Goal: Task Accomplishment & Management: Use online tool/utility

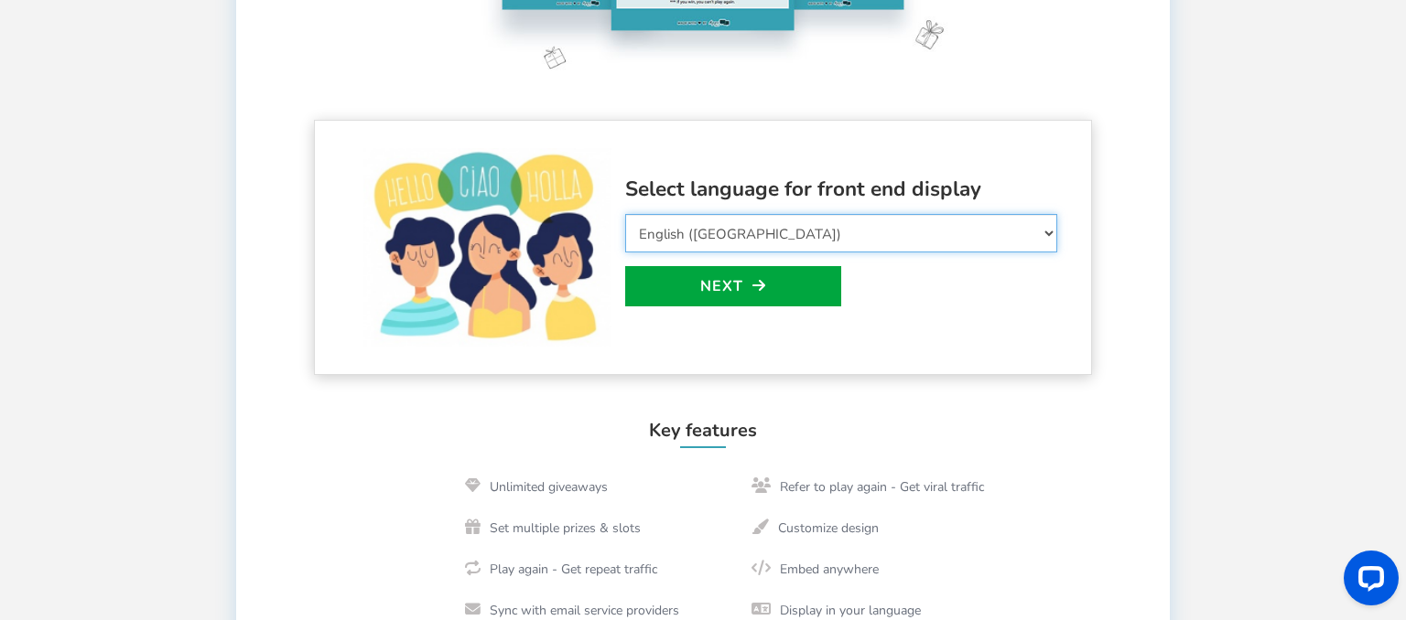
click at [625, 214] on select "Select Language Afrikaans Arabic Azerbaijani Belarusian Bulgarian Bengali Bosni…" at bounding box center [841, 233] width 432 height 38
select select "de_DE"
click option "German" at bounding box center [0, 0] width 0 height 0
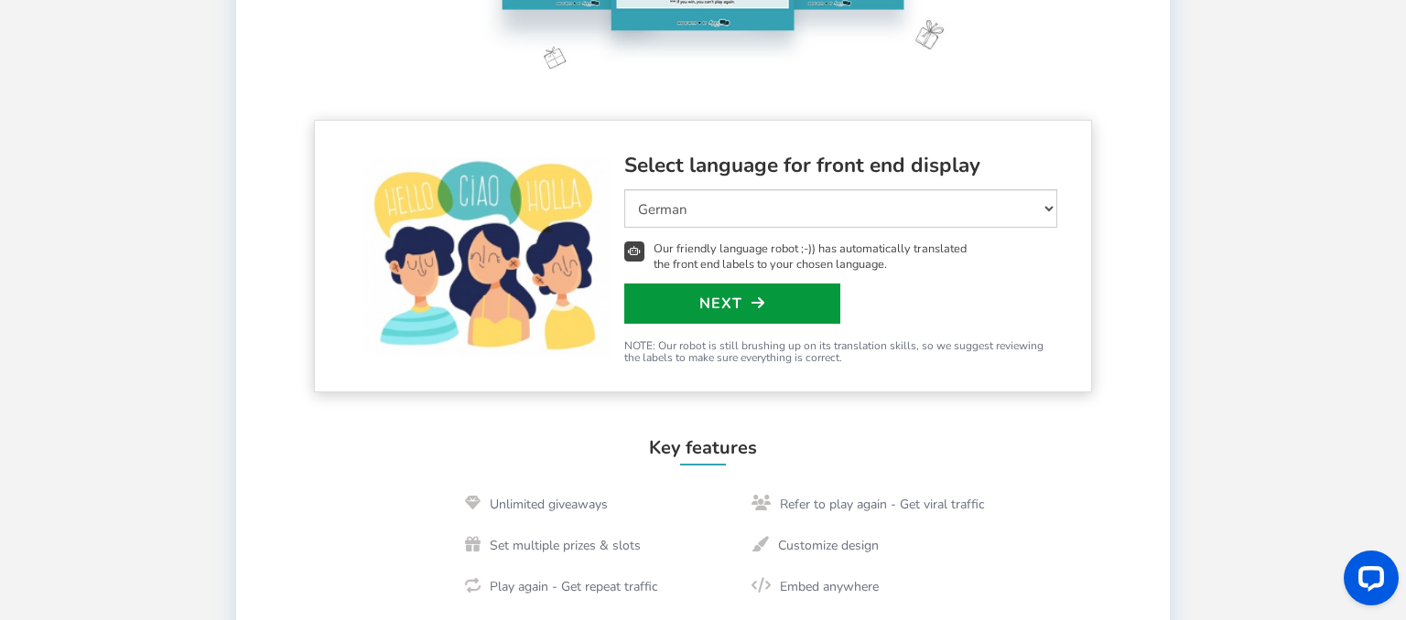
click at [780, 303] on link "Next" at bounding box center [732, 304] width 216 height 40
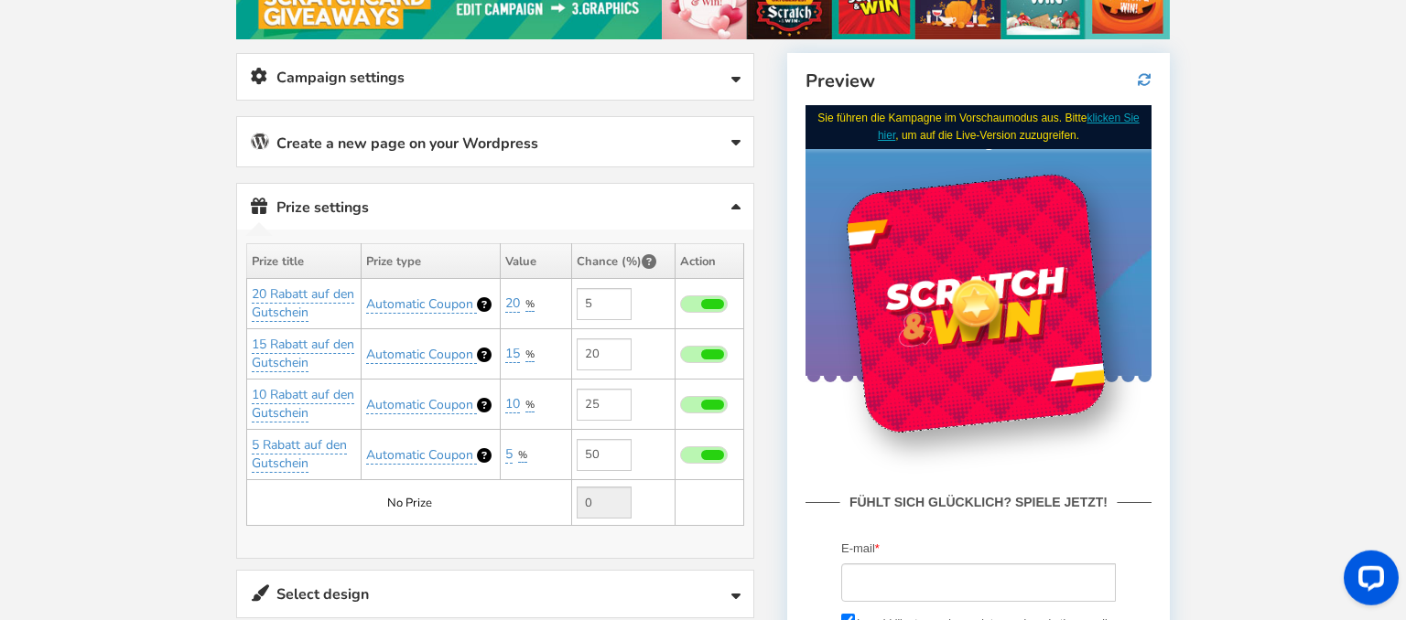
scroll to position [312, 0]
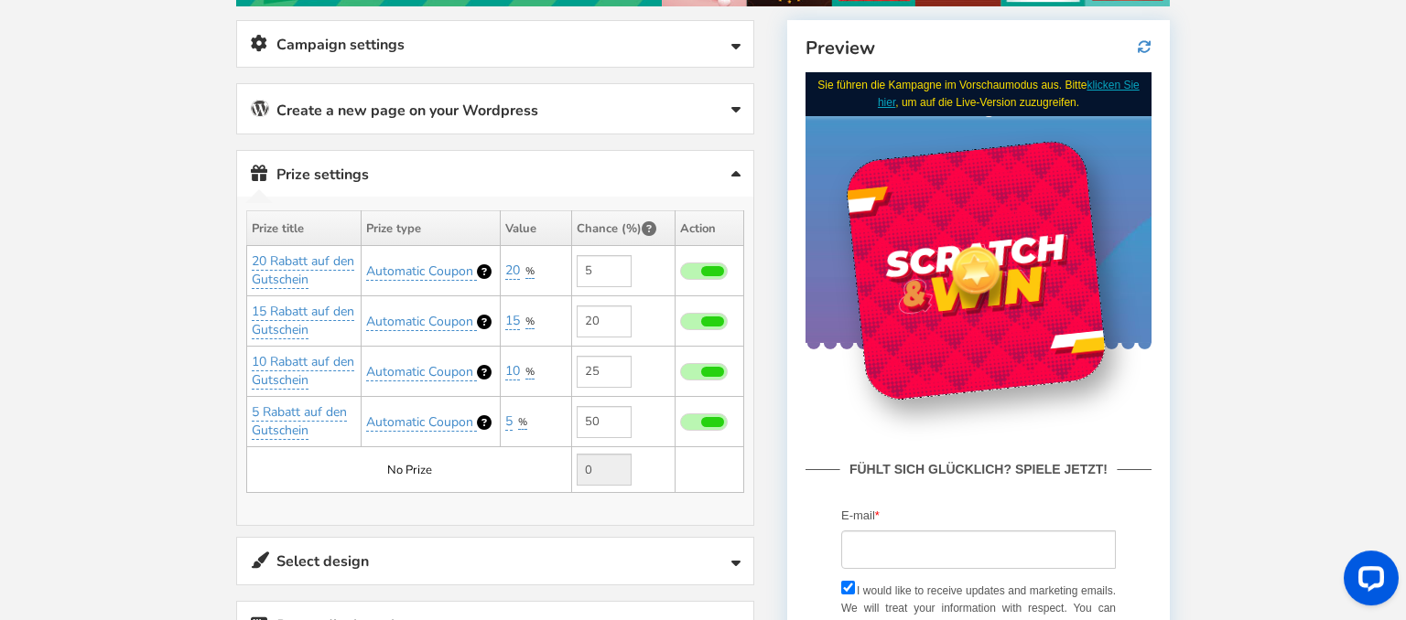
click at [740, 110] on icon at bounding box center [735, 110] width 9 height 15
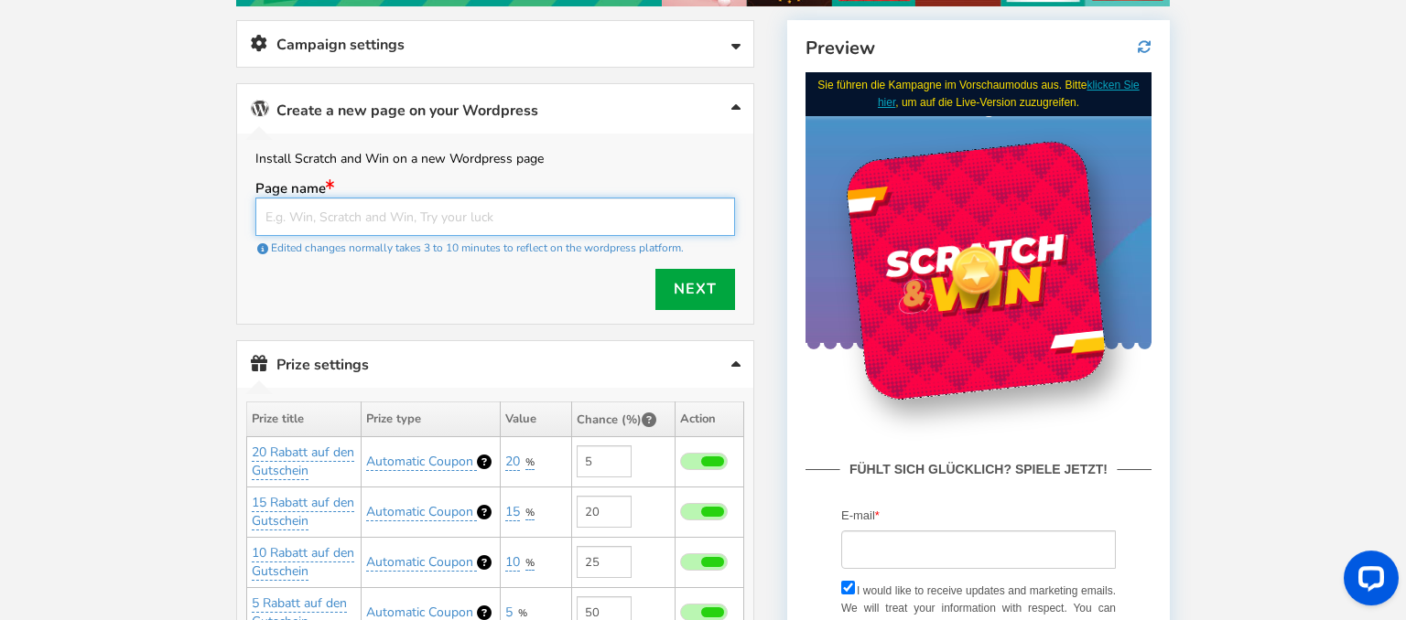
click at [663, 210] on input "text" at bounding box center [495, 217] width 480 height 38
type input "ultimateip"
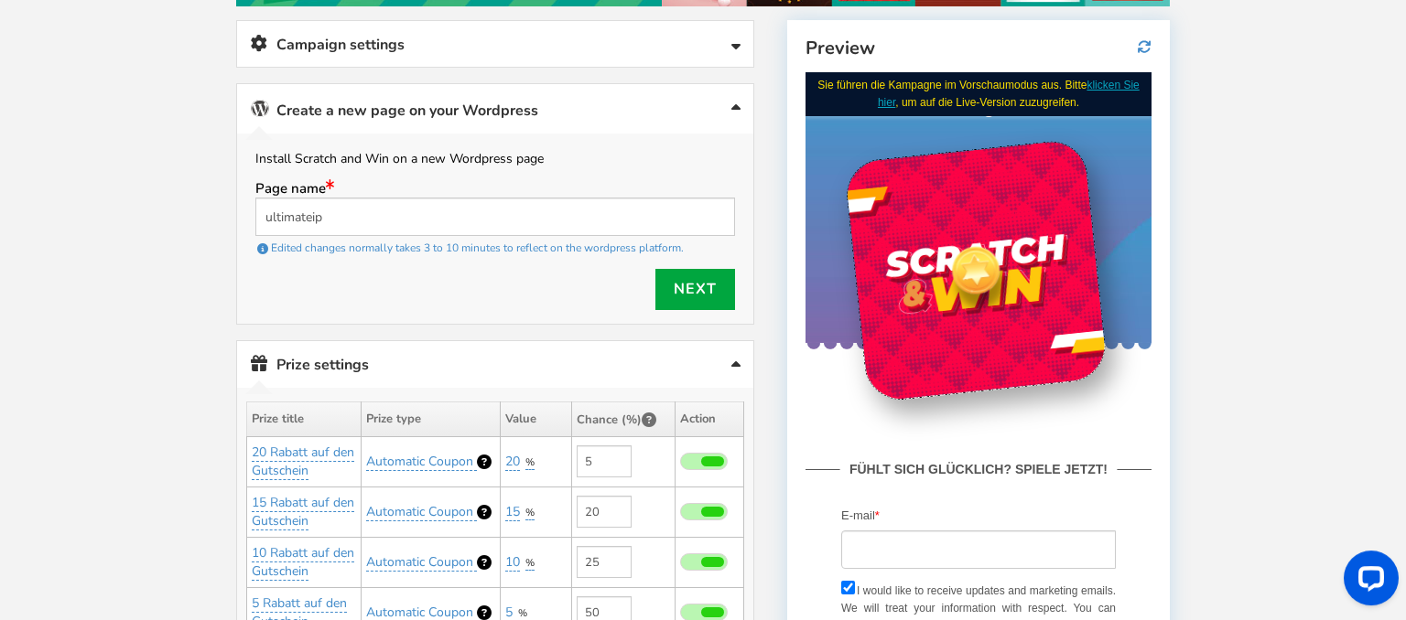
click at [655, 277] on div "Next" at bounding box center [495, 289] width 480 height 41
click at [668, 286] on link "Next" at bounding box center [695, 289] width 80 height 41
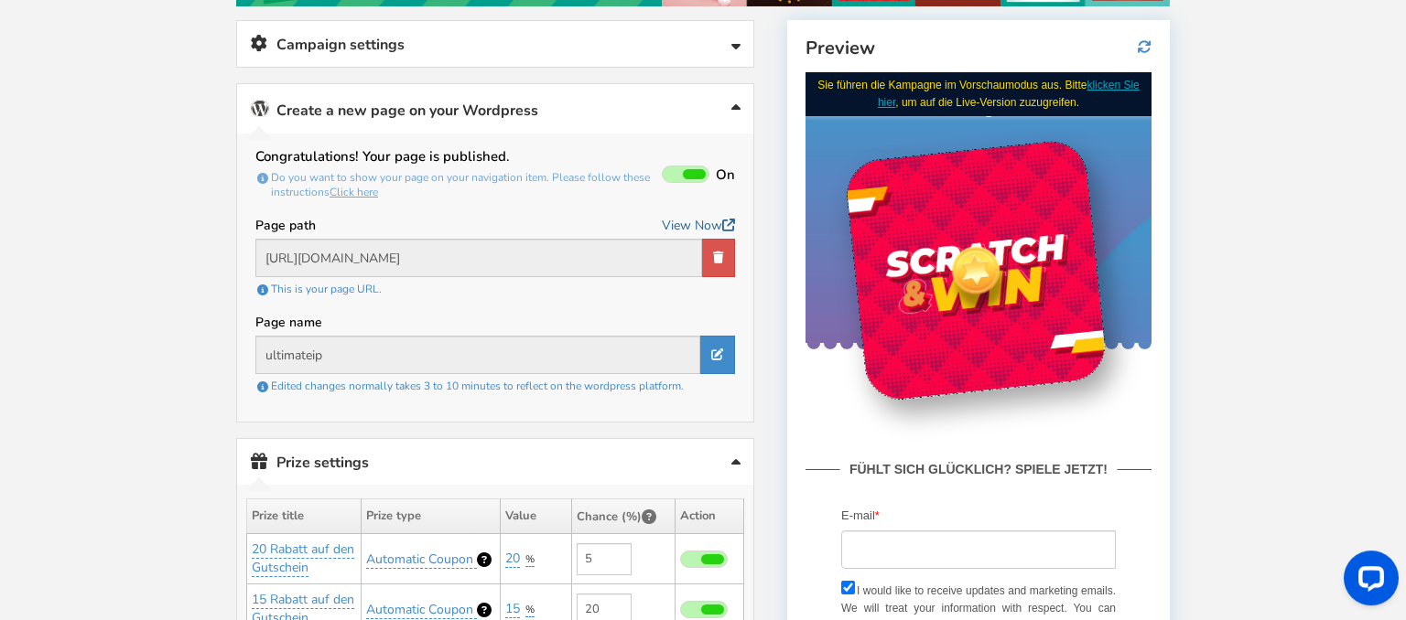
click at [707, 227] on link "View Now" at bounding box center [698, 225] width 73 height 23
click at [99, 349] on div "Welcome to Scratch and WIN! Select language for front end display Select Langua…" at bounding box center [703, 548] width 1406 height 1569
click at [686, 170] on span at bounding box center [694, 174] width 23 height 10
click at [0, 0] on input "On Off" at bounding box center [0, 0] width 0 height 0
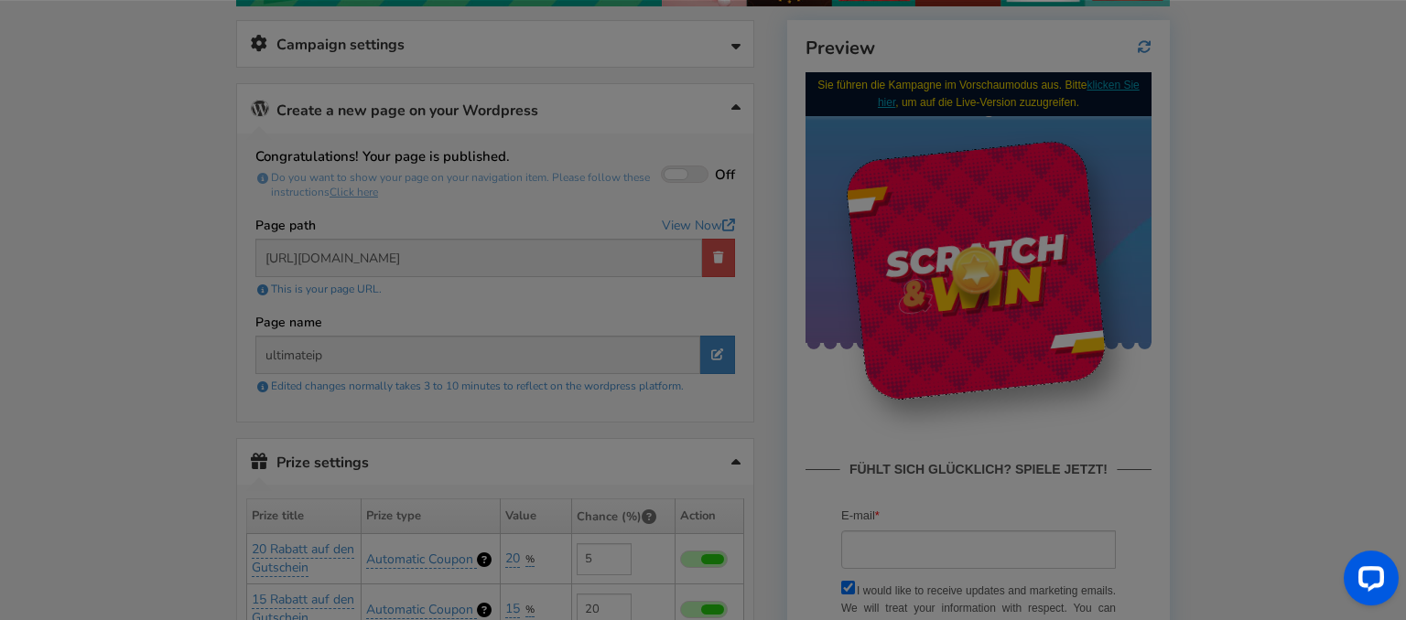
type input "https://ultimateip.de/?page_id=595"
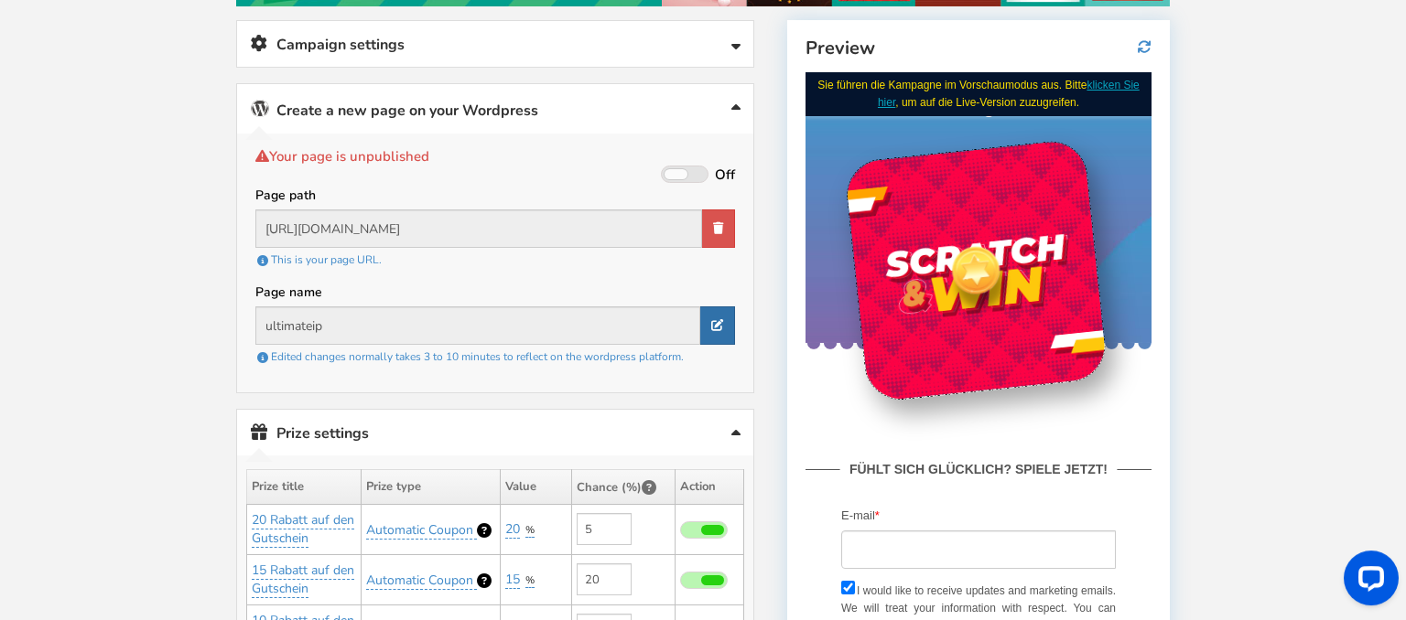
click at [714, 319] on icon at bounding box center [717, 325] width 12 height 12
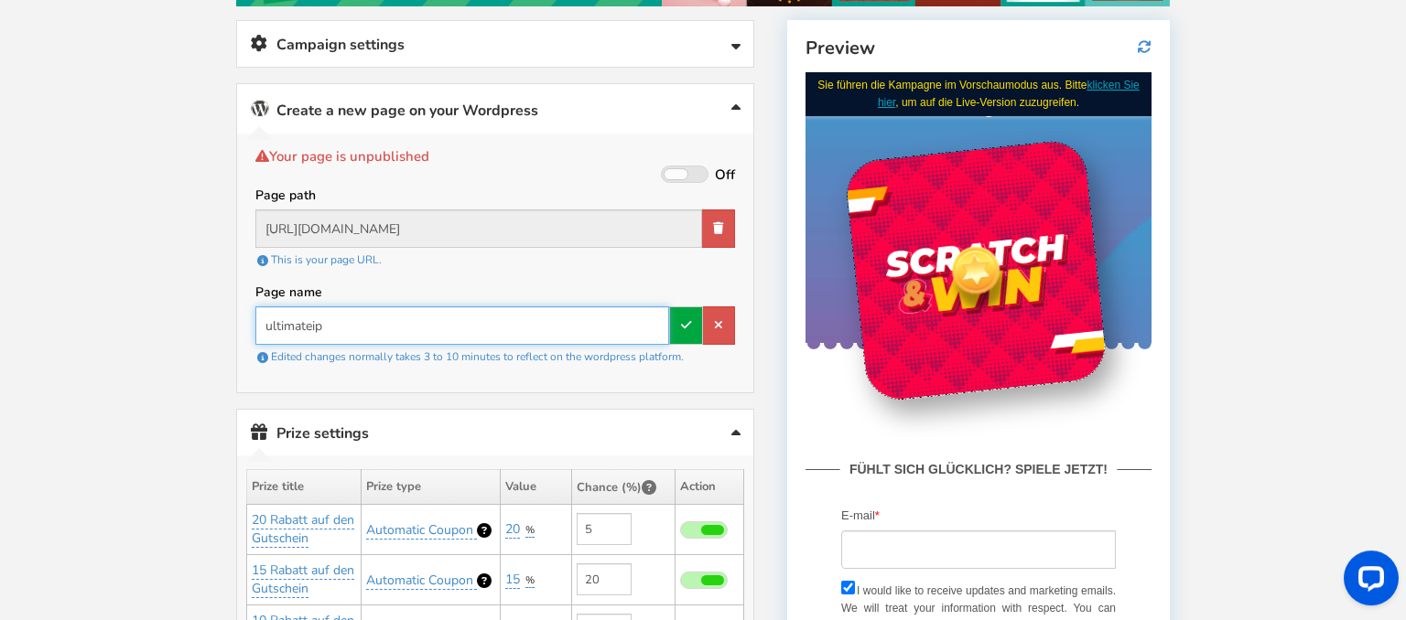
drag, startPoint x: 614, startPoint y: 323, endPoint x: 0, endPoint y: 320, distance: 614.1
click at [255, 320] on input "ultimateip" at bounding box center [462, 326] width 414 height 38
type input "gewinnspiel"
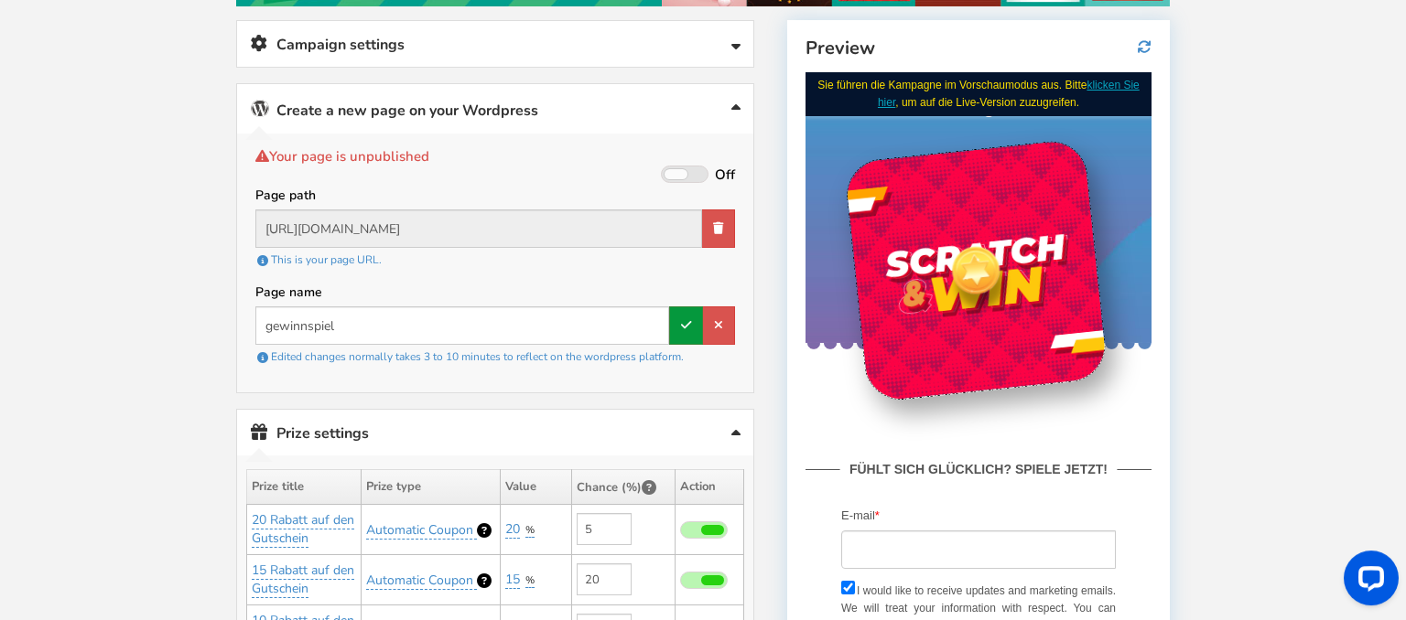
click at [687, 319] on icon at bounding box center [686, 325] width 10 height 12
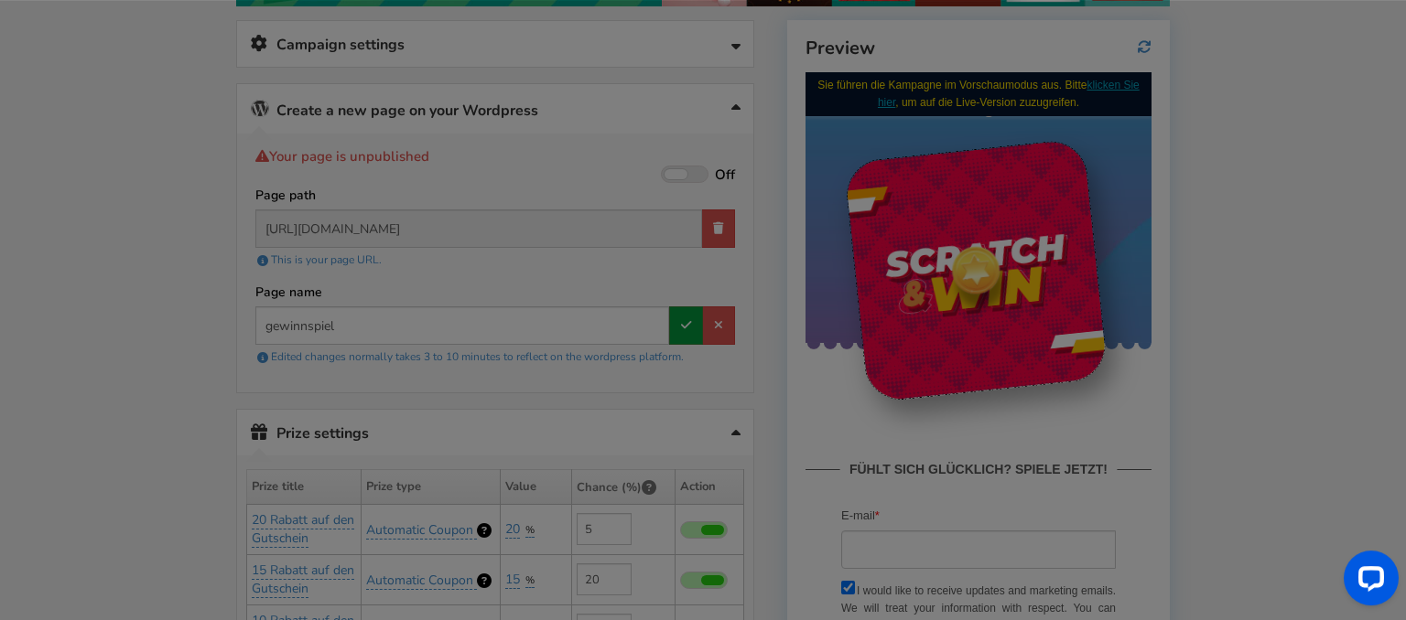
type input "gewinnspiel"
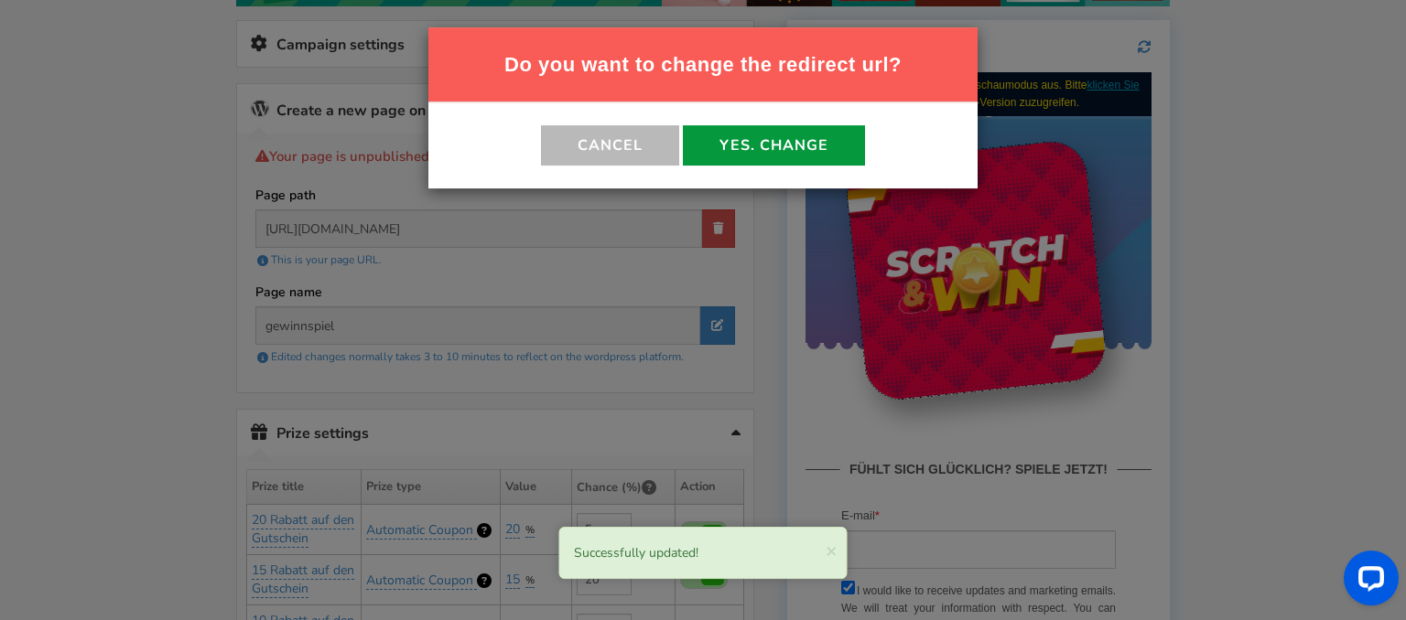
click at [716, 145] on button "Yes. Change" at bounding box center [774, 145] width 182 height 40
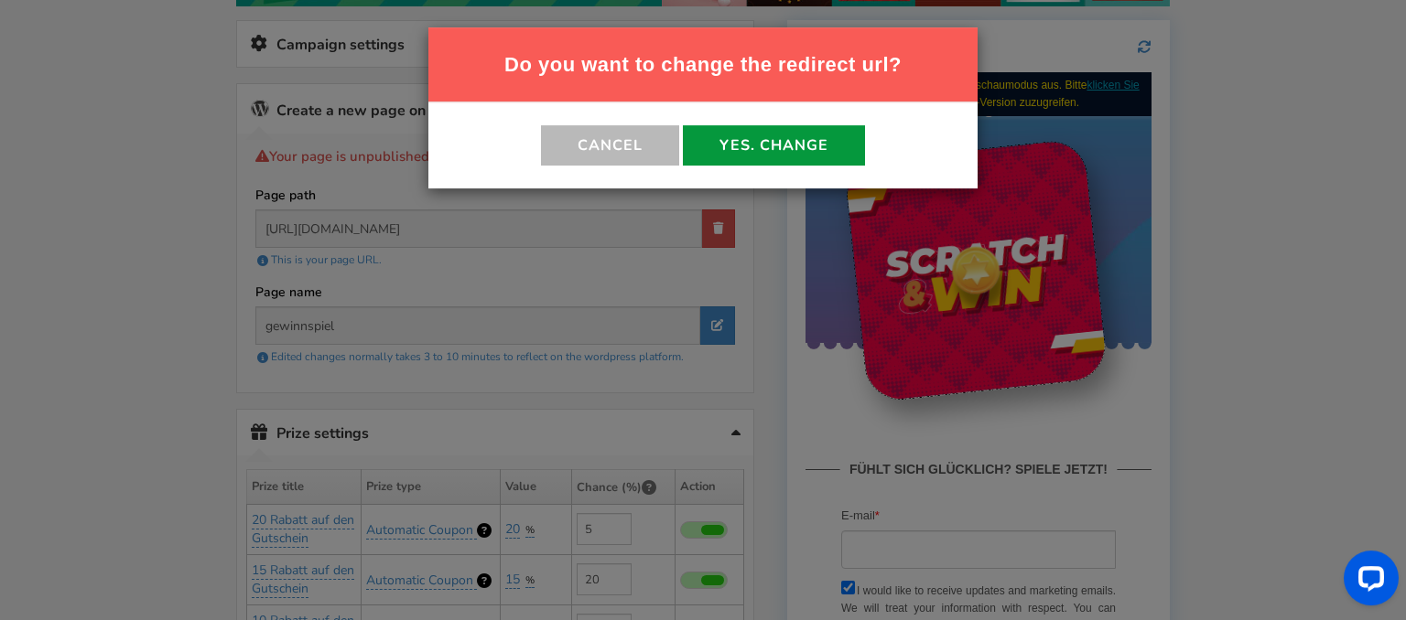
click at [712, 146] on button "Yes. Change" at bounding box center [774, 145] width 182 height 40
click at [734, 135] on button "Yes. Change" at bounding box center [774, 145] width 182 height 40
click at [623, 146] on button "cancel" at bounding box center [610, 145] width 138 height 40
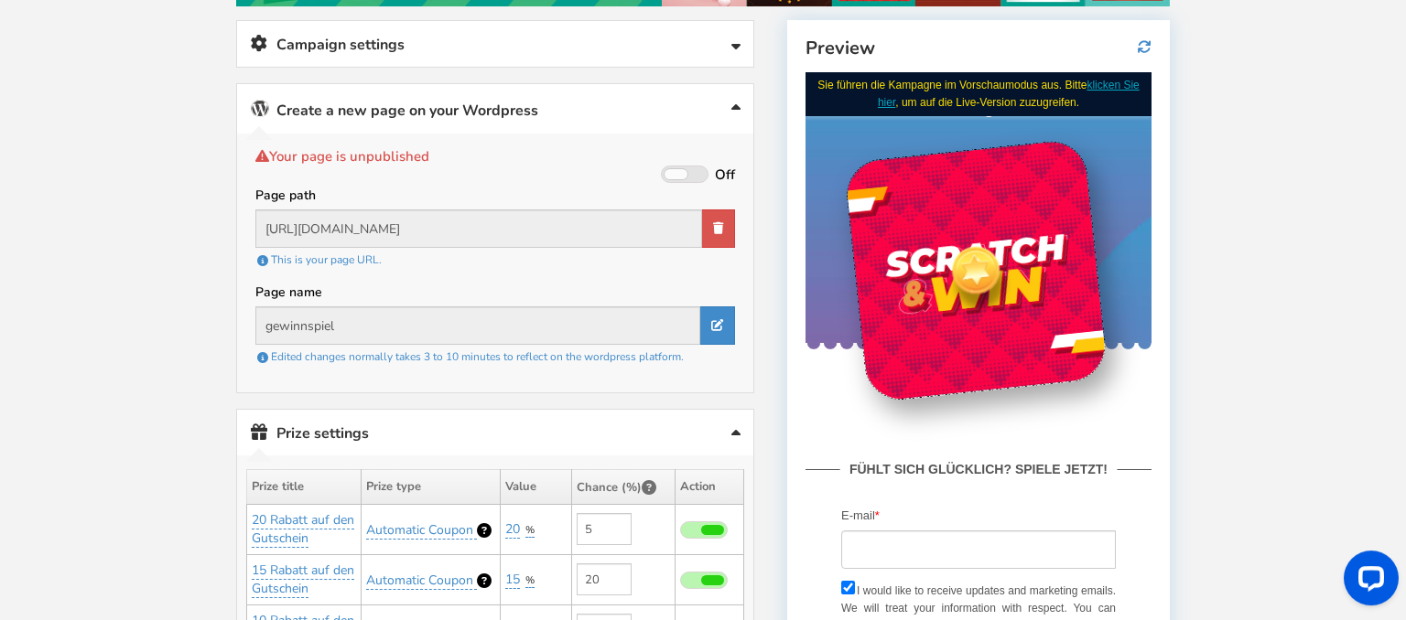
click at [696, 162] on label "Your page is unpublished" at bounding box center [490, 156] width 470 height 18
click at [696, 171] on span at bounding box center [685, 174] width 48 height 17
click at [0, 0] on input "On Off" at bounding box center [0, 0] width 0 height 0
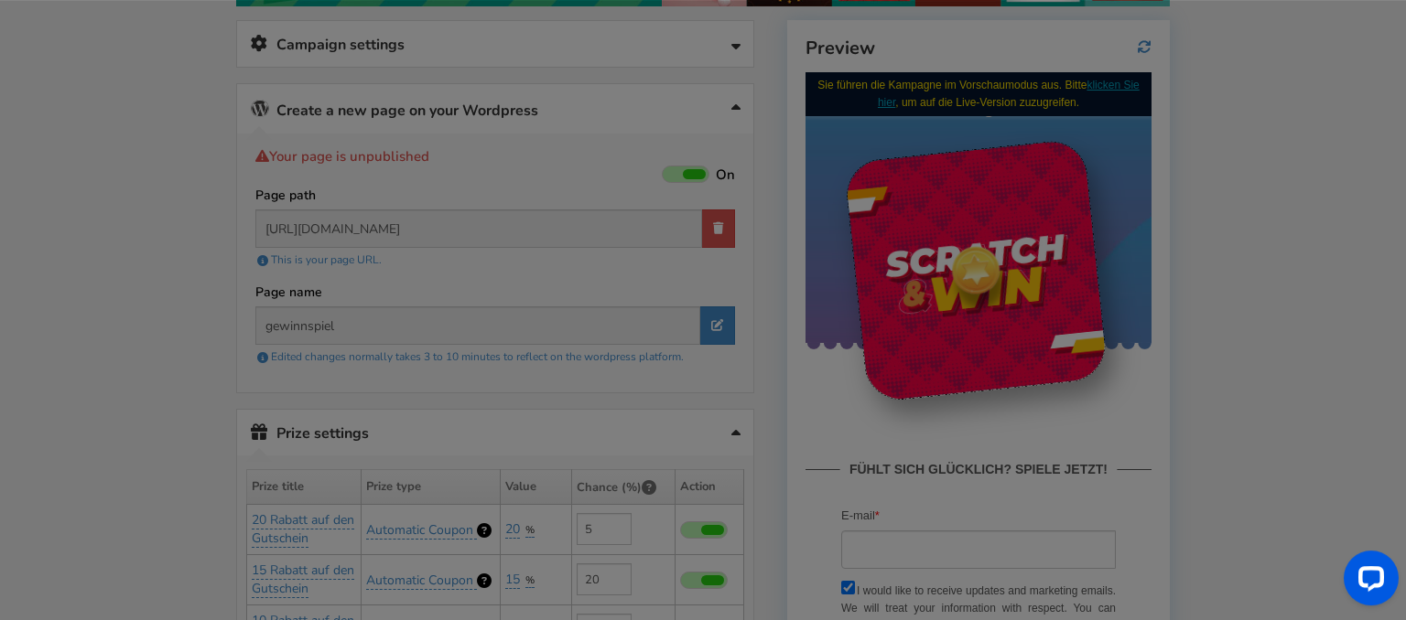
type input "[URL][DOMAIN_NAME]"
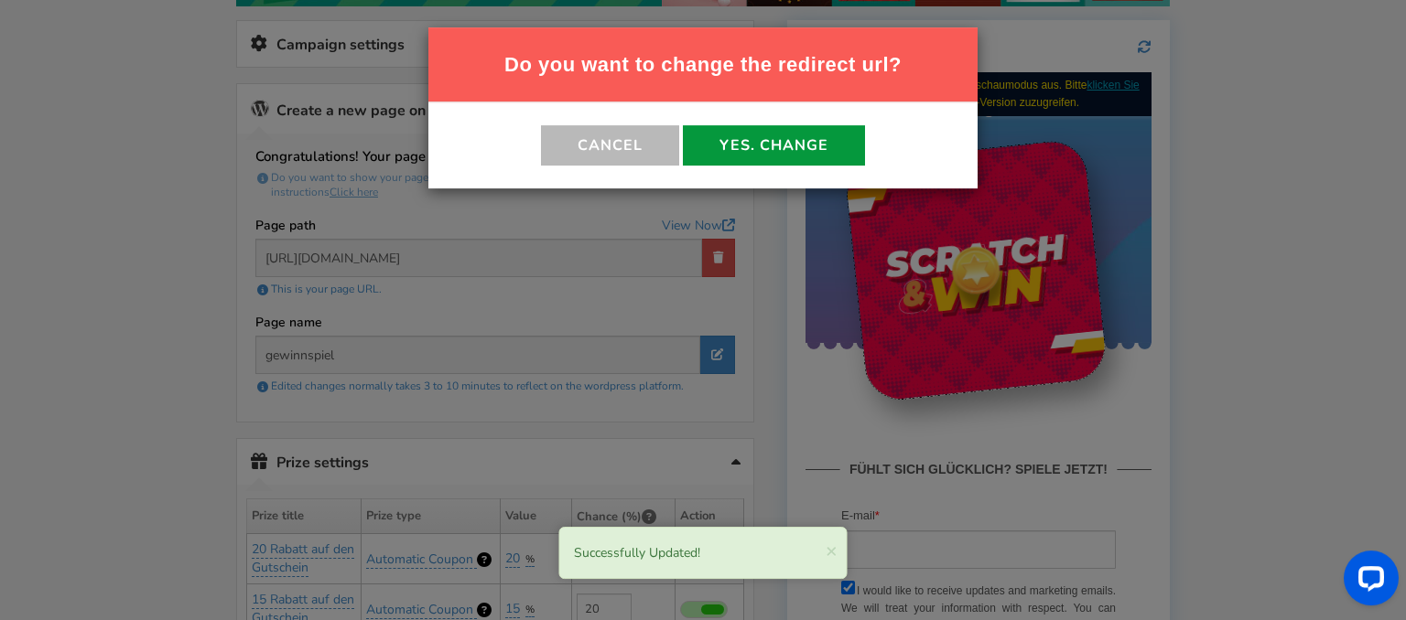
click at [723, 144] on button "Yes. Change" at bounding box center [774, 145] width 182 height 40
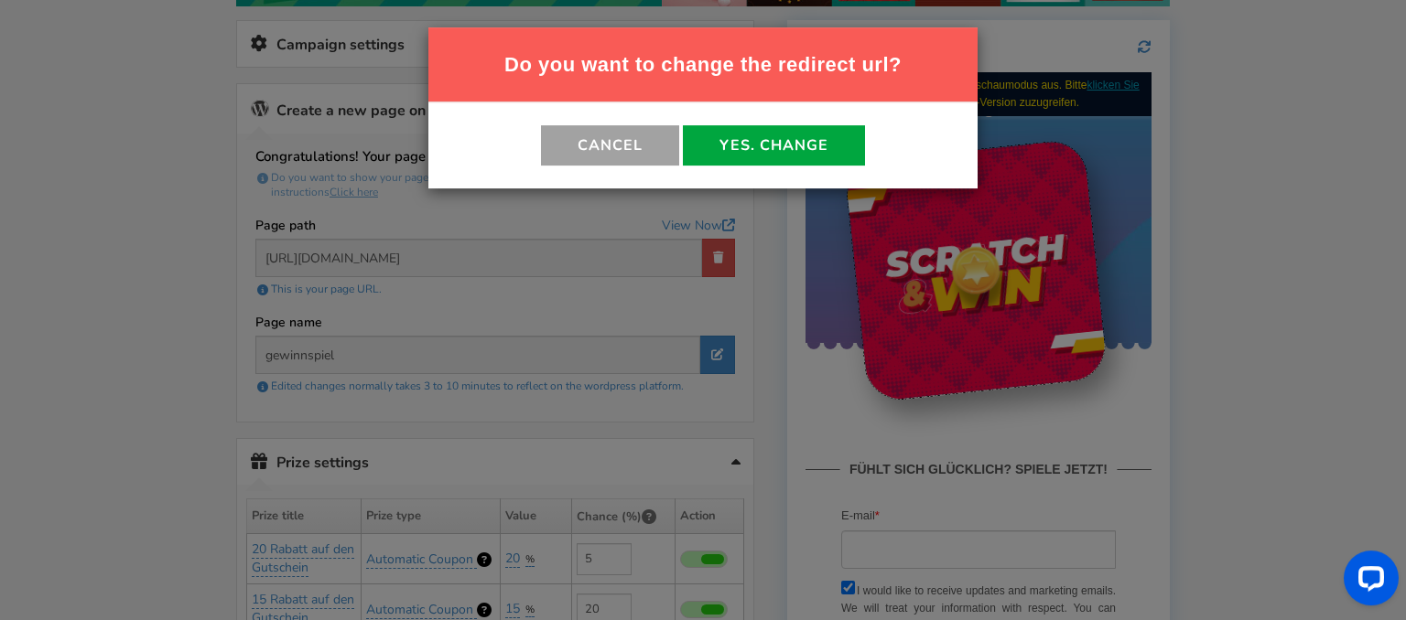
click at [633, 140] on button "cancel" at bounding box center [610, 145] width 138 height 40
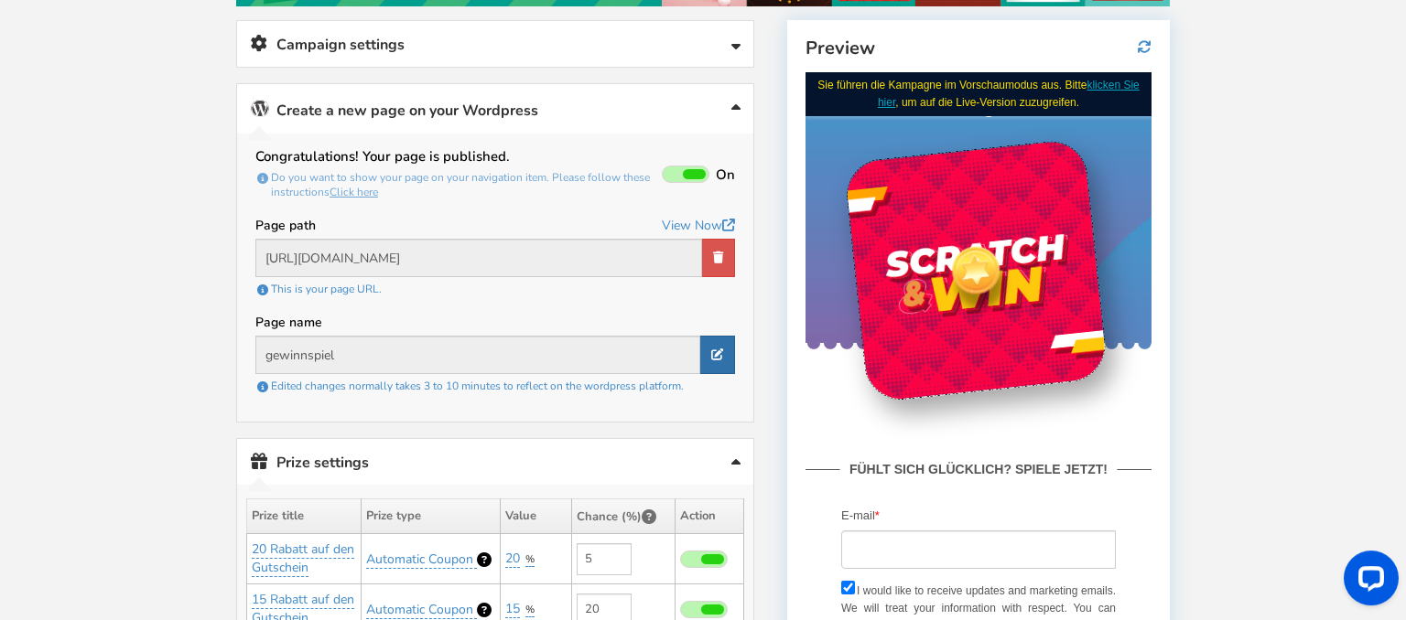
click at [712, 349] on icon at bounding box center [717, 355] width 12 height 12
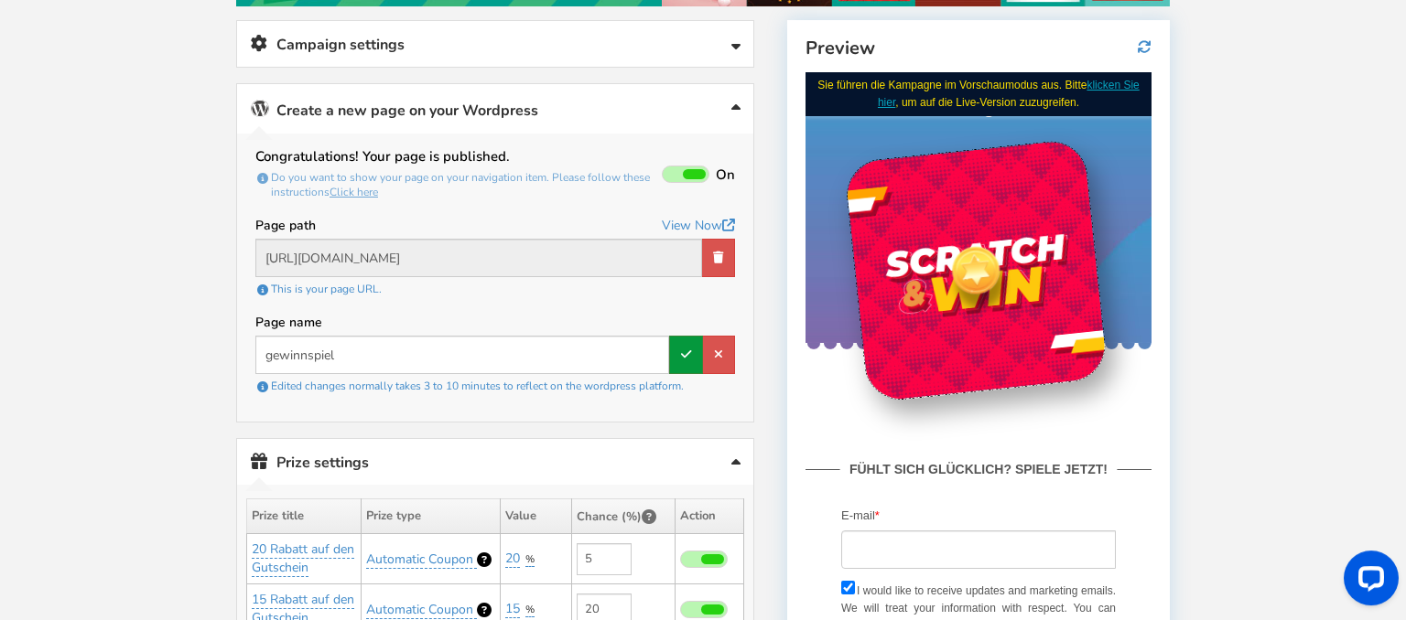
click at [696, 342] on link at bounding box center [686, 355] width 34 height 38
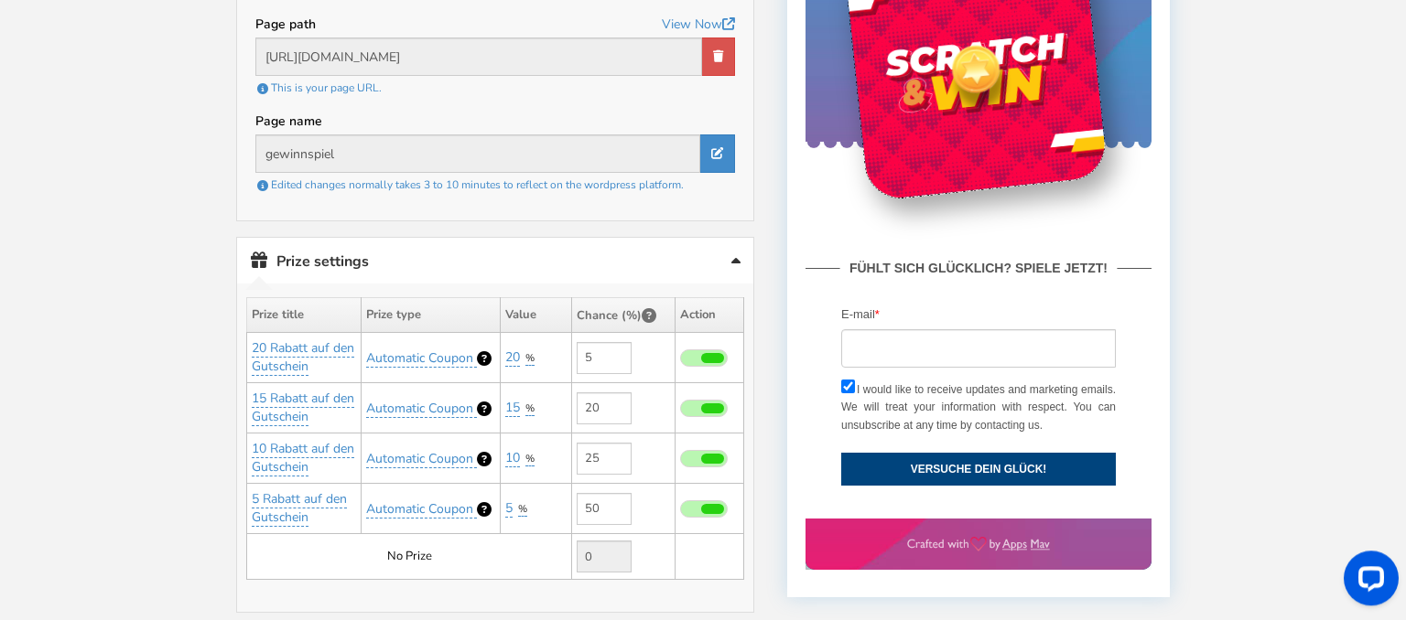
scroll to position [505, 0]
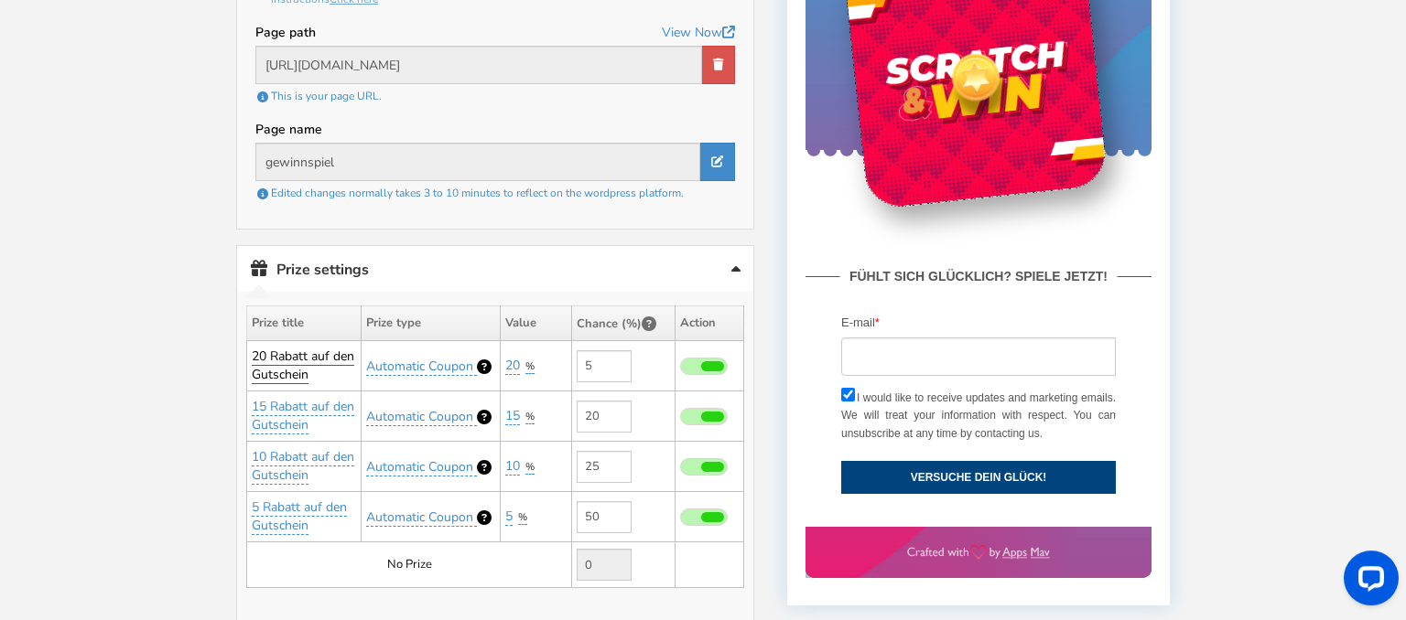
click at [300, 361] on link "20 Rabatt auf den Gutschein" at bounding box center [303, 366] width 102 height 37
type input "+1 Monat"
click at [450, 404] on button "save" at bounding box center [430, 419] width 53 height 31
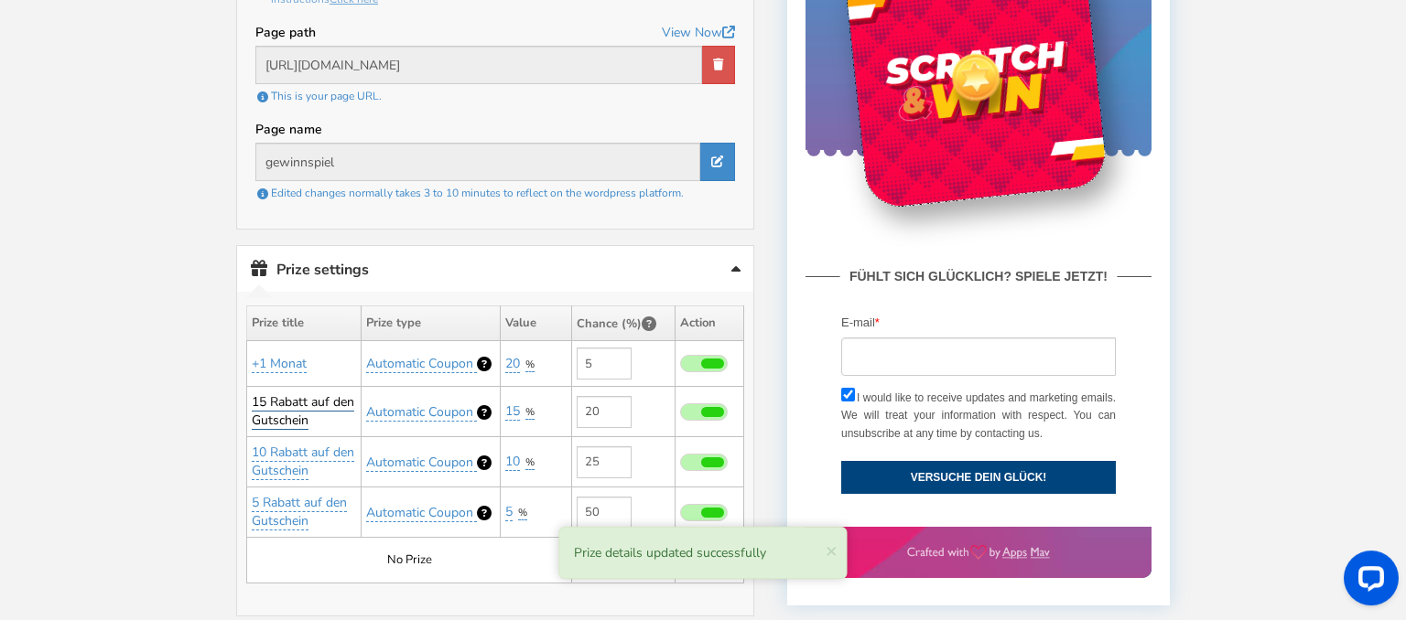
click at [304, 394] on link "15 Rabatt auf den Gutschein" at bounding box center [303, 412] width 102 height 37
drag, startPoint x: 406, startPoint y: 438, endPoint x: 82, endPoint y: 413, distance: 325.0
click at [232, 449] on input "15 Rabatt auf den Gutschein" at bounding box center [315, 464] width 167 height 31
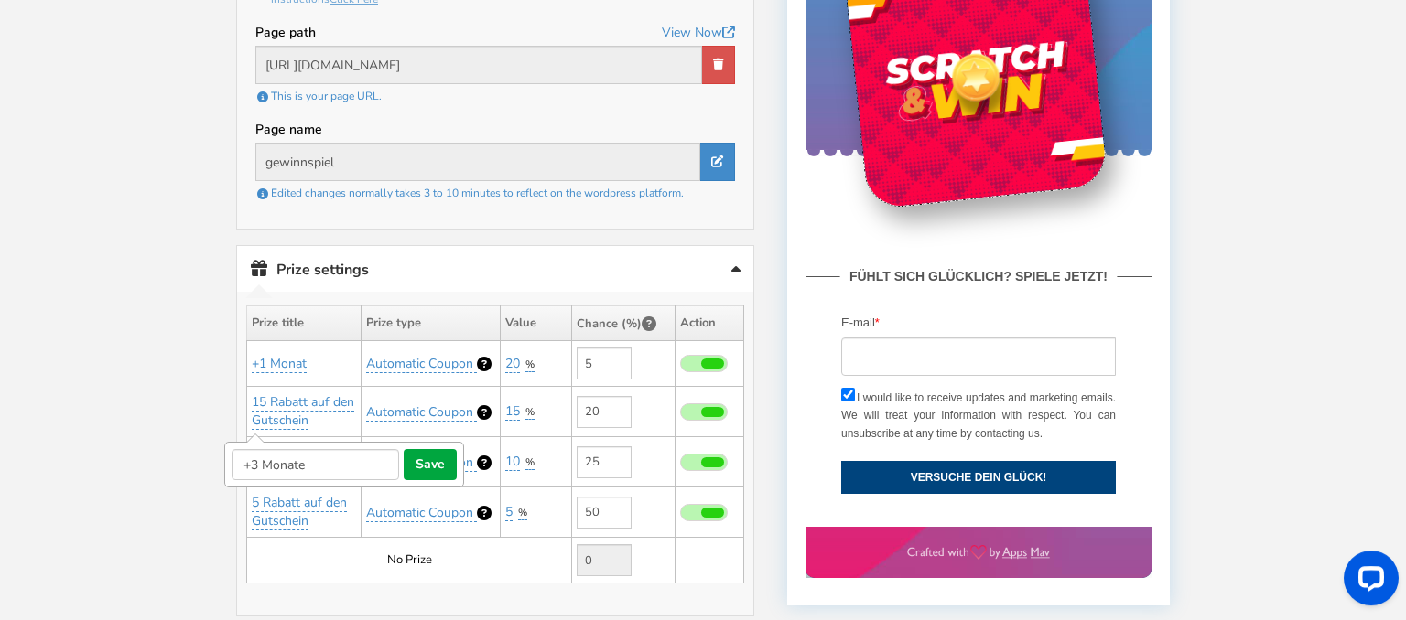
type input "+3 Monate"
click at [457, 449] on button "save" at bounding box center [430, 464] width 53 height 31
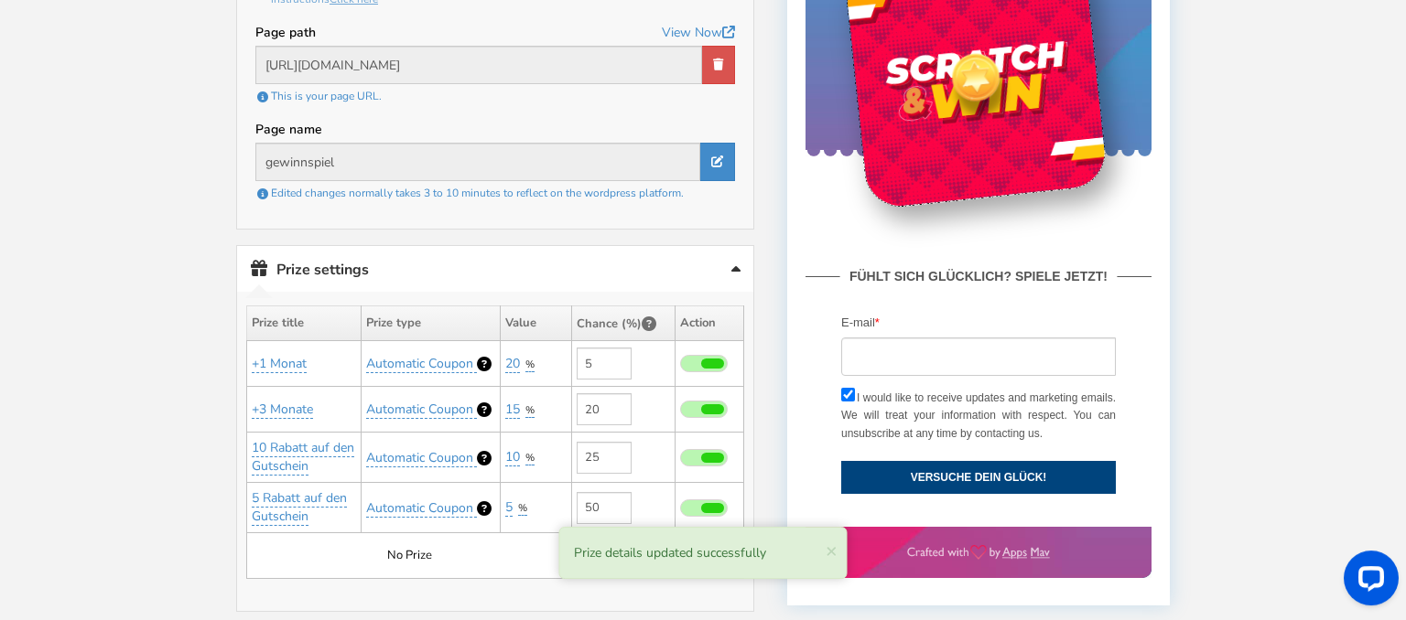
click at [324, 441] on link "10 Rabatt auf den Gutschein" at bounding box center [303, 457] width 102 height 37
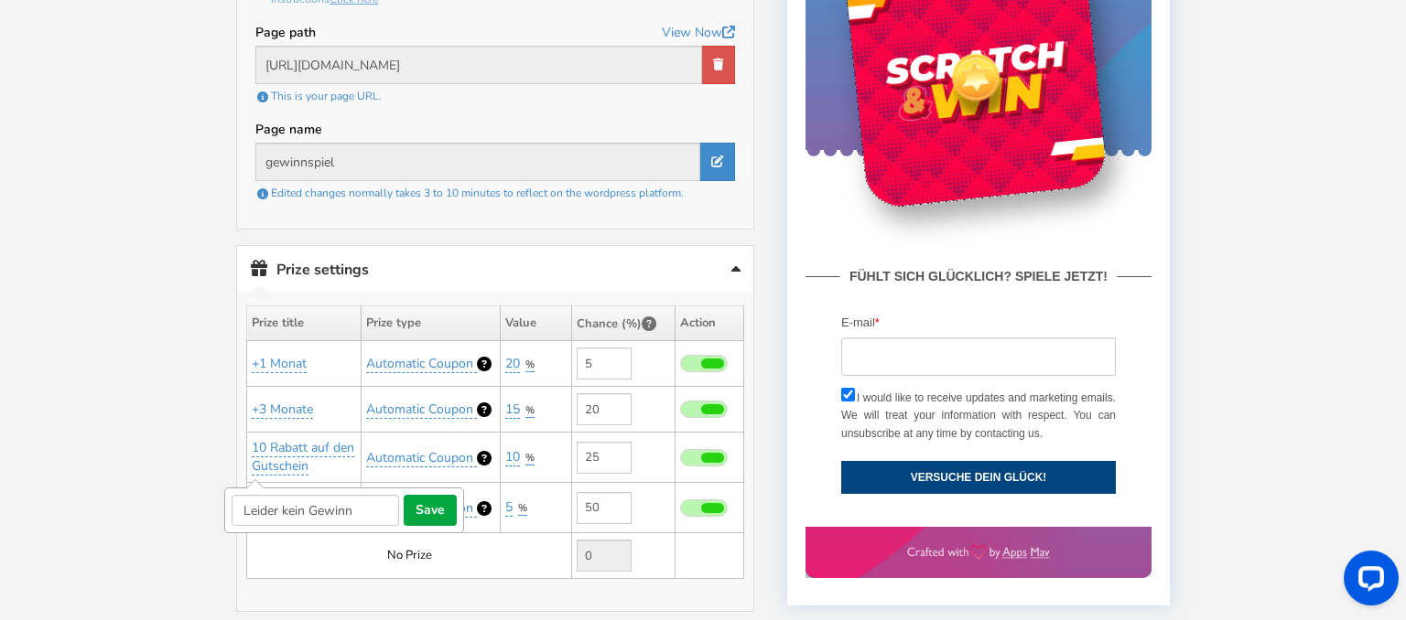
type input "Leider kein Gewinn"
click at [457, 495] on button "save" at bounding box center [430, 510] width 53 height 31
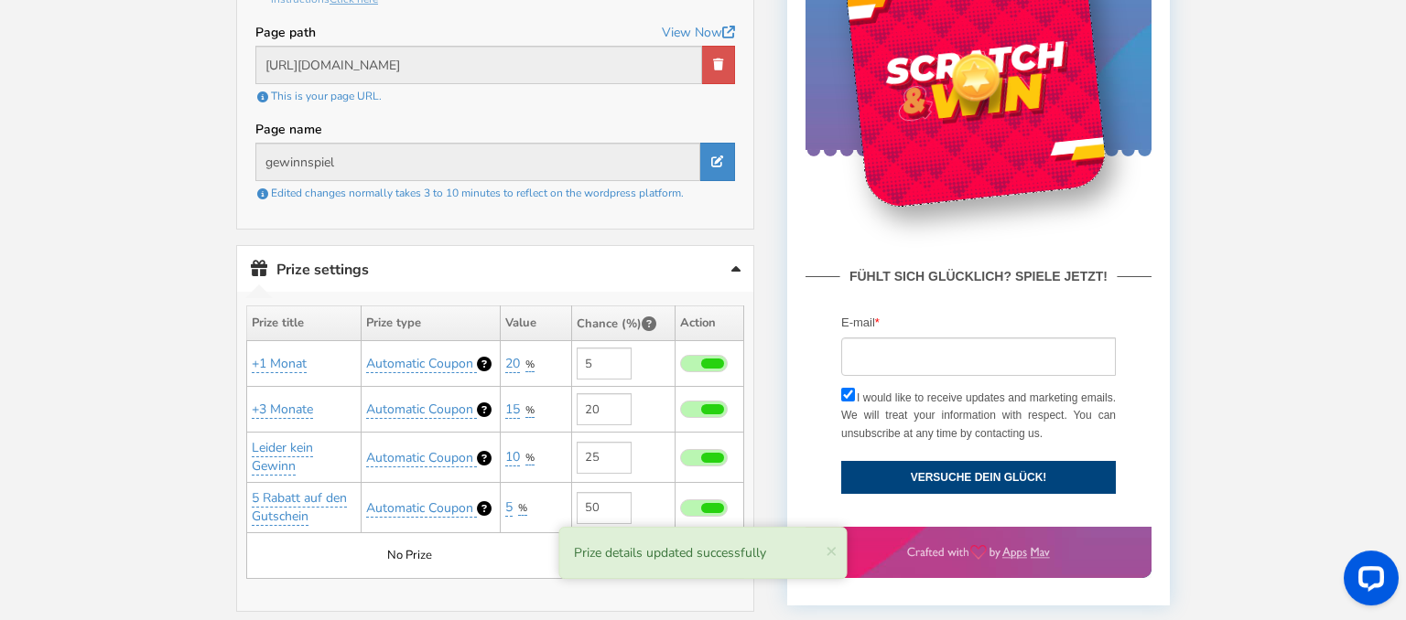
click at [702, 500] on span at bounding box center [704, 508] width 48 height 17
click at [680, 503] on input "checkbox" at bounding box center [680, 509] width 0 height 12
type input "0"
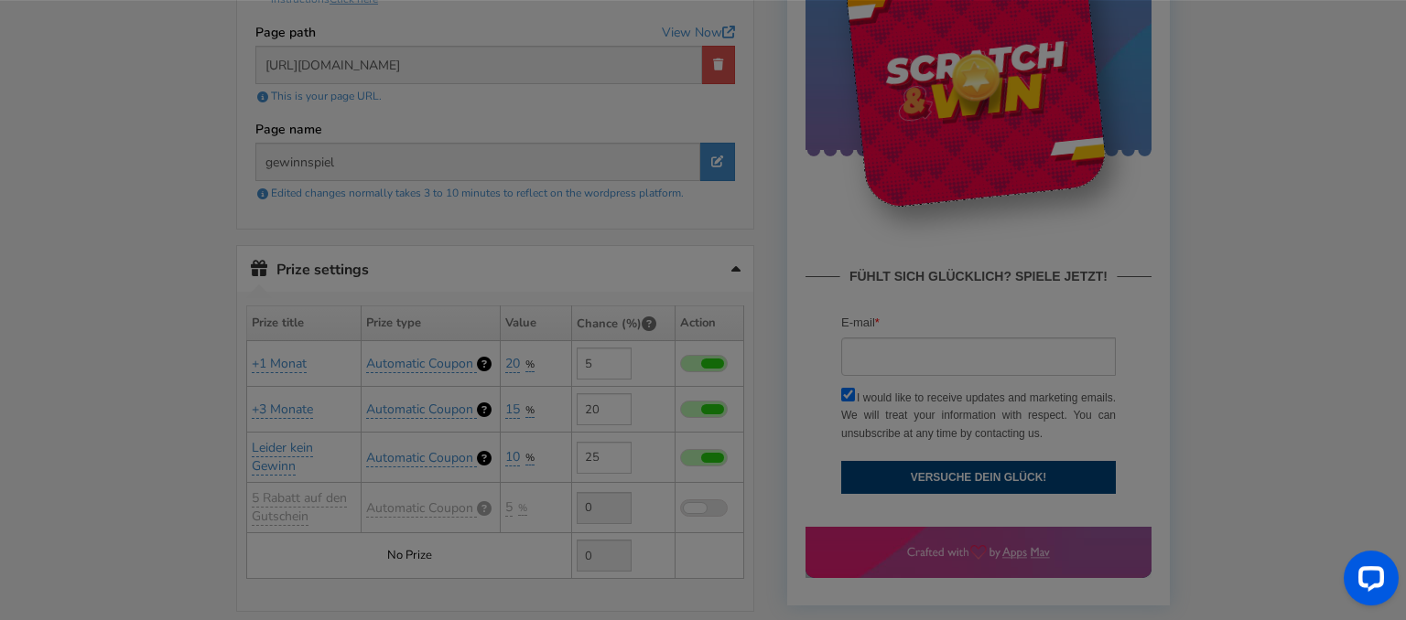
type input "50"
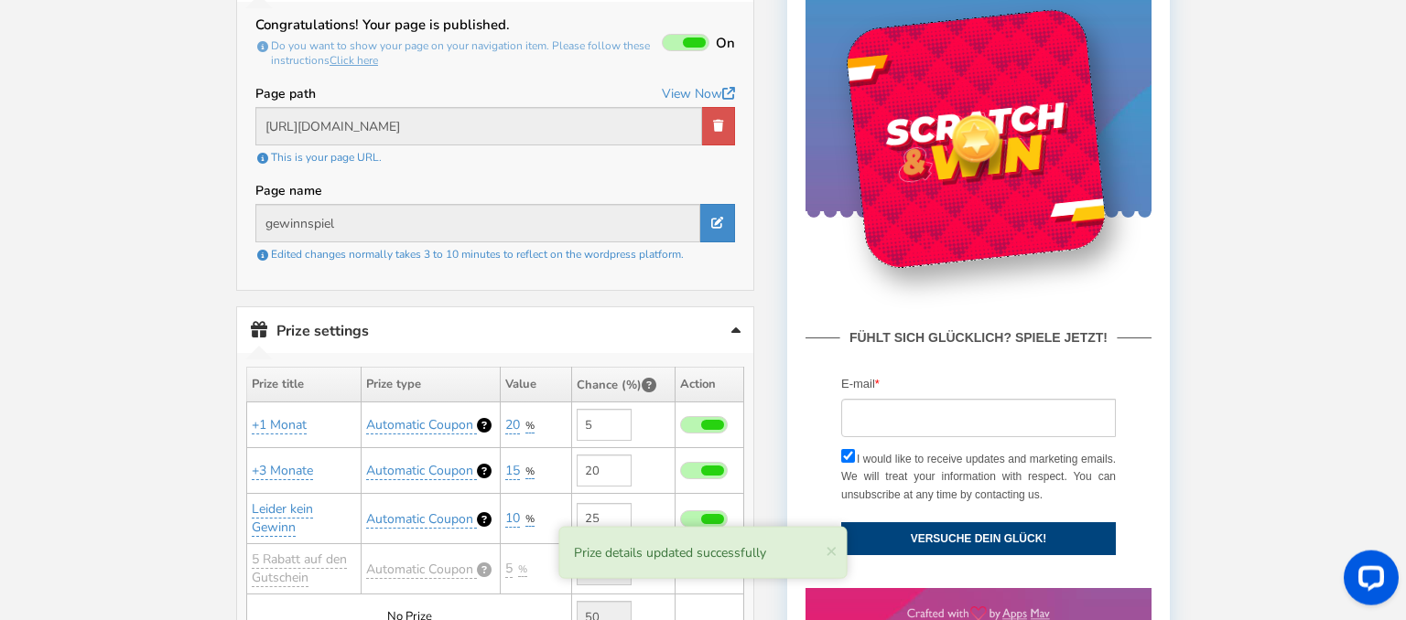
scroll to position [409, 0]
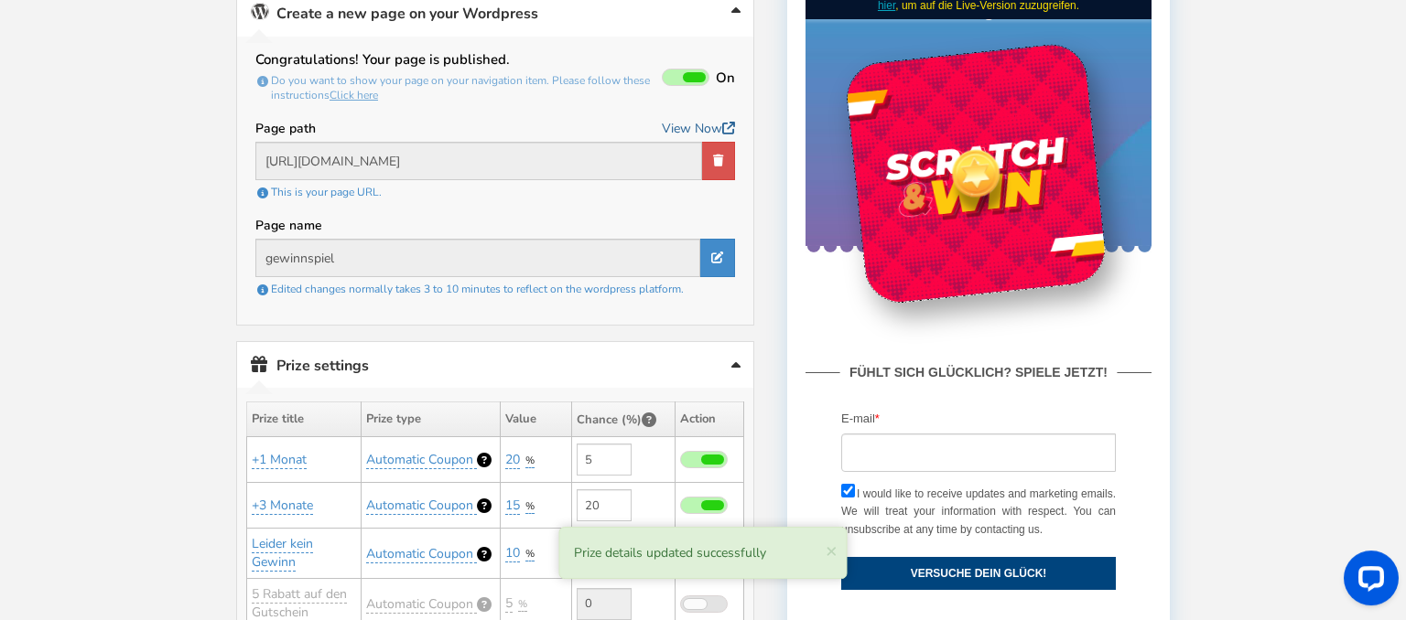
click at [697, 126] on link "View Now" at bounding box center [698, 128] width 73 height 23
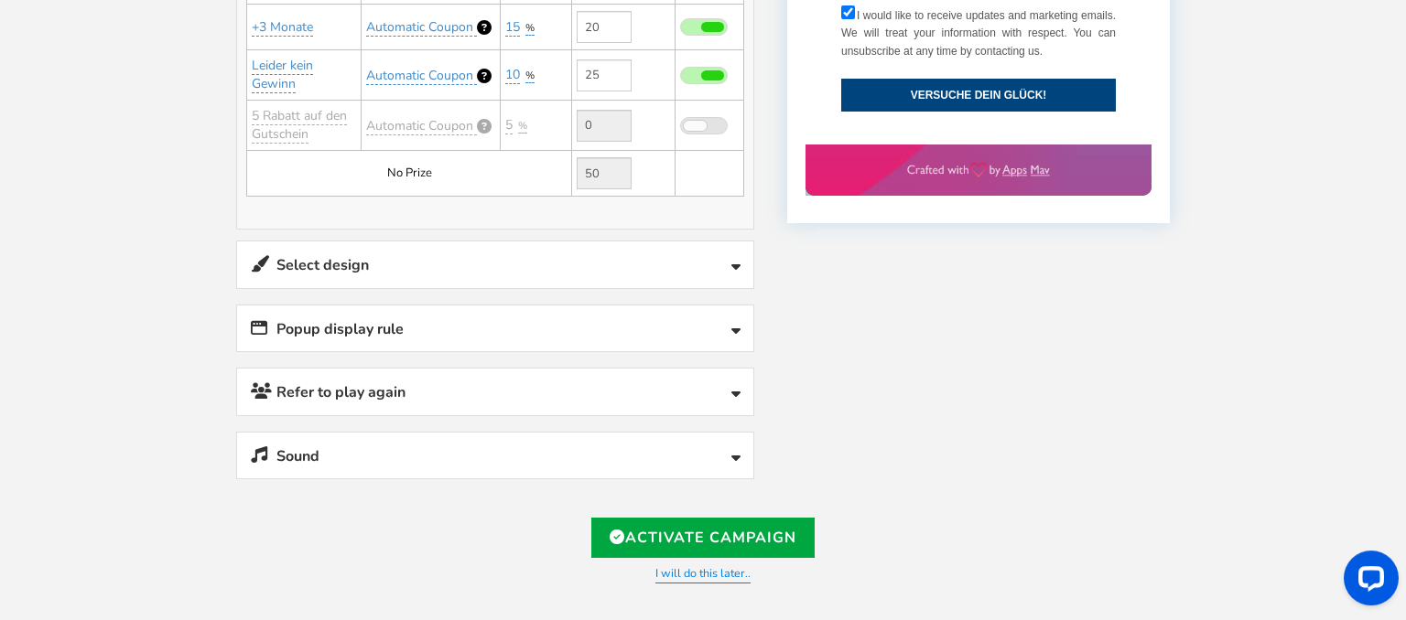
scroll to position [892, 0]
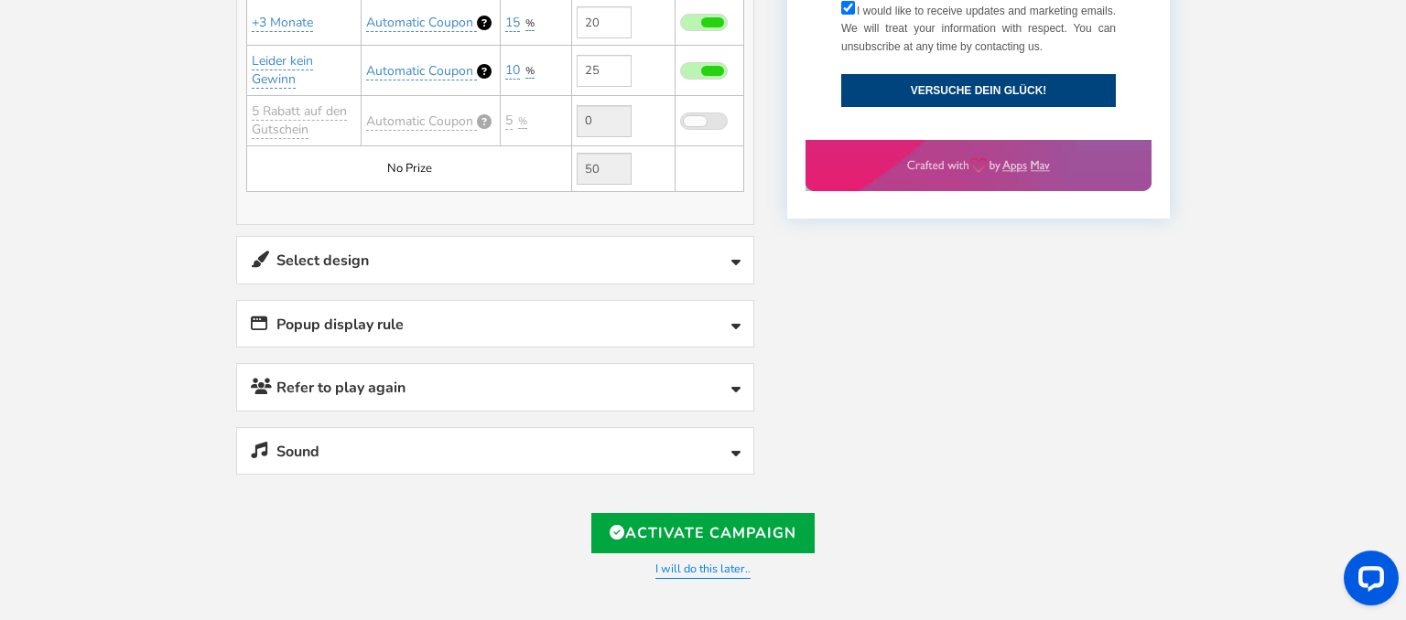
click at [675, 252] on link "Select design" at bounding box center [495, 260] width 516 height 47
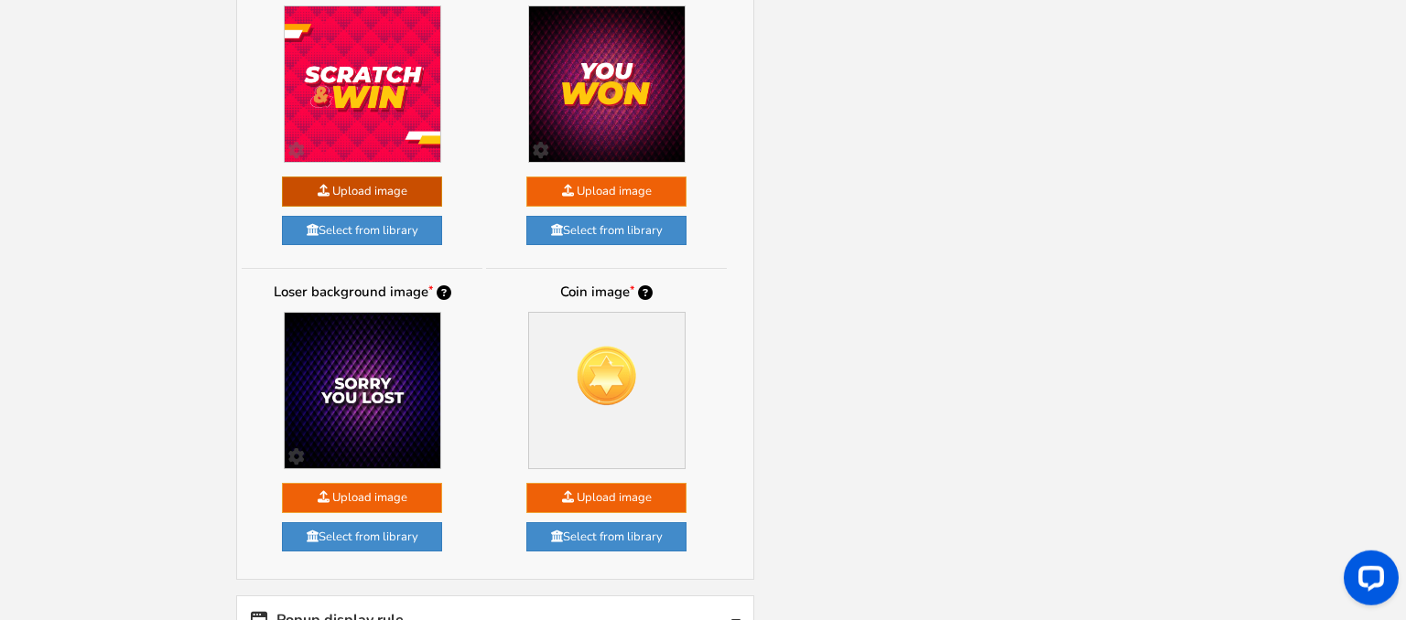
scroll to position [1182, 0]
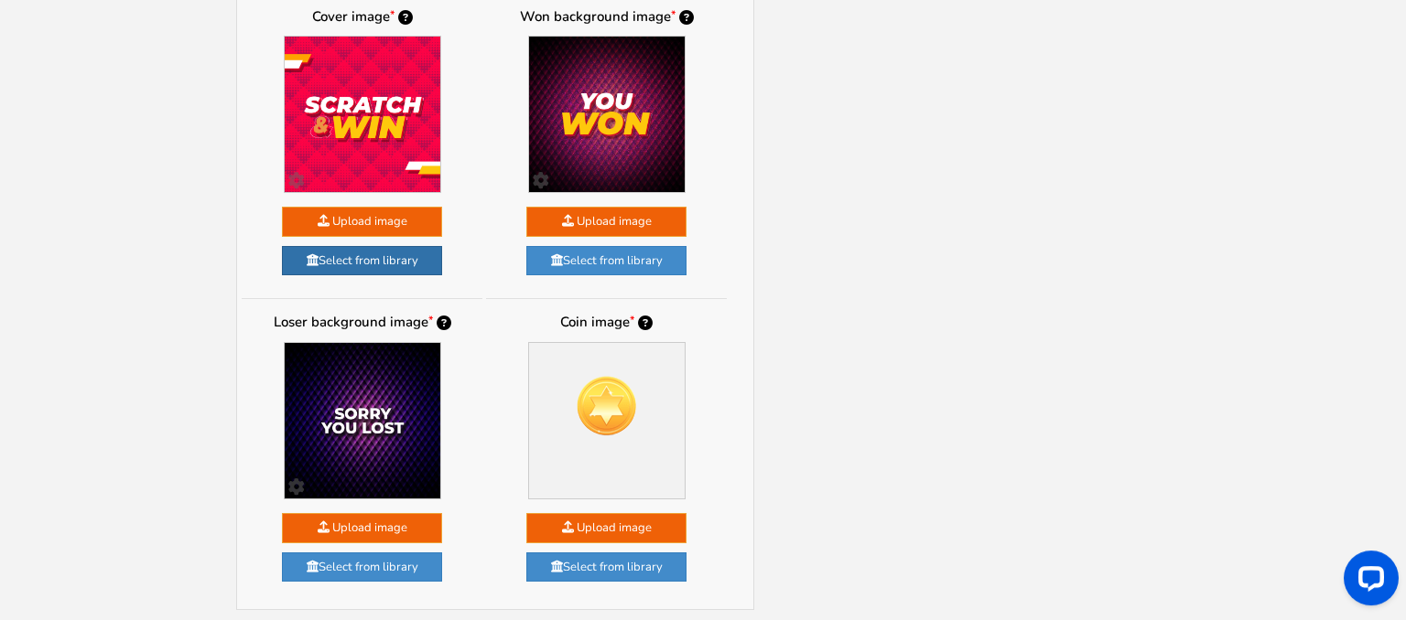
click at [405, 250] on link "Select from library" at bounding box center [362, 261] width 160 height 30
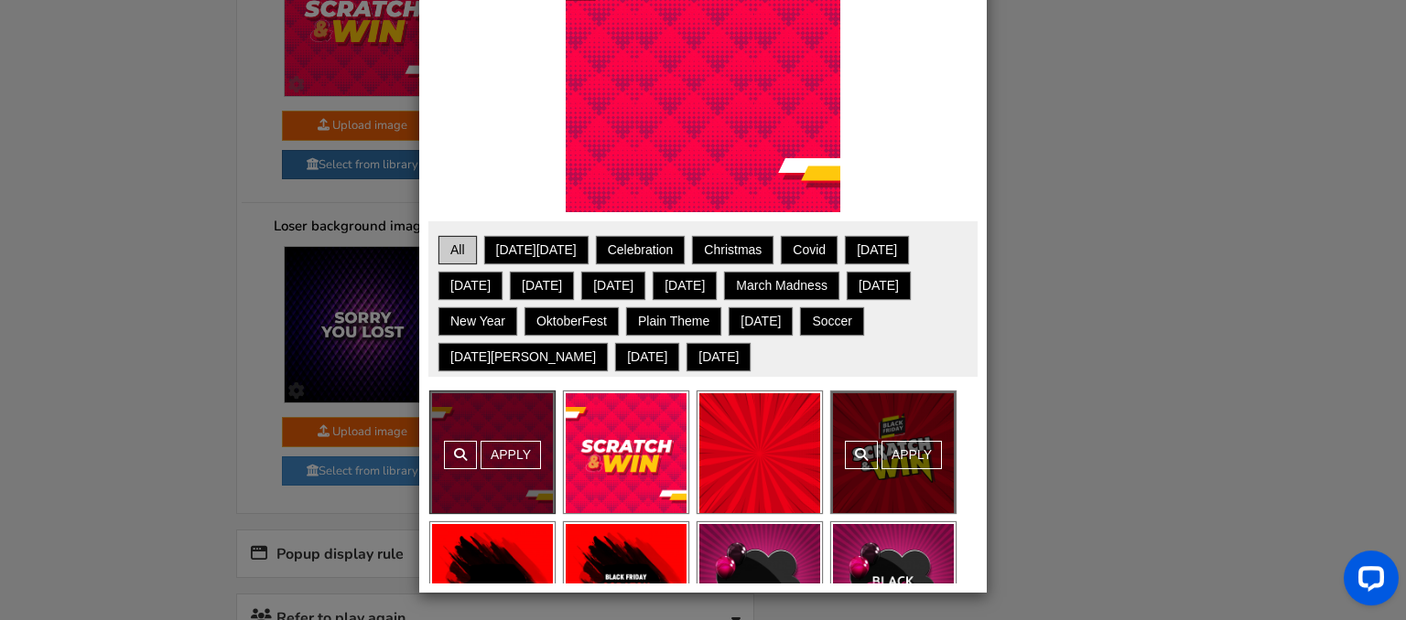
scroll to position [0, 0]
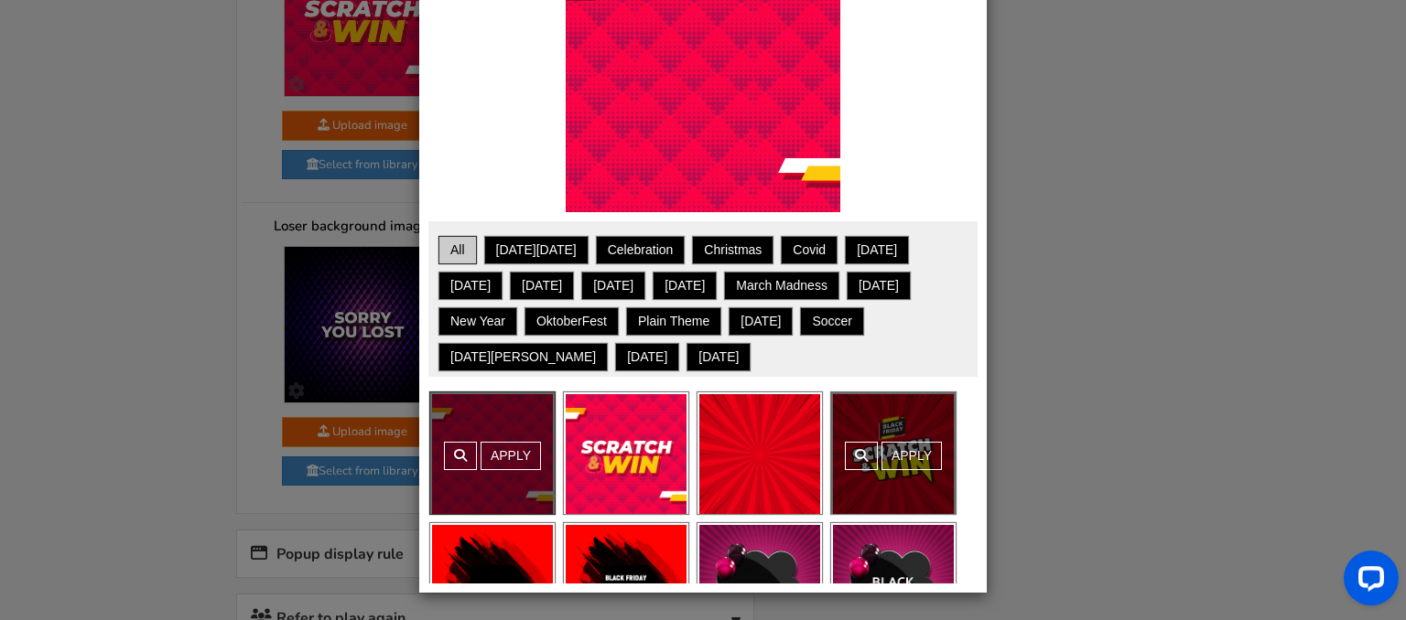
click at [906, 448] on div "Apply" at bounding box center [893, 454] width 124 height 122
click at [910, 457] on link "Apply" at bounding box center [911, 456] width 60 height 28
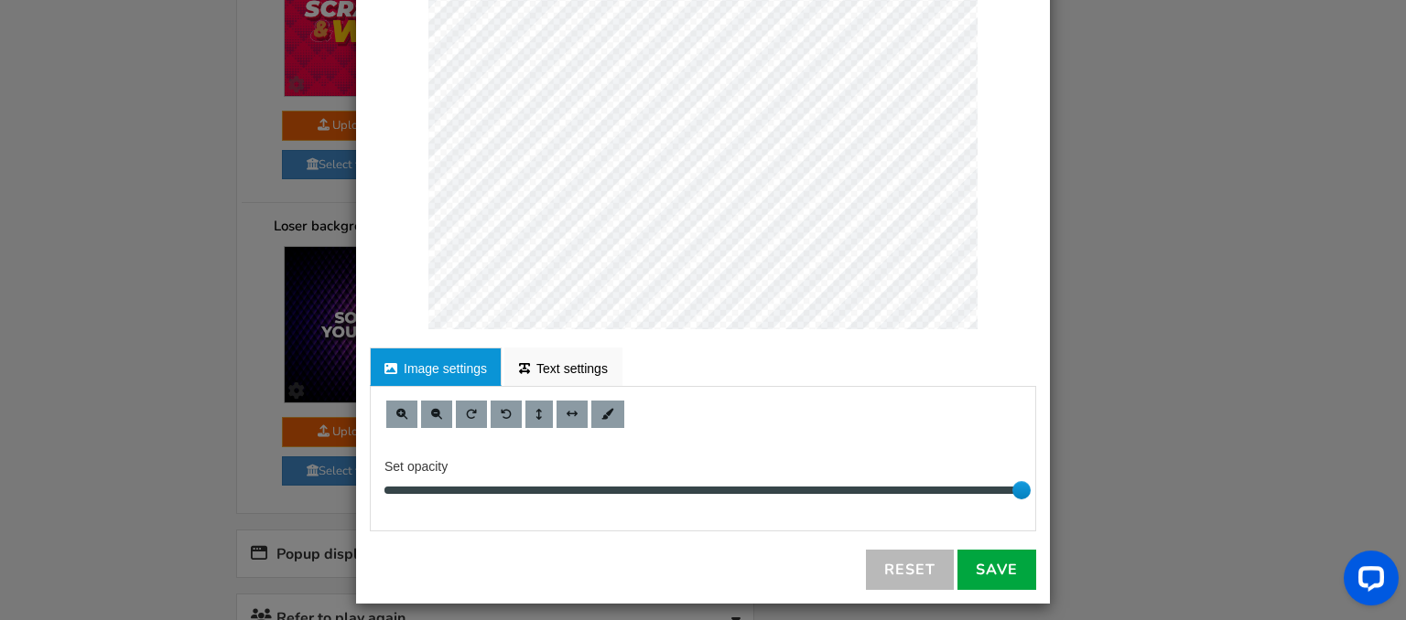
scroll to position [326, 0]
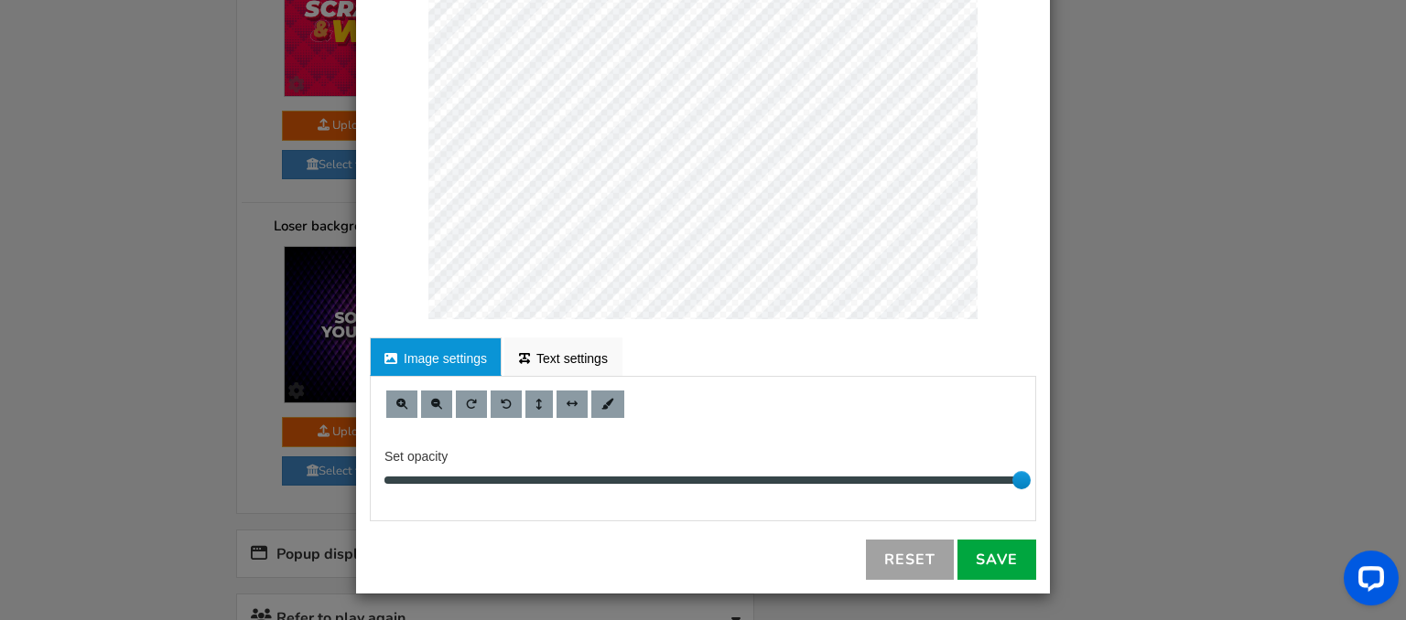
click at [921, 555] on link "Reset" at bounding box center [910, 560] width 88 height 40
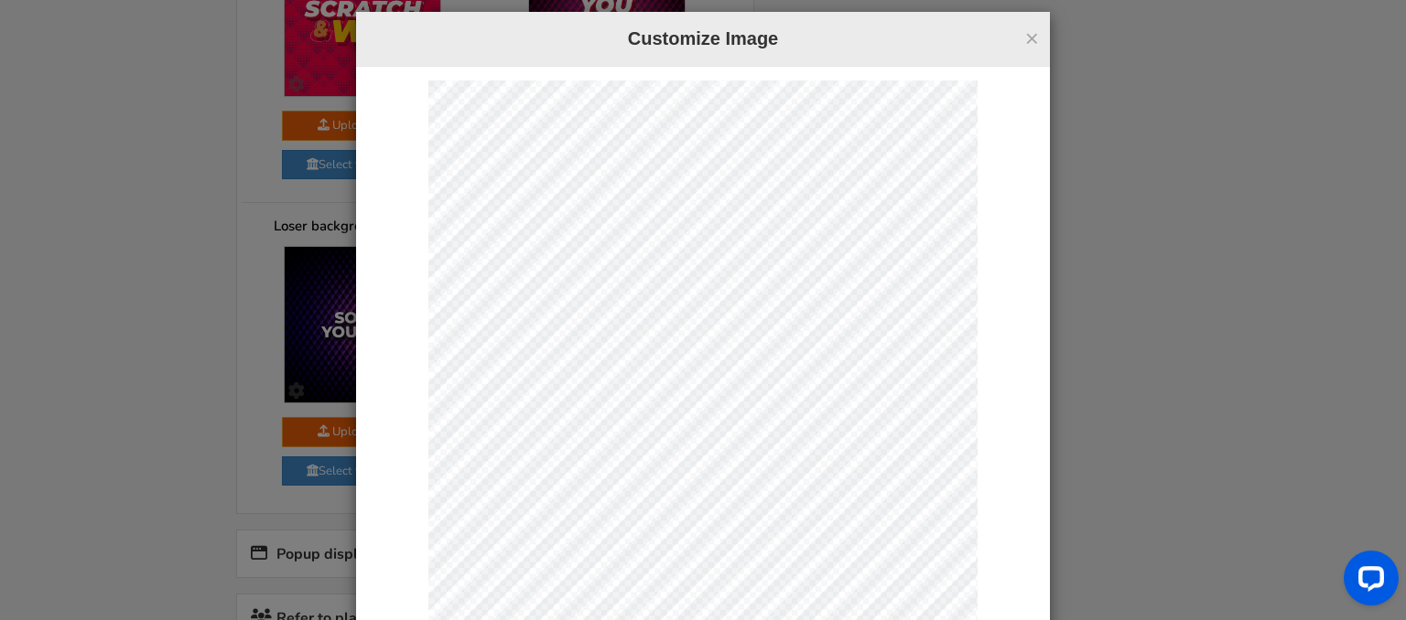
scroll to position [0, 0]
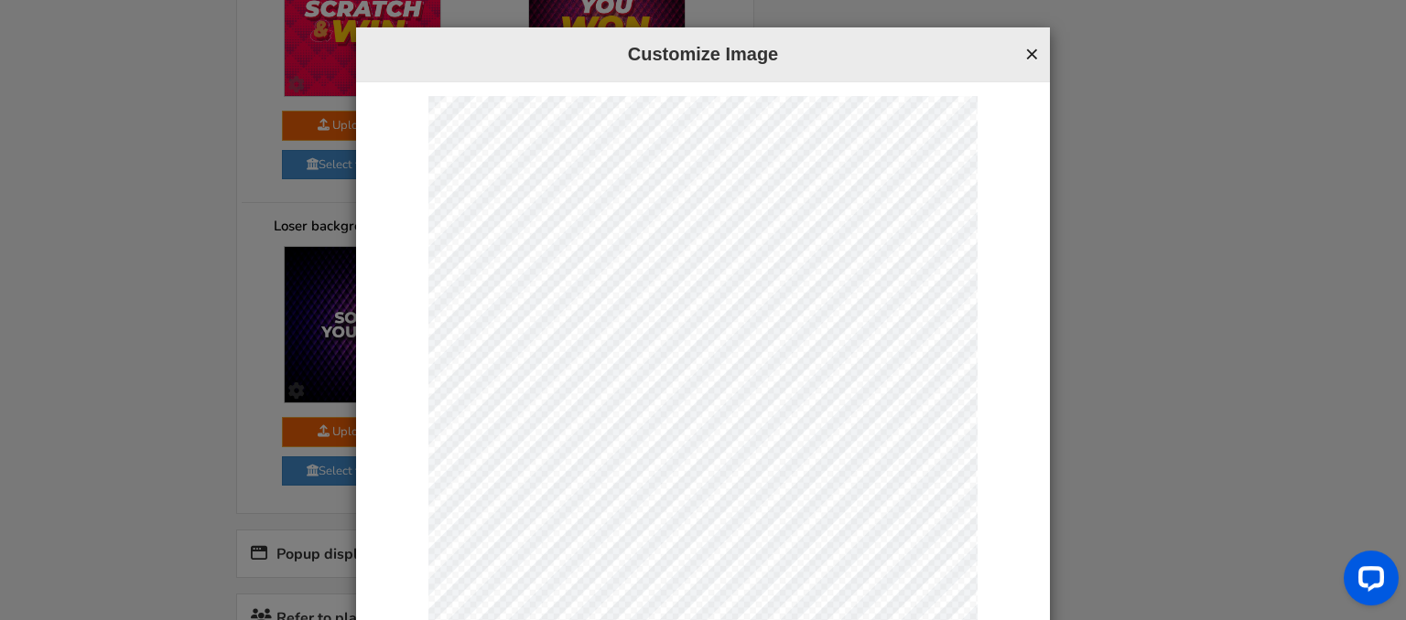
click at [1030, 53] on button "×" at bounding box center [1032, 54] width 14 height 24
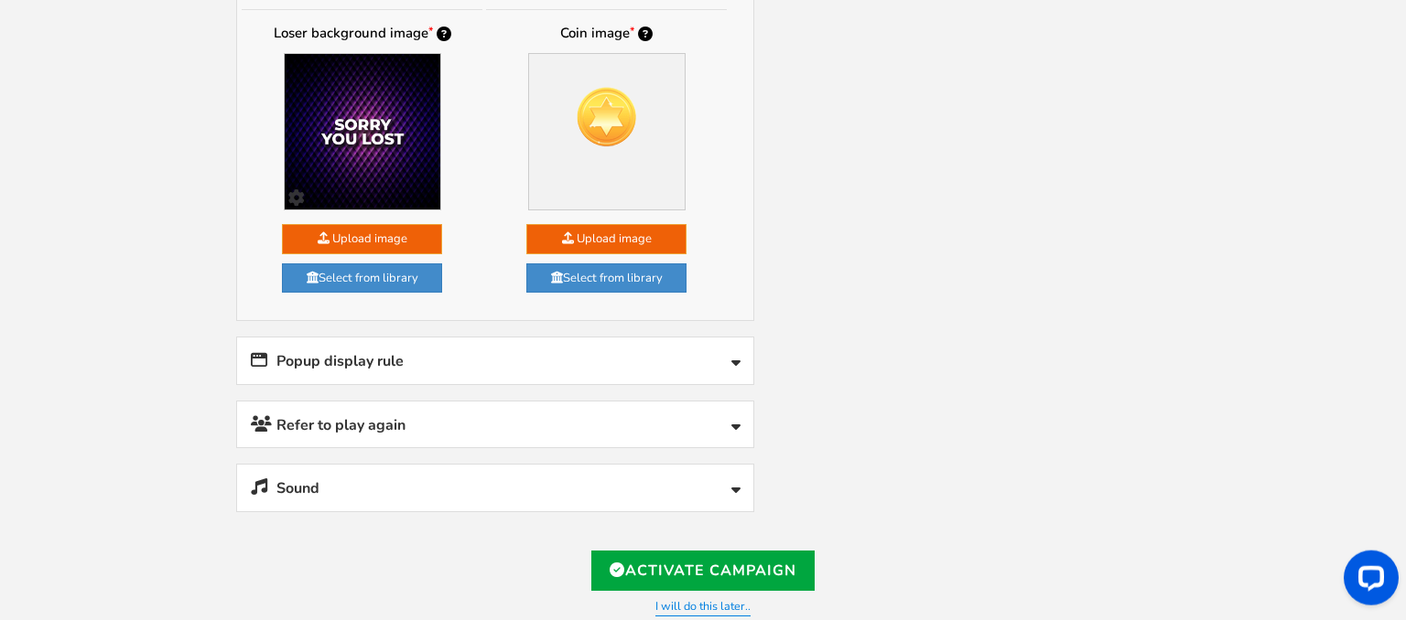
scroll to position [1472, 0]
click at [690, 551] on link "Activate Campaign" at bounding box center [702, 571] width 223 height 40
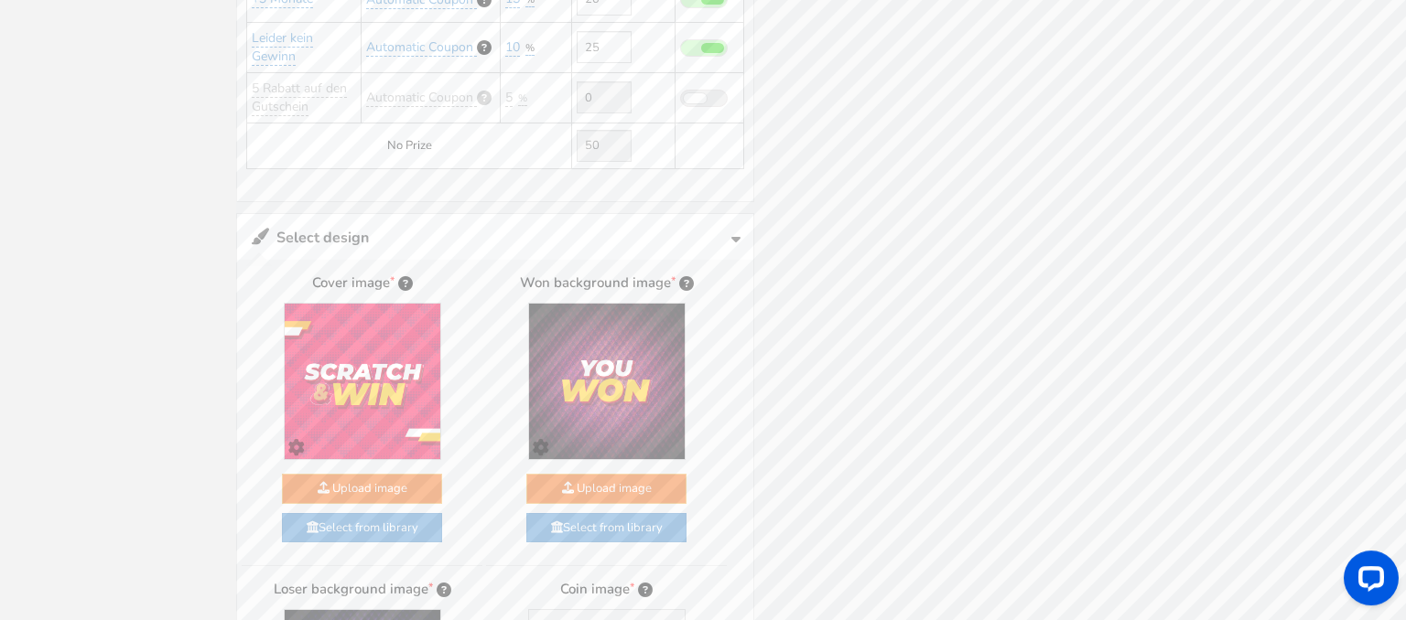
type input "[URL][DOMAIN_NAME]"
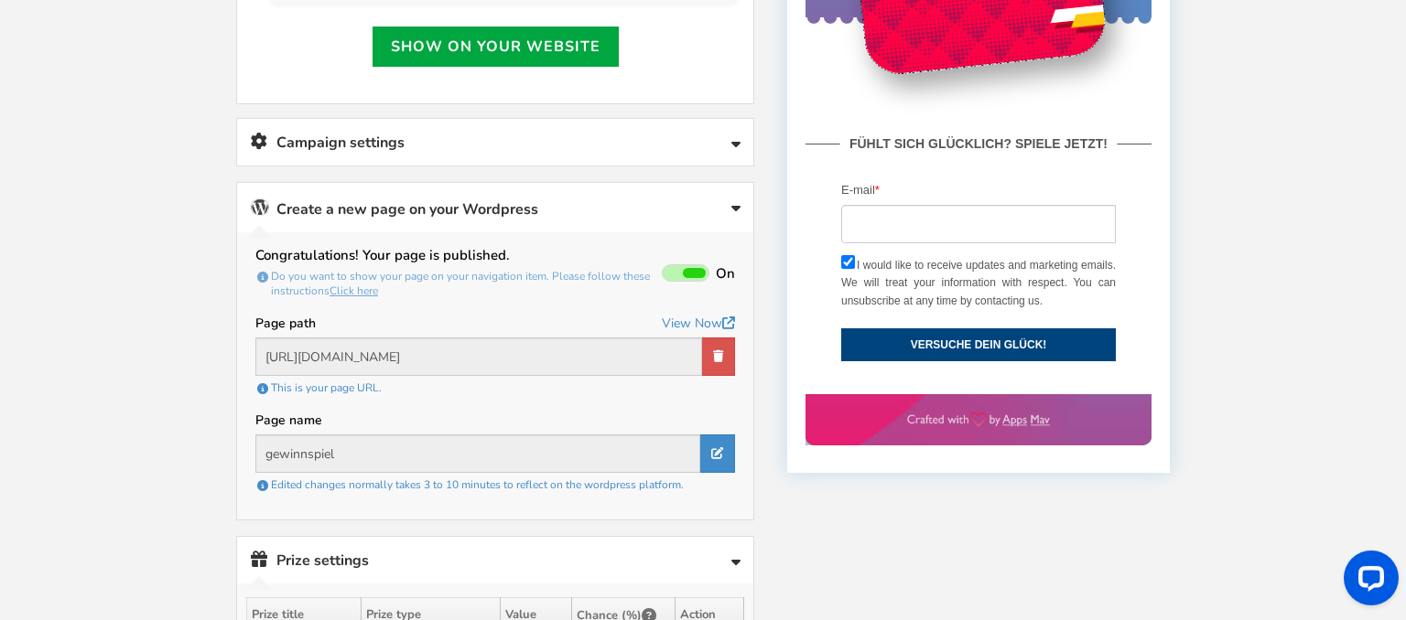
scroll to position [772, 0]
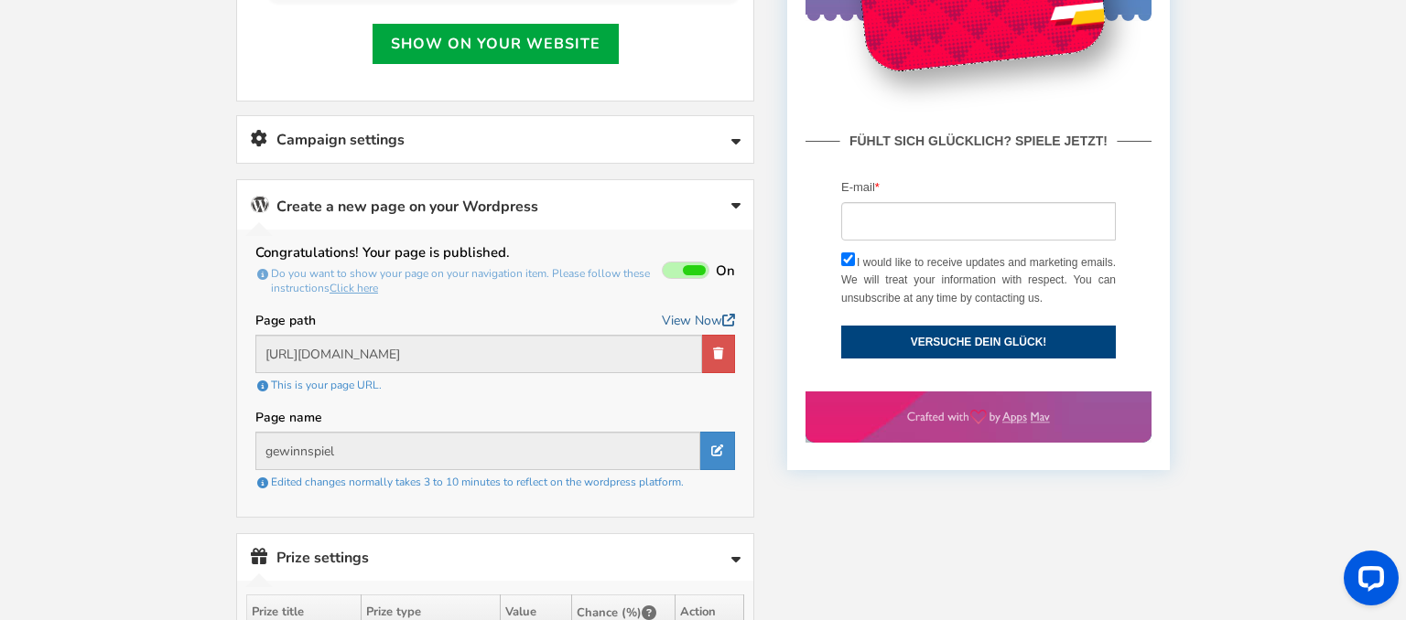
click at [671, 322] on link "View Now" at bounding box center [698, 320] width 73 height 23
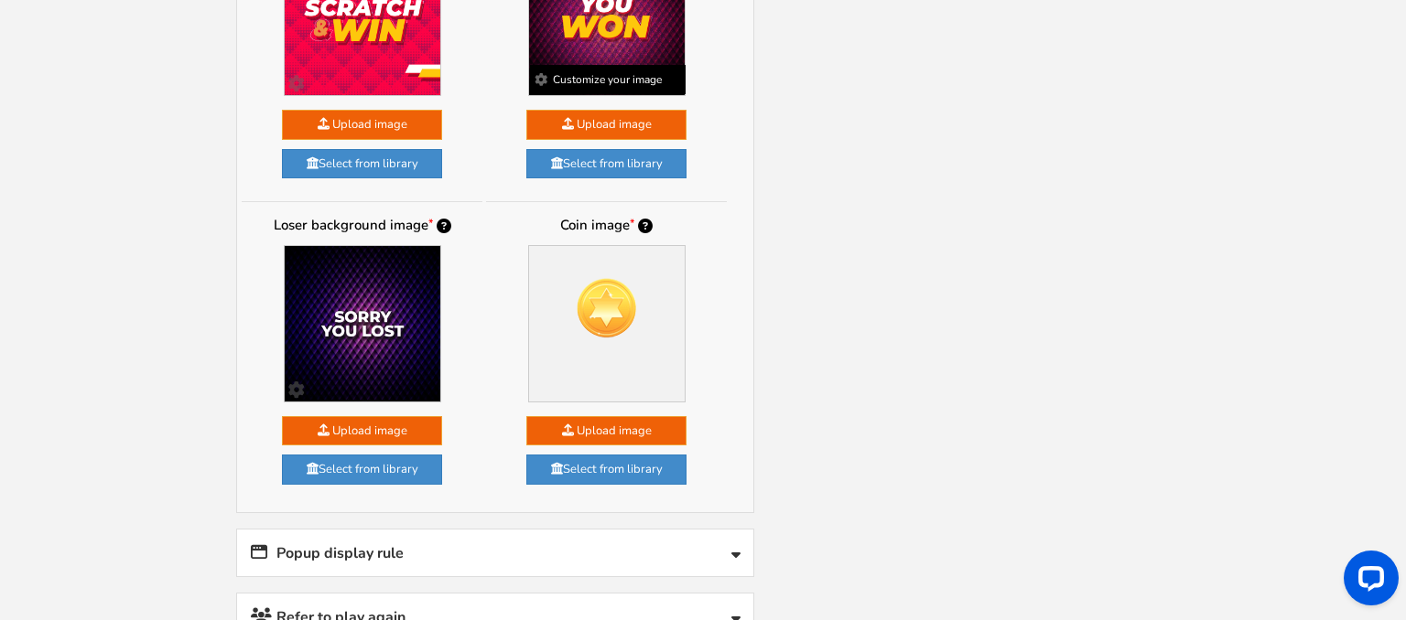
scroll to position [2029, 0]
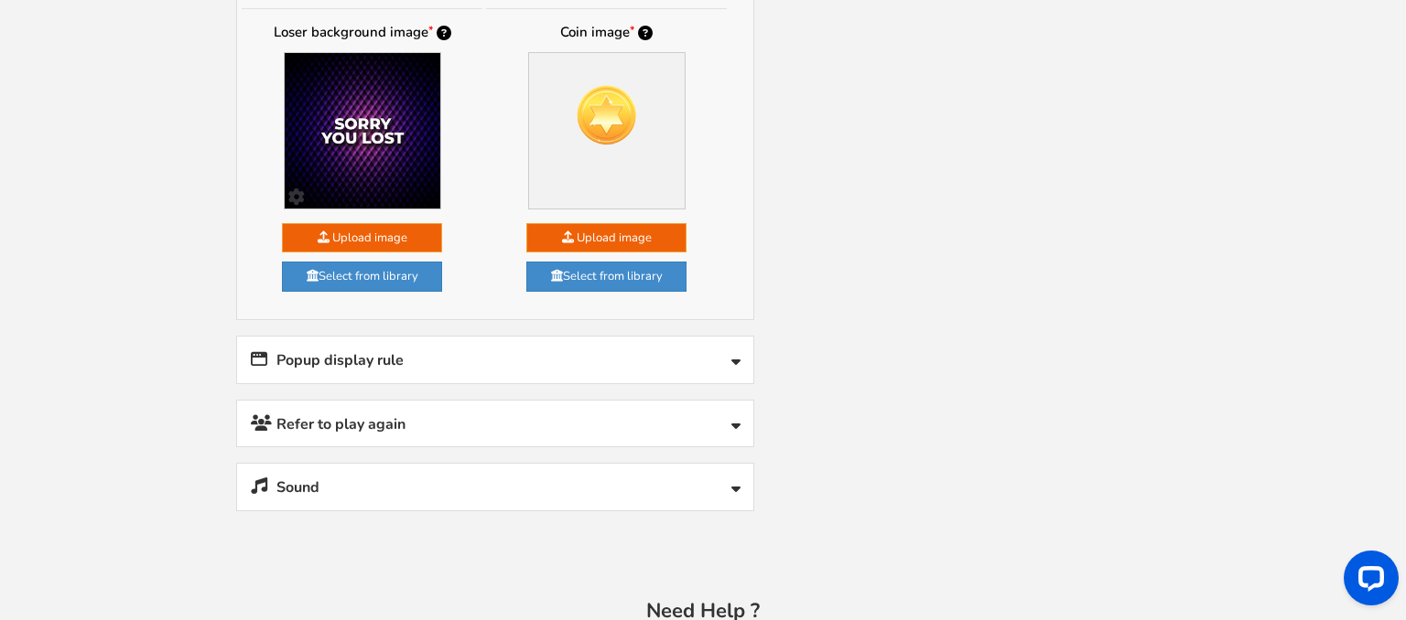
click at [545, 337] on link "Popup display rule" at bounding box center [495, 360] width 516 height 47
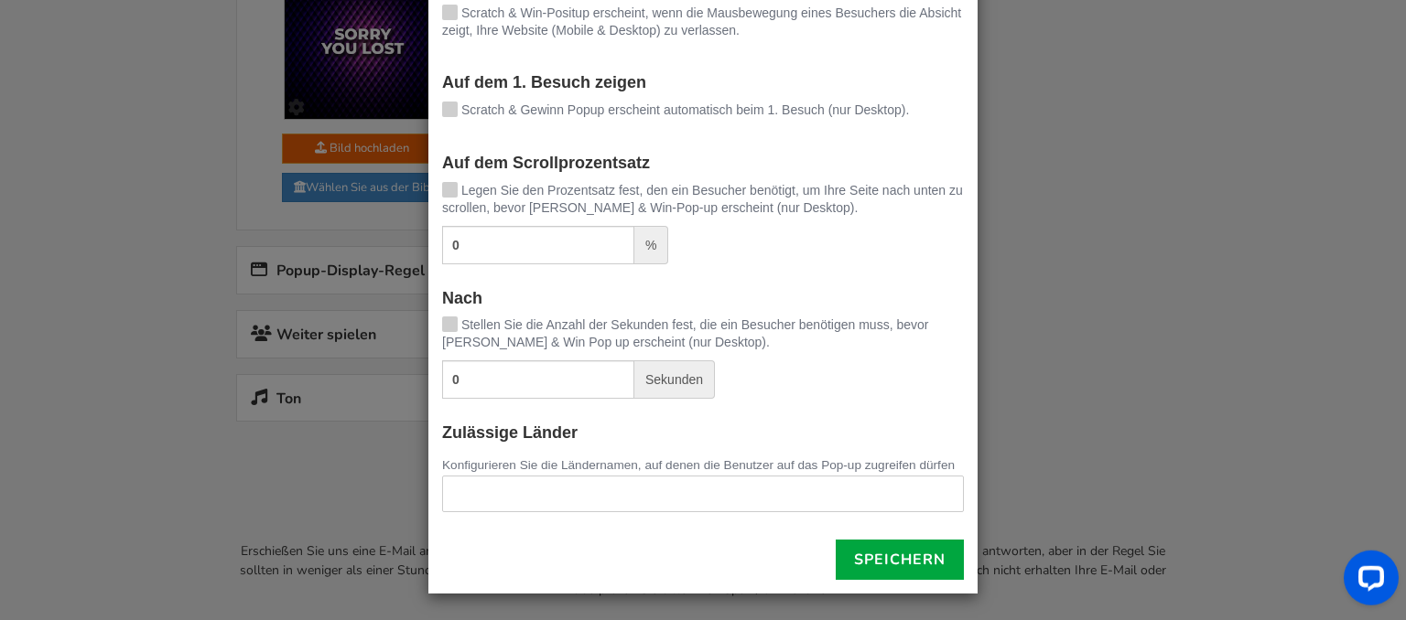
scroll to position [2152, 0]
click at [1018, 338] on div "- Pop-up-Anzeigenregeln Zeigen Sie automatisch das Pop-up: Über die Ausfahrt Sc…" at bounding box center [703, 310] width 1406 height 620
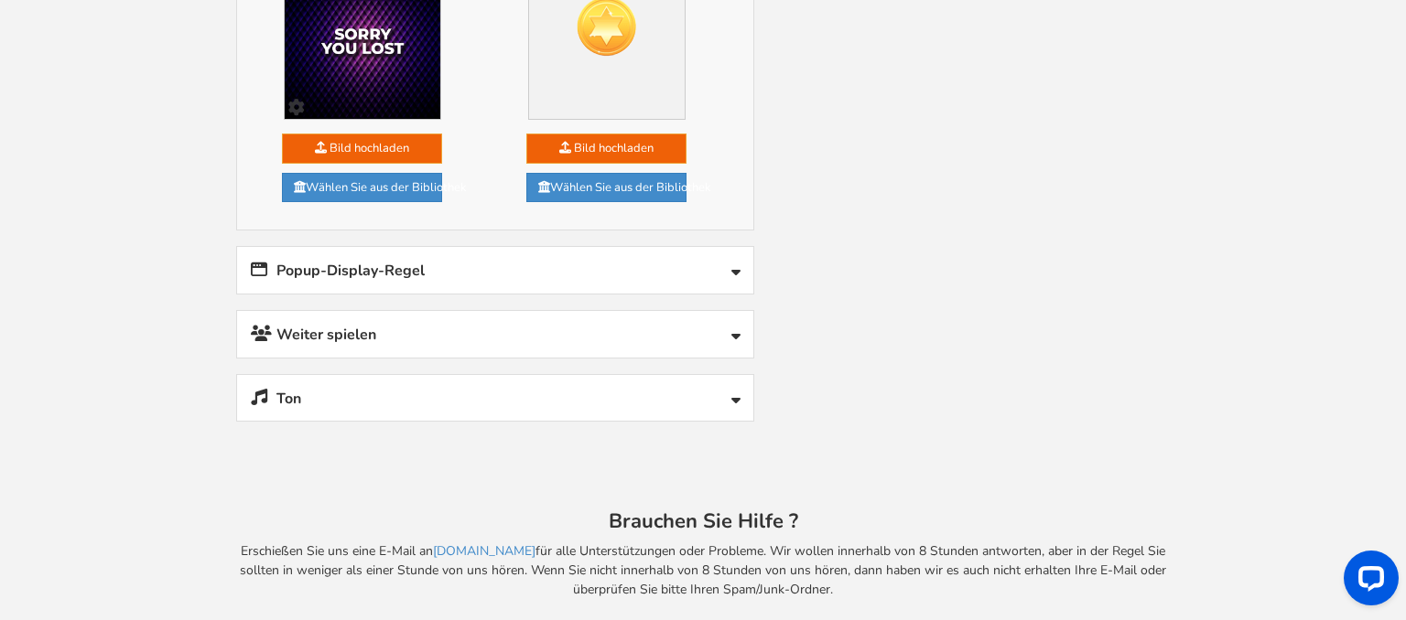
click at [582, 272] on link "Popup-Display-Regel" at bounding box center [495, 270] width 516 height 47
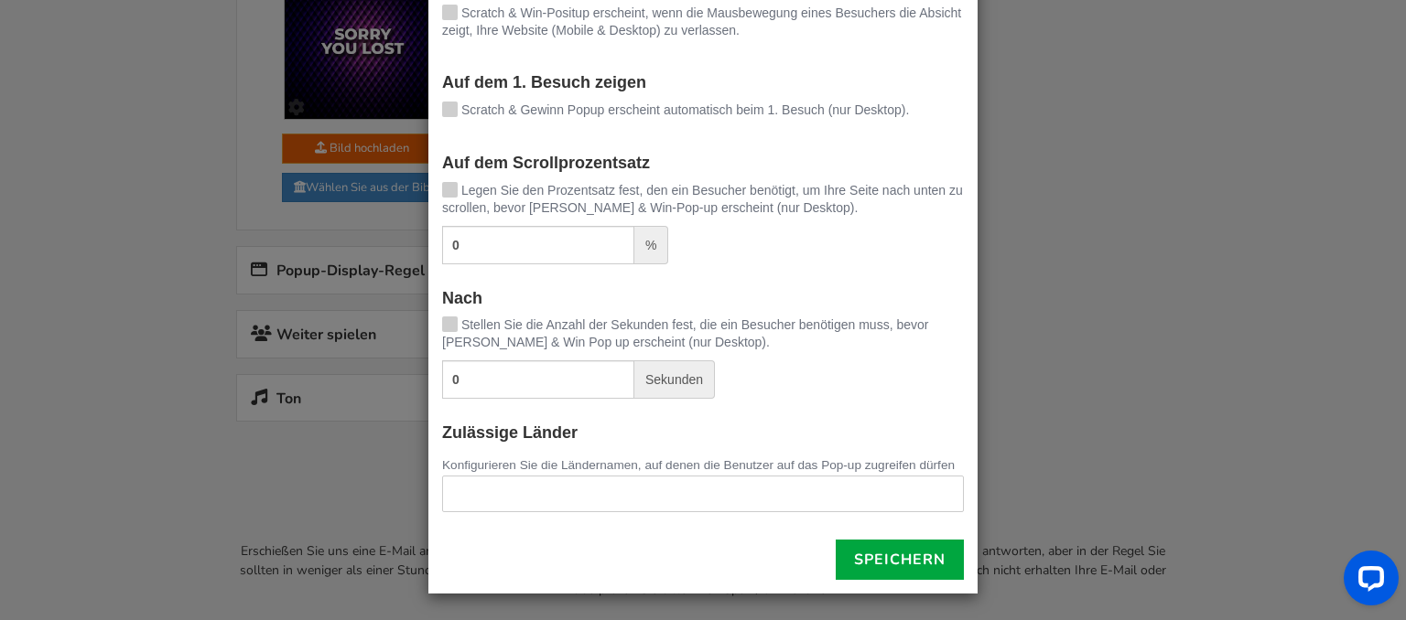
click at [672, 117] on span "Scratch & Gewinn Popup erscheint automatisch beim 1. Besuch (nur Desktop)." at bounding box center [685, 109] width 448 height 15
click at [424, 117] on input "Scratch & Gewinn Popup erscheint automatisch beim 1. Besuch (nur Desktop)." at bounding box center [424, 111] width 0 height 12
click at [672, 117] on span "Scratch & Gewinn Popup erscheint automatisch beim 1. Besuch (nur Desktop)." at bounding box center [685, 109] width 448 height 15
click at [424, 117] on input "Scratch & Gewinn Popup erscheint automatisch beim 1. Besuch (nur Desktop)." at bounding box center [424, 111] width 0 height 12
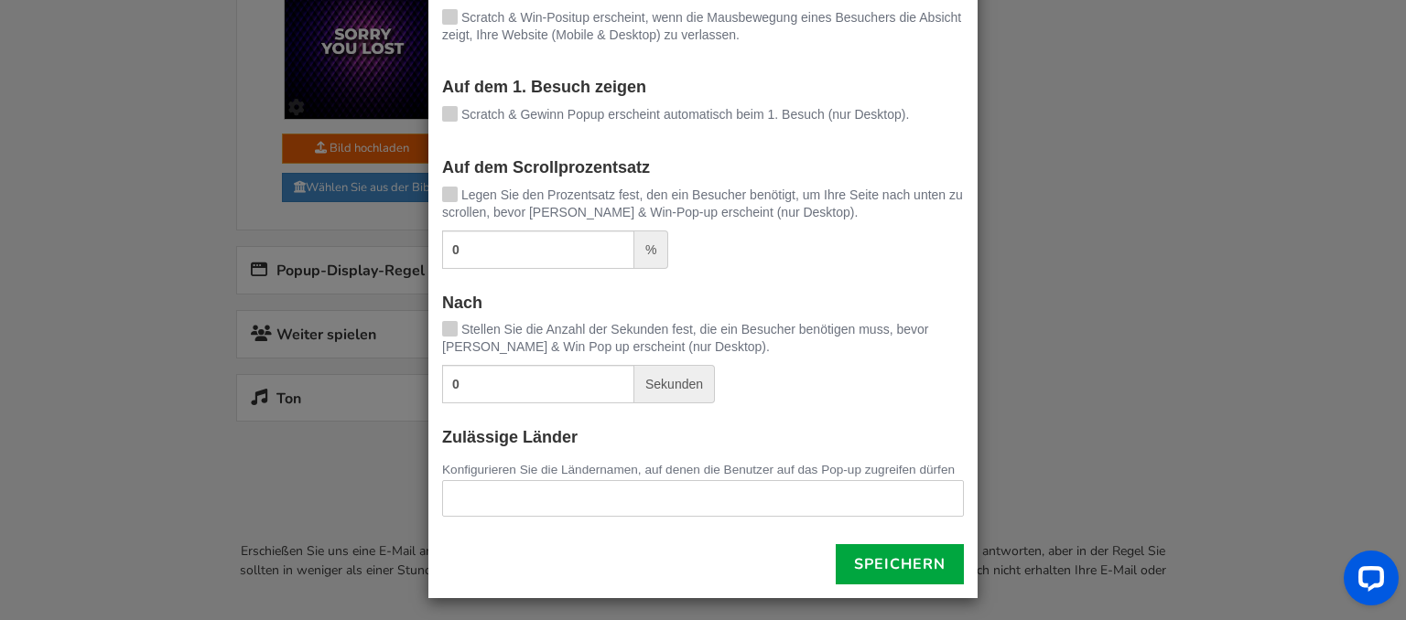
scroll to position [166, 0]
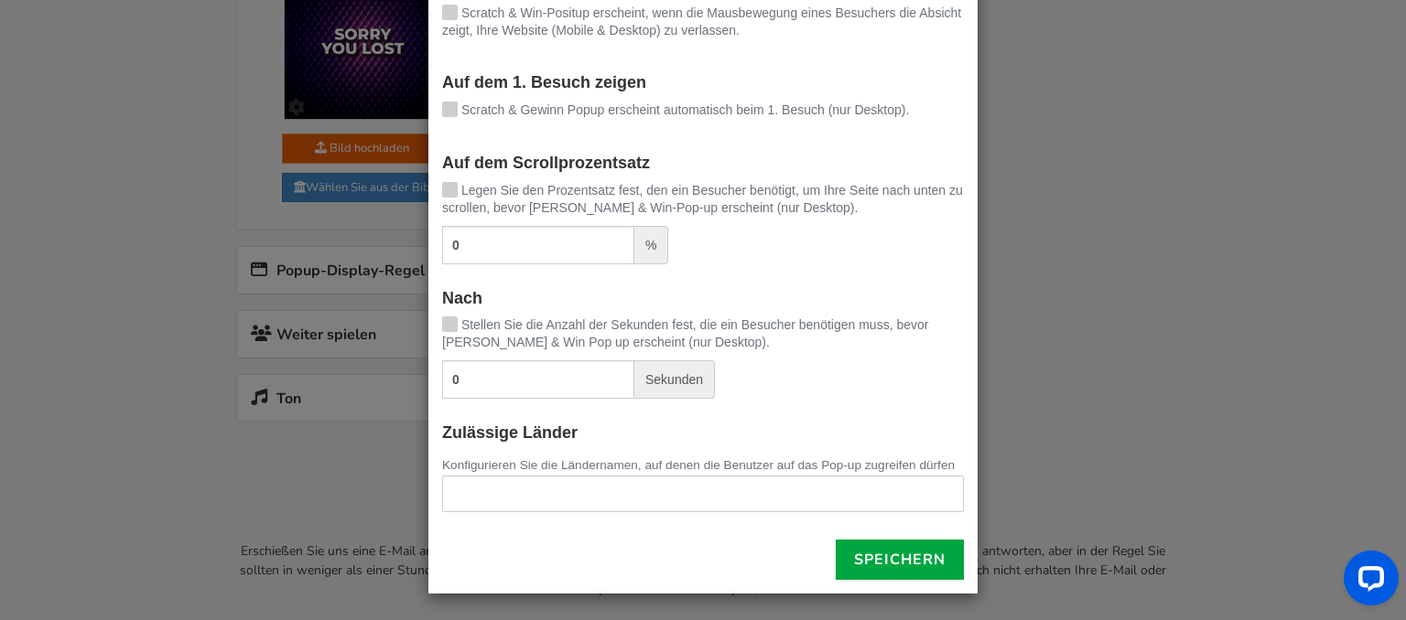
click at [1169, 256] on div "- Pop-up-Anzeigenregeln Zeigen Sie automatisch das Pop-up: Über die Ausfahrt Sc…" at bounding box center [703, 310] width 1406 height 620
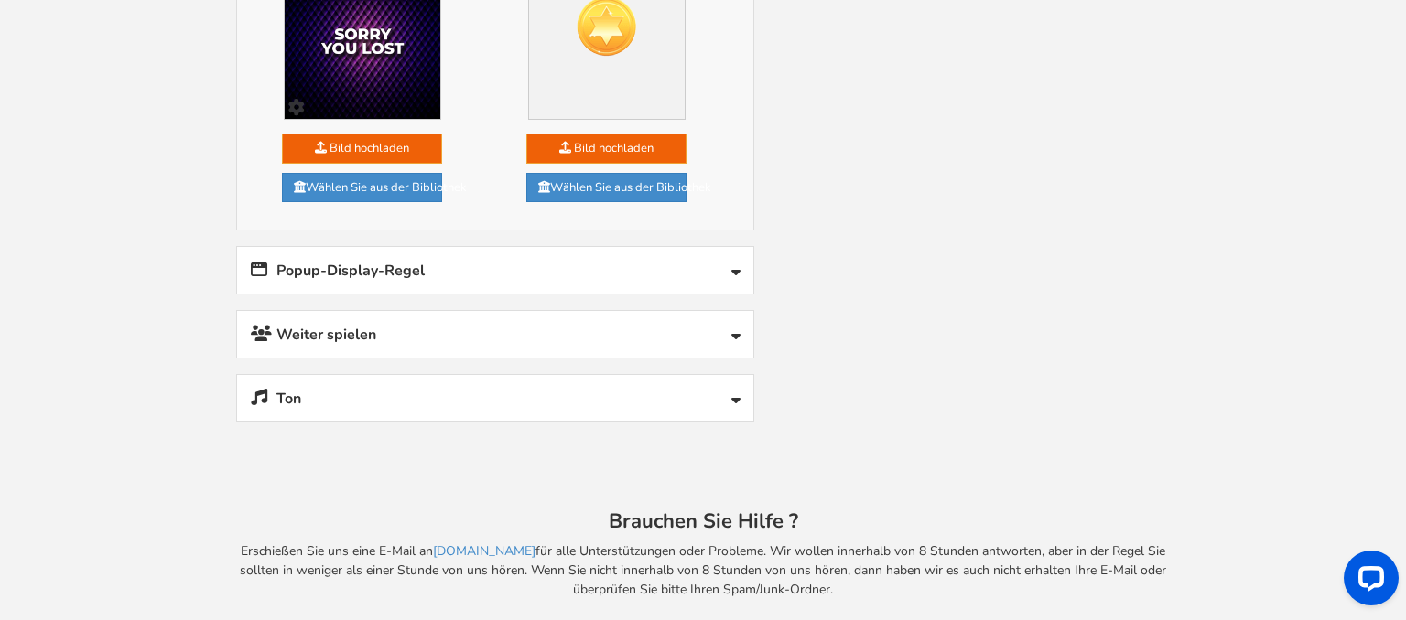
click at [622, 311] on link "Weiter spielen" at bounding box center [495, 334] width 516 height 47
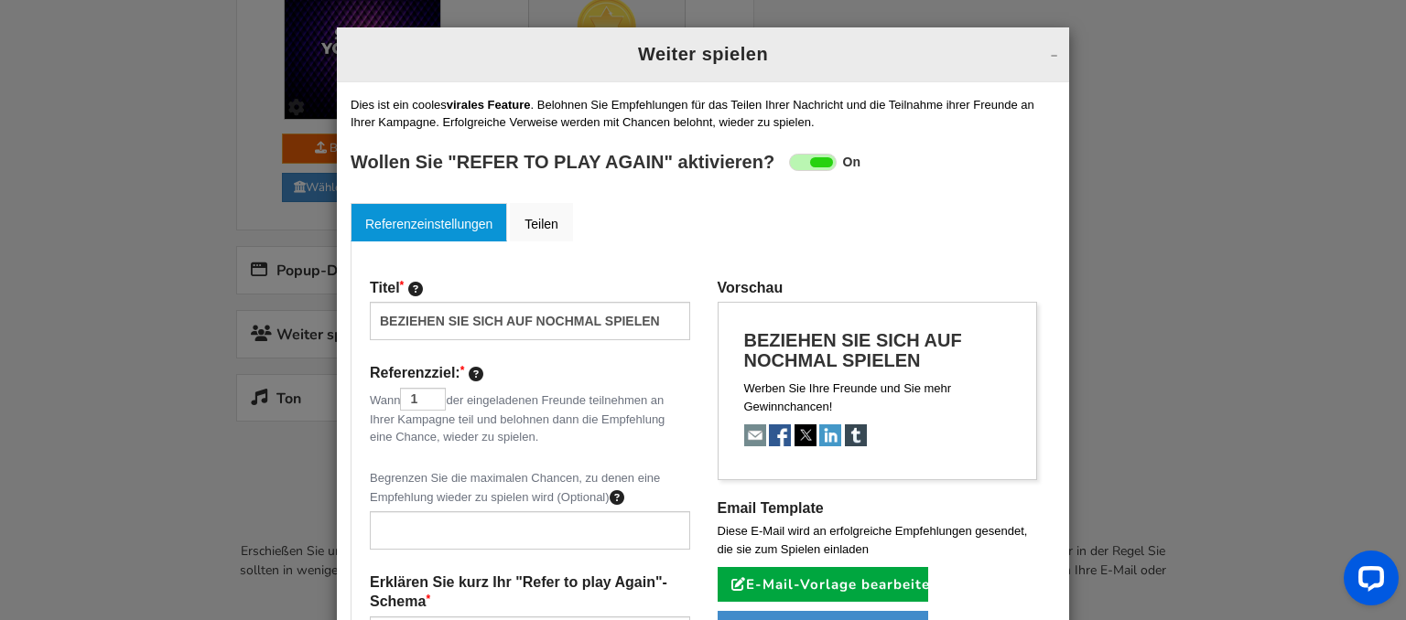
scroll to position [96, 0]
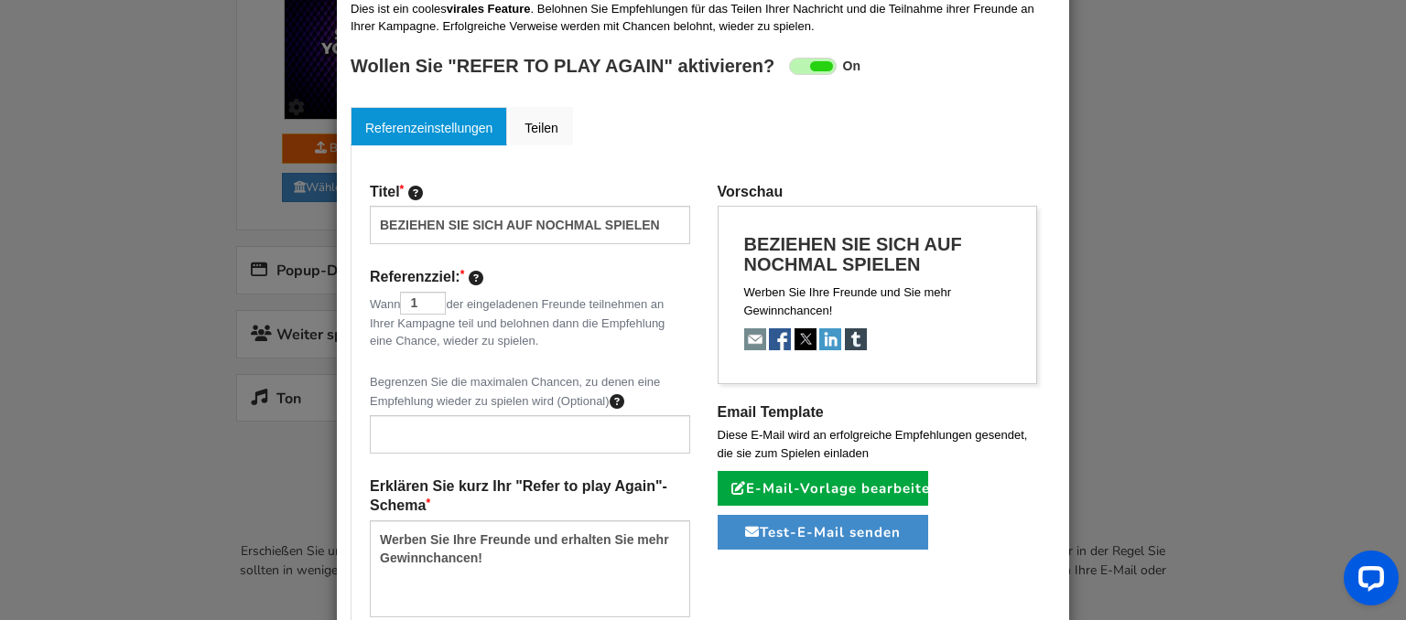
click at [817, 67] on span at bounding box center [821, 66] width 23 height 10
click at [0, 0] on input "On Off" at bounding box center [0, 0] width 0 height 0
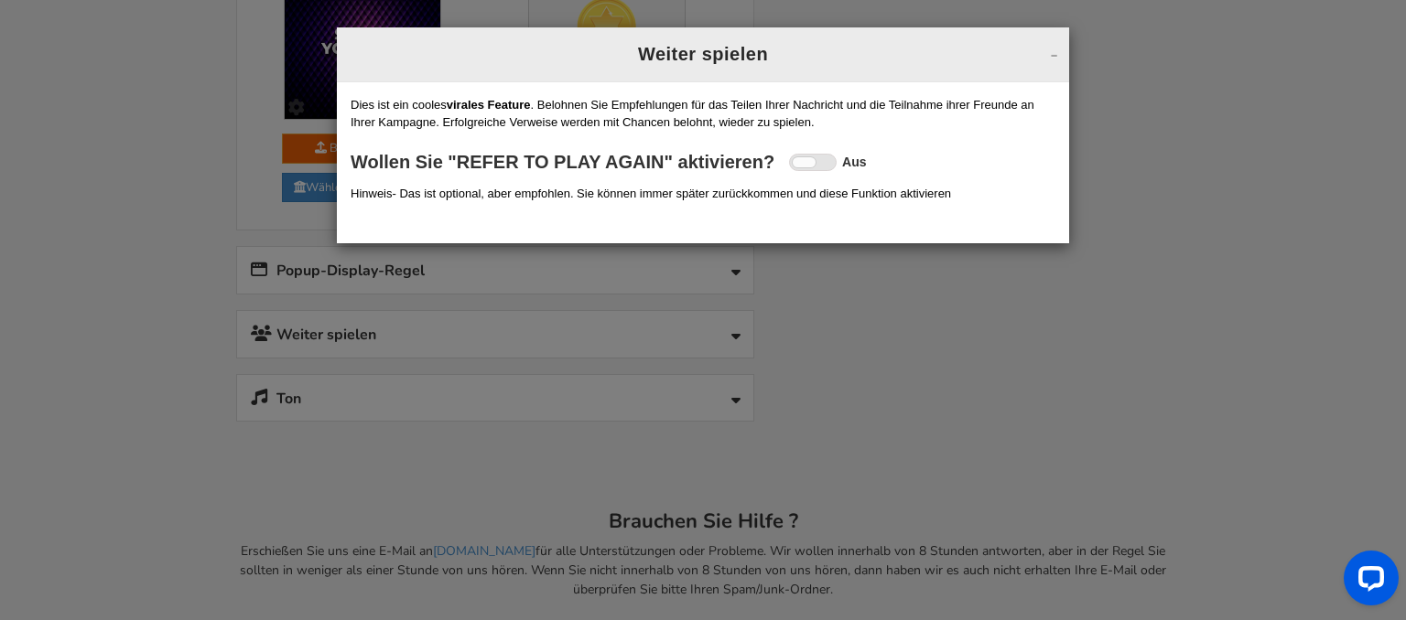
scroll to position [0, 0]
click at [1262, 202] on div "- Weiter spielen Refer to play again Setup Referral campaign (Optional) ? On Of…" at bounding box center [703, 310] width 1406 height 620
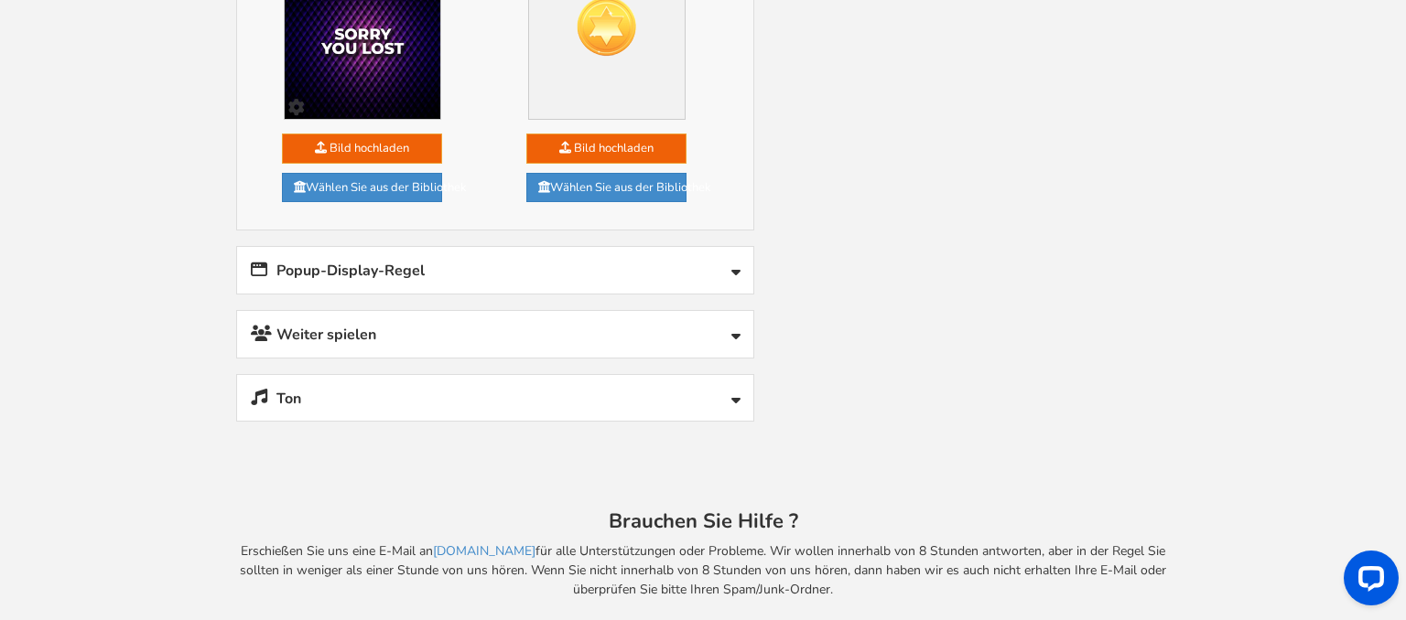
click at [592, 375] on link "Ton" at bounding box center [495, 398] width 516 height 47
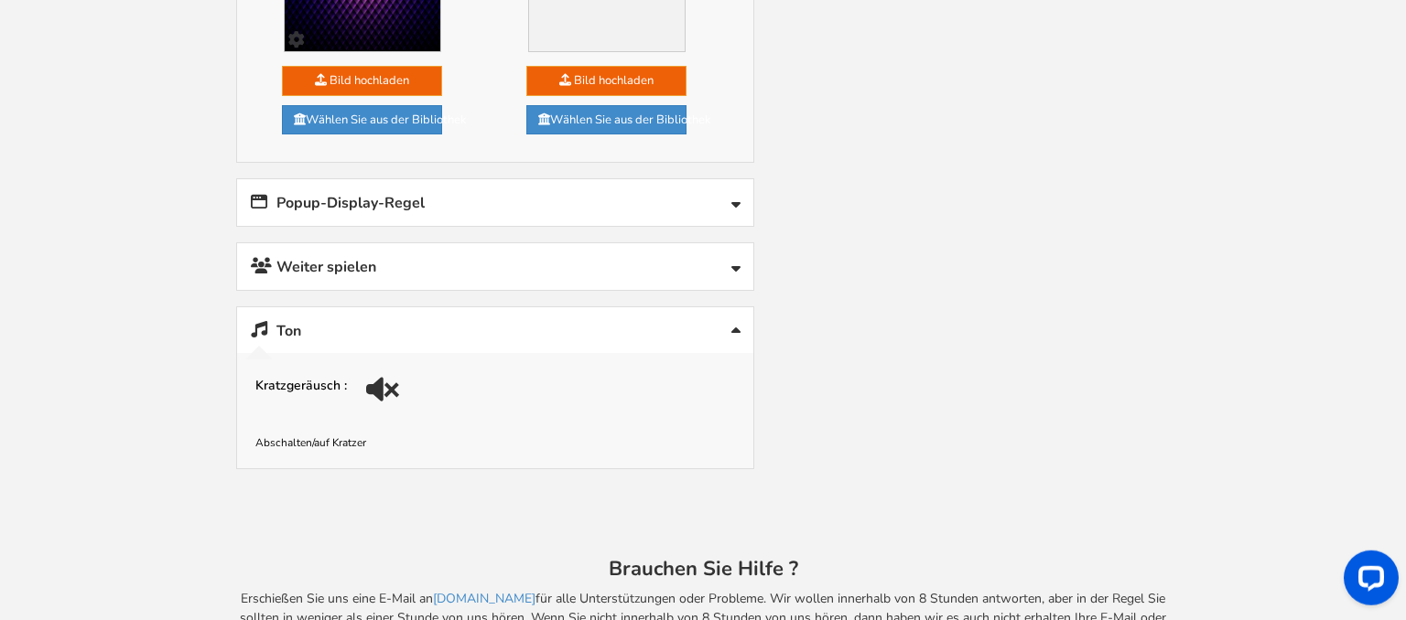
scroll to position [2249, 0]
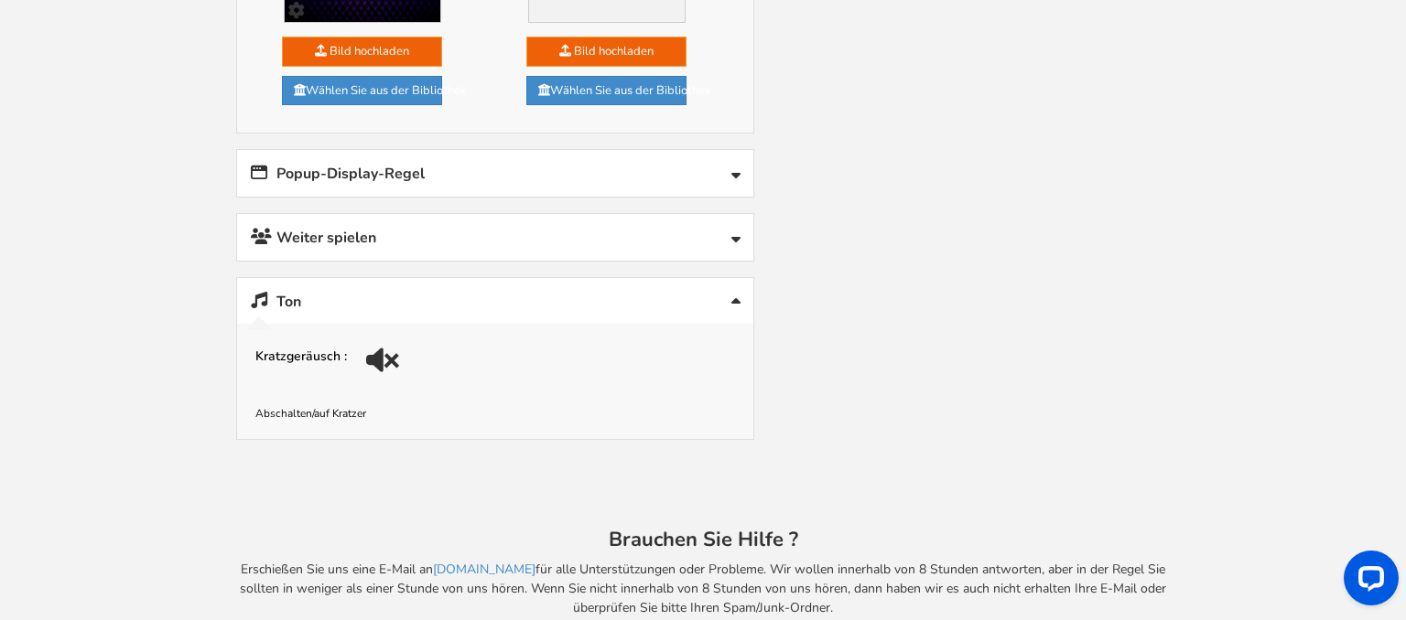
click at [379, 354] on div at bounding box center [385, 367] width 26 height 26
click at [391, 351] on div at bounding box center [379, 361] width 35 height 35
click at [391, 354] on div at bounding box center [385, 367] width 26 height 26
click at [309, 349] on label "Kratzgeräusch :" at bounding box center [301, 357] width 92 height 17
click at [0, 0] on input "#428bca" at bounding box center [0, 0] width 0 height 0
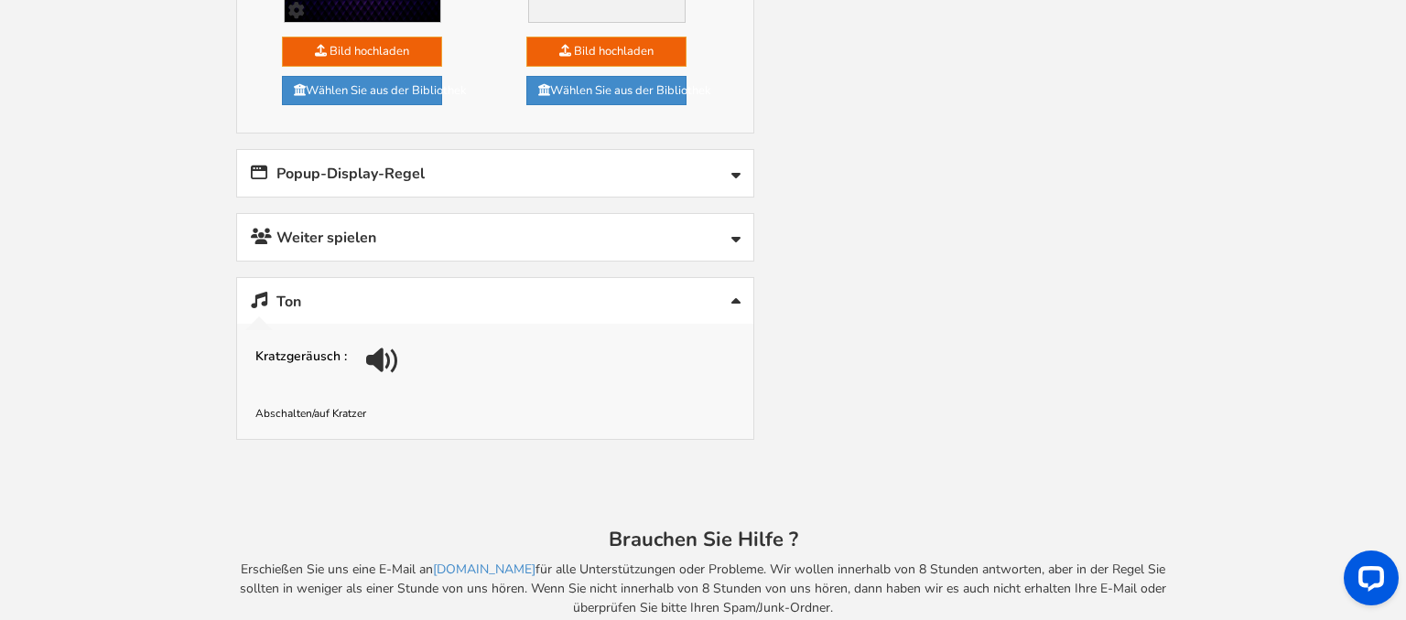
click at [317, 338] on div "Kratzgeräusch :" at bounding box center [495, 365] width 480 height 55
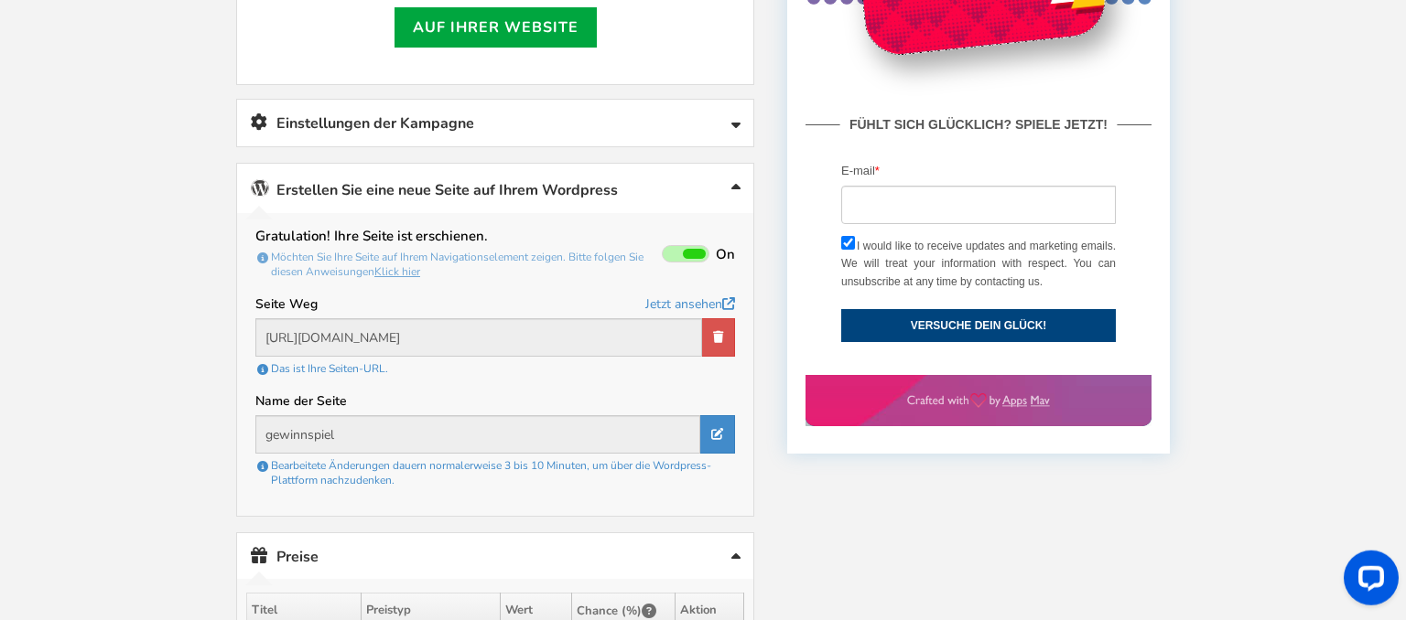
scroll to position [818, 0]
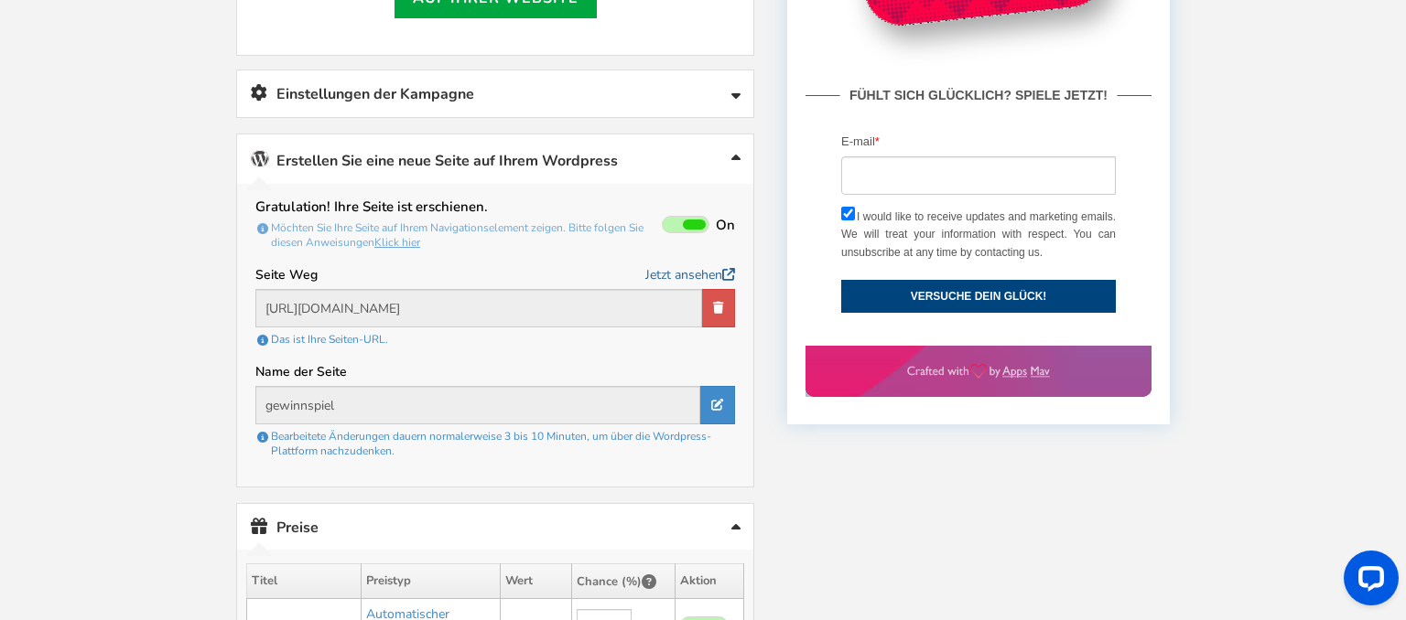
click at [714, 279] on link "Jetzt ansehen" at bounding box center [690, 275] width 90 height 23
click at [625, 86] on link "Einstellungen der Kampagne" at bounding box center [495, 93] width 516 height 47
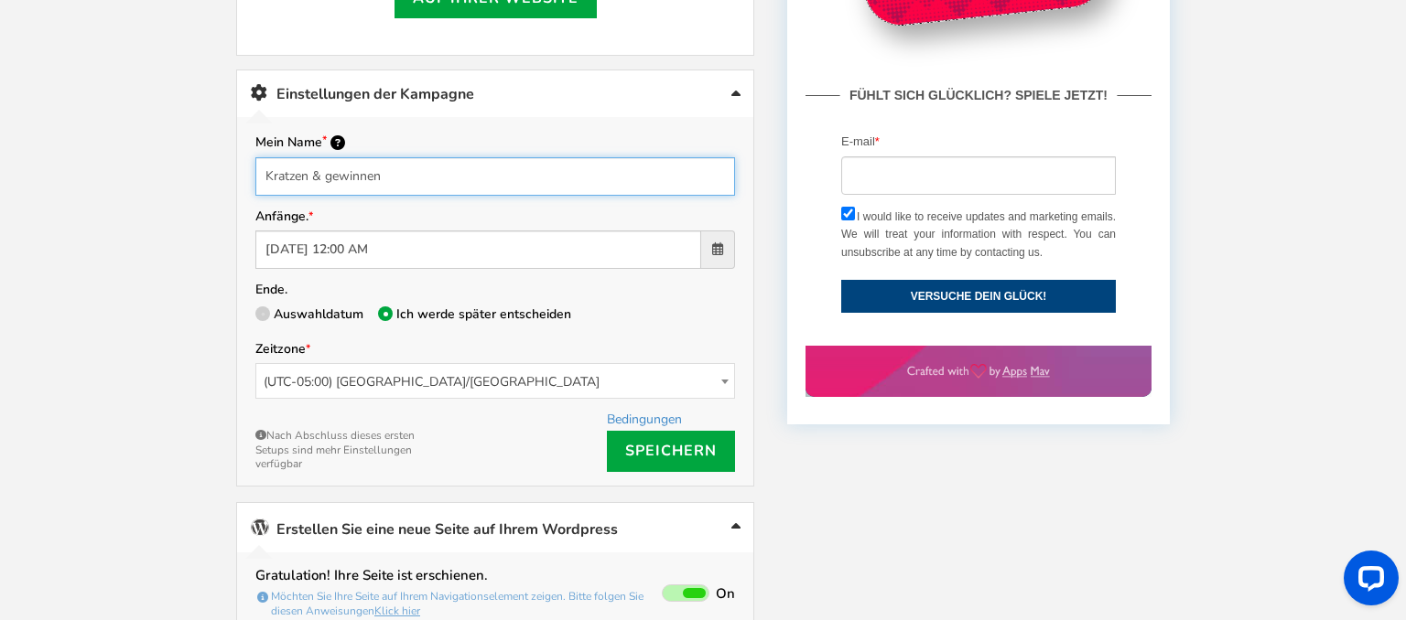
drag, startPoint x: 523, startPoint y: 181, endPoint x: 0, endPoint y: 189, distance: 523.5
click at [255, 189] on input "Kratzen & gewinnen" at bounding box center [495, 176] width 480 height 38
type input "UltimateTv Kratzen & gewinnen"
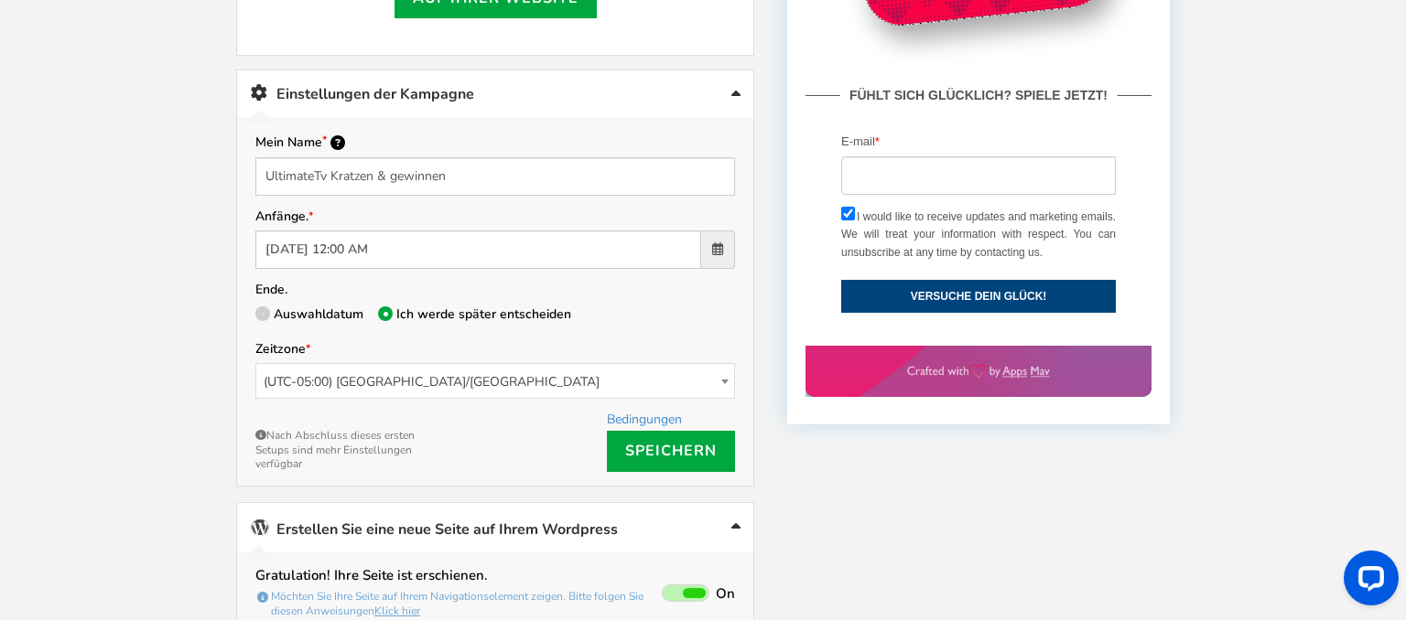
click at [716, 245] on span at bounding box center [717, 249] width 11 height 13
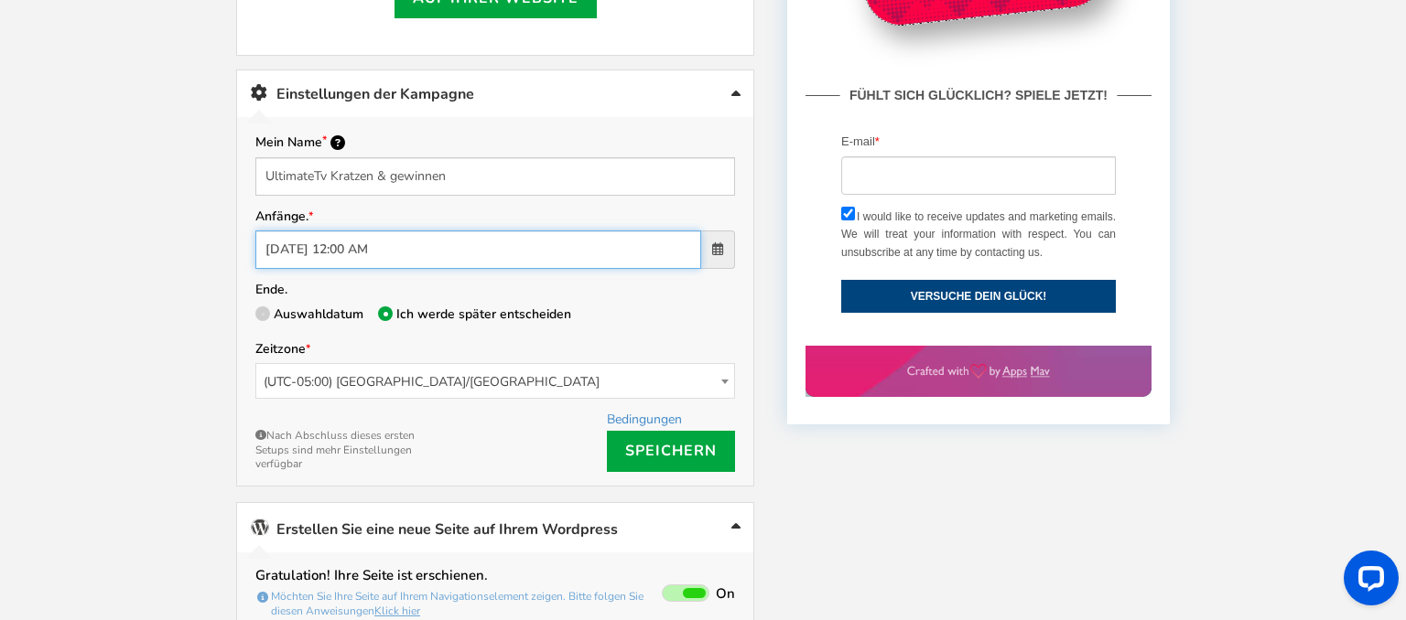
click at [701, 245] on input "[DATE] 12:00 AM" at bounding box center [478, 250] width 446 height 38
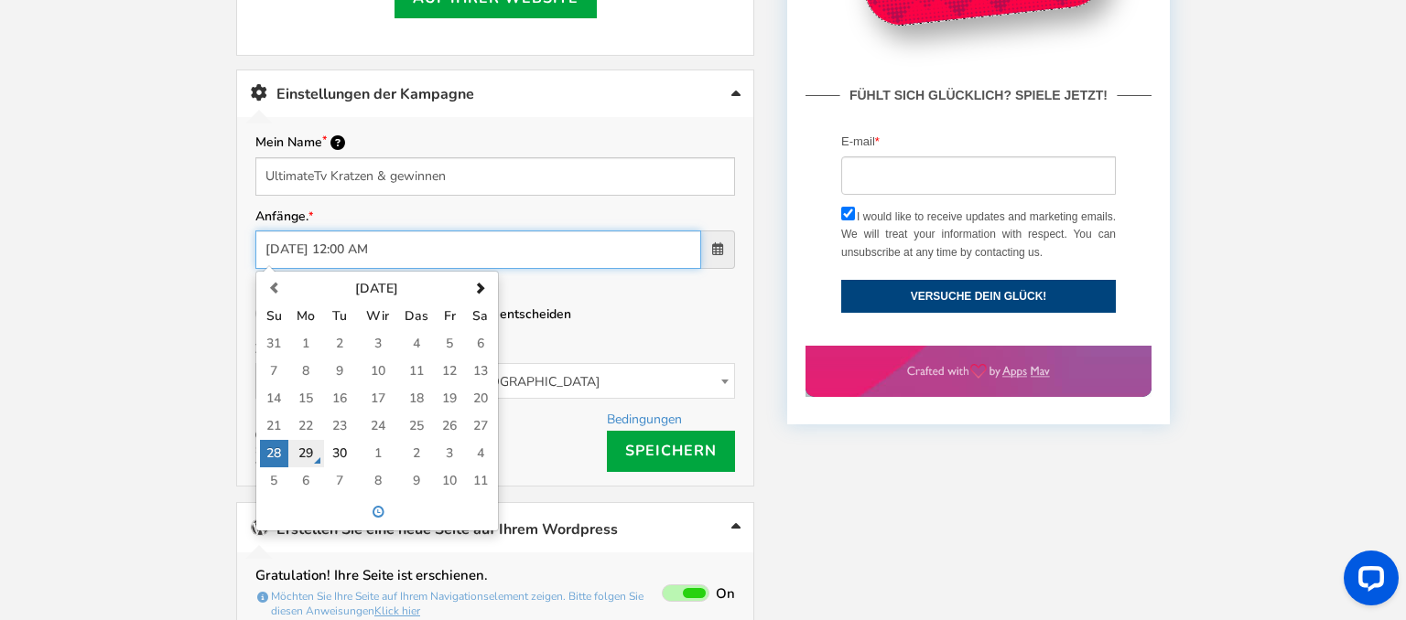
click at [301, 448] on td "29" at bounding box center [306, 453] width 36 height 27
type input "09/29/2025 12:00 AM"
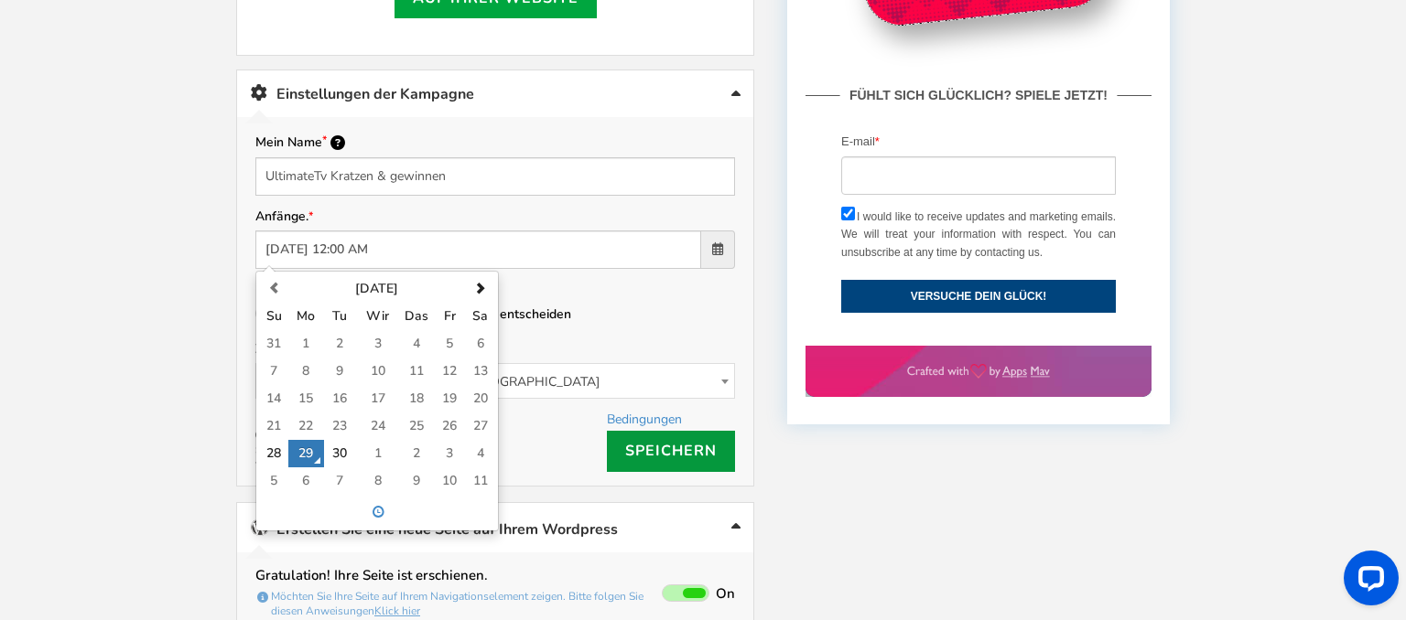
click at [634, 437] on link "Speichern" at bounding box center [671, 451] width 128 height 41
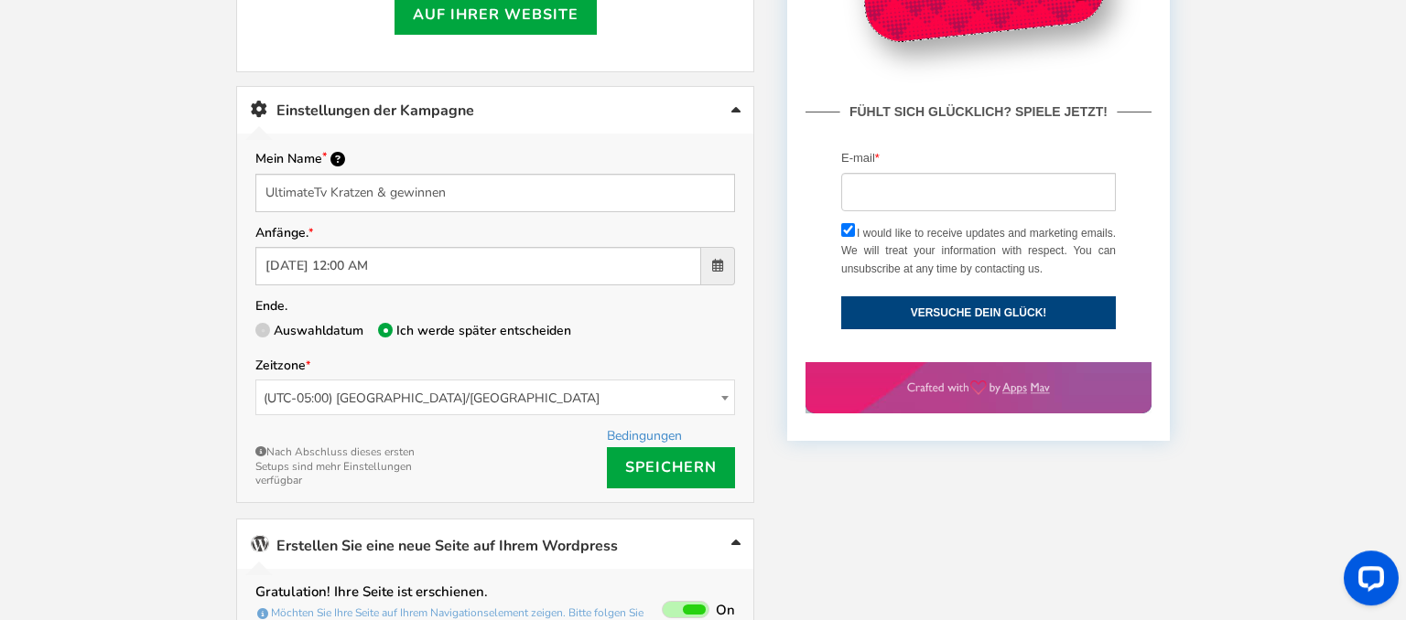
scroll to position [721, 0]
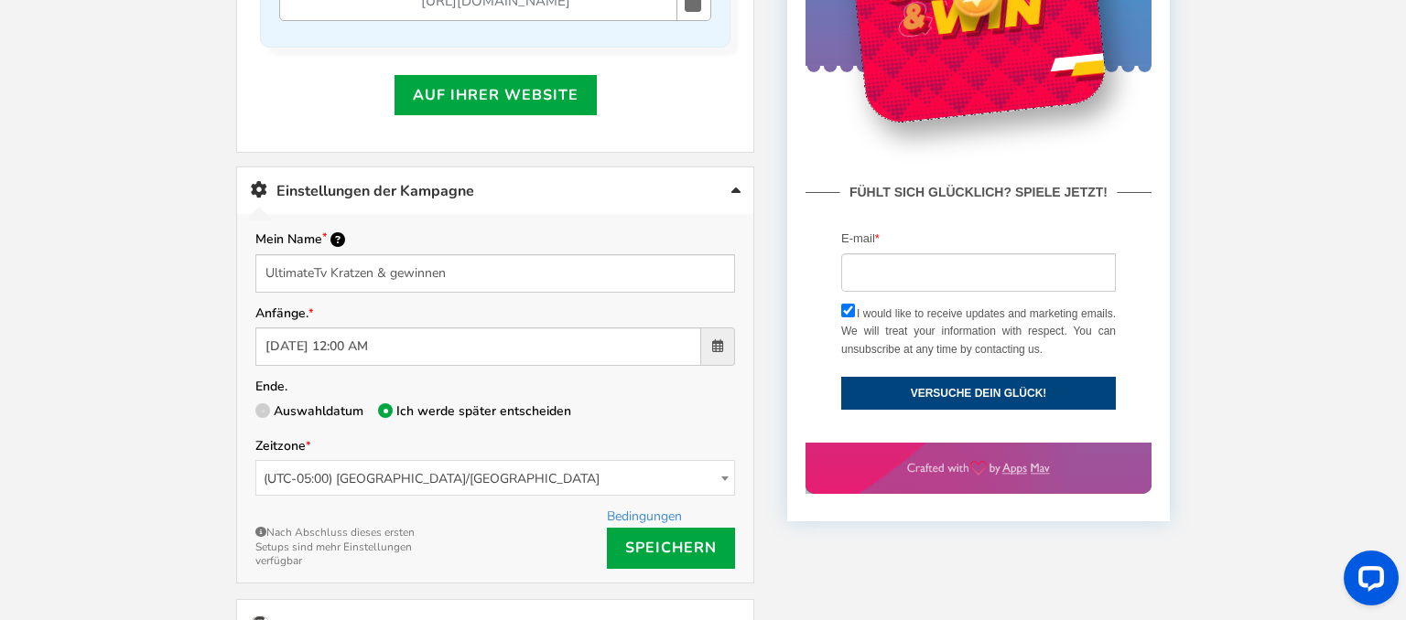
click at [583, 192] on link "Einstellungen der Kampagne" at bounding box center [495, 190] width 516 height 47
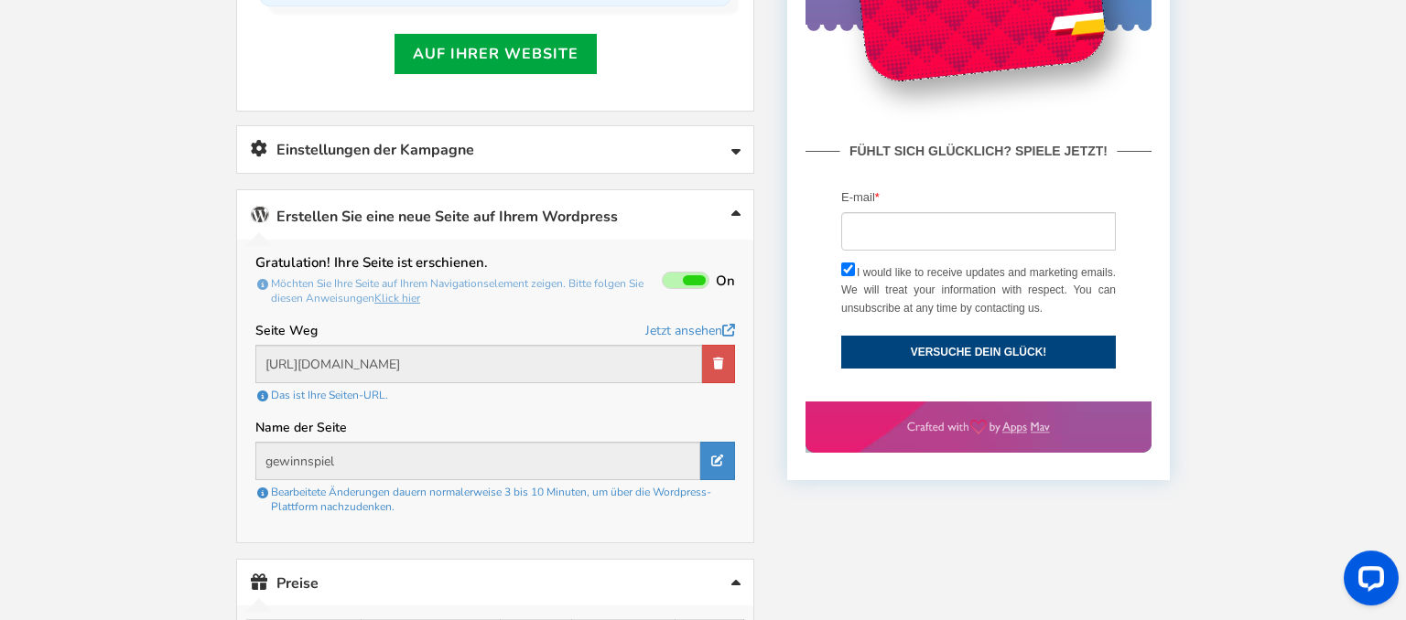
scroll to position [818, 0]
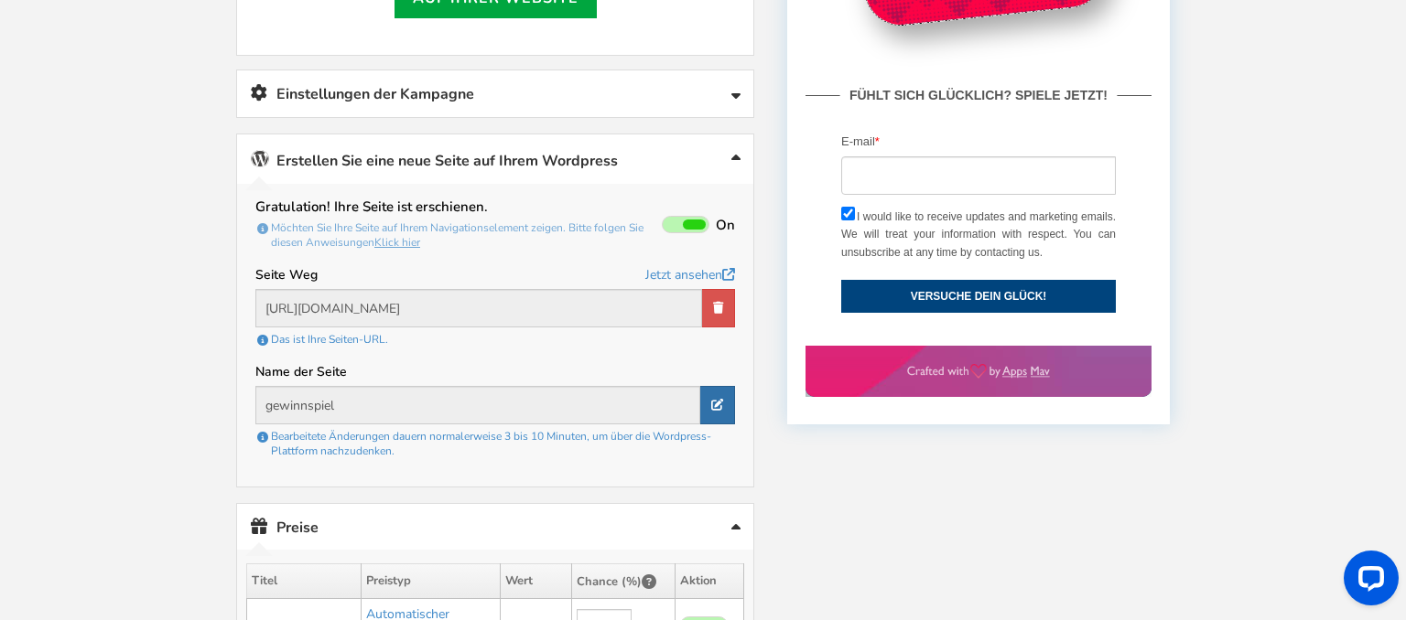
click at [706, 402] on link at bounding box center [717, 405] width 35 height 38
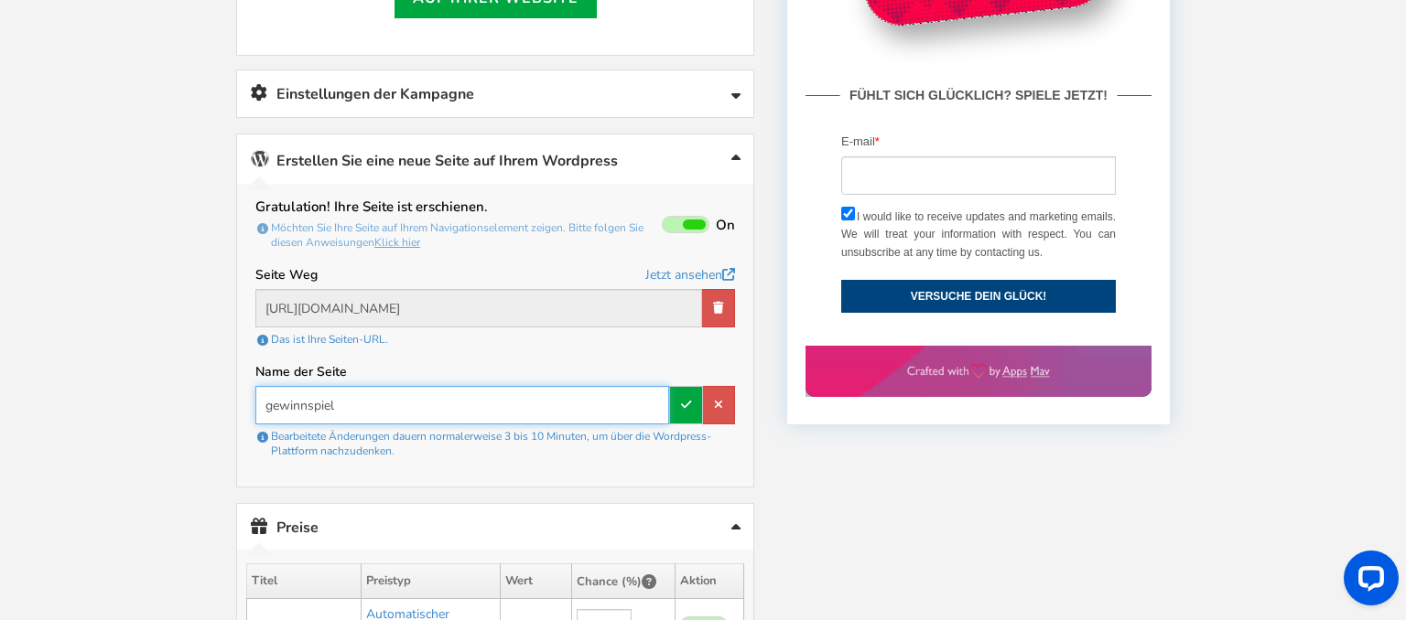
click at [617, 405] on input "gewinnspiel" at bounding box center [462, 405] width 414 height 38
click at [692, 401] on link at bounding box center [686, 405] width 34 height 38
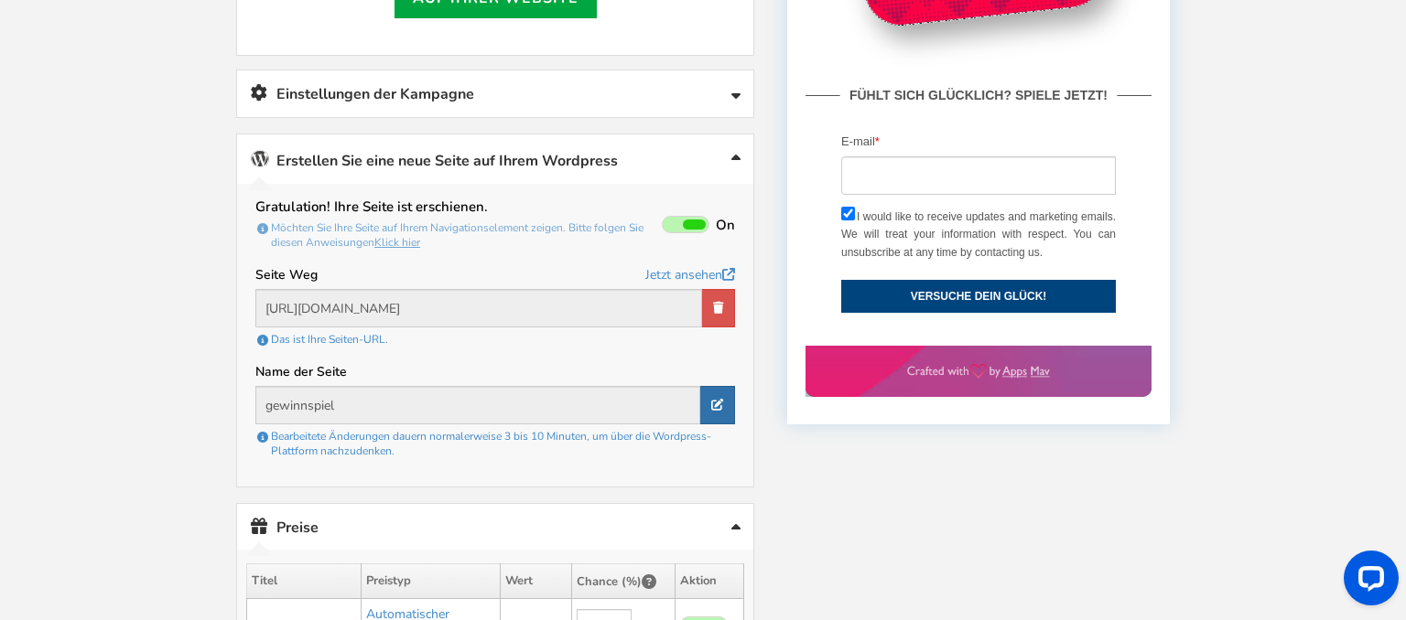
click at [704, 390] on link at bounding box center [717, 405] width 35 height 38
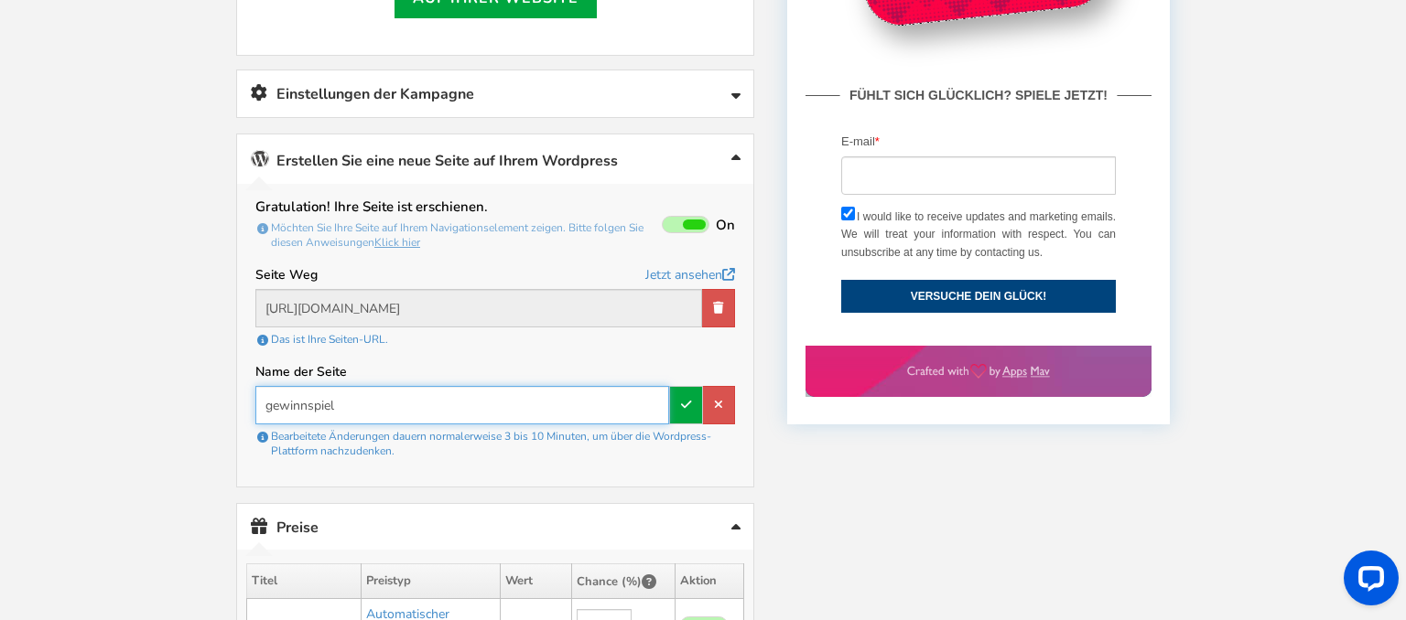
click at [663, 393] on input "gewinnspiel" at bounding box center [462, 405] width 414 height 38
type input "gewinnspiela"
click at [678, 394] on link at bounding box center [686, 405] width 34 height 38
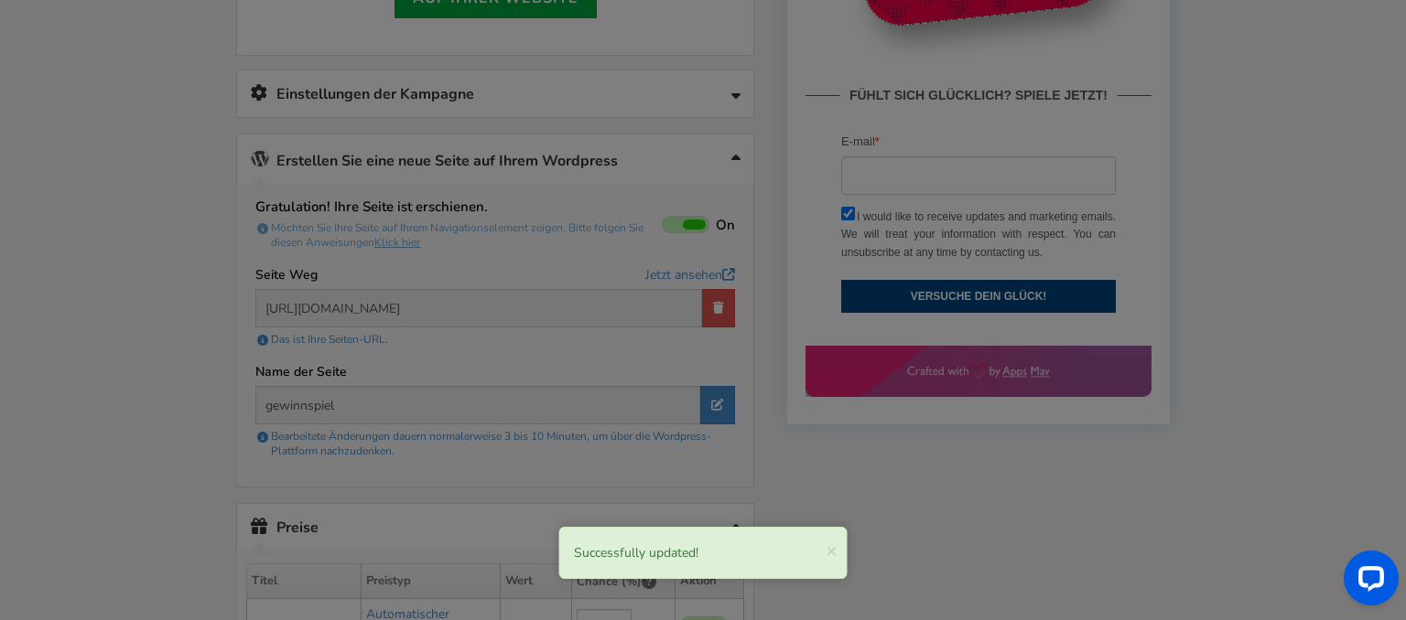
type input "gewinnspiela"
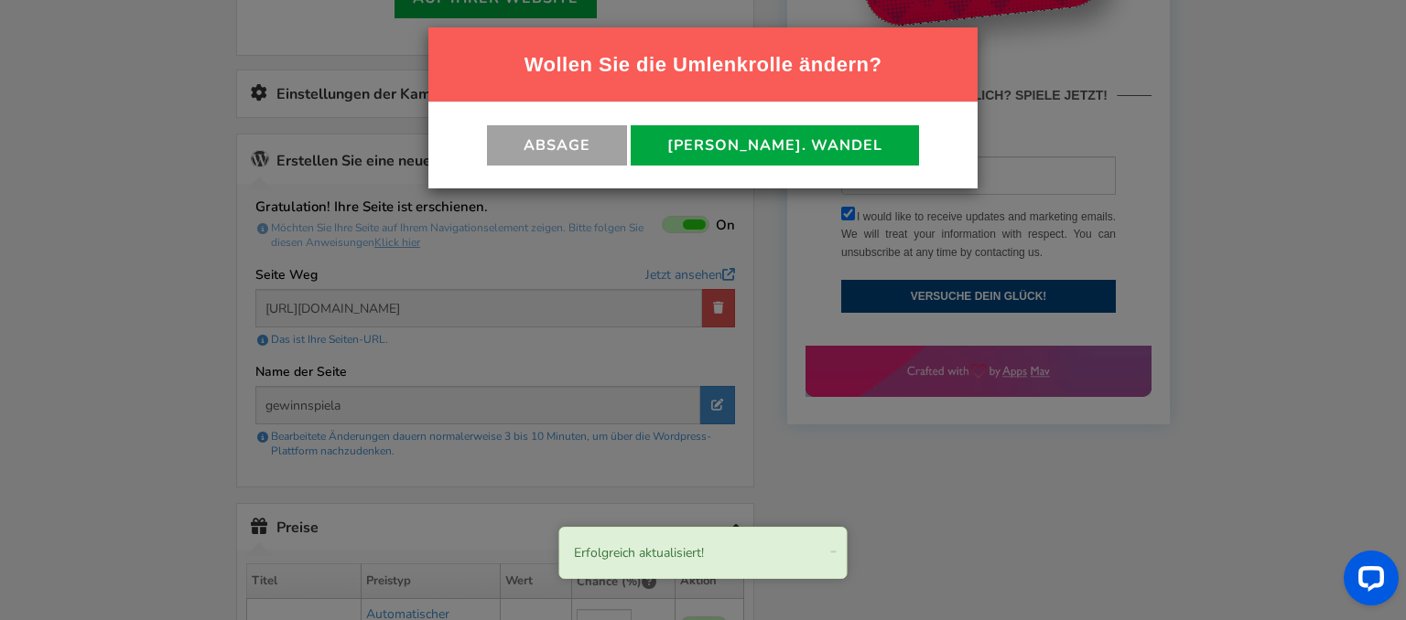
click at [627, 153] on button "absage" at bounding box center [557, 145] width 140 height 40
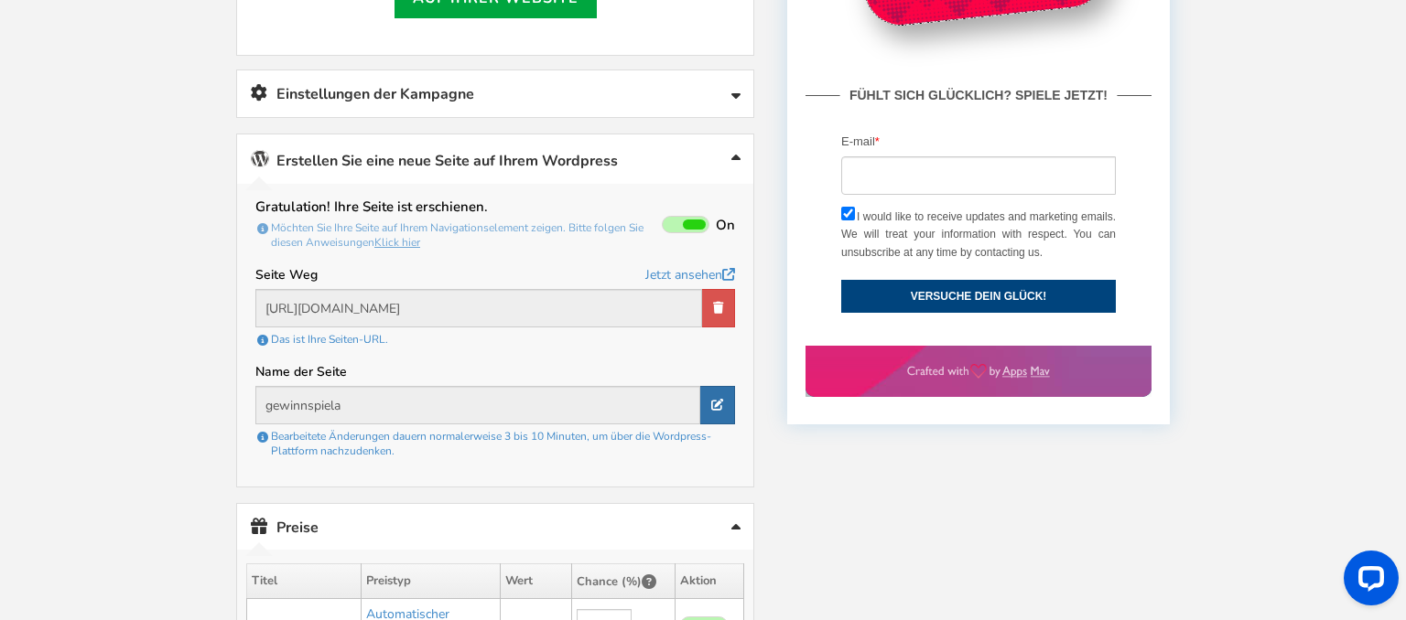
click at [706, 398] on link at bounding box center [717, 405] width 35 height 38
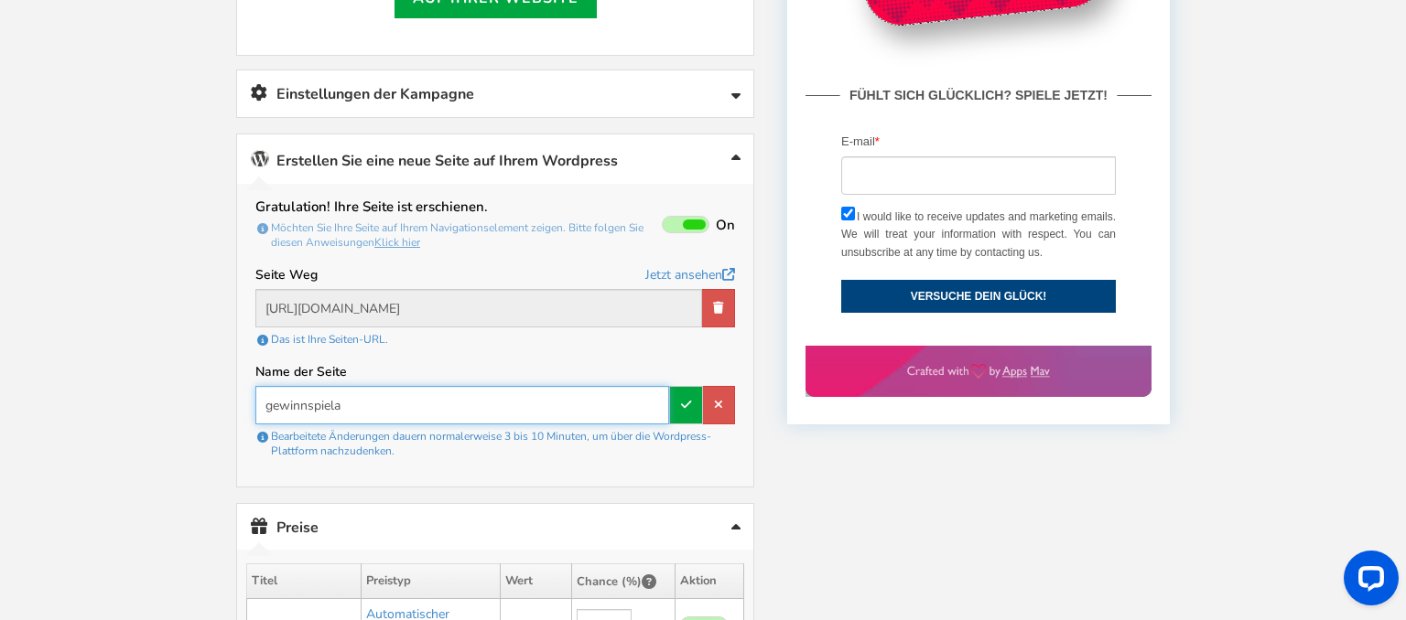
click at [668, 401] on input "gewinnspiela" at bounding box center [462, 405] width 414 height 38
type input "gewinnspiel"
click at [674, 396] on link at bounding box center [686, 405] width 34 height 38
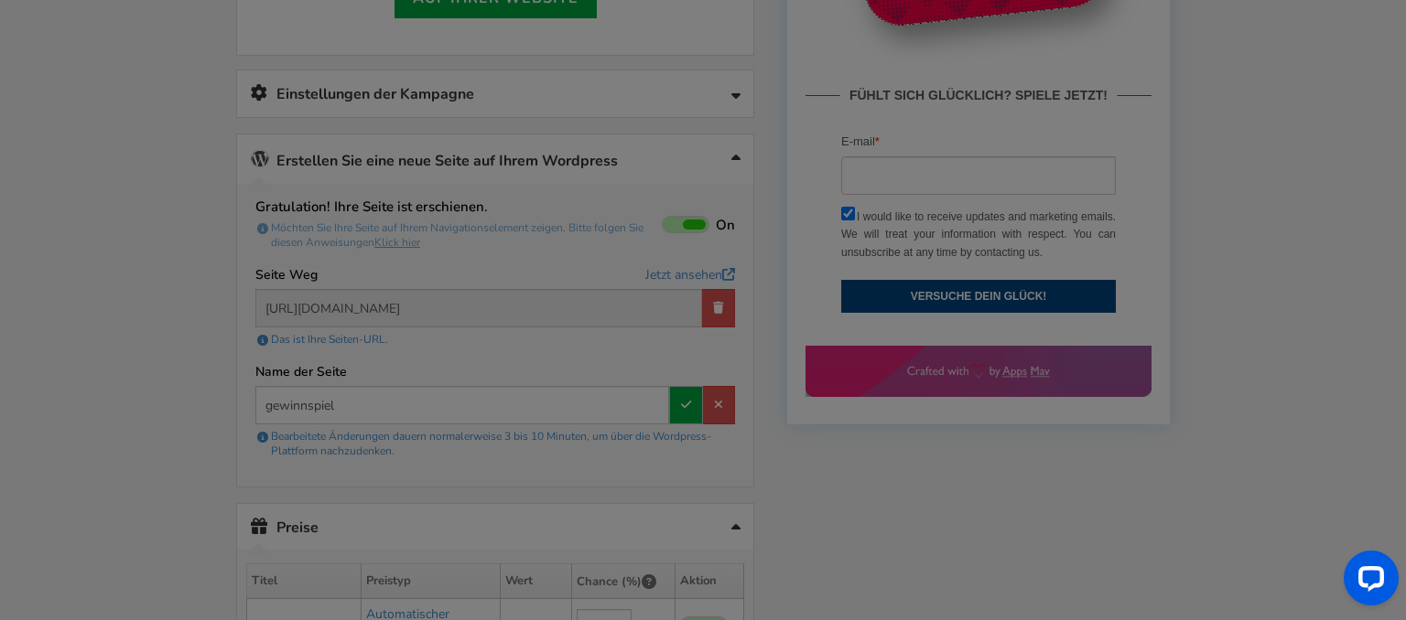
type input "gewinnspiel"
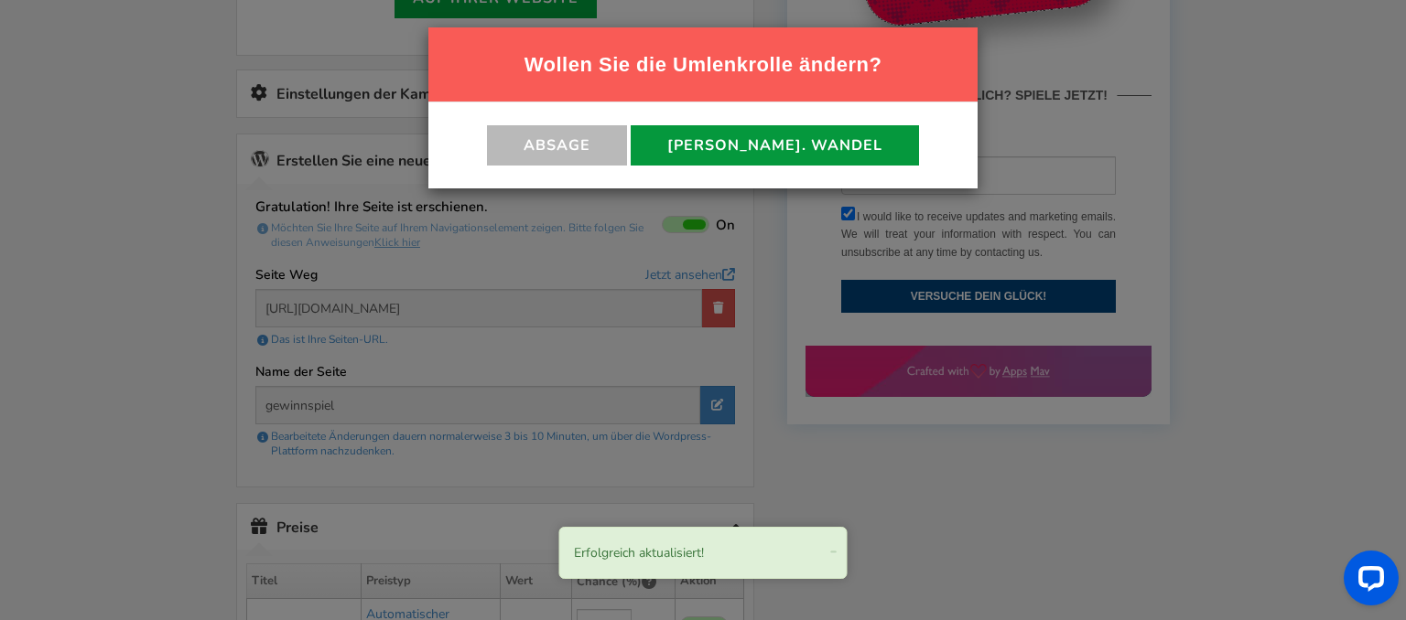
click at [729, 154] on button "[PERSON_NAME]. Wandel" at bounding box center [775, 145] width 288 height 40
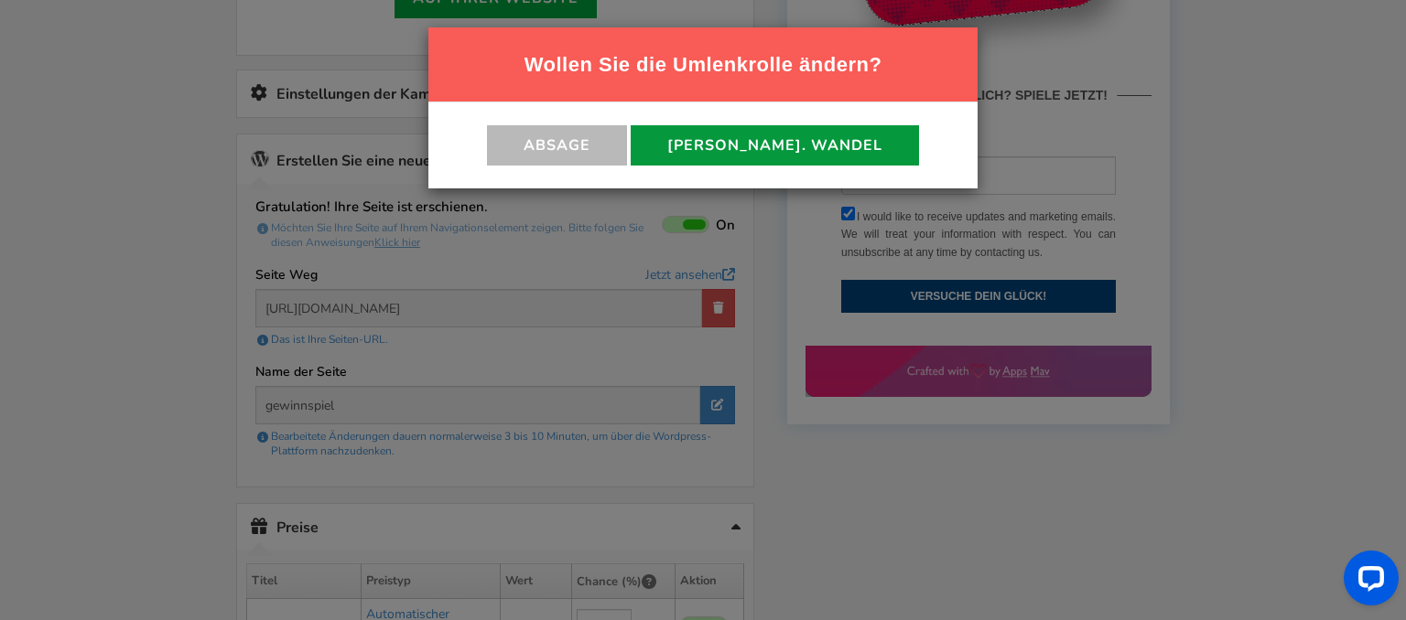
click at [739, 152] on button "[PERSON_NAME]. Wandel" at bounding box center [775, 145] width 288 height 40
click at [795, 142] on button "[PERSON_NAME]. Wandel" at bounding box center [775, 145] width 288 height 40
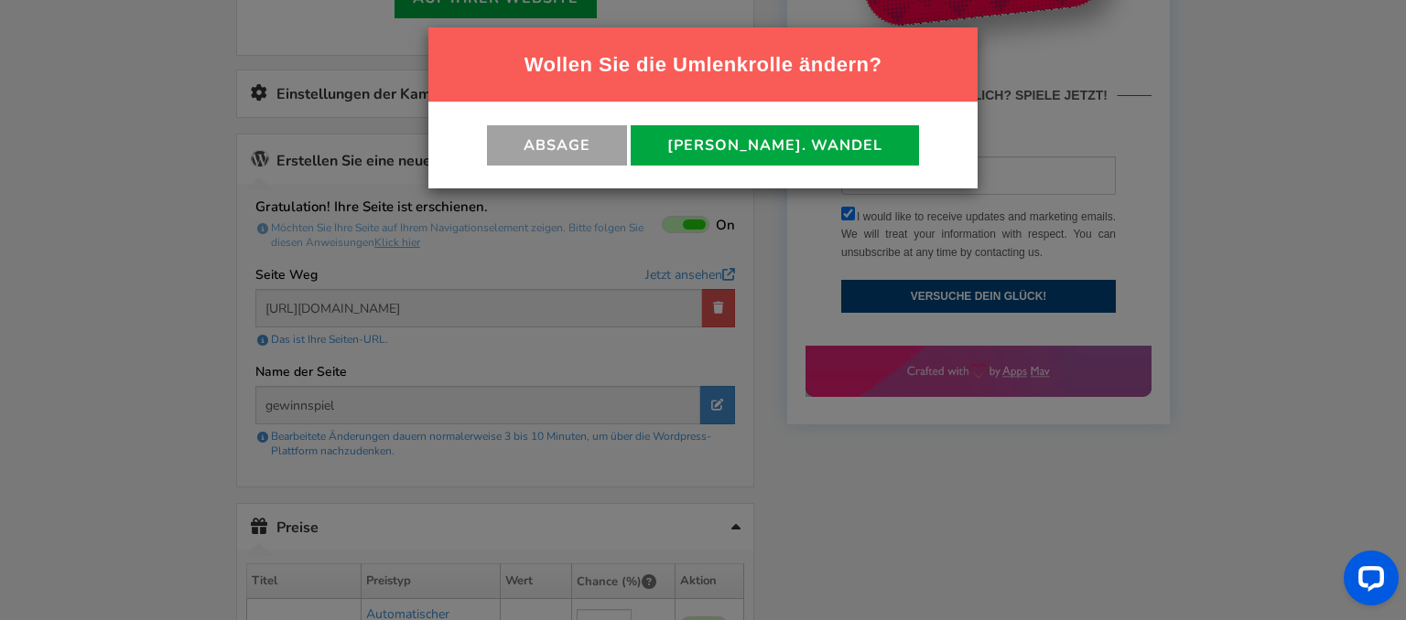
click at [627, 145] on button "absage" at bounding box center [557, 145] width 140 height 40
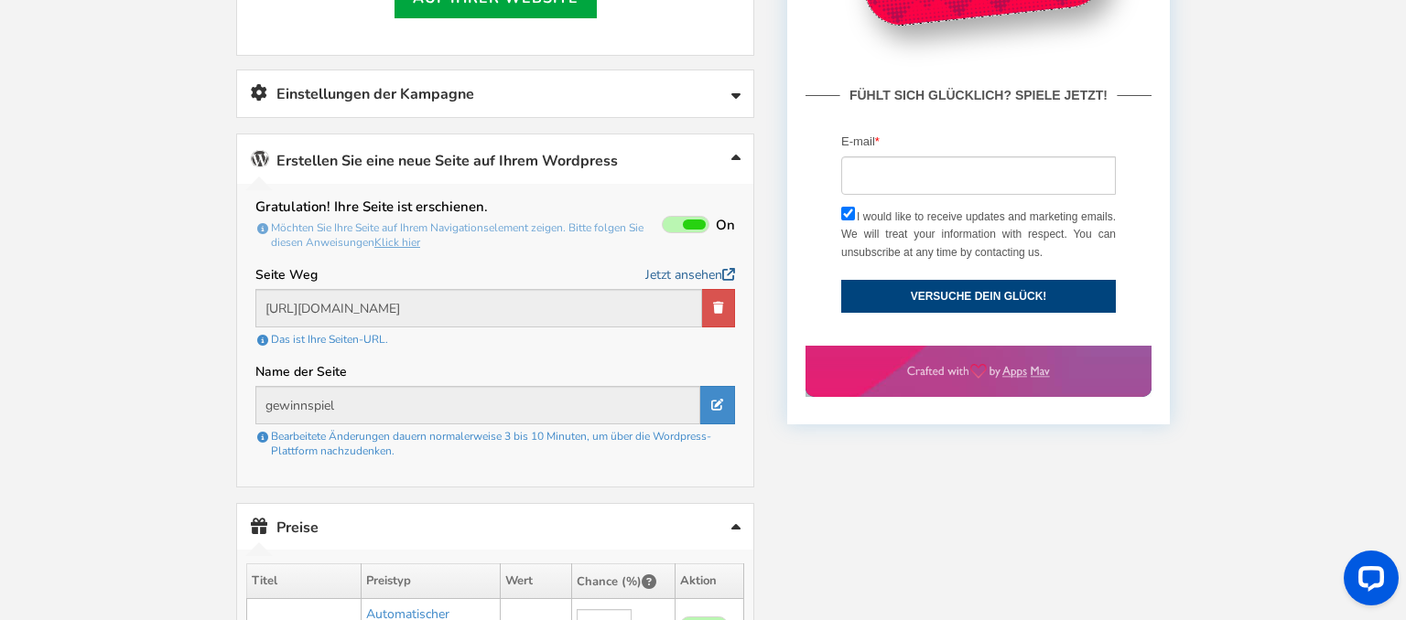
click at [674, 275] on link "Jetzt ansehen" at bounding box center [690, 275] width 90 height 23
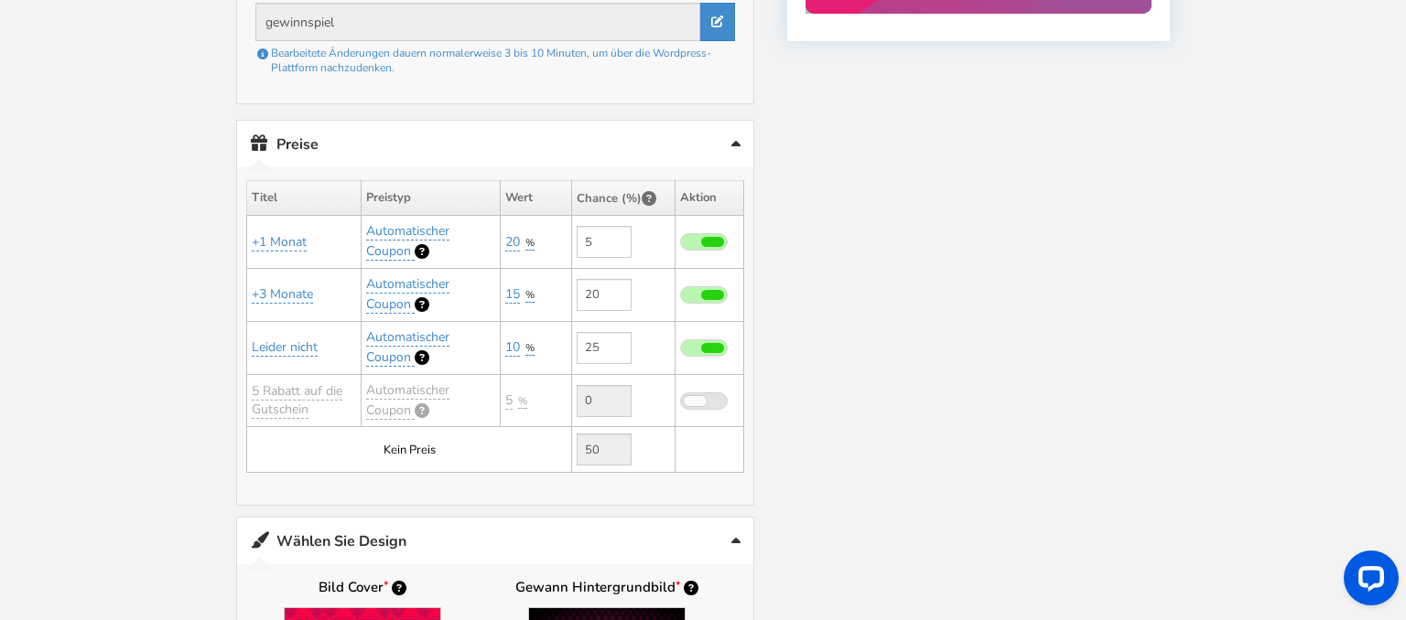
scroll to position [1204, 0]
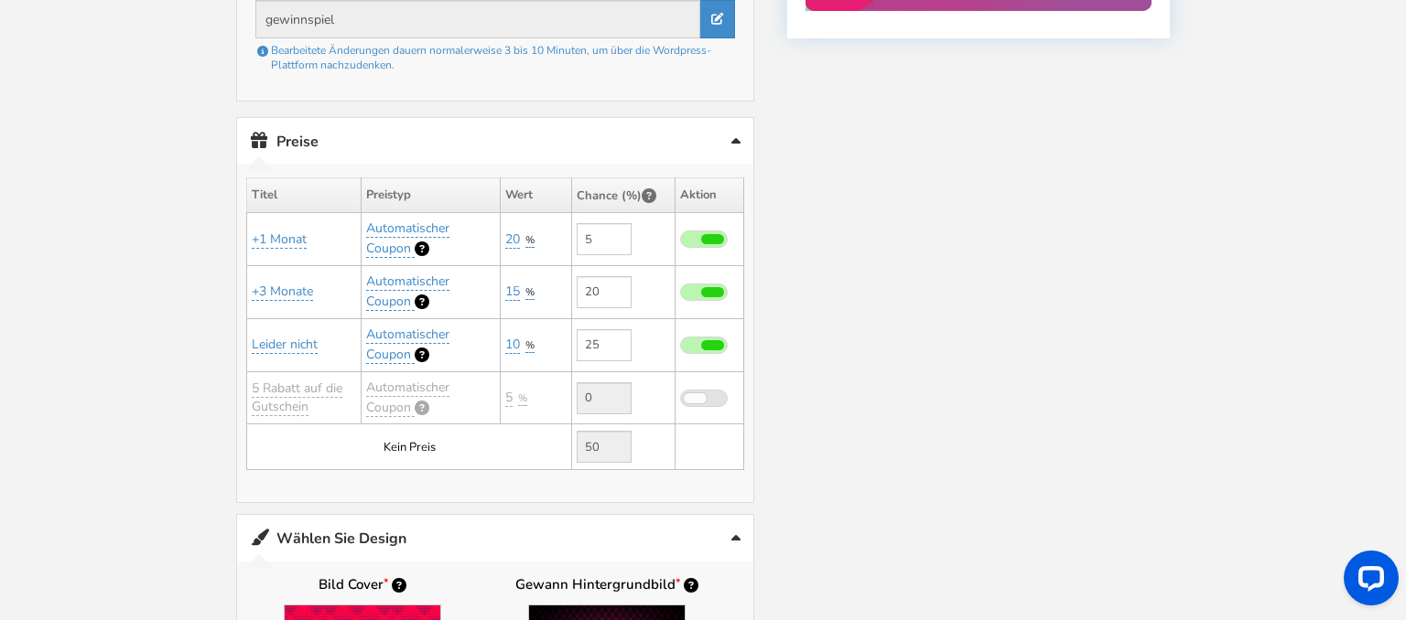
click at [687, 138] on link "Preise No prize added!" at bounding box center [495, 141] width 516 height 47
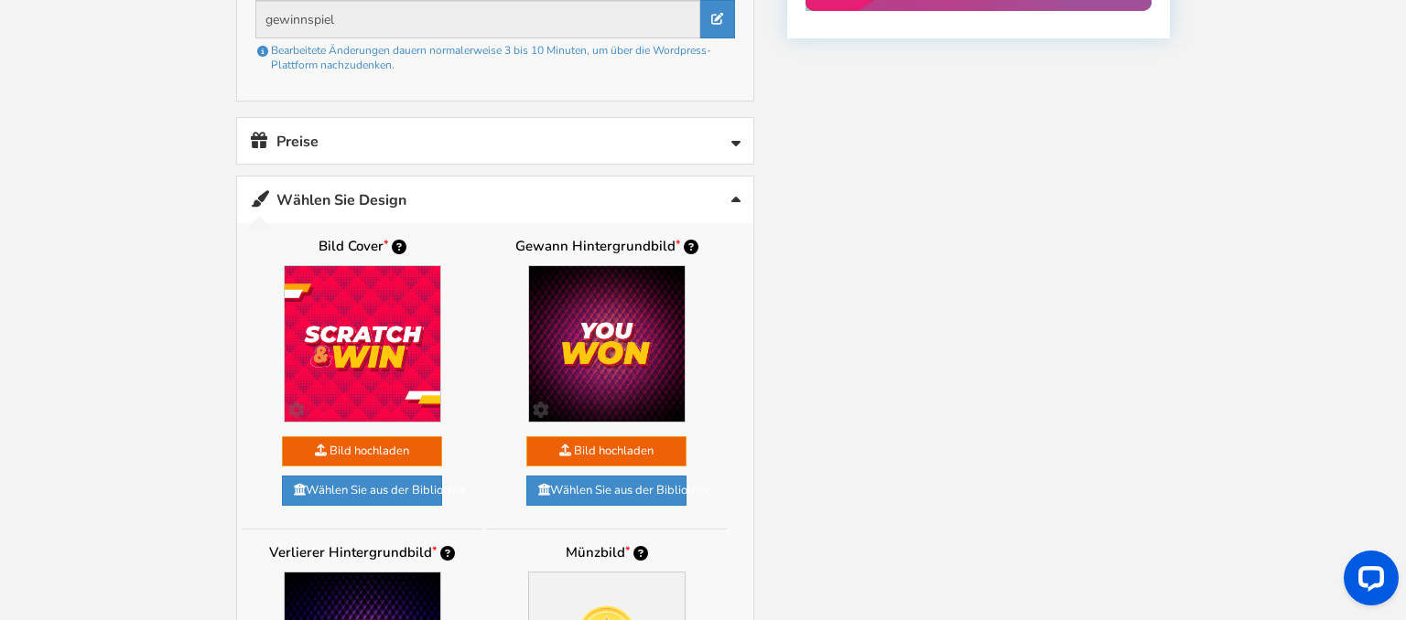
click at [687, 138] on link "Preise No prize added!" at bounding box center [495, 141] width 516 height 47
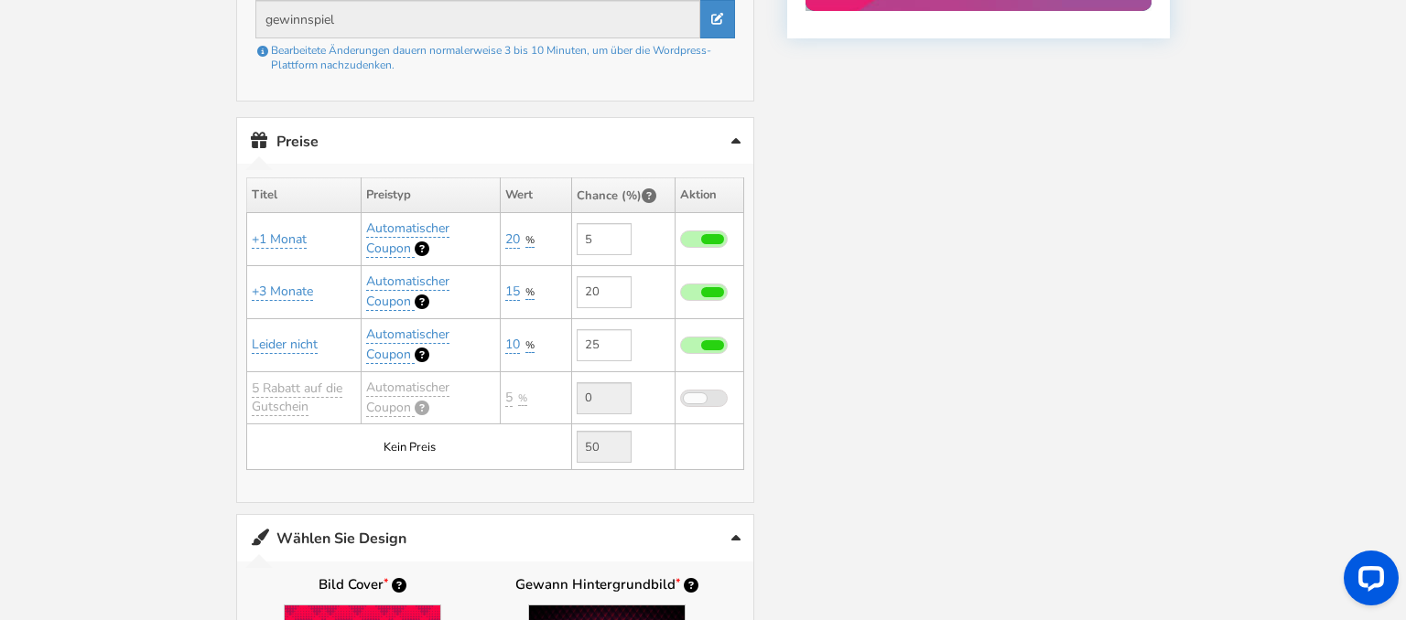
click at [687, 138] on link "Preise No prize added!" at bounding box center [495, 141] width 516 height 47
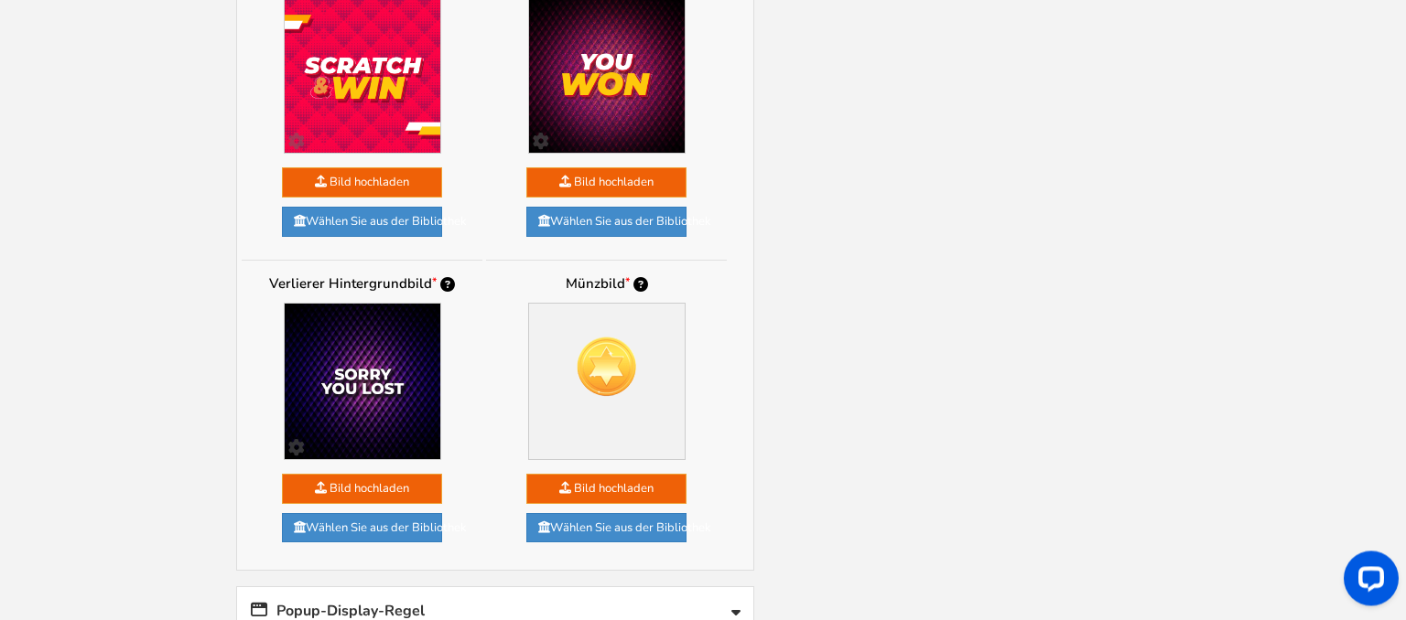
scroll to position [1494, 0]
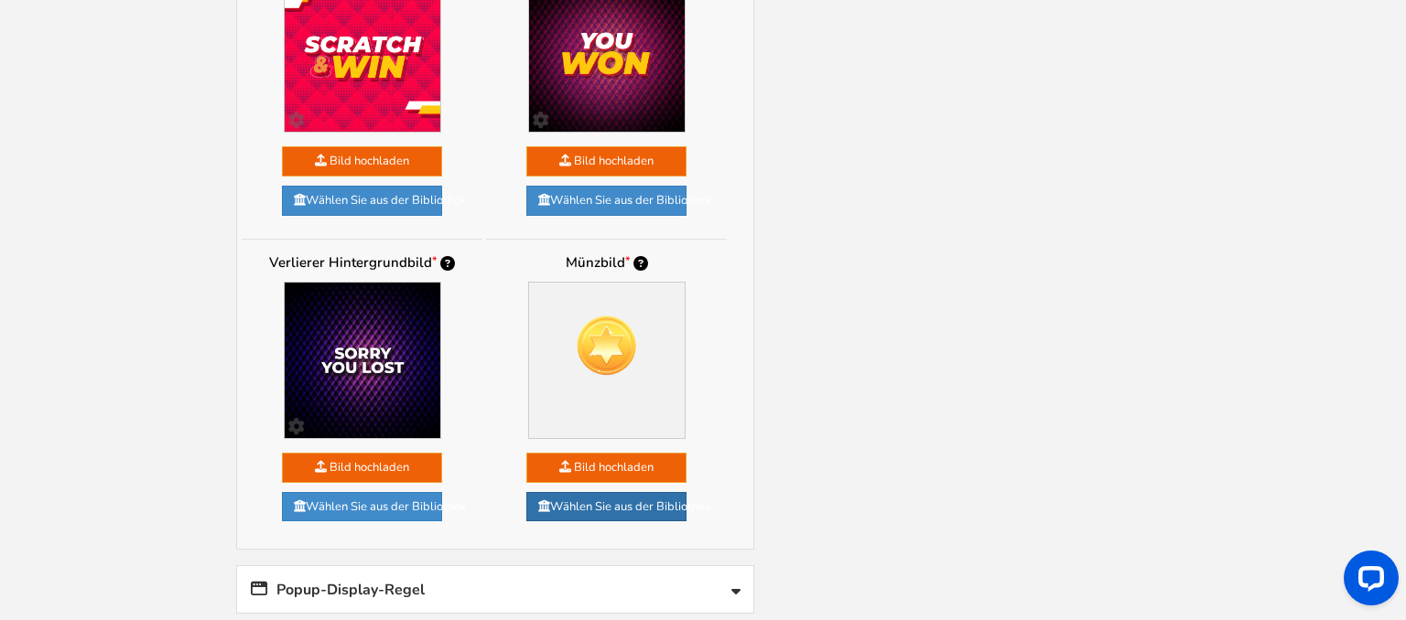
click at [621, 492] on link "Wählen Sie aus der Bibliothek" at bounding box center [606, 507] width 160 height 30
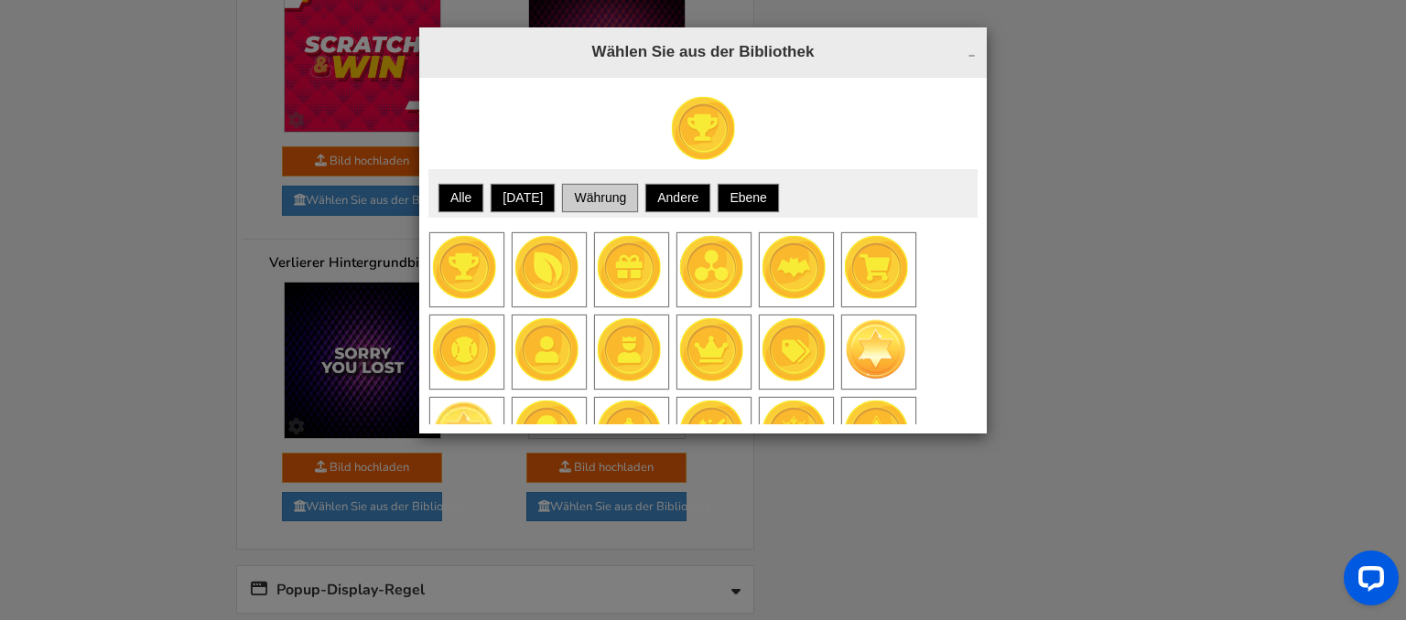
click at [627, 200] on link "Währung" at bounding box center [600, 198] width 70 height 23
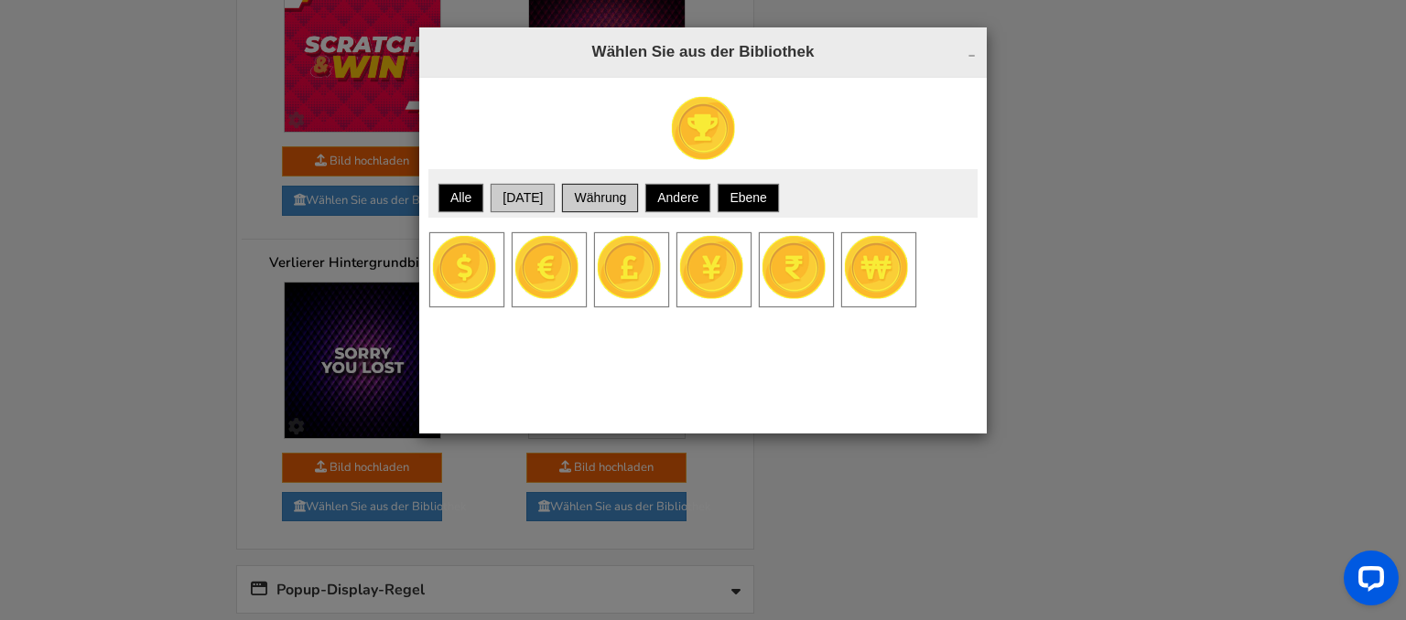
click at [504, 199] on link "Weihnachten" at bounding box center [522, 198] width 59 height 23
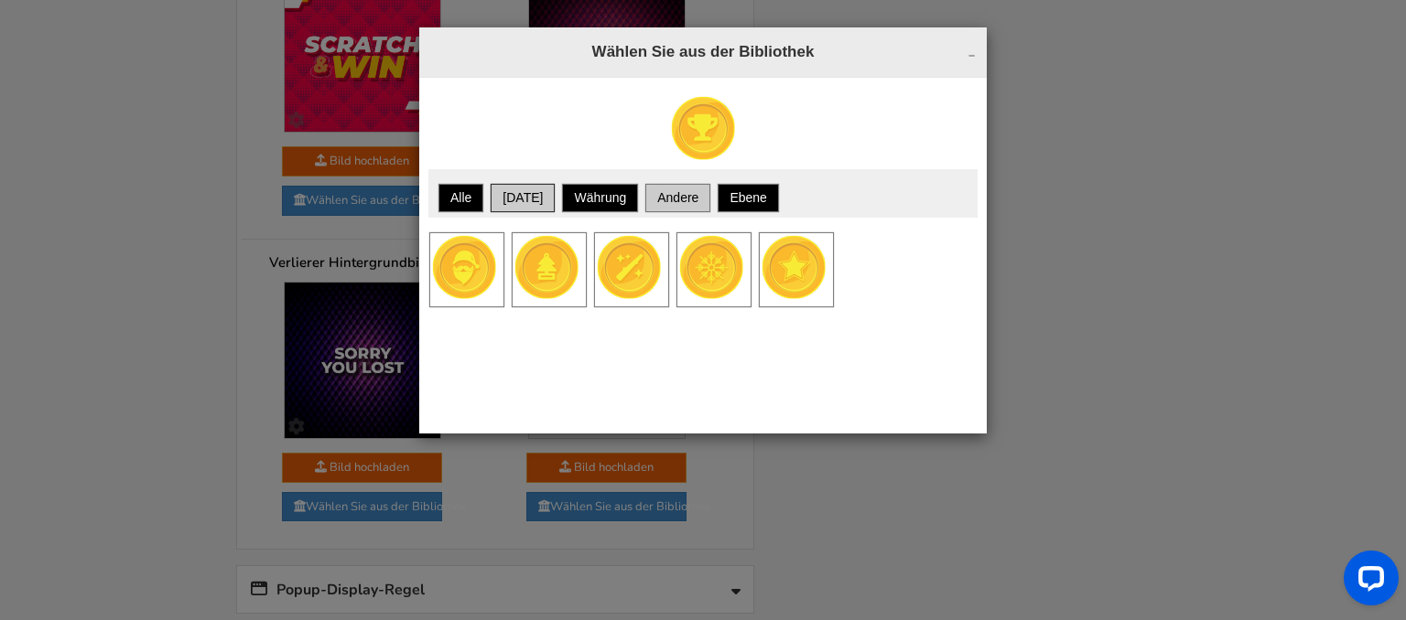
click at [701, 203] on link "Andere" at bounding box center [677, 198] width 59 height 23
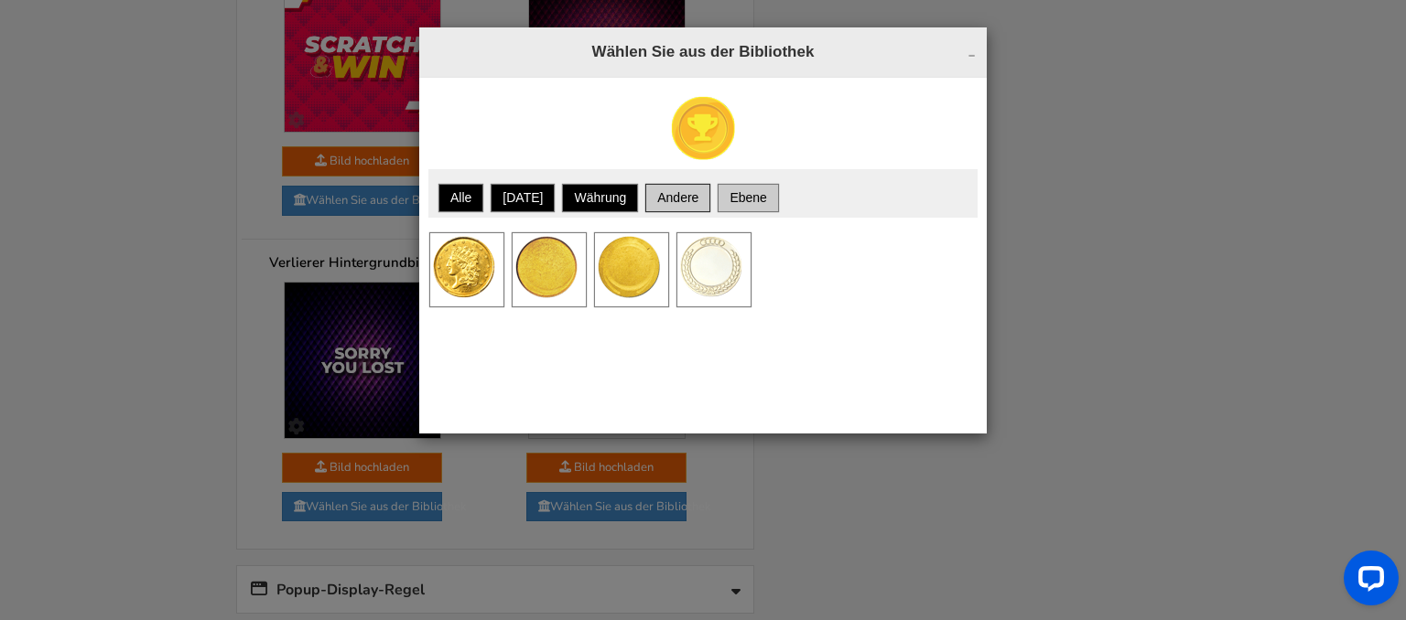
click at [775, 204] on link "Ebene" at bounding box center [747, 198] width 55 height 23
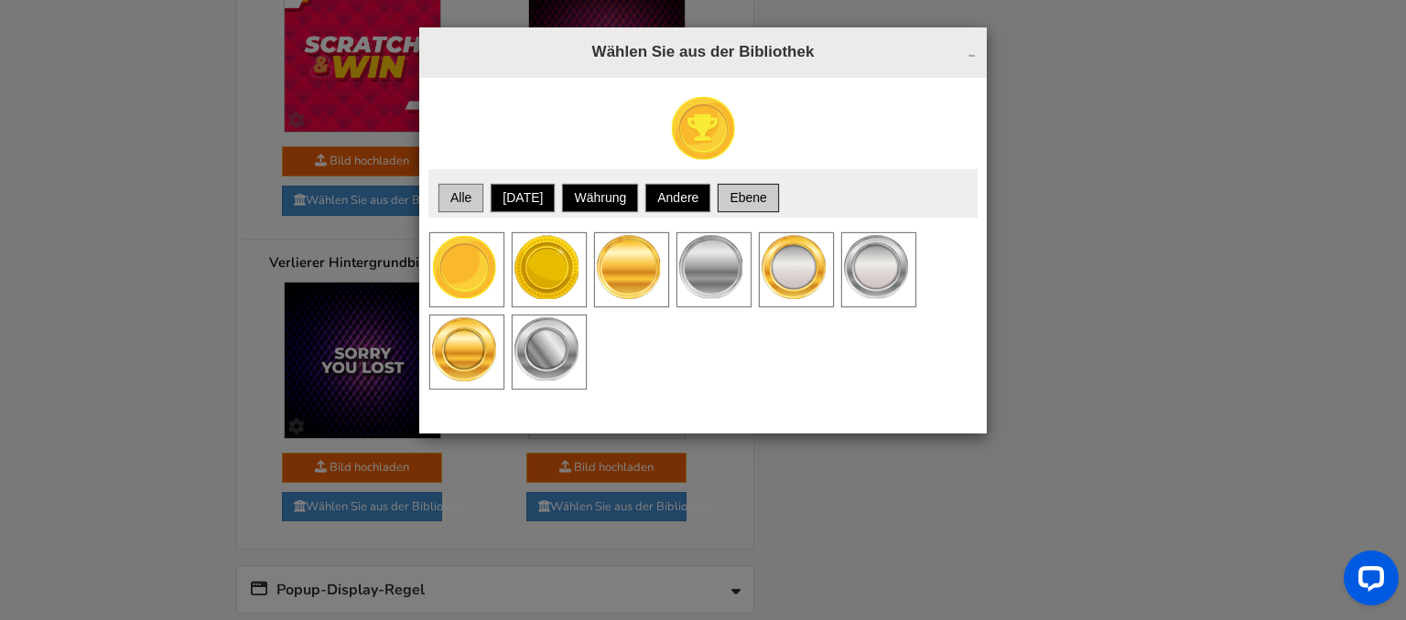
click at [478, 208] on link "Alle" at bounding box center [460, 198] width 39 height 23
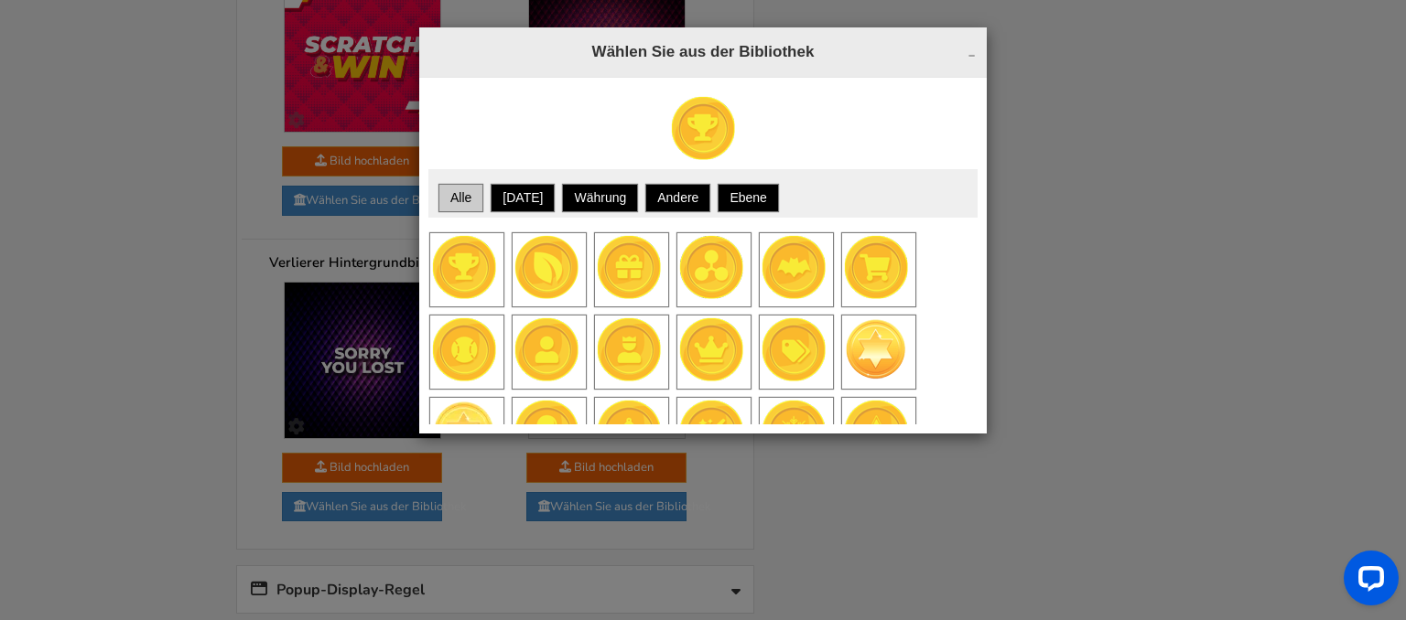
click at [644, 273] on div "Speichern" at bounding box center [631, 269] width 73 height 73
click at [646, 287] on link "Speichern" at bounding box center [630, 301] width 70 height 51
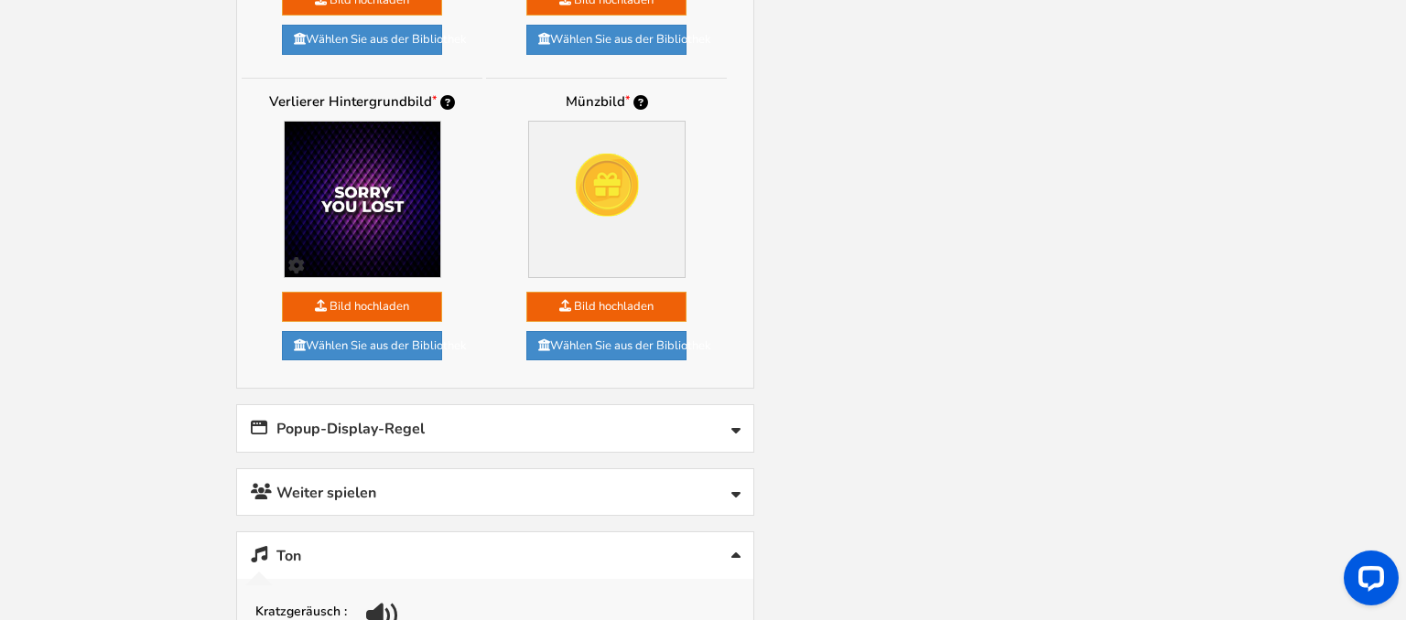
scroll to position [1688, 0]
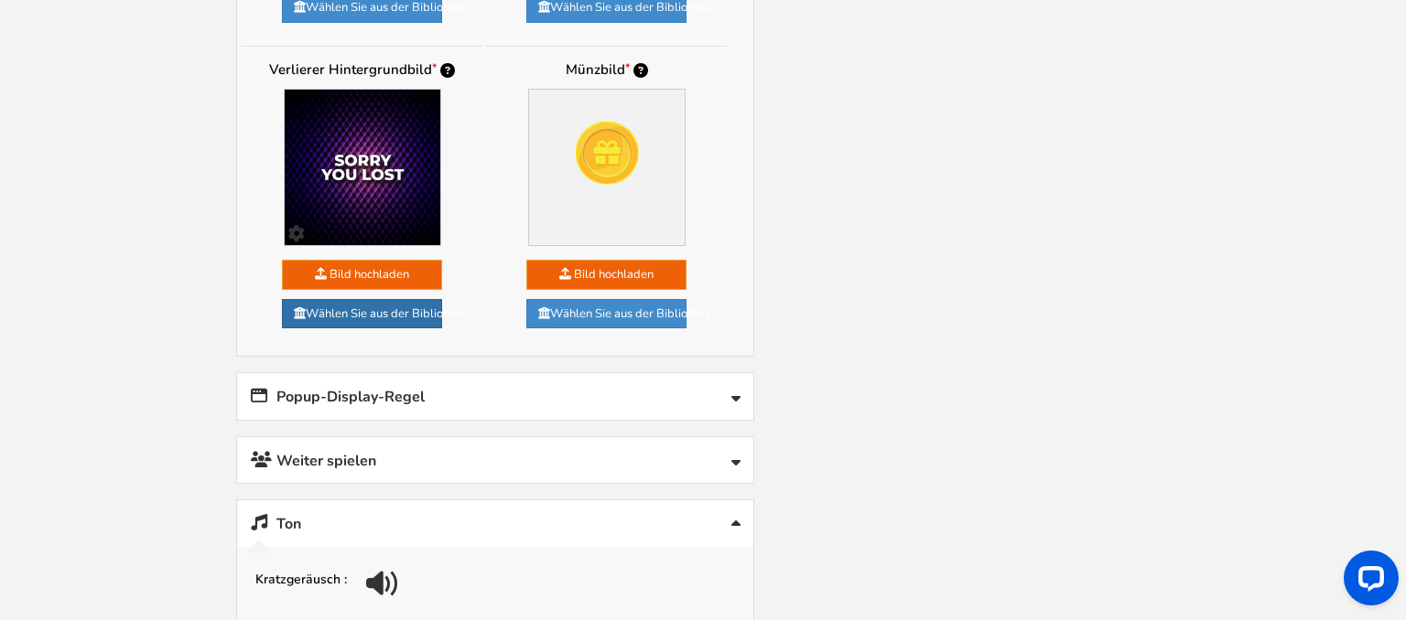
click at [419, 305] on link "Wählen Sie aus der Bibliothek" at bounding box center [362, 314] width 160 height 30
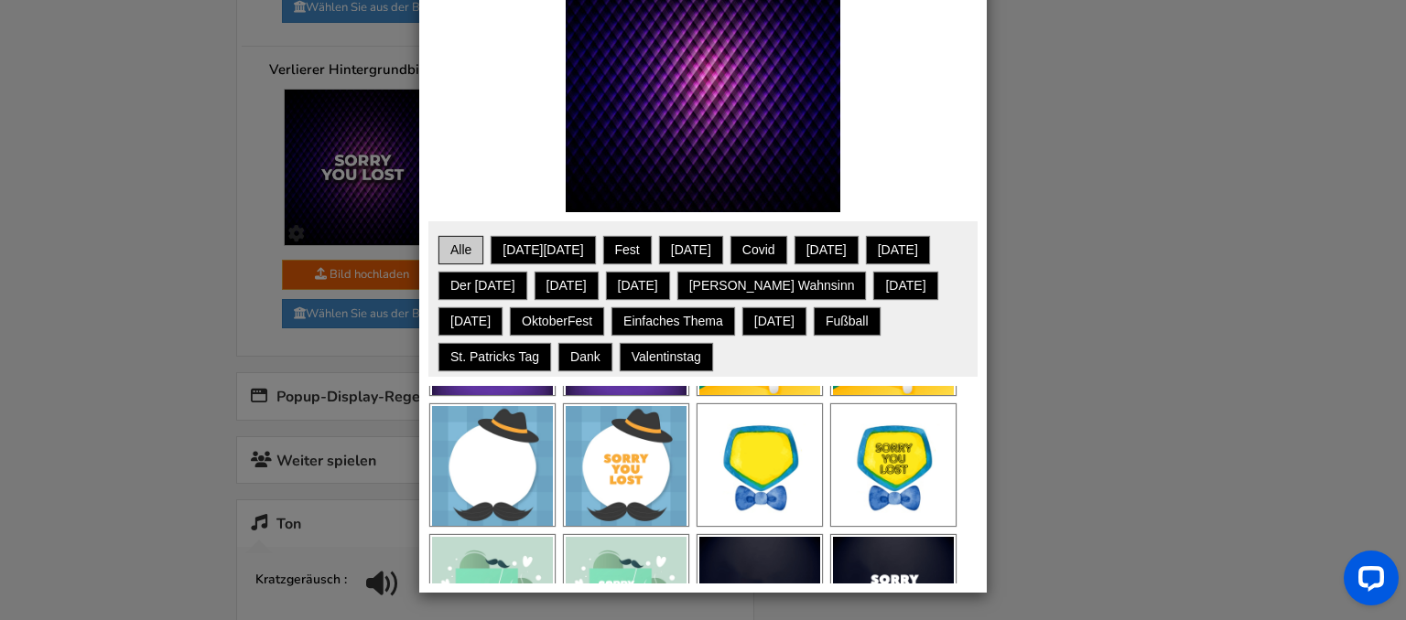
scroll to position [1845, 0]
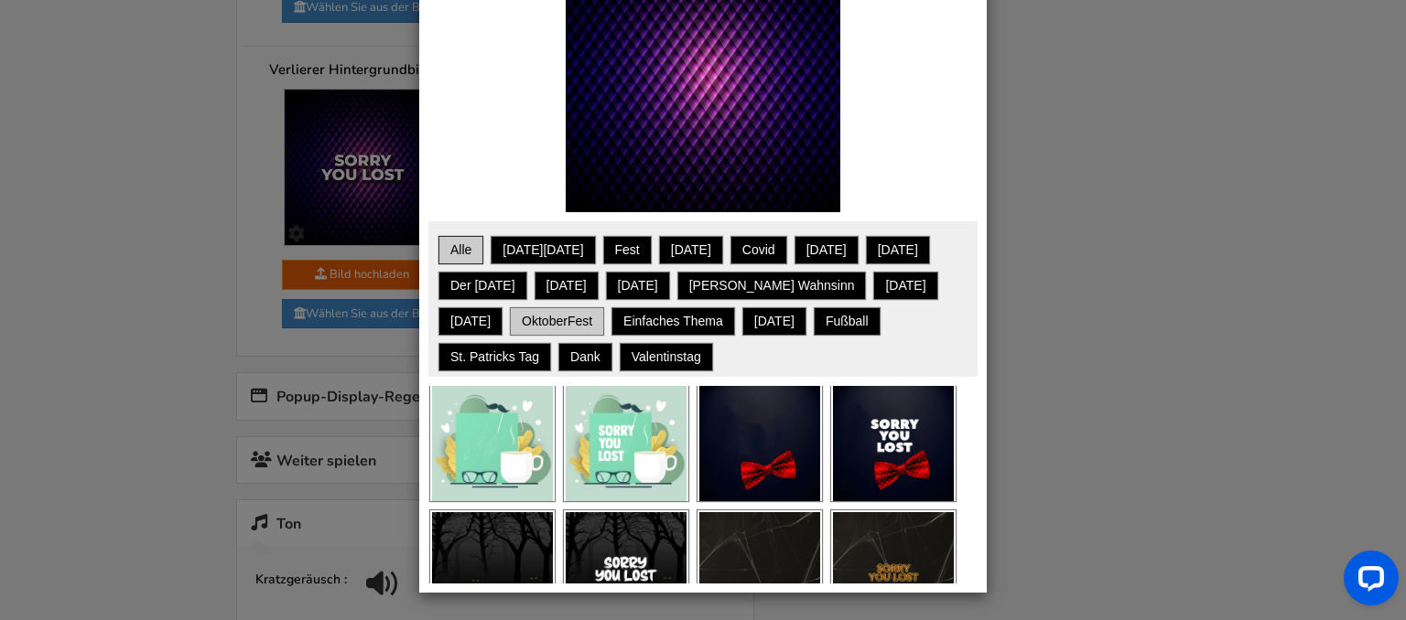
click at [569, 318] on link "OktoberFest" at bounding box center [556, 321] width 89 height 23
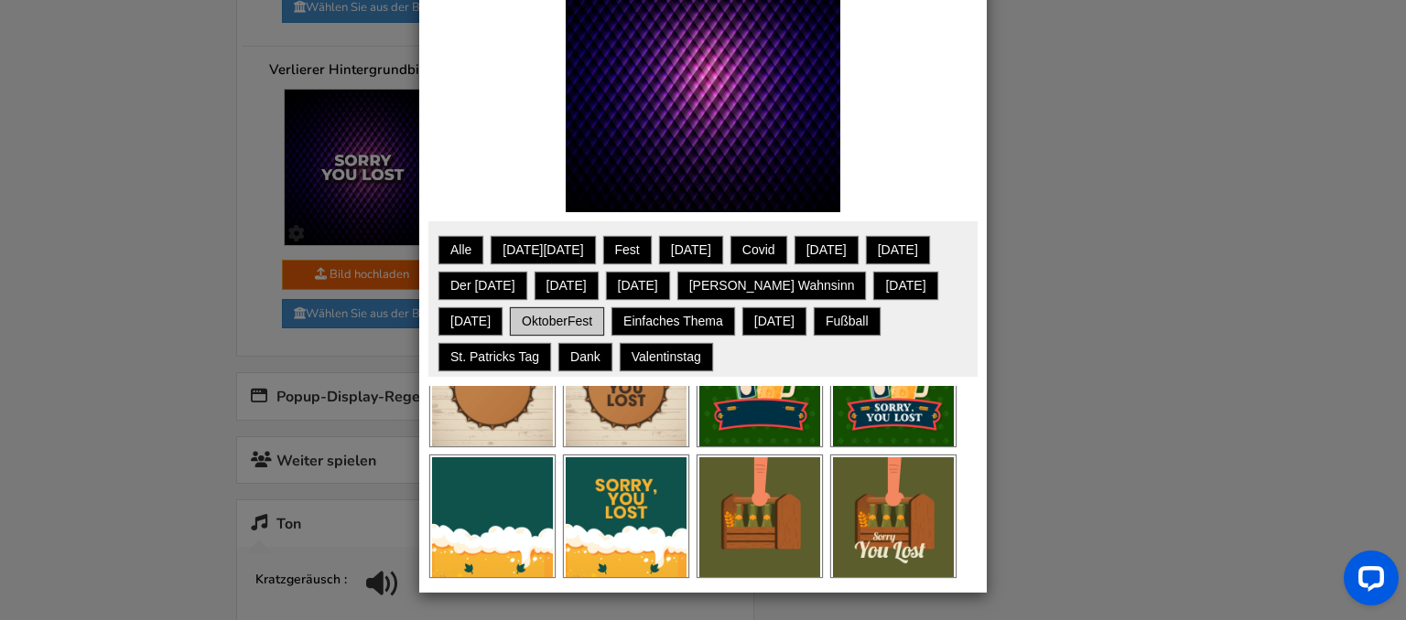
scroll to position [67, 0]
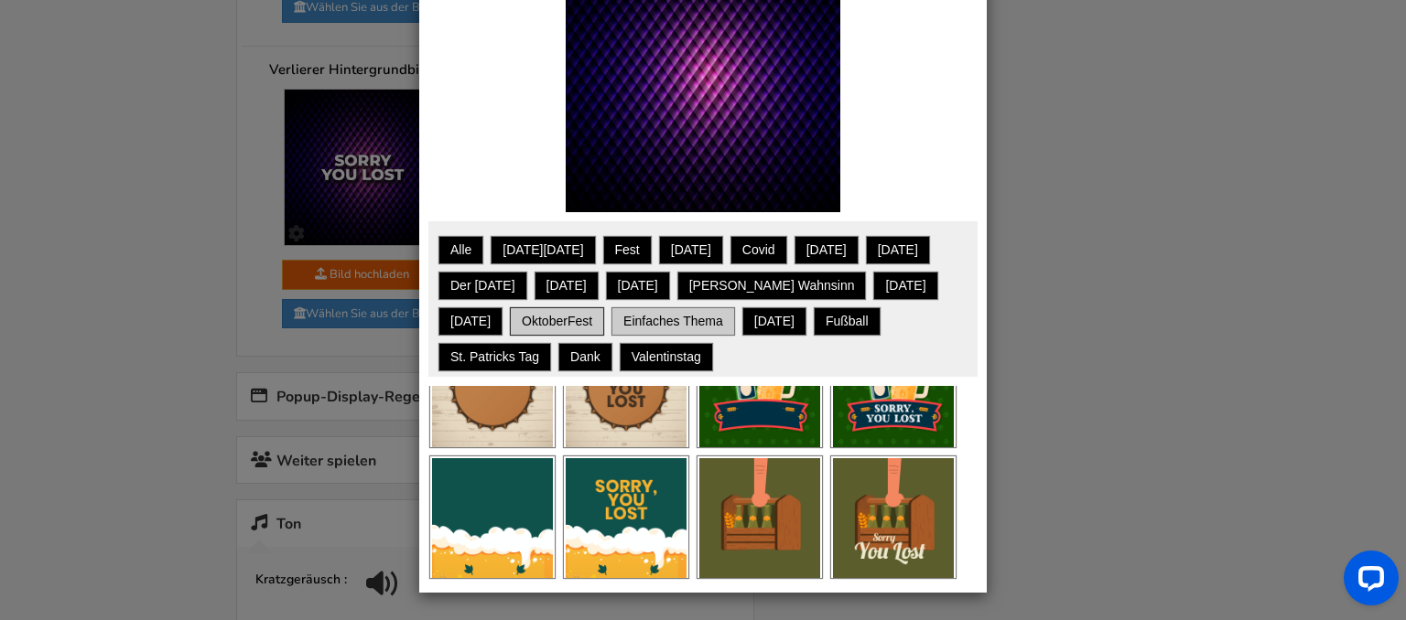
click at [663, 330] on link "Einfaches Thema" at bounding box center [673, 321] width 118 height 23
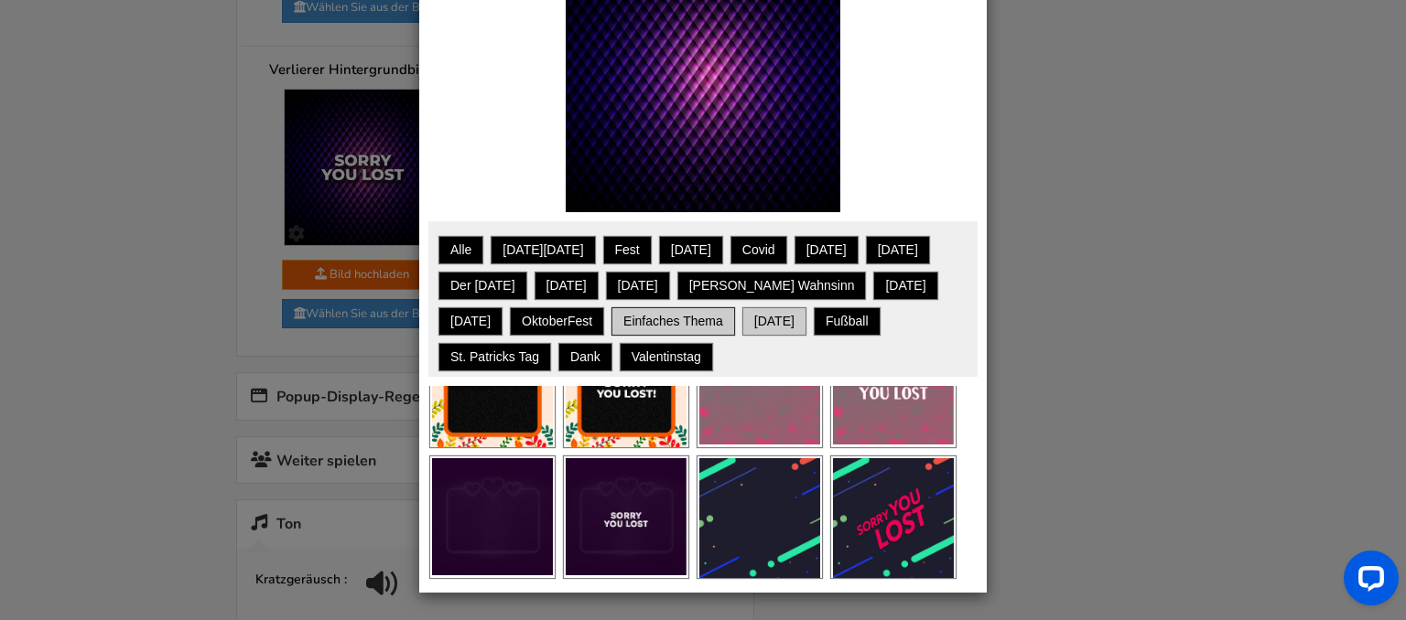
click at [787, 326] on link "Raksha Bandhan" at bounding box center [774, 321] width 59 height 23
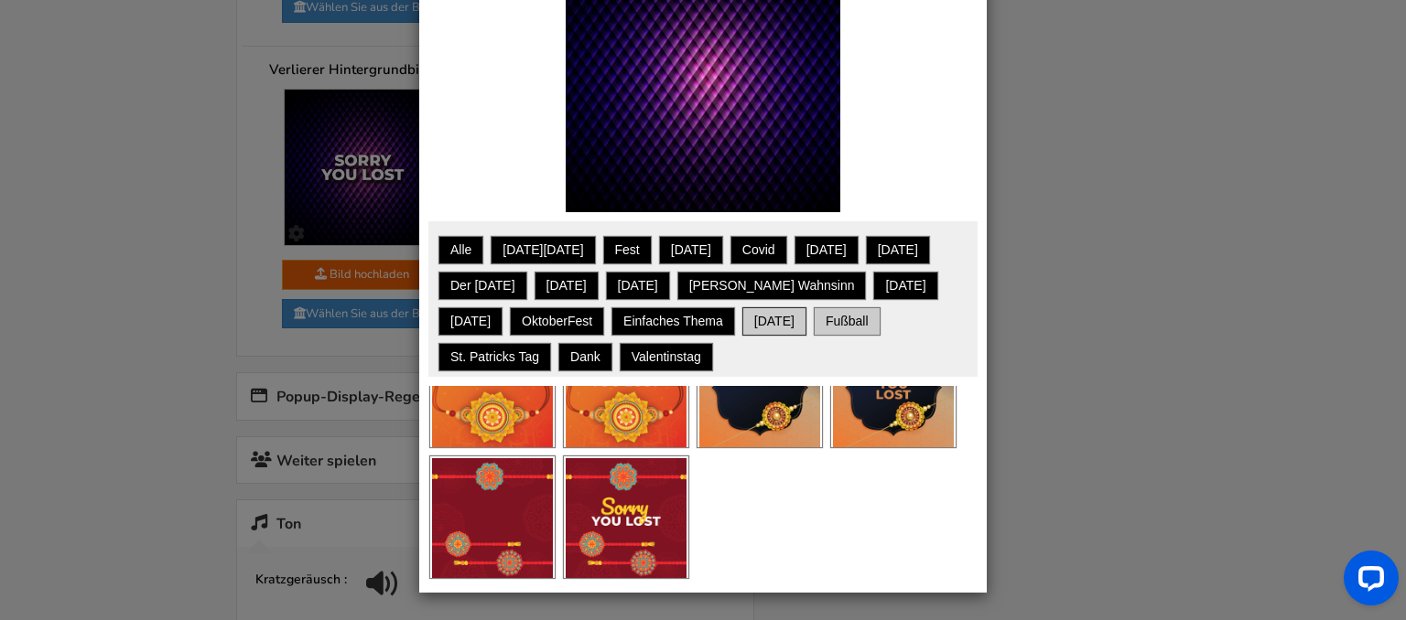
click at [878, 325] on link "Fußball" at bounding box center [846, 321] width 61 height 23
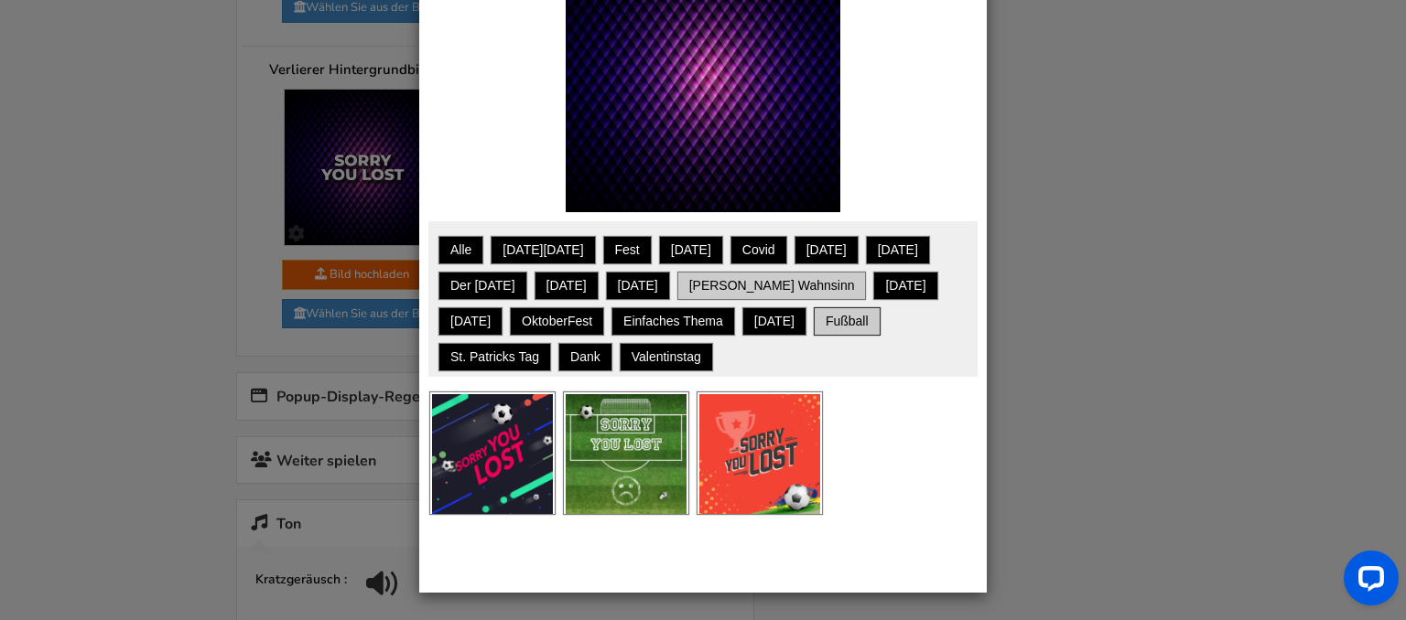
click at [782, 279] on link "März Wahnsinn" at bounding box center [772, 286] width 184 height 23
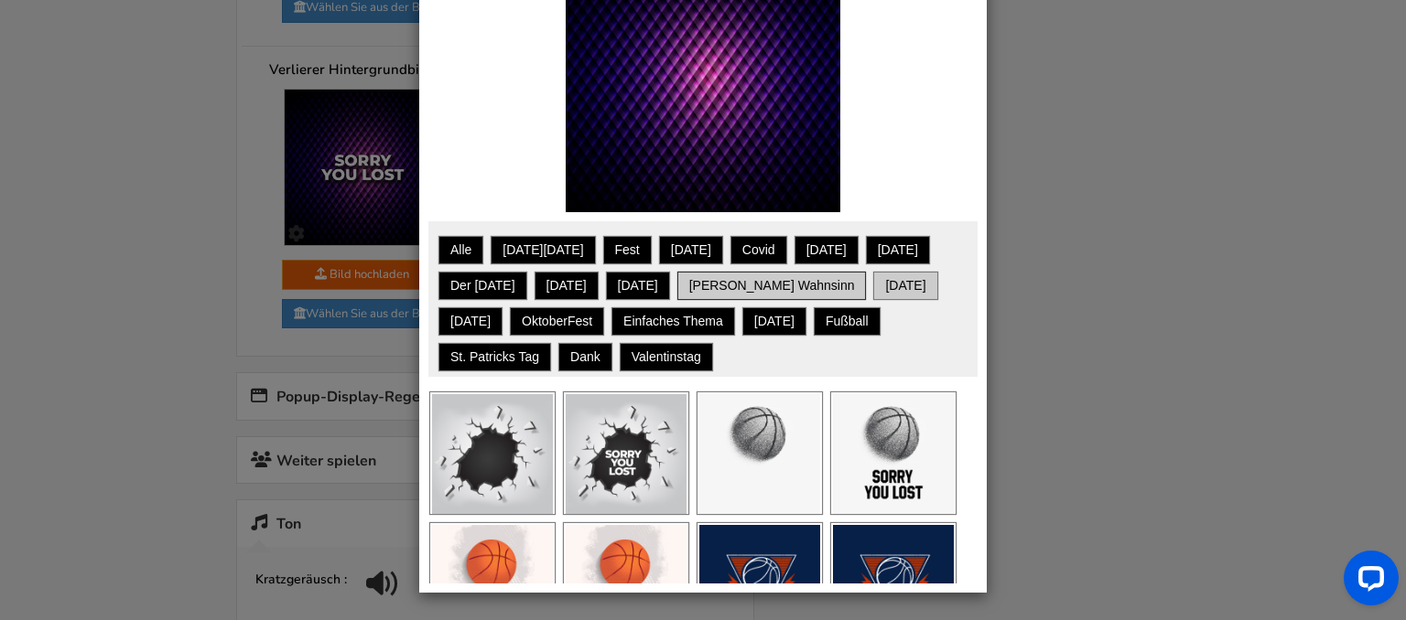
click at [876, 288] on link "Muttertag" at bounding box center [905, 286] width 59 height 23
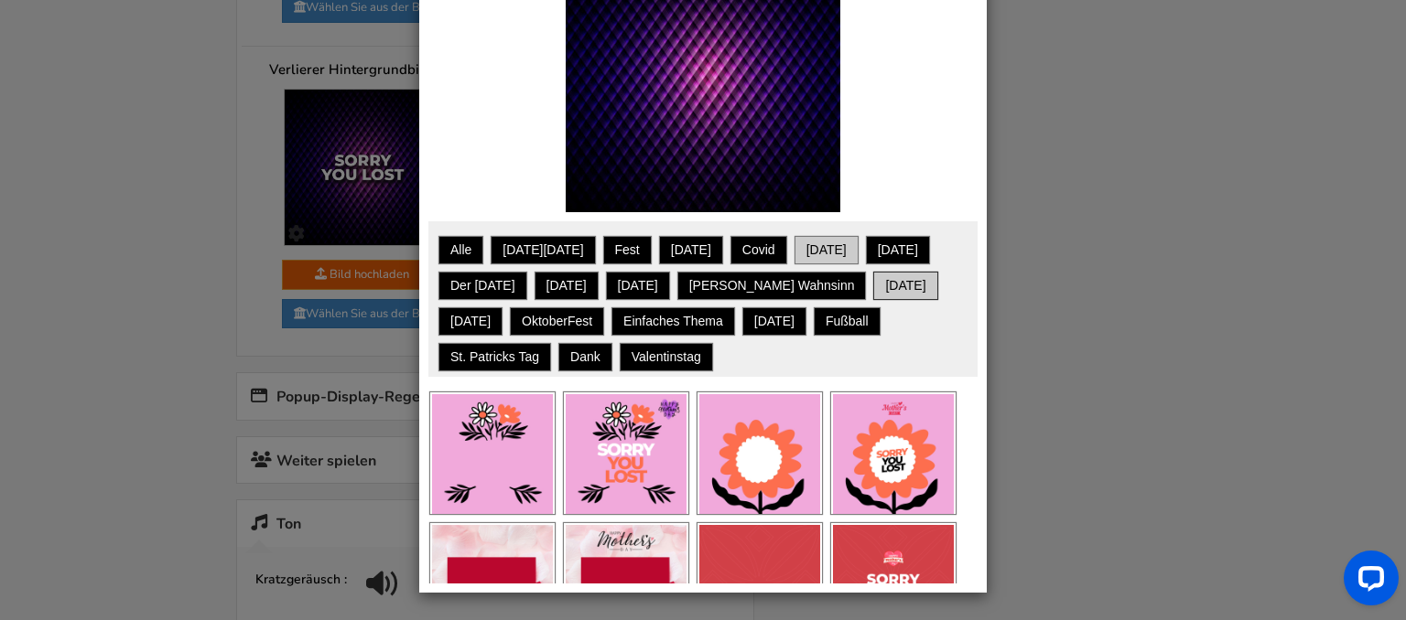
click at [846, 255] on link "Diwali" at bounding box center [826, 250] width 59 height 23
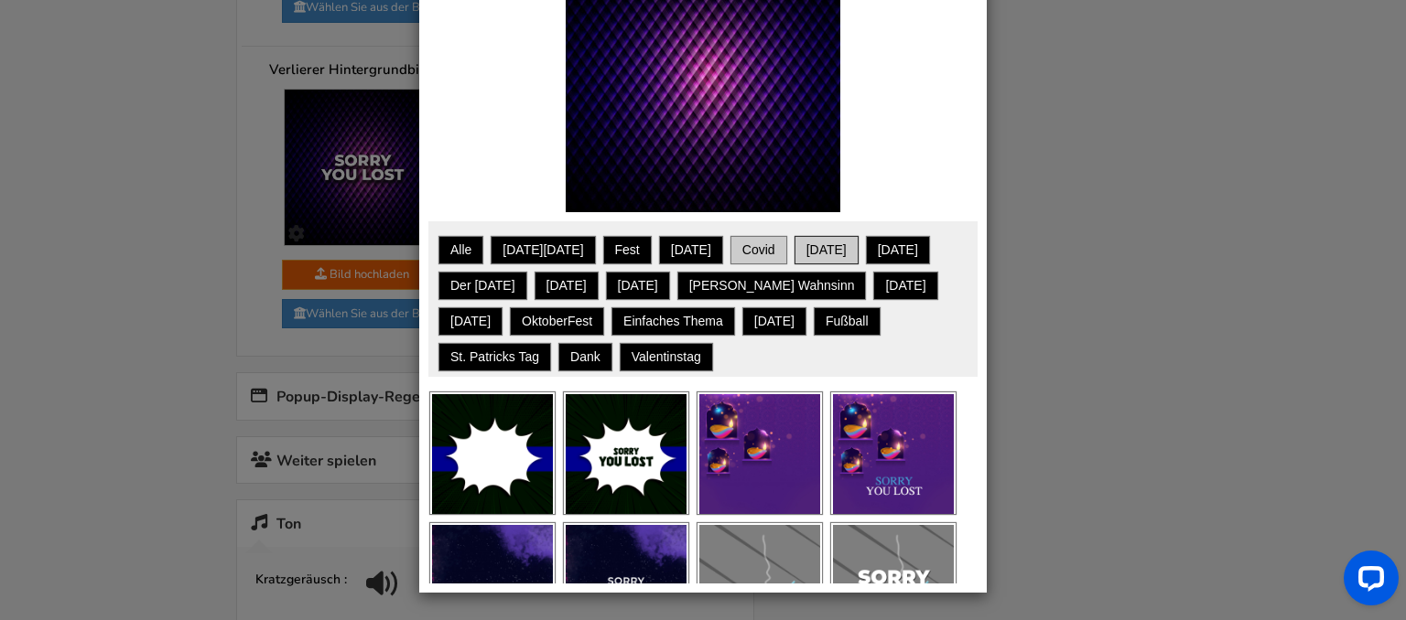
click at [784, 247] on link "Covid" at bounding box center [758, 250] width 51 height 23
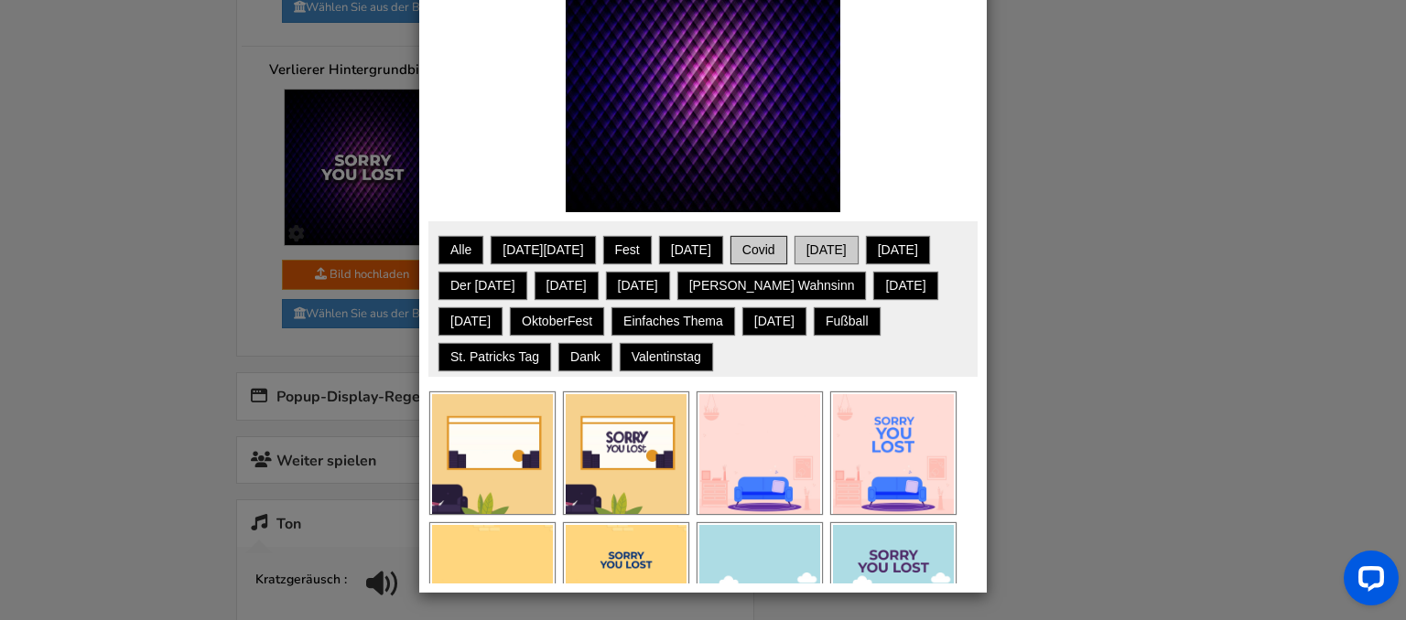
click at [849, 247] on link "Diwali" at bounding box center [826, 250] width 59 height 23
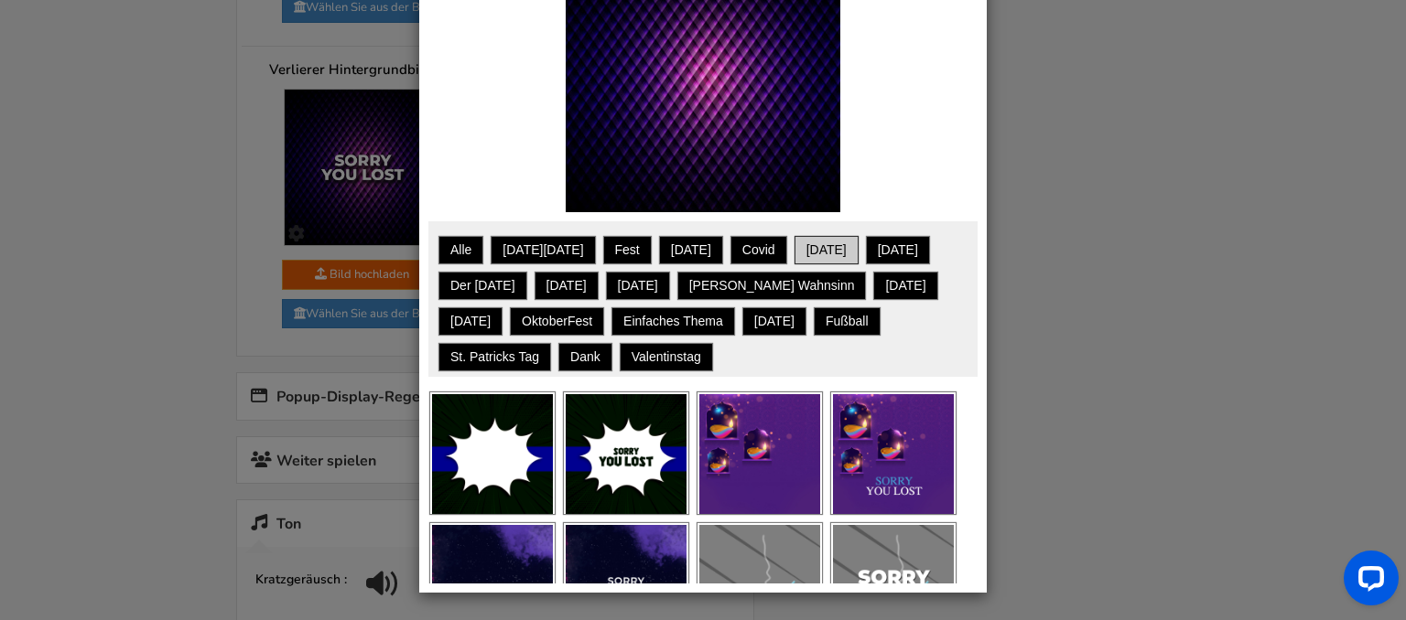
click at [1060, 260] on div "- Schließen Wählen Sie aus der Bibliothek Want to show your own text on an imag…" at bounding box center [703, 310] width 1406 height 620
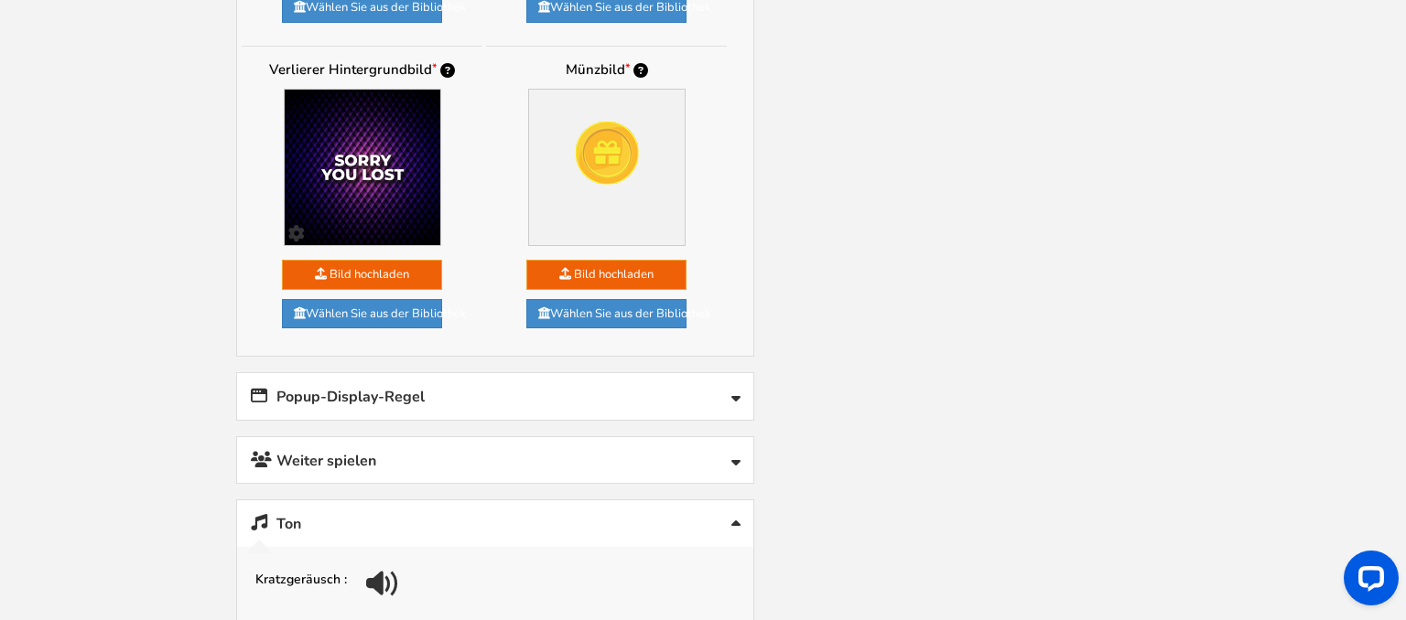
click at [635, 386] on link "Popup-Display-Regel" at bounding box center [495, 396] width 516 height 47
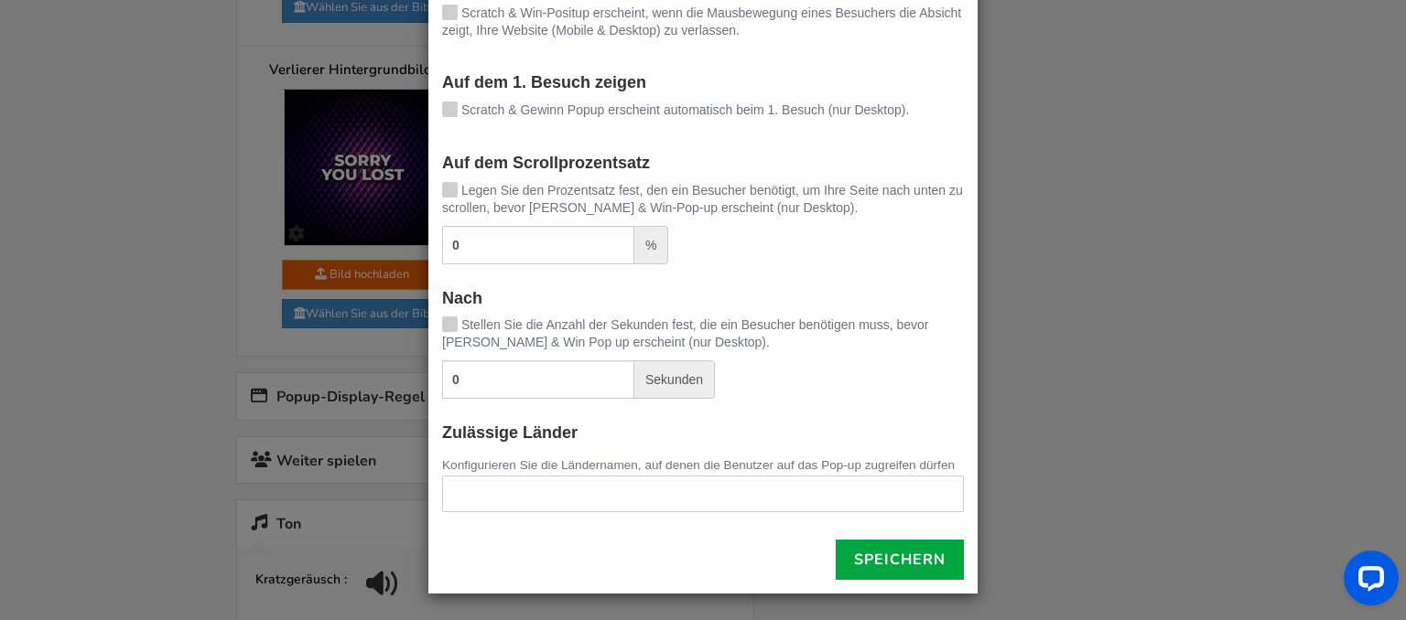
drag, startPoint x: 1041, startPoint y: 331, endPoint x: 1020, endPoint y: 339, distance: 22.3
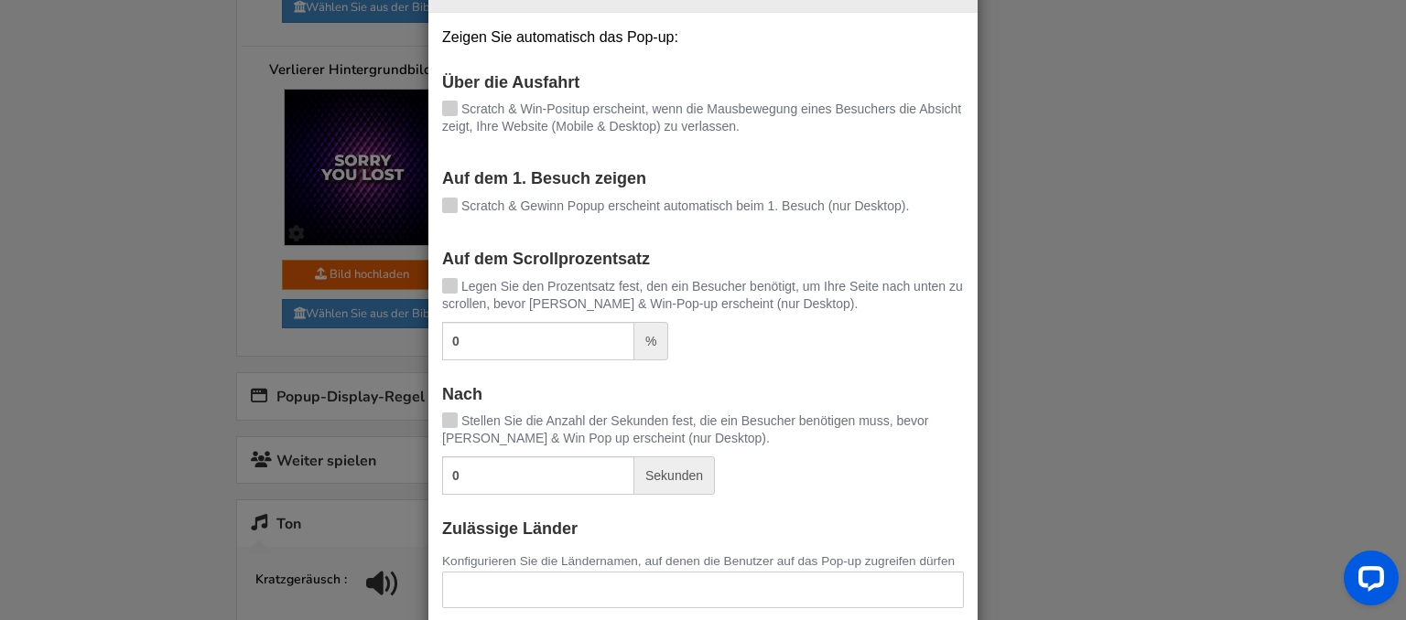
scroll to position [96, 0]
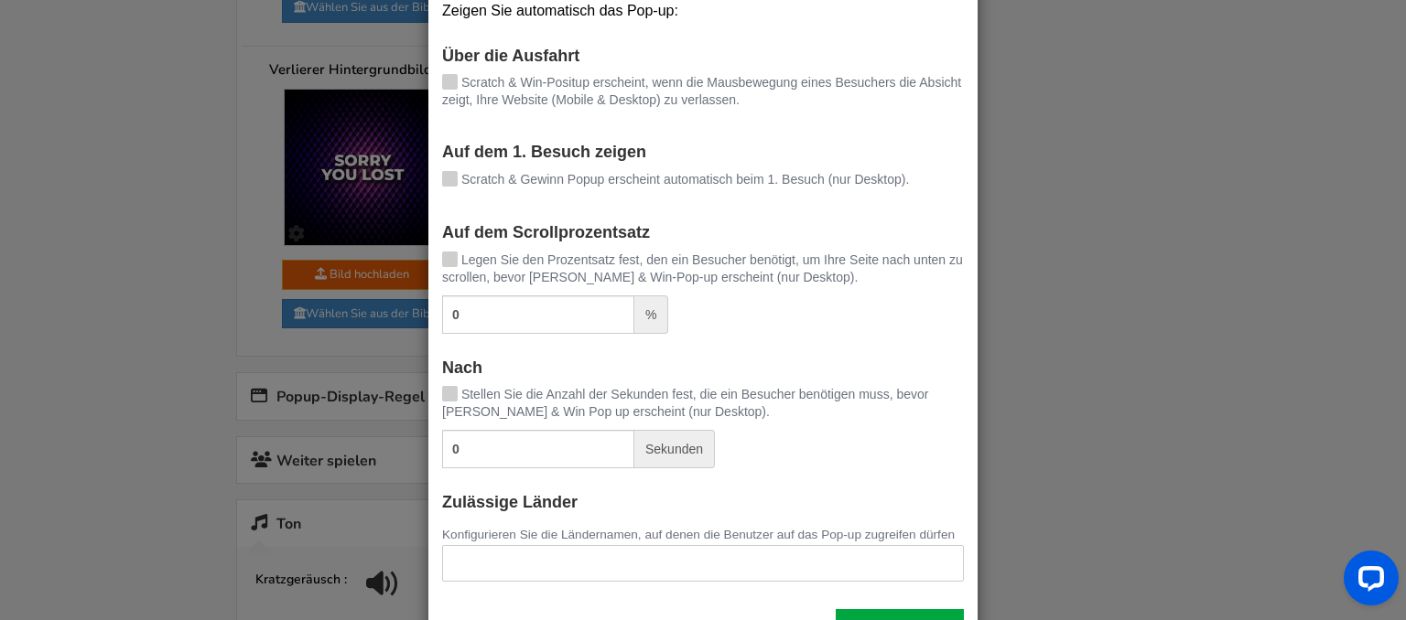
click at [1052, 262] on div "- Pop-up-Anzeigenregeln Zeigen Sie automatisch das Pop-up: Über die Ausfahrt Sc…" at bounding box center [703, 310] width 1406 height 620
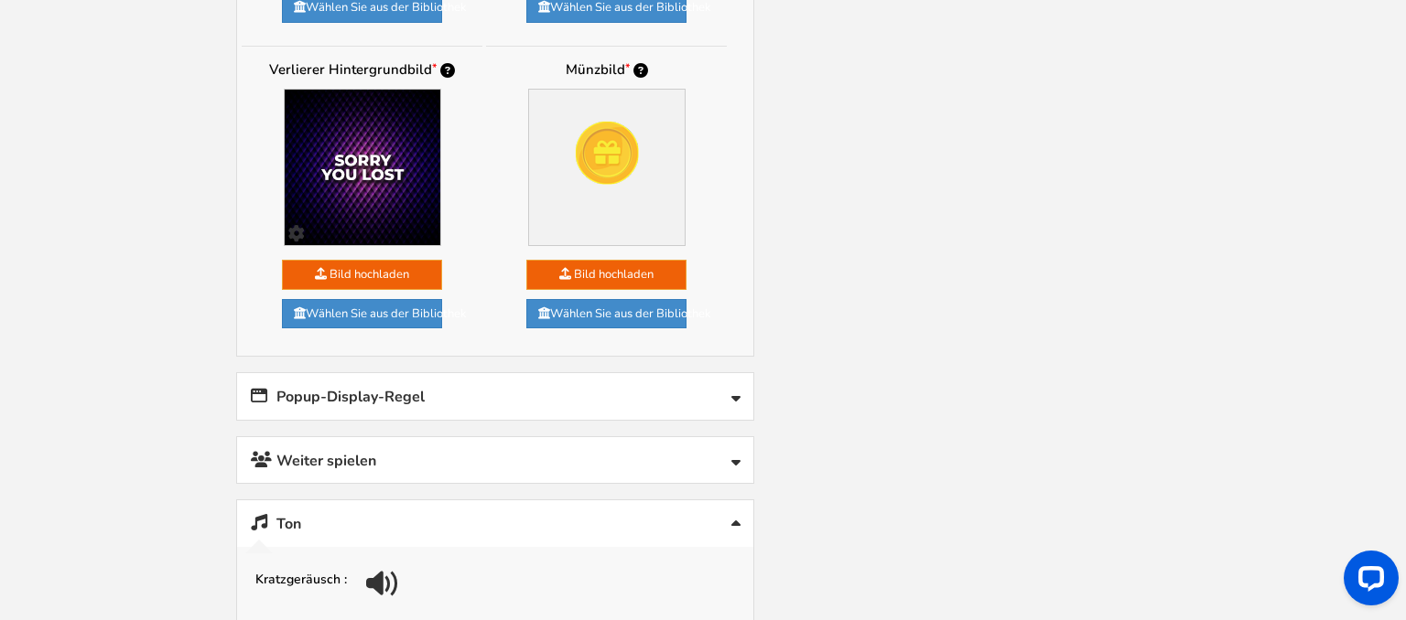
click at [1052, 262] on div at bounding box center [703, 310] width 1406 height 620
click at [500, 437] on link "Weiter spielen" at bounding box center [495, 460] width 516 height 47
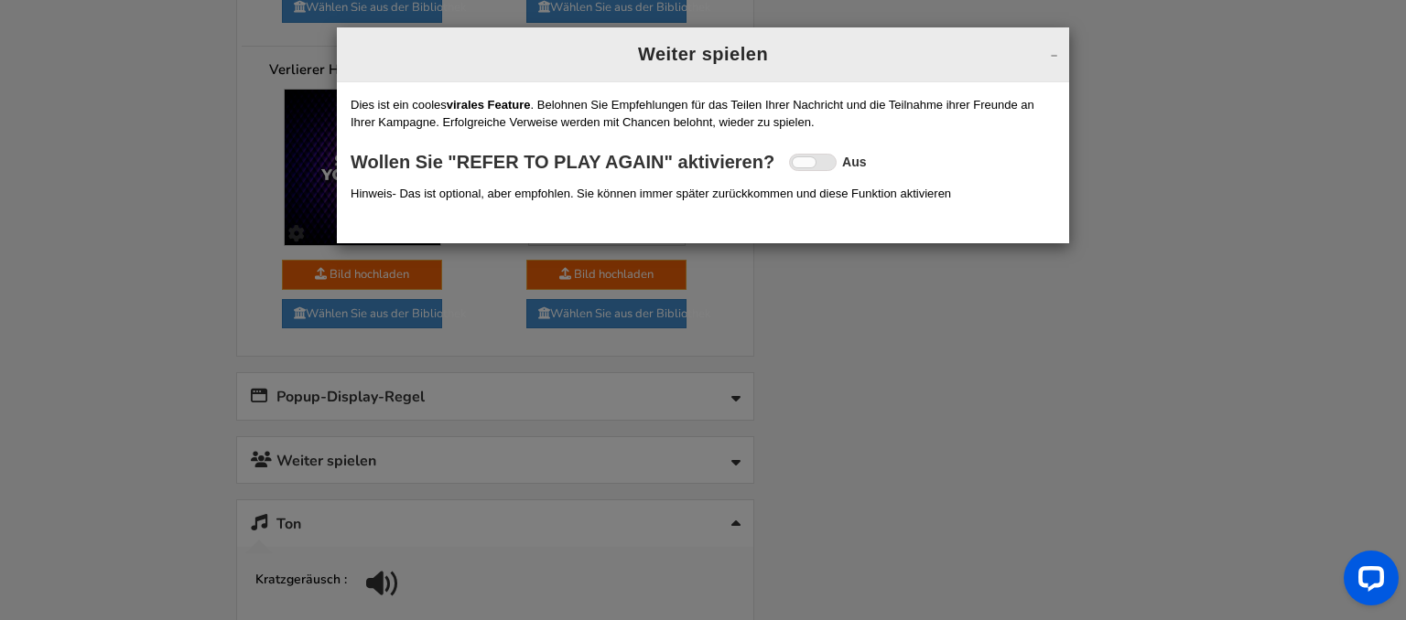
click at [910, 311] on div "- Weiter spielen Refer to play again Setup Referral campaign (Optional) ? On Of…" at bounding box center [703, 310] width 1406 height 620
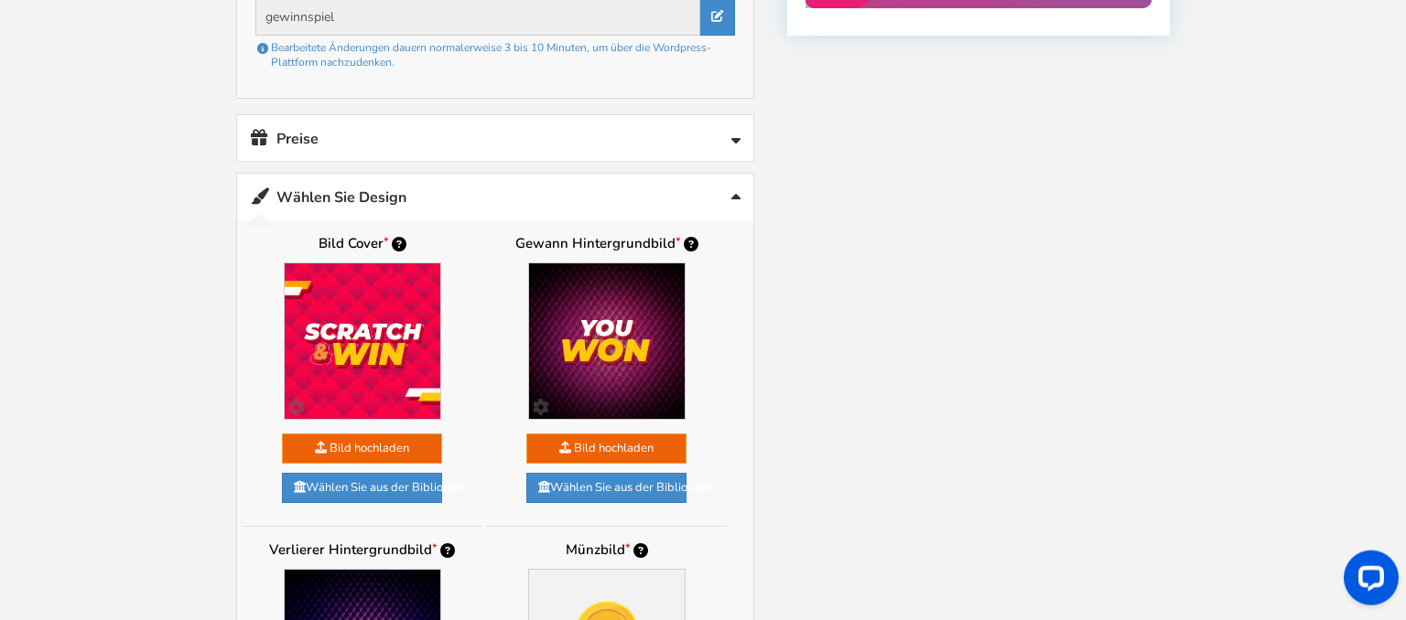
scroll to position [1204, 0]
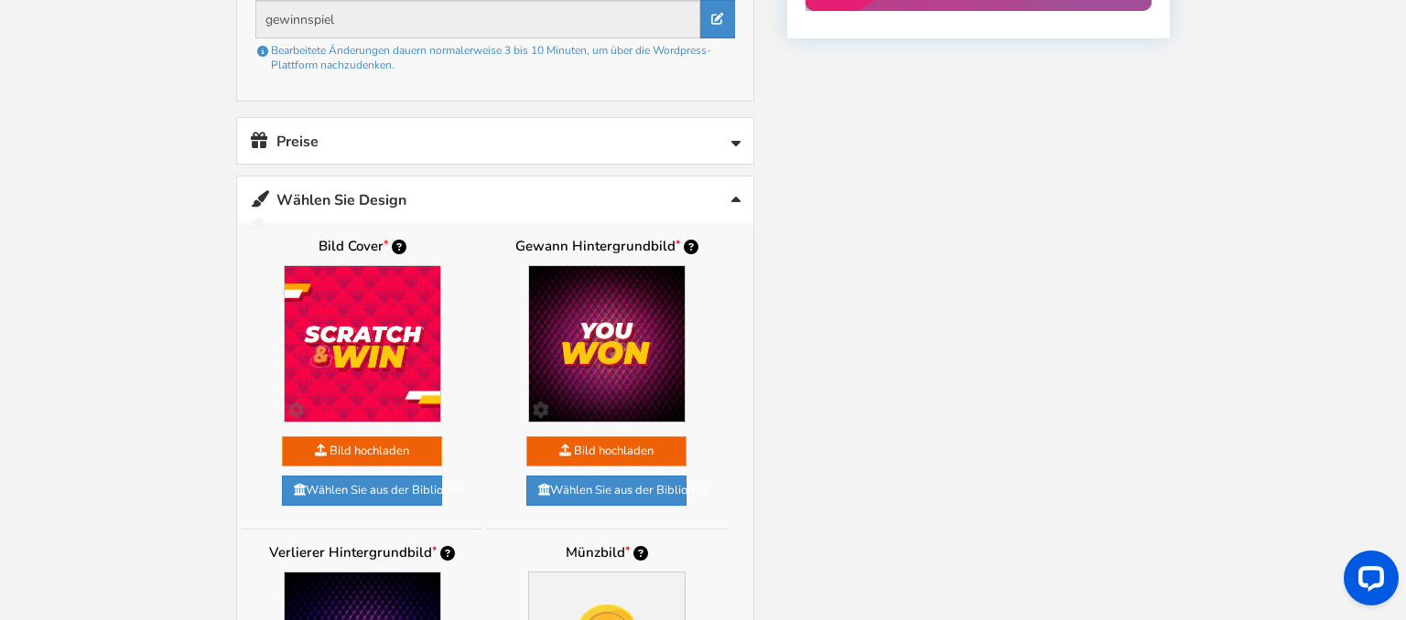
click at [694, 178] on link "Wählen Sie Design" at bounding box center [495, 200] width 516 height 47
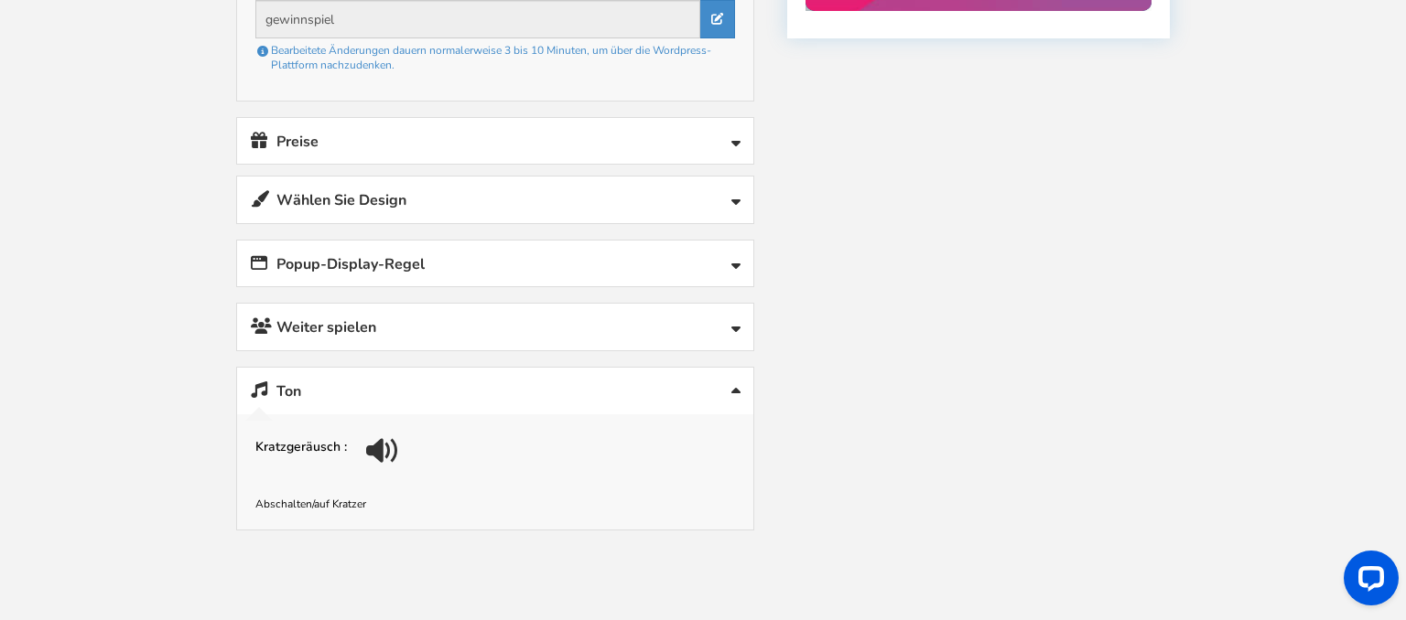
click at [504, 368] on link "Ton" at bounding box center [495, 391] width 516 height 47
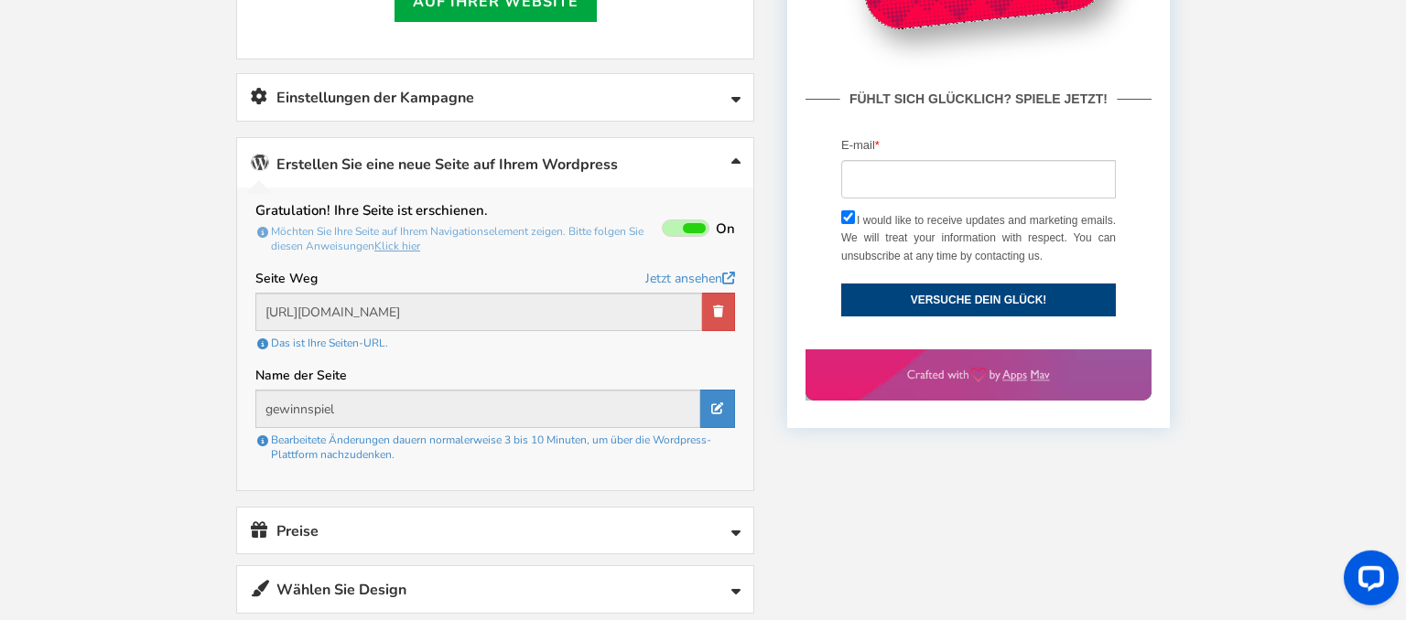
scroll to position [814, 0]
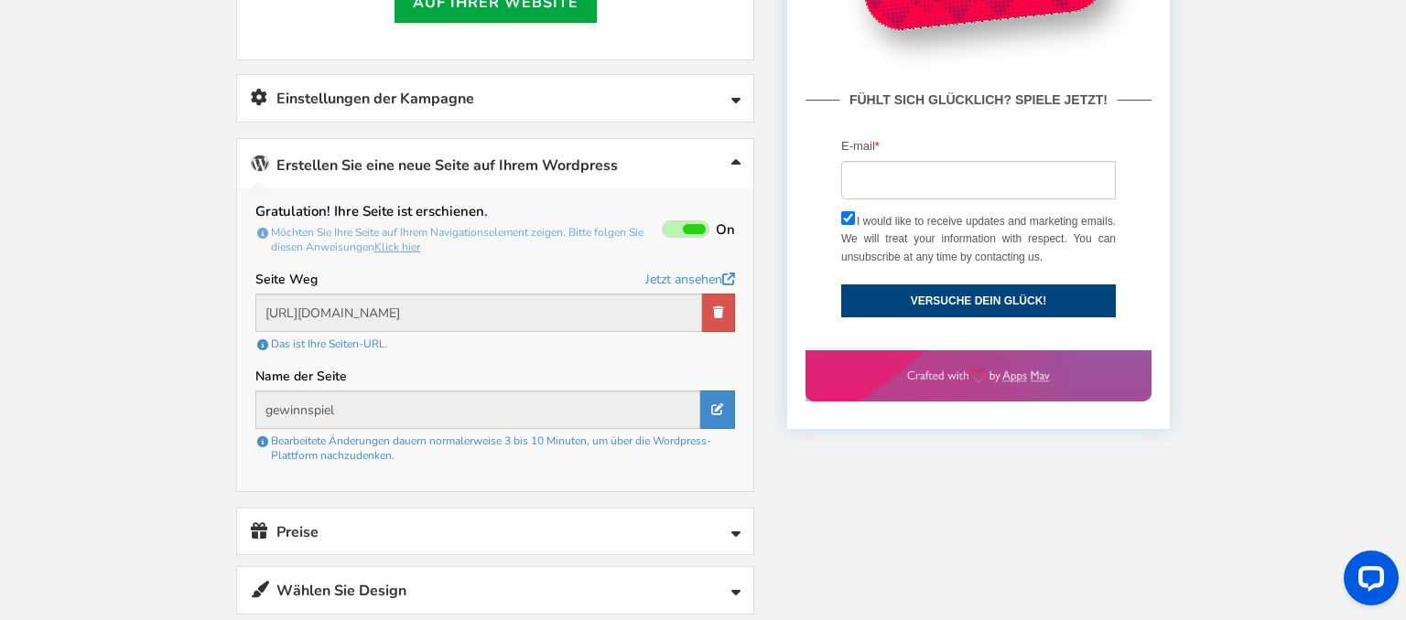
click at [664, 109] on link "Einstellungen der Kampagne" at bounding box center [495, 98] width 516 height 47
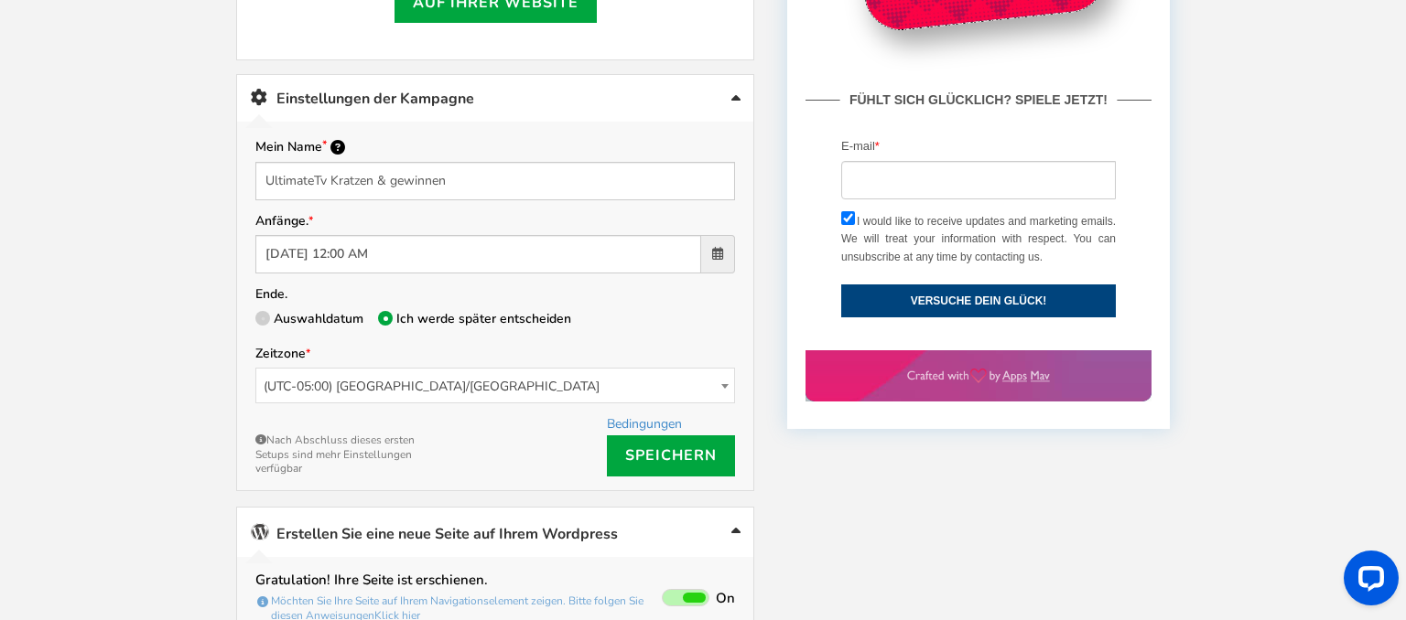
click at [711, 250] on span at bounding box center [718, 254] width 34 height 38
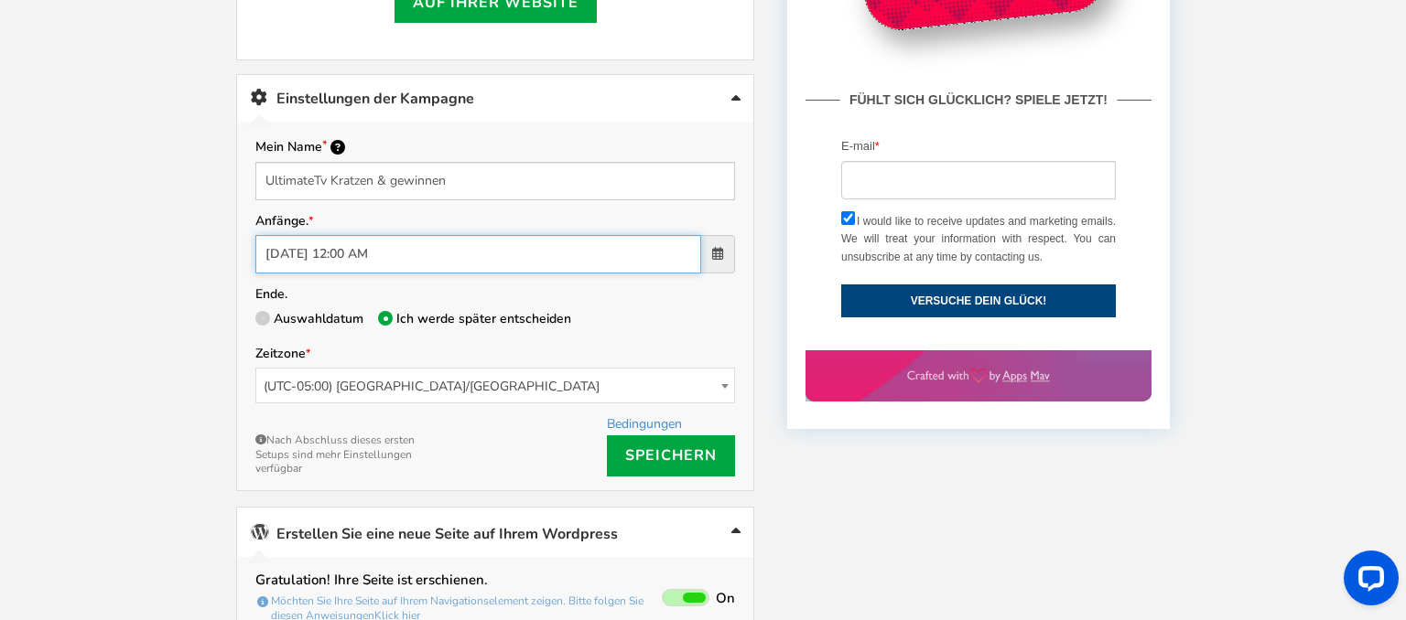
click at [701, 250] on input "09/29/2025 12:00 AM" at bounding box center [478, 254] width 446 height 38
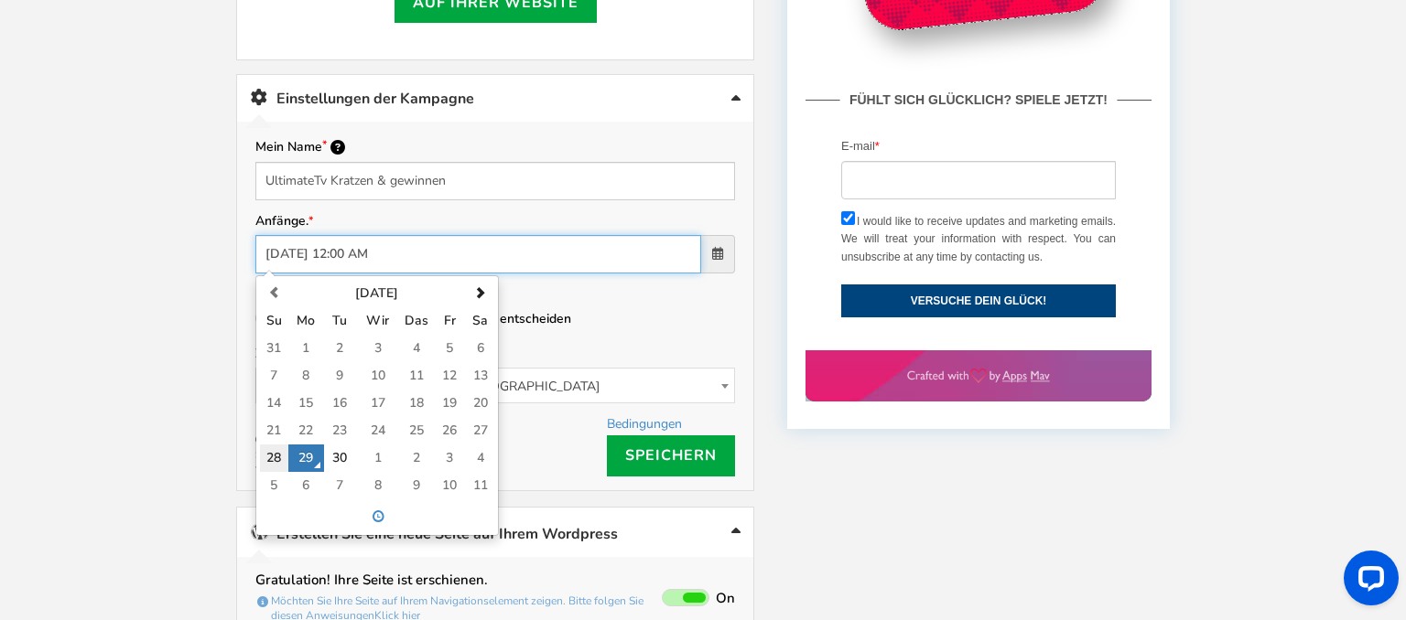
click at [282, 457] on td "28" at bounding box center [274, 458] width 28 height 27
type input "[DATE] 12:00 AM"
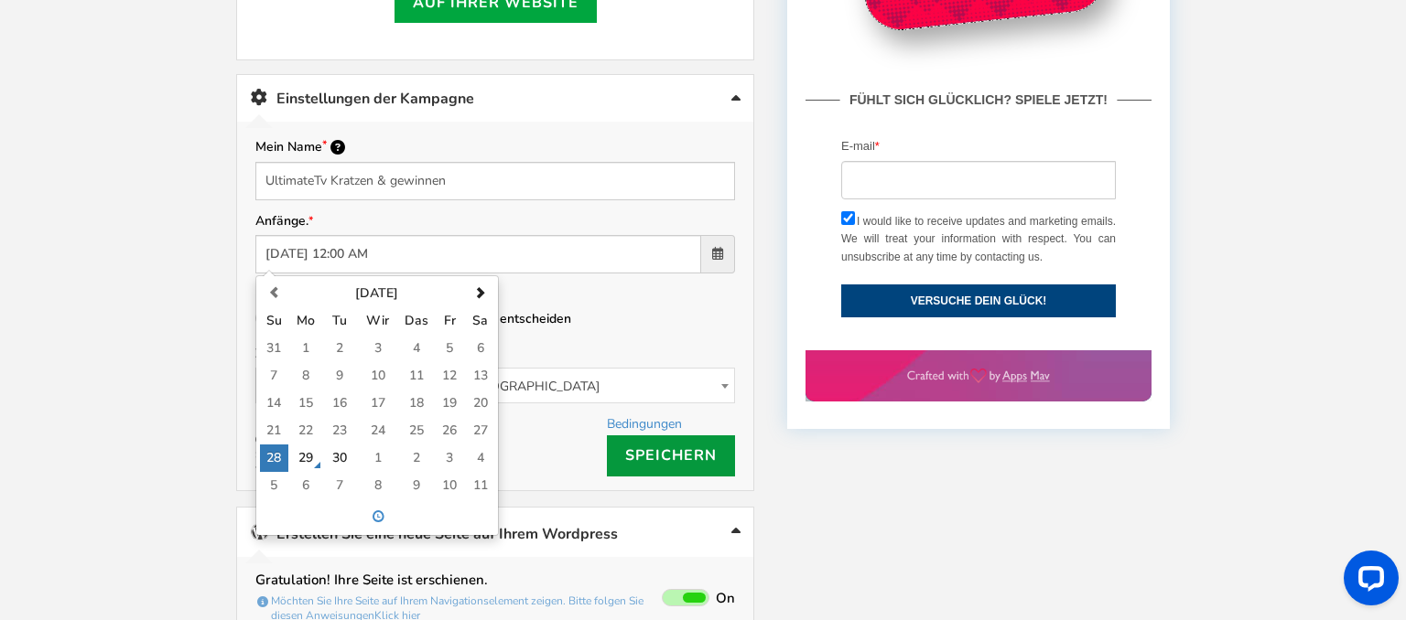
click at [668, 448] on link "Speichern" at bounding box center [671, 456] width 128 height 41
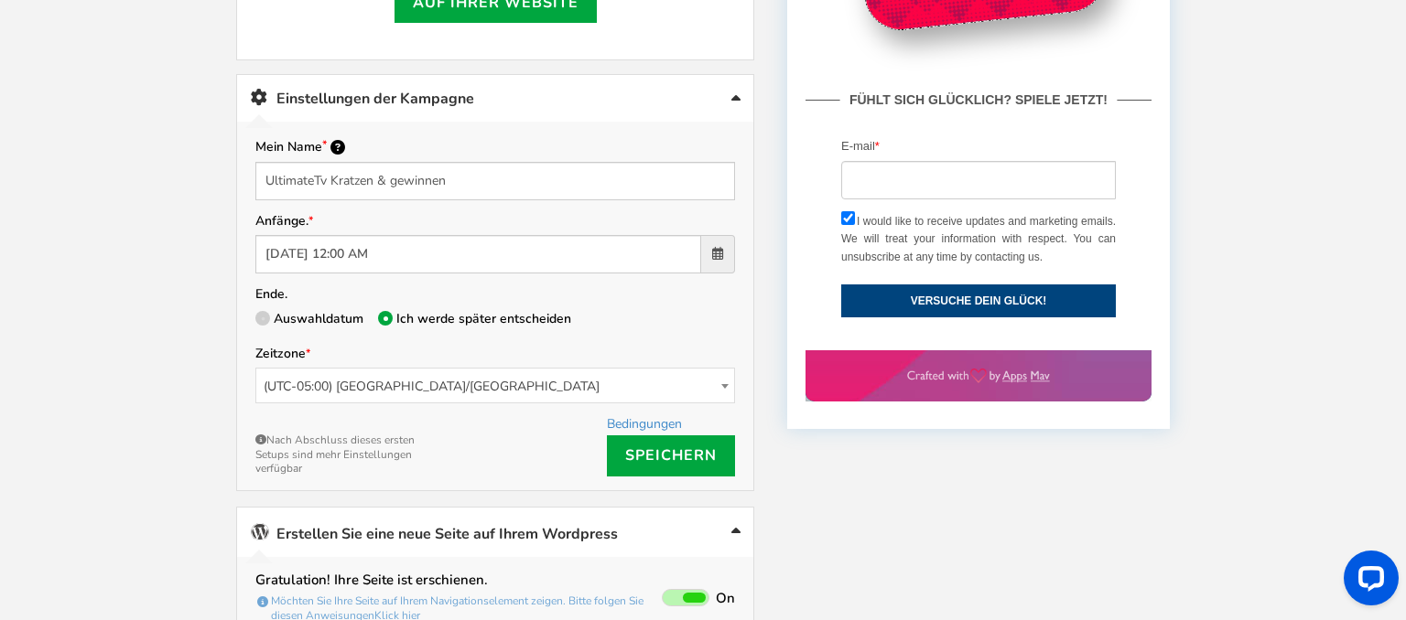
click at [496, 372] on span "(UTC-05:00) [GEOGRAPHIC_DATA]/[GEOGRAPHIC_DATA]" at bounding box center [495, 387] width 478 height 36
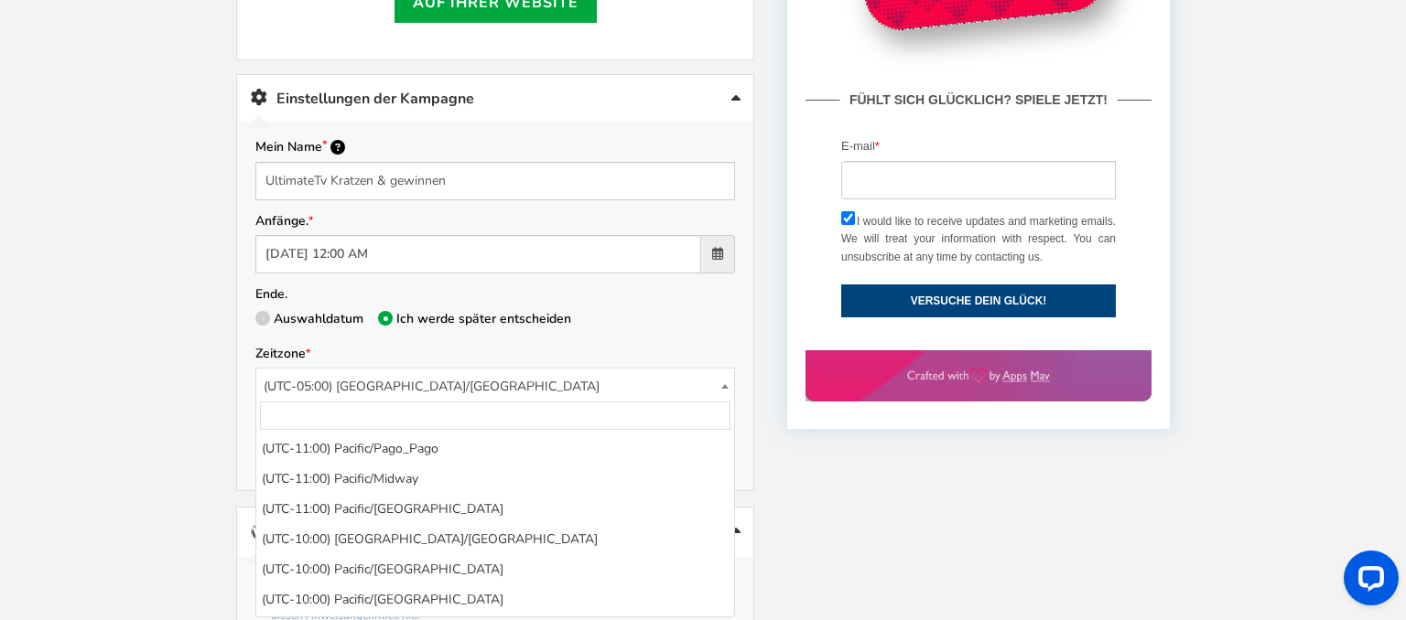
scroll to position [1450, 0]
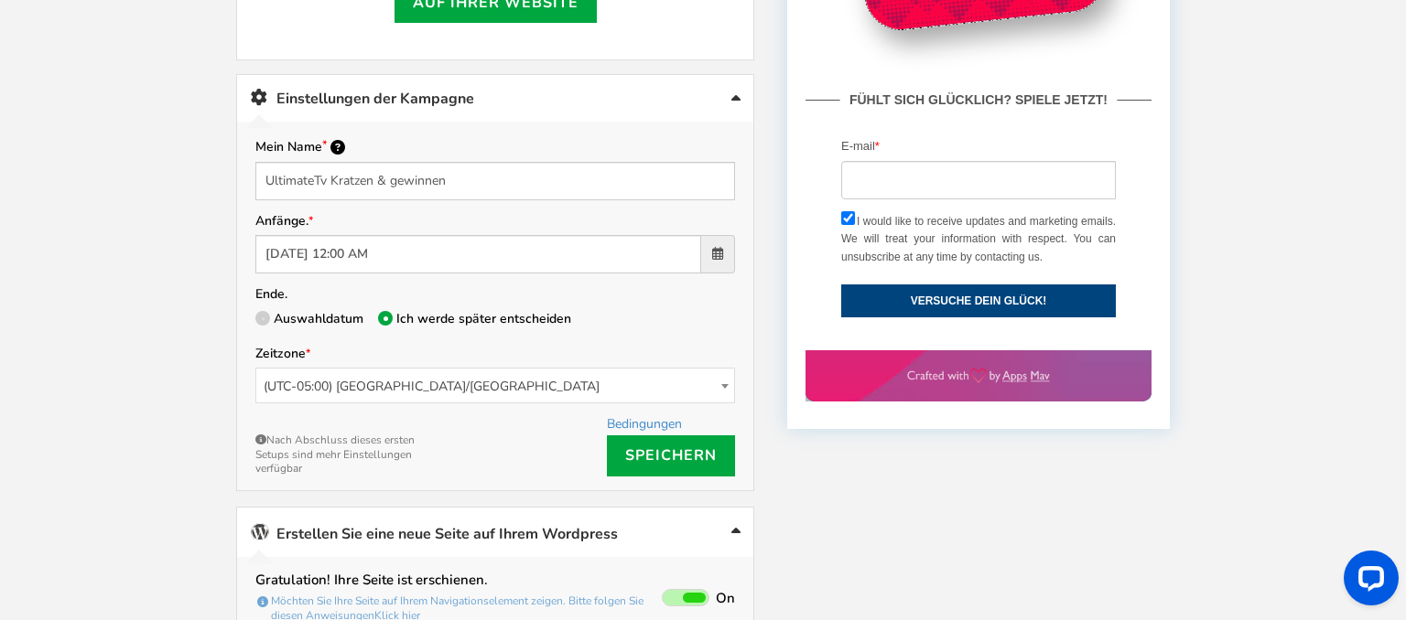
click at [496, 372] on span "(UTC-05:00) [GEOGRAPHIC_DATA]/[GEOGRAPHIC_DATA]" at bounding box center [495, 387] width 478 height 36
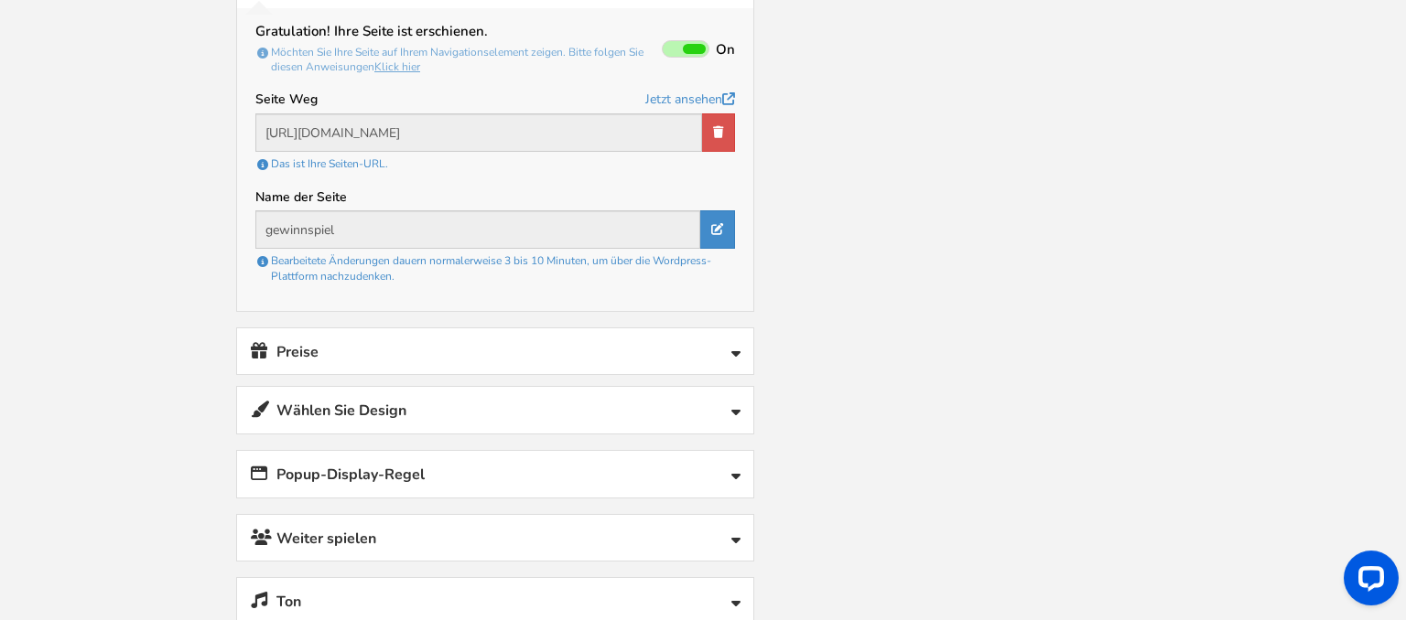
scroll to position [1394, 0]
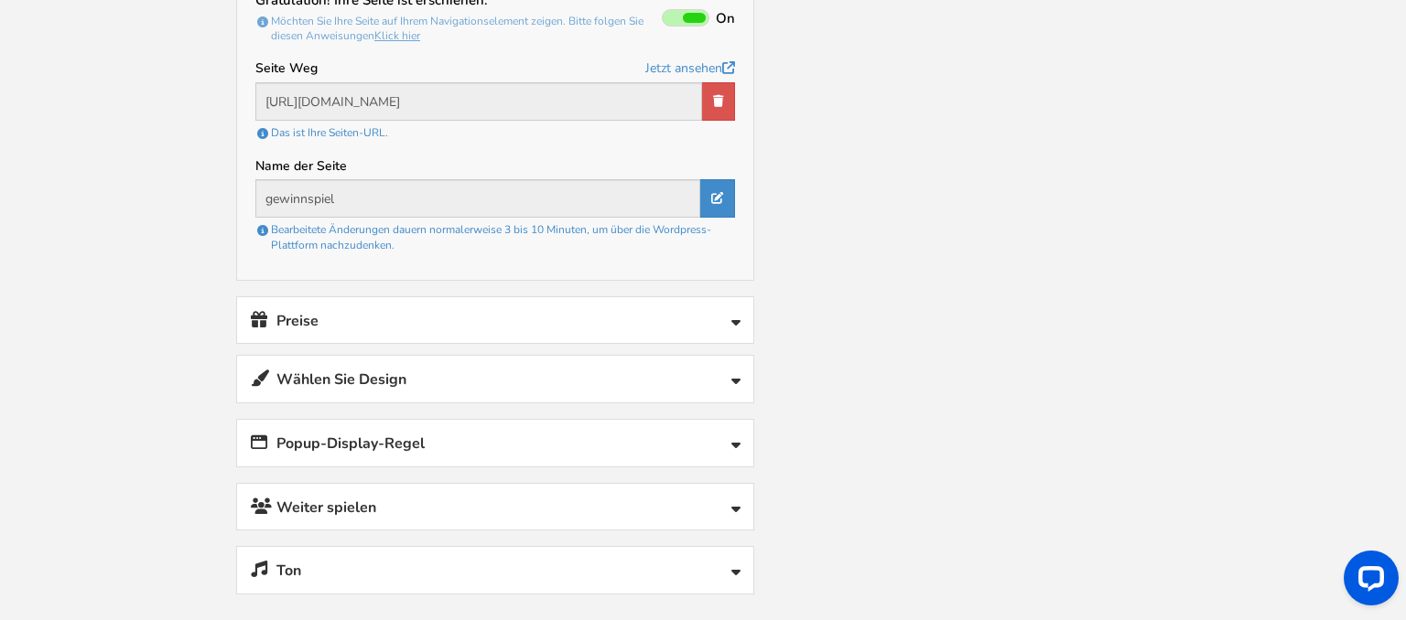
click at [481, 485] on link "Weiter spielen" at bounding box center [495, 507] width 516 height 47
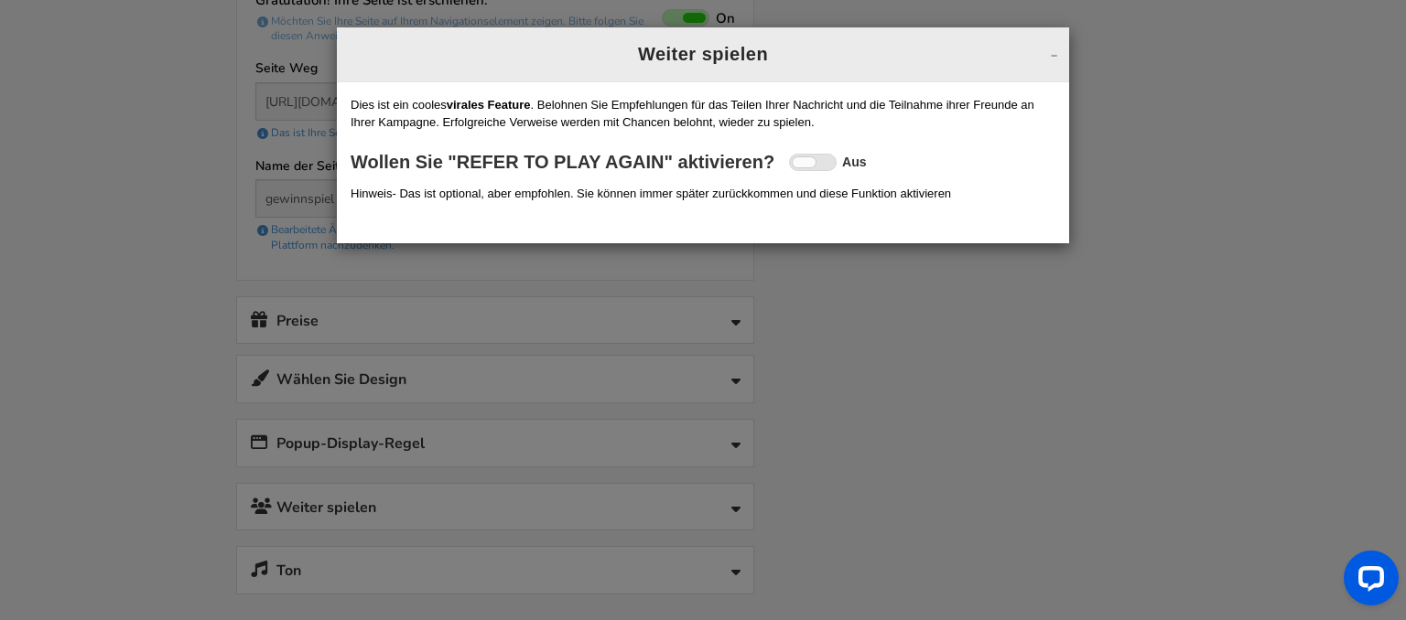
click at [1058, 53] on div "- Weiter spielen" at bounding box center [703, 54] width 732 height 55
click at [857, 353] on div "- Weiter spielen Refer to play again Setup Referral campaign (Optional) ? On Of…" at bounding box center [703, 310] width 1406 height 620
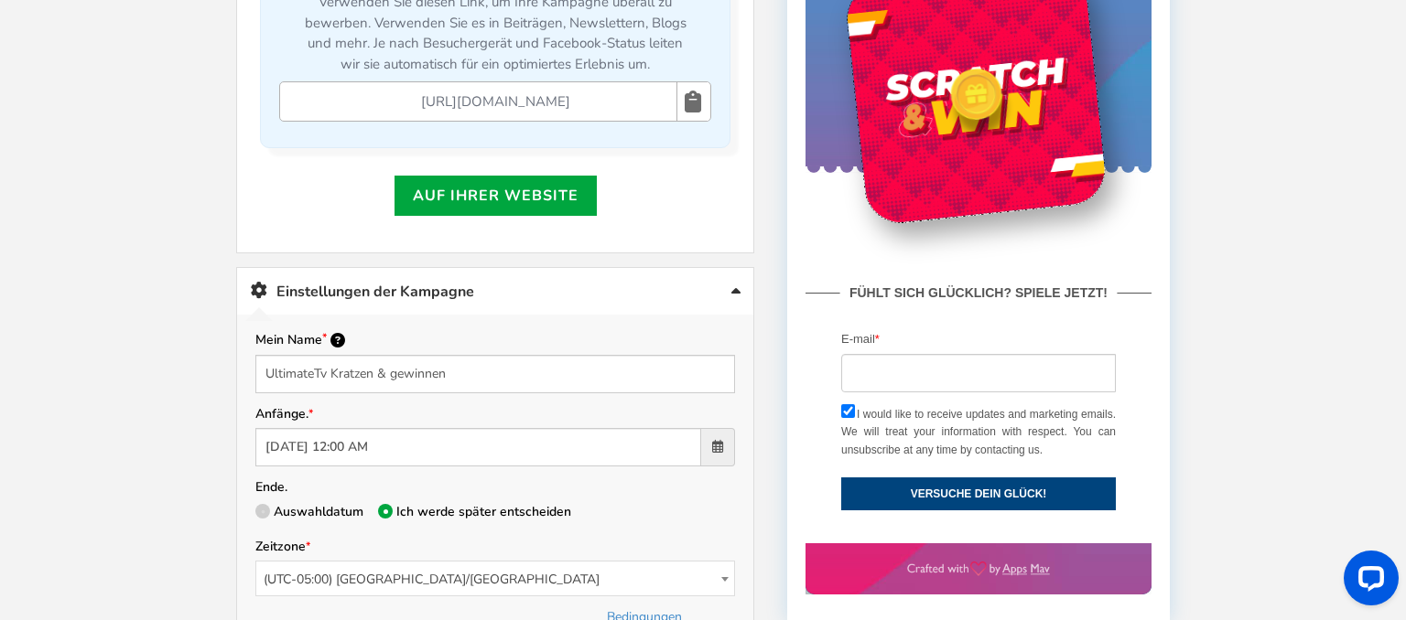
scroll to position [330, 0]
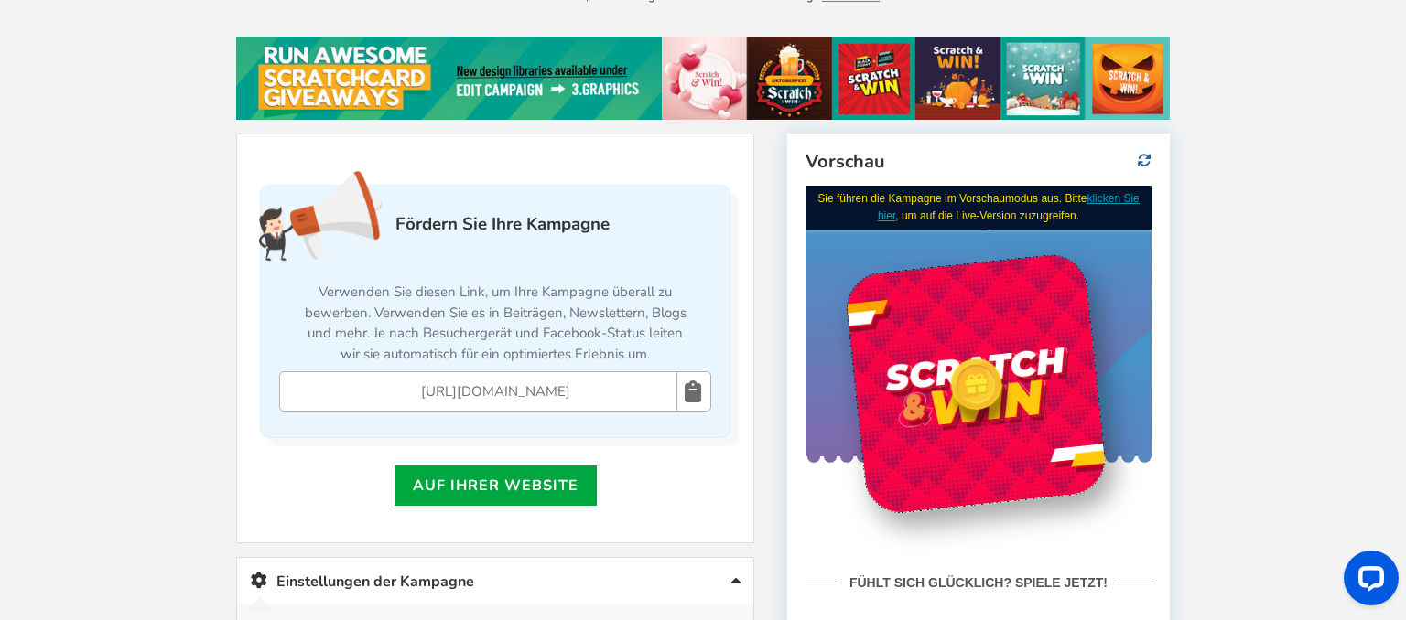
click at [1138, 159] on icon at bounding box center [1145, 161] width 14 height 14
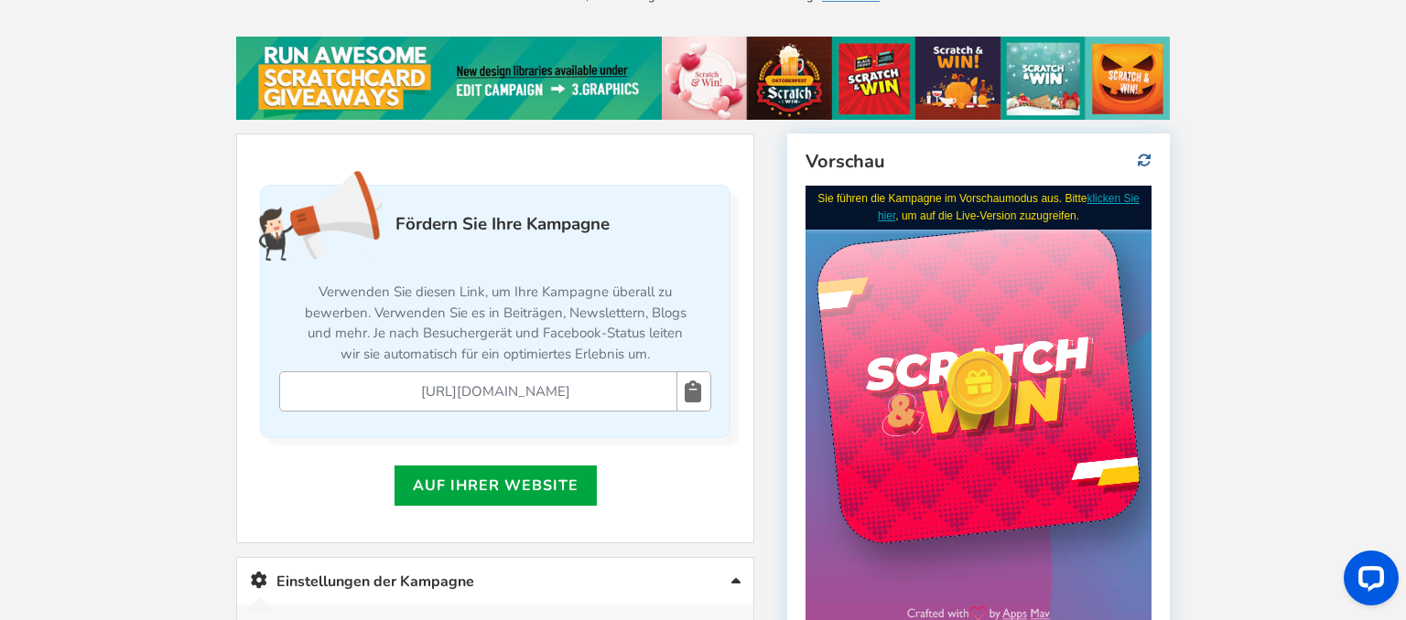
scroll to position [410, 0]
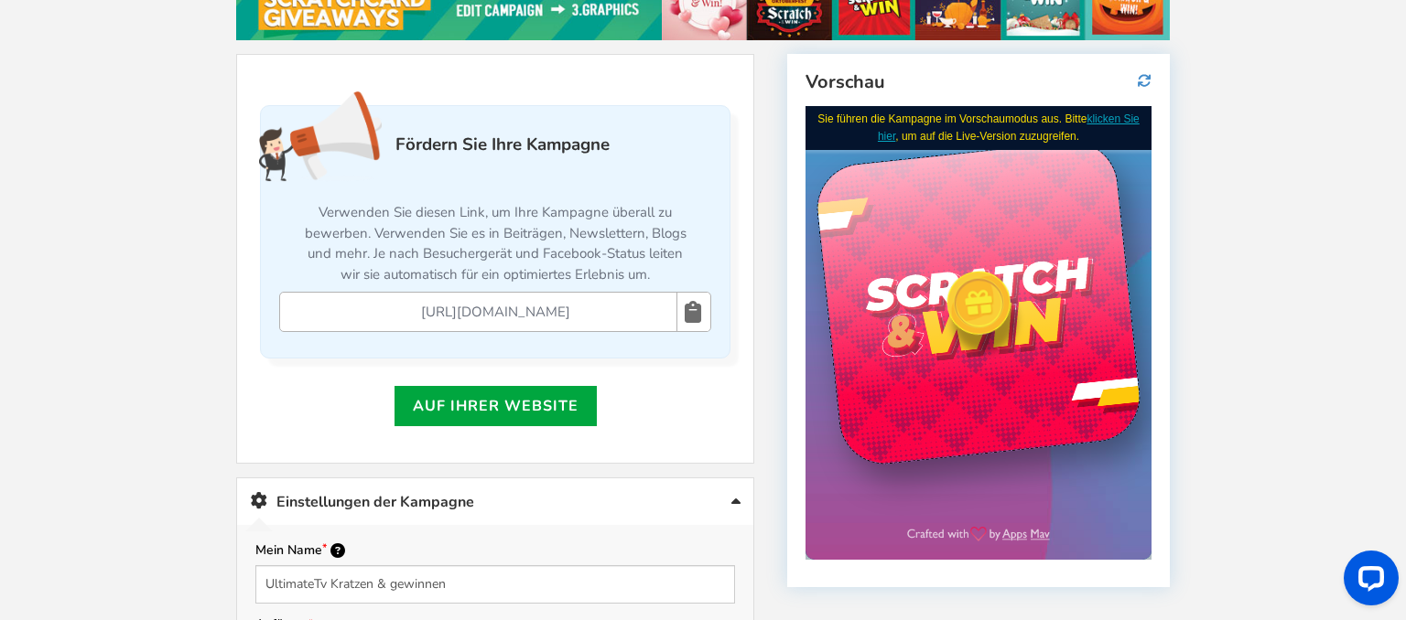
drag, startPoint x: 983, startPoint y: 303, endPoint x: 954, endPoint y: 311, distance: 29.5
click at [954, 311] on div at bounding box center [977, 303] width 81 height 81
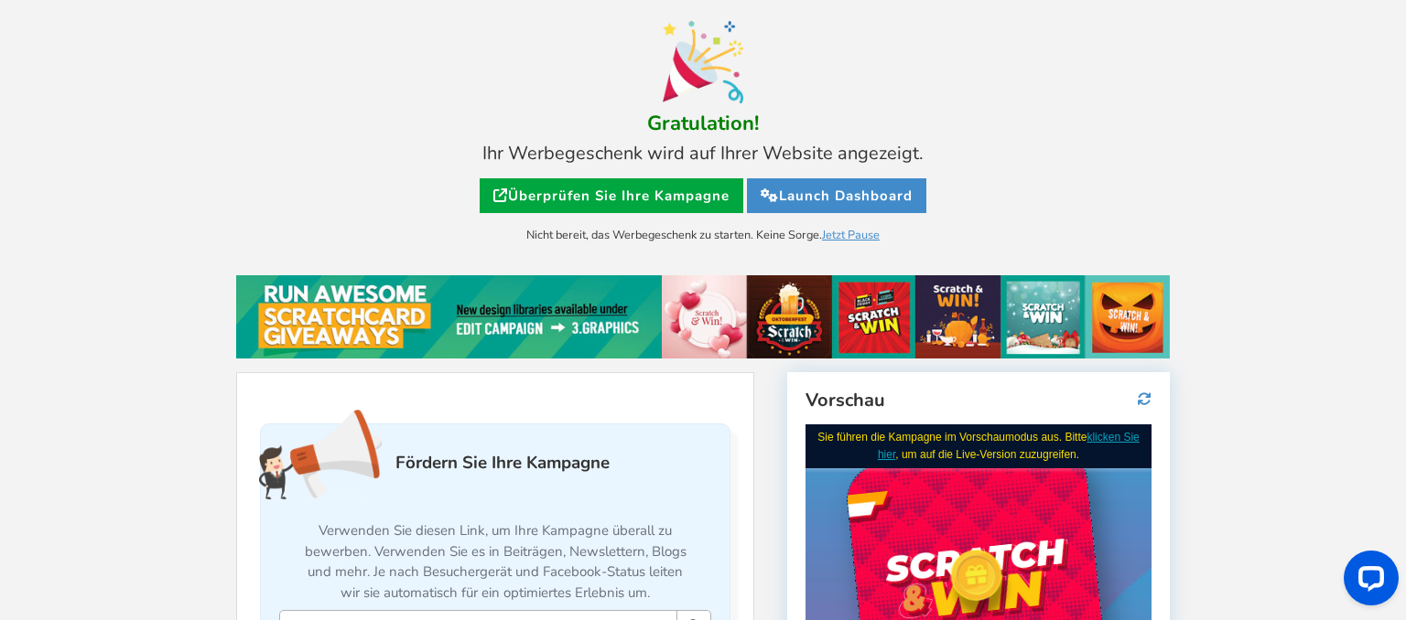
scroll to position [0, 0]
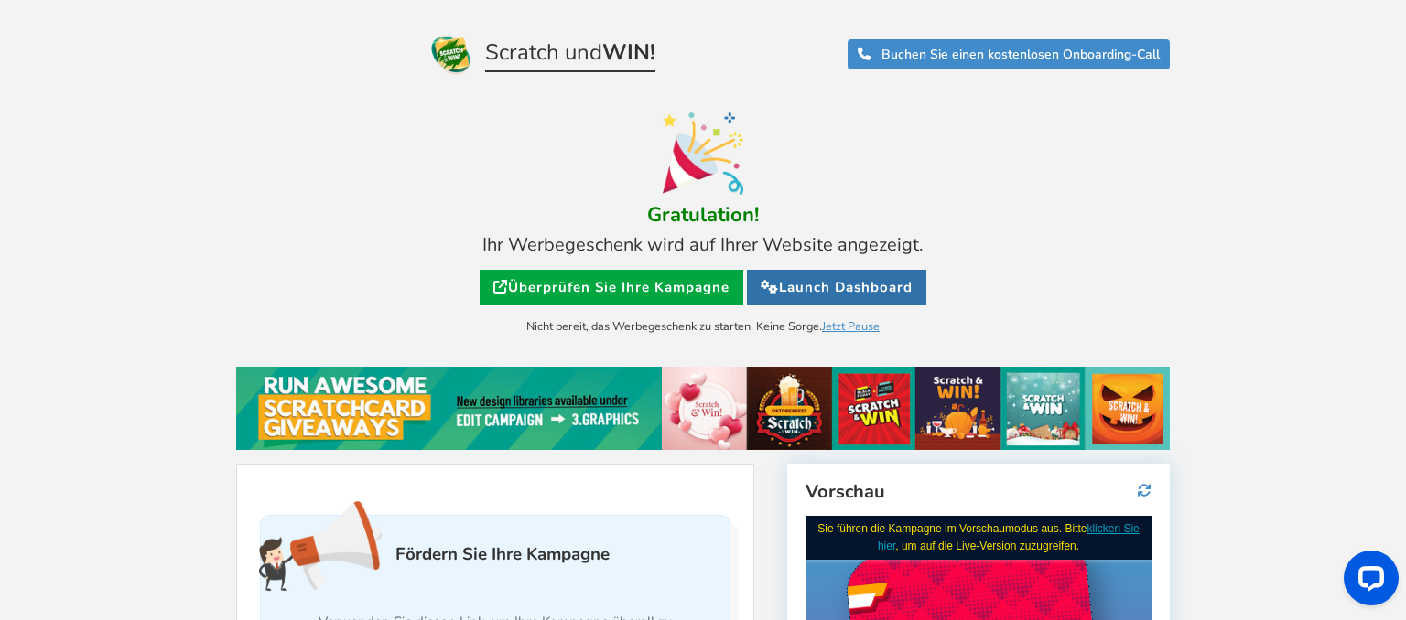
click at [829, 291] on link "Launch Dashboard" at bounding box center [836, 287] width 179 height 35
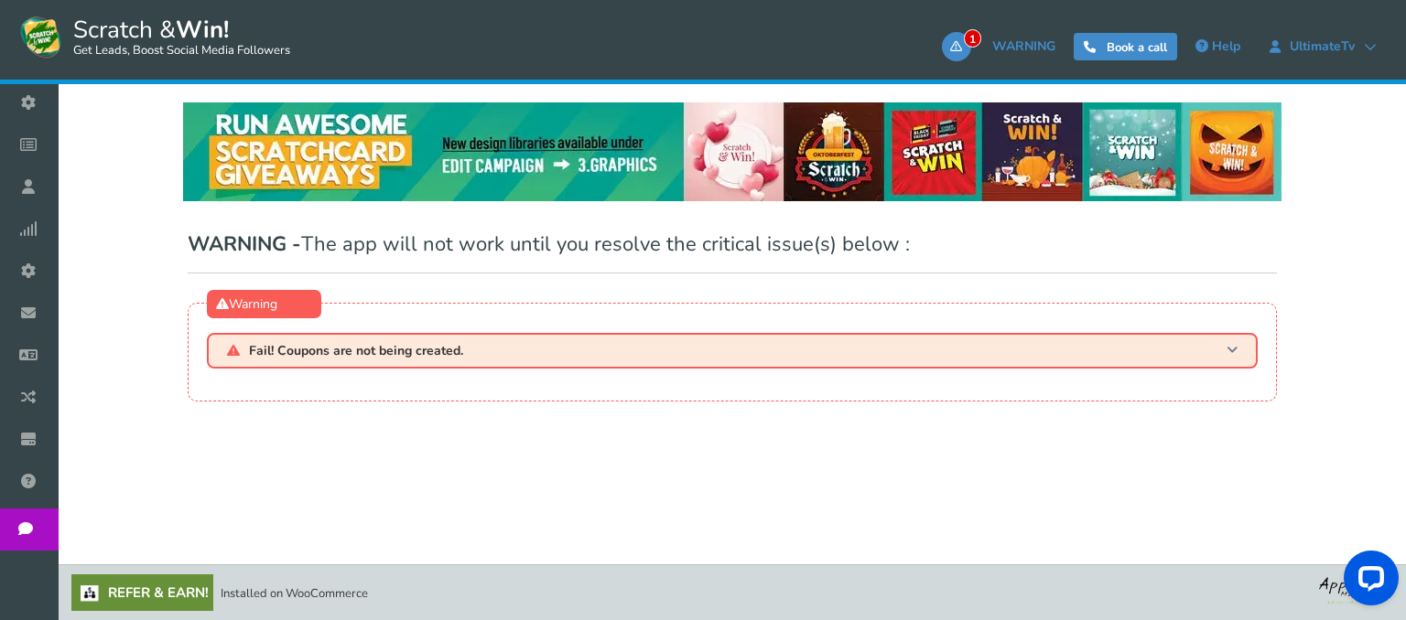
click at [507, 354] on h3 "Fail! Coupons are not being created." at bounding box center [732, 351] width 1051 height 36
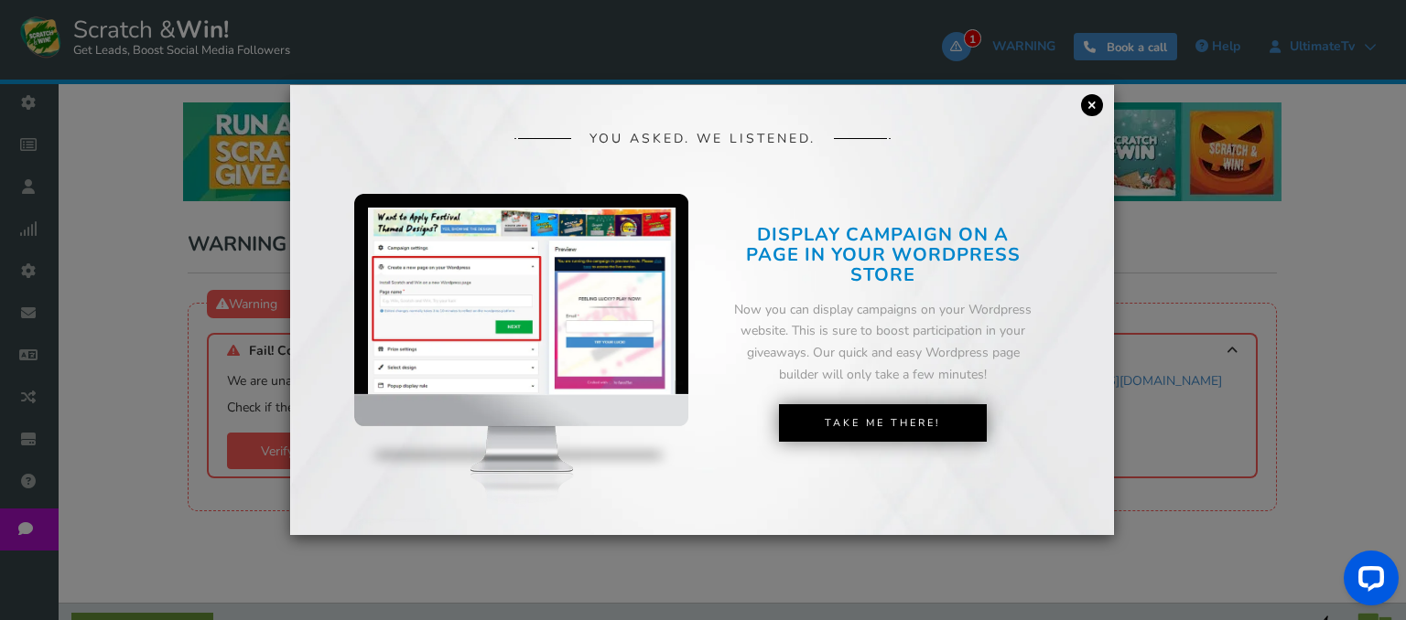
click at [1093, 106] on link "×" at bounding box center [1092, 105] width 22 height 22
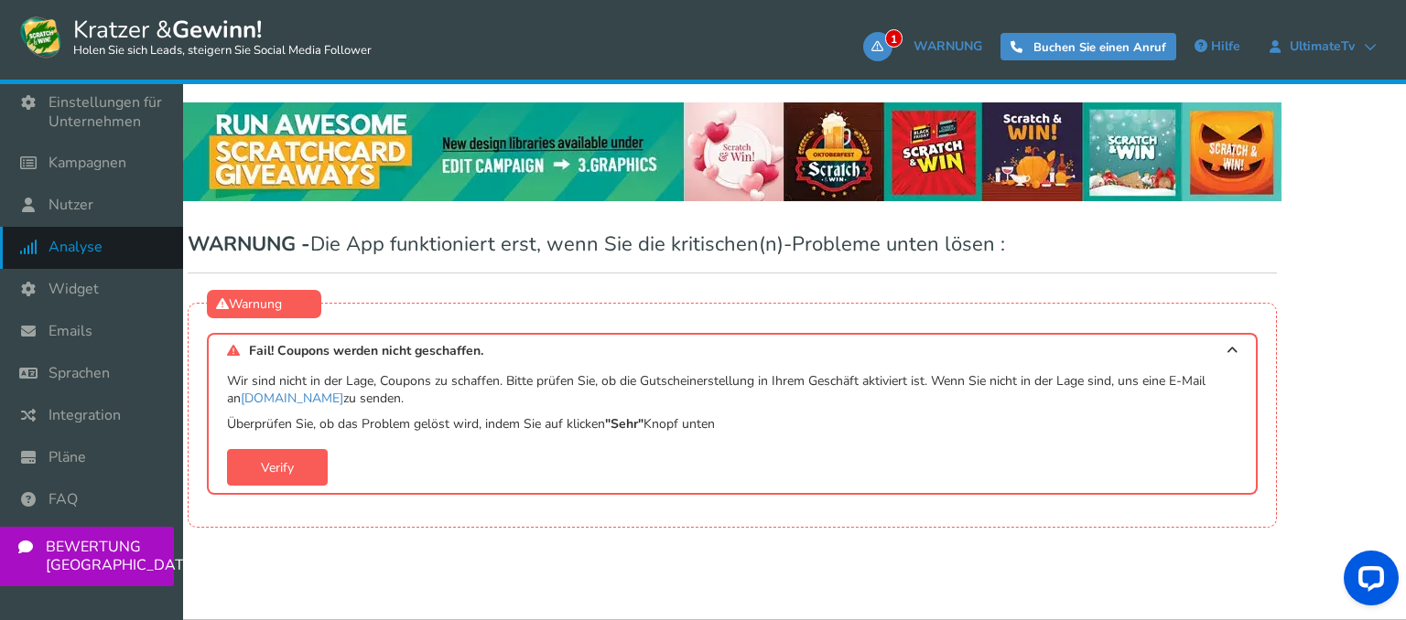
click at [120, 254] on link "Analyse" at bounding box center [91, 248] width 183 height 42
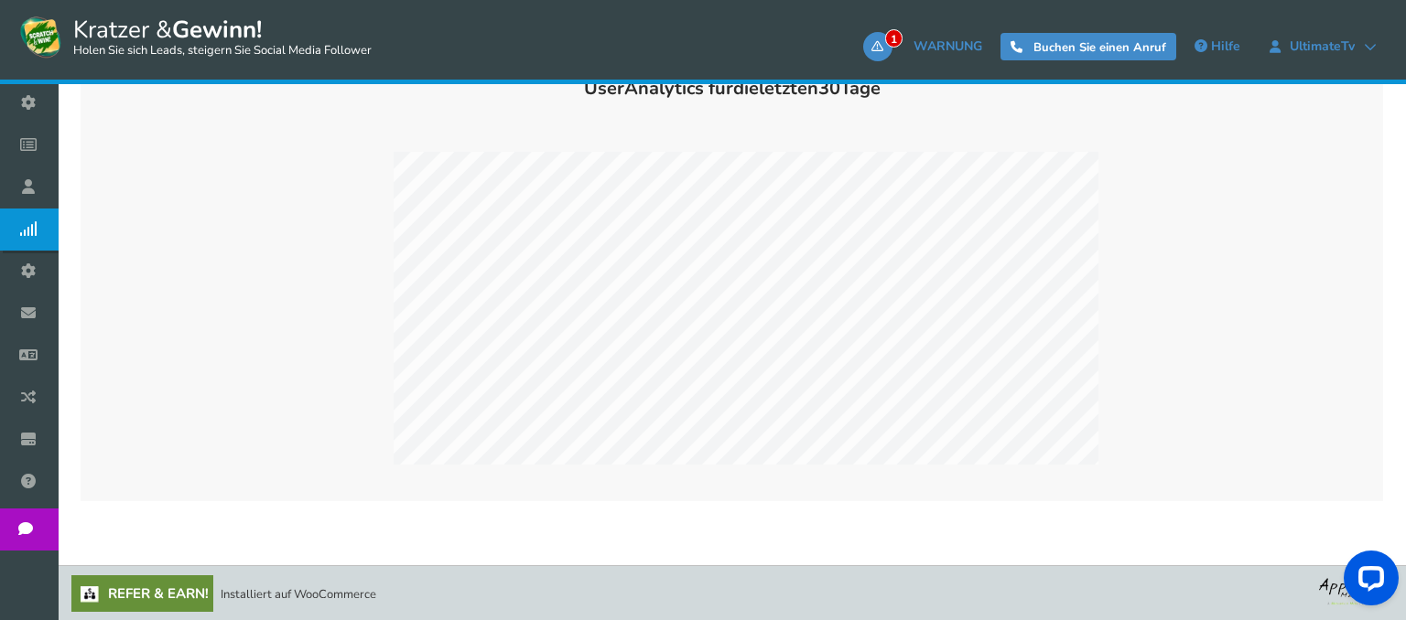
scroll to position [288, 0]
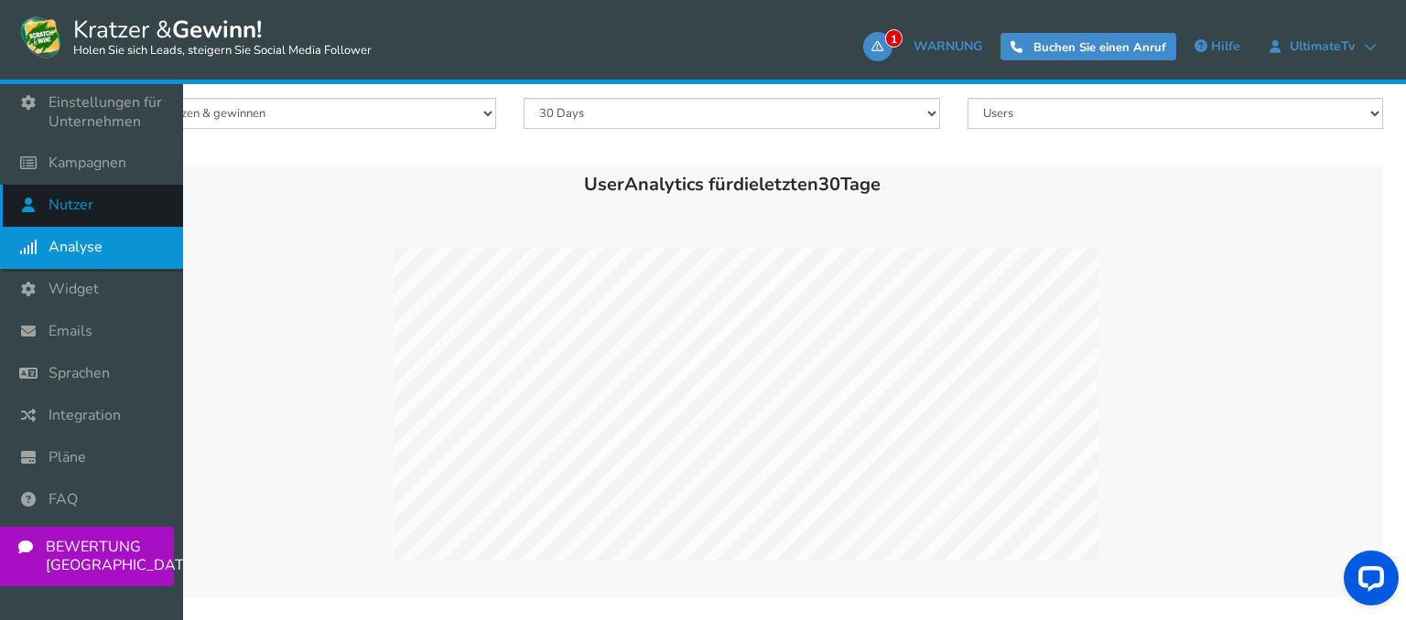
click at [29, 197] on icon at bounding box center [33, 205] width 35 height 40
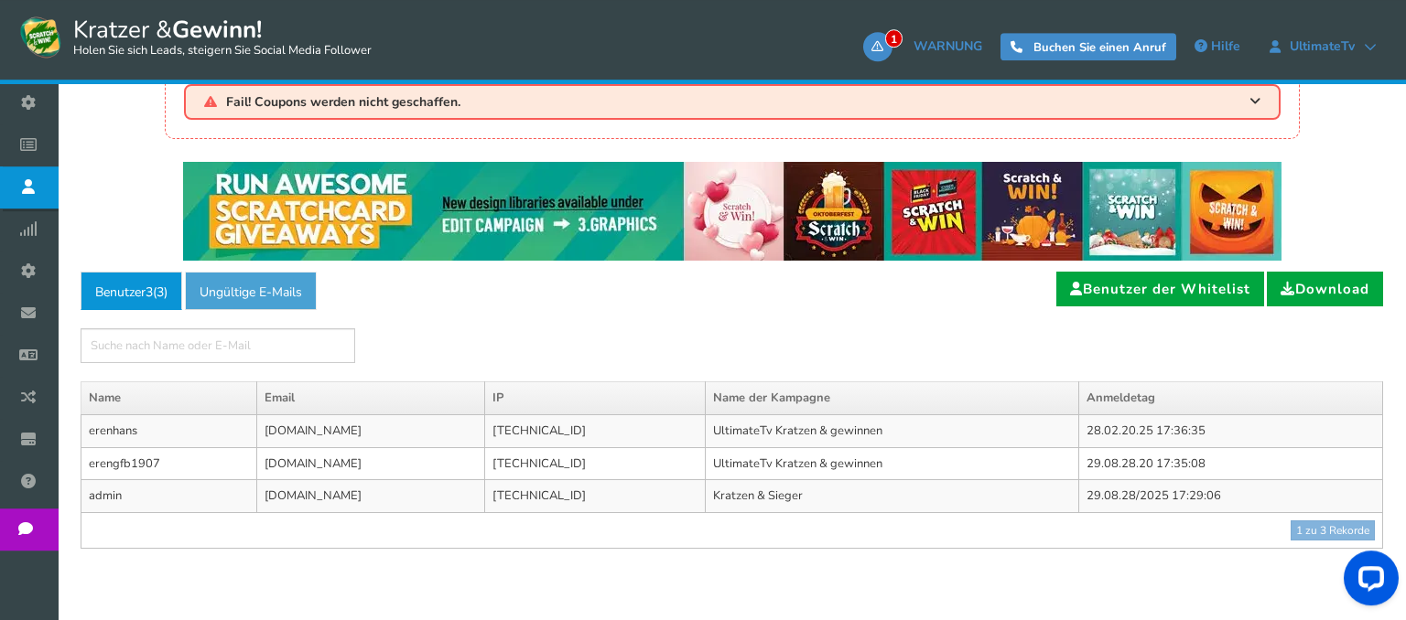
scroll to position [96, 0]
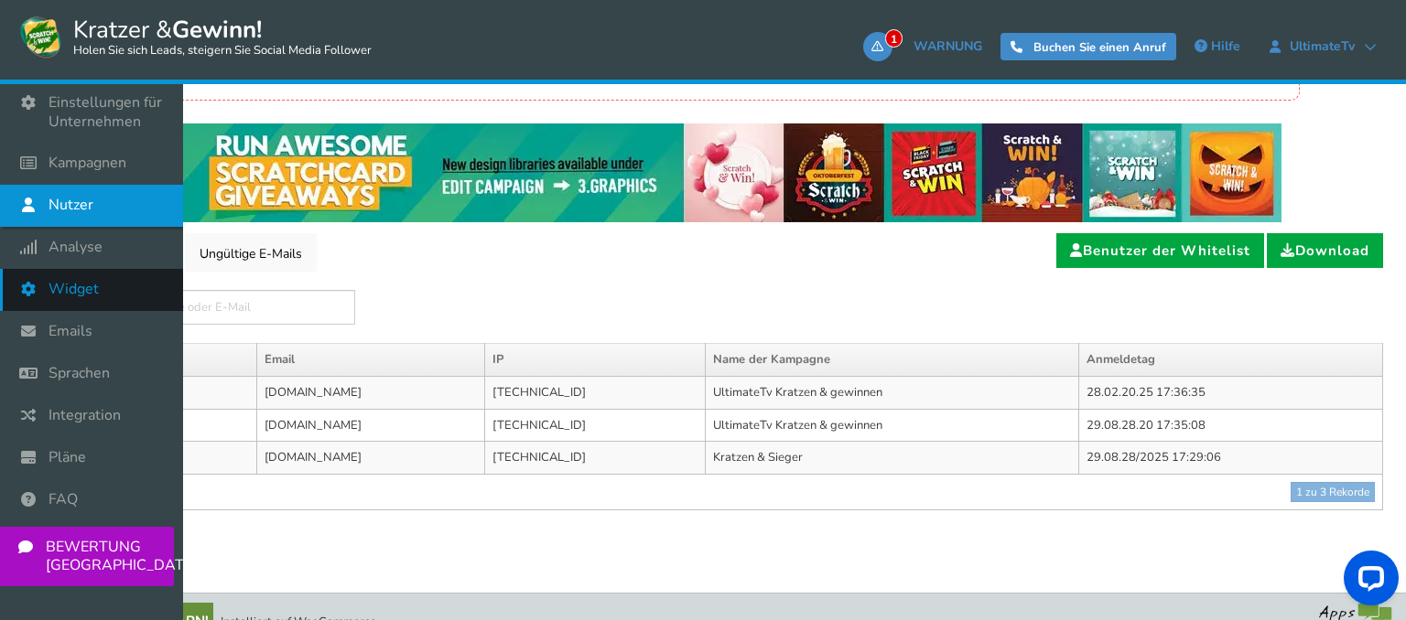
click at [54, 290] on span "Widget" at bounding box center [74, 289] width 50 height 19
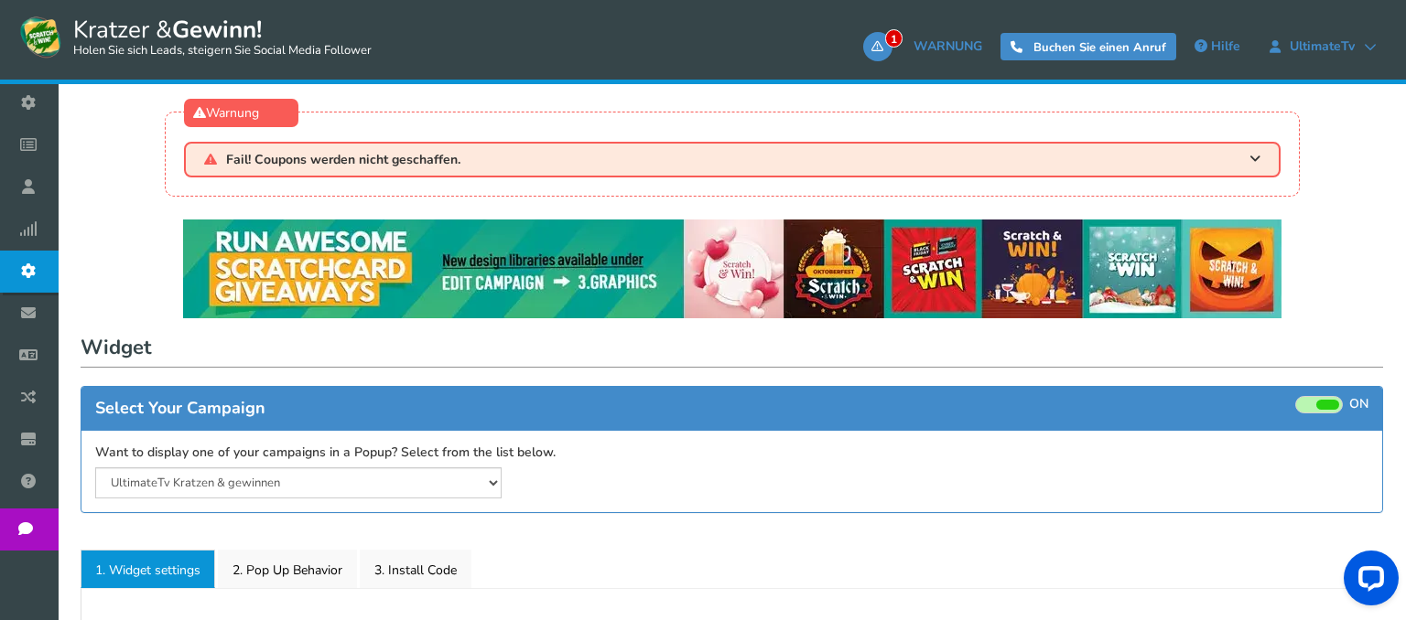
select select "mid-bottom-bar"
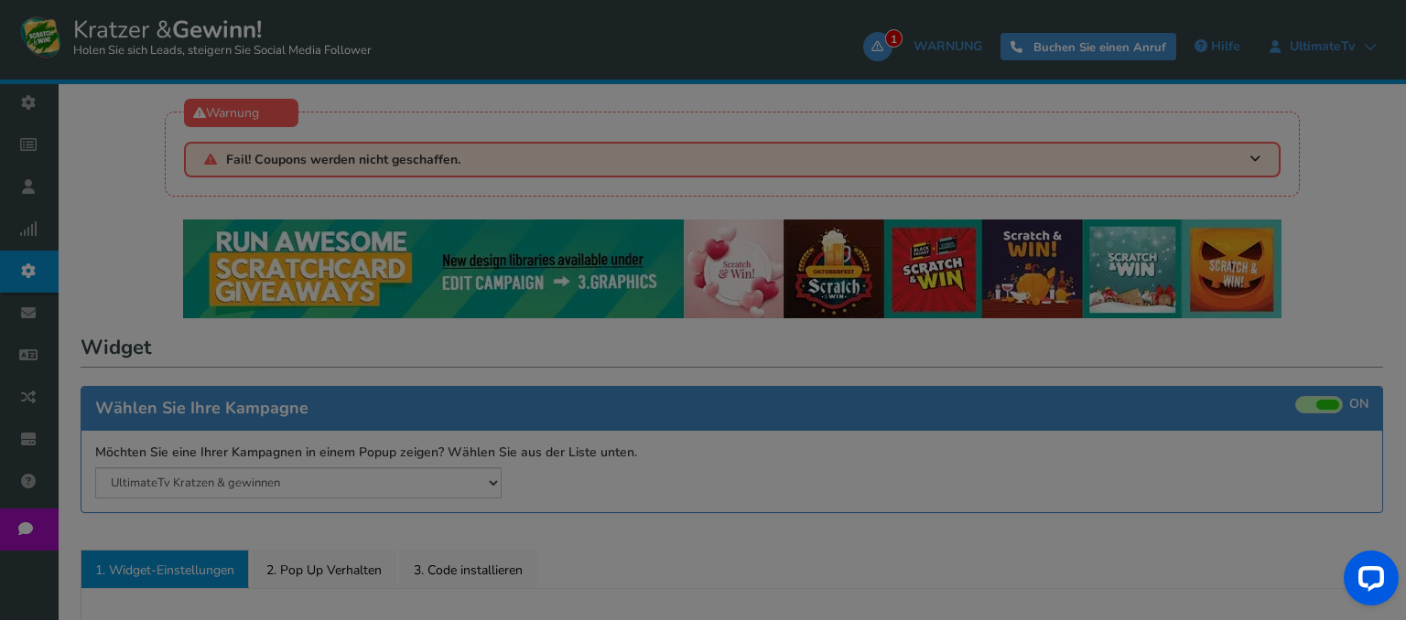
radio input "true"
select select "inherit"
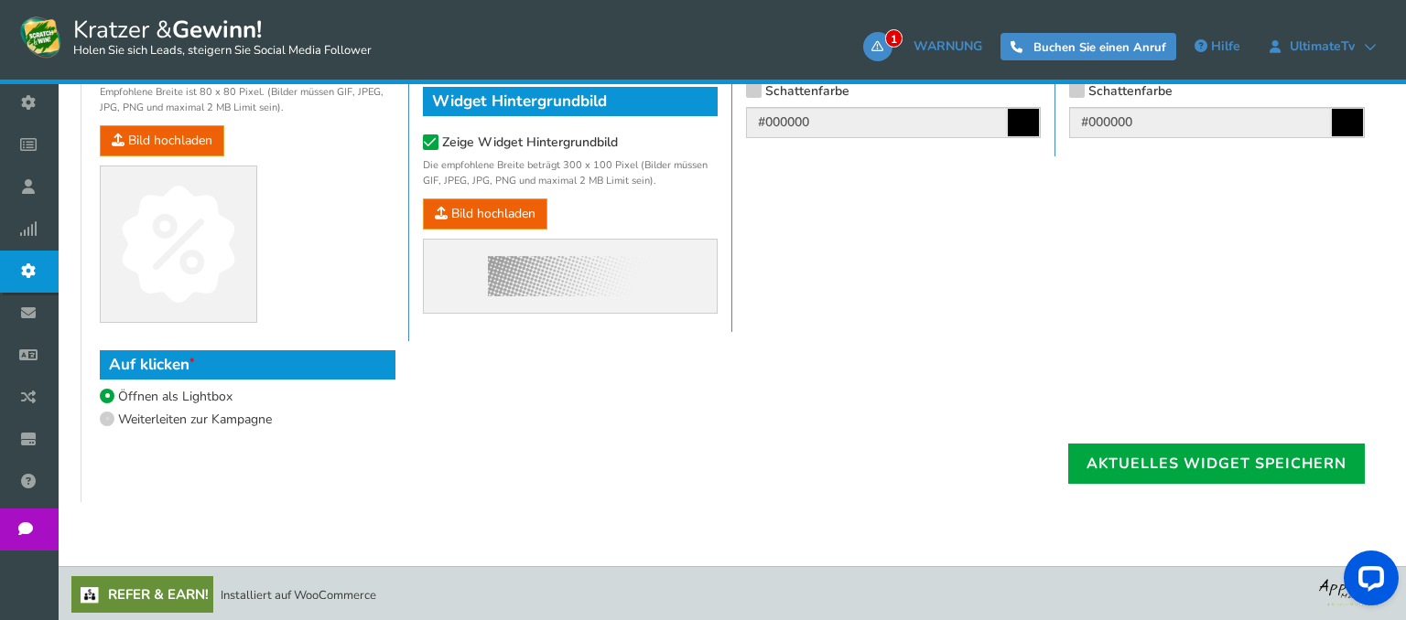
scroll to position [837, 0]
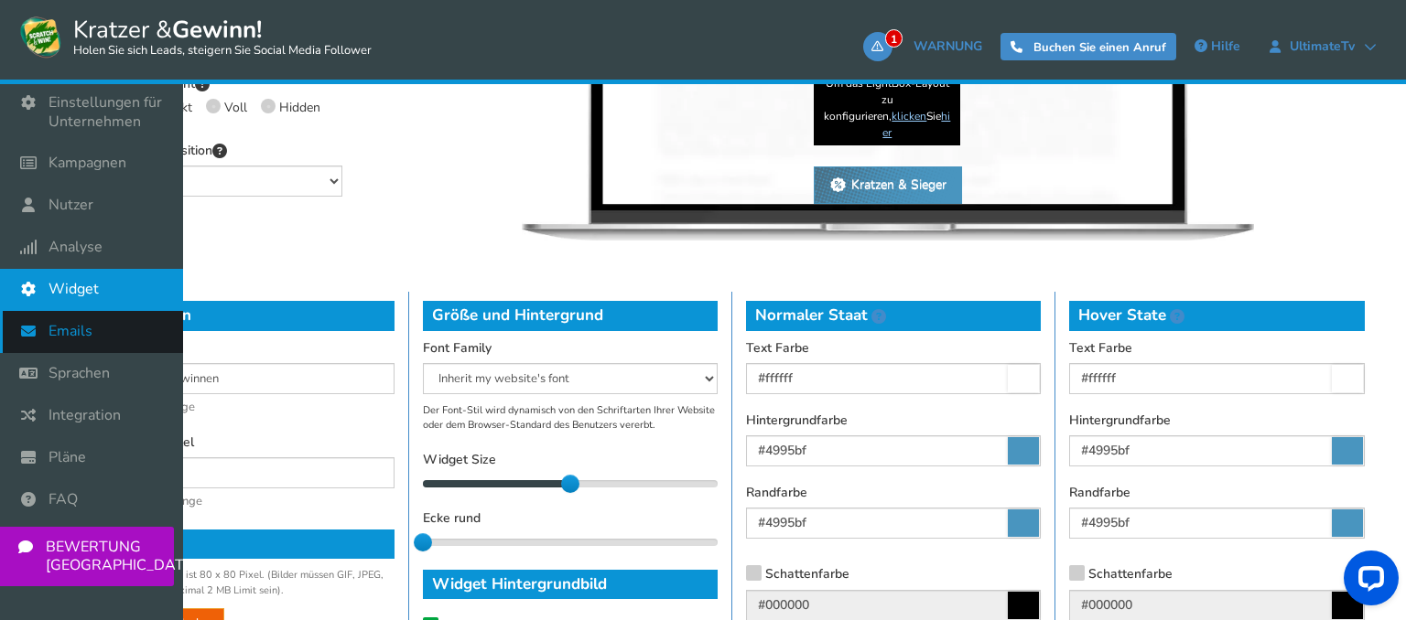
click at [106, 339] on link "Emails" at bounding box center [91, 332] width 183 height 42
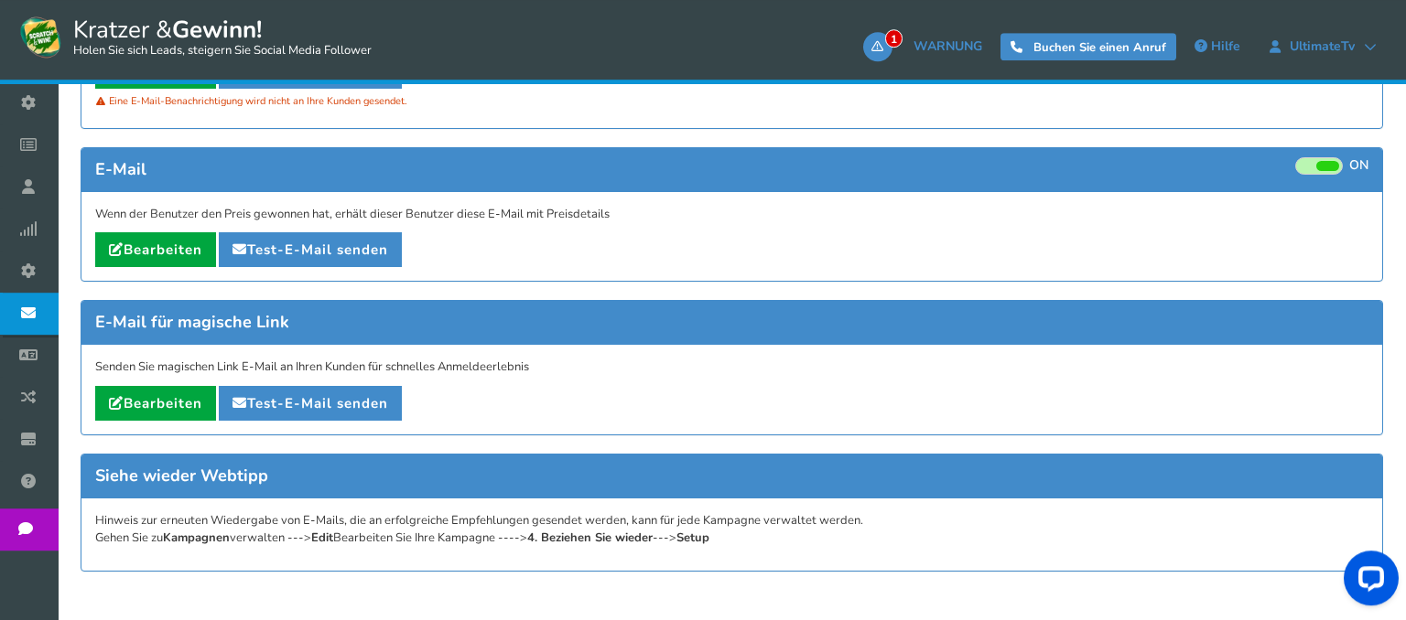
scroll to position [531, 0]
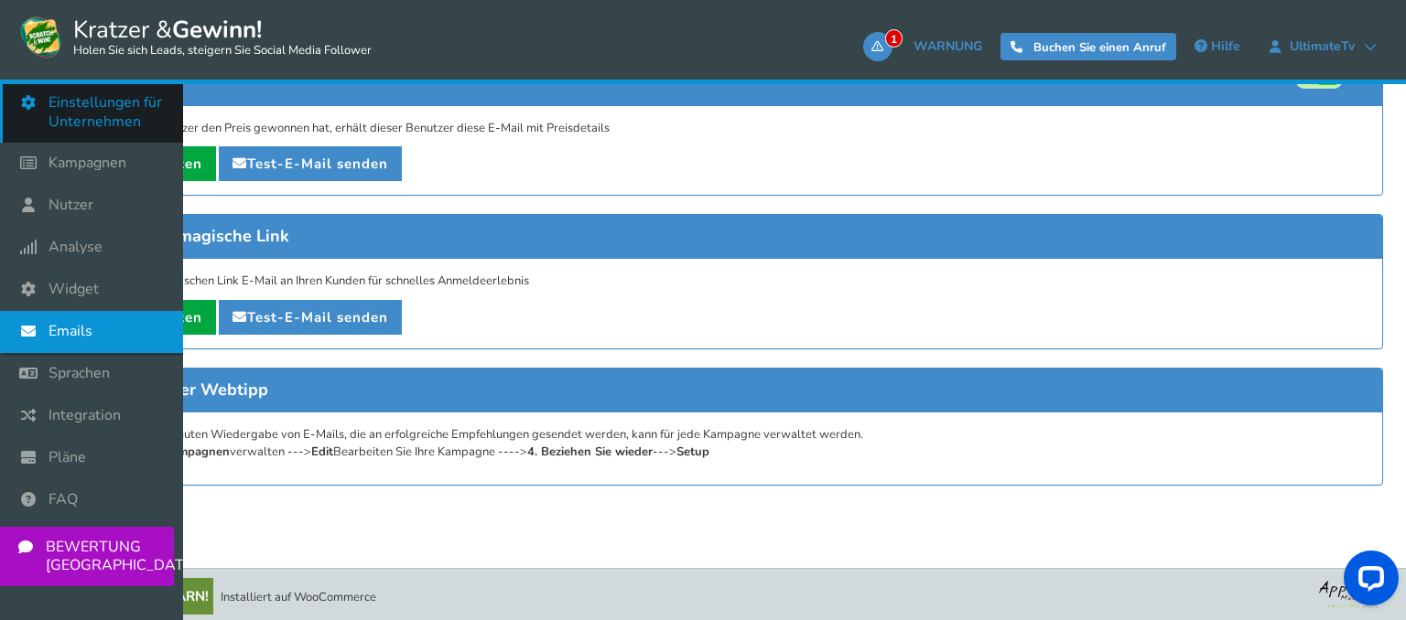
click at [156, 116] on span "Einstellungen für Unternehmen" at bounding box center [107, 112] width 116 height 38
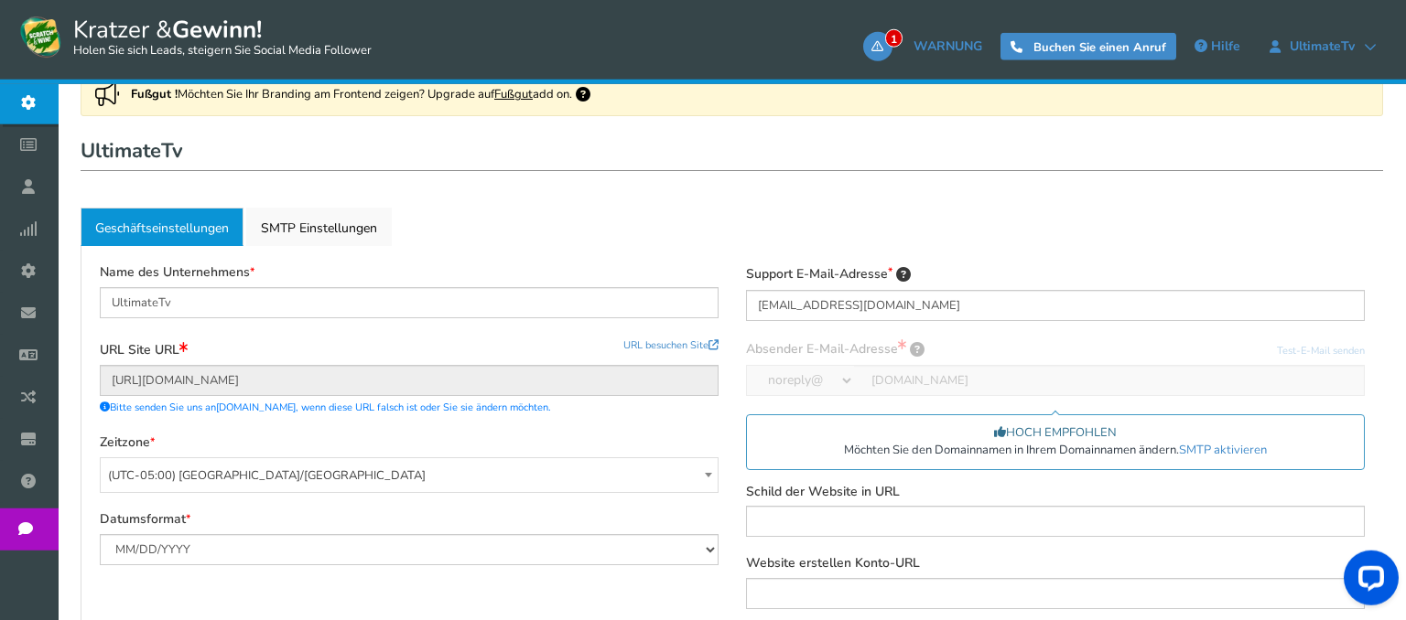
scroll to position [289, 0]
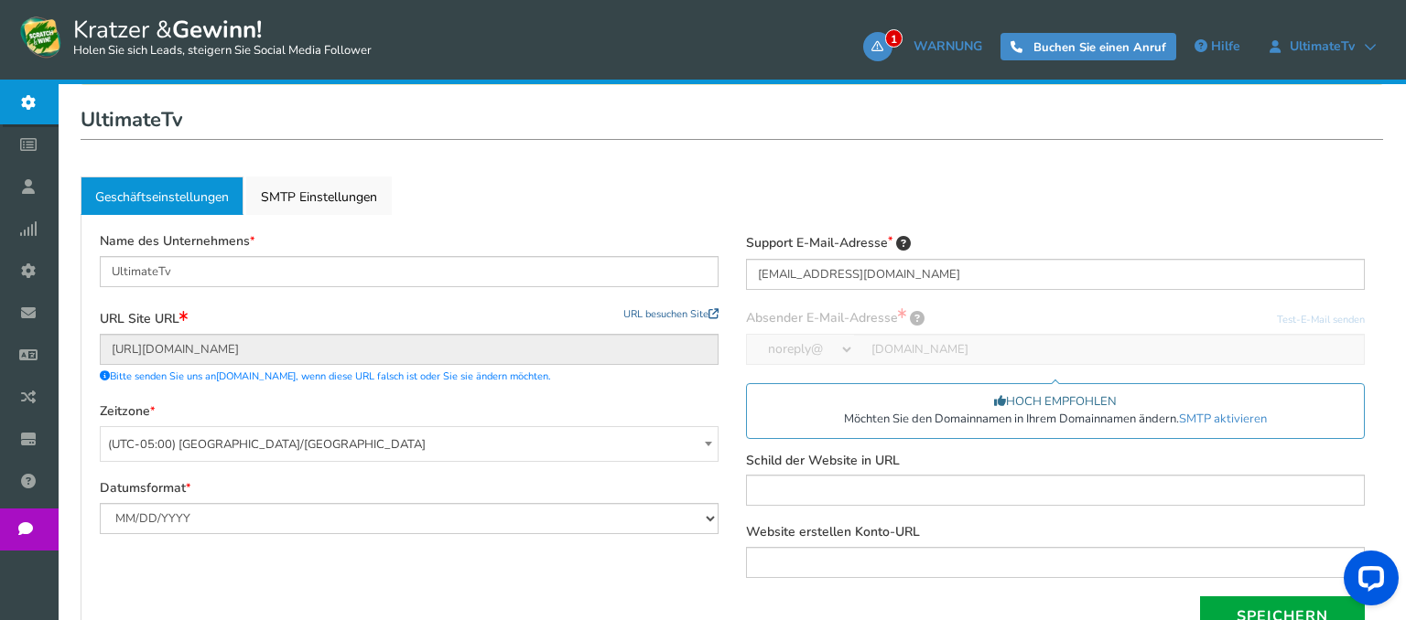
click at [652, 317] on link "URL besuchen Site" at bounding box center [670, 314] width 95 height 14
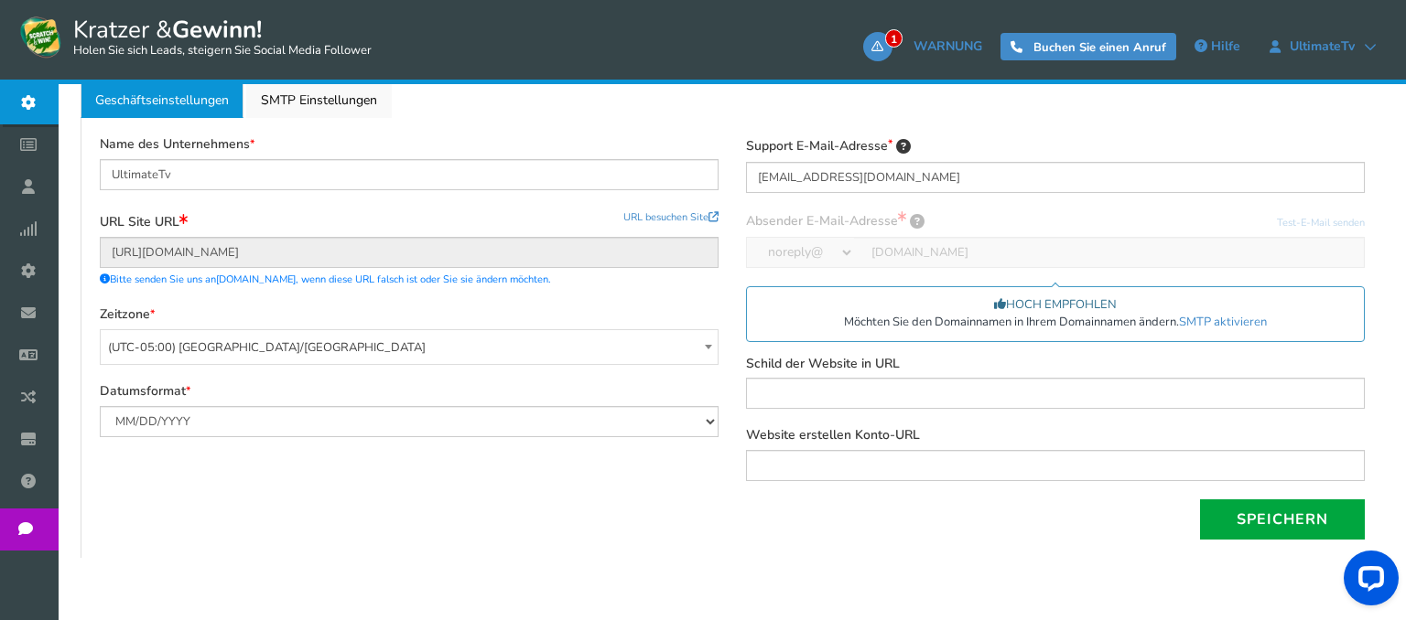
click at [654, 135] on div "Name des Unternehmens UltimateTv URL Site URL Update site URL URL besuchen Site…" at bounding box center [732, 338] width 1302 height 440
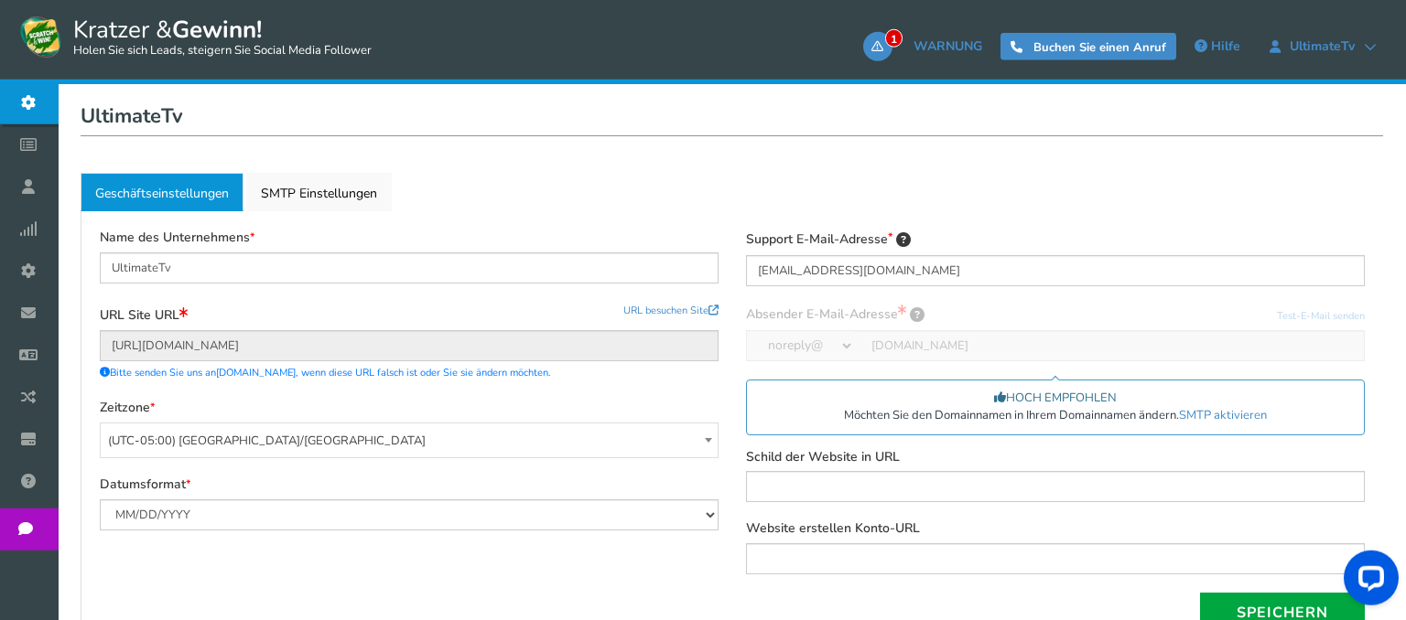
scroll to position [289, 0]
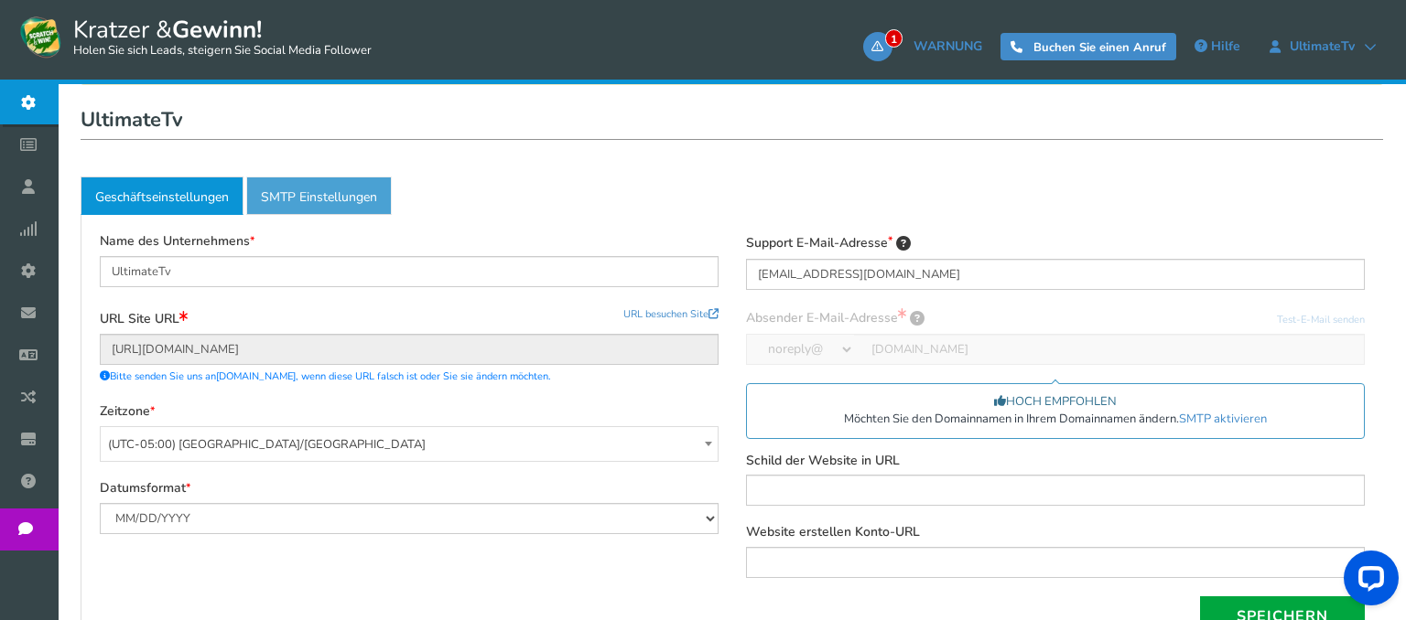
click at [324, 211] on link "Active SMTP Einstellungen" at bounding box center [319, 196] width 146 height 38
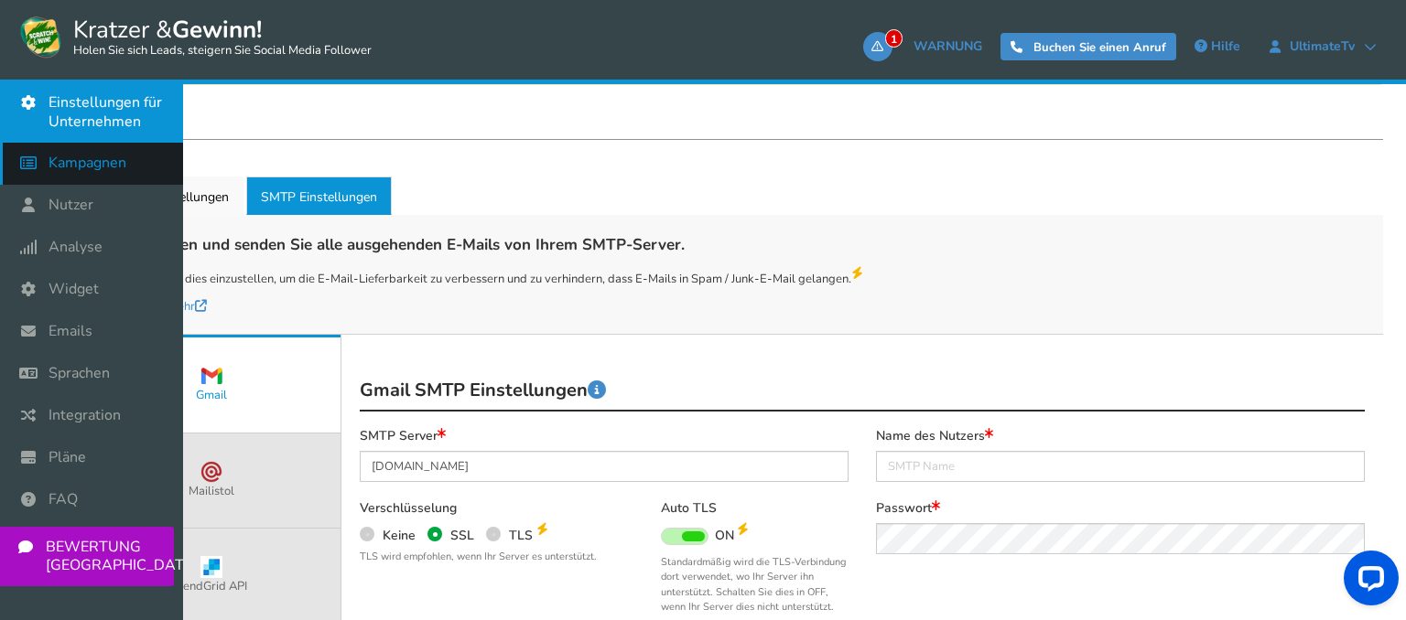
click at [48, 154] on icon at bounding box center [33, 163] width 35 height 40
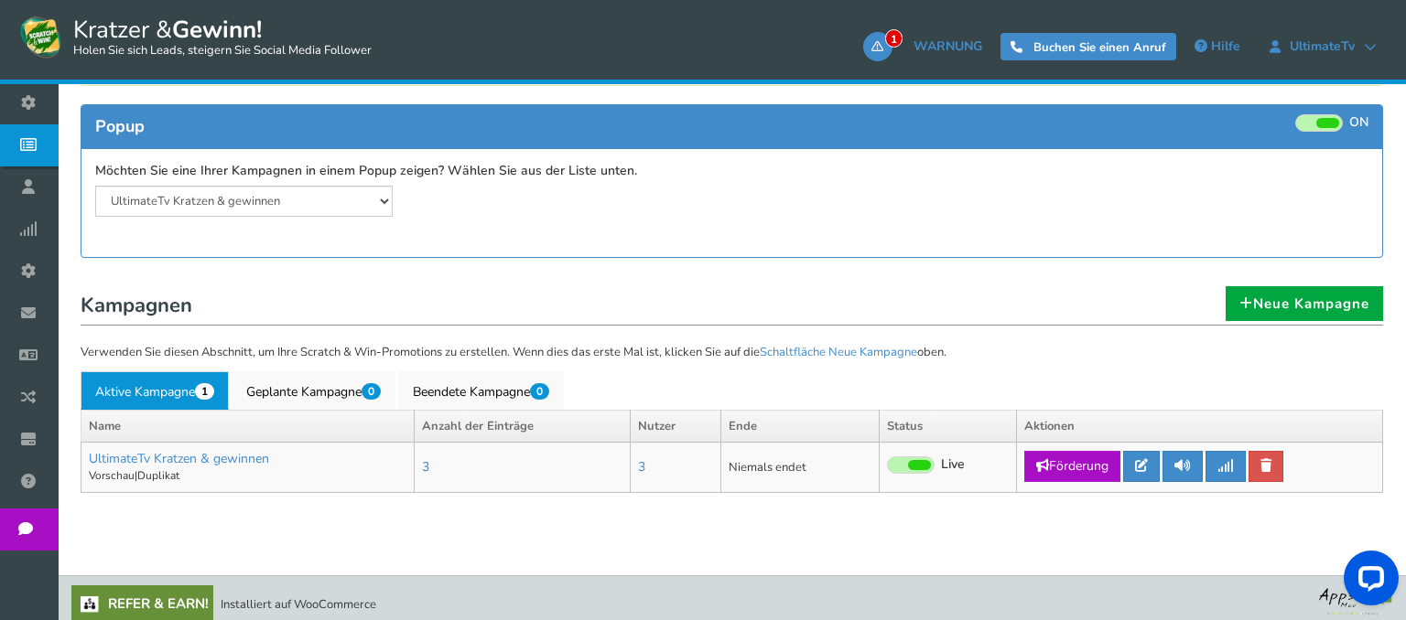
scroll to position [298, 0]
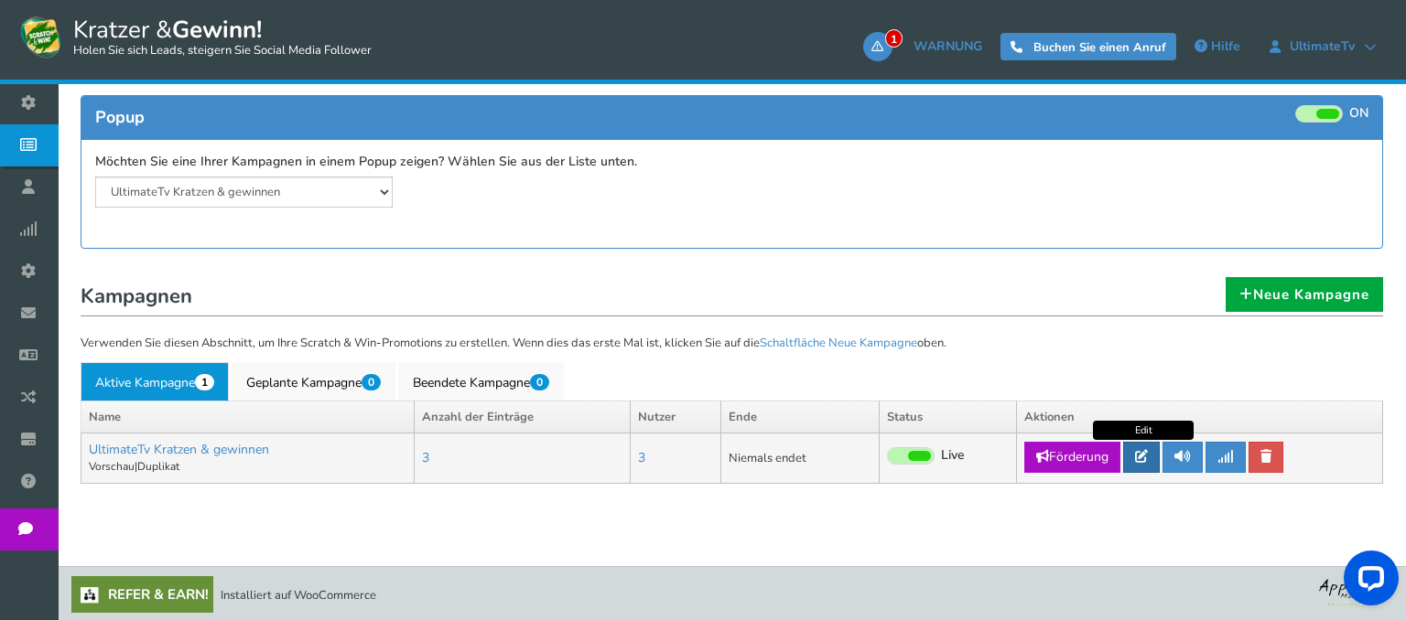
click at [1144, 459] on icon at bounding box center [1141, 456] width 13 height 13
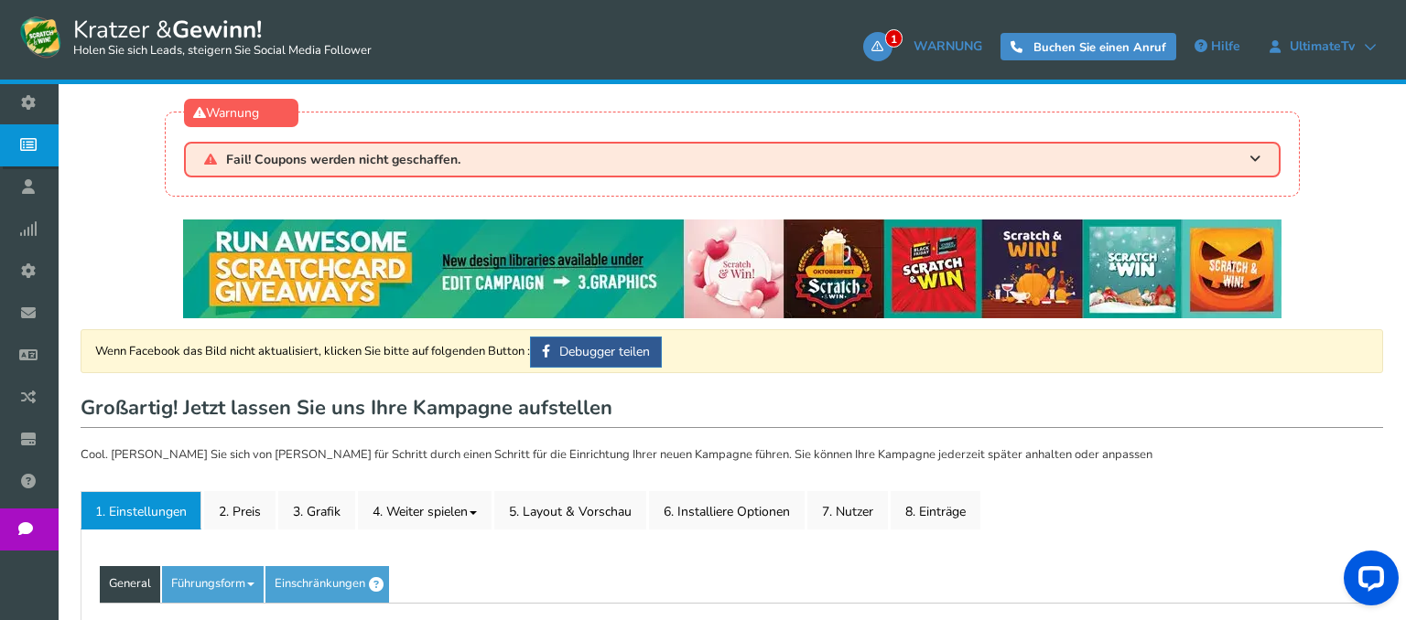
type input "UltimateTv Kratzen & gewinnen"
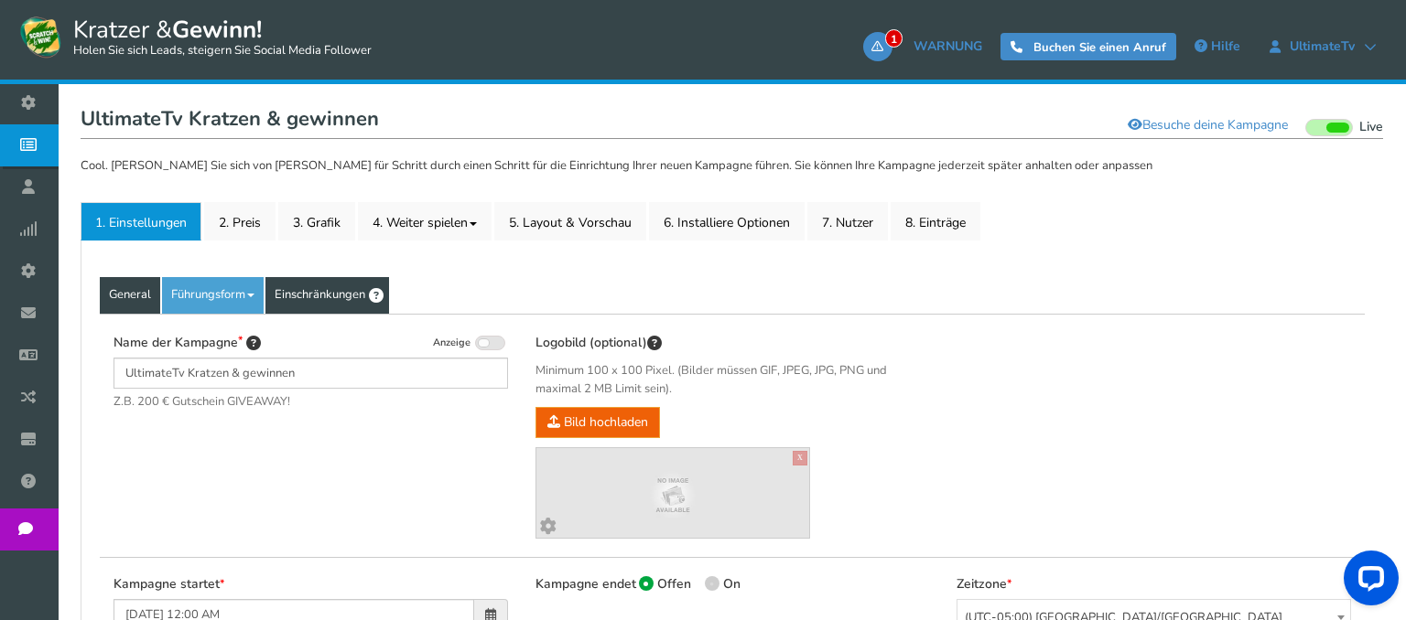
click at [340, 293] on link "Einschränkungen" at bounding box center [327, 295] width 124 height 37
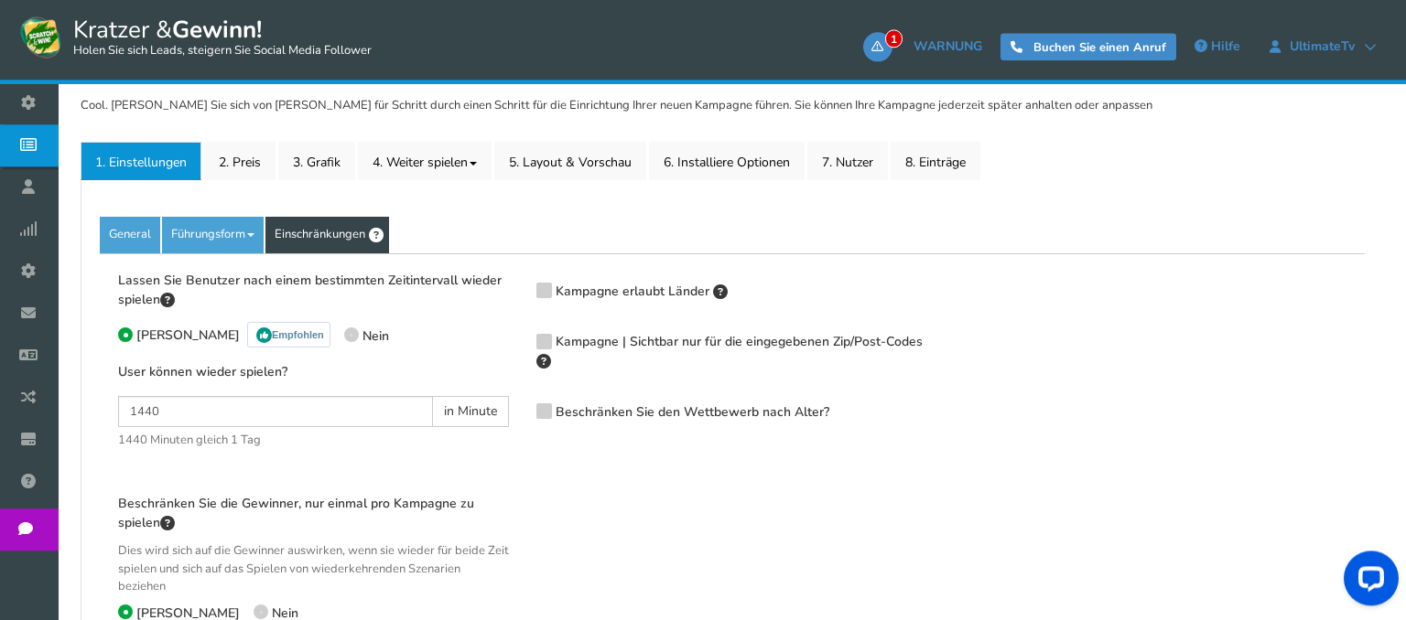
scroll to position [386, 0]
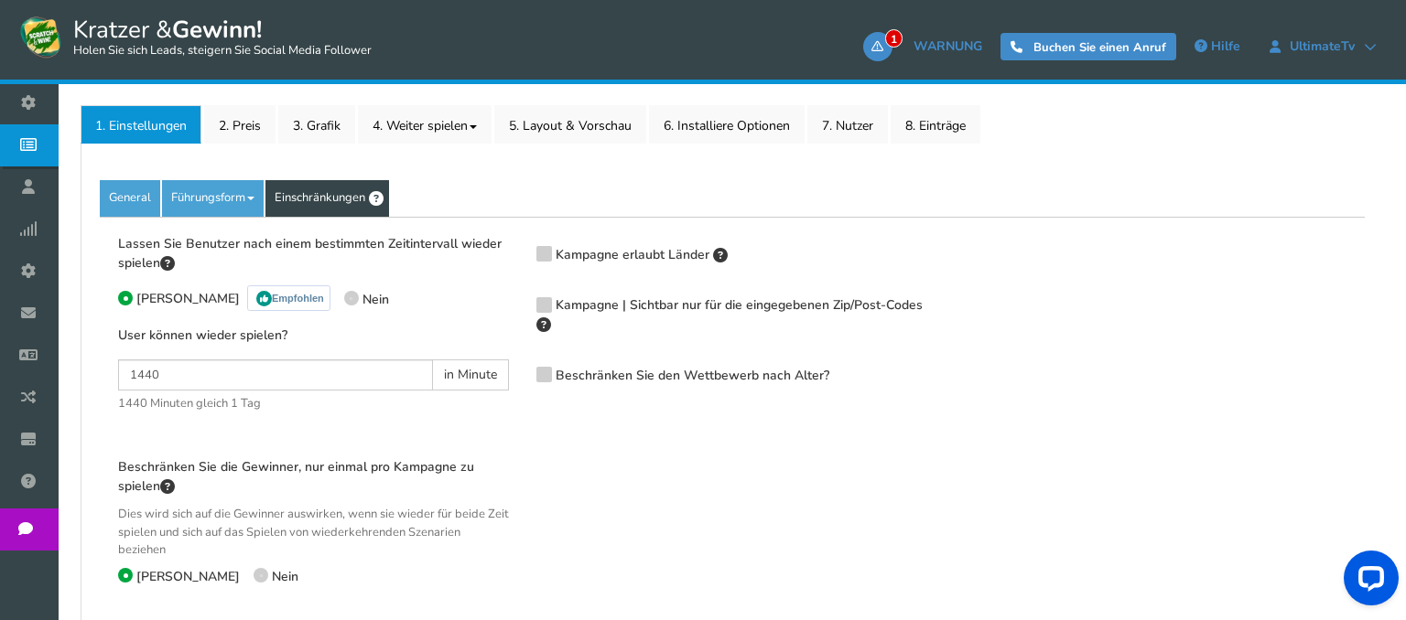
click at [350, 298] on icon at bounding box center [352, 299] width 4 height 4
click at [344, 298] on input "Nein" at bounding box center [350, 302] width 12 height 12
radio input "true"
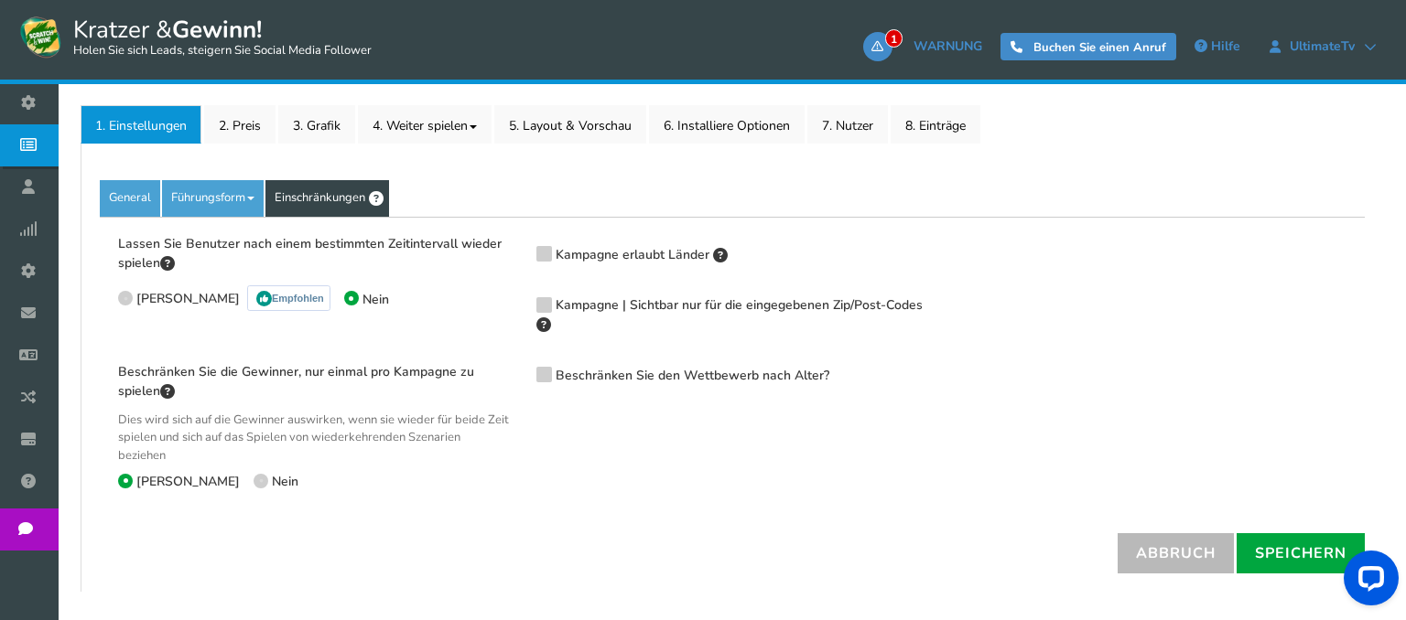
click at [253, 482] on span at bounding box center [260, 481] width 15 height 15
click at [253, 482] on input "Nein" at bounding box center [259, 484] width 12 height 12
radio input "true"
click at [131, 197] on link "General" at bounding box center [130, 198] width 60 height 37
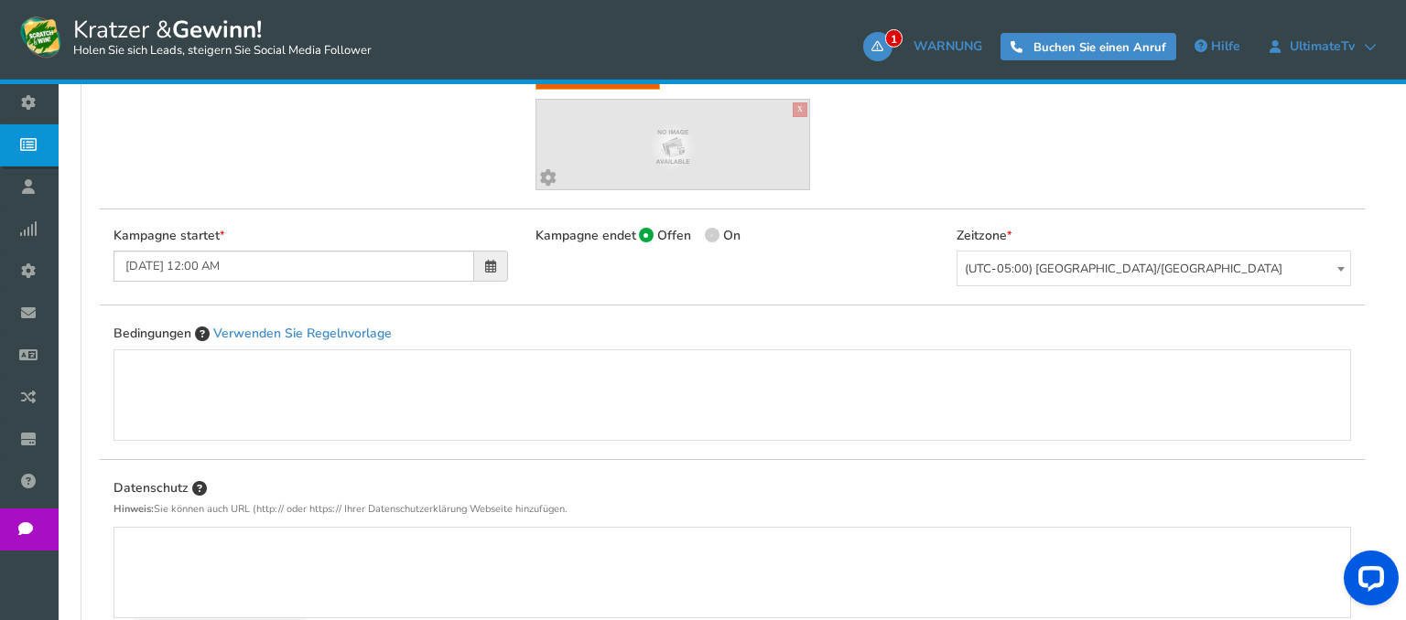
scroll to position [567, 0]
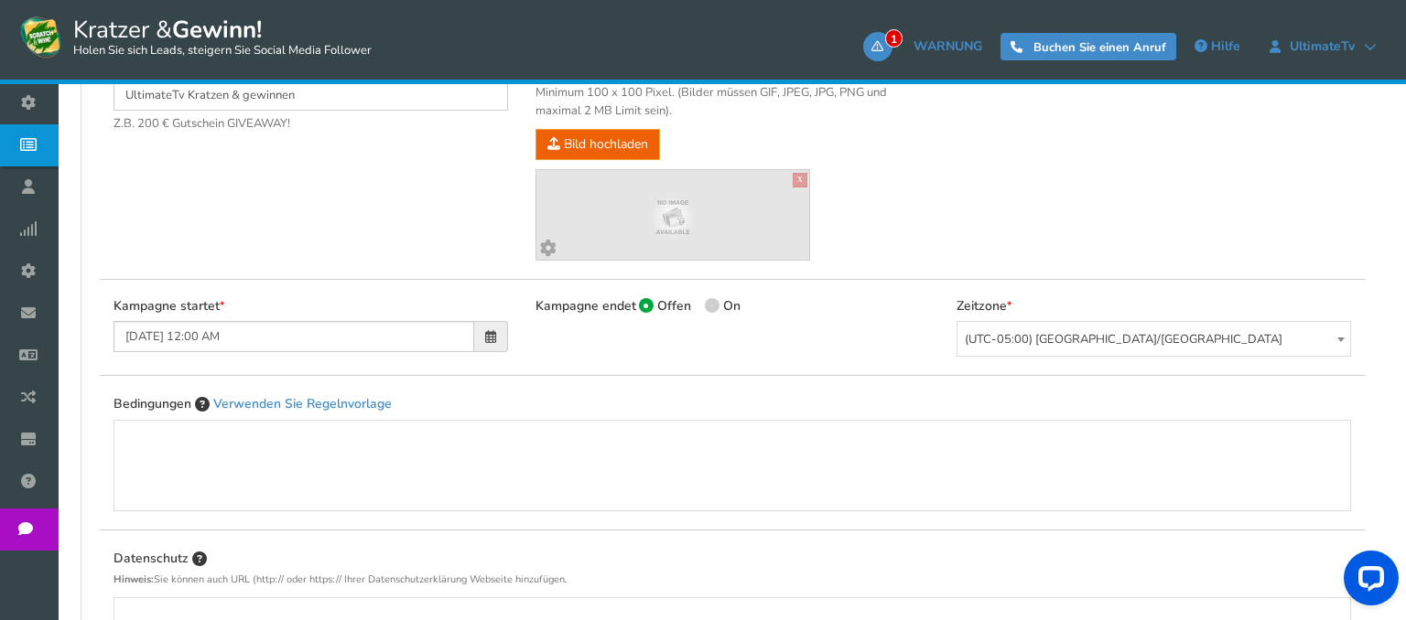
click at [712, 310] on span at bounding box center [712, 305] width 15 height 15
click at [712, 310] on input "On" at bounding box center [711, 308] width 12 height 12
radio input "true"
click at [651, 309] on label "Offen" at bounding box center [665, 306] width 52 height 17
click at [651, 309] on input "Offen" at bounding box center [645, 308] width 12 height 12
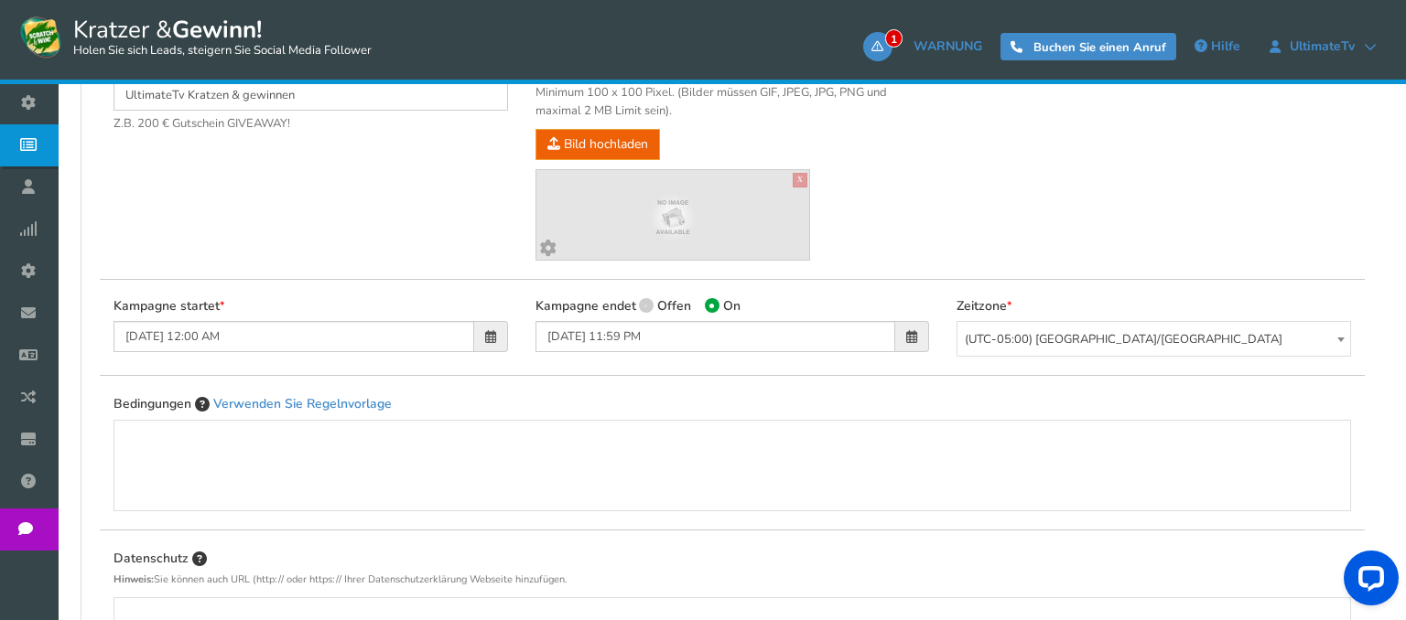
radio input "true"
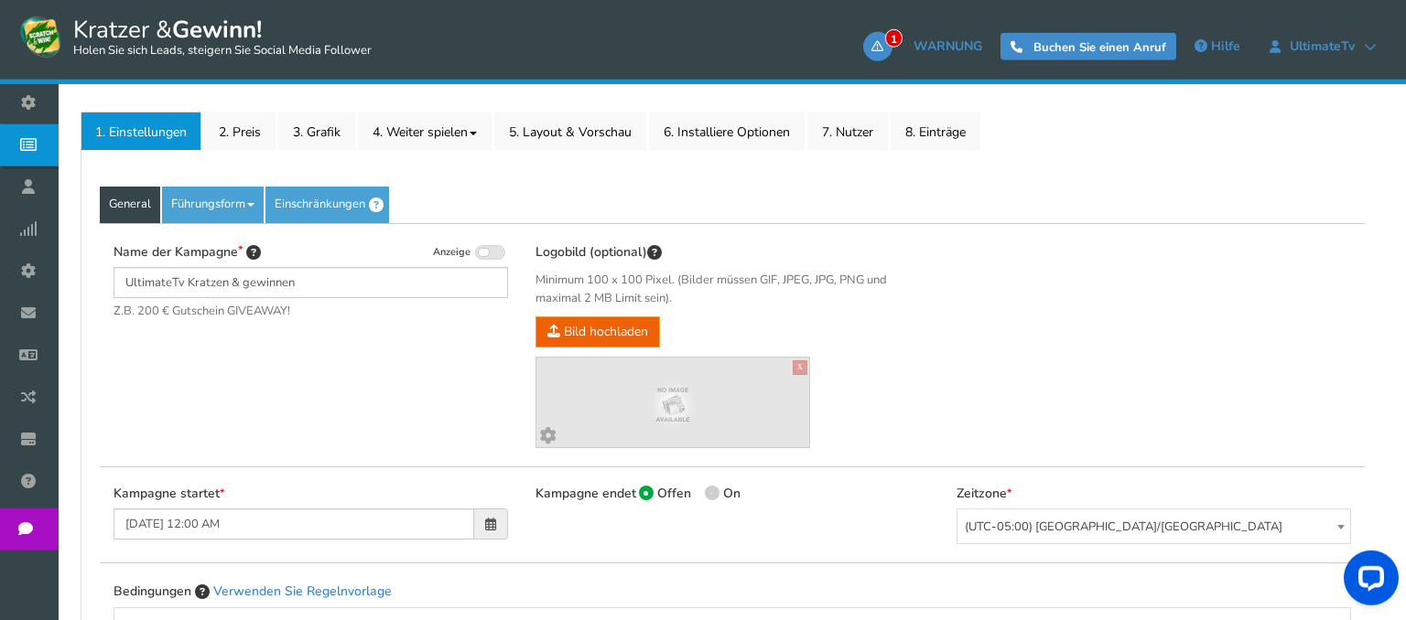
scroll to position [374, 0]
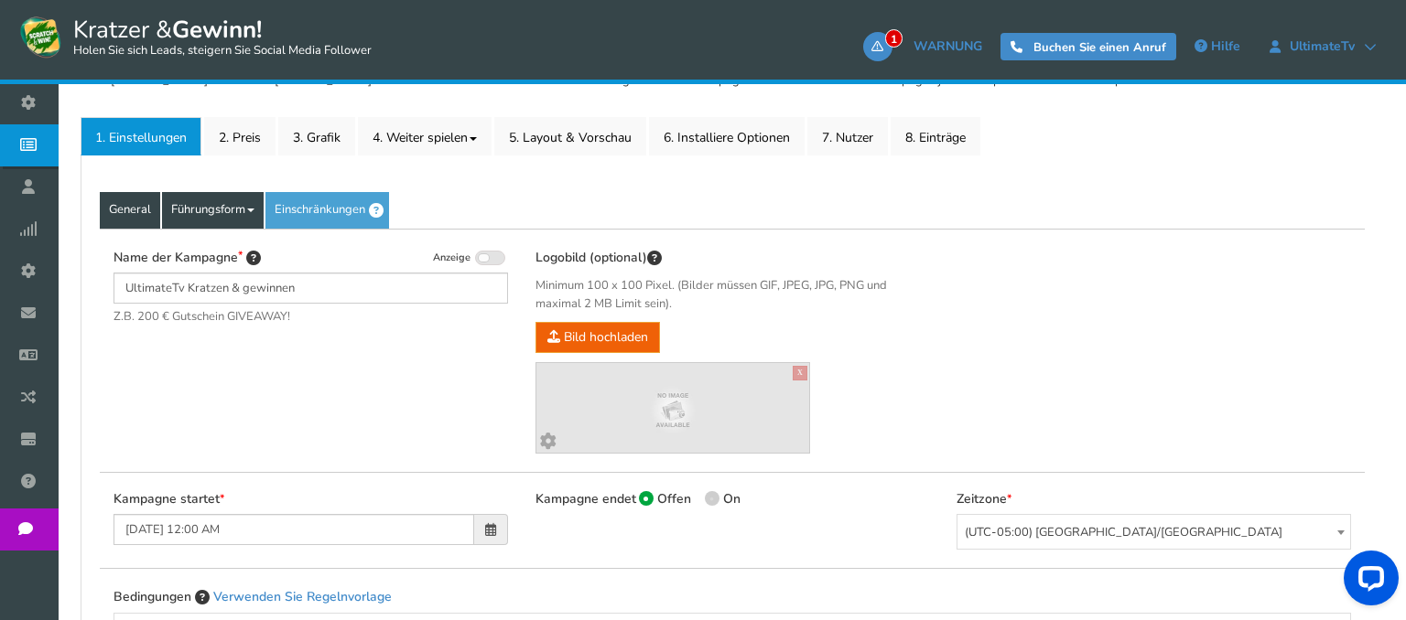
click at [236, 214] on link "Führungsform" at bounding box center [213, 210] width 102 height 37
click at [251, 209] on link "Führungsform" at bounding box center [213, 210] width 102 height 37
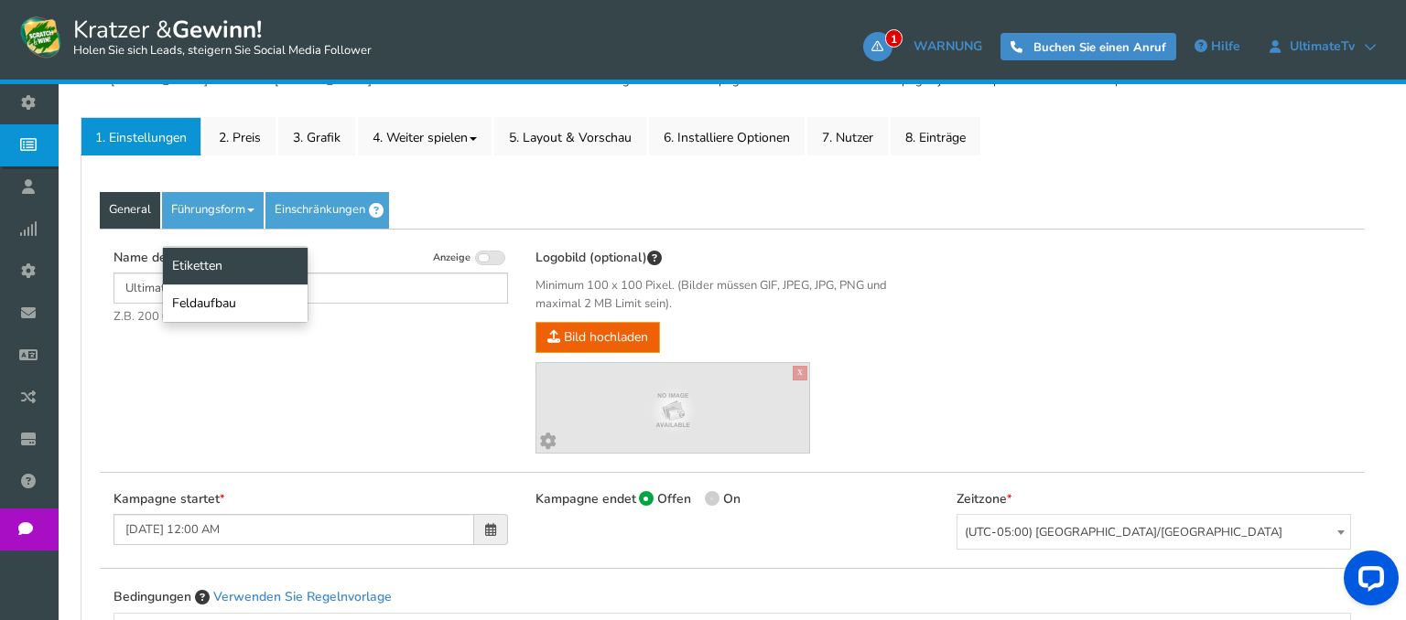
click at [243, 265] on link "Etiketten" at bounding box center [235, 266] width 145 height 38
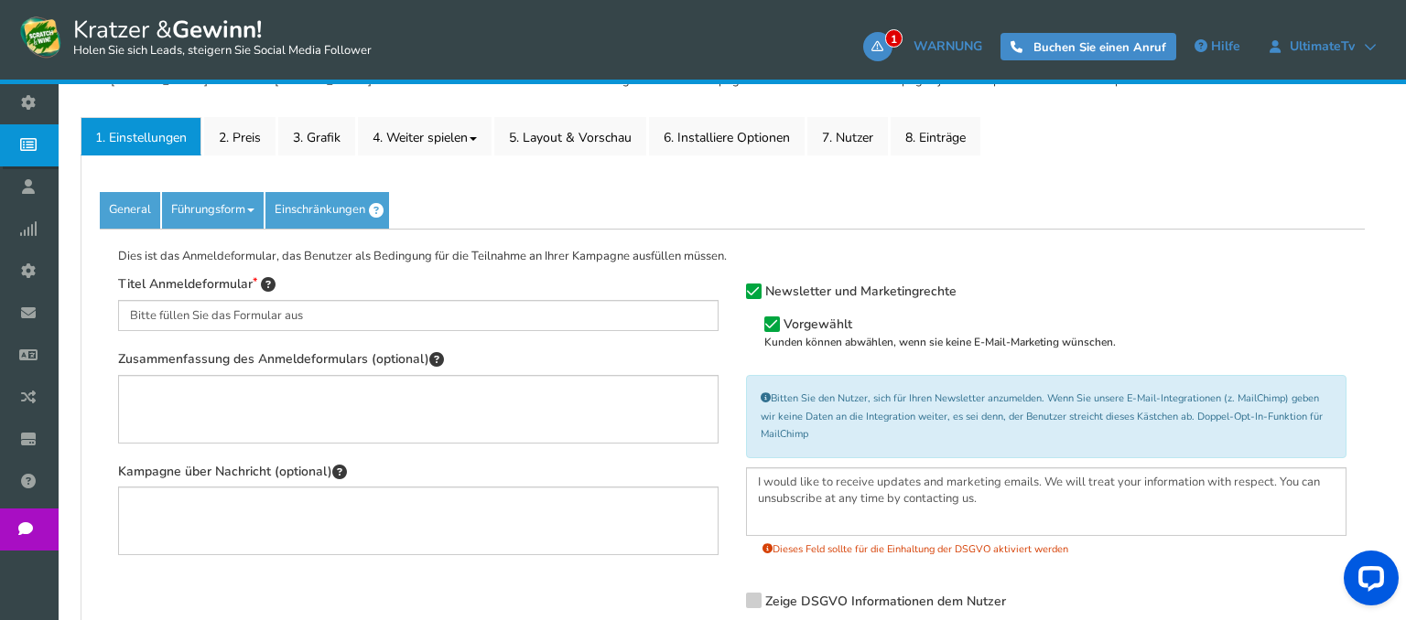
click at [779, 316] on div "Vorgewählt Kunden können abwählen, wenn sie keine E-Mail-Marketing wünschen." at bounding box center [1046, 331] width 600 height 49
click at [754, 291] on icon at bounding box center [753, 292] width 13 height 14
click at [728, 291] on input "Newsletter und Marketingrechte" at bounding box center [728, 293] width 0 height 12
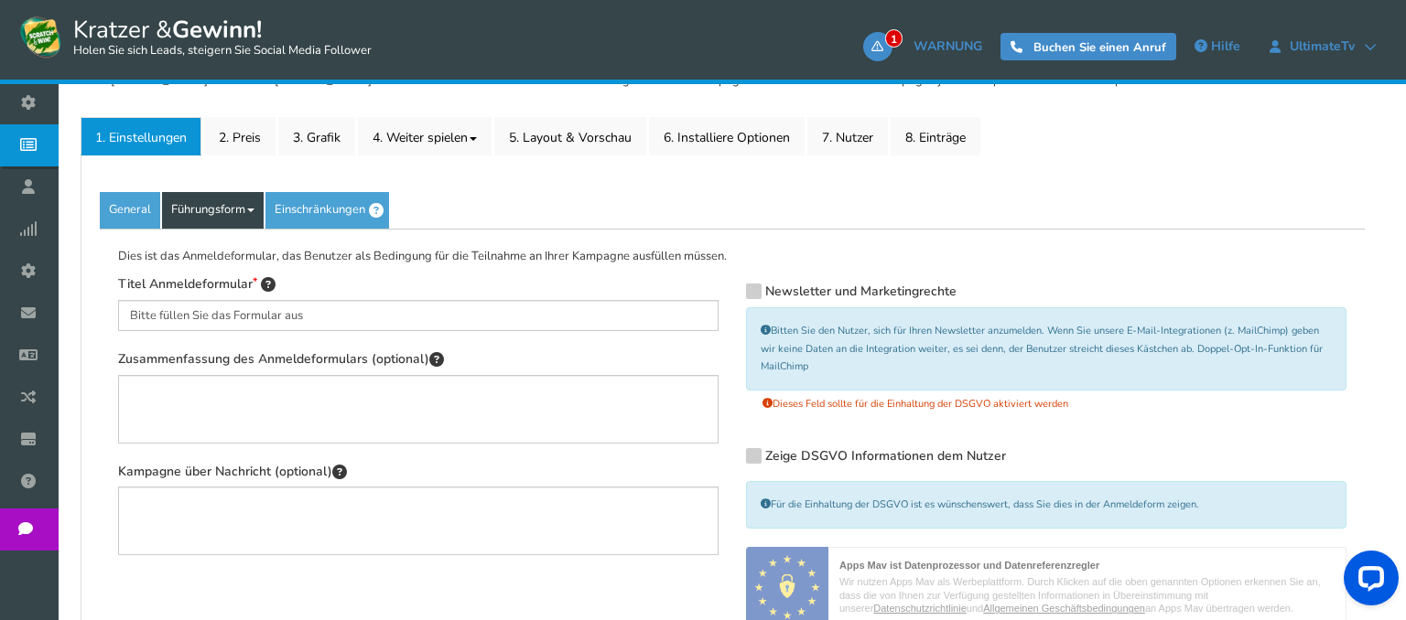
click at [216, 221] on link "Führungsform" at bounding box center [213, 210] width 102 height 37
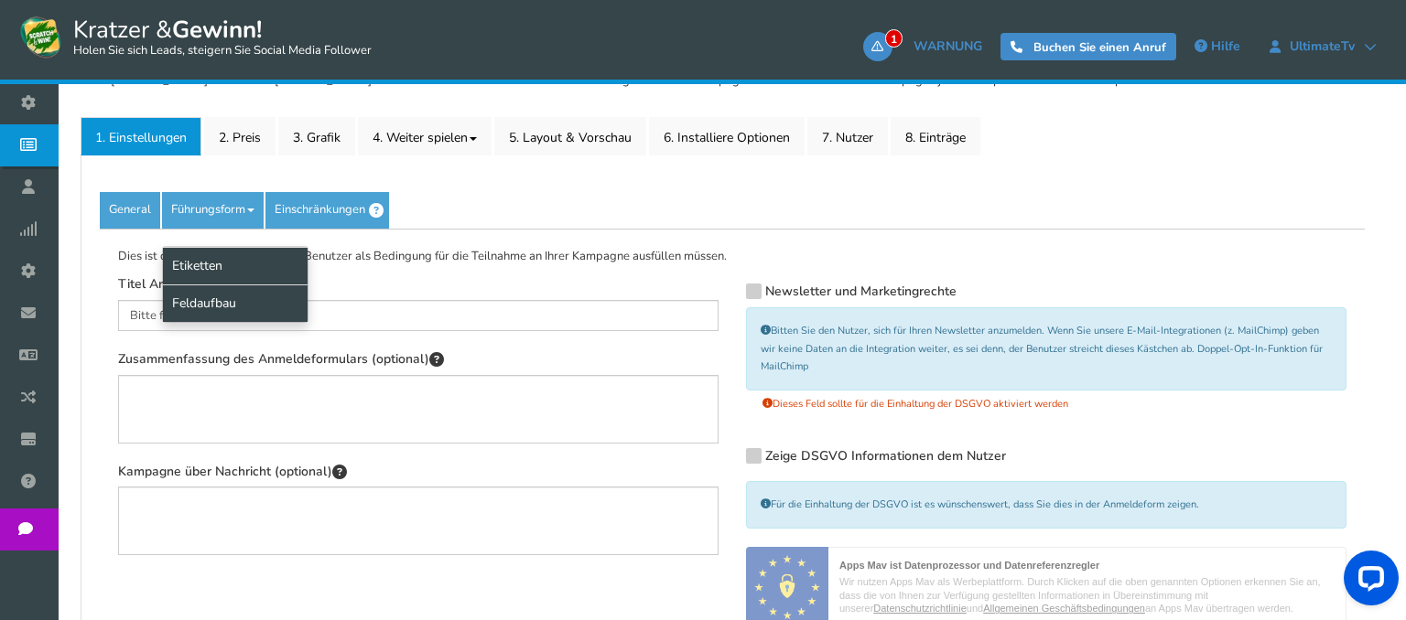
click at [238, 287] on link "Feldaufbau" at bounding box center [235, 304] width 145 height 38
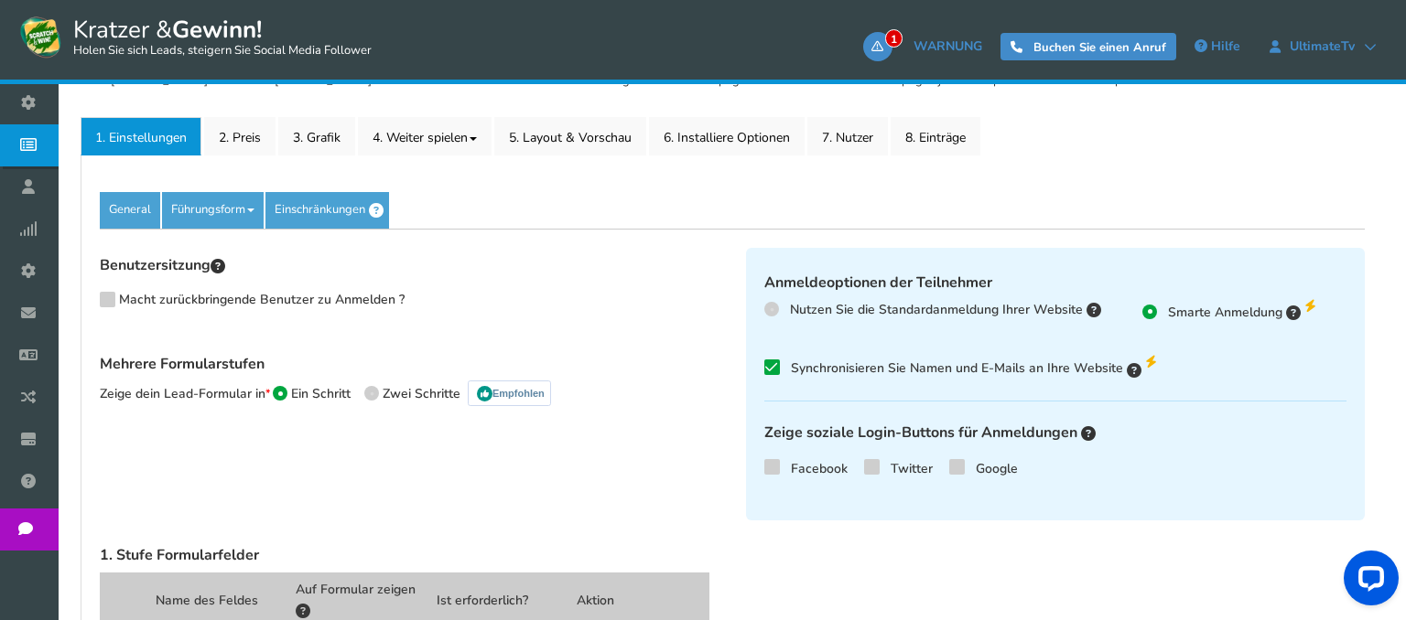
click at [556, 282] on div "Benutzersitzung Macht zurückbringende Benutzer zu Anmelden ?" at bounding box center [409, 298] width 619 height 82
click at [265, 140] on link "2. Preis" at bounding box center [239, 136] width 71 height 38
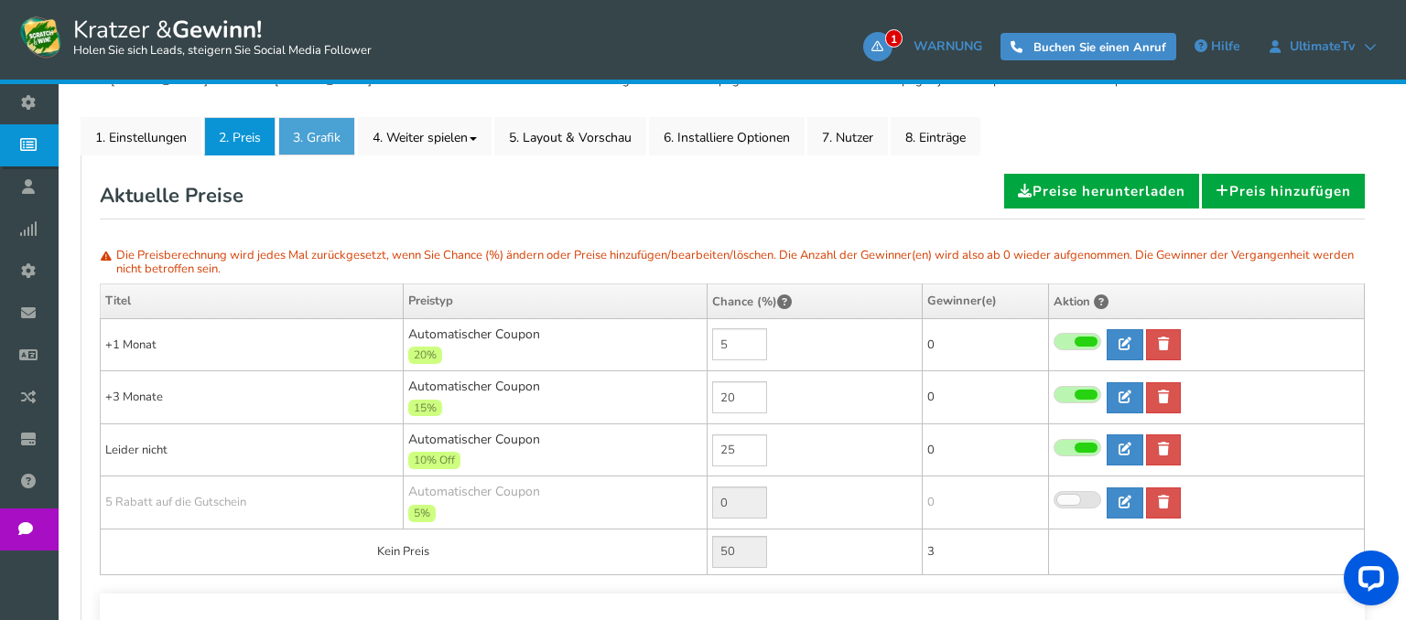
click at [308, 141] on link "3. Grafik" at bounding box center [316, 136] width 77 height 38
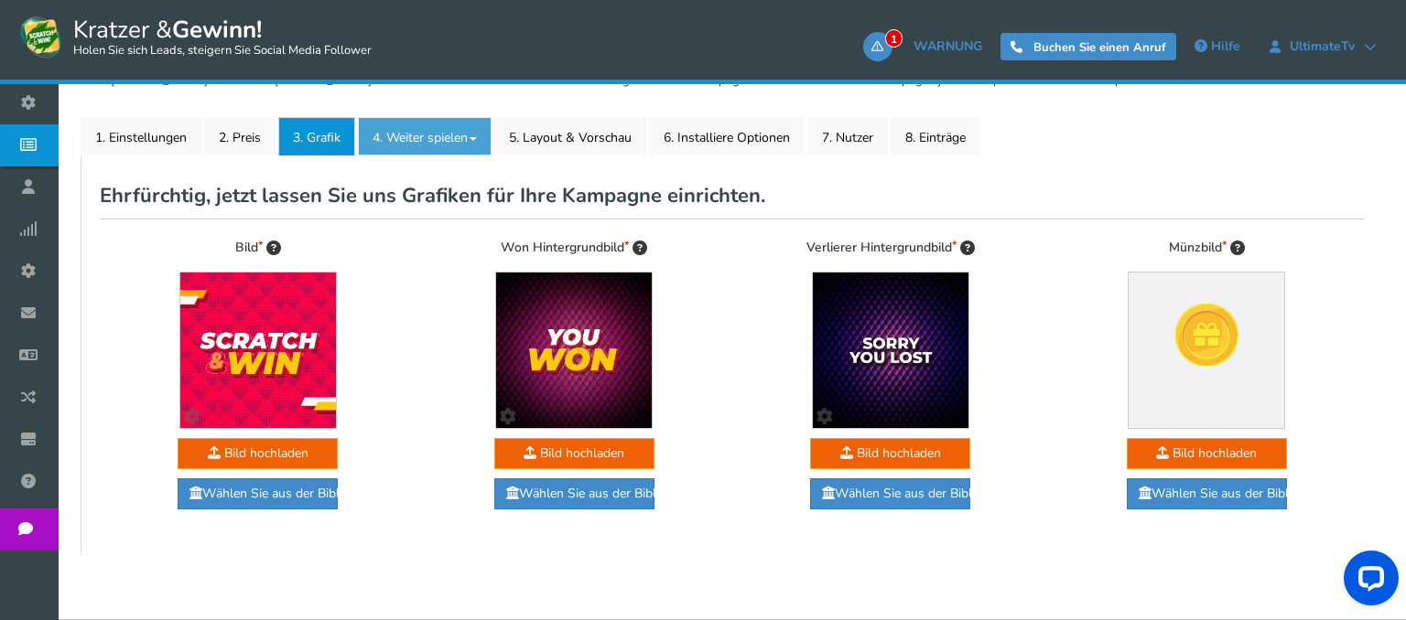
click at [401, 140] on link "4. Weiter spielen" at bounding box center [425, 136] width 134 height 38
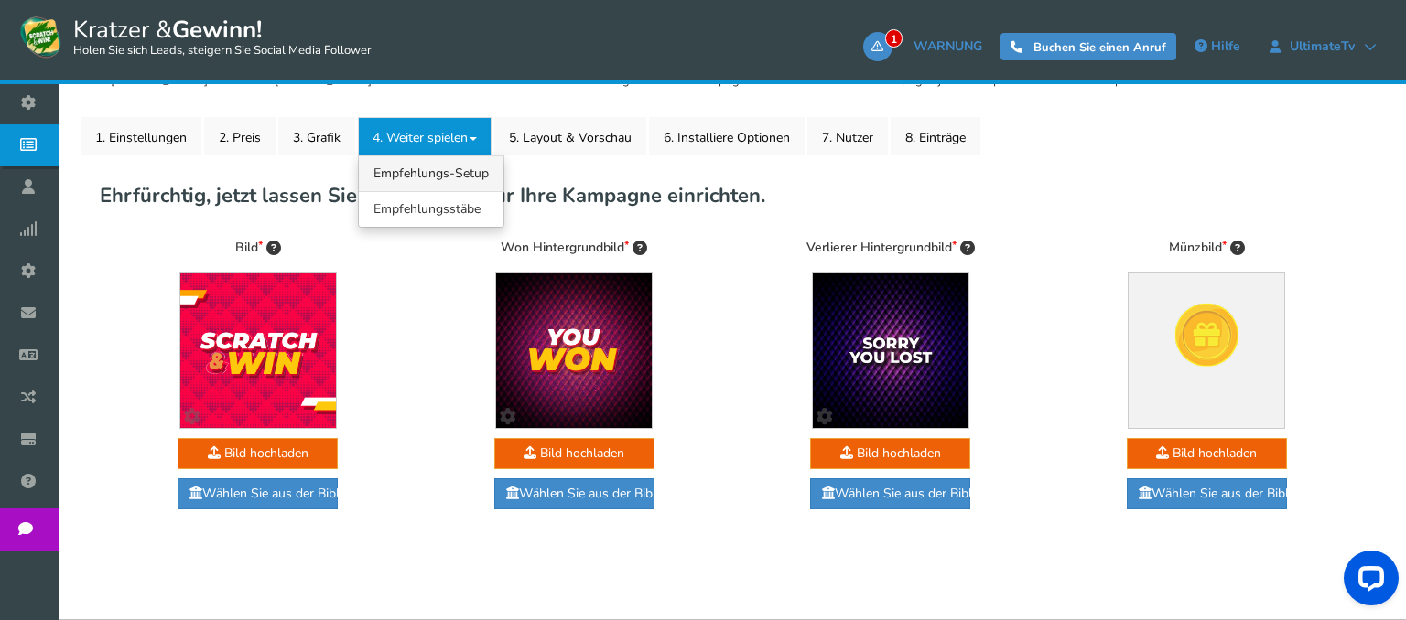
click at [492, 163] on link "4.1 Empfehlungs-Setup" at bounding box center [431, 174] width 145 height 36
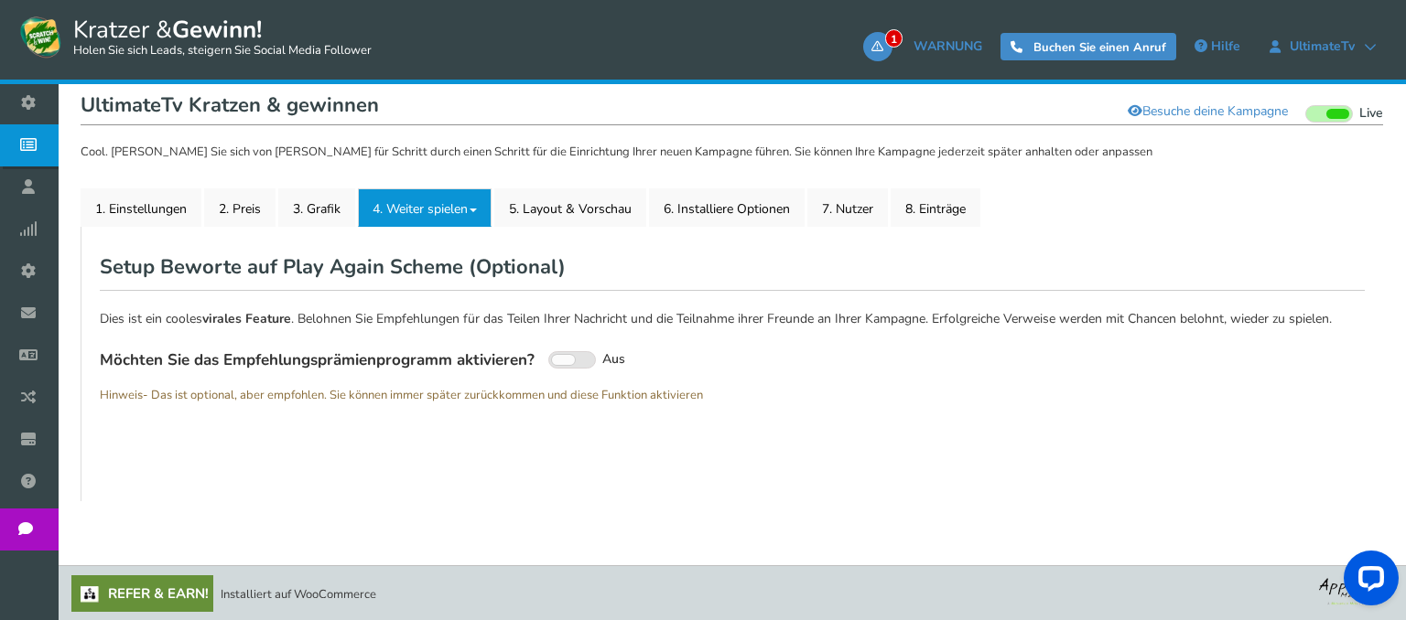
click at [457, 211] on link "4. Weiter spielen" at bounding box center [425, 208] width 134 height 38
click at [457, 276] on link "4.2 Empfehlungsstäbe" at bounding box center [431, 281] width 145 height 36
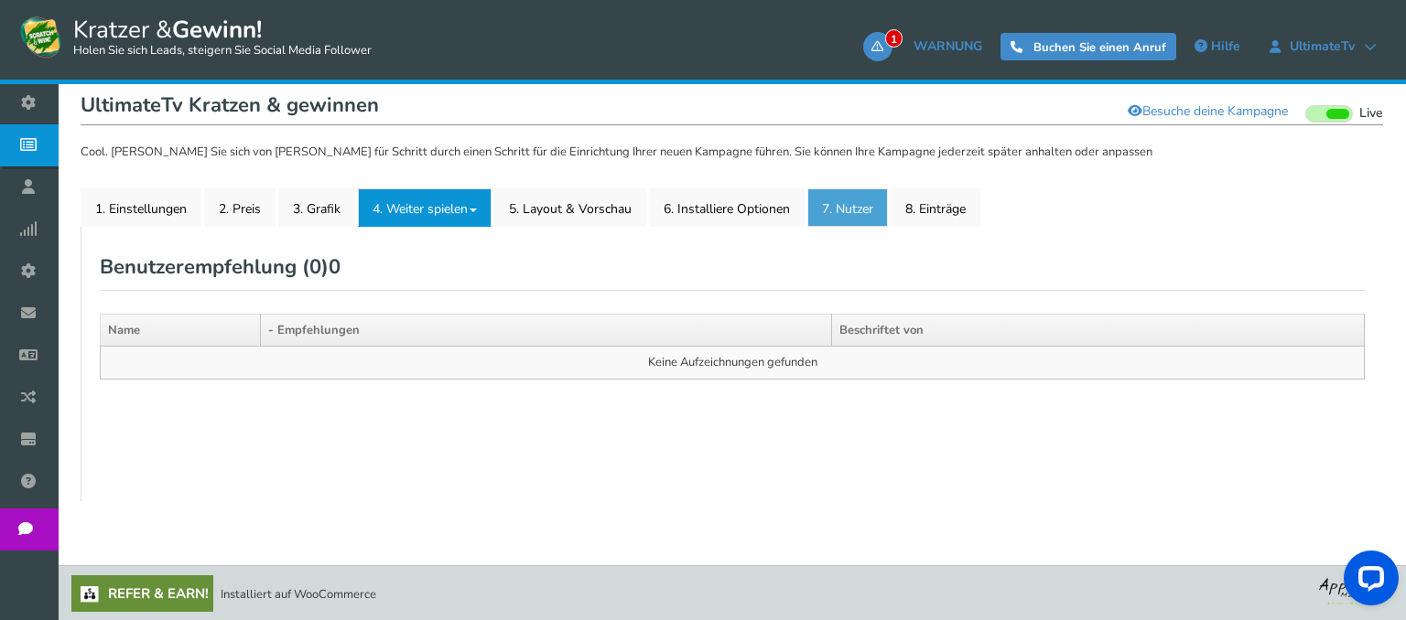
click at [828, 214] on link "7. Nutzer" at bounding box center [847, 208] width 81 height 38
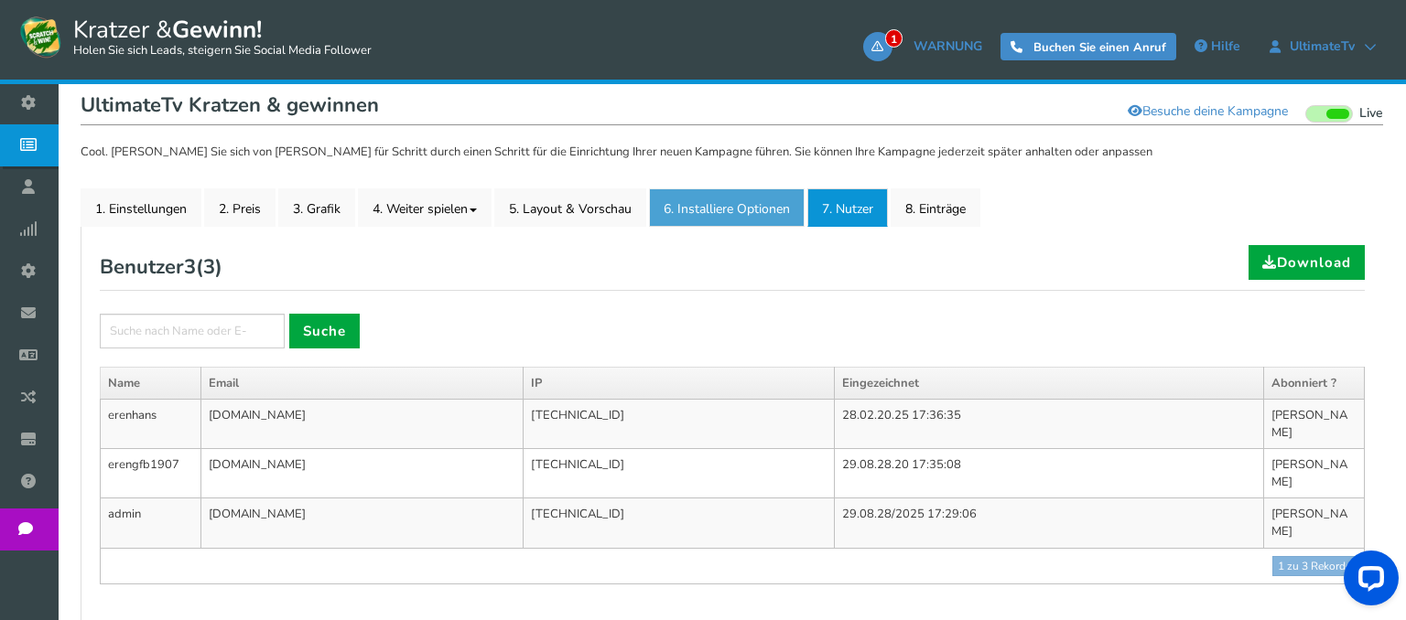
click at [756, 214] on link "6. Installiere Optionen New" at bounding box center [727, 208] width 156 height 38
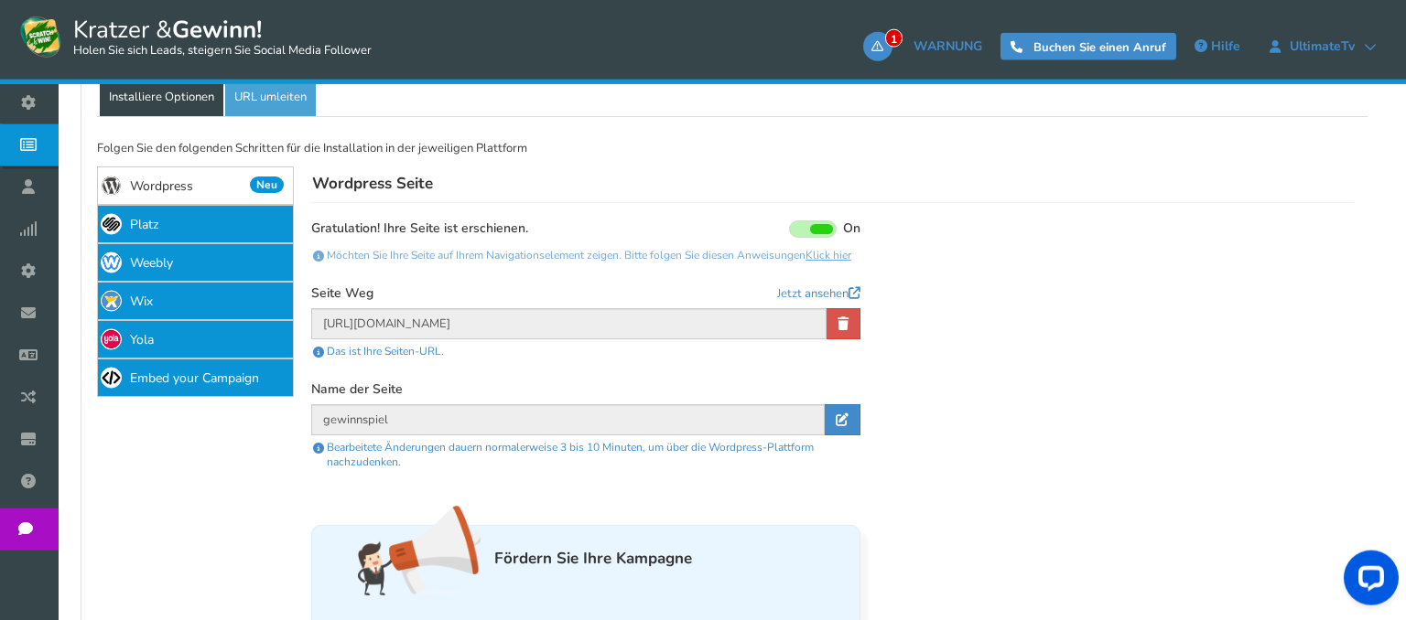
scroll to position [496, 0]
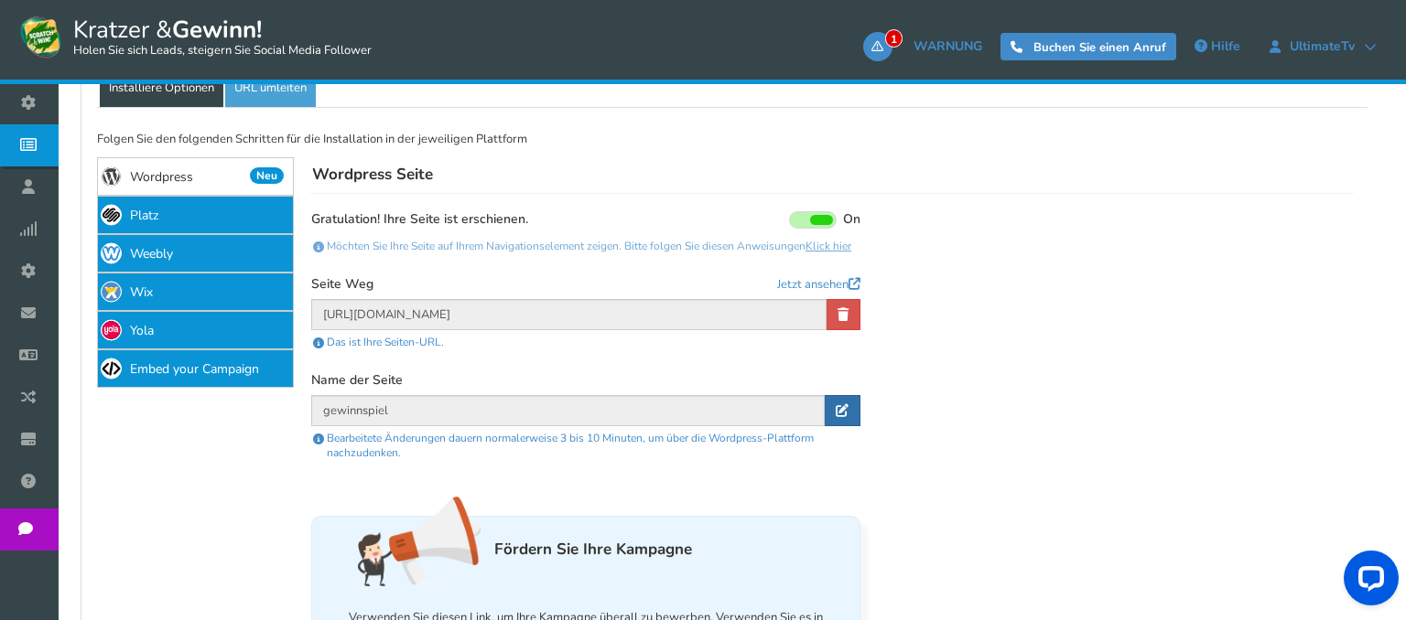
click at [836, 419] on link at bounding box center [843, 410] width 36 height 31
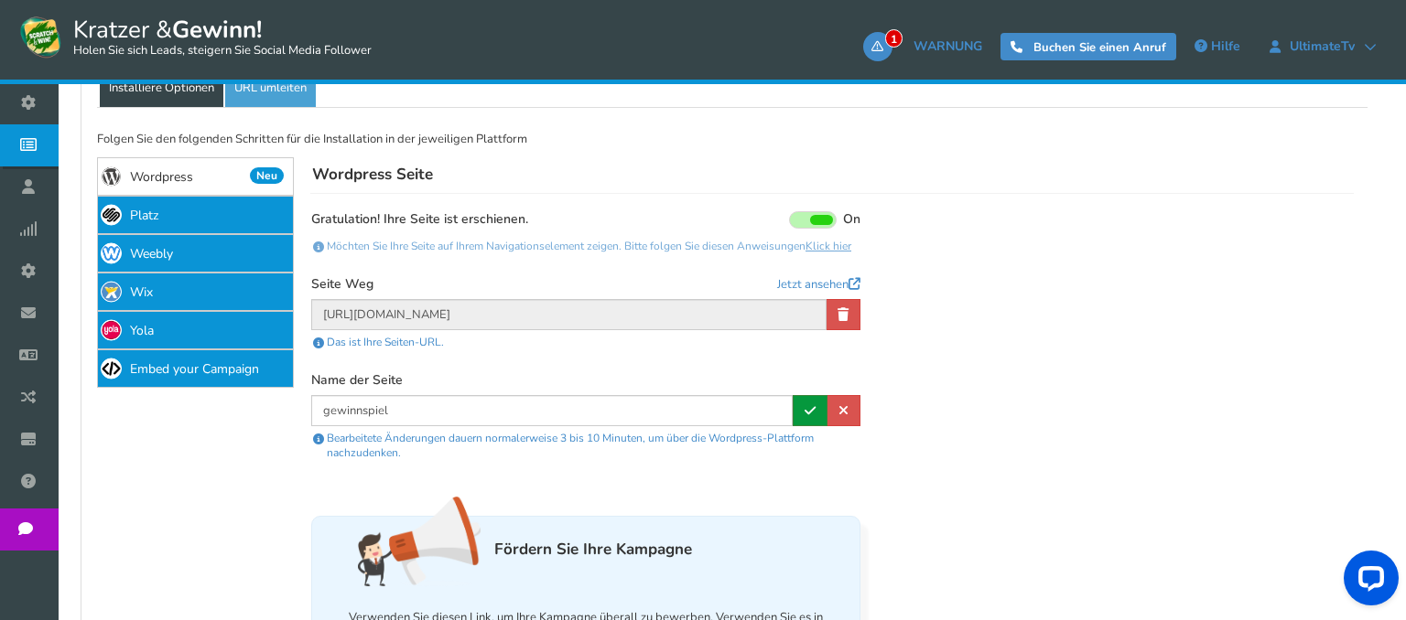
click at [811, 417] on icon at bounding box center [809, 410] width 11 height 13
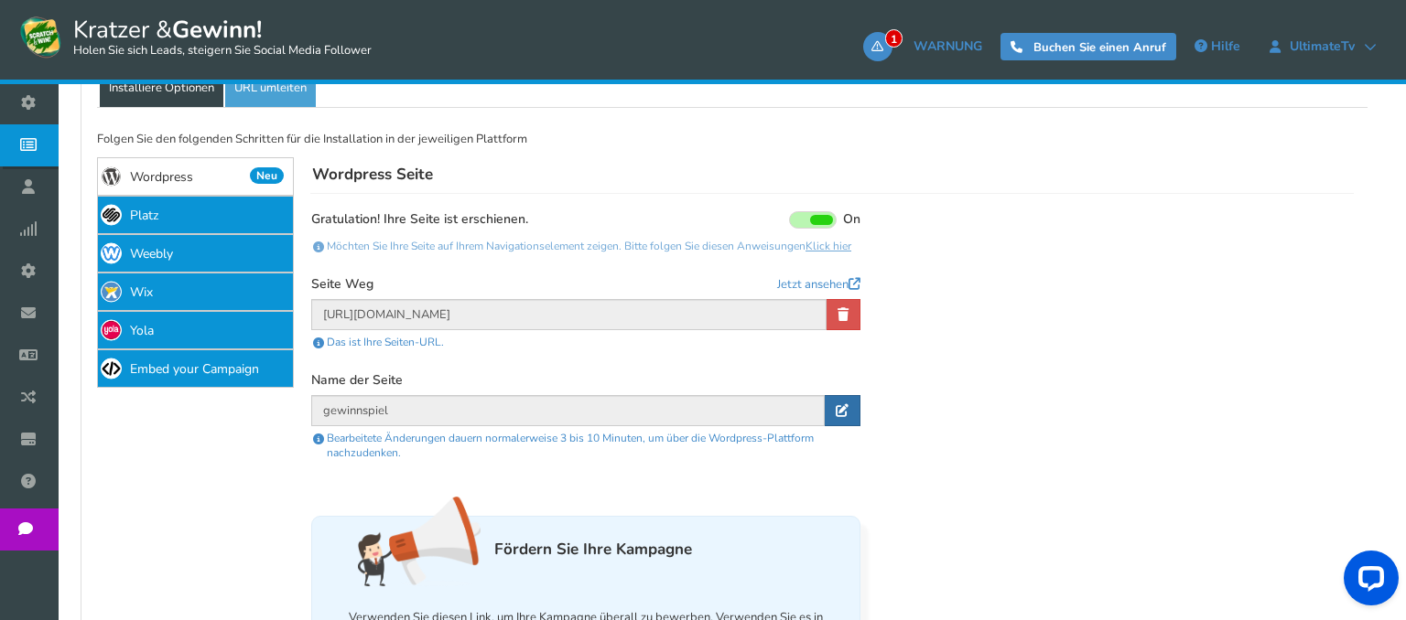
click at [843, 417] on icon at bounding box center [842, 410] width 13 height 13
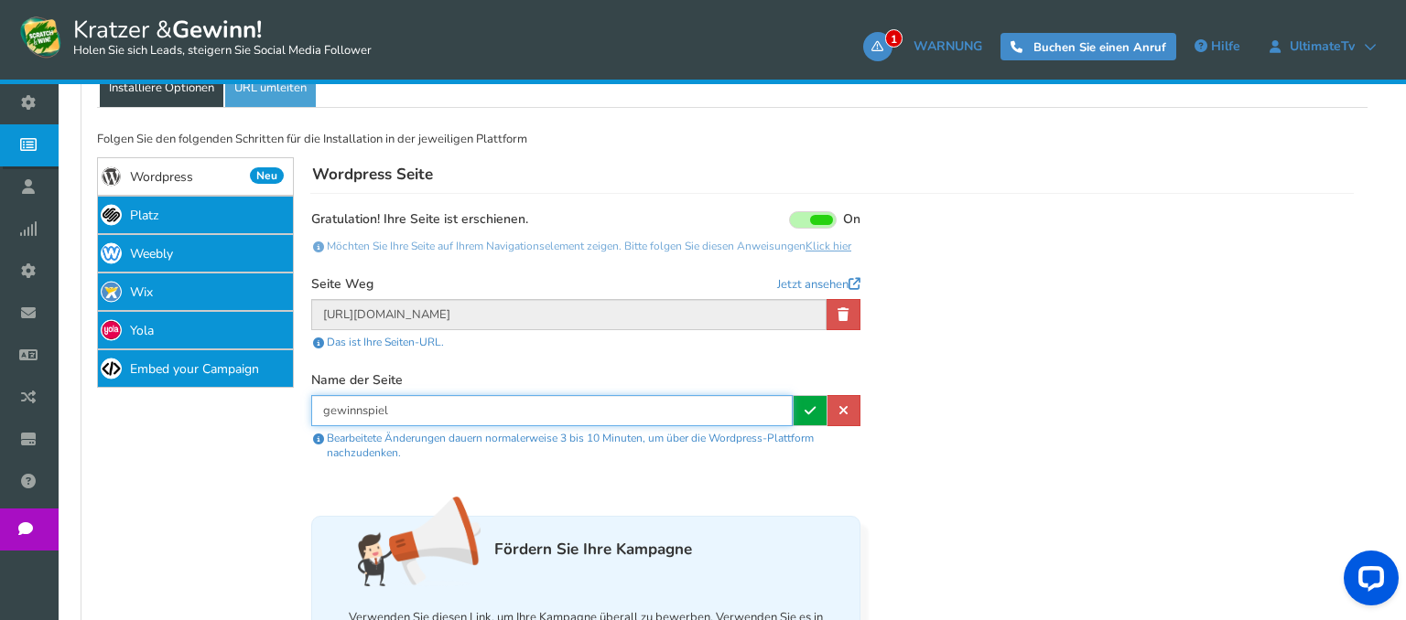
click at [732, 426] on input "gewinnspiel" at bounding box center [551, 410] width 481 height 31
type input "gewinnspiell"
click at [807, 417] on icon at bounding box center [809, 410] width 11 height 13
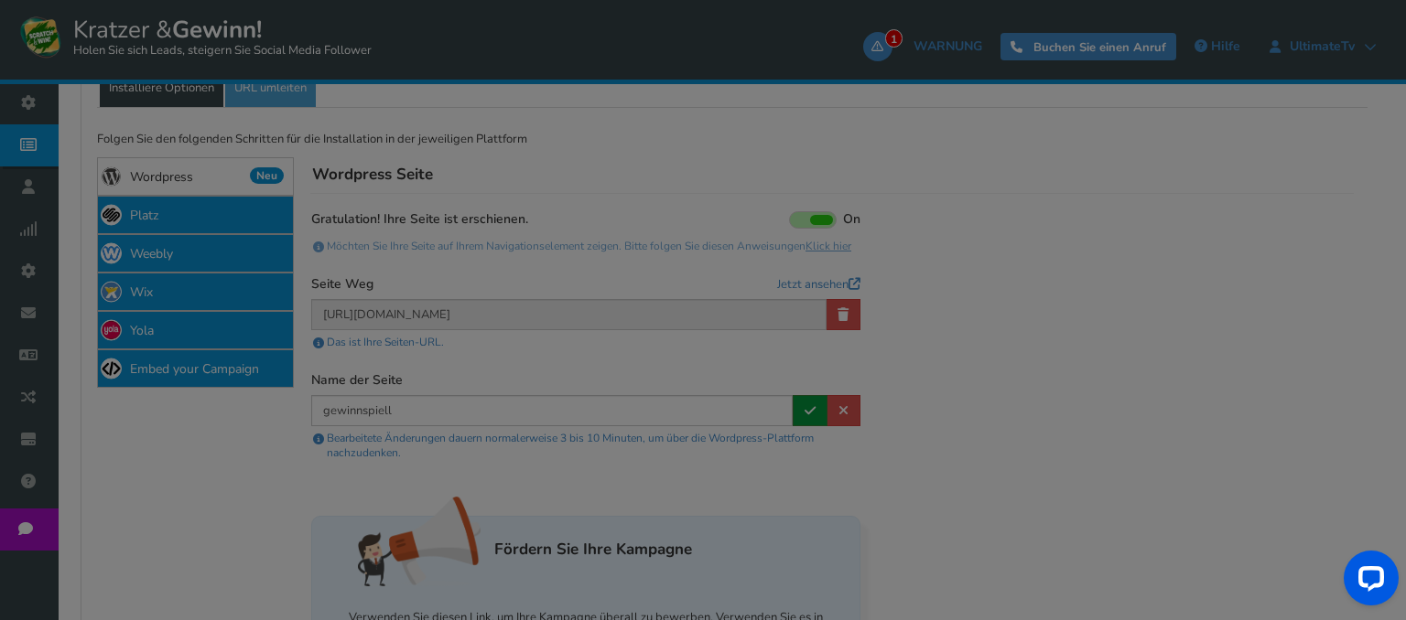
type input "gewinnspiell"
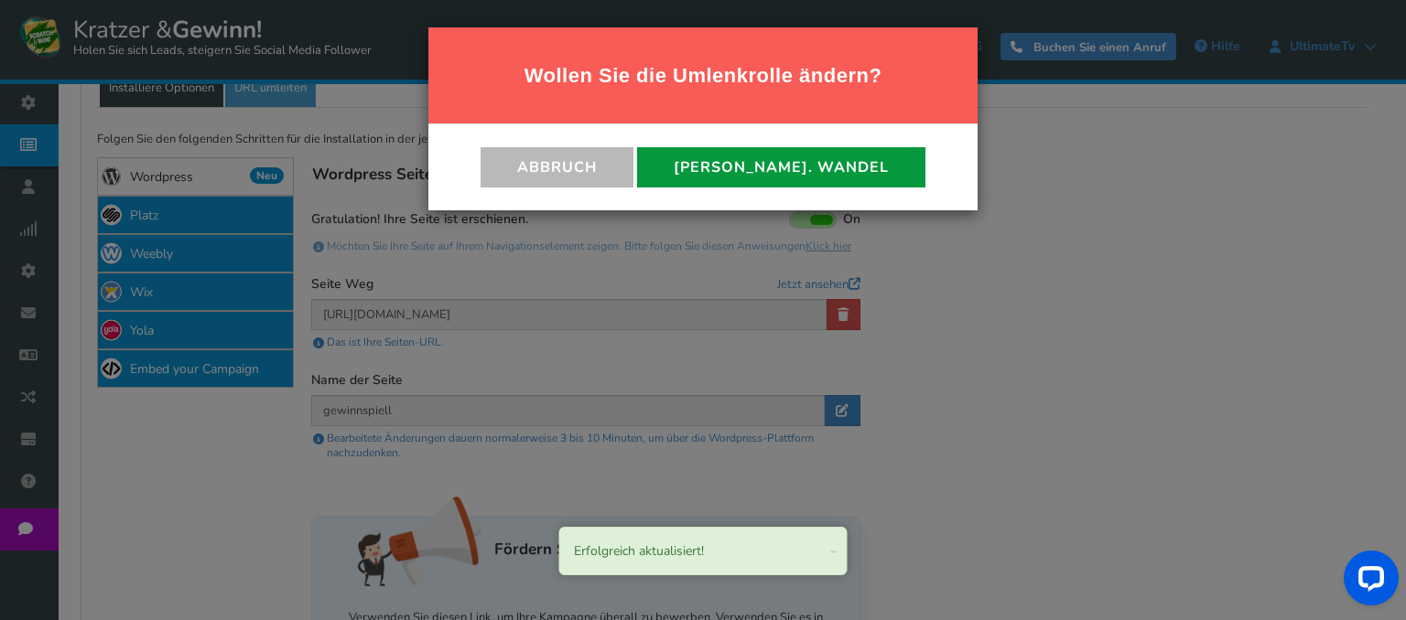
click at [756, 167] on button "[PERSON_NAME]. Wandel" at bounding box center [781, 167] width 288 height 40
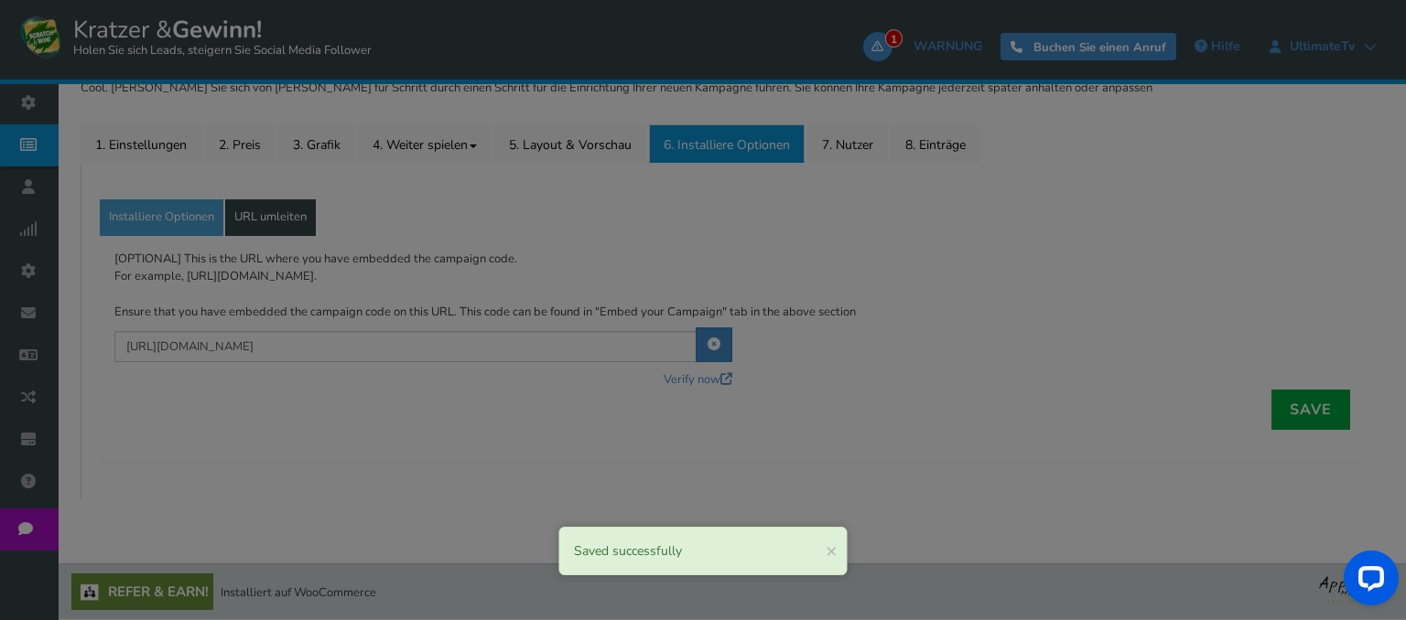
scroll to position [365, 0]
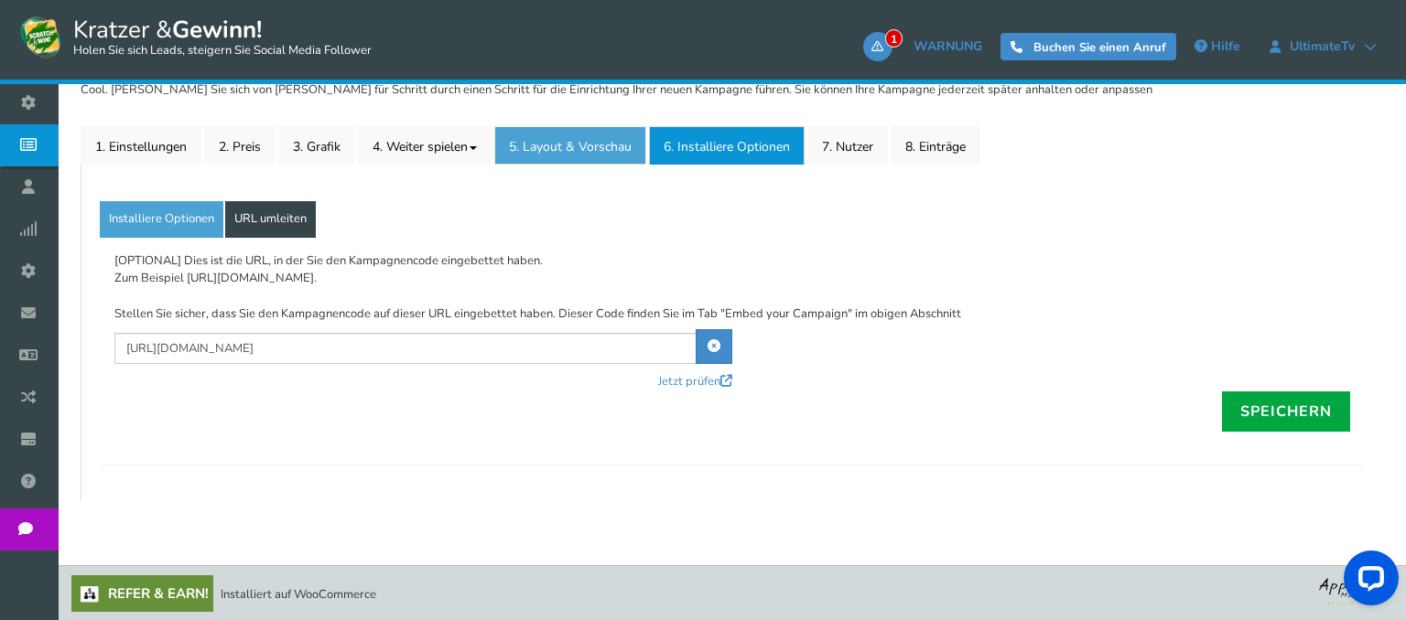
click at [621, 154] on link "5. Layout & Vorschau" at bounding box center [570, 145] width 152 height 38
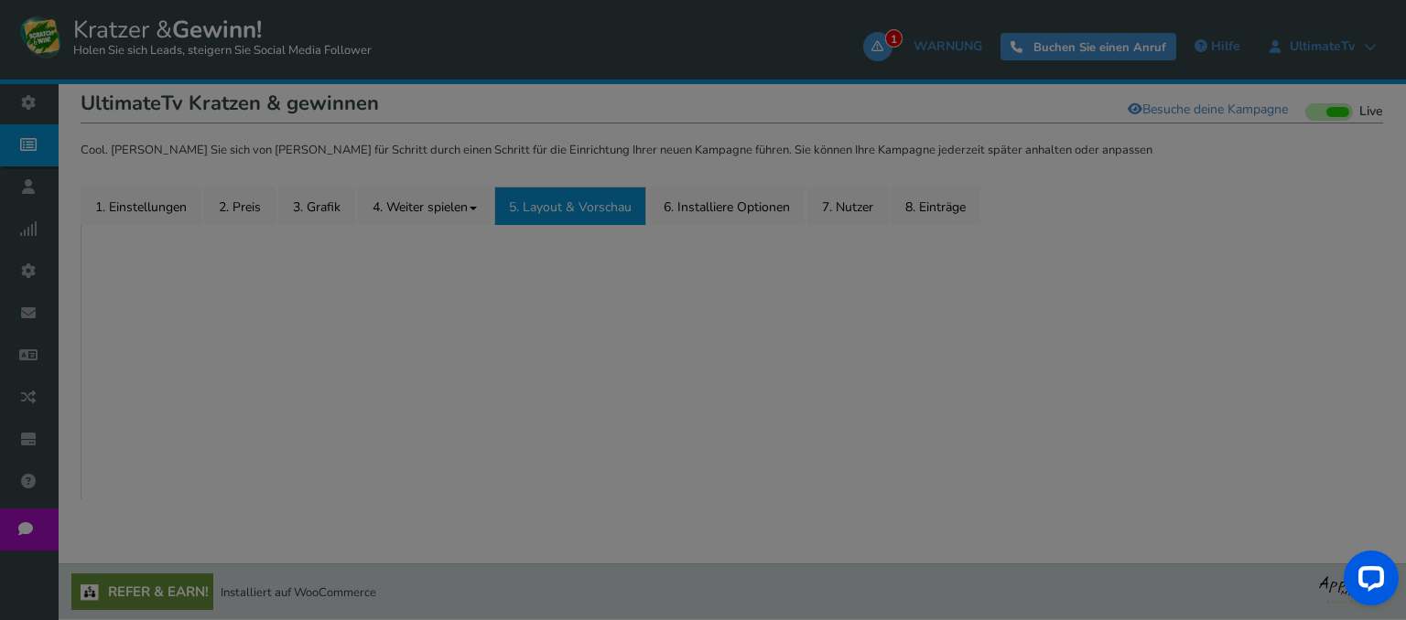
scroll to position [303, 0]
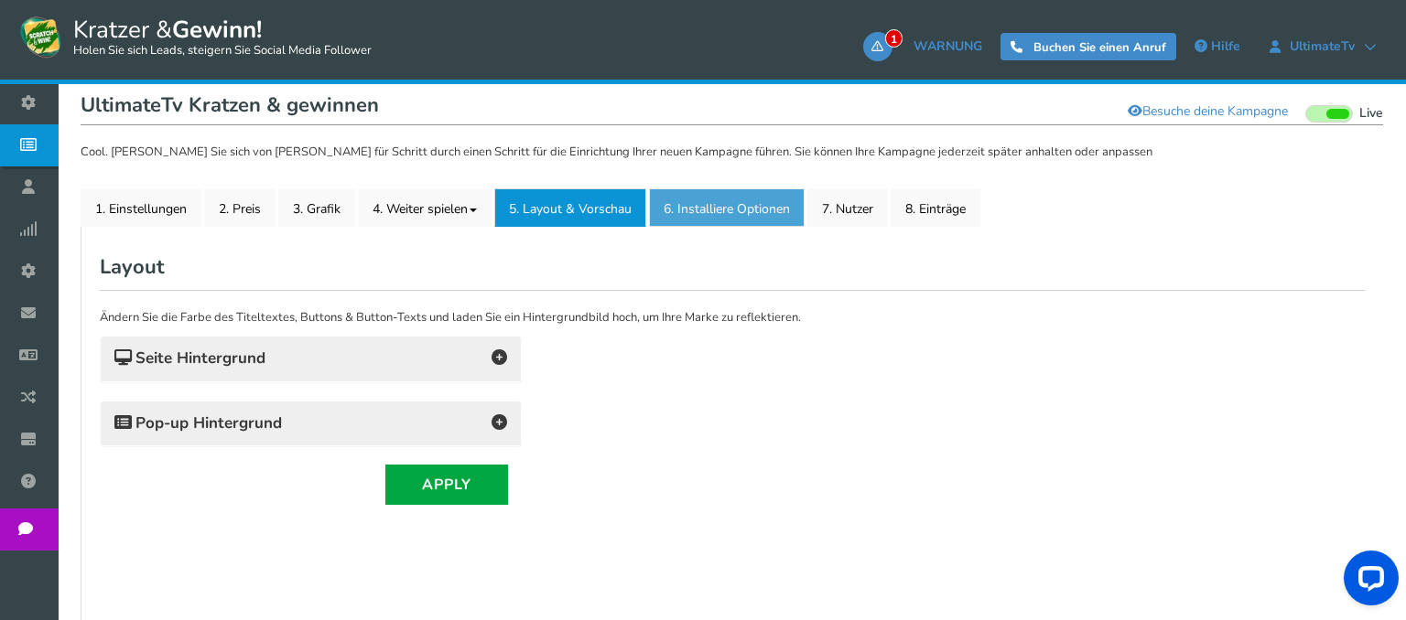
click at [709, 201] on link "6. Installiere Optionen New" at bounding box center [727, 208] width 156 height 38
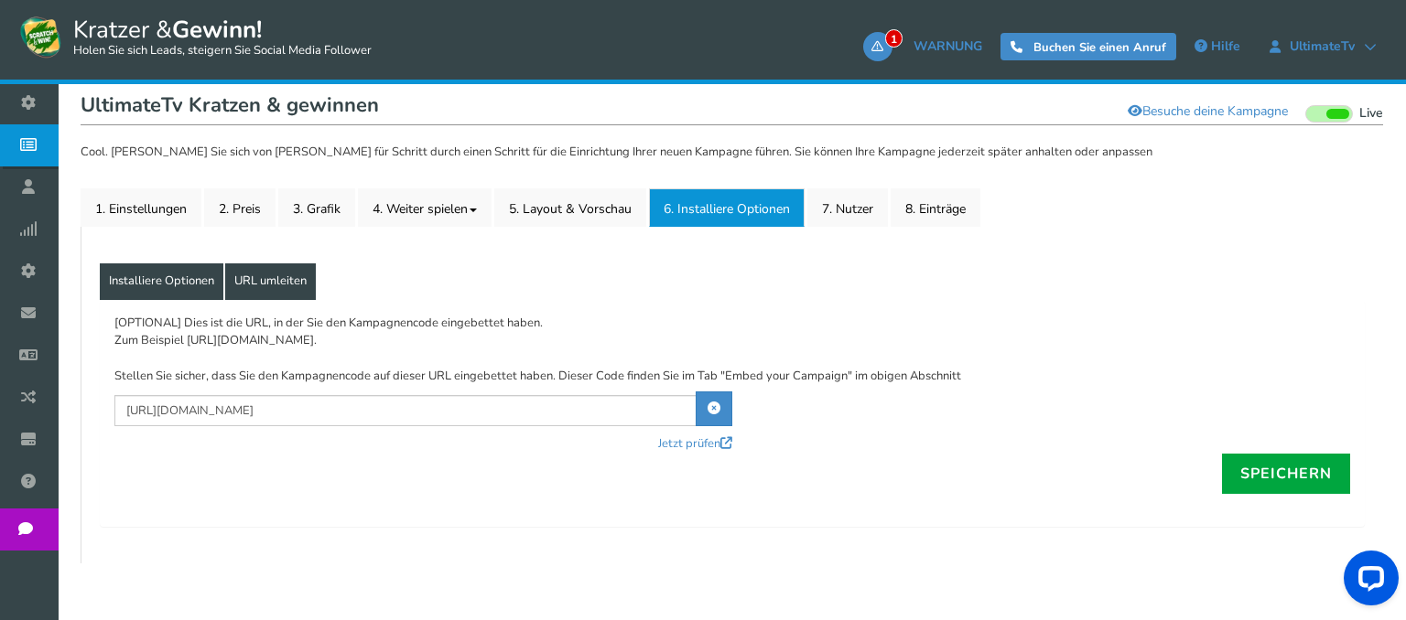
click at [207, 292] on link "Installiere Optionen" at bounding box center [162, 282] width 124 height 37
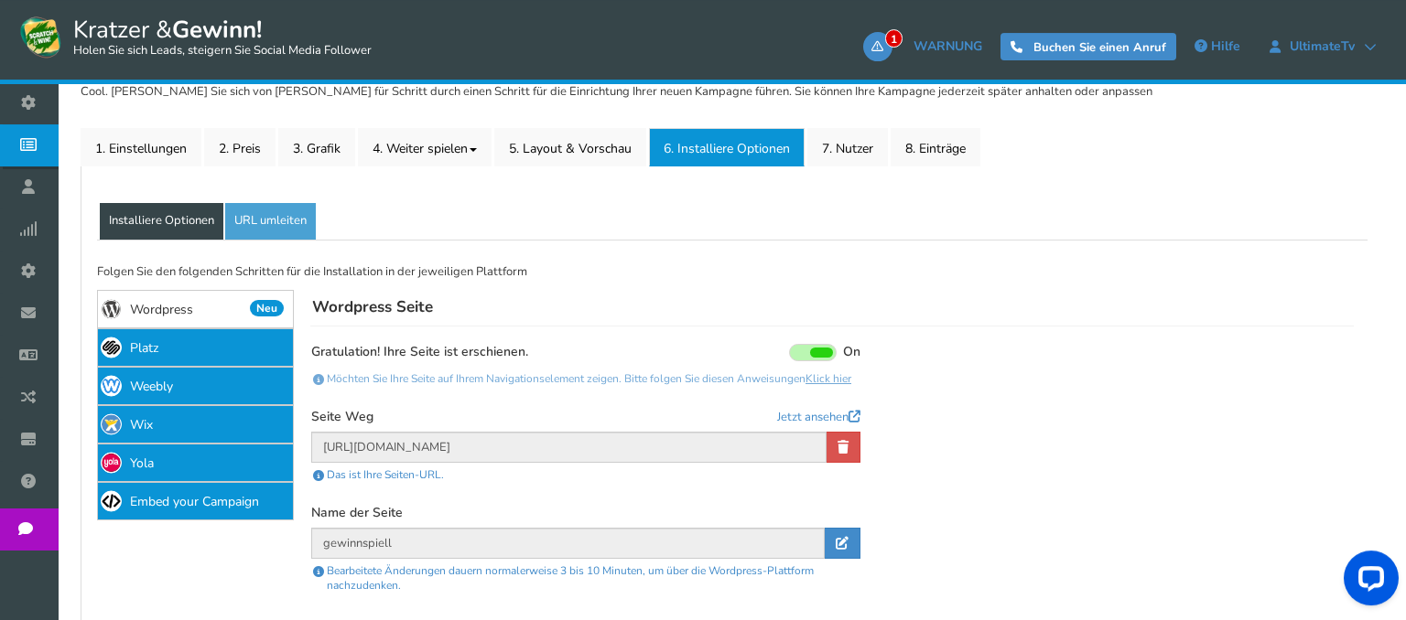
scroll to position [399, 0]
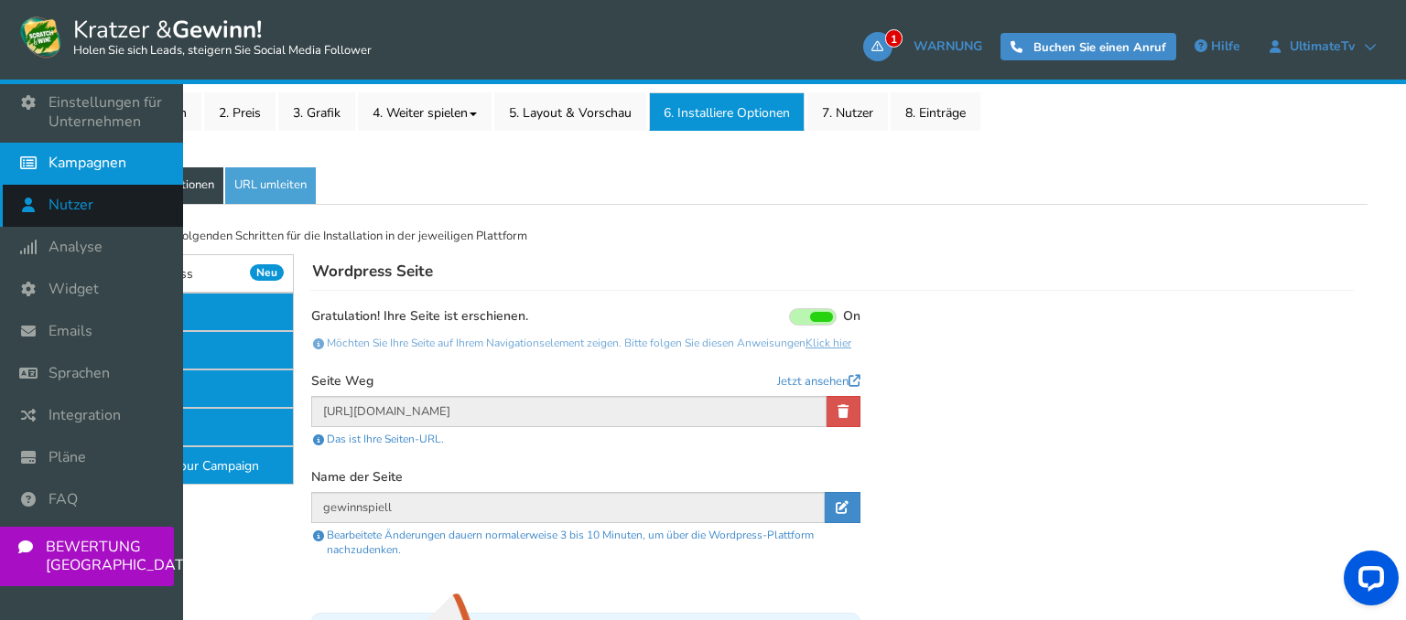
click at [27, 218] on icon at bounding box center [33, 205] width 35 height 40
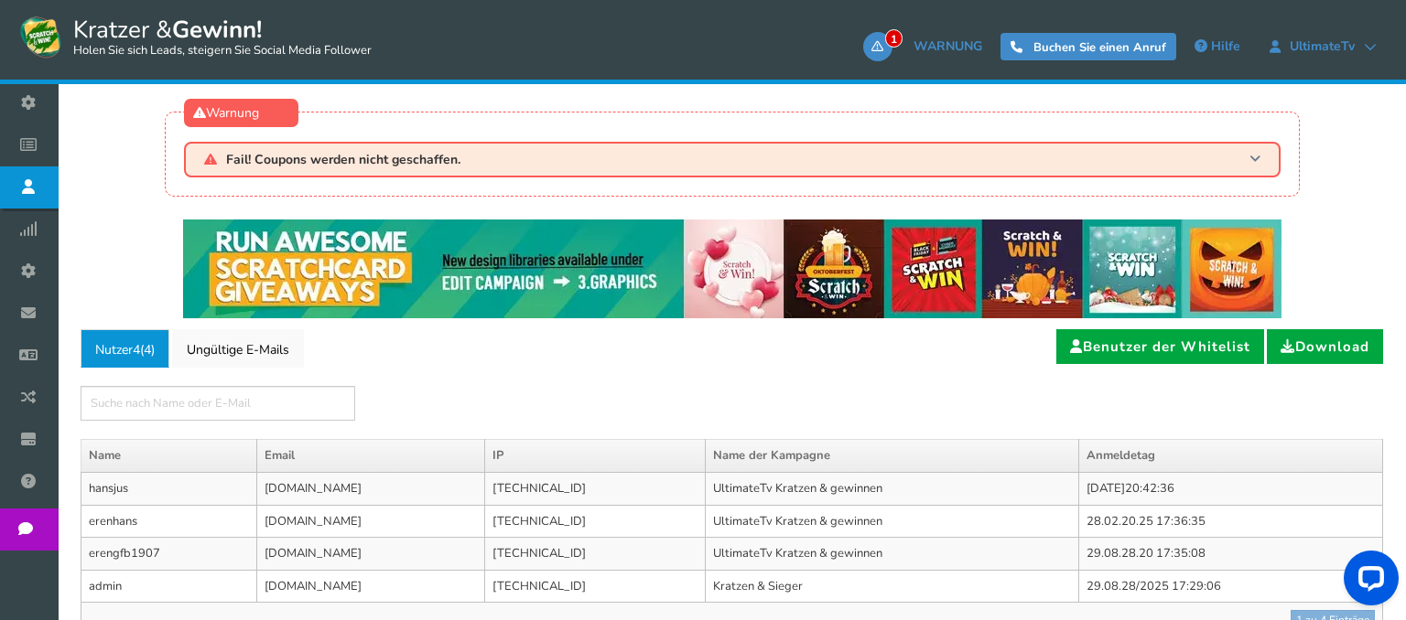
click at [520, 171] on h3 "Fail! Coupons werden nicht geschaffen." at bounding box center [732, 160] width 1096 height 36
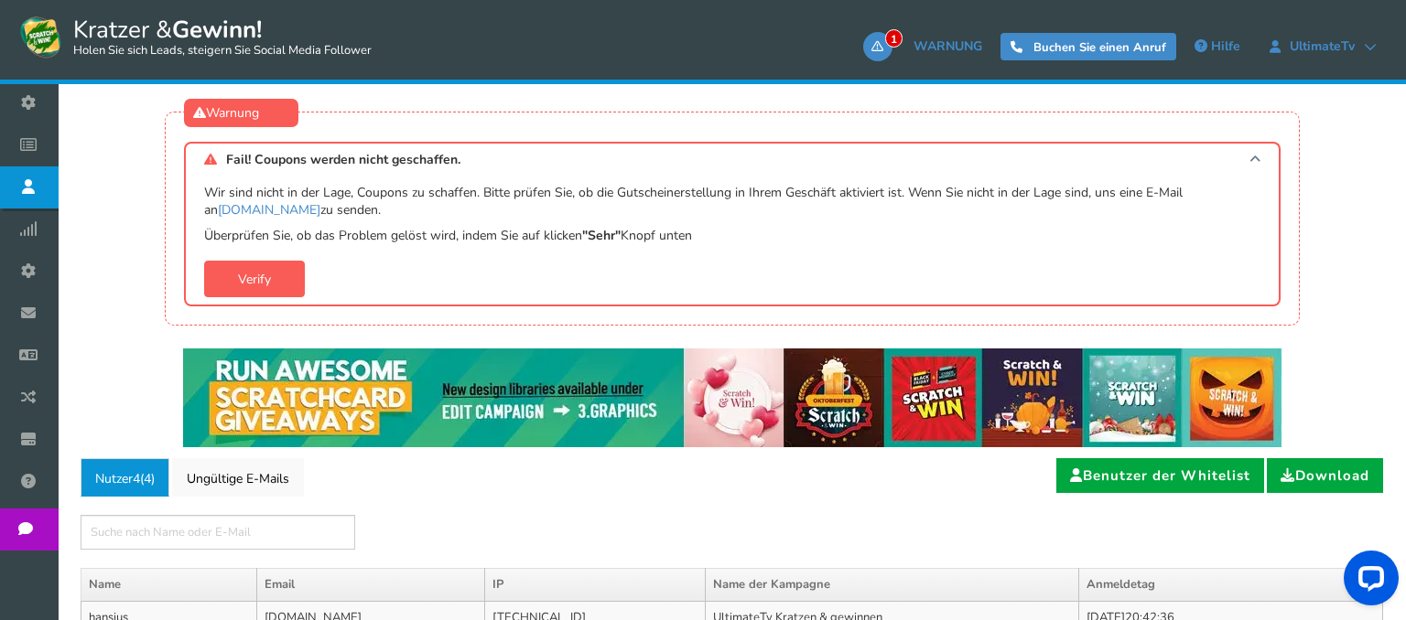
click at [622, 175] on h3 "Fail! Coupons werden nicht geschaffen." at bounding box center [732, 159] width 1096 height 34
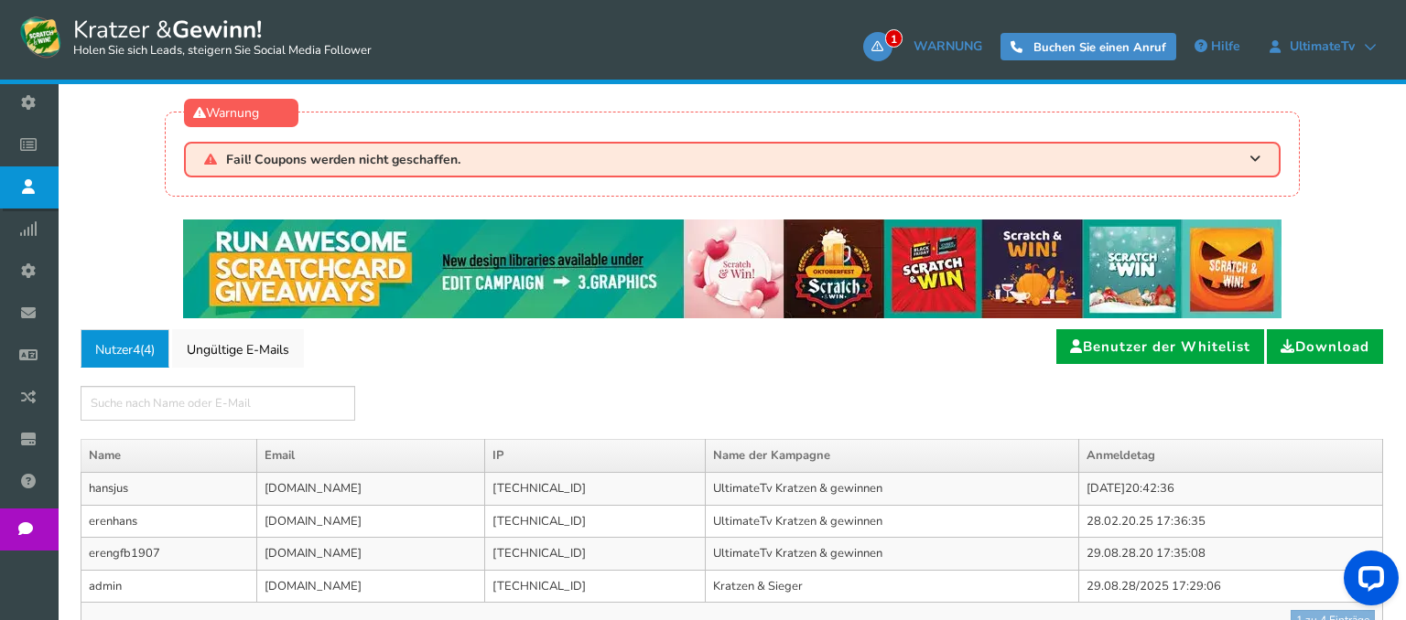
scroll to position [154, 0]
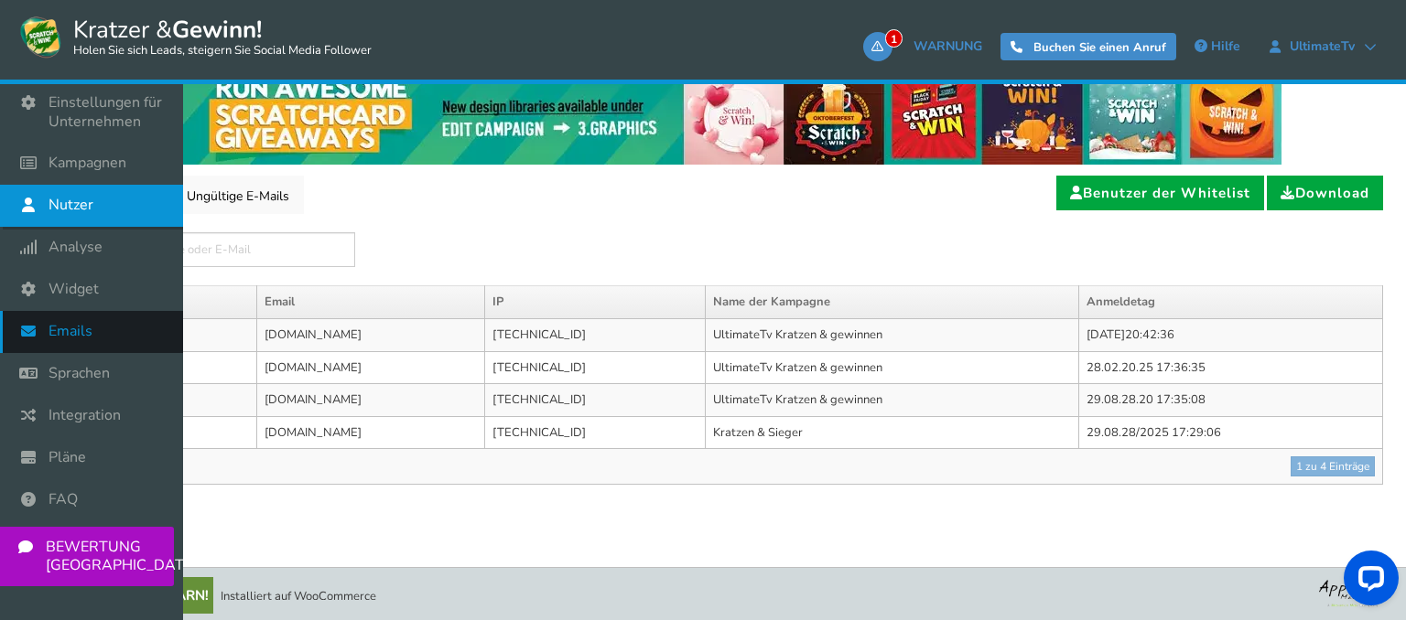
click at [93, 318] on link "Emails" at bounding box center [91, 332] width 183 height 42
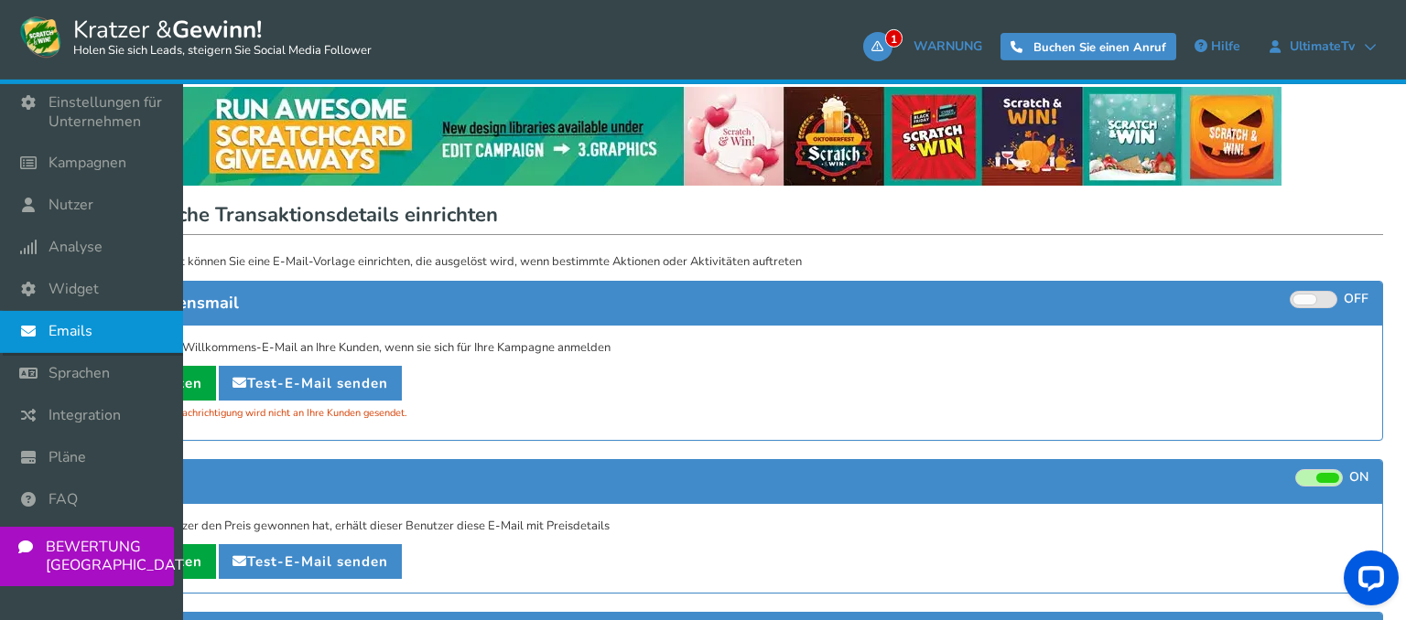
scroll to position [193, 0]
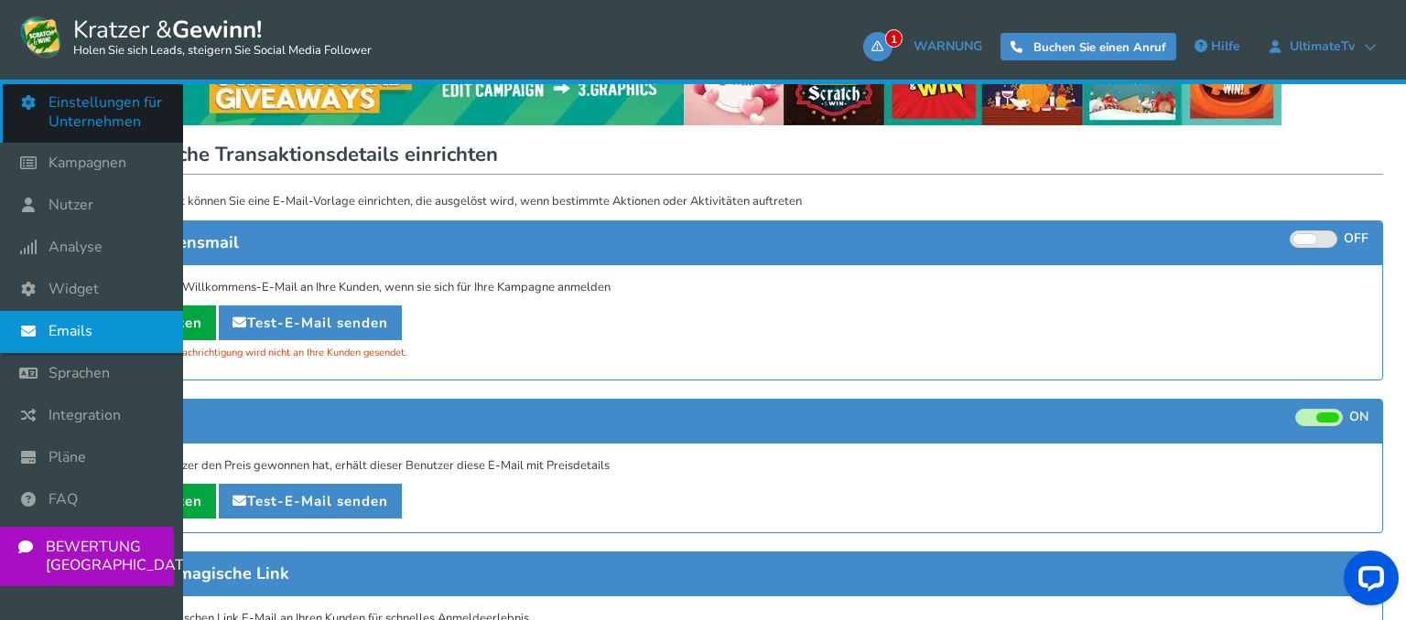
click at [42, 116] on icon at bounding box center [33, 102] width 35 height 40
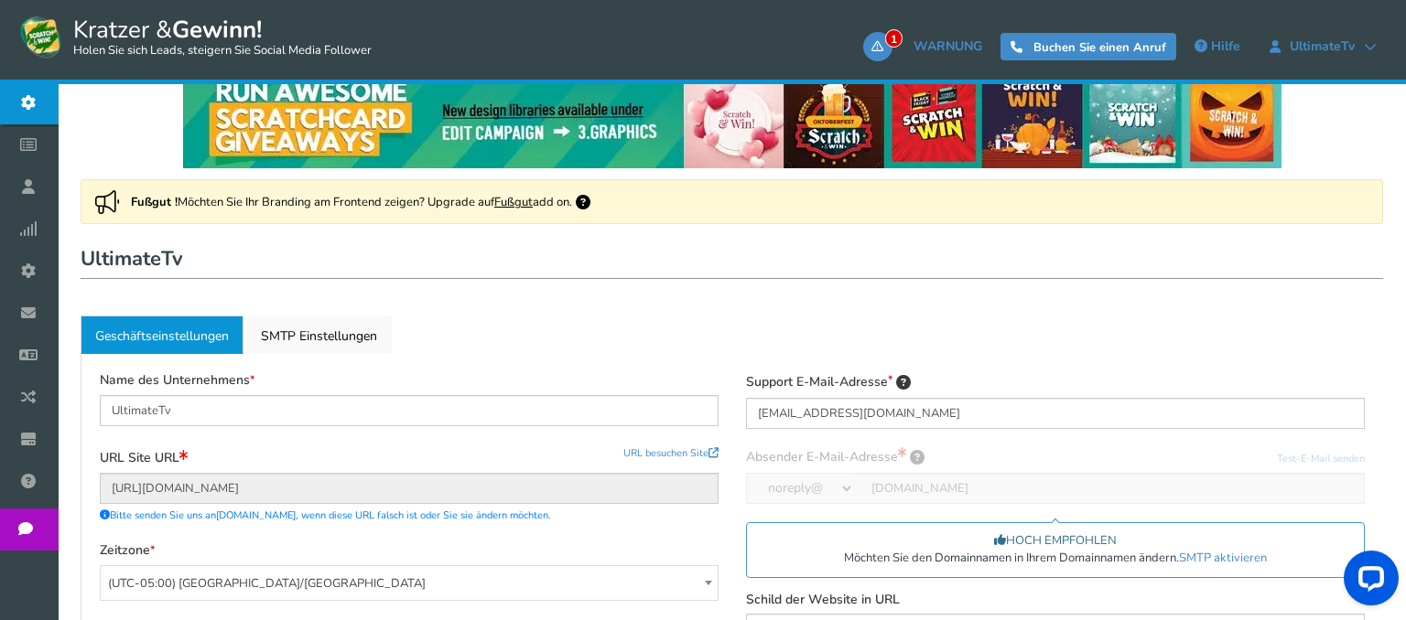
scroll to position [289, 0]
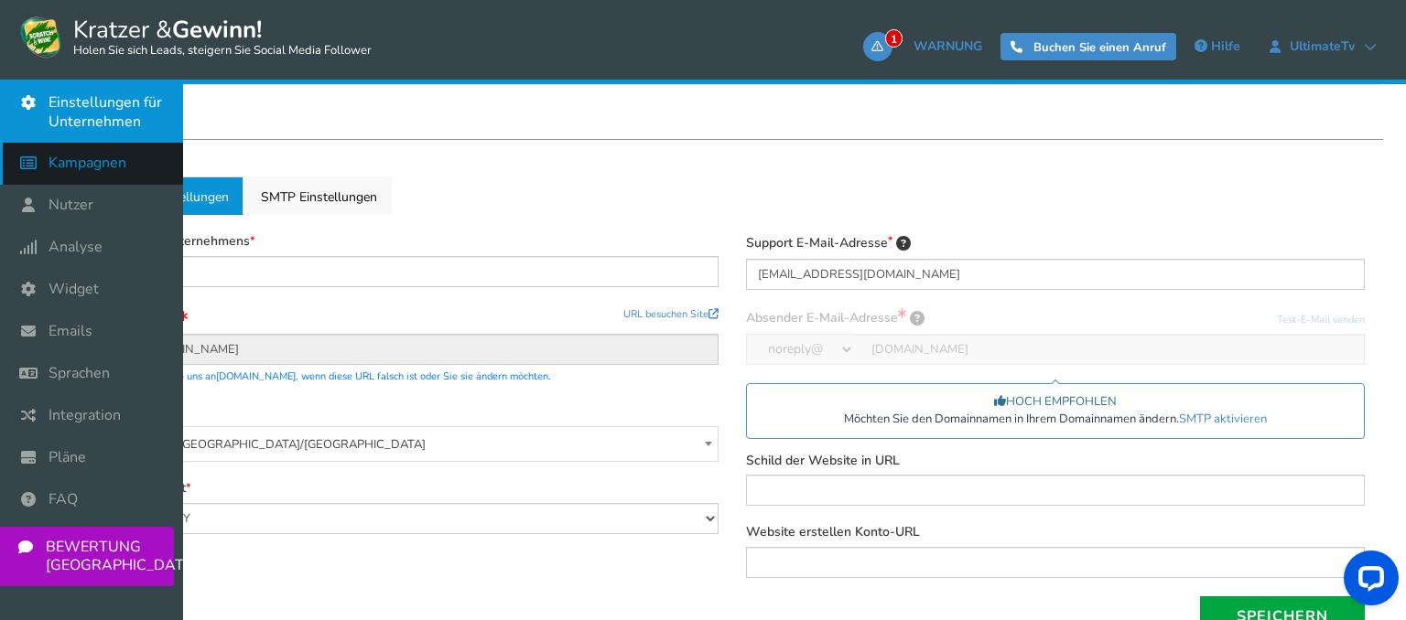
click at [62, 173] on span "Kampagnen" at bounding box center [88, 163] width 78 height 19
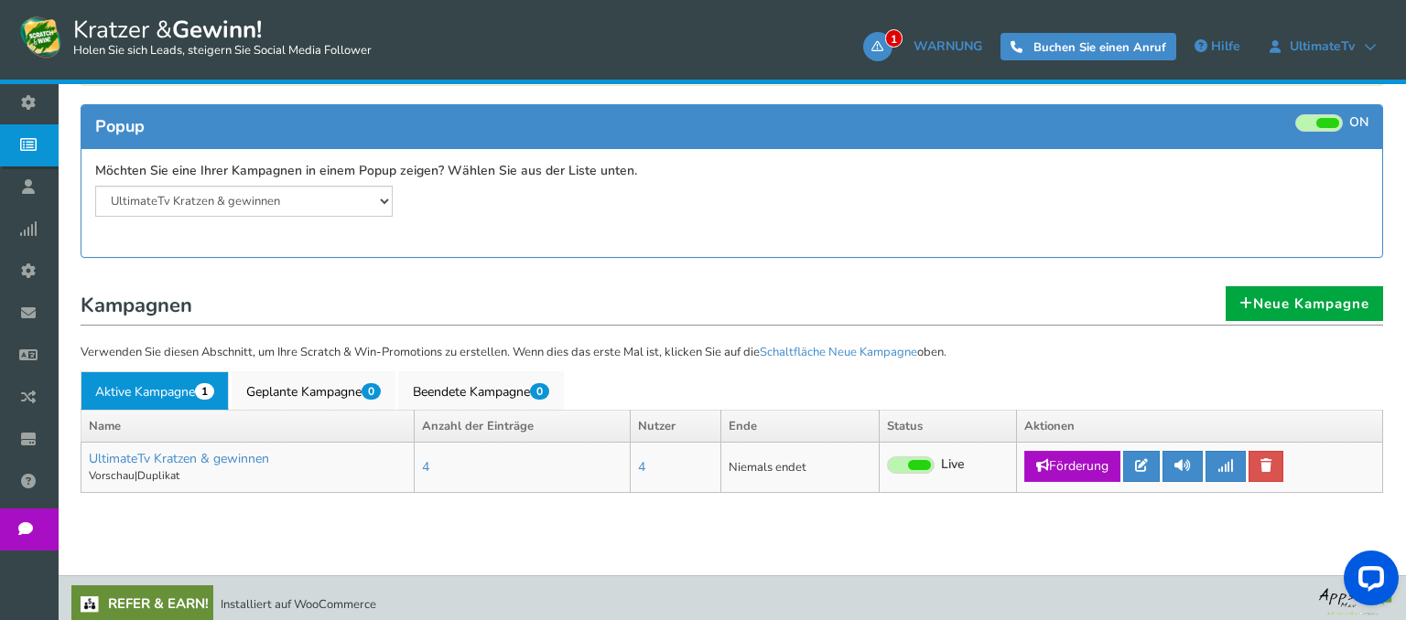
scroll to position [298, 0]
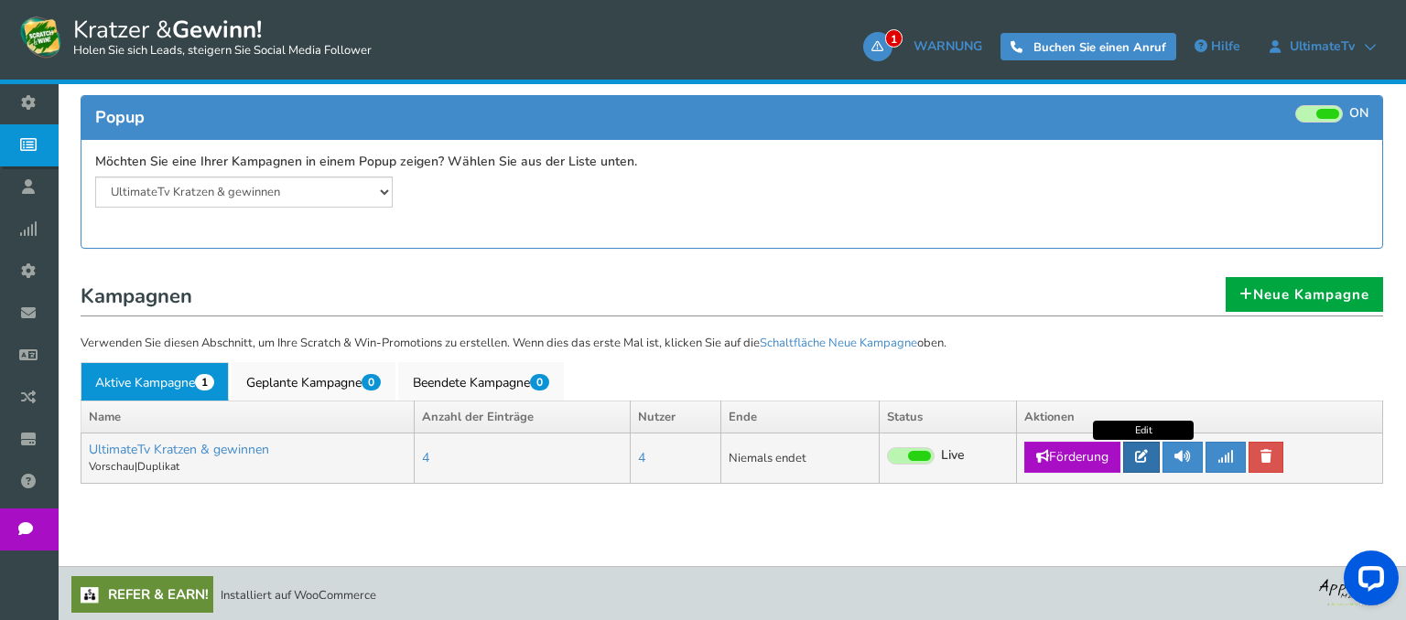
click at [1145, 461] on icon at bounding box center [1141, 456] width 13 height 13
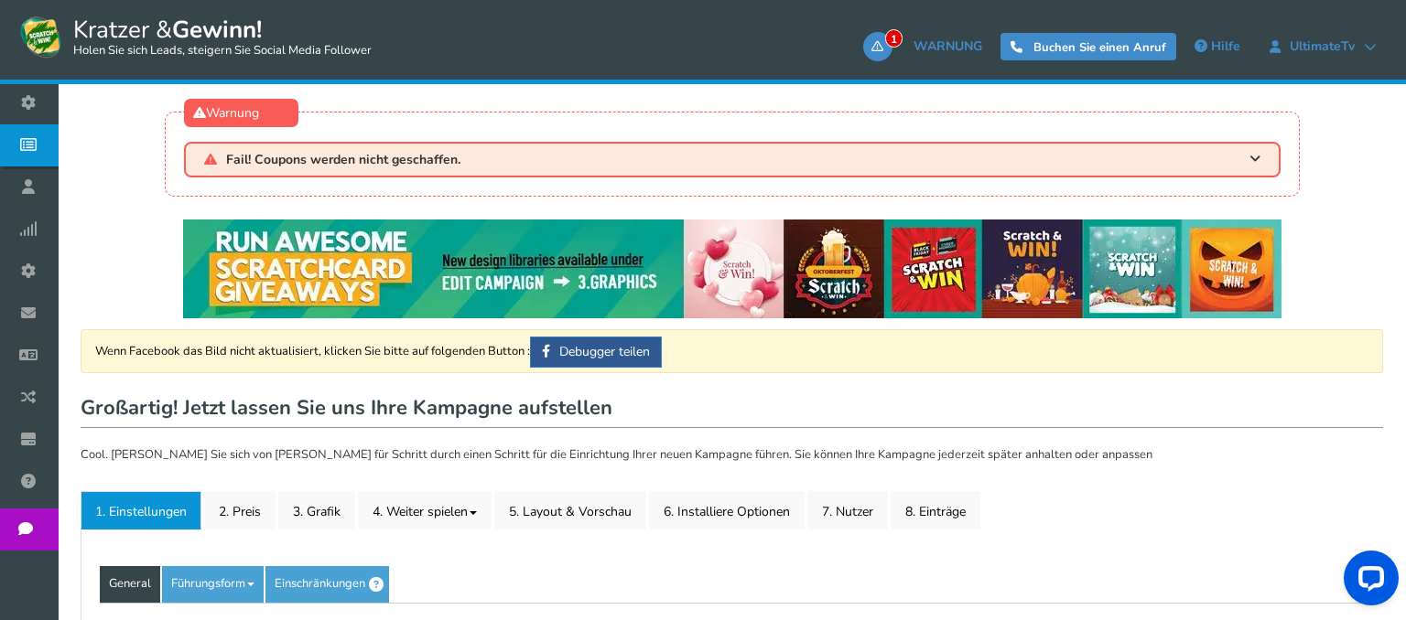
type input "UltimateTv Kratzen & gewinnen"
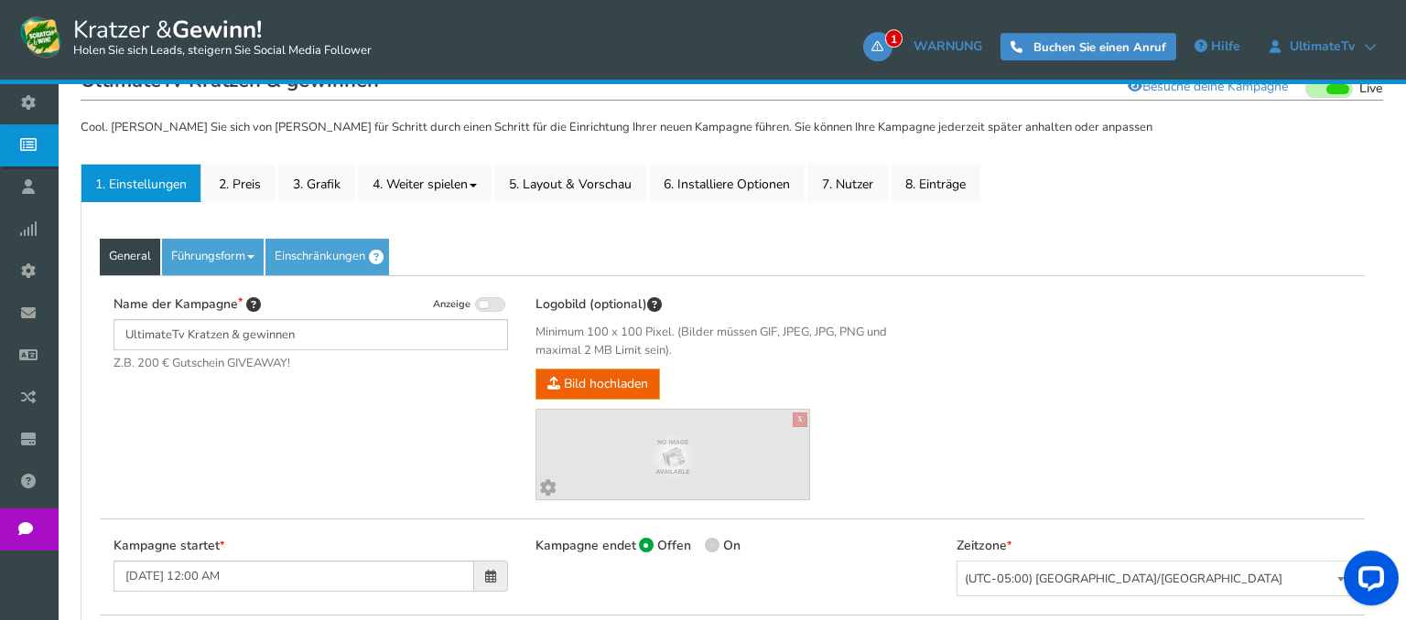
scroll to position [278, 0]
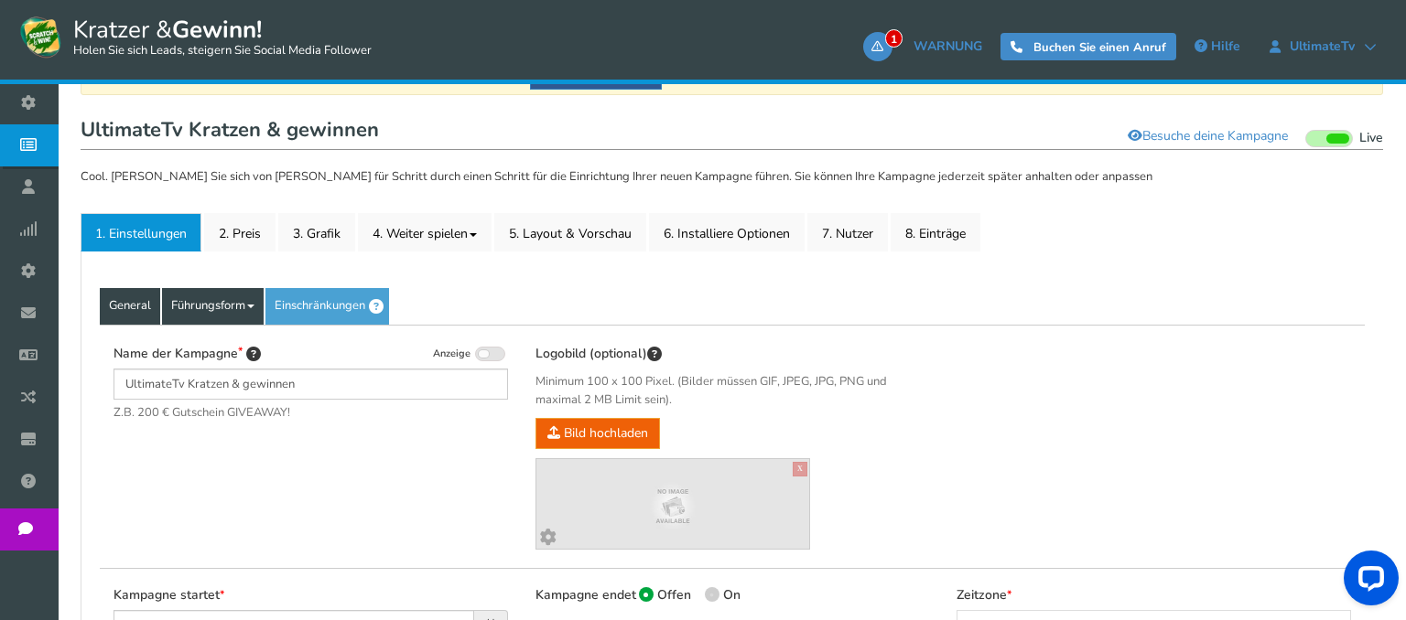
click at [242, 293] on link "Führungsform" at bounding box center [213, 306] width 102 height 37
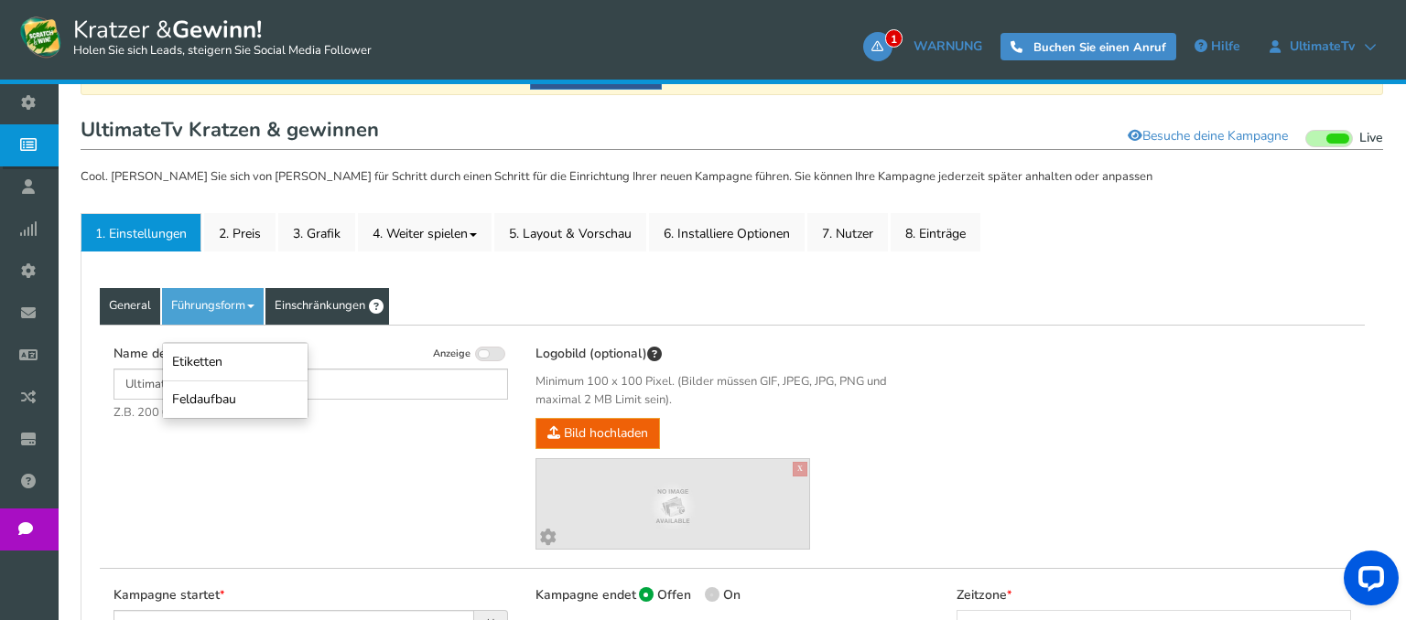
click at [334, 304] on link "Einschränkungen" at bounding box center [327, 306] width 124 height 37
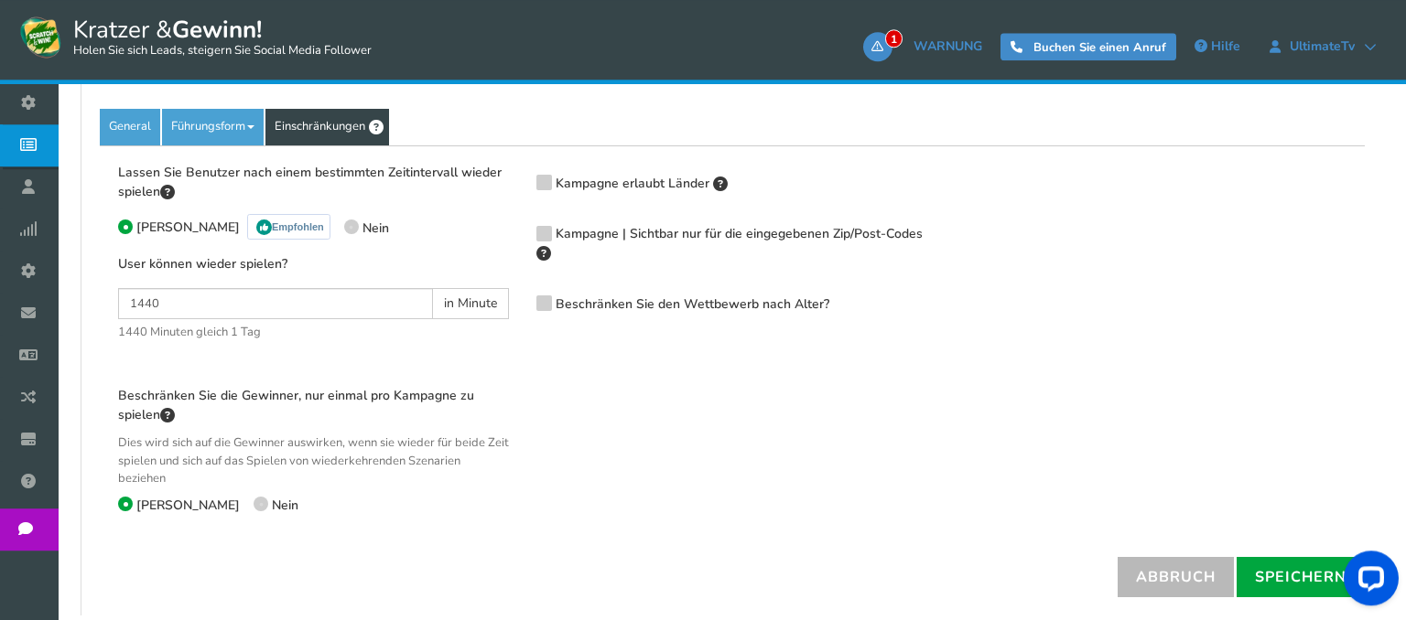
scroll to position [471, 0]
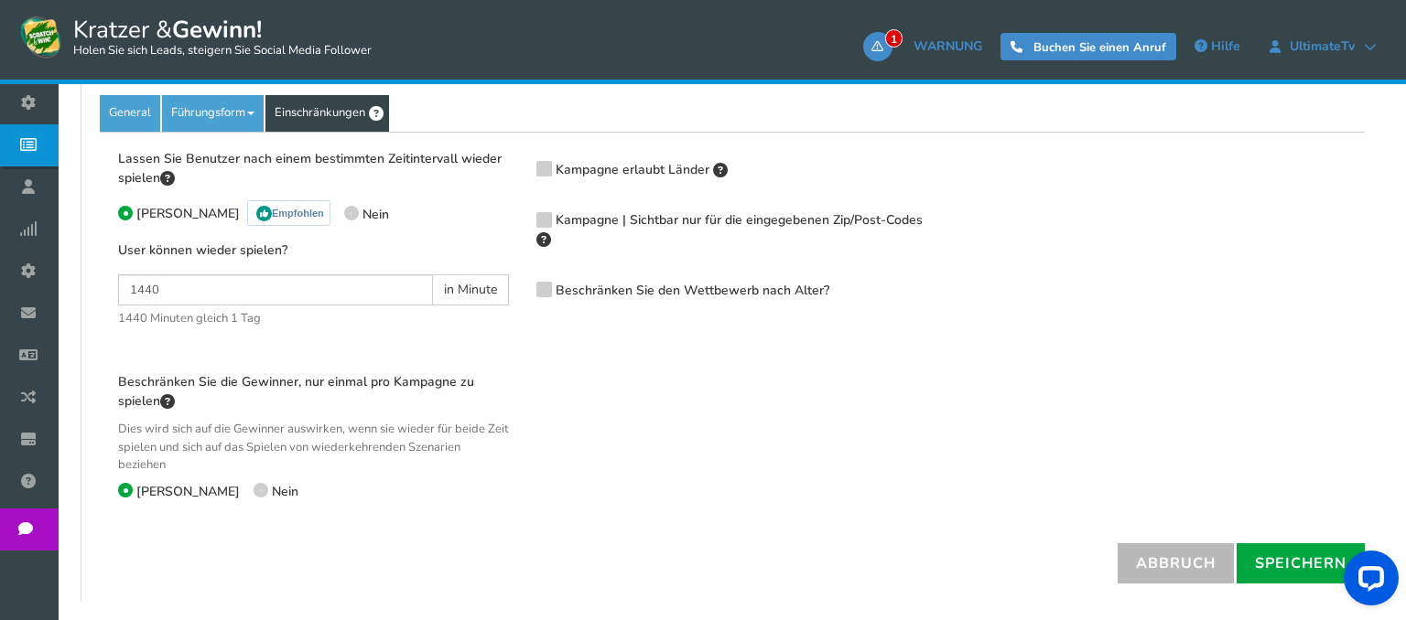
click at [362, 214] on span "Nein" at bounding box center [375, 214] width 27 height 17
click at [344, 214] on input "Nein" at bounding box center [350, 216] width 12 height 12
radio input "true"
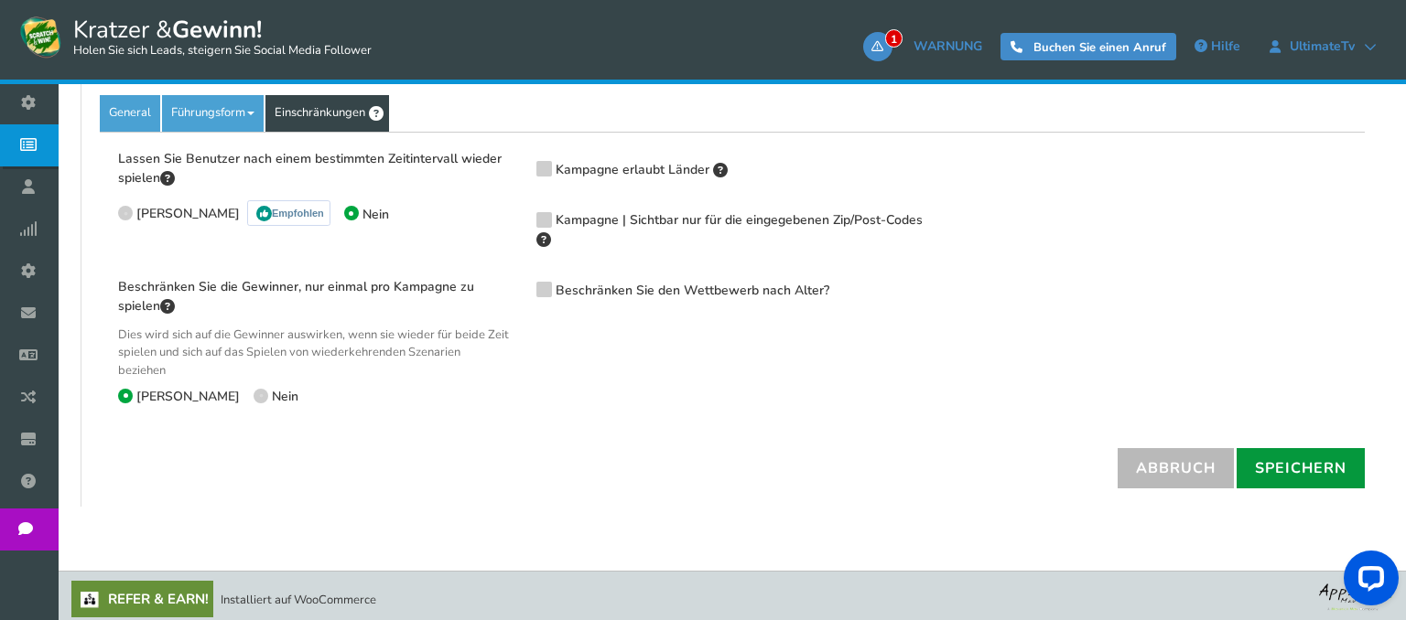
click at [1276, 464] on link "Speichern" at bounding box center [1300, 468] width 128 height 40
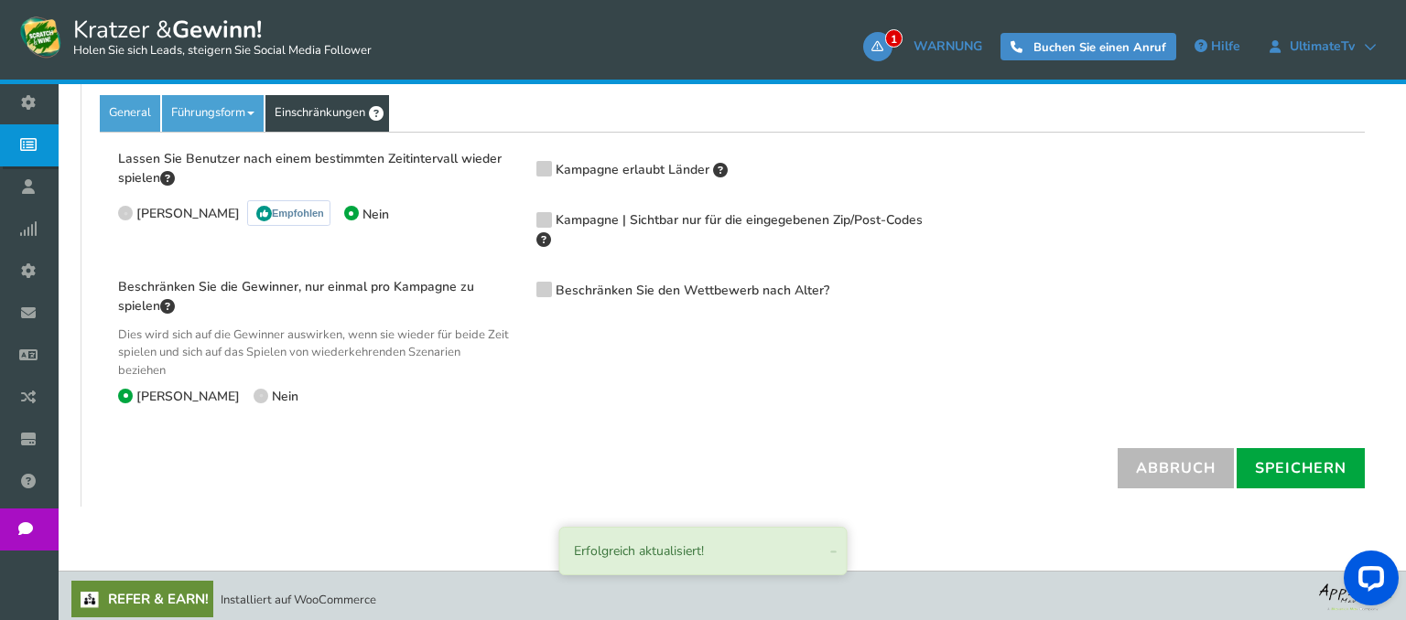
click at [253, 396] on span at bounding box center [260, 396] width 15 height 15
click at [253, 396] on input "Nein" at bounding box center [259, 399] width 12 height 12
radio input "true"
click at [1279, 448] on link "Speichern" at bounding box center [1300, 468] width 128 height 40
click at [243, 115] on link "Führungsform" at bounding box center [213, 113] width 102 height 37
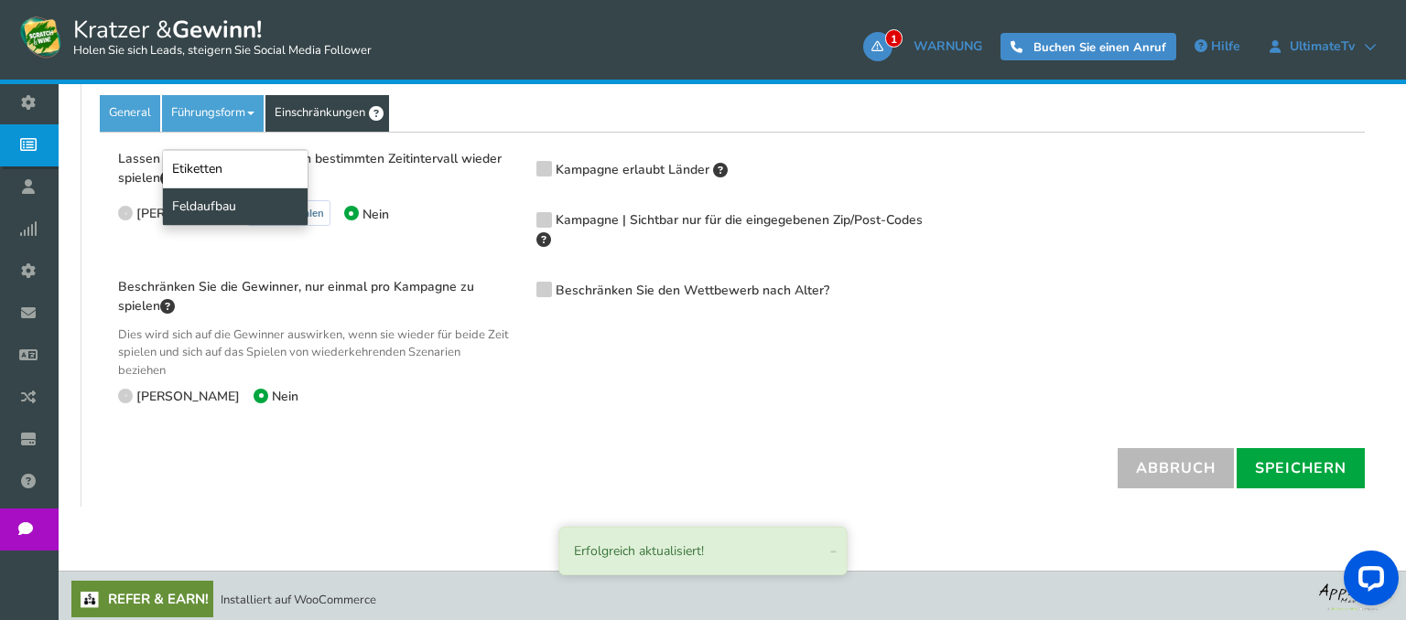
click at [225, 190] on link "Feldaufbau" at bounding box center [235, 207] width 145 height 38
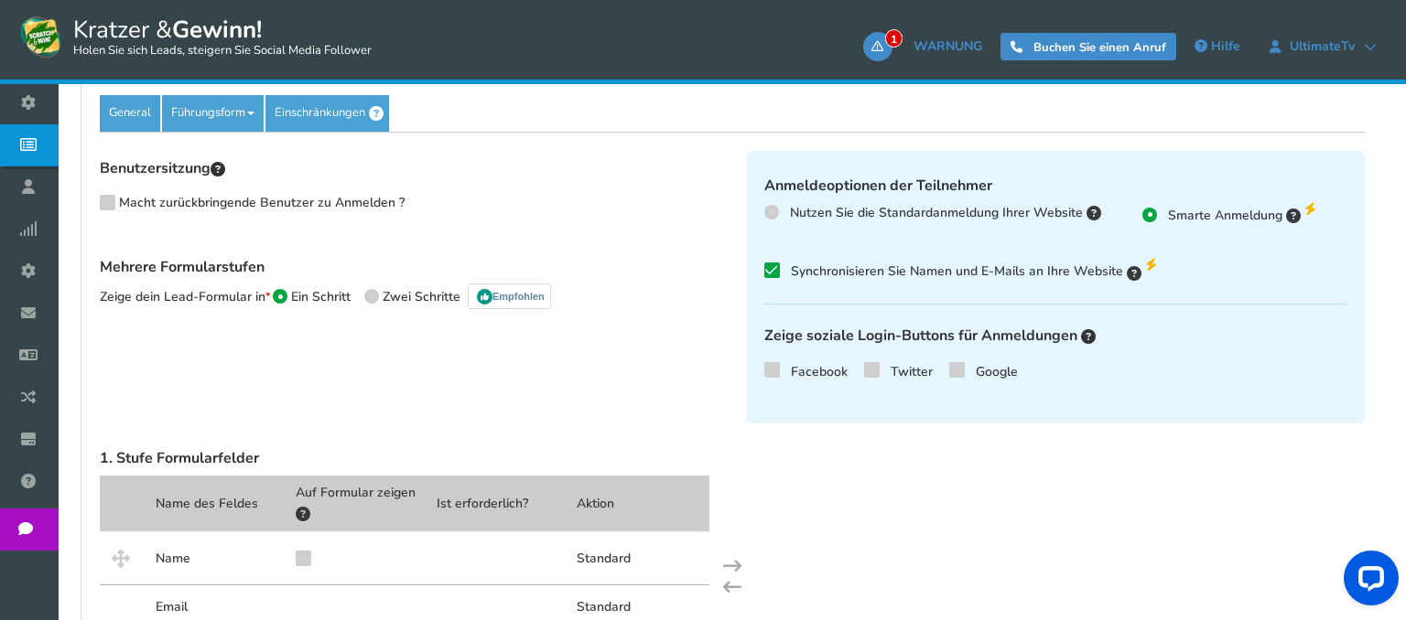
click at [770, 275] on label "Synchronisieren Sie Namen und E-Mails an Ihre Website Are you sure? Unchecking …" at bounding box center [960, 270] width 392 height 22
click at [746, 275] on input "Synchronisieren Sie Namen und E-Mails an Ihre Website Are you sure? Unchecking …" at bounding box center [746, 269] width 0 height 12
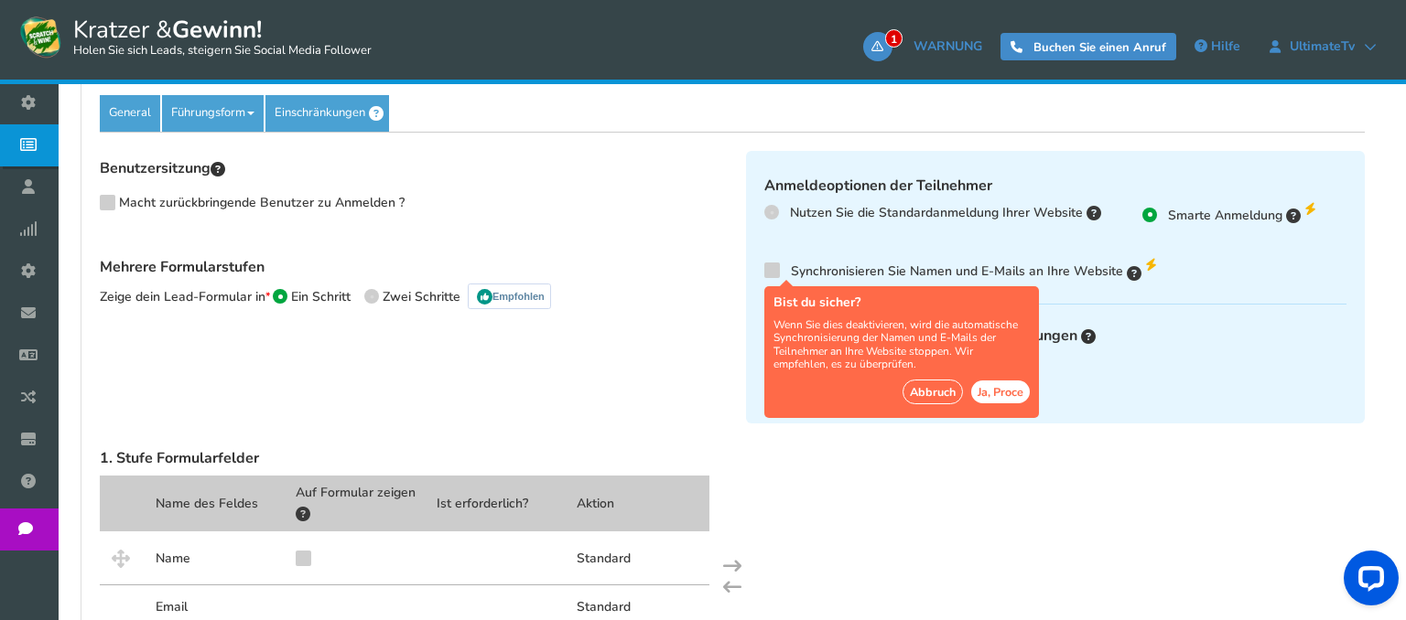
click at [947, 386] on button "Abbruch" at bounding box center [932, 392] width 60 height 25
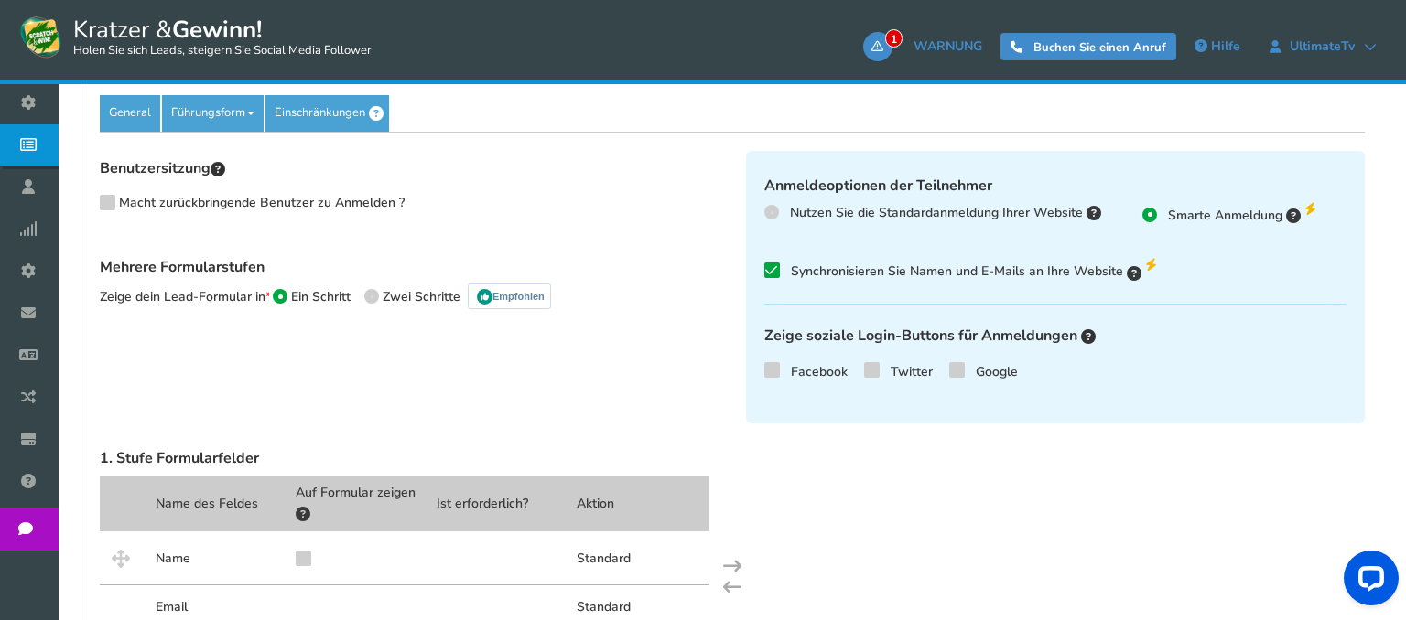
click at [945, 214] on span "Nutzen Sie die Standardanmeldung Ihrer Website" at bounding box center [936, 212] width 293 height 17
click at [776, 214] on input "Nutzen Sie die Standardanmeldung Ihrer Website" at bounding box center [770, 213] width 12 height 12
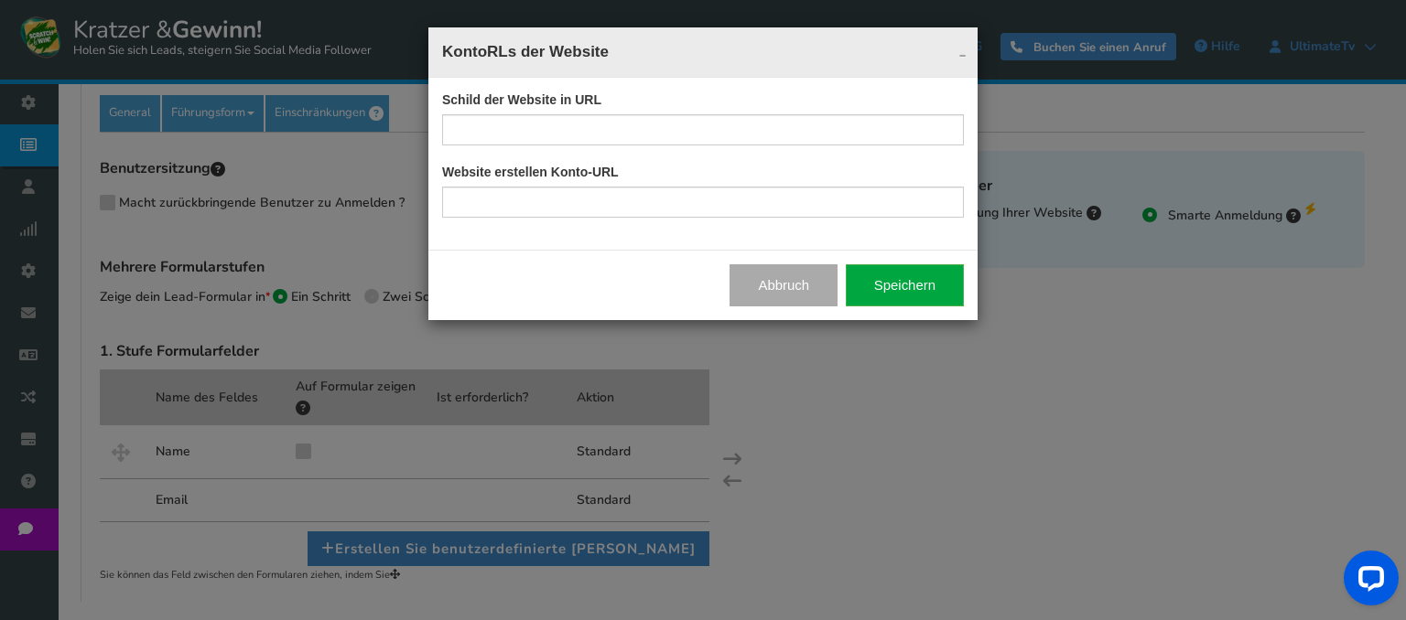
click at [819, 282] on button "Abbruch" at bounding box center [783, 285] width 108 height 42
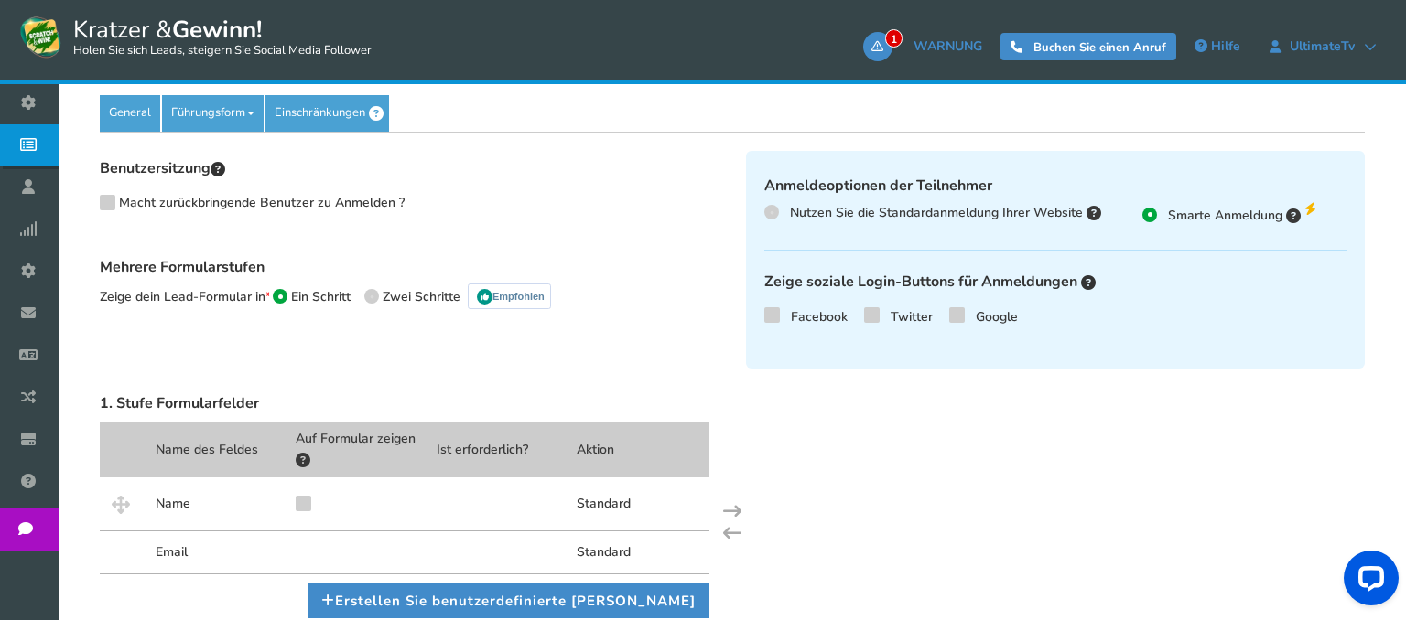
click at [887, 215] on span "Nutzen Sie die Standardanmeldung Ihrer Website" at bounding box center [936, 212] width 293 height 17
click at [776, 215] on input "Nutzen Sie die Standardanmeldung Ihrer Website" at bounding box center [770, 213] width 12 height 12
radio input "false"
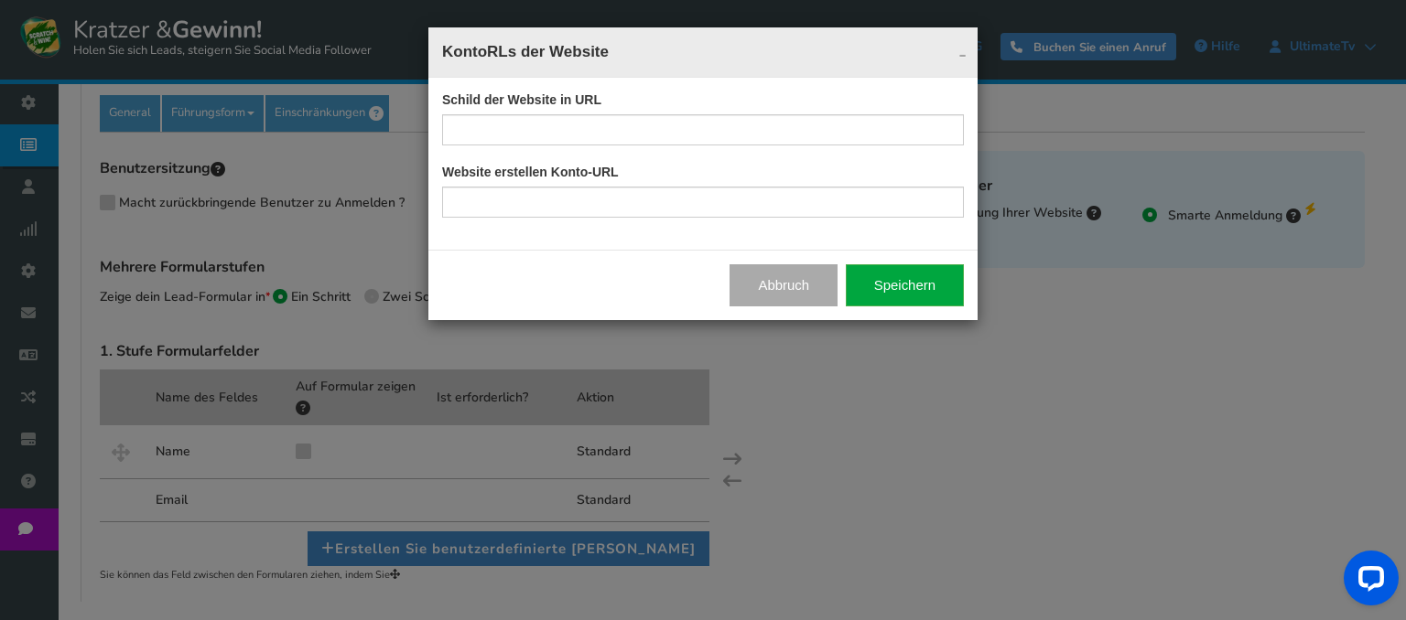
click at [822, 279] on button "Abbruch" at bounding box center [783, 285] width 108 height 42
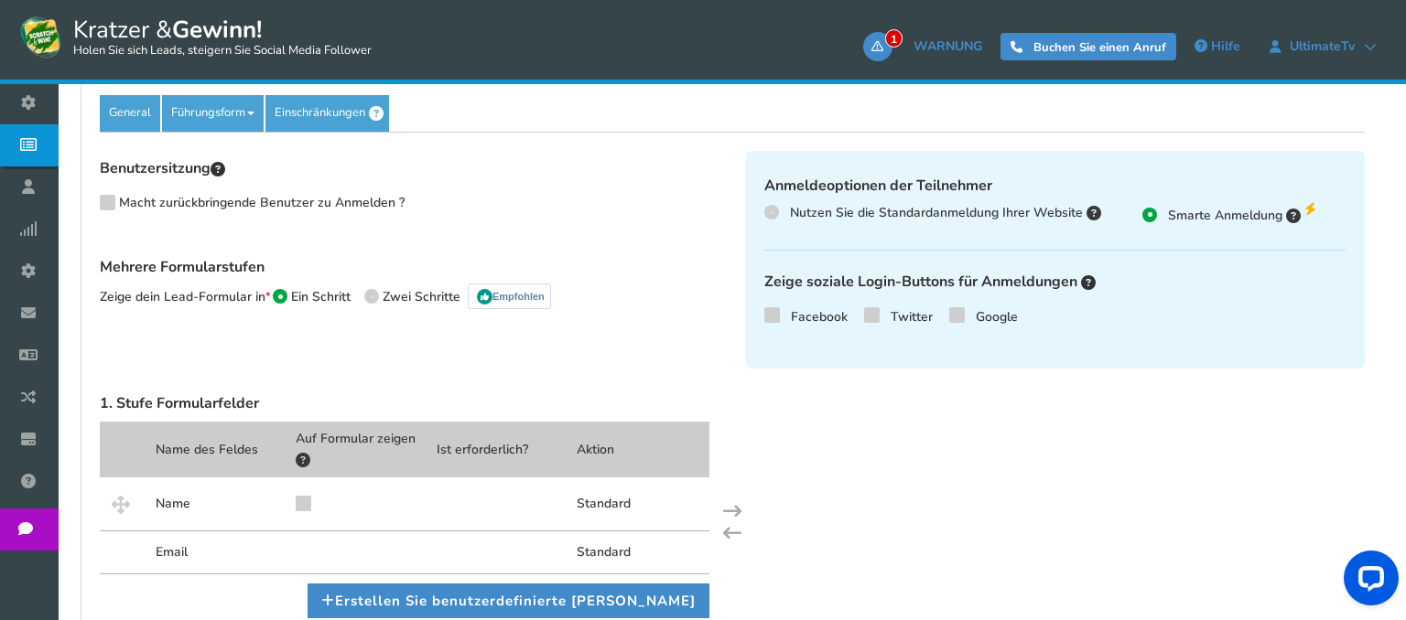
click at [1281, 213] on label "Smarte Anmeldung" at bounding box center [1228, 214] width 173 height 22
click at [1154, 213] on input "Smarte Anmeldung" at bounding box center [1148, 213] width 12 height 12
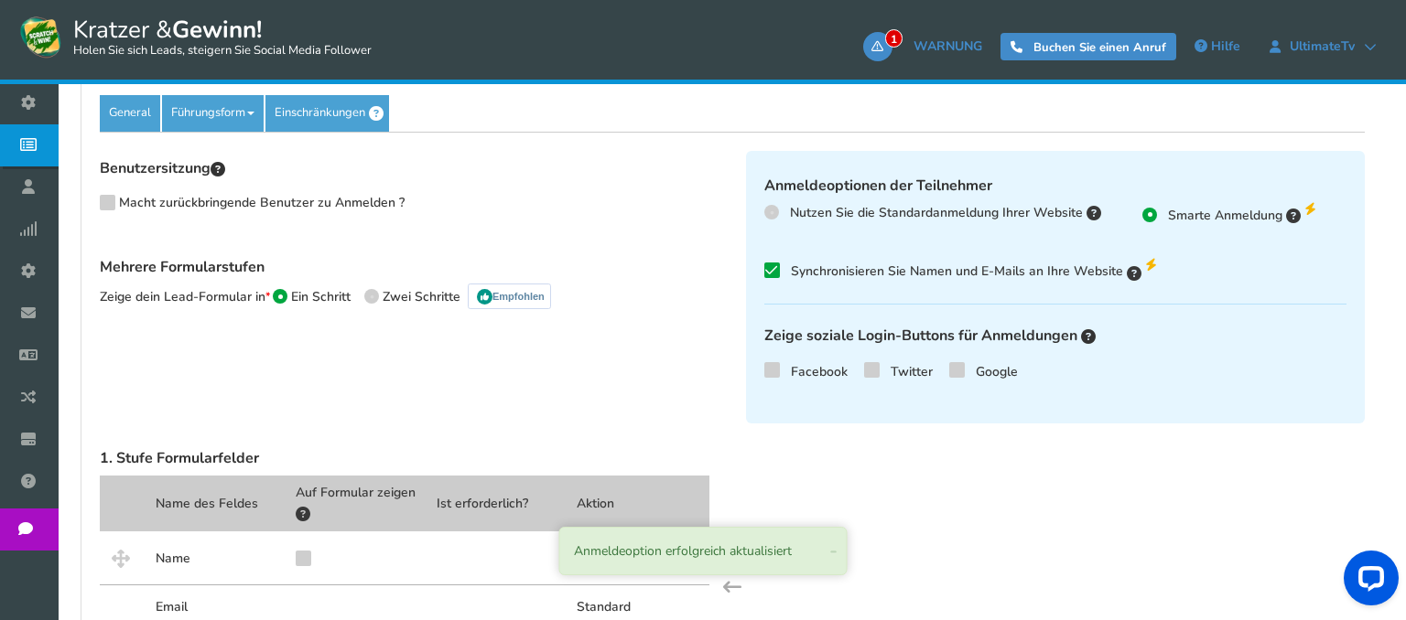
click at [1281, 213] on label "Smarte Anmeldung" at bounding box center [1228, 214] width 173 height 22
click at [1154, 213] on input "Smarte Anmeldung" at bounding box center [1148, 213] width 12 height 12
click at [911, 270] on span "Synchronisieren Sie Namen und E-Mails an Ihre Website" at bounding box center [957, 271] width 332 height 17
click at [746, 270] on input "Synchronisieren Sie Namen und E-Mails an Ihre Website Bist du sicher? Wenn Sie …" at bounding box center [746, 269] width 0 height 12
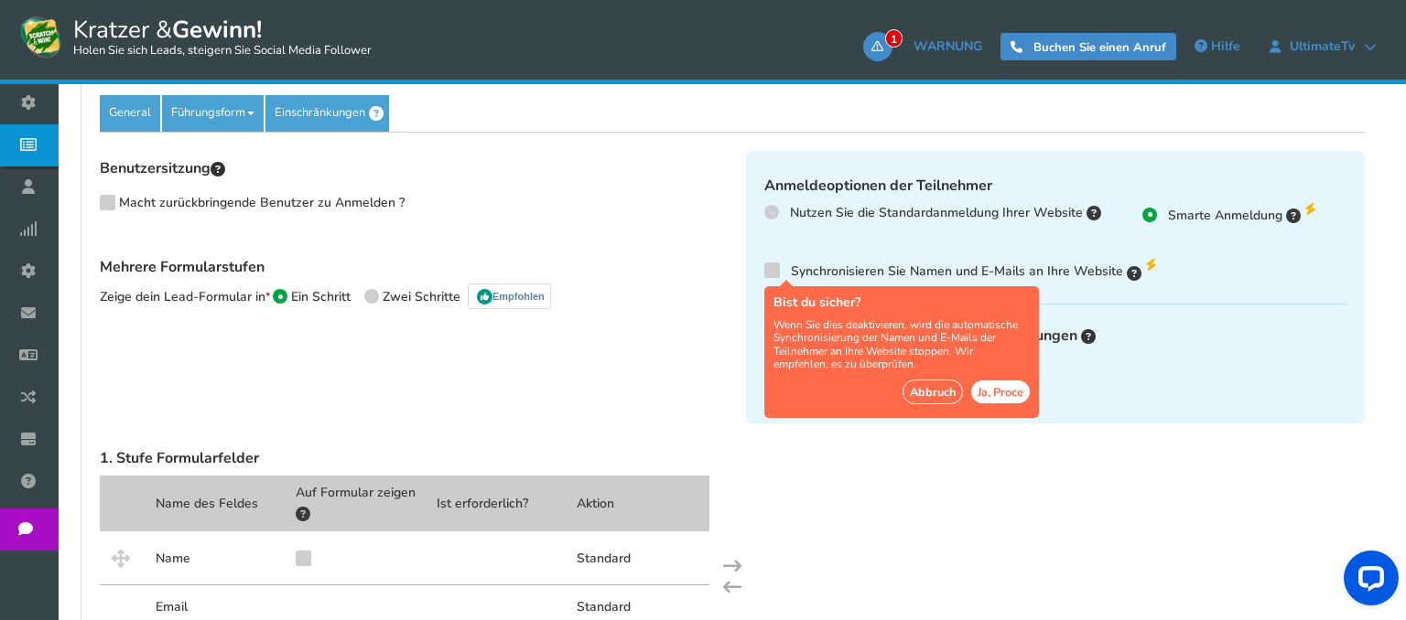
drag, startPoint x: 988, startPoint y: 384, endPoint x: 986, endPoint y: 363, distance: 21.2
click at [986, 363] on div "Bist du sicher? Wenn Sie dies deaktivieren, wird die automatische Synchronisier…" at bounding box center [901, 352] width 275 height 132
click at [746, 275] on input "Synchronisieren Sie Namen und E-Mails an Ihre Website Bist du sicher? Wenn Sie …" at bounding box center [746, 269] width 0 height 12
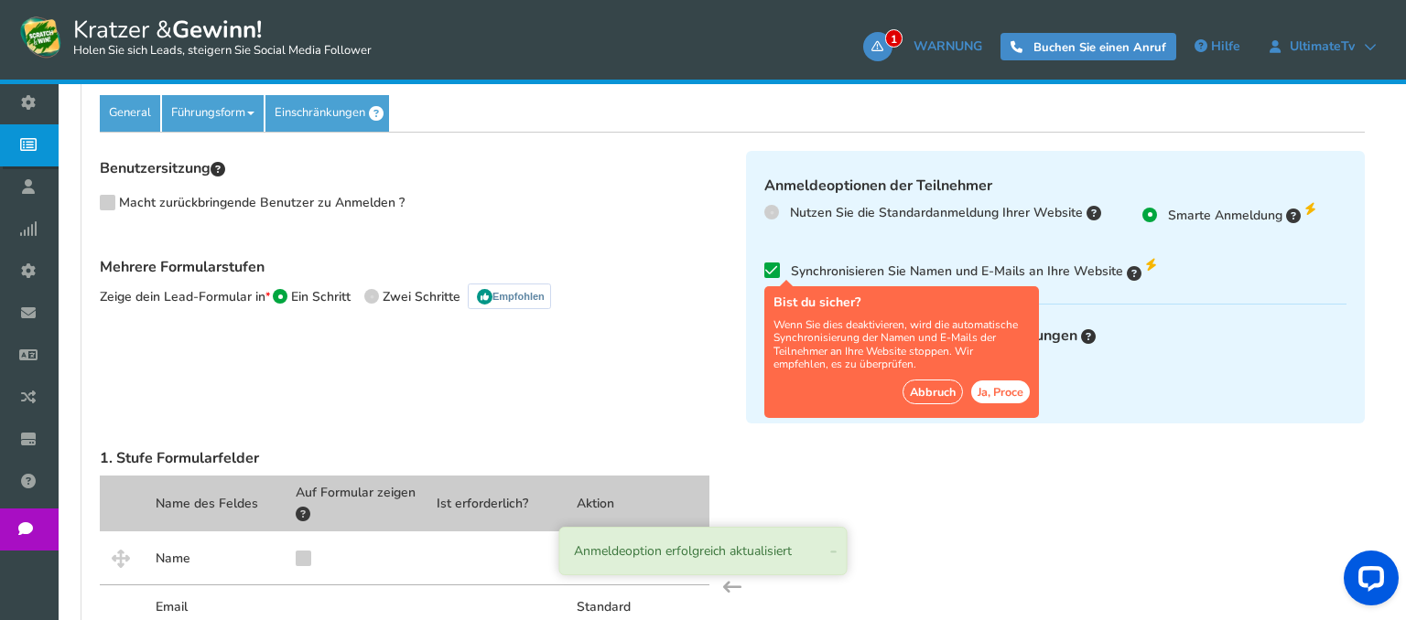
click at [949, 382] on button "Abbruch" at bounding box center [932, 392] width 60 height 25
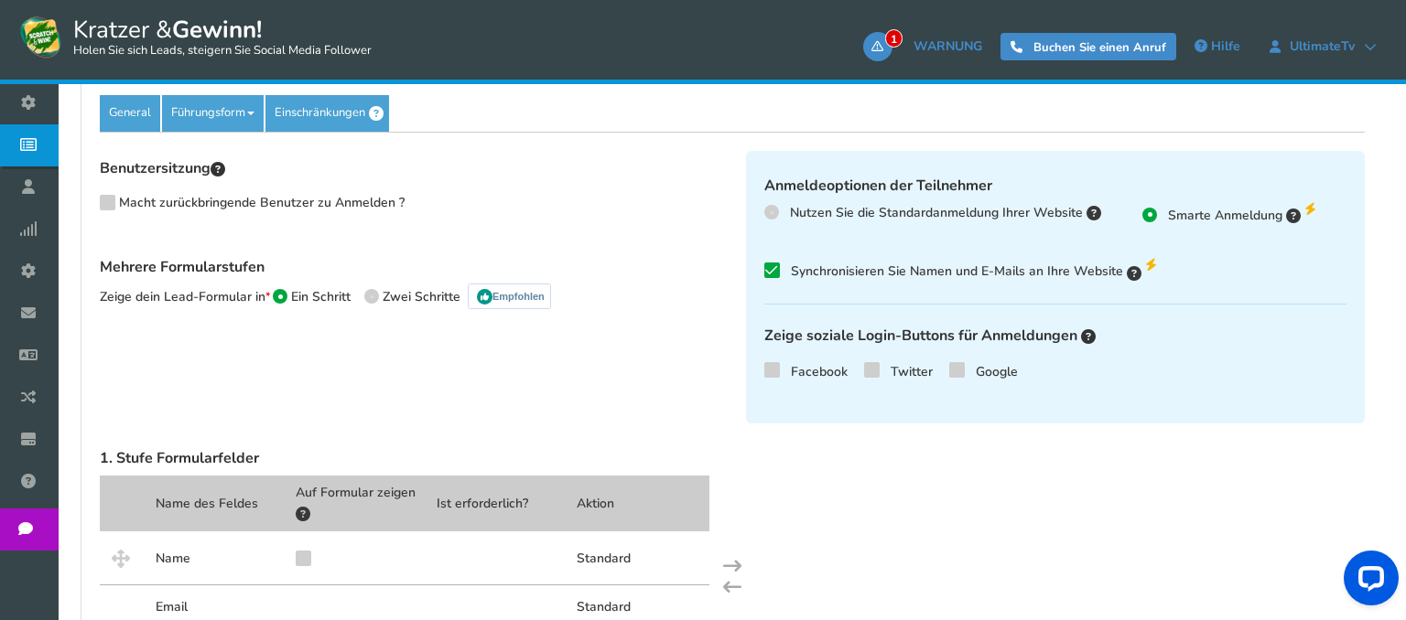
click at [397, 201] on span "Macht zurückbringende Benutzer zu Anmelden ?" at bounding box center [262, 202] width 286 height 17
click at [99, 201] on input "Macht zurückbringende Benutzer zu Anmelden ?" at bounding box center [89, 207] width 17 height 17
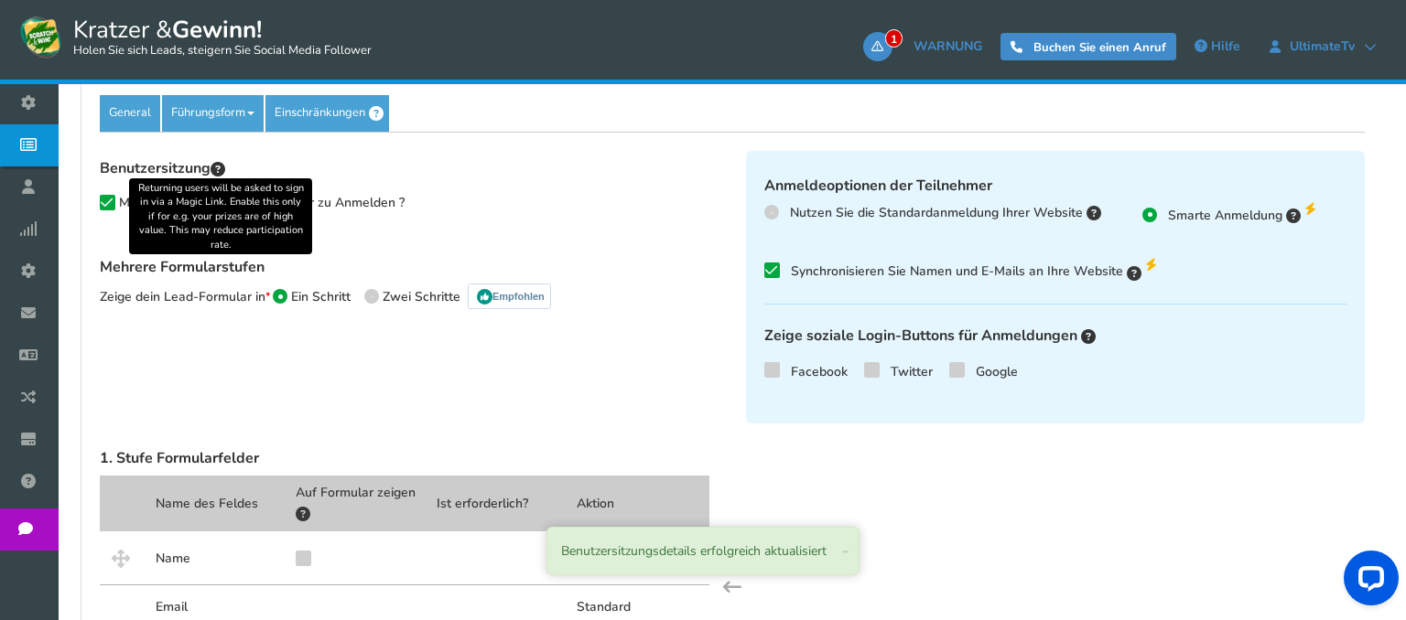
click at [225, 167] on icon at bounding box center [217, 169] width 15 height 15
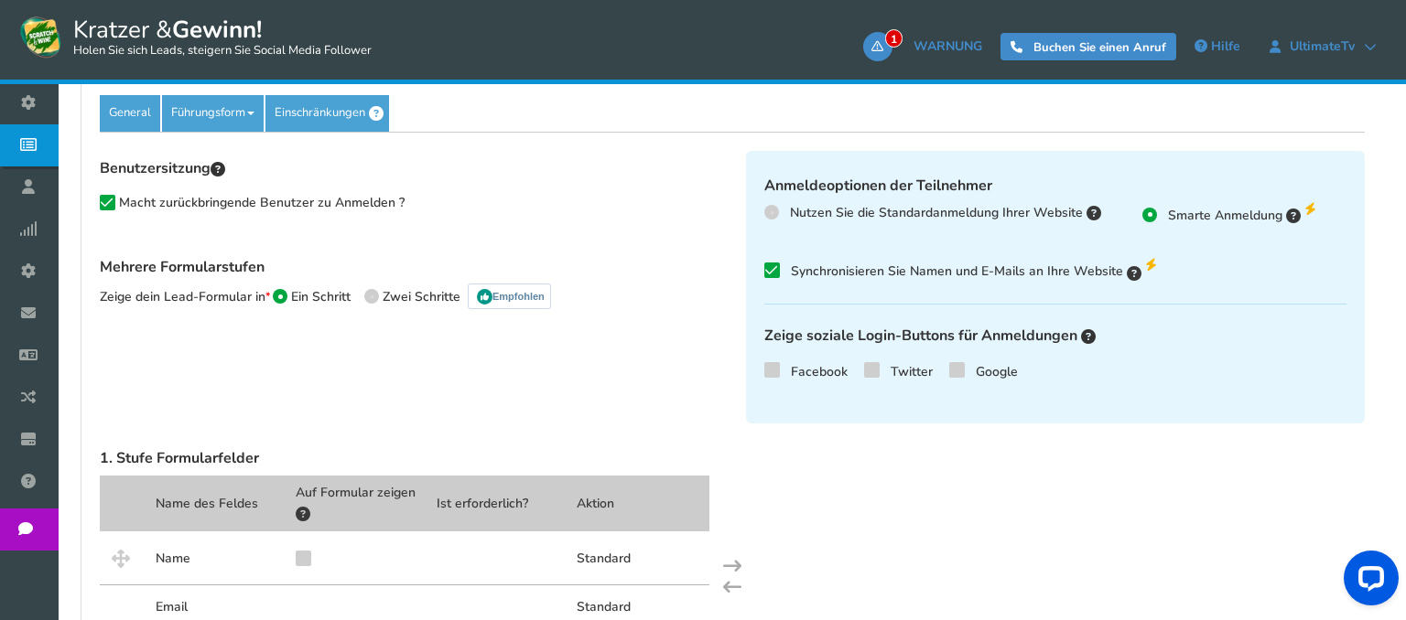
click at [301, 208] on span "Macht zurückbringende Benutzer zu Anmelden ?" at bounding box center [262, 202] width 286 height 17
click at [99, 208] on input "Macht zurückbringende Benutzer zu Anmelden ?" at bounding box center [89, 207] width 17 height 17
checkbox input "false"
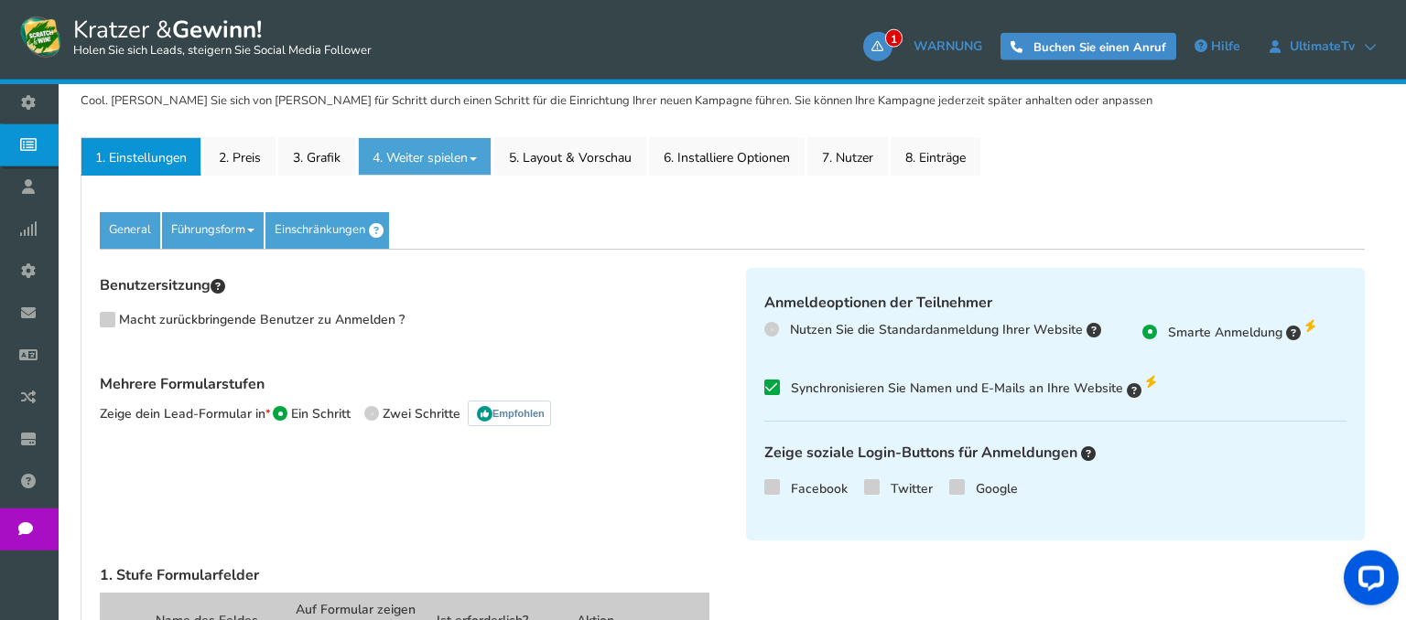
scroll to position [278, 0]
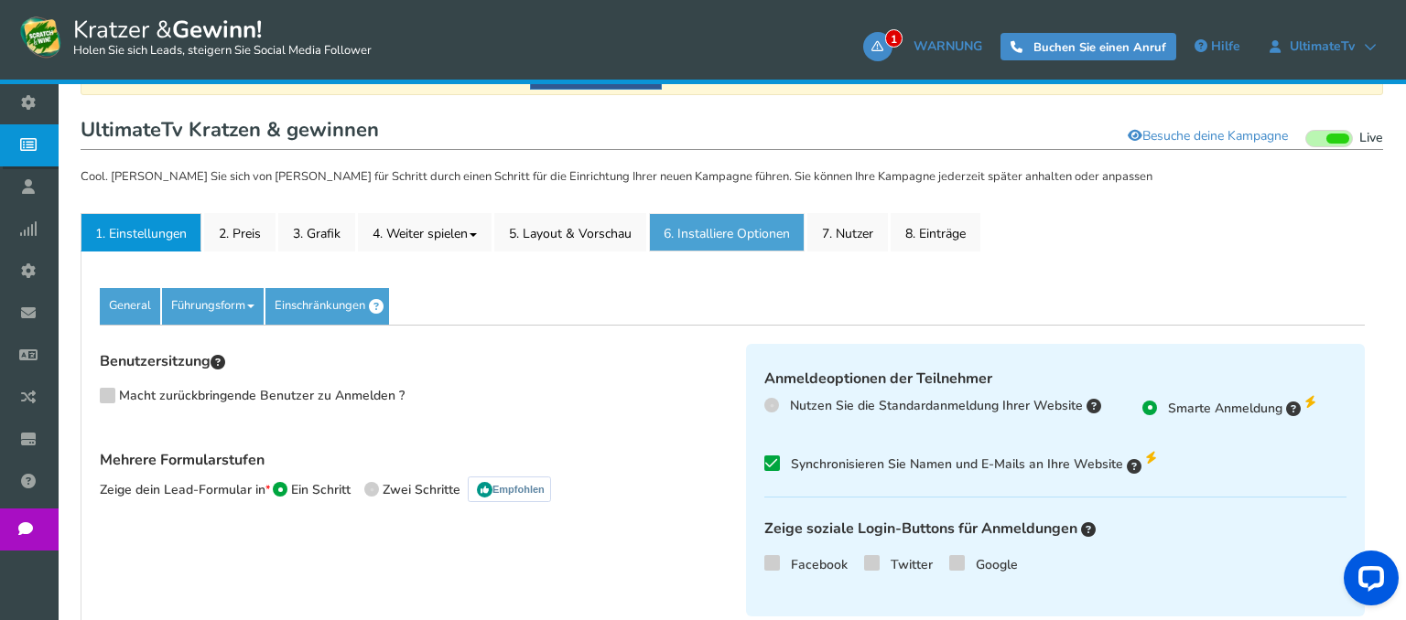
click at [778, 249] on link "6. Installiere Optionen New" at bounding box center [727, 232] width 156 height 38
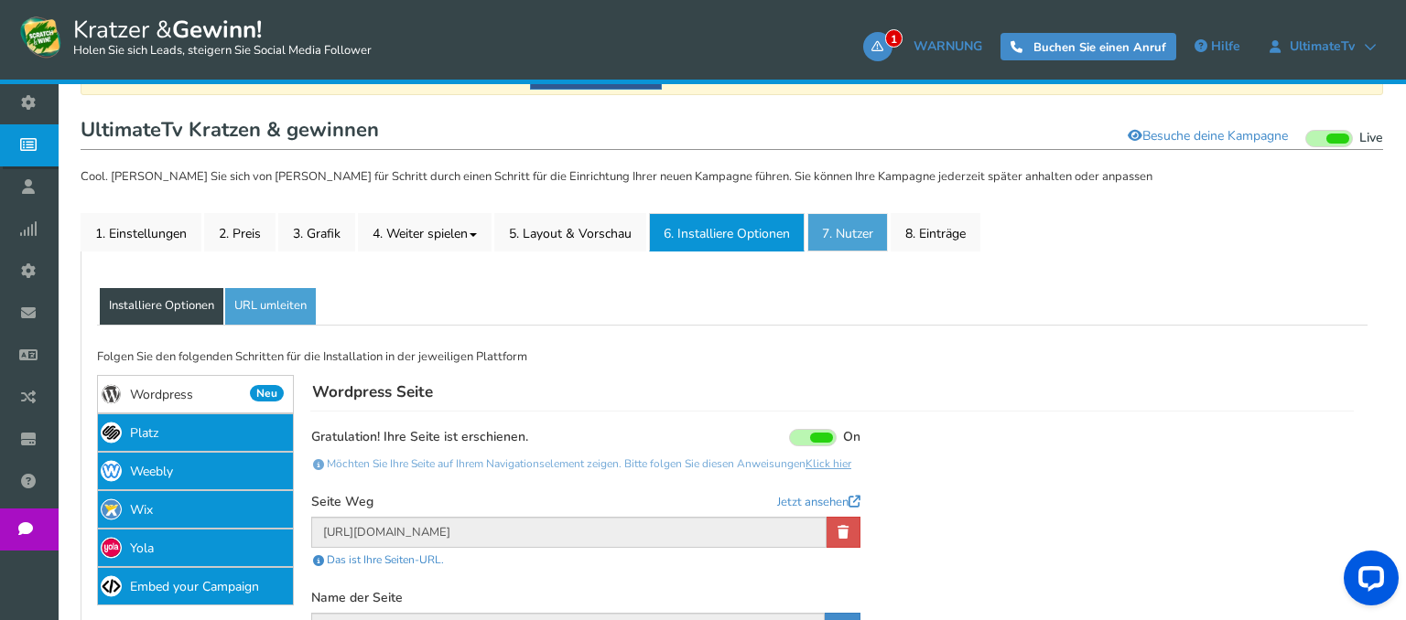
click at [855, 238] on link "7. Nutzer" at bounding box center [847, 232] width 81 height 38
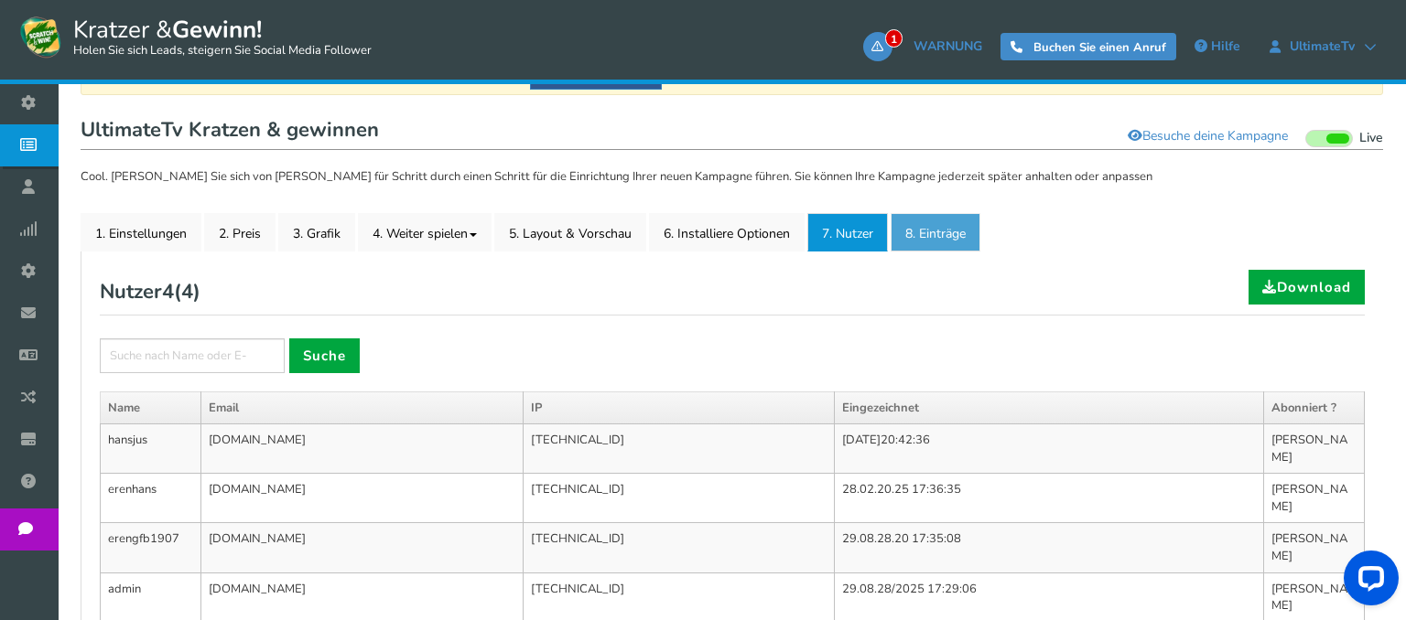
click at [915, 243] on link "8. Einträge" at bounding box center [935, 232] width 90 height 38
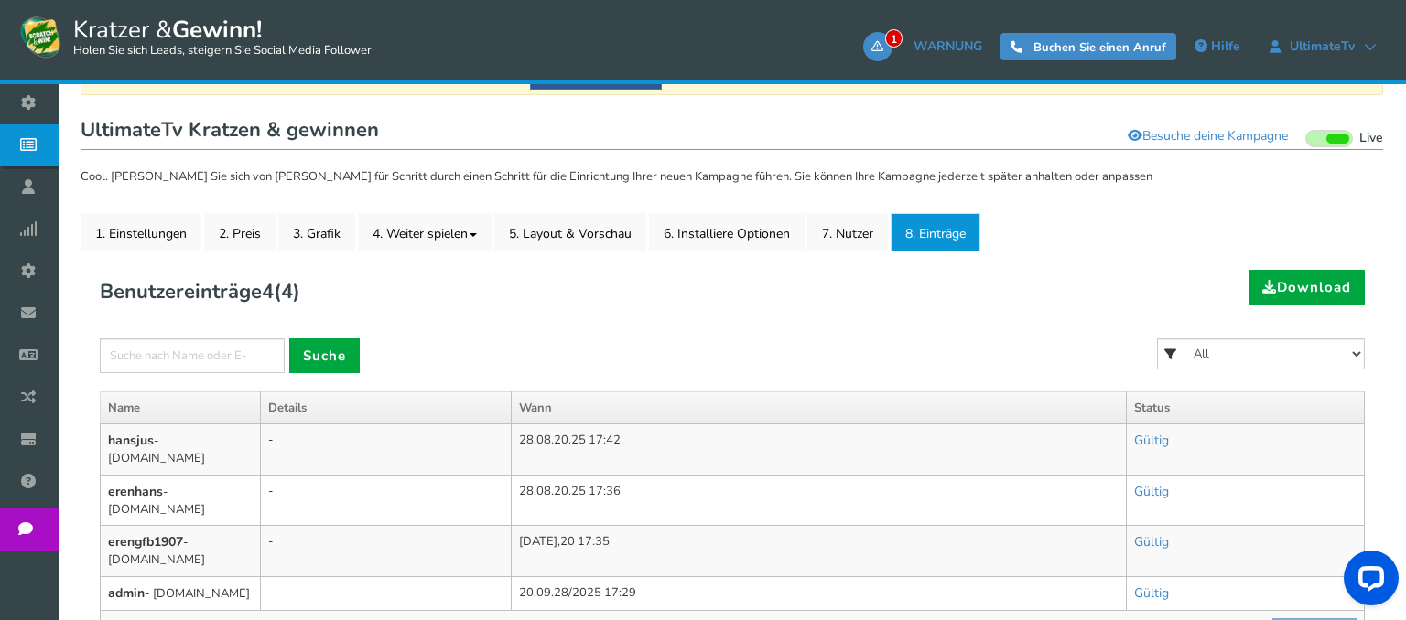
scroll to position [374, 0]
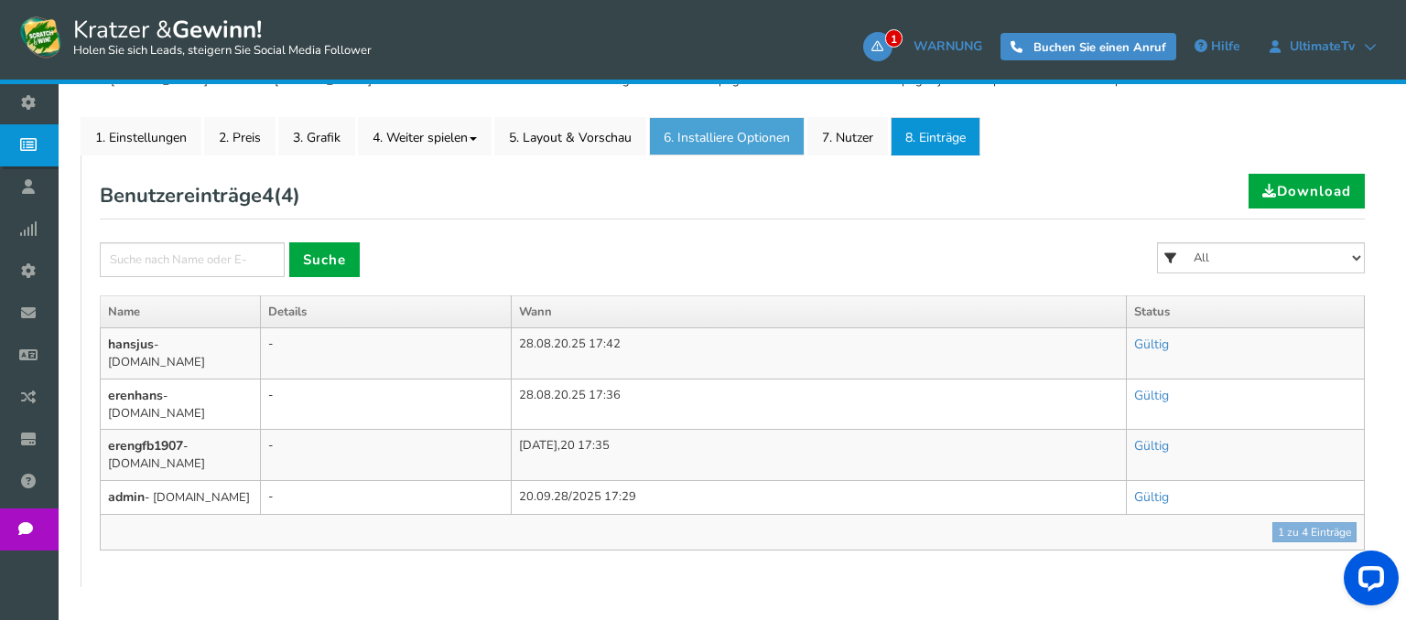
click at [734, 145] on link "6. Installiere Optionen New" at bounding box center [727, 136] width 156 height 38
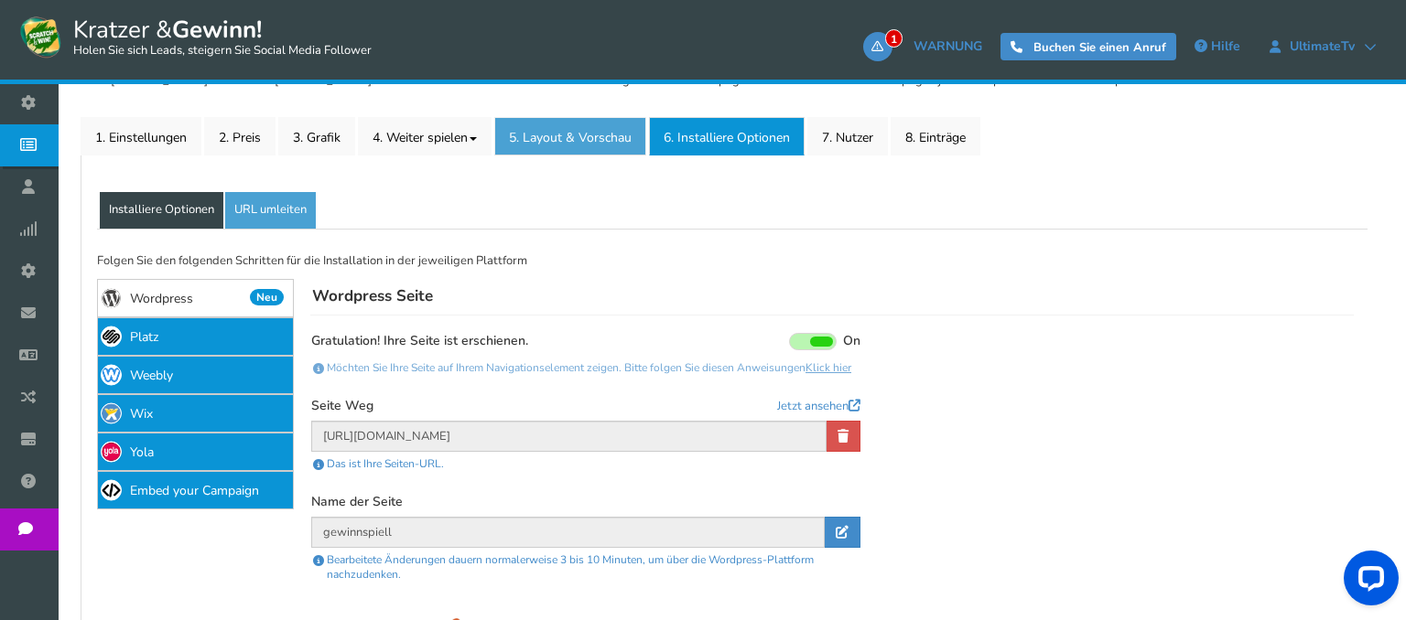
click at [585, 136] on link "5. Layout & Vorschau" at bounding box center [570, 136] width 152 height 38
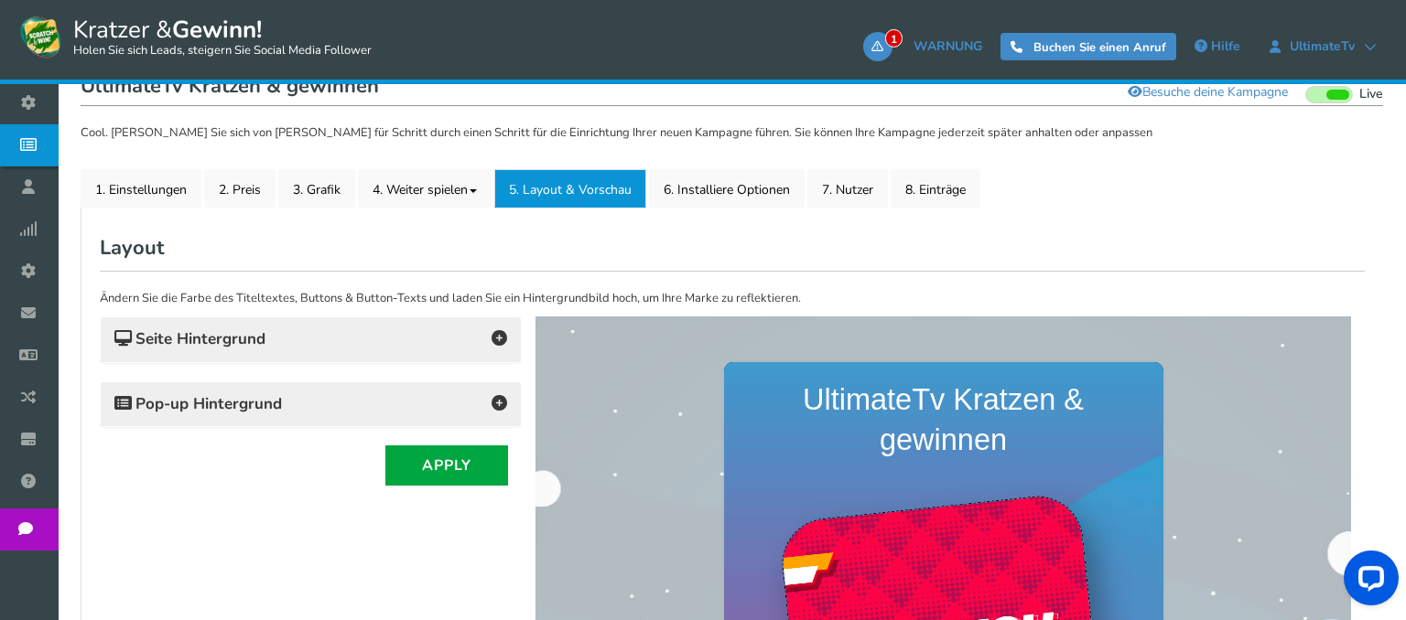
scroll to position [303, 0]
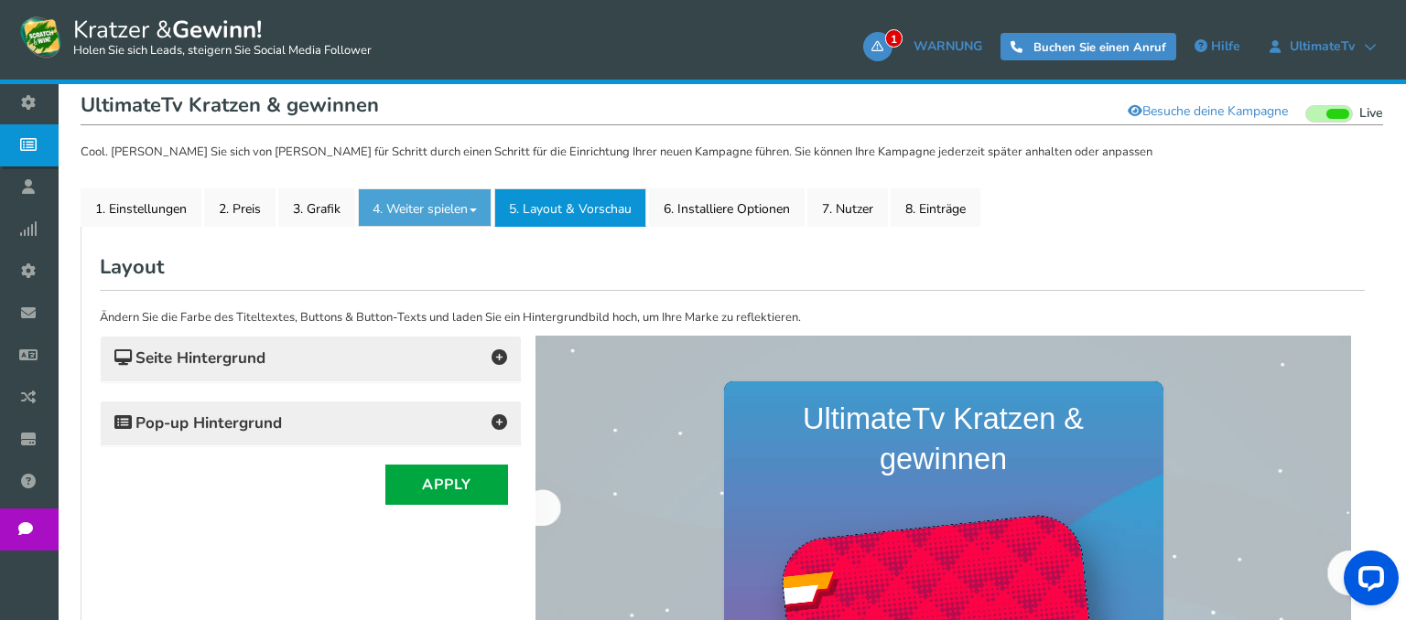
click at [448, 215] on link "4. Weiter spielen" at bounding box center [425, 208] width 134 height 38
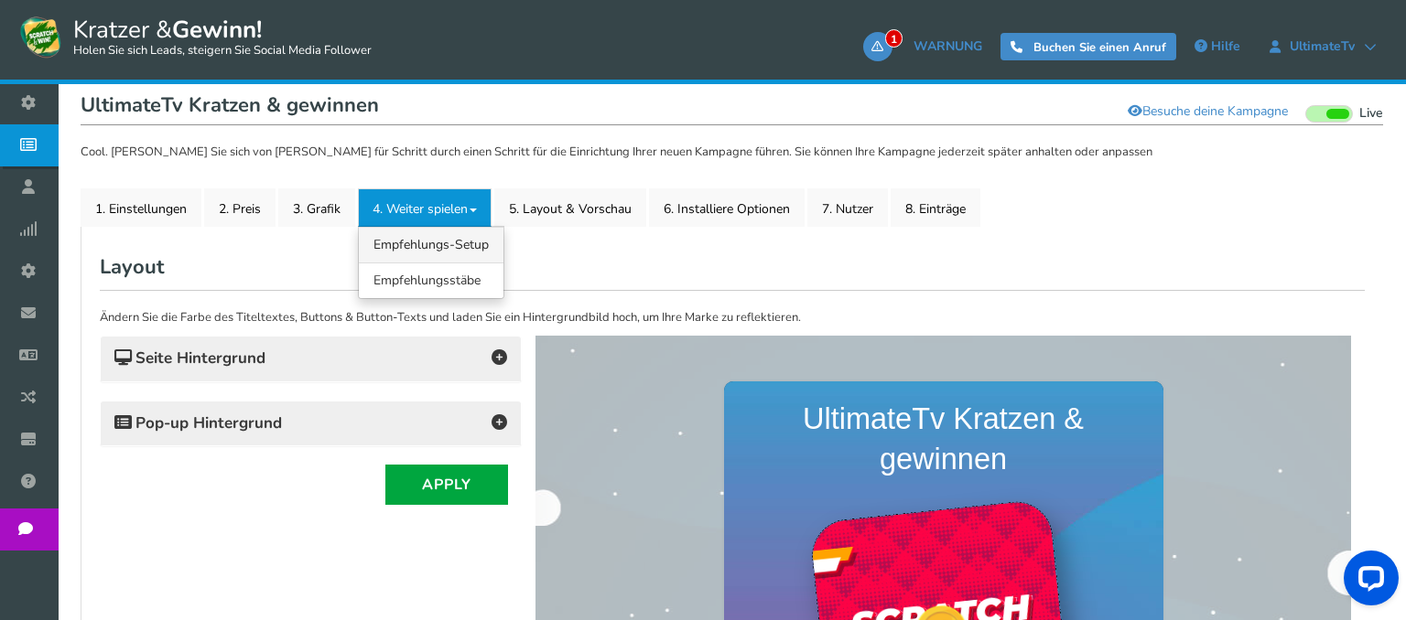
click at [448, 242] on link "4.1 Empfehlungs-Setup" at bounding box center [431, 245] width 145 height 36
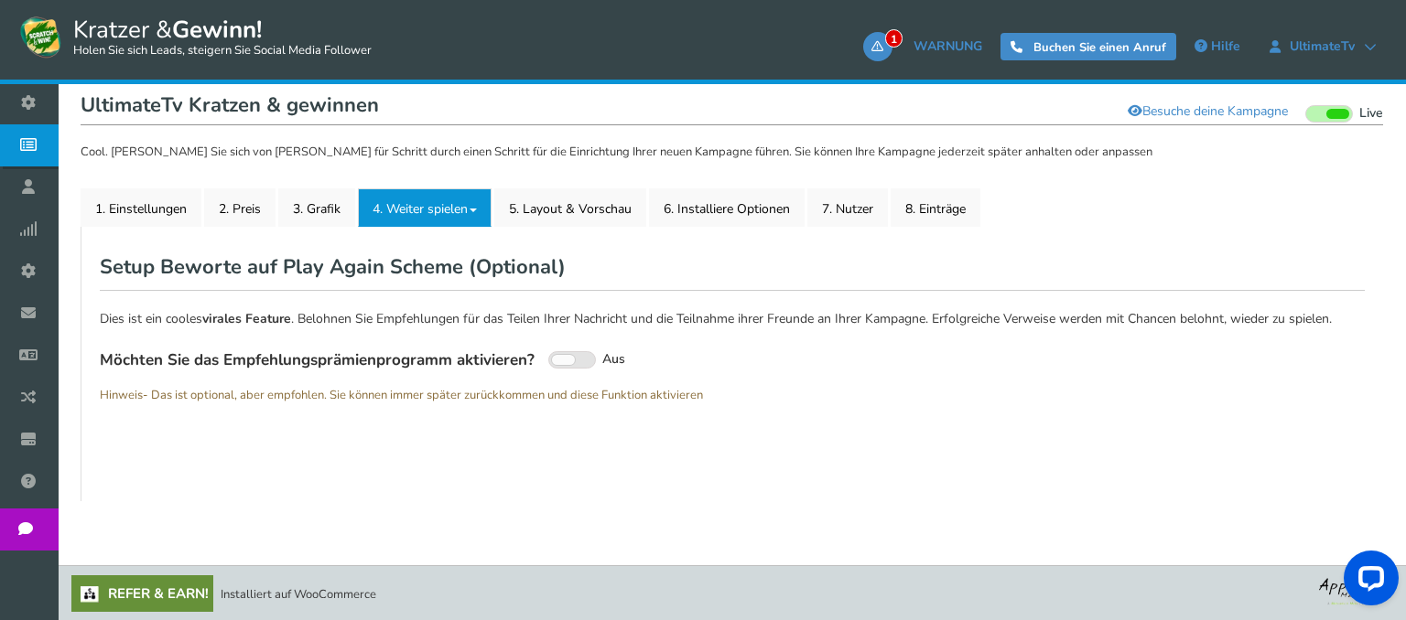
click at [448, 209] on link "4. Weiter spielen" at bounding box center [425, 208] width 134 height 38
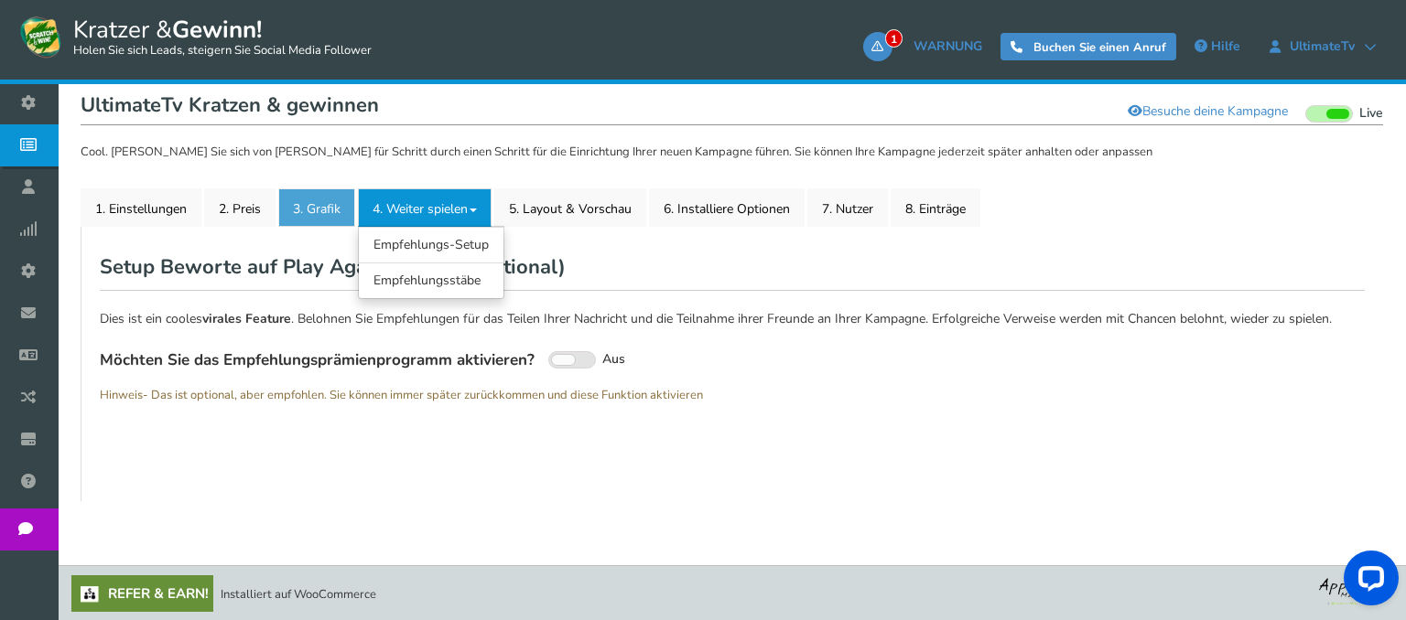
click at [341, 220] on link "3. Grafik" at bounding box center [316, 208] width 77 height 38
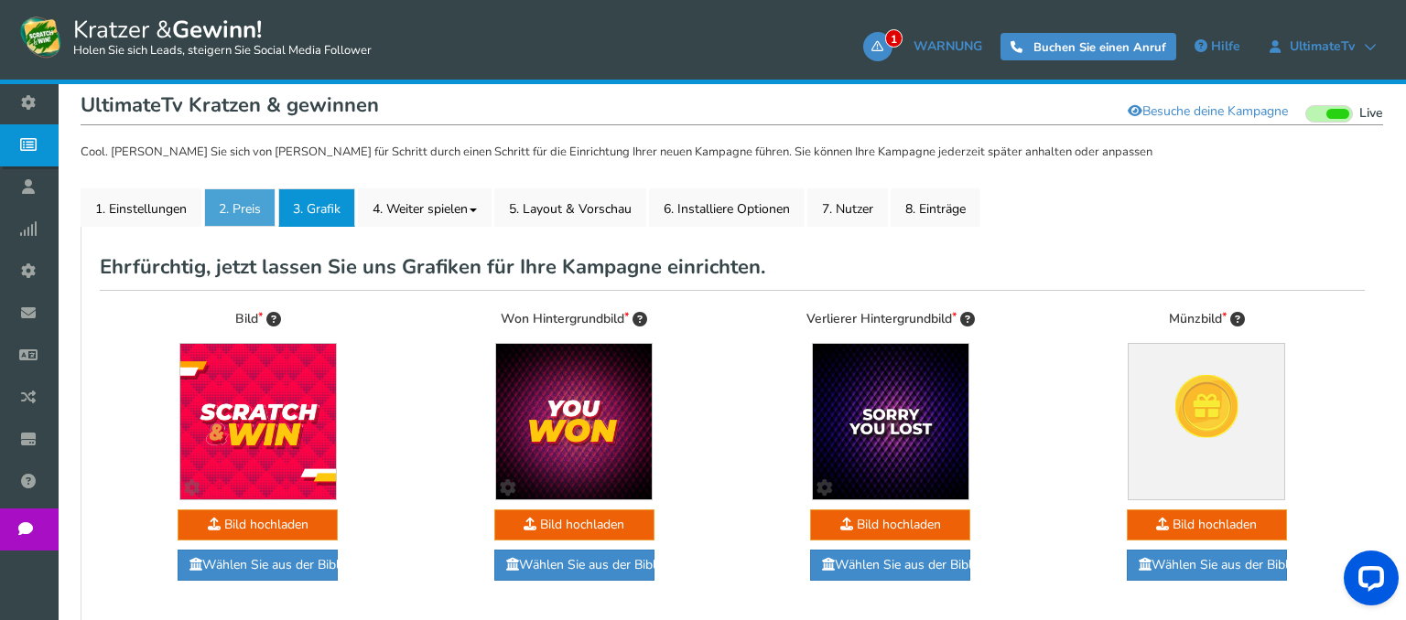
click at [237, 216] on link "2. Preis" at bounding box center [239, 208] width 71 height 38
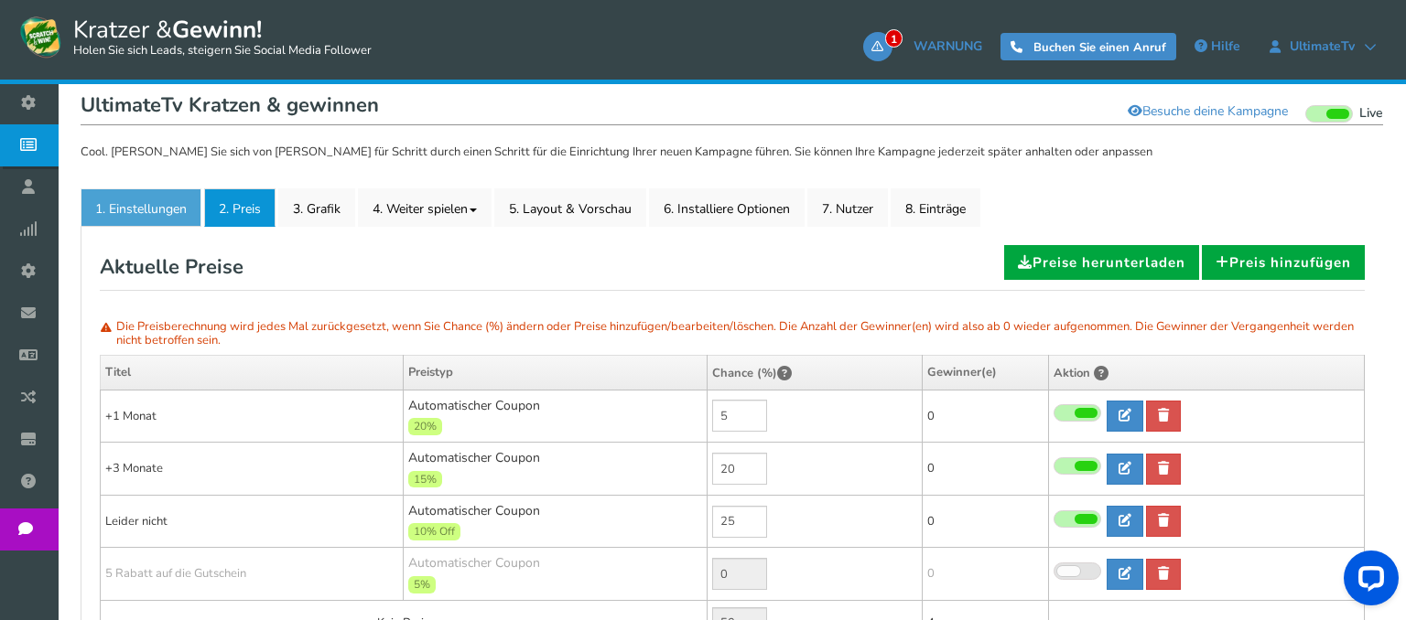
click at [162, 215] on link "1. Einstellungen" at bounding box center [141, 208] width 121 height 38
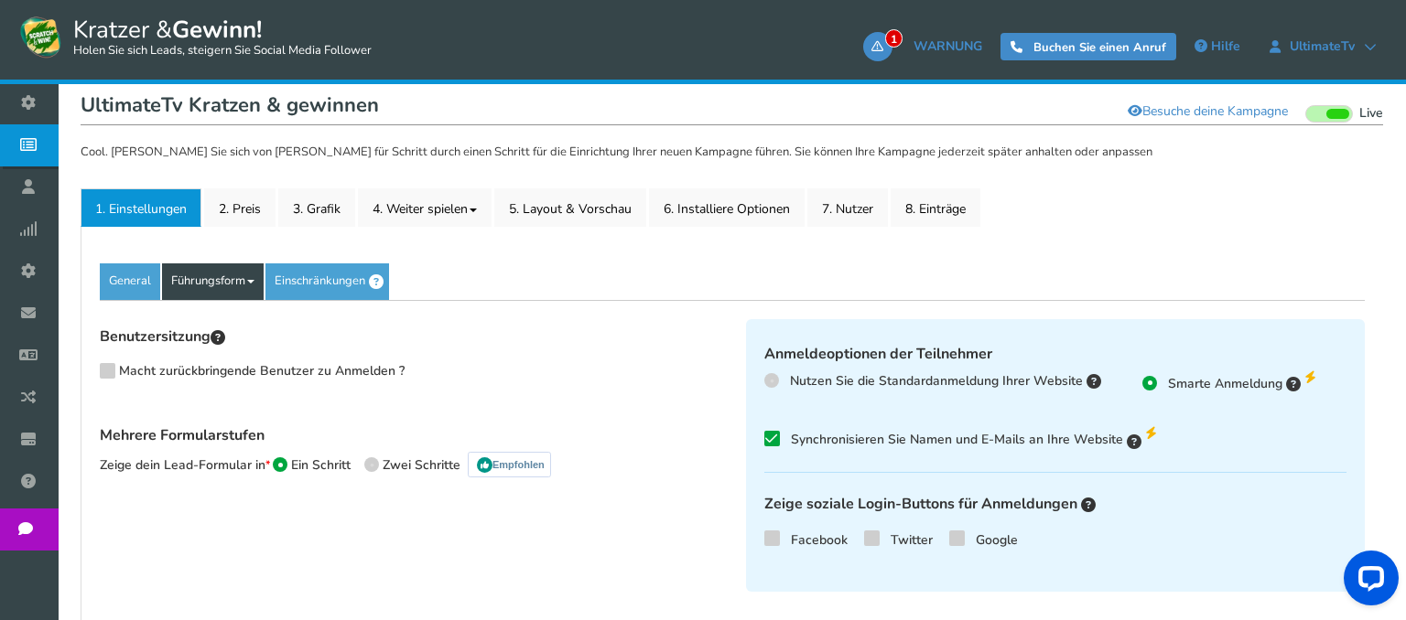
click at [183, 284] on link "Führungsform" at bounding box center [213, 282] width 102 height 37
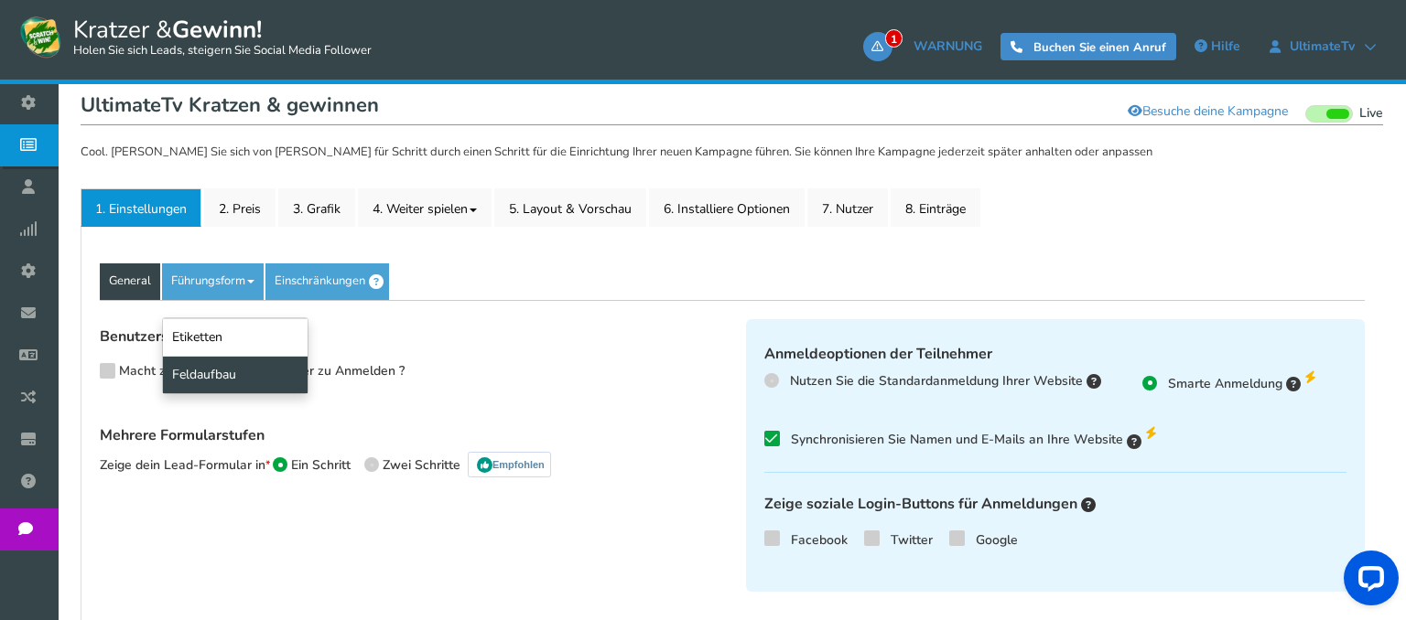
click at [156, 289] on link "General" at bounding box center [130, 282] width 60 height 37
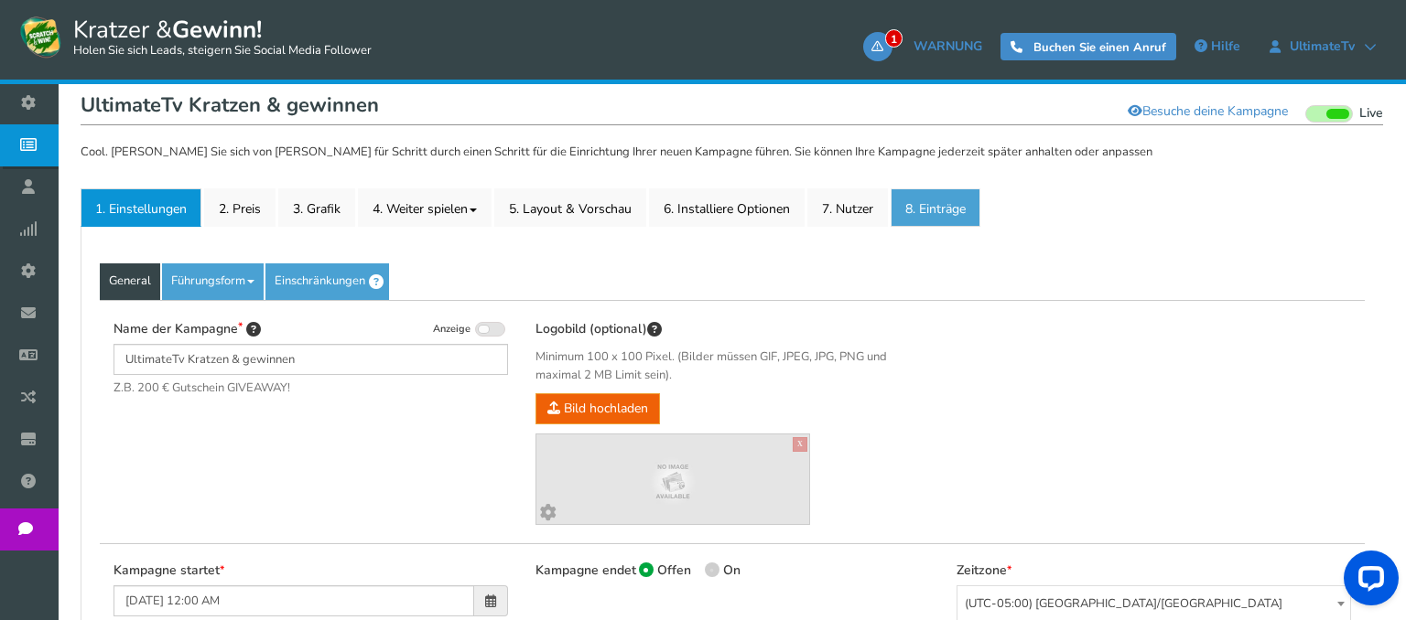
click at [954, 221] on link "8. Einträge" at bounding box center [935, 208] width 90 height 38
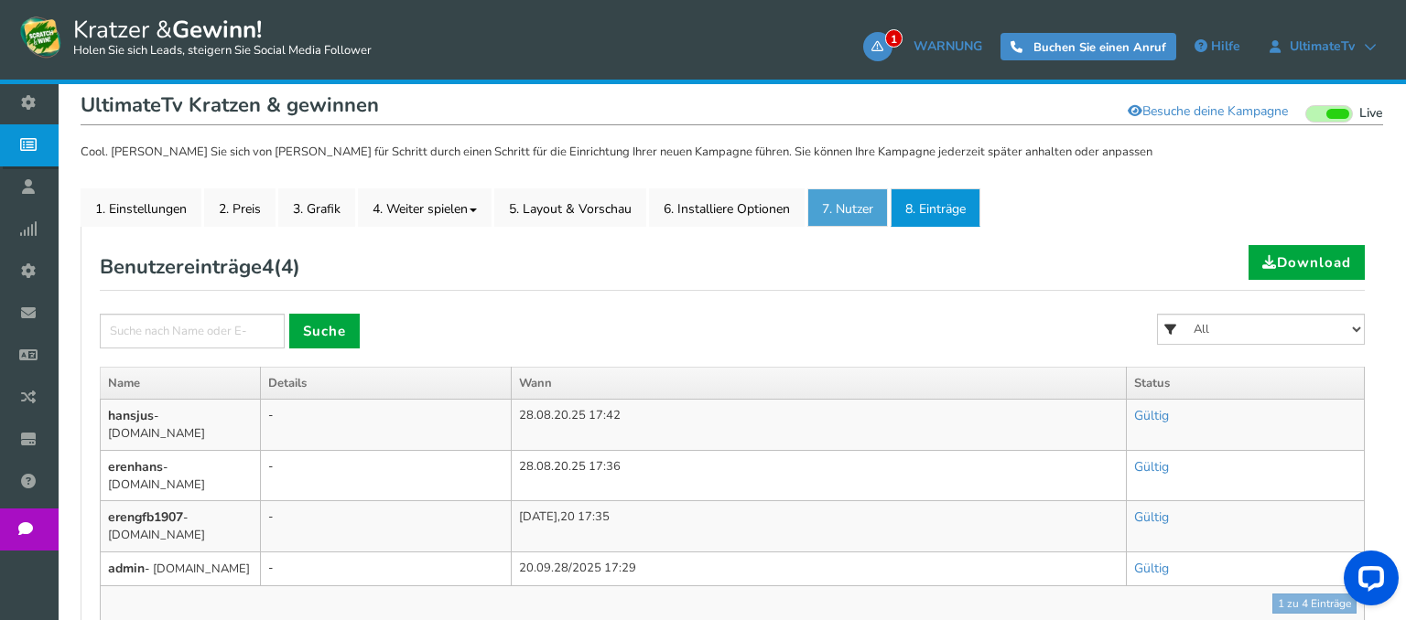
click at [825, 199] on link "7. Nutzer" at bounding box center [847, 208] width 81 height 38
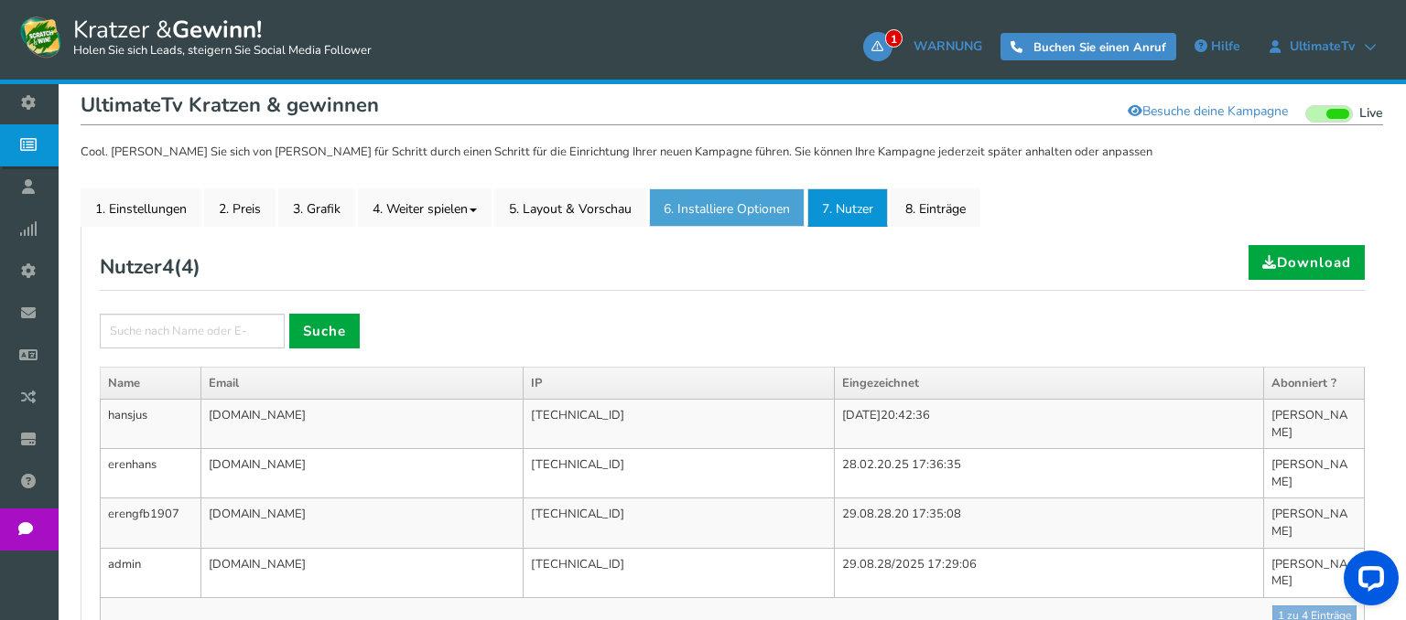
click at [754, 202] on link "6. Installiere Optionen New" at bounding box center [727, 208] width 156 height 38
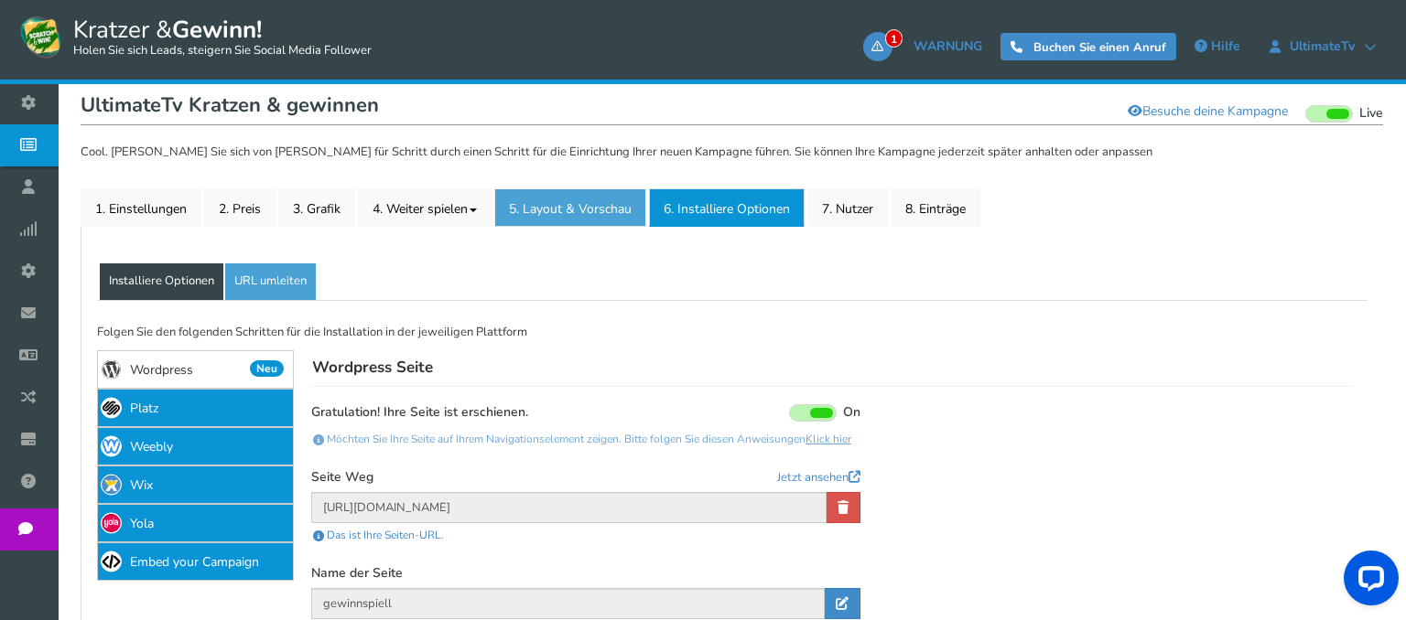
click at [616, 207] on link "5. Layout & Vorschau" at bounding box center [570, 208] width 152 height 38
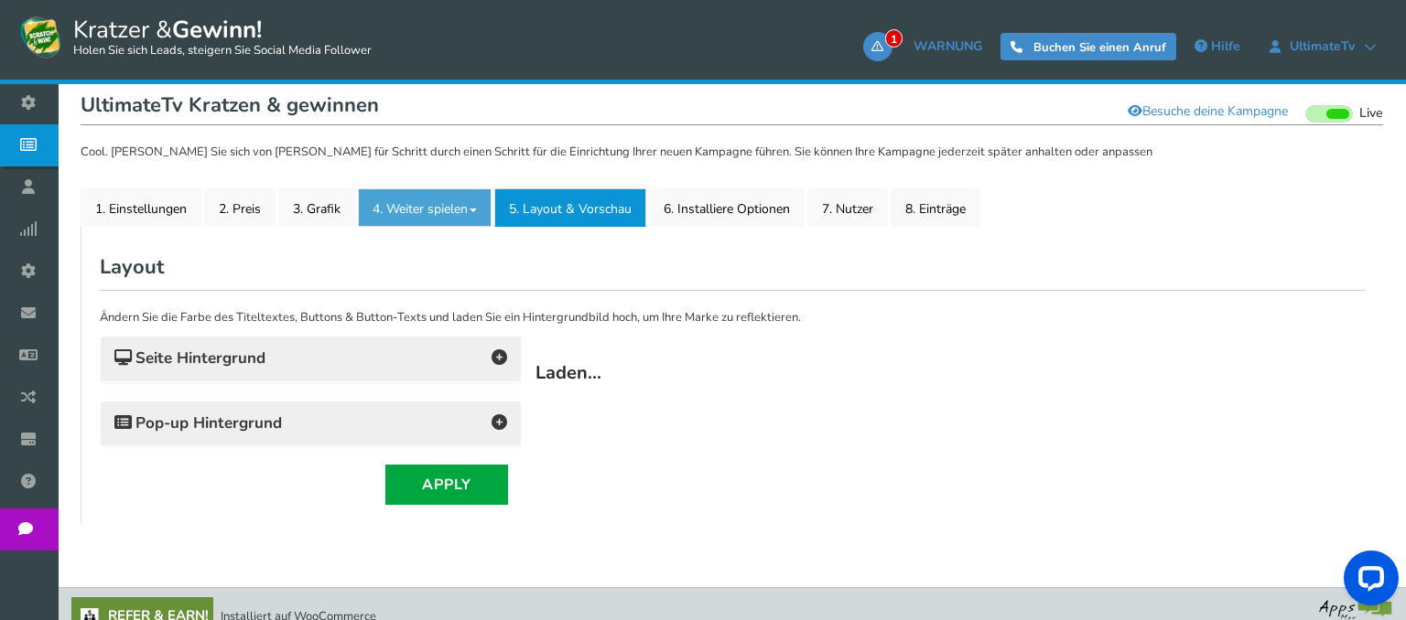
scroll to position [0, 0]
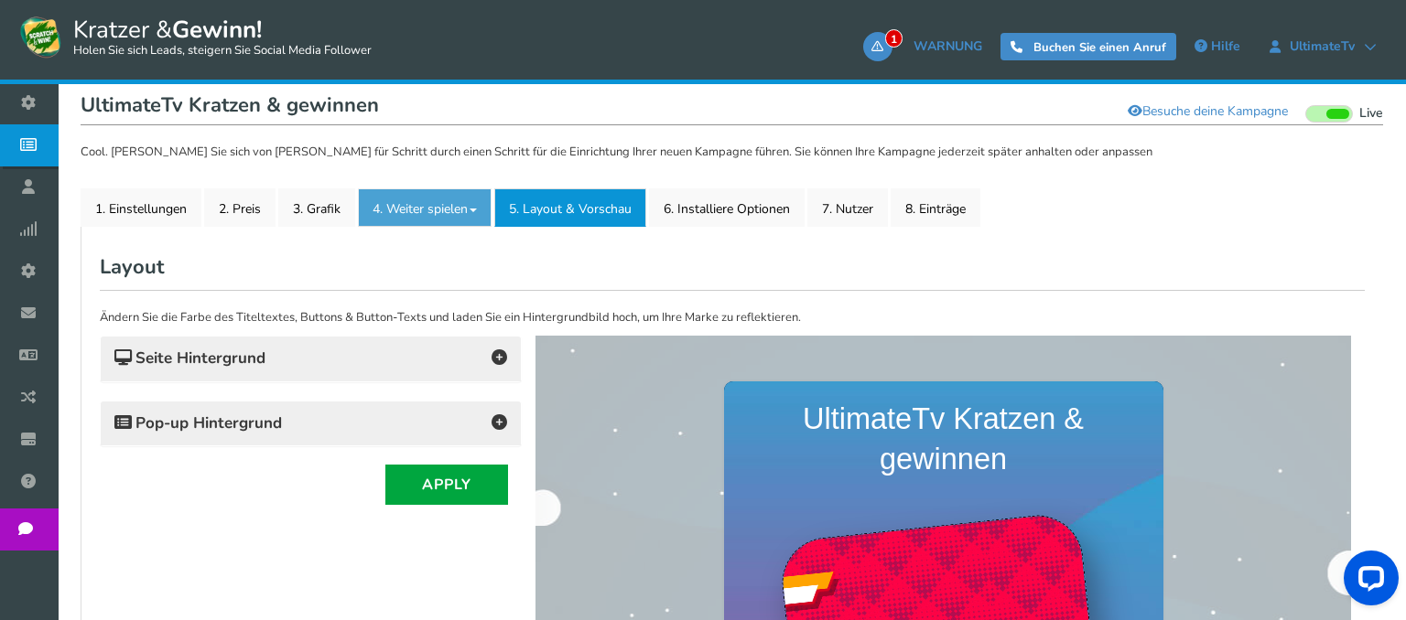
click at [470, 207] on link "4. Weiter spielen" at bounding box center [425, 208] width 134 height 38
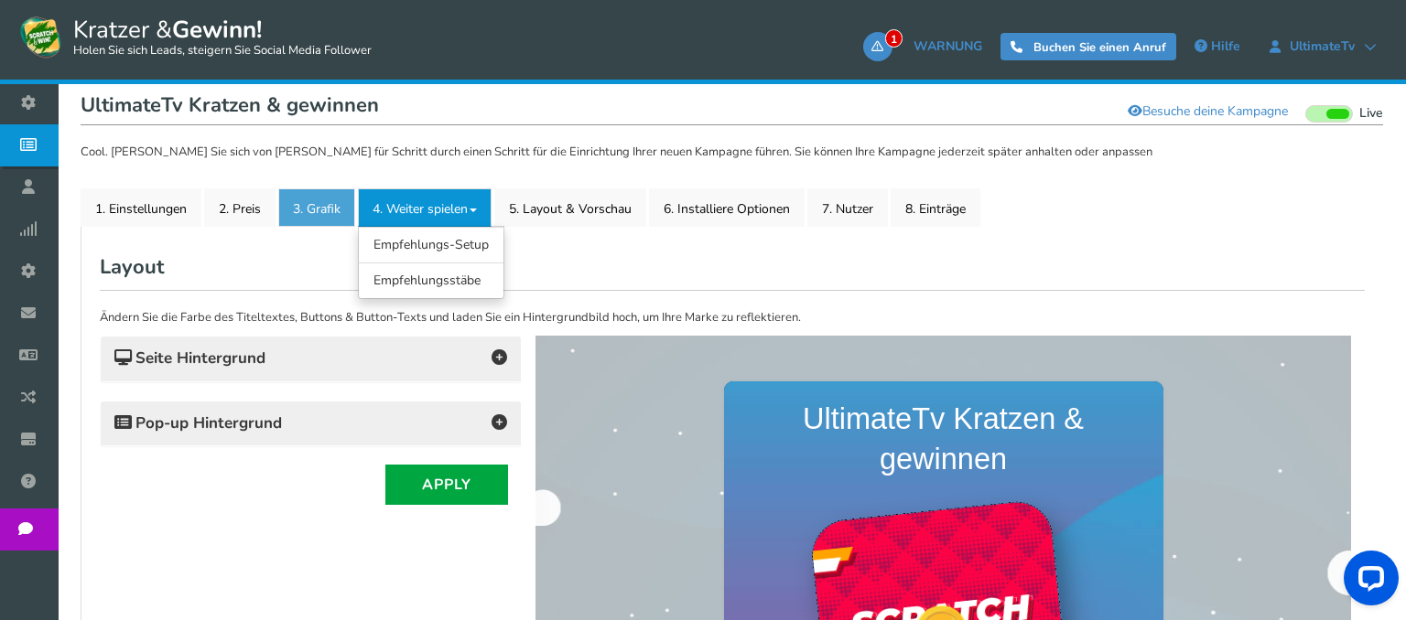
click at [353, 212] on link "3. Grafik" at bounding box center [316, 208] width 77 height 38
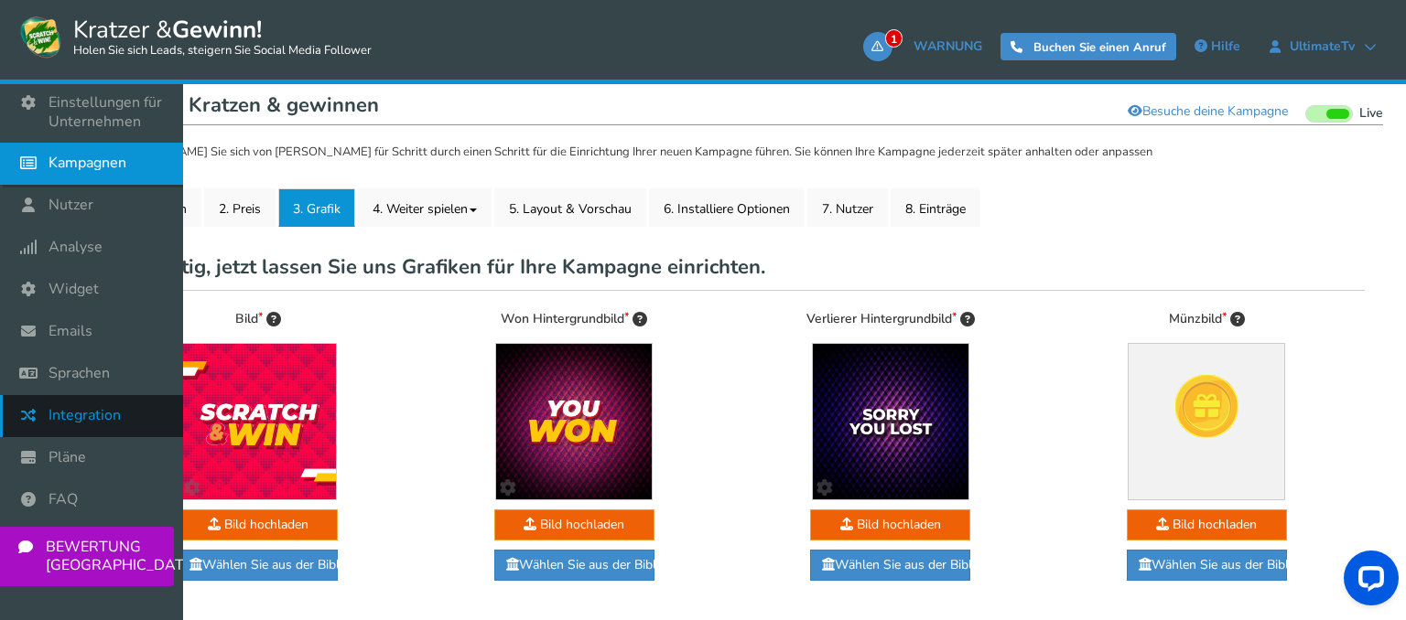
click at [127, 404] on link "Integration" at bounding box center [91, 416] width 183 height 42
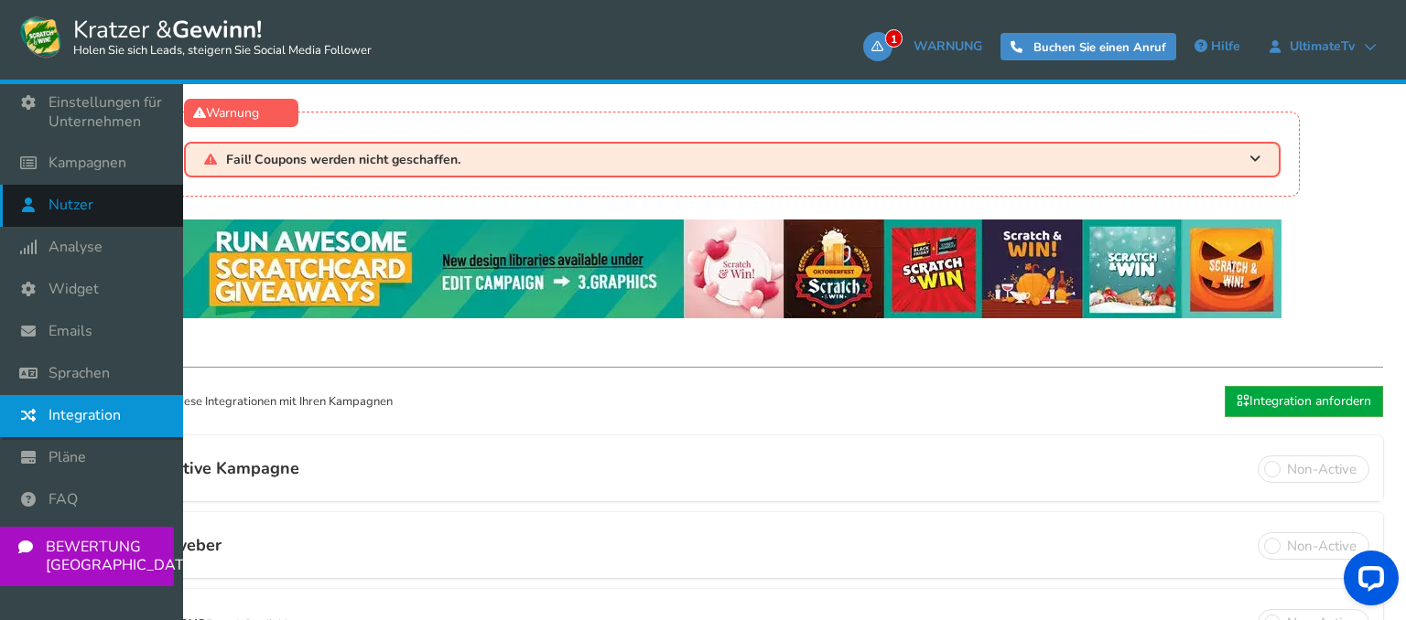
click at [115, 212] on link "Nutzer" at bounding box center [91, 206] width 183 height 42
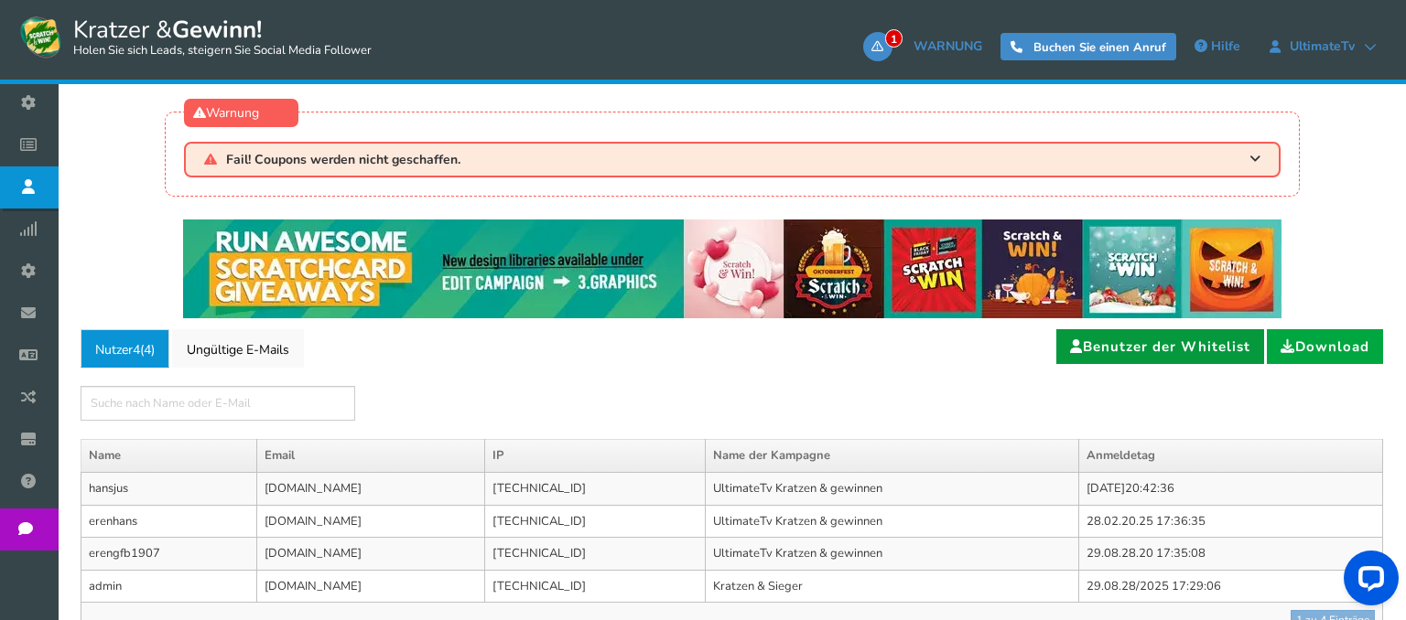
click at [1173, 346] on link "Benutzer der Whitelist" at bounding box center [1160, 346] width 208 height 35
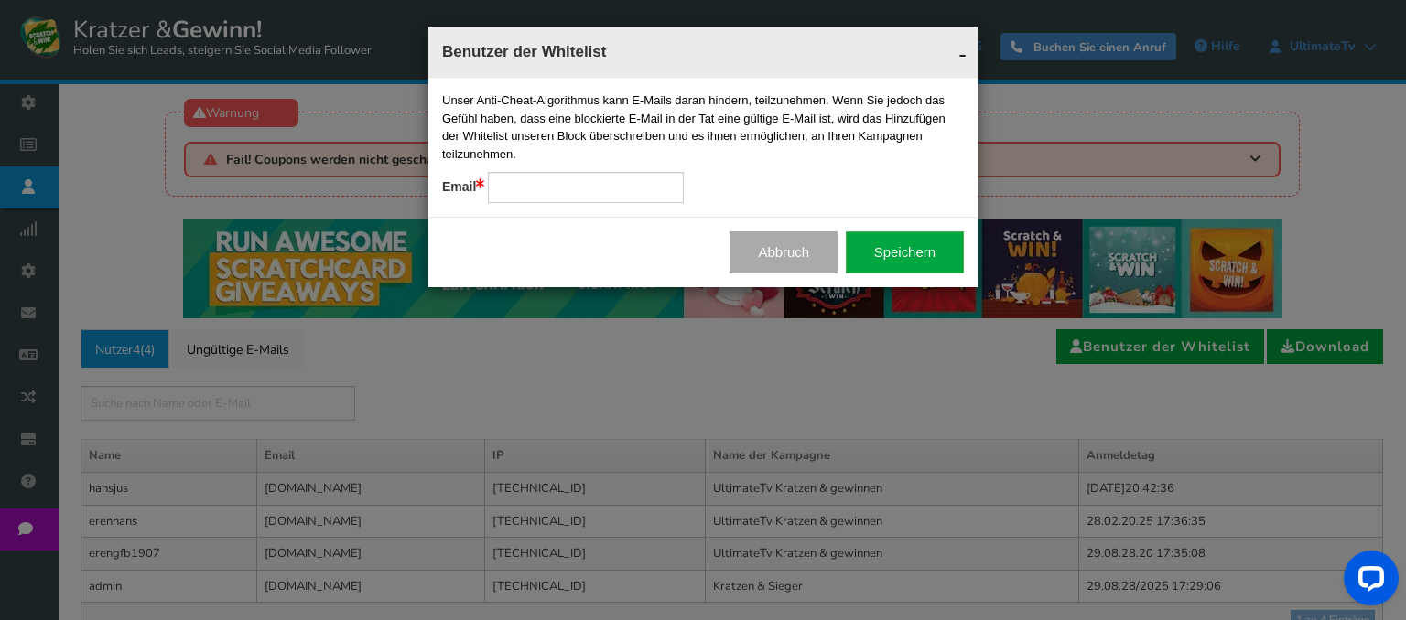
click at [964, 51] on span "-" at bounding box center [962, 53] width 8 height 27
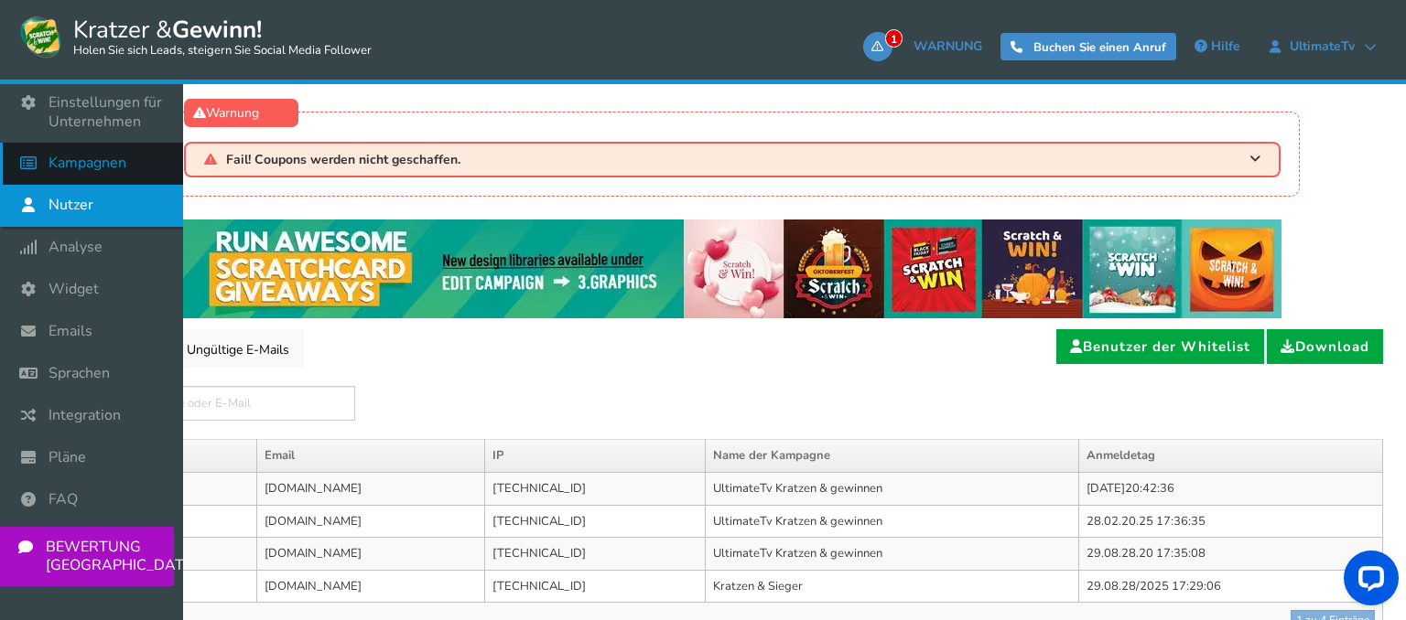
click at [46, 159] on icon at bounding box center [33, 163] width 35 height 40
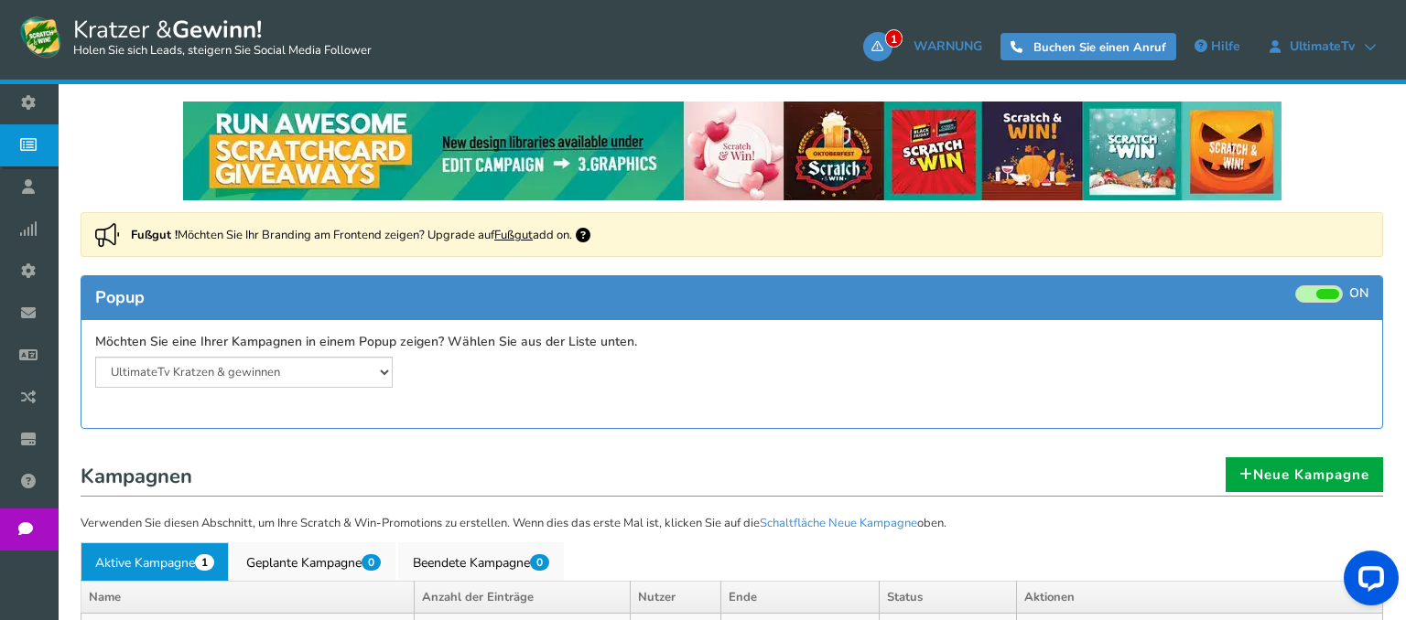
scroll to position [193, 0]
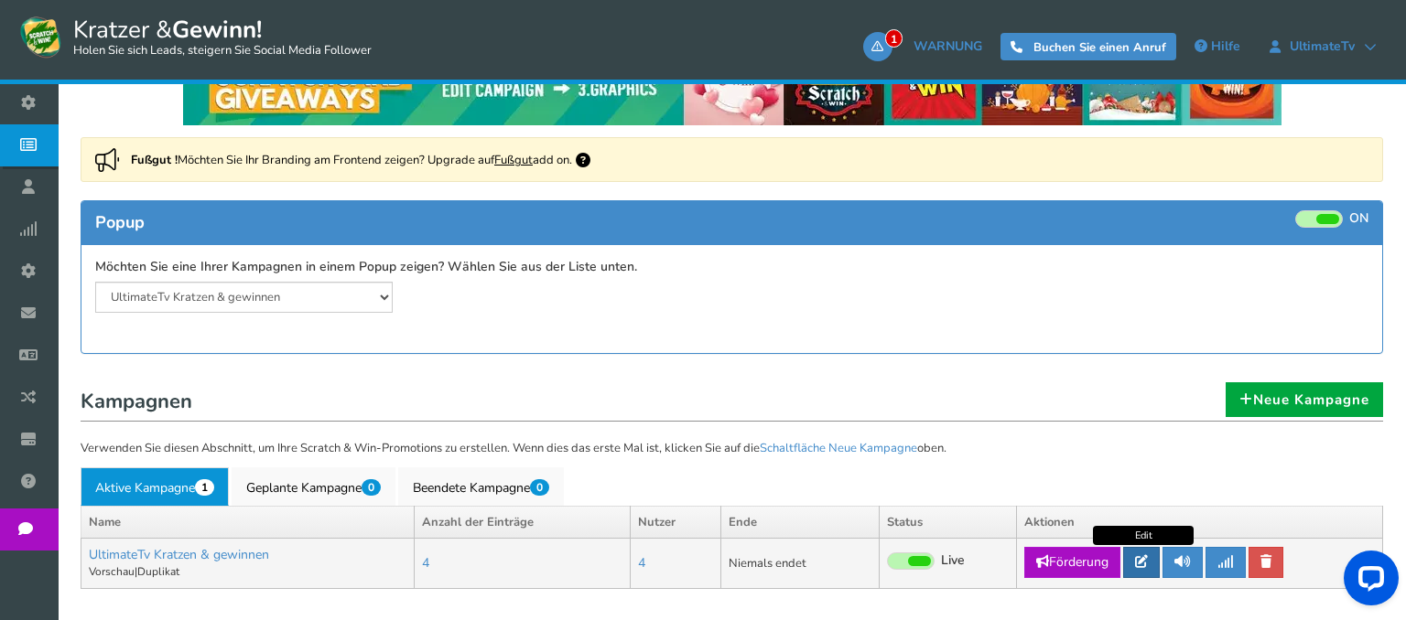
click at [1151, 567] on link at bounding box center [1141, 562] width 37 height 31
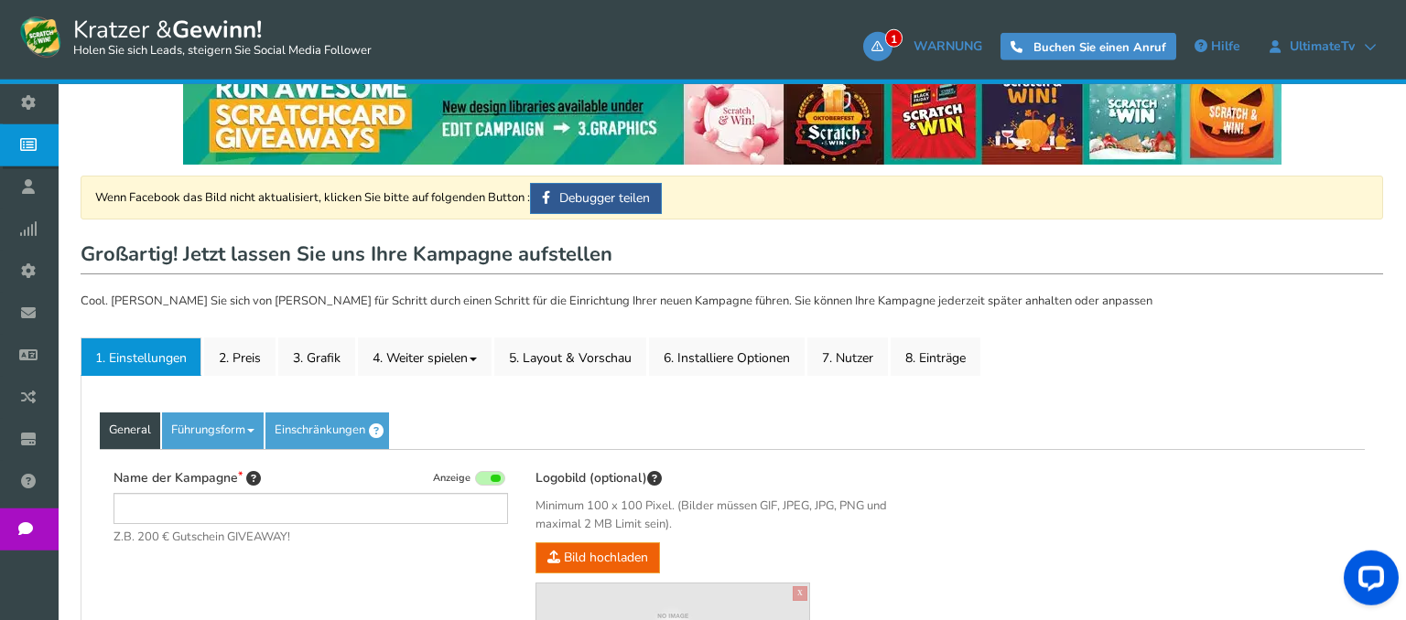
scroll to position [289, 0]
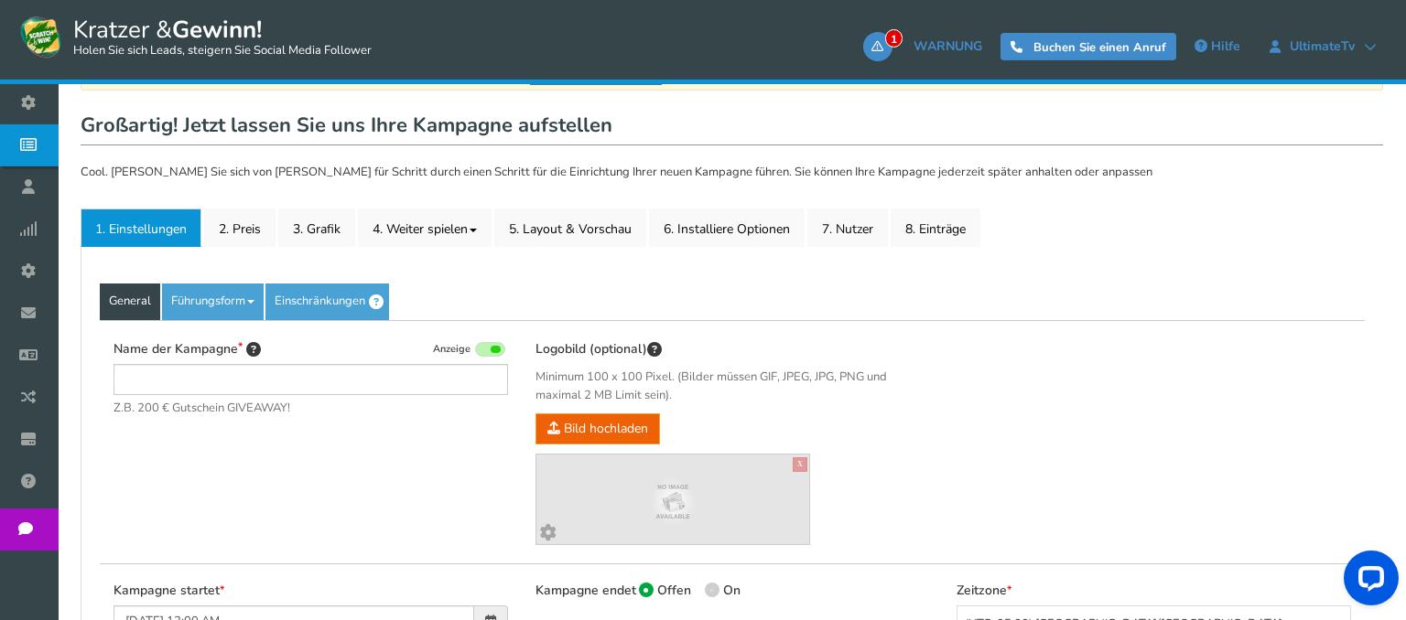
type input "UltimateTv Kratzen & gewinnen"
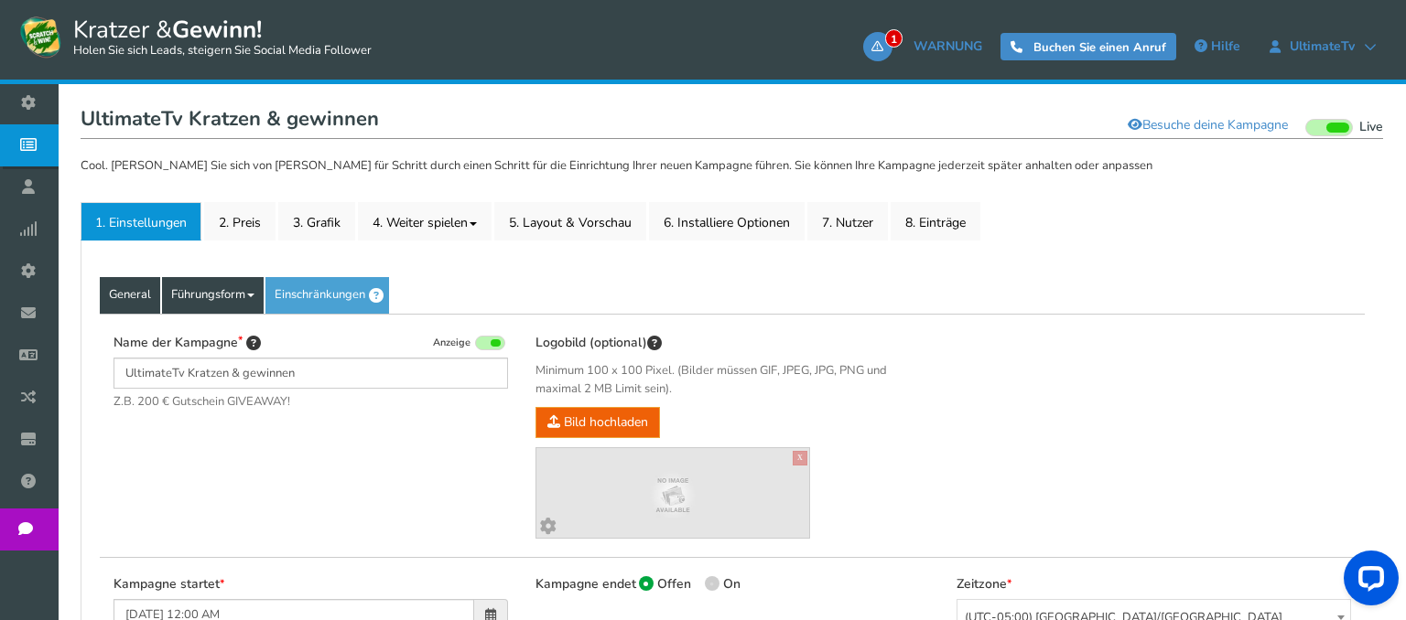
click at [213, 287] on link "Führungsform" at bounding box center [213, 295] width 102 height 37
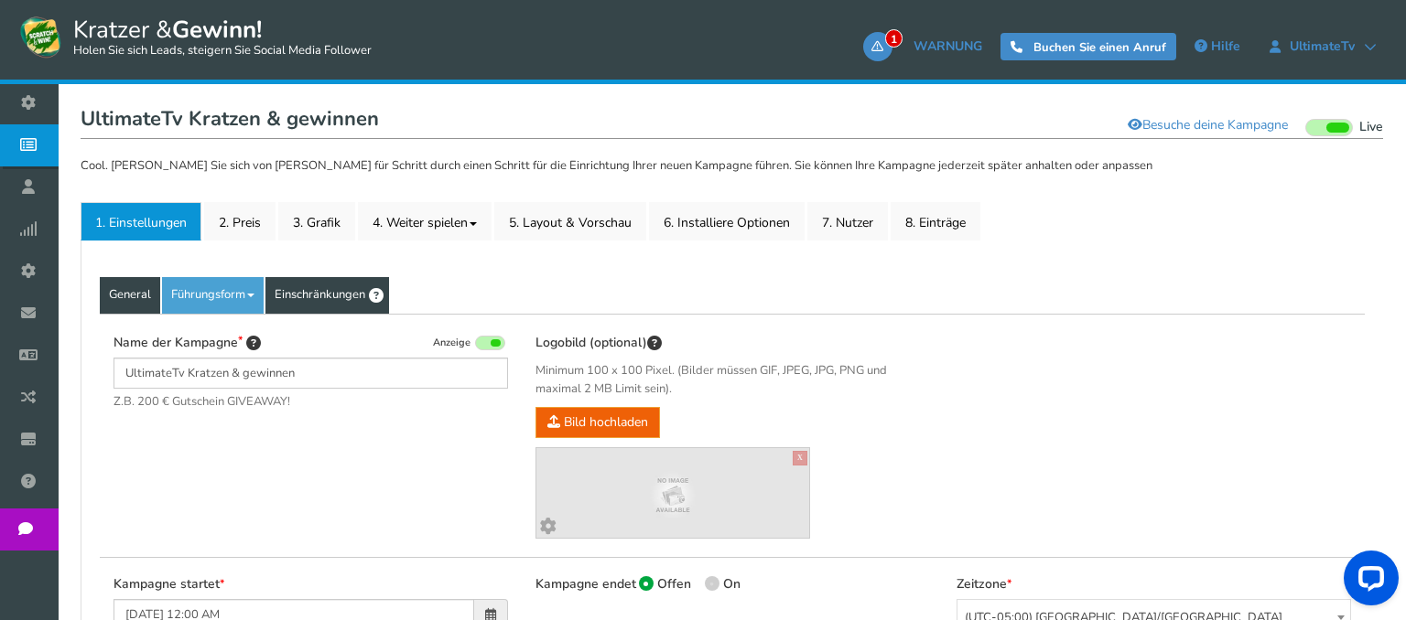
click at [298, 303] on link "Einschränkungen" at bounding box center [327, 295] width 124 height 37
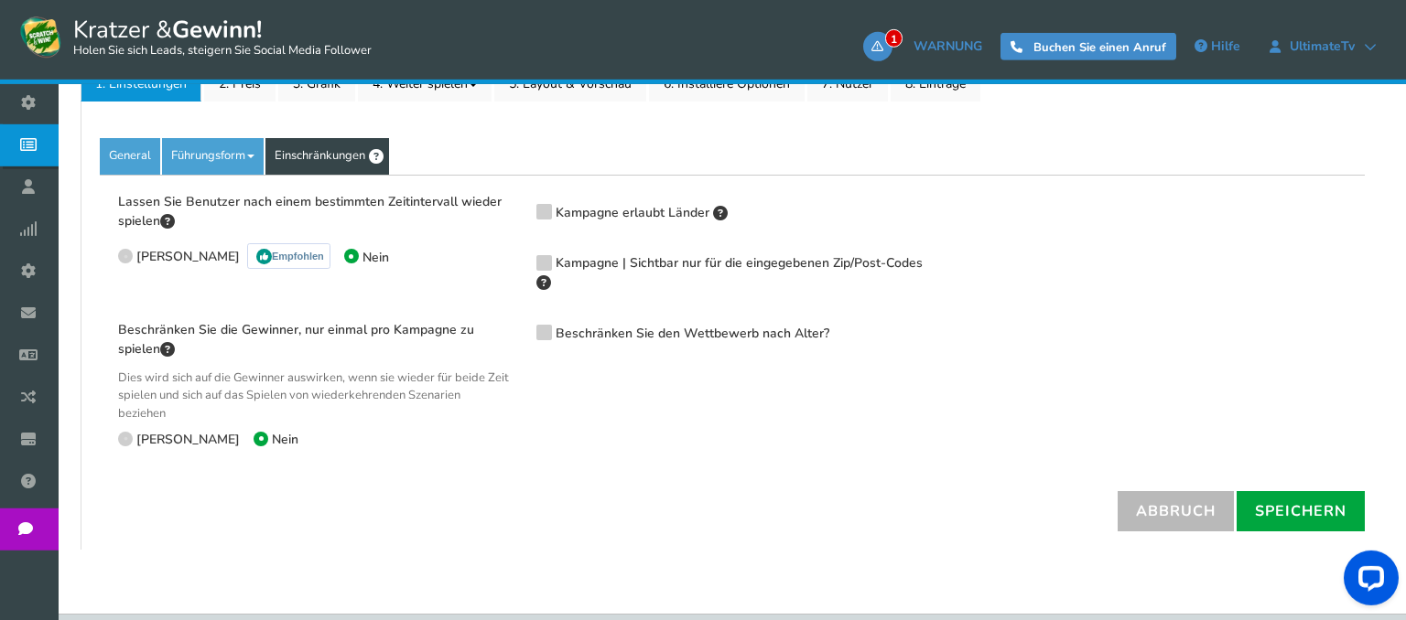
scroll to position [380, 0]
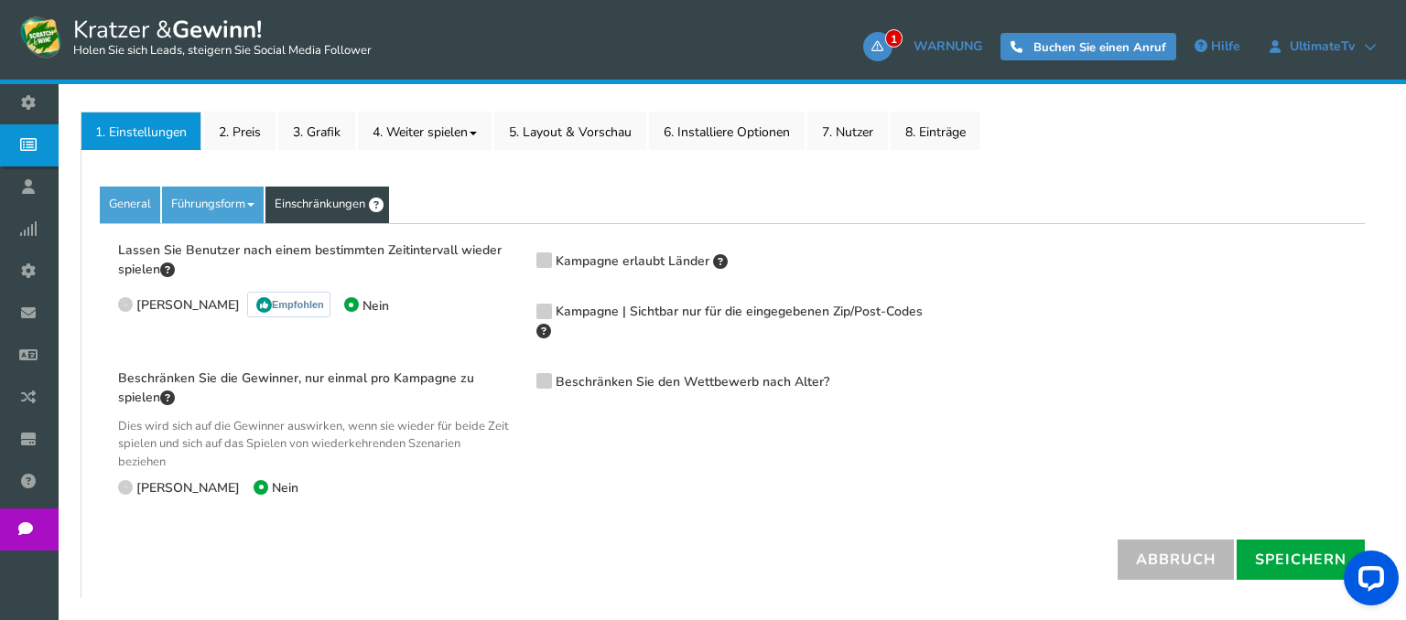
click at [238, 205] on link "Führungsform" at bounding box center [213, 205] width 102 height 37
click at [224, 250] on link "Etiketten" at bounding box center [235, 261] width 145 height 38
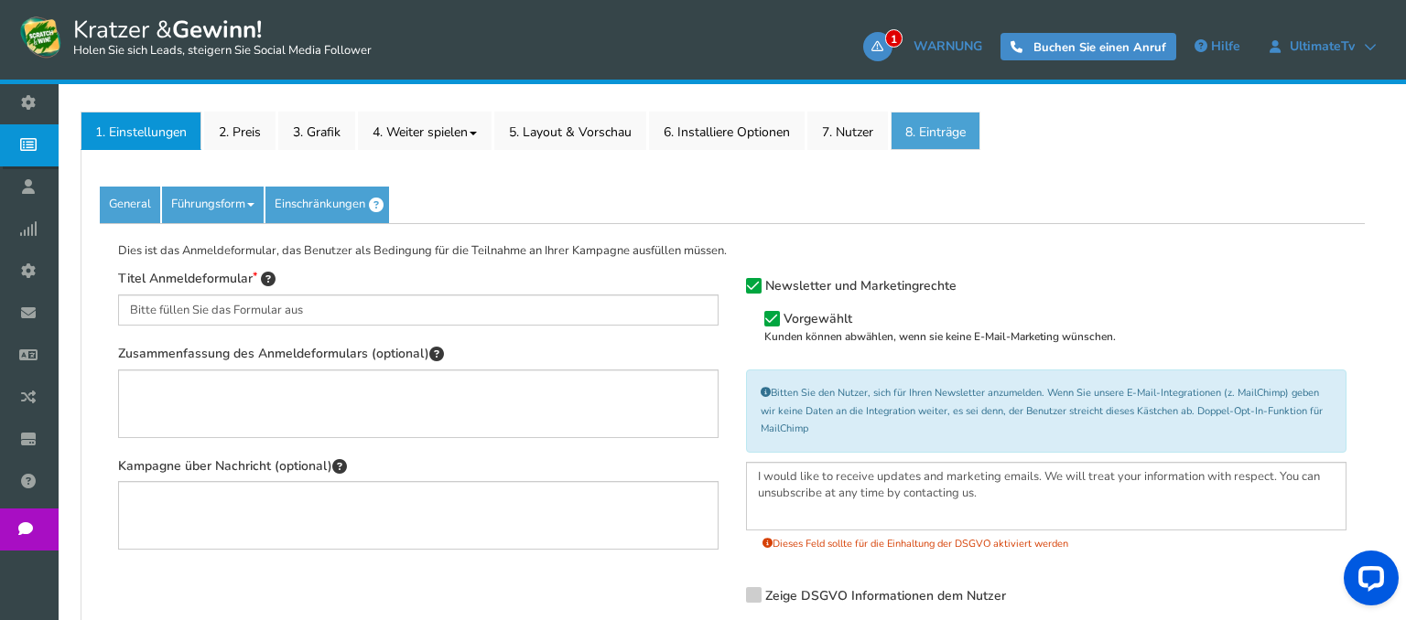
click at [918, 145] on link "8. Einträge" at bounding box center [935, 131] width 90 height 38
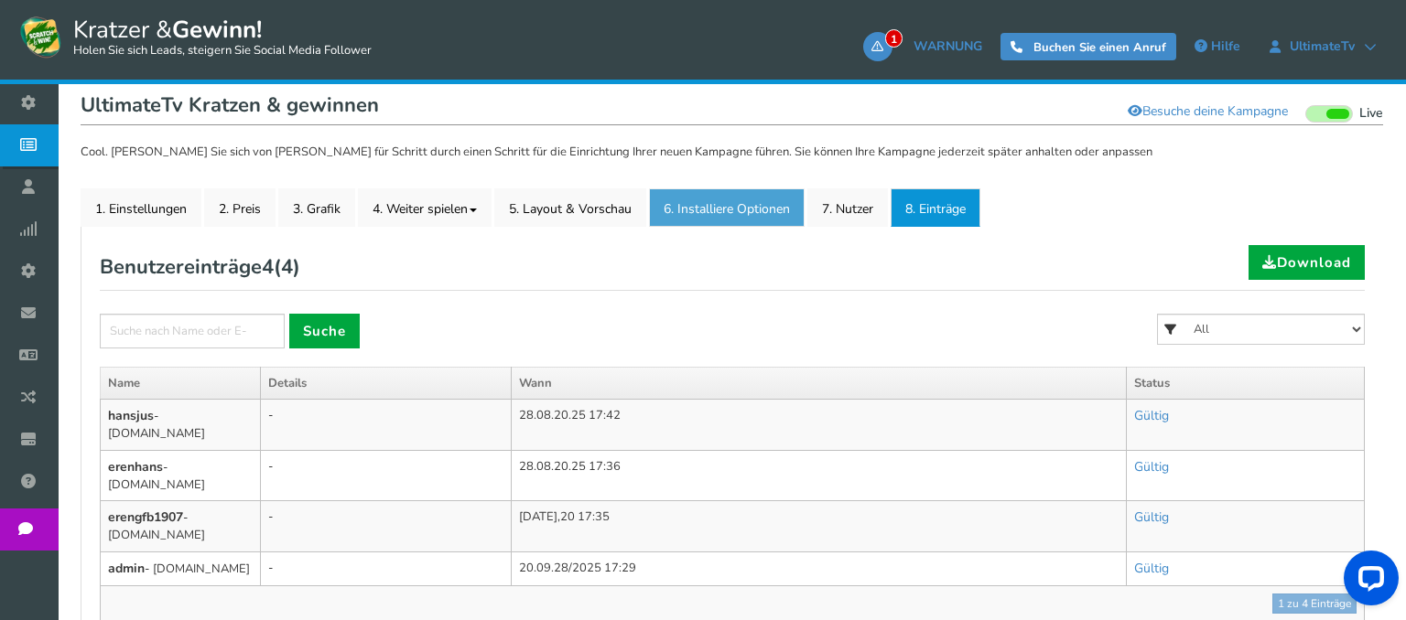
click at [766, 209] on link "6. Installiere Optionen New" at bounding box center [727, 208] width 156 height 38
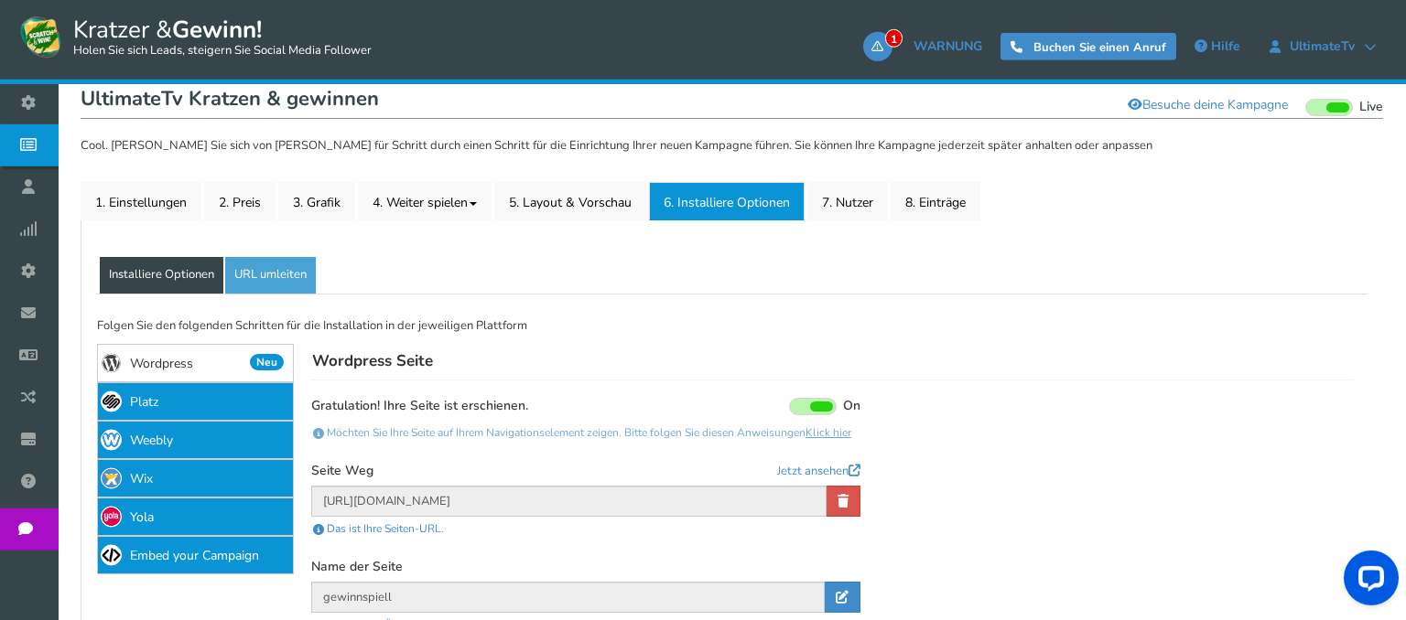
scroll to position [496, 0]
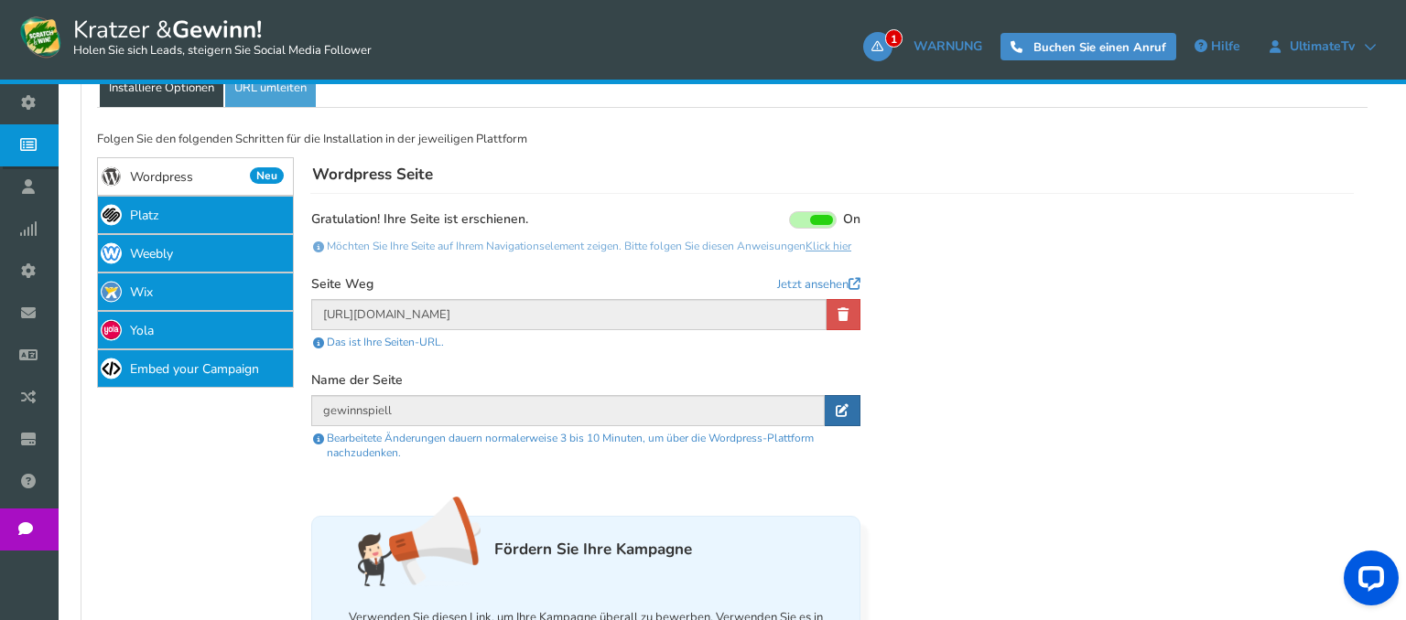
drag, startPoint x: 836, startPoint y: 426, endPoint x: 771, endPoint y: 415, distance: 66.8
click at [836, 417] on icon at bounding box center [842, 410] width 13 height 13
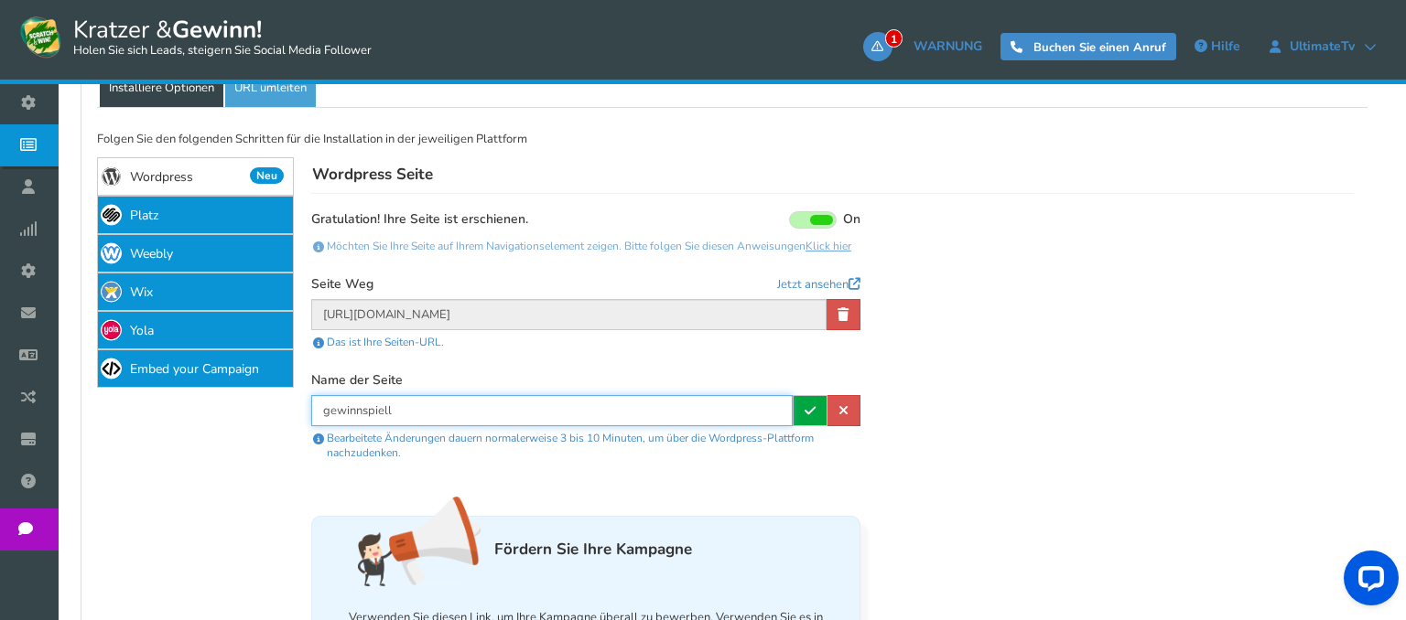
drag, startPoint x: 588, startPoint y: 410, endPoint x: 271, endPoint y: 388, distance: 317.4
click at [311, 395] on input "gewinnspiell" at bounding box center [551, 410] width 481 height 31
click at [800, 395] on div "Name der Seite" at bounding box center [585, 383] width 549 height 23
click at [803, 417] on link at bounding box center [810, 410] width 35 height 31
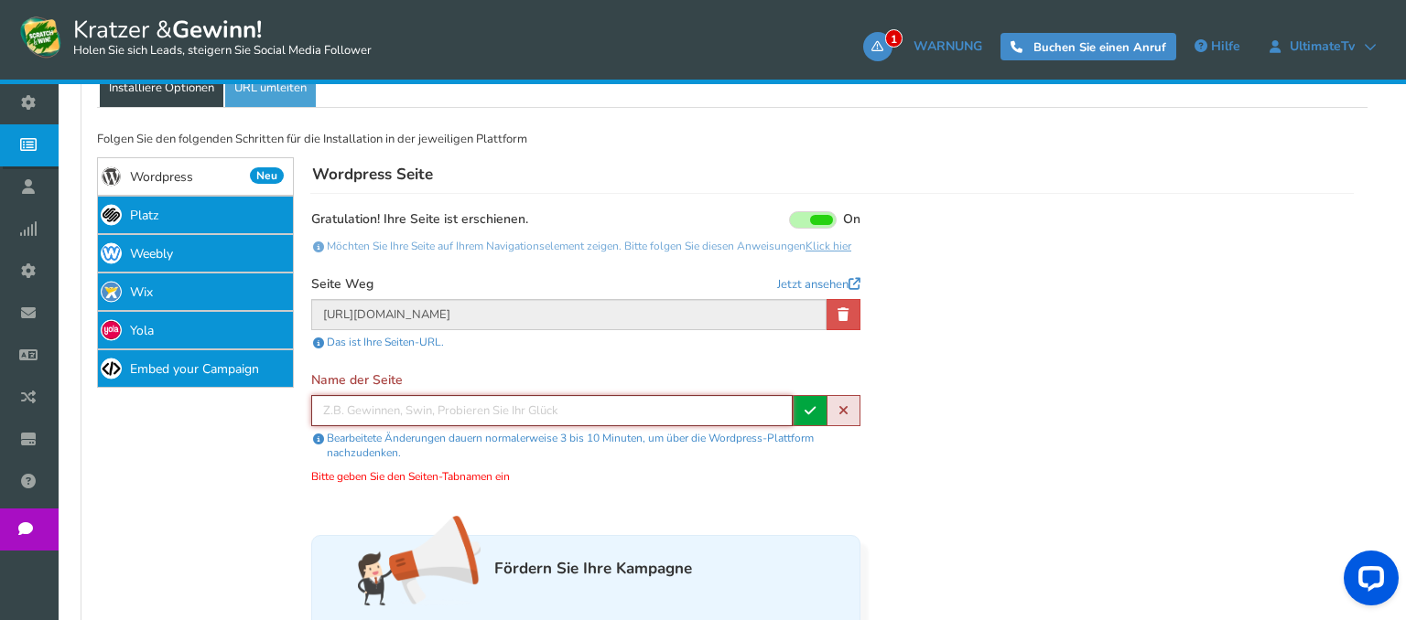
type input "G"
type input "UltimateIp"
click at [803, 411] on link at bounding box center [810, 410] width 35 height 31
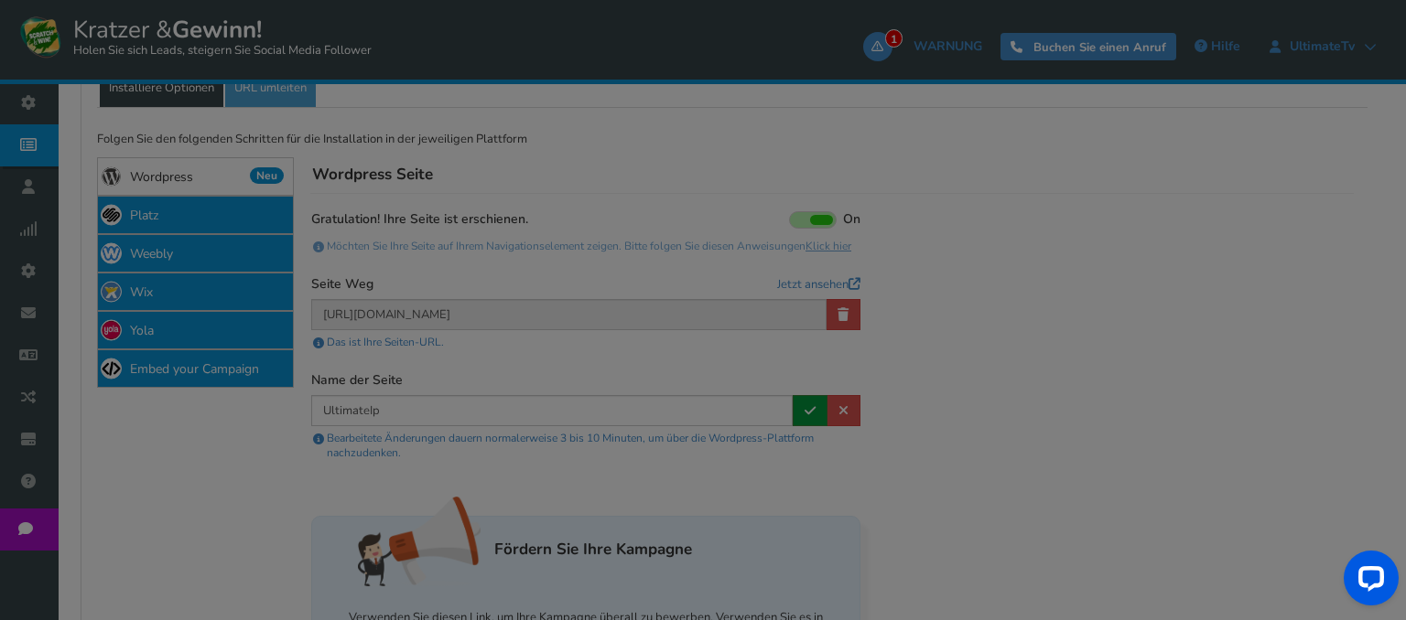
type input "UltimateIp"
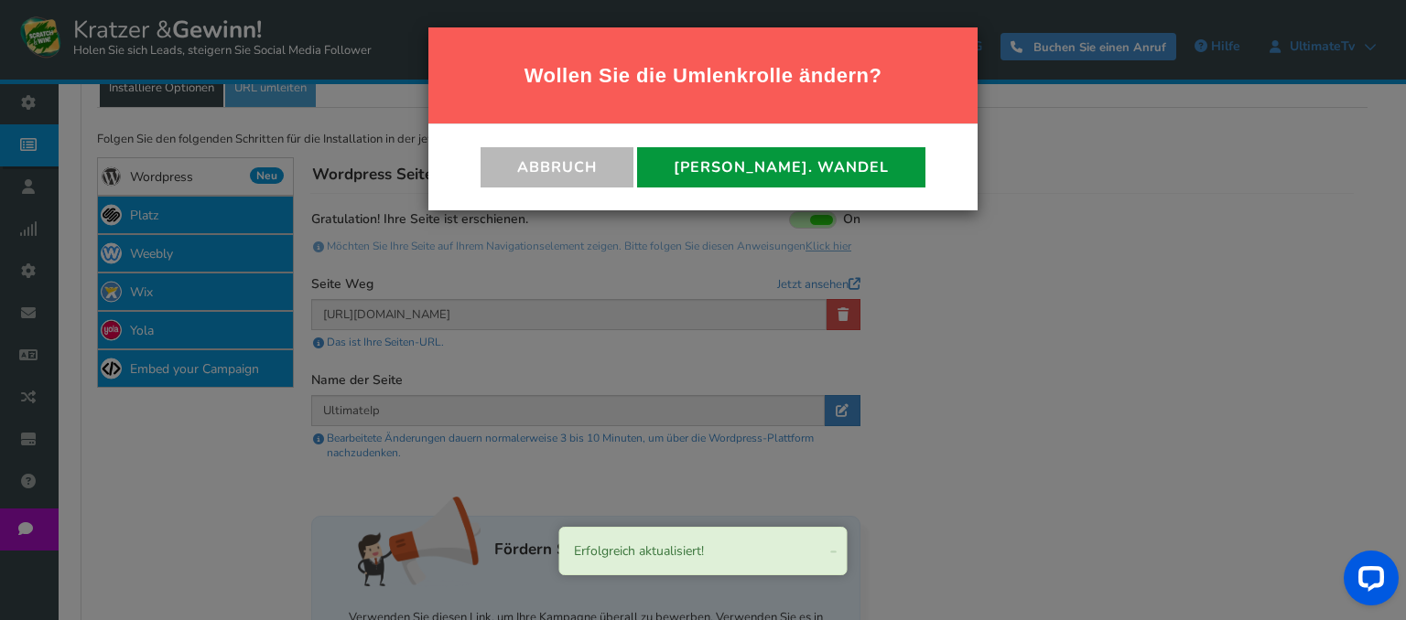
click at [790, 174] on button "[PERSON_NAME]. Wandel" at bounding box center [781, 167] width 288 height 40
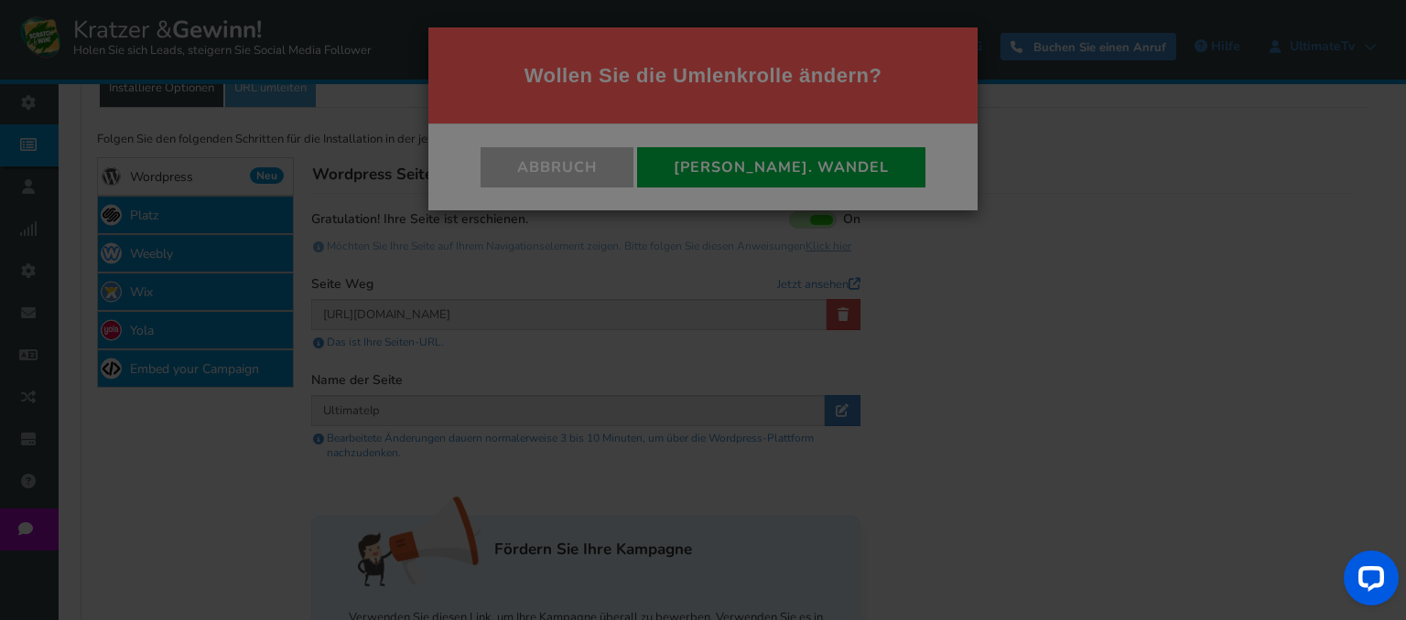
scroll to position [365, 0]
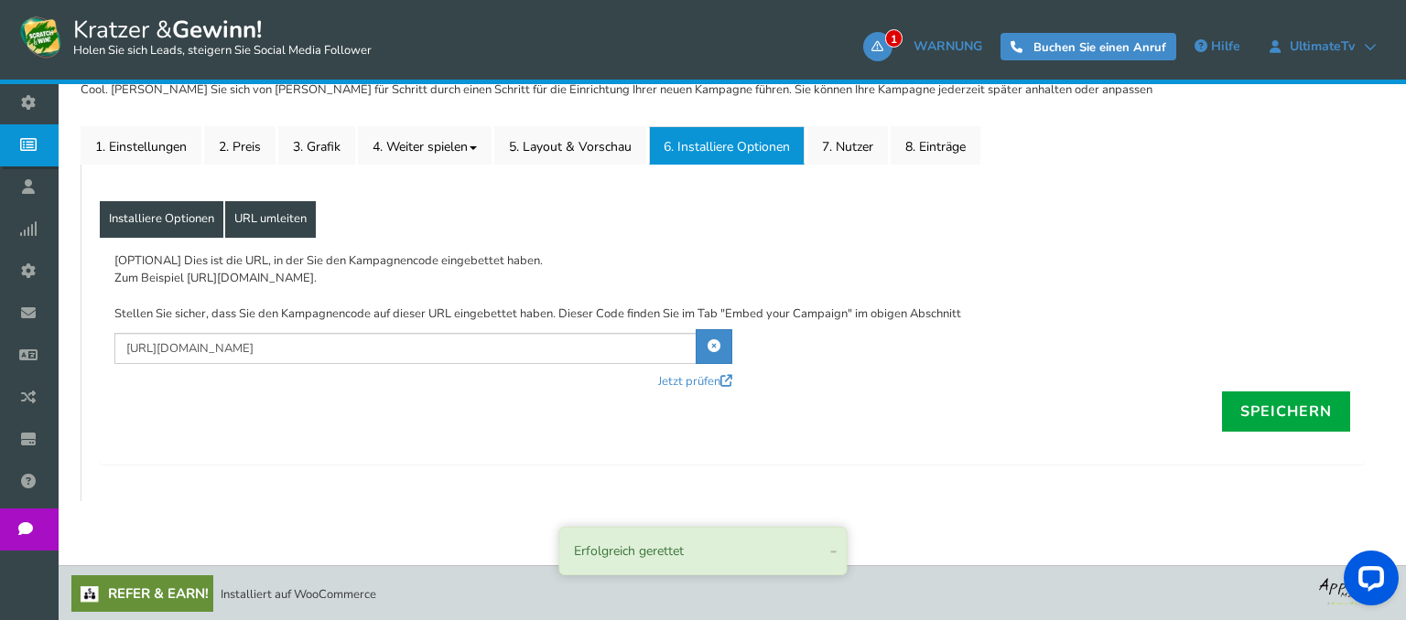
click at [221, 225] on link "Installiere Optionen" at bounding box center [162, 219] width 124 height 37
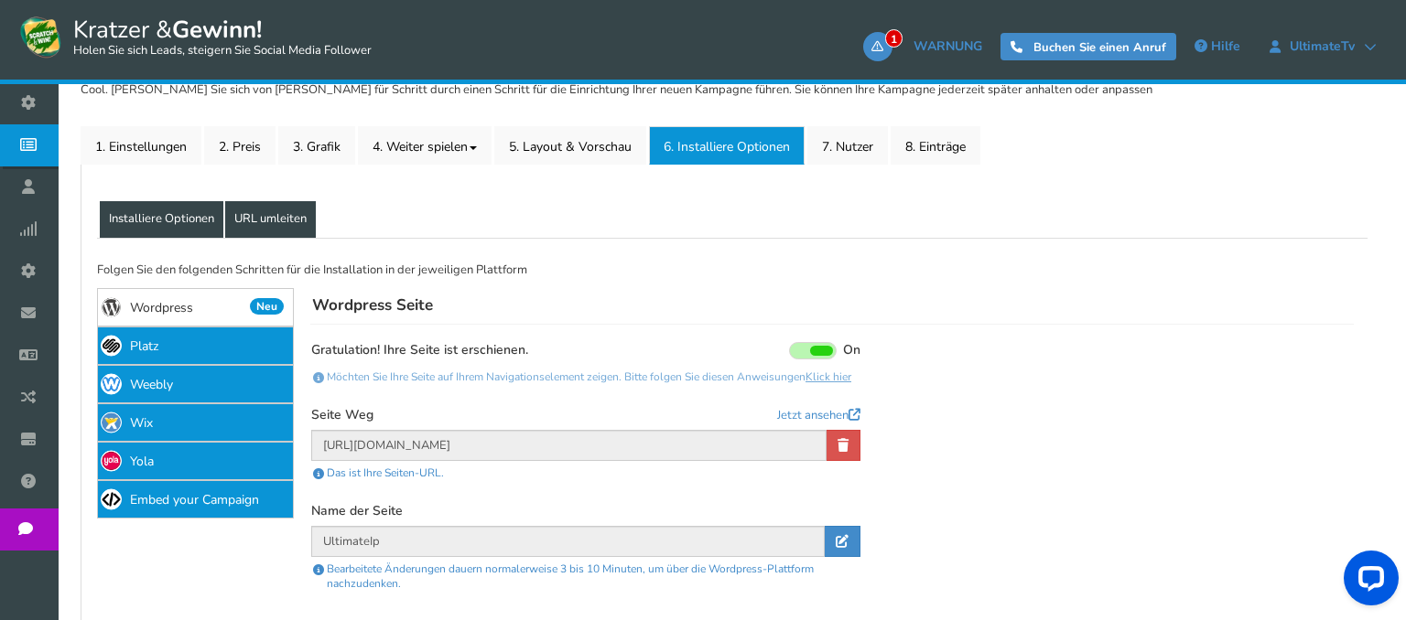
click at [243, 225] on link "URL umleiten" at bounding box center [270, 219] width 91 height 37
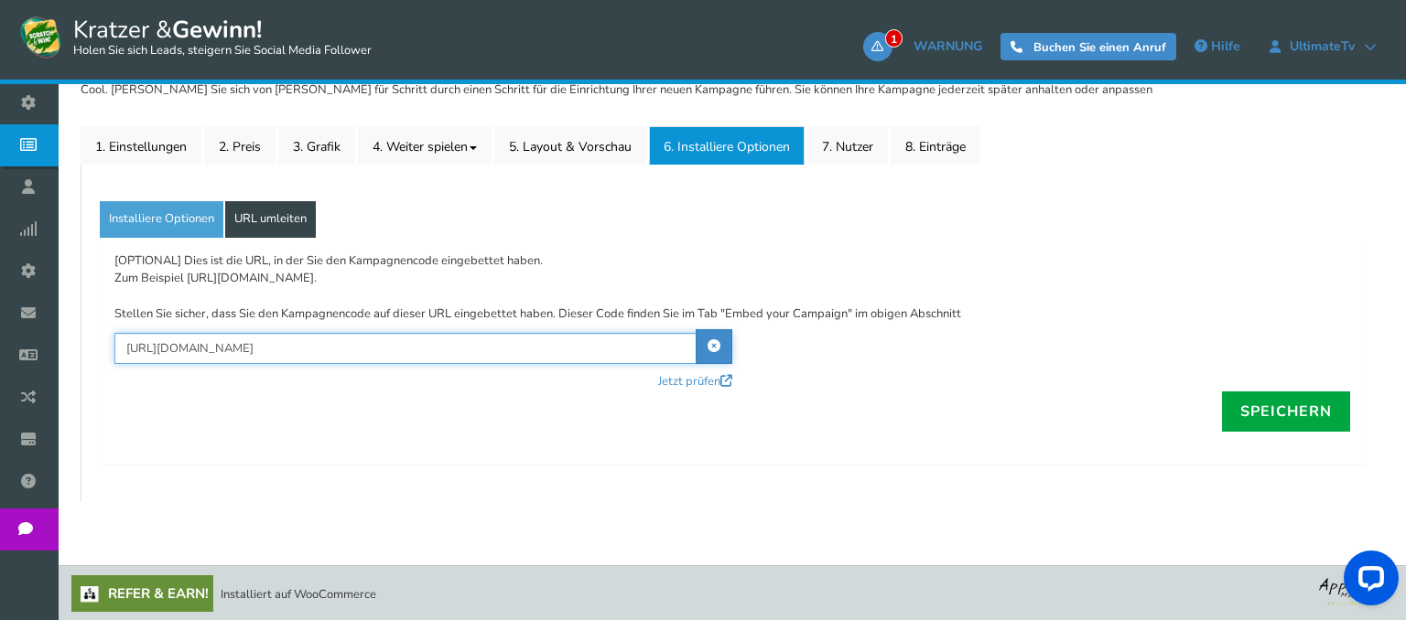
click at [314, 339] on input "[URL][DOMAIN_NAME]" at bounding box center [423, 348] width 618 height 31
drag, startPoint x: 316, startPoint y: 345, endPoint x: 236, endPoint y: 369, distance: 83.1
click at [236, 364] on input "[URL][DOMAIN_NAME]" at bounding box center [423, 348] width 618 height 31
type input "[URL][DOMAIN_NAME]"
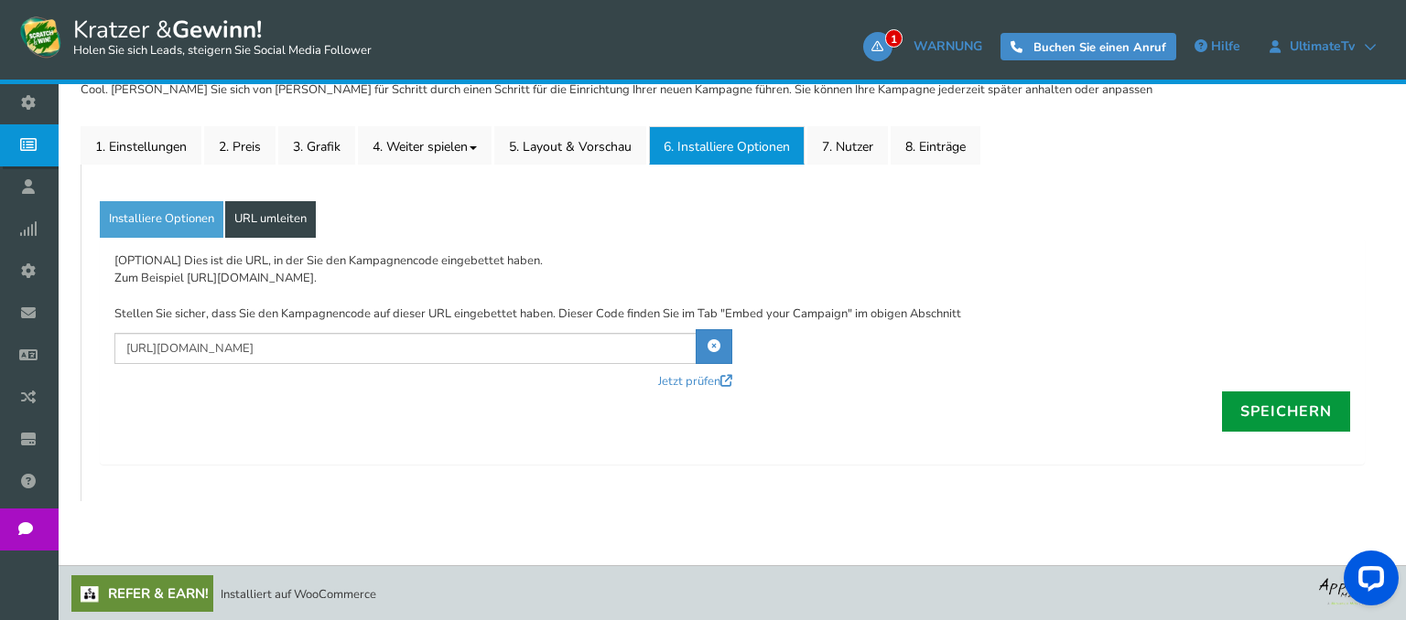
click at [1245, 406] on link "Speichern" at bounding box center [1286, 412] width 128 height 40
click at [695, 383] on link "Jetzt prüfen" at bounding box center [695, 382] width 74 height 18
click at [156, 221] on link "Installiere Optionen" at bounding box center [162, 219] width 124 height 37
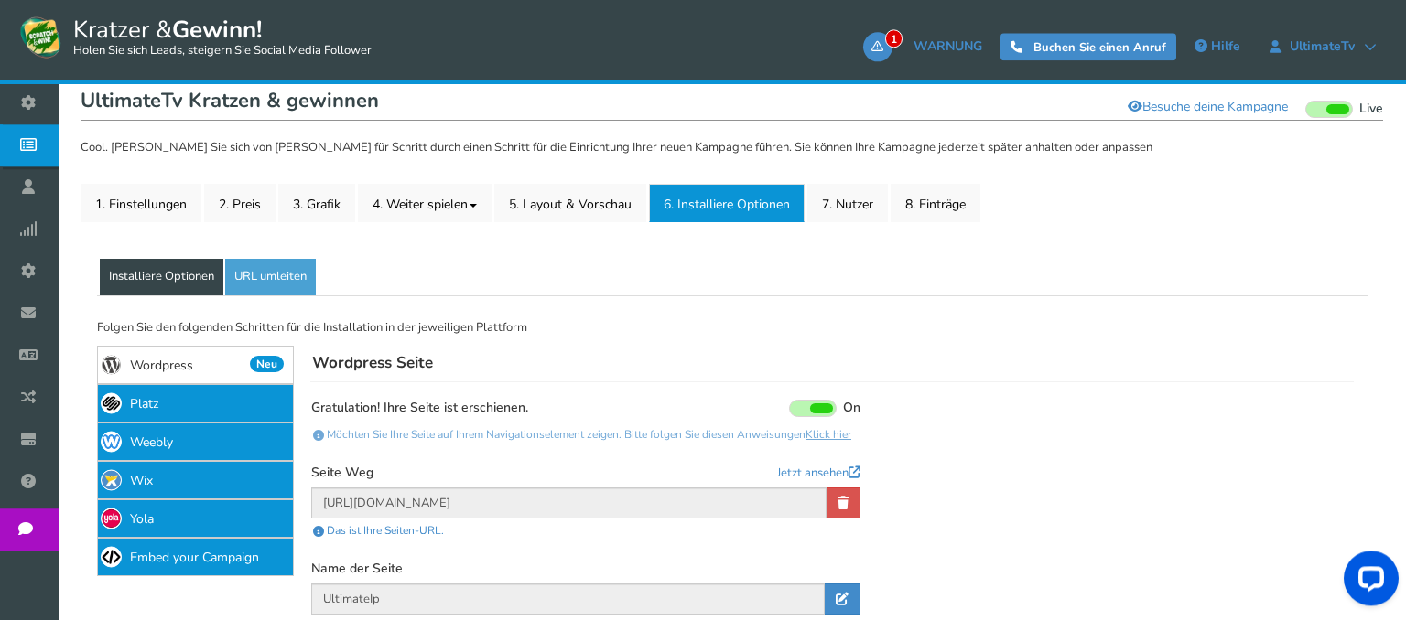
scroll to position [268, 0]
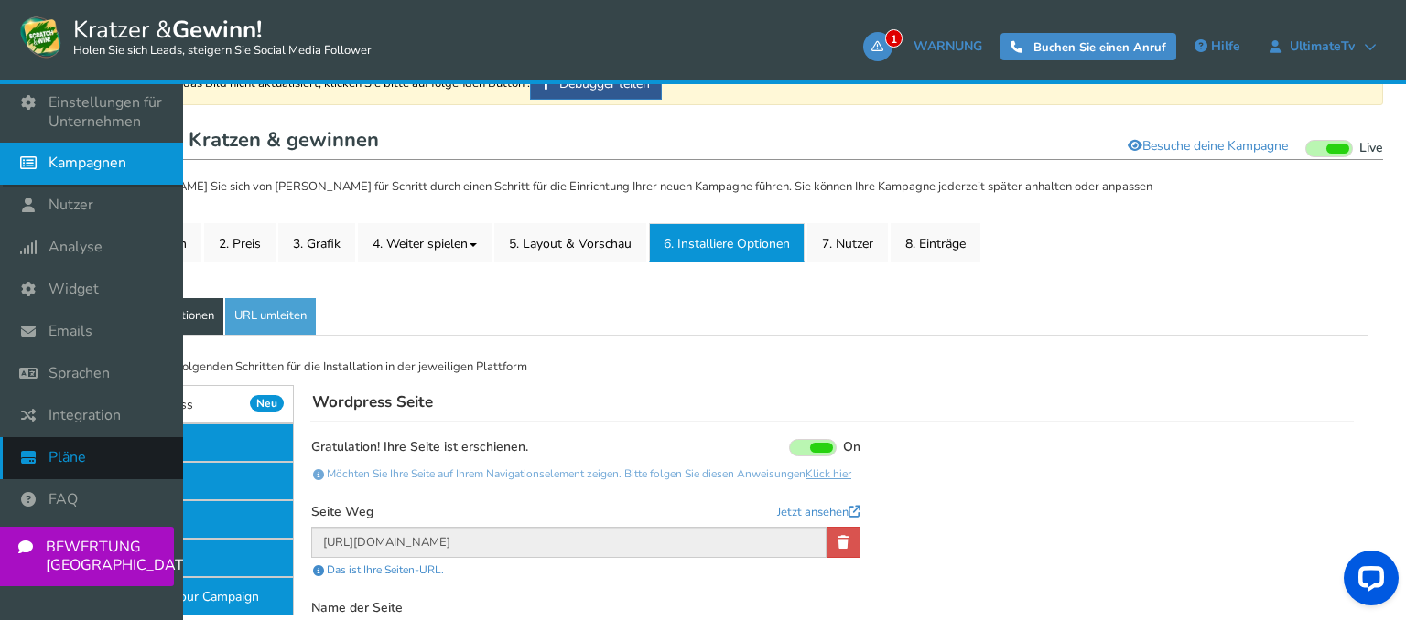
click at [116, 469] on link "Pläne" at bounding box center [91, 458] width 183 height 42
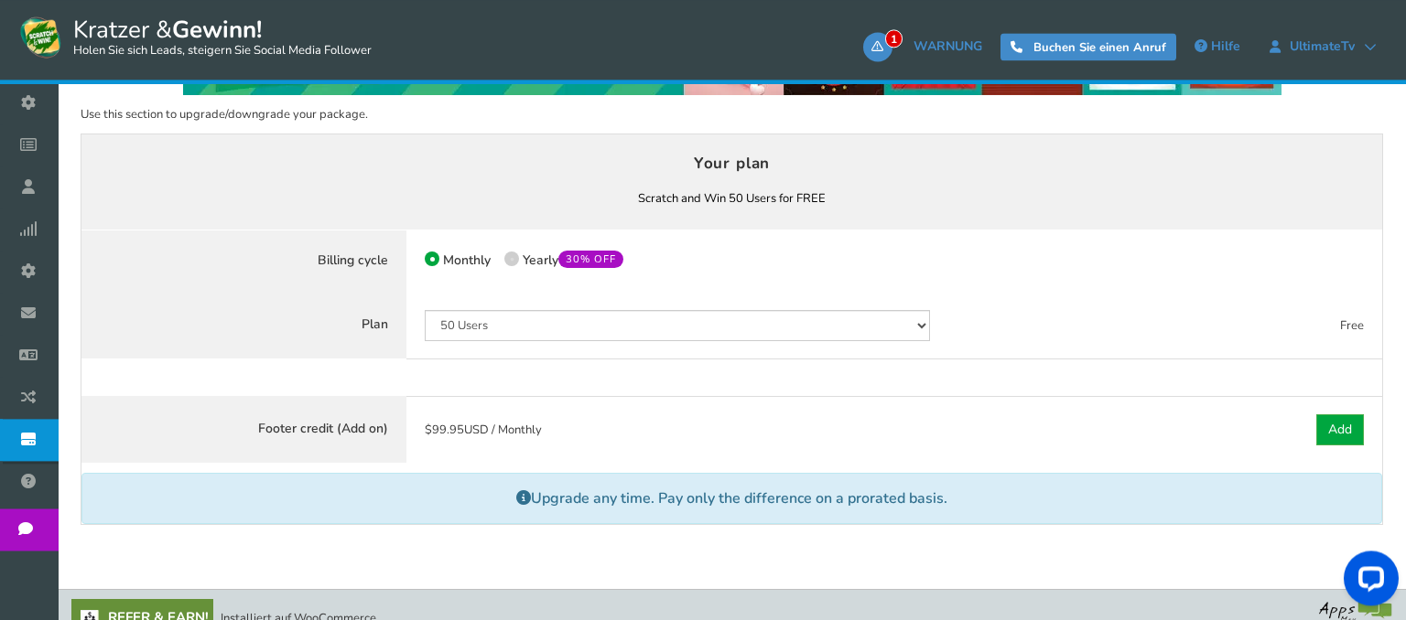
scroll to position [245, 0]
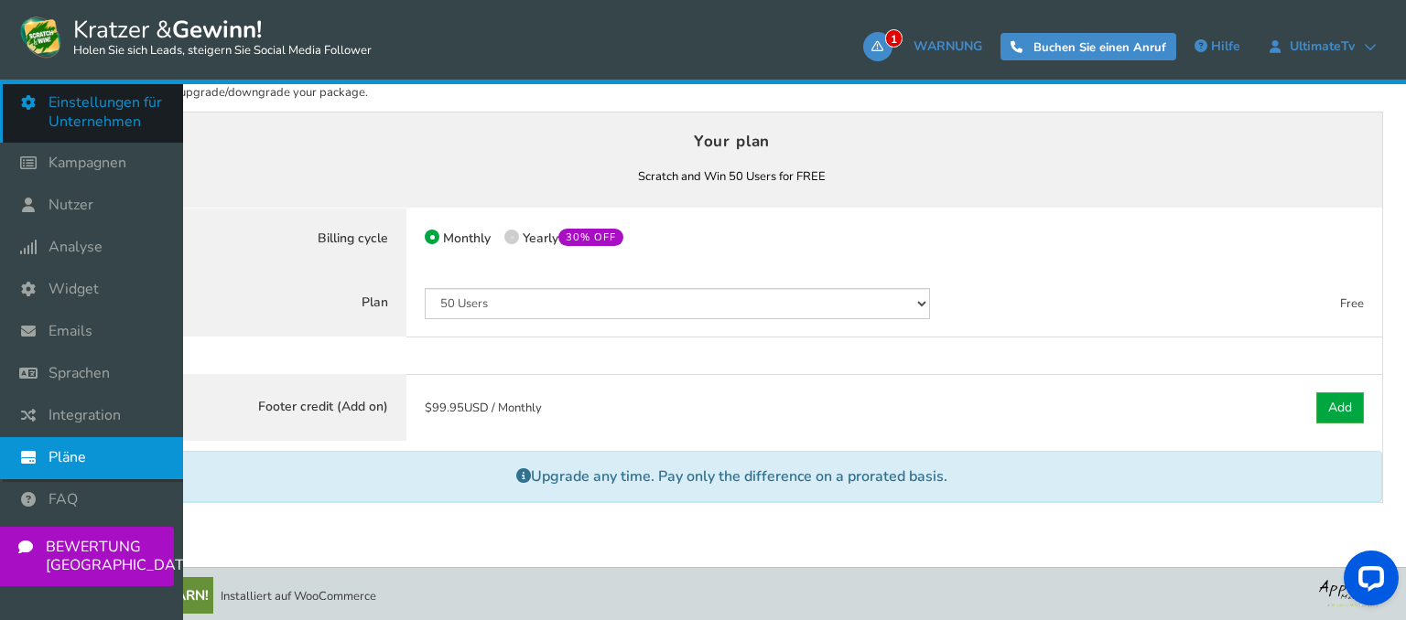
click at [152, 124] on span "Einstellungen für Unternehmen" at bounding box center [107, 112] width 116 height 38
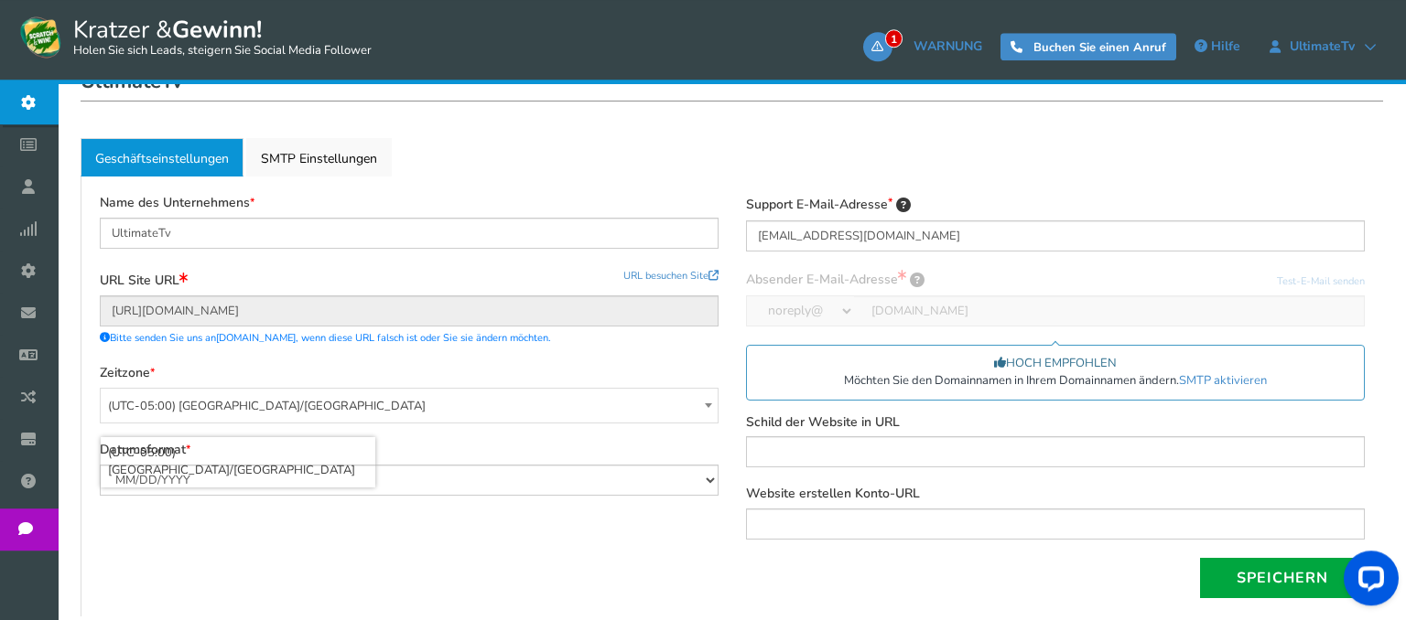
scroll to position [289, 0]
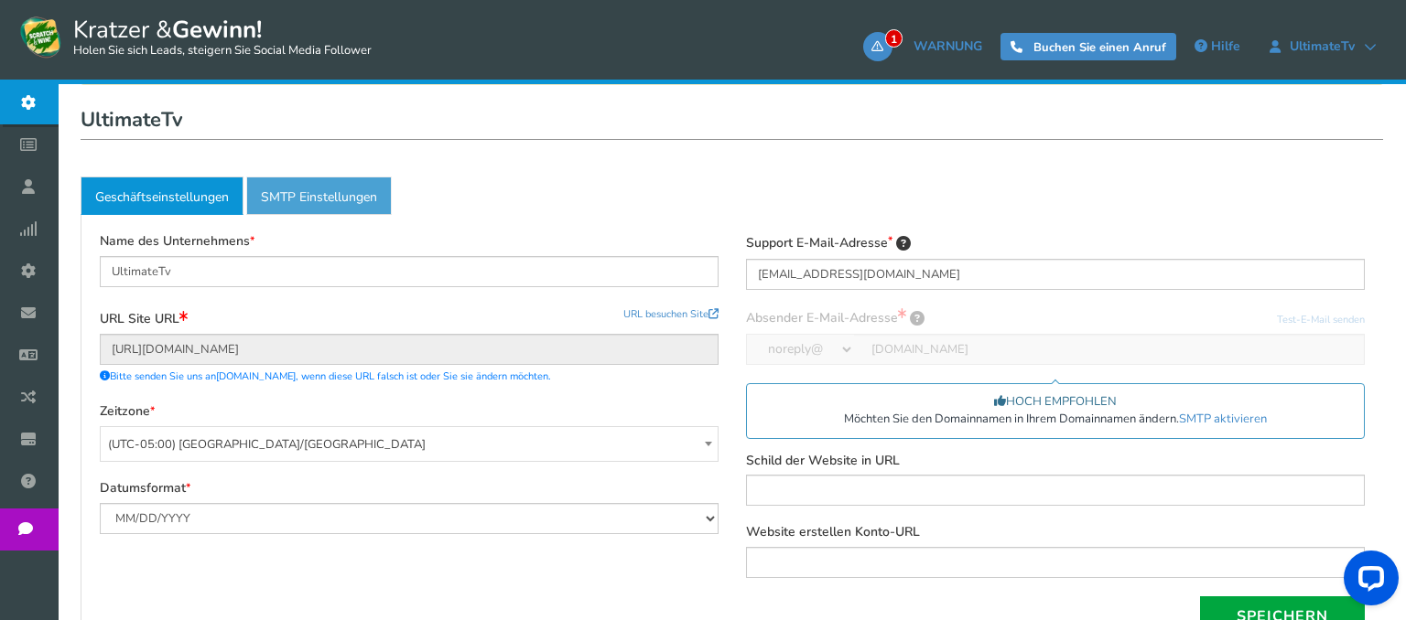
click at [288, 192] on link "Active SMTP Einstellungen" at bounding box center [319, 196] width 146 height 38
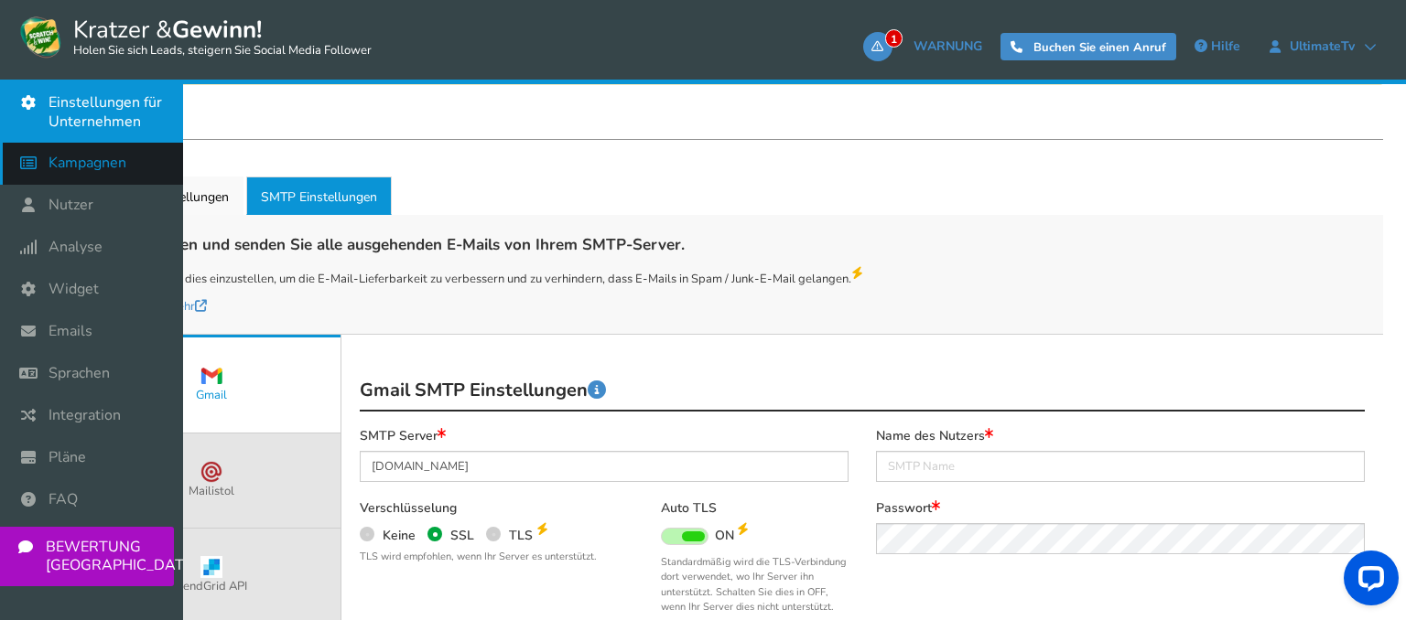
click at [63, 159] on span "Kampagnen" at bounding box center [88, 163] width 78 height 19
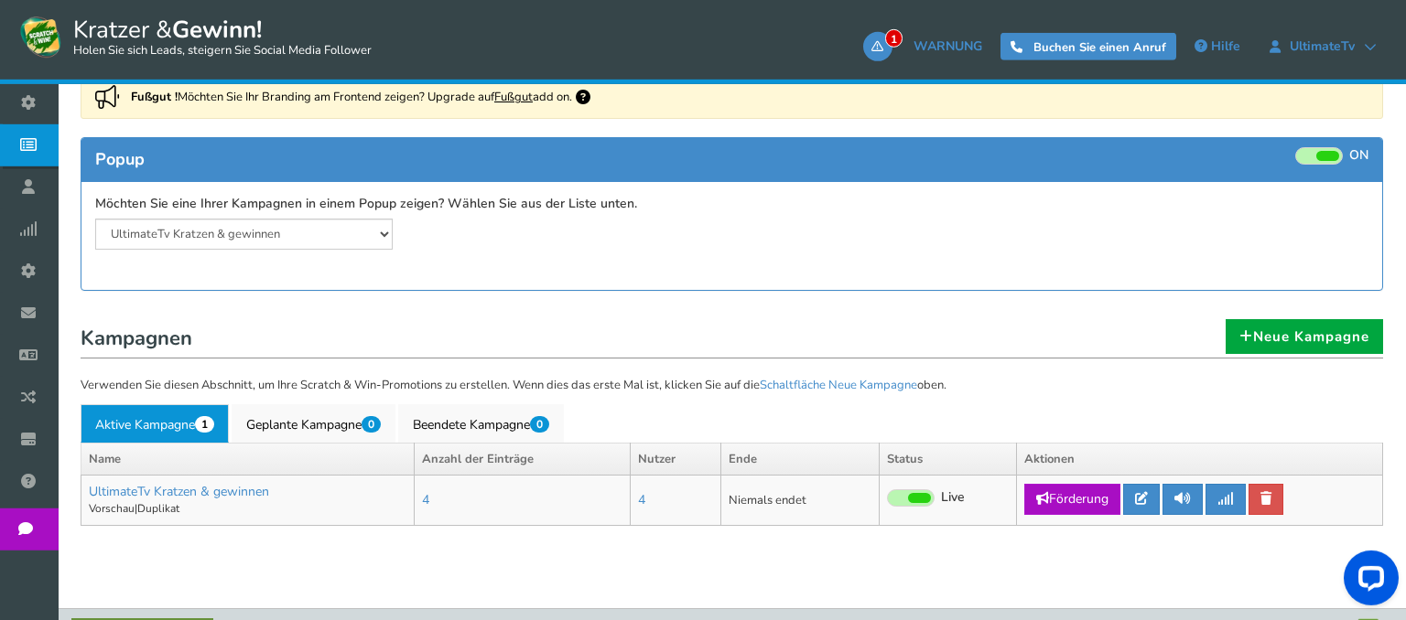
scroll to position [289, 0]
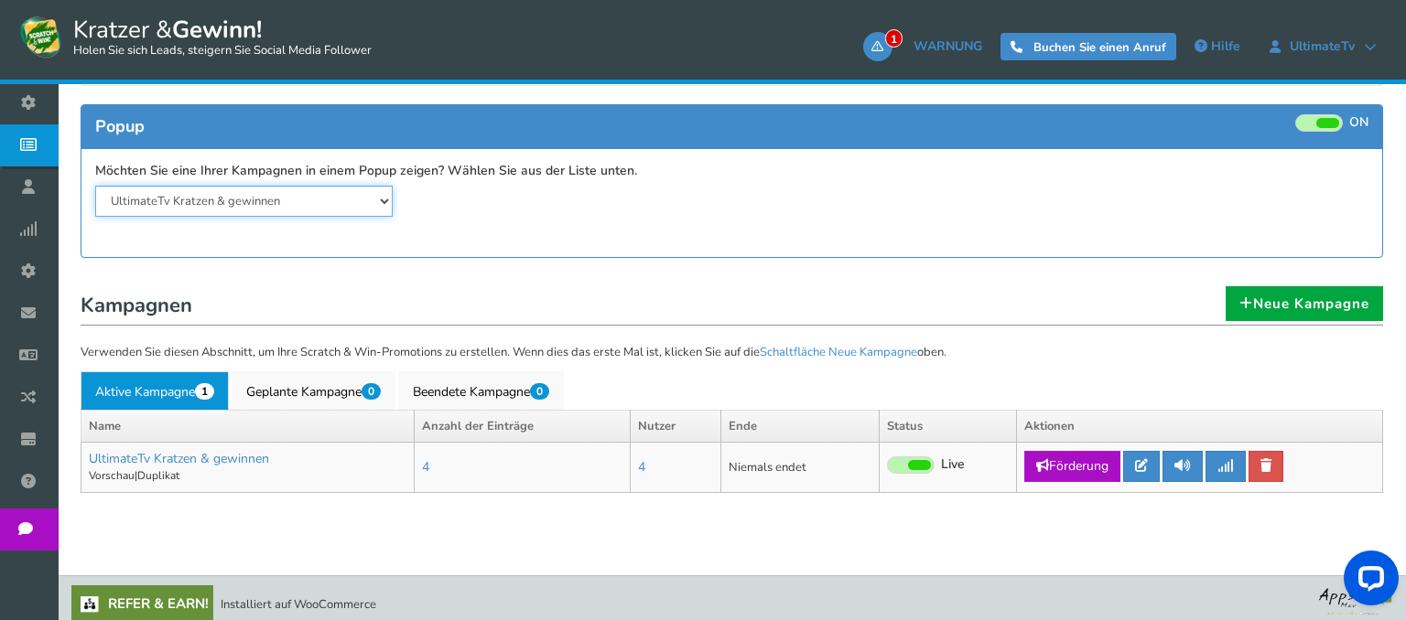
click at [95, 186] on select "UltimateTv Kratzen & gewinnen" at bounding box center [243, 201] width 297 height 31
drag, startPoint x: 375, startPoint y: 206, endPoint x: 583, endPoint y: 220, distance: 208.2
click at [583, 220] on div "Möchten Sie eine Ihrer Kampagnen in einem Popup zeigen? Wählen Sie aus der List…" at bounding box center [731, 190] width 1300 height 82
click at [162, 457] on link "UltimateTv Kratzen & gewinnen" at bounding box center [179, 458] width 180 height 17
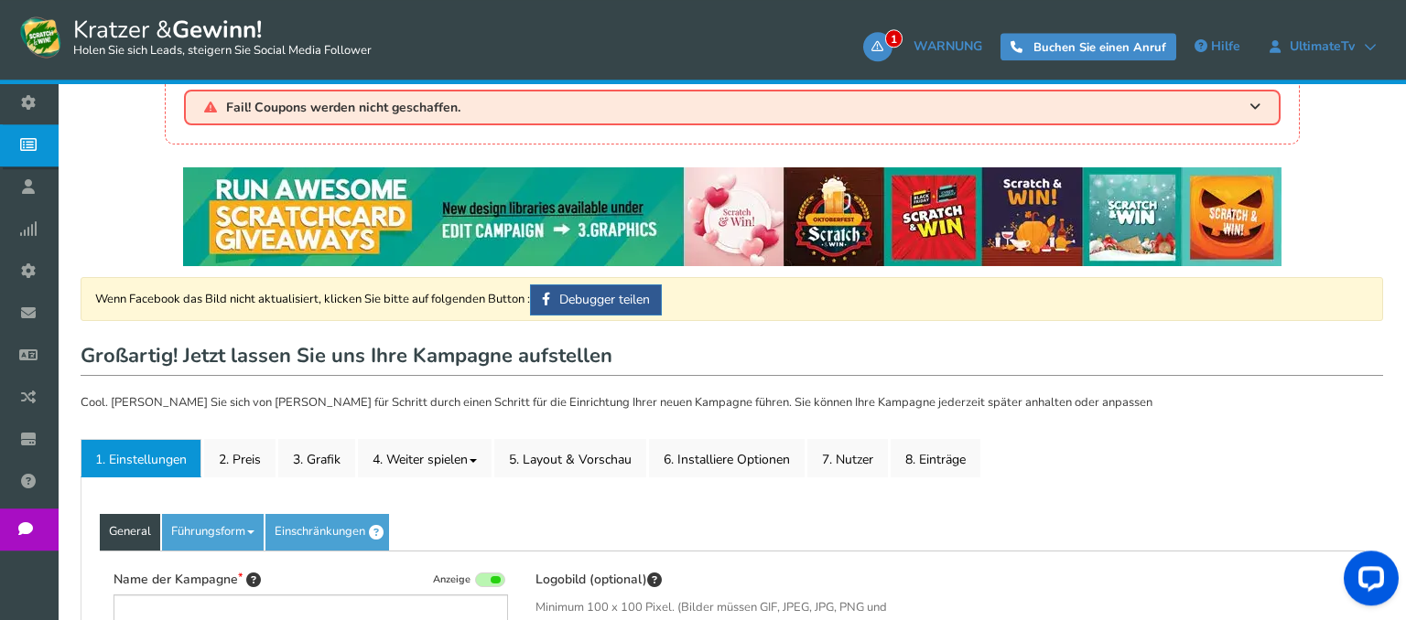
type input "UltimateTv Kratzen & gewinnen"
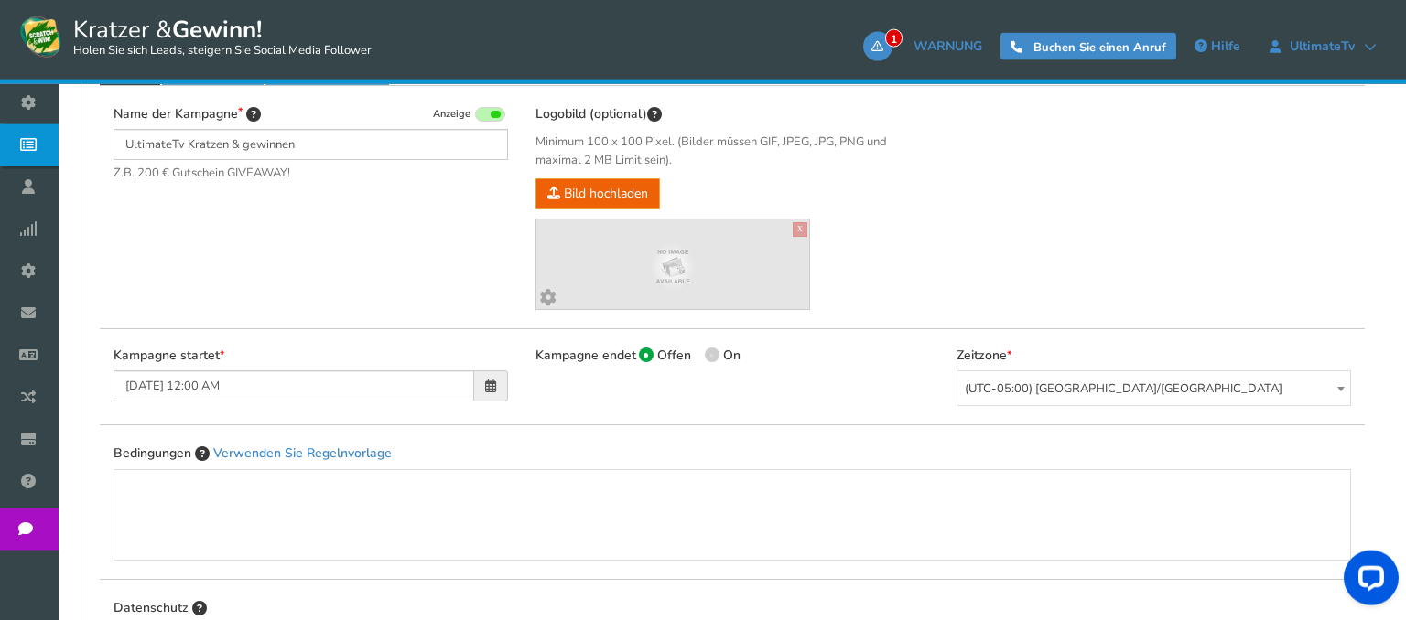
scroll to position [483, 0]
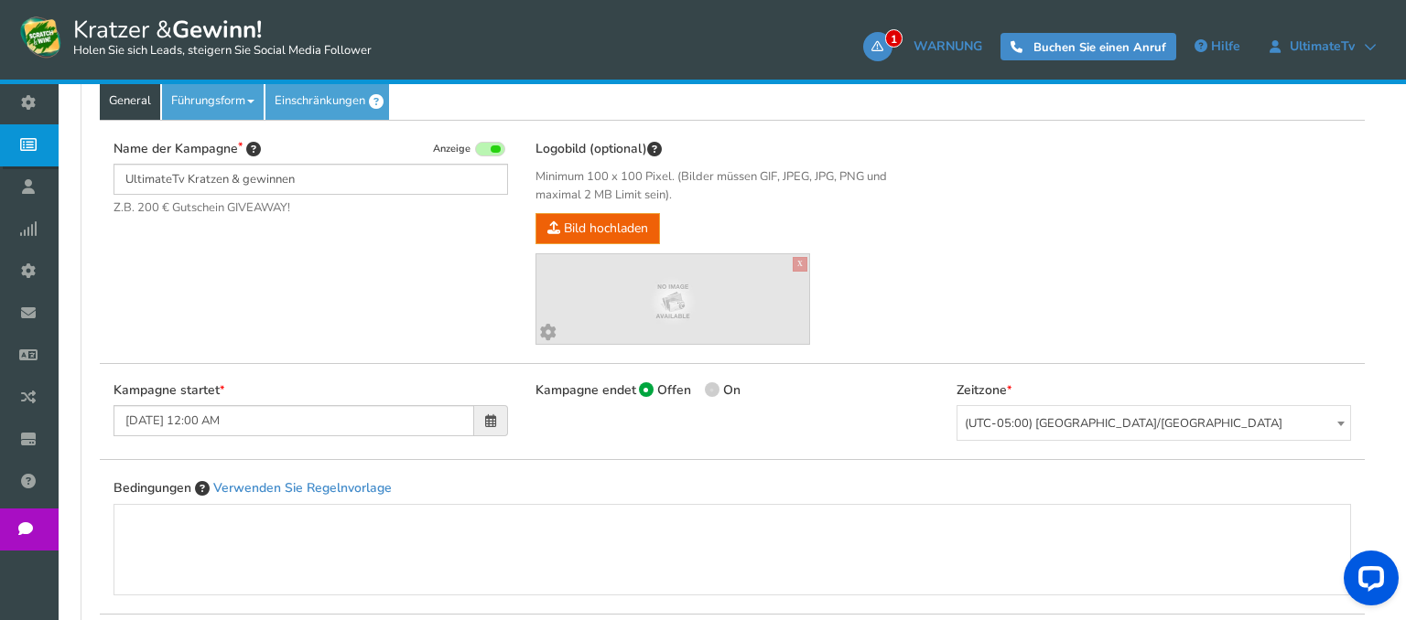
click at [429, 269] on div "Name der Kampagne Anzeige UltimateTv [PERSON_NAME] & gewinnen Z.B. 200 € Gutsch…" at bounding box center [732, 242] width 1265 height 244
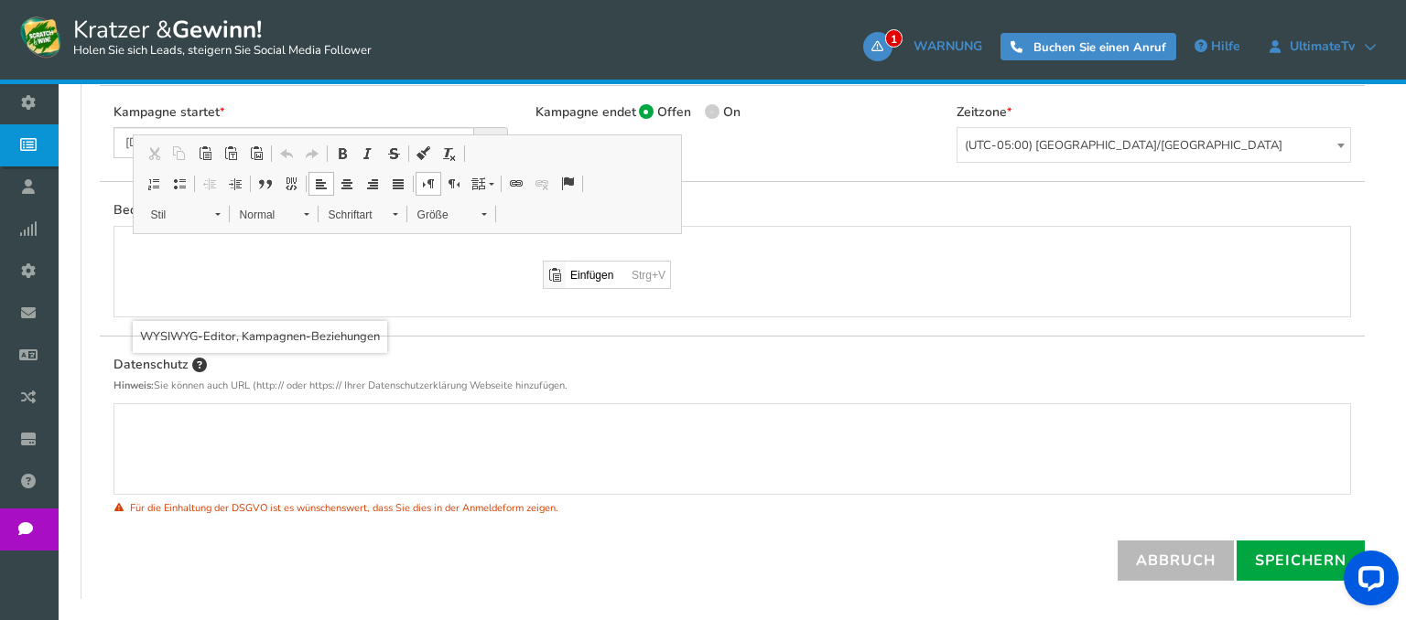
scroll to position [0, 0]
click at [543, 261] on div "WYSIWYG-Editor, Kampagnen-Beziehungen" at bounding box center [732, 272] width 1199 height 73
click at [795, 187] on div "Bedingungen Verwenden Sie Regelnvorlage" at bounding box center [732, 258] width 1265 height 155
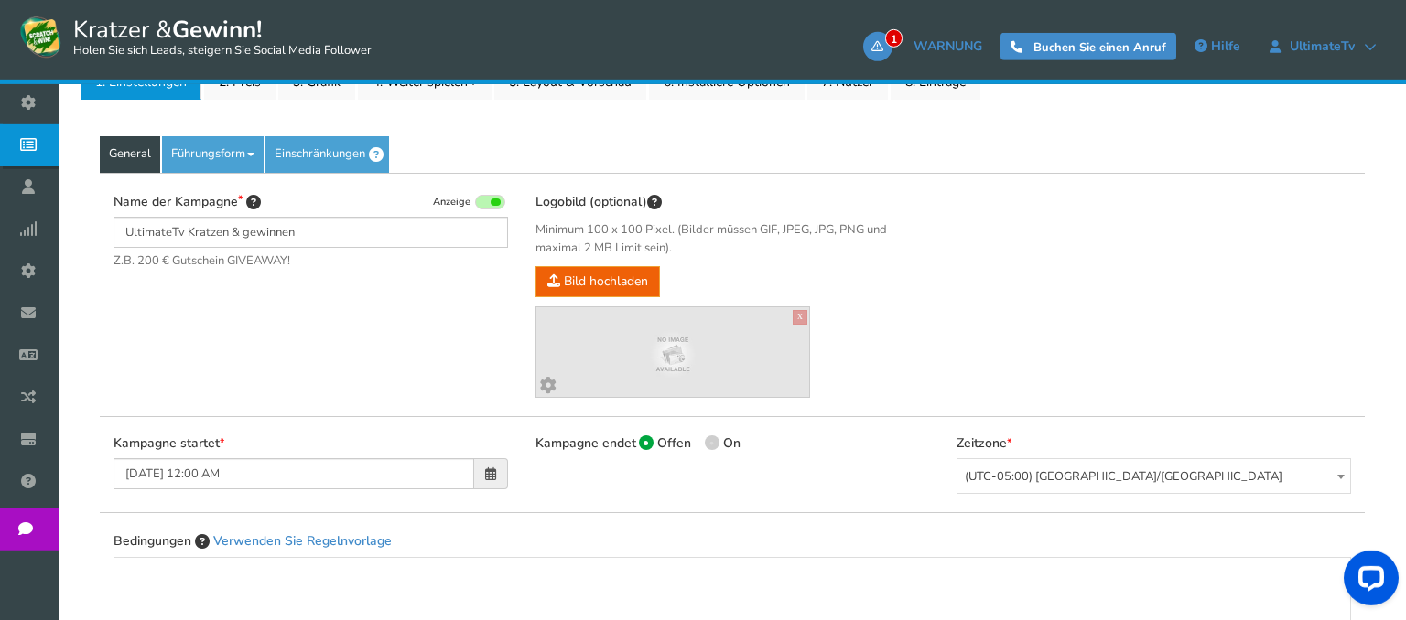
scroll to position [374, 0]
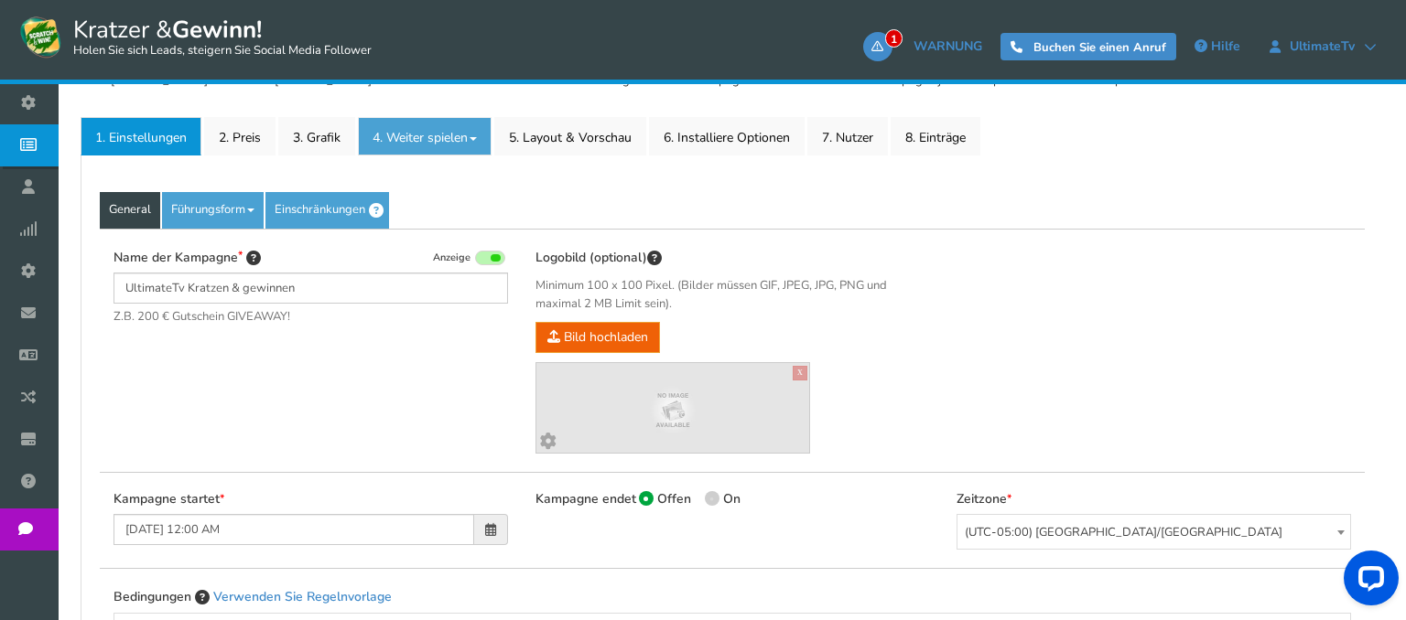
click at [481, 135] on link "4. Weiter spielen" at bounding box center [425, 136] width 134 height 38
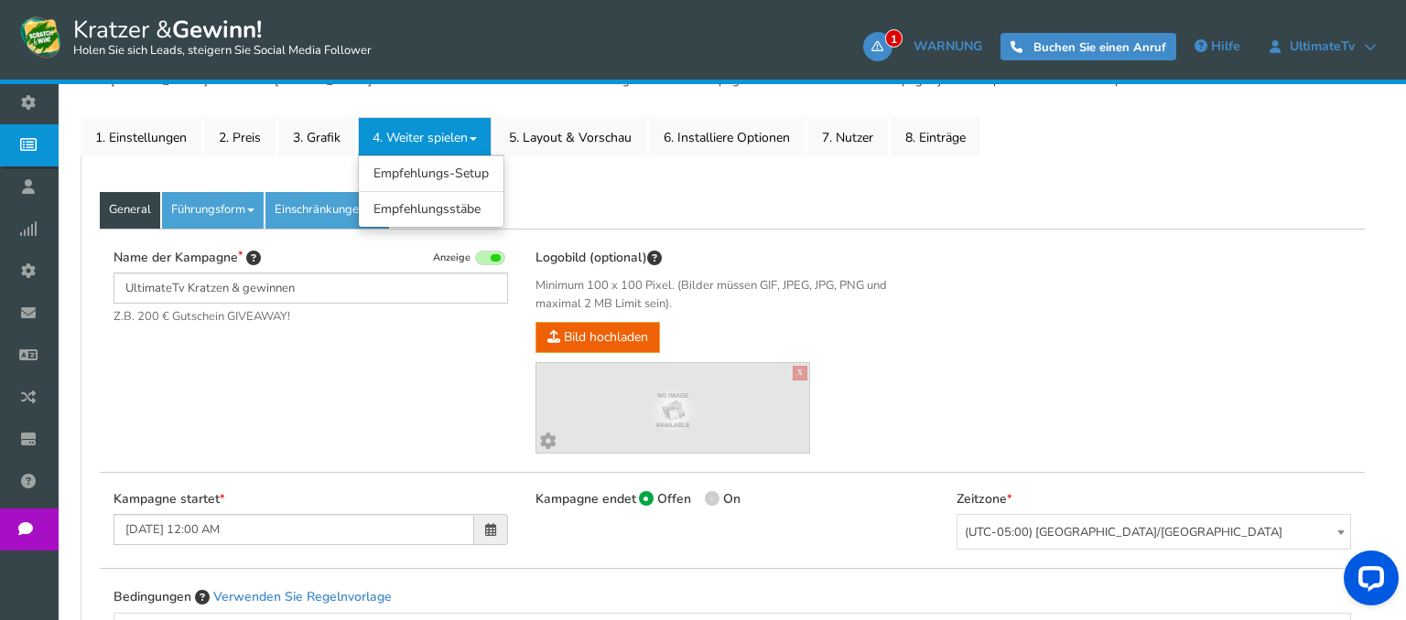
click at [481, 135] on link "4. Weiter spielen" at bounding box center [425, 136] width 134 height 38
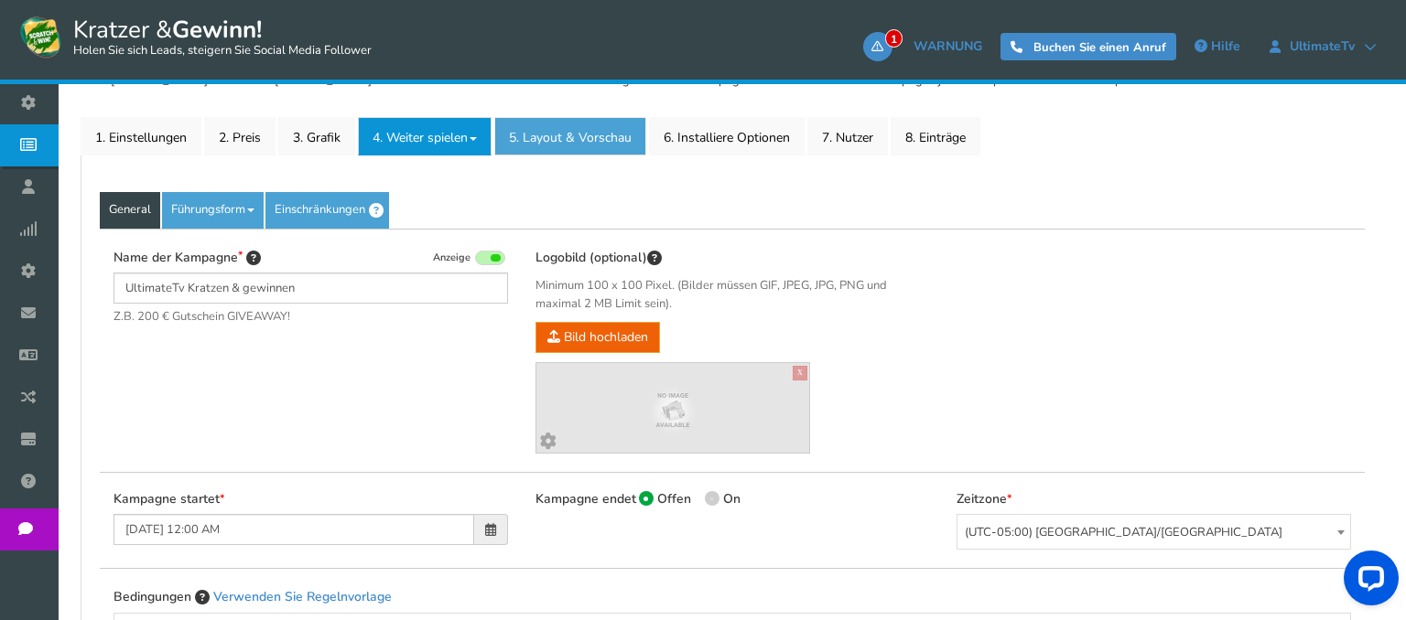
click at [591, 135] on link "5. Layout & Vorschau" at bounding box center [570, 136] width 152 height 38
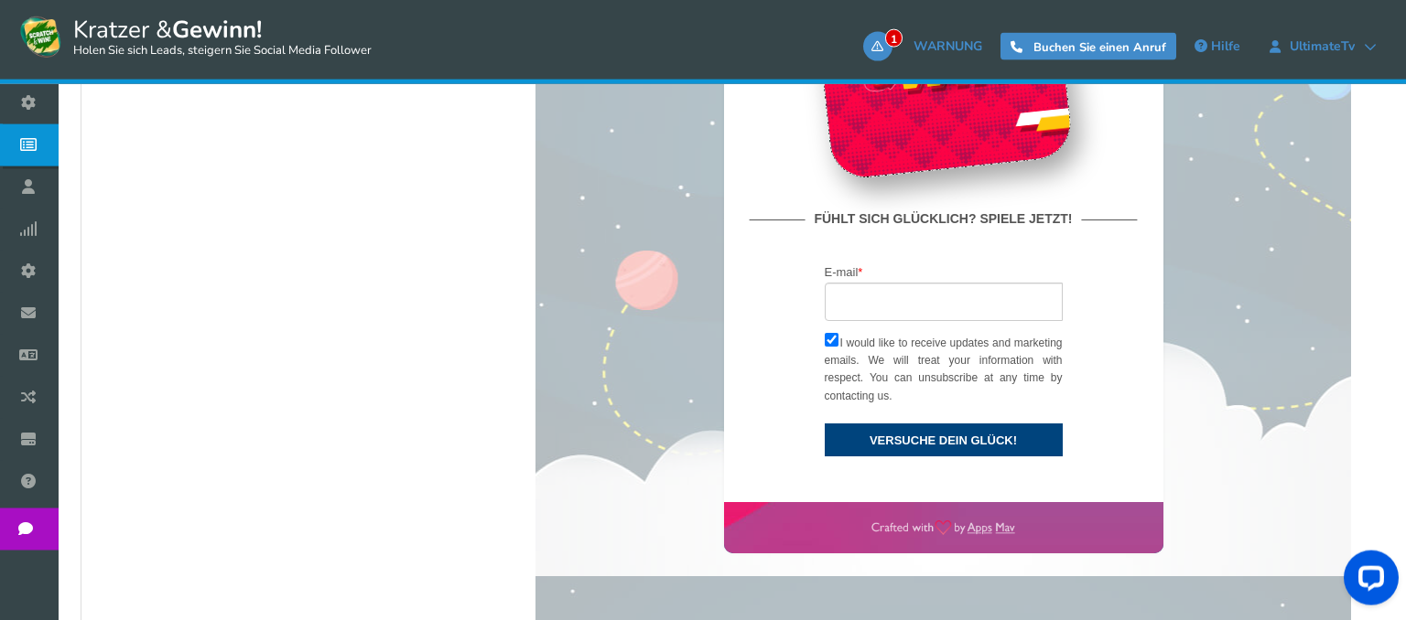
scroll to position [882, 0]
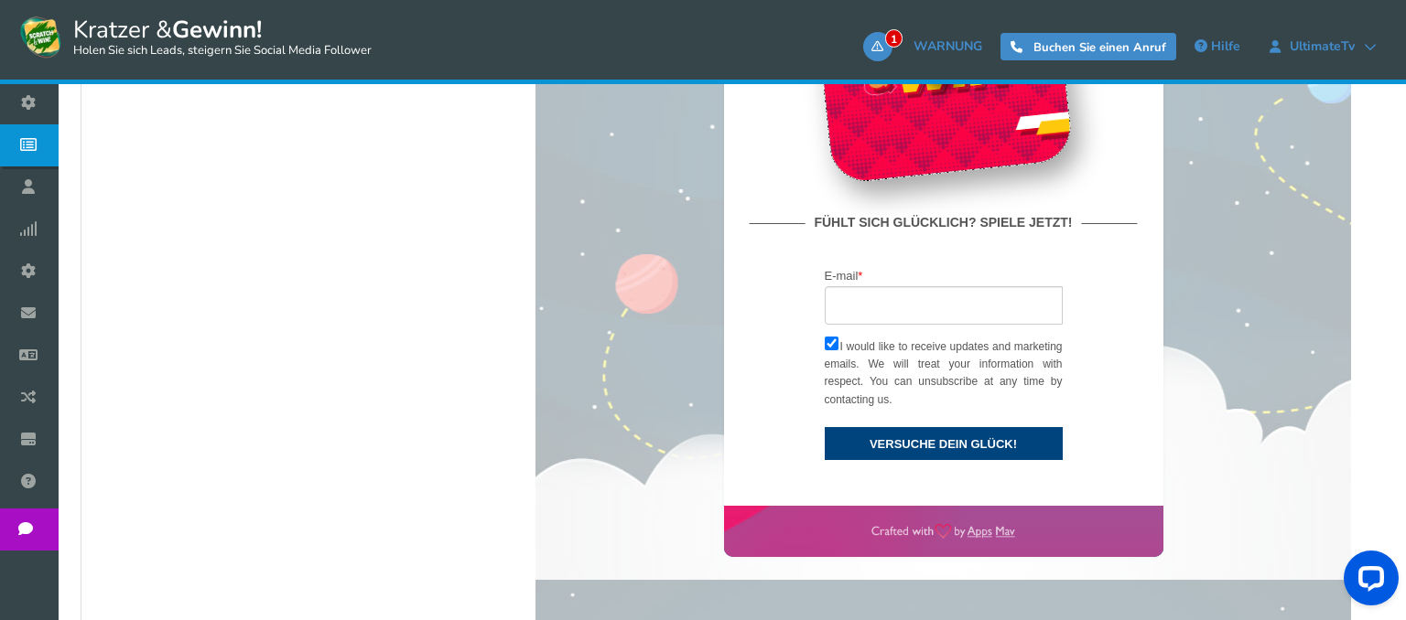
click at [933, 338] on div "E-mail * loading... I would like to receive updates and marketing emails. We wi…" at bounding box center [942, 361] width 275 height 199
click at [928, 315] on input "email" at bounding box center [943, 306] width 238 height 38
type input "asad"
click at [925, 429] on button "VERSUCHE DEIN GLÜCK!" at bounding box center [943, 444] width 238 height 33
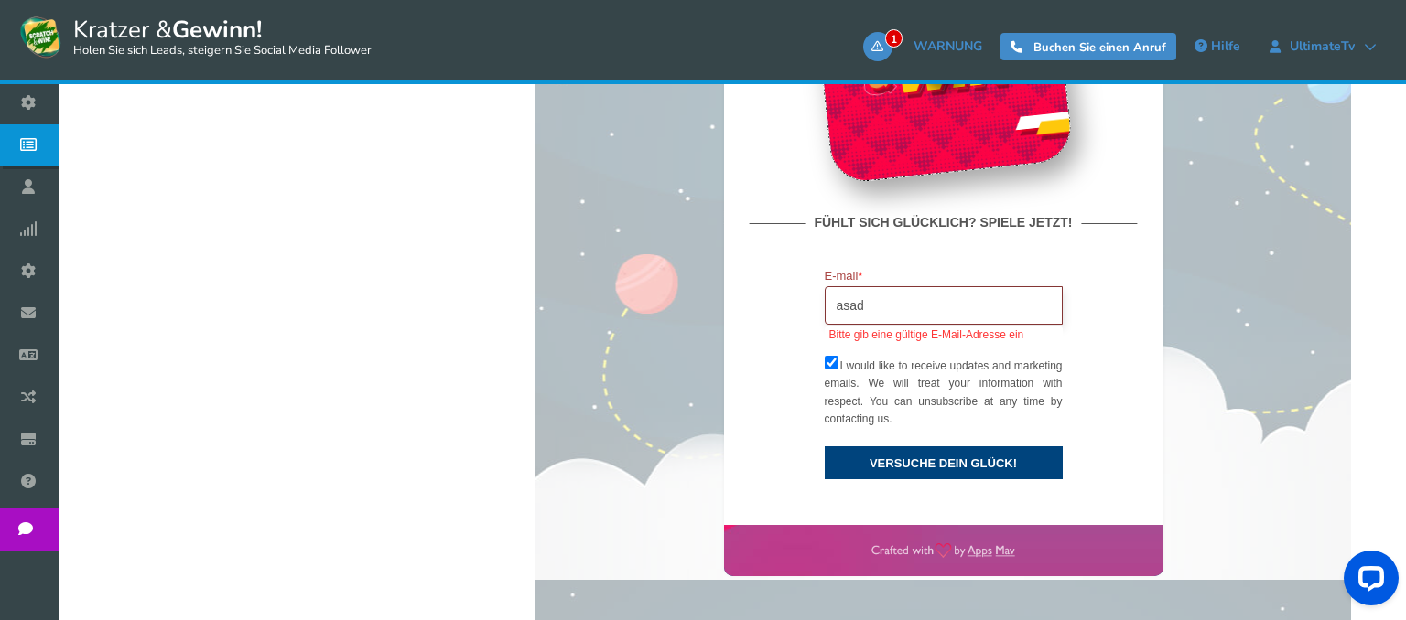
scroll to position [496, 0]
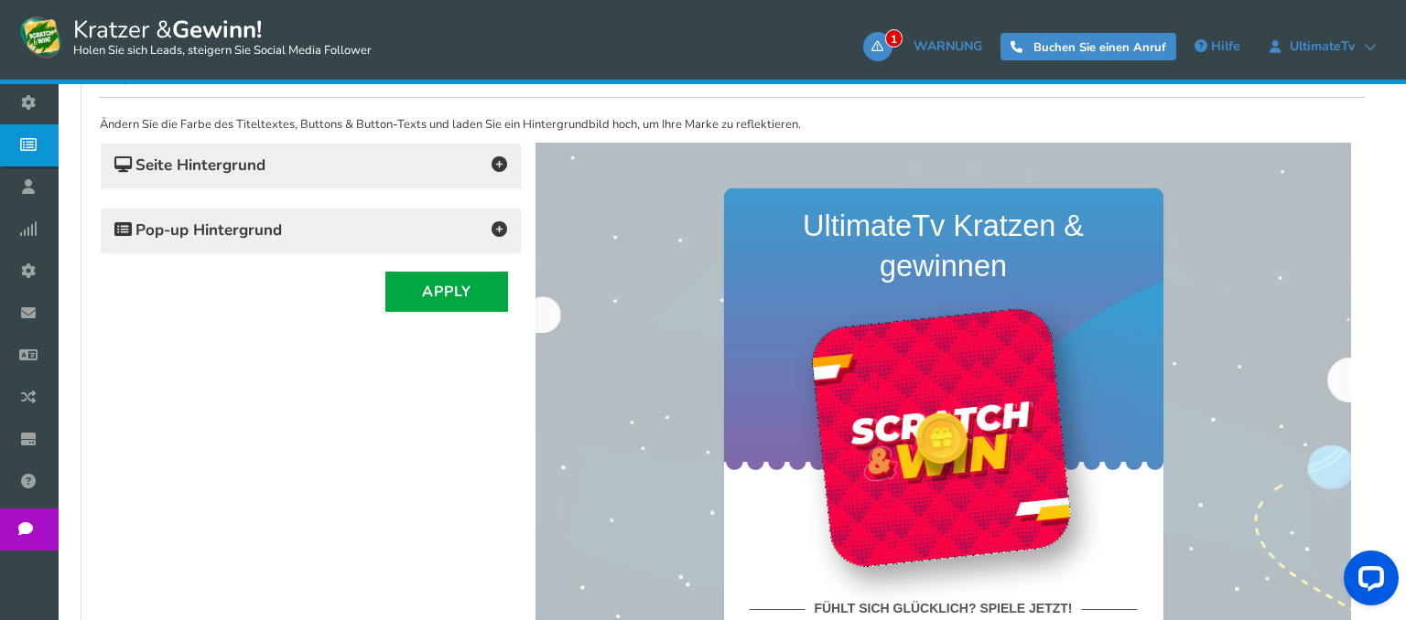
click at [472, 162] on h4 "Seite Hintergrund" at bounding box center [310, 166] width 393 height 26
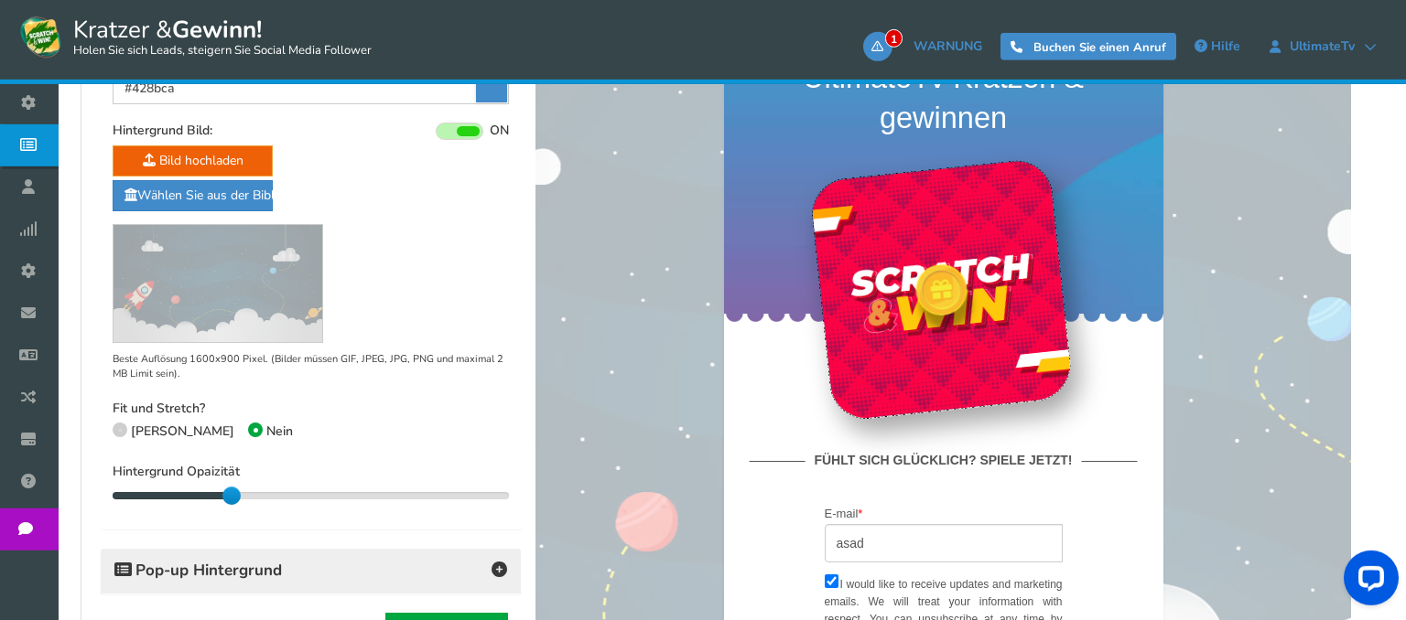
scroll to position [689, 0]
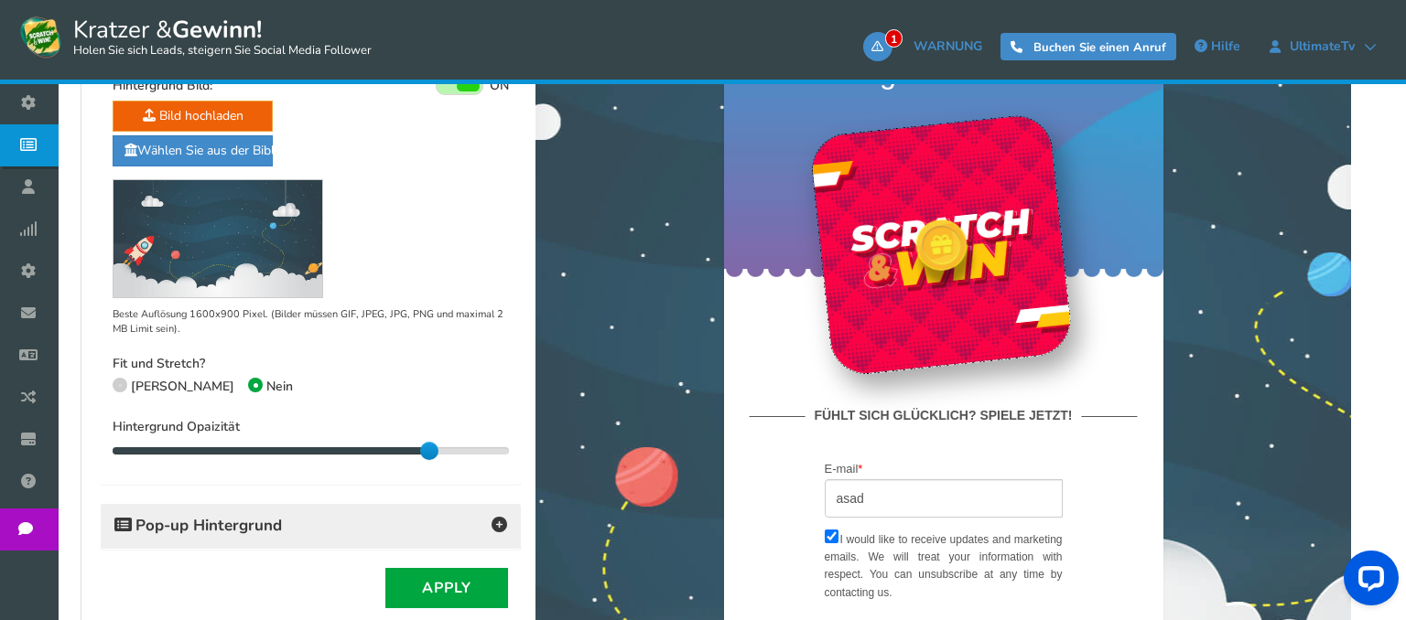
drag, startPoint x: 232, startPoint y: 447, endPoint x: 423, endPoint y: 450, distance: 191.3
click at [423, 450] on div at bounding box center [429, 451] width 18 height 18
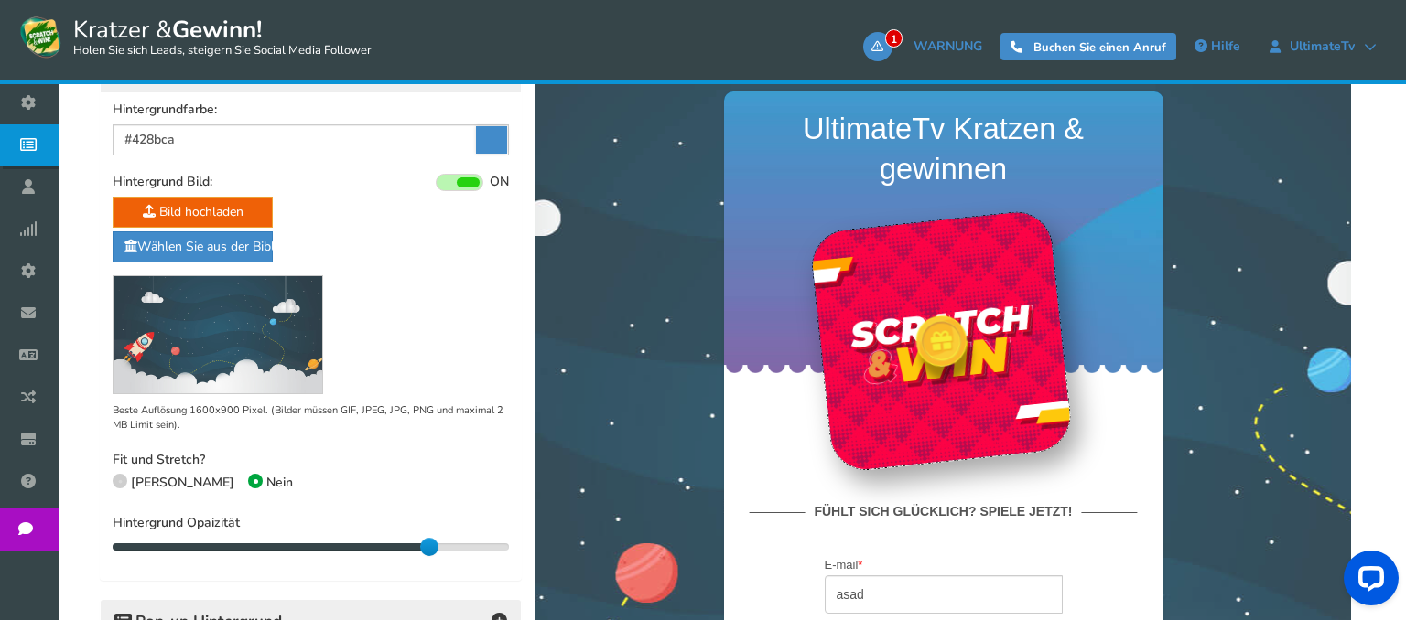
scroll to position [496, 0]
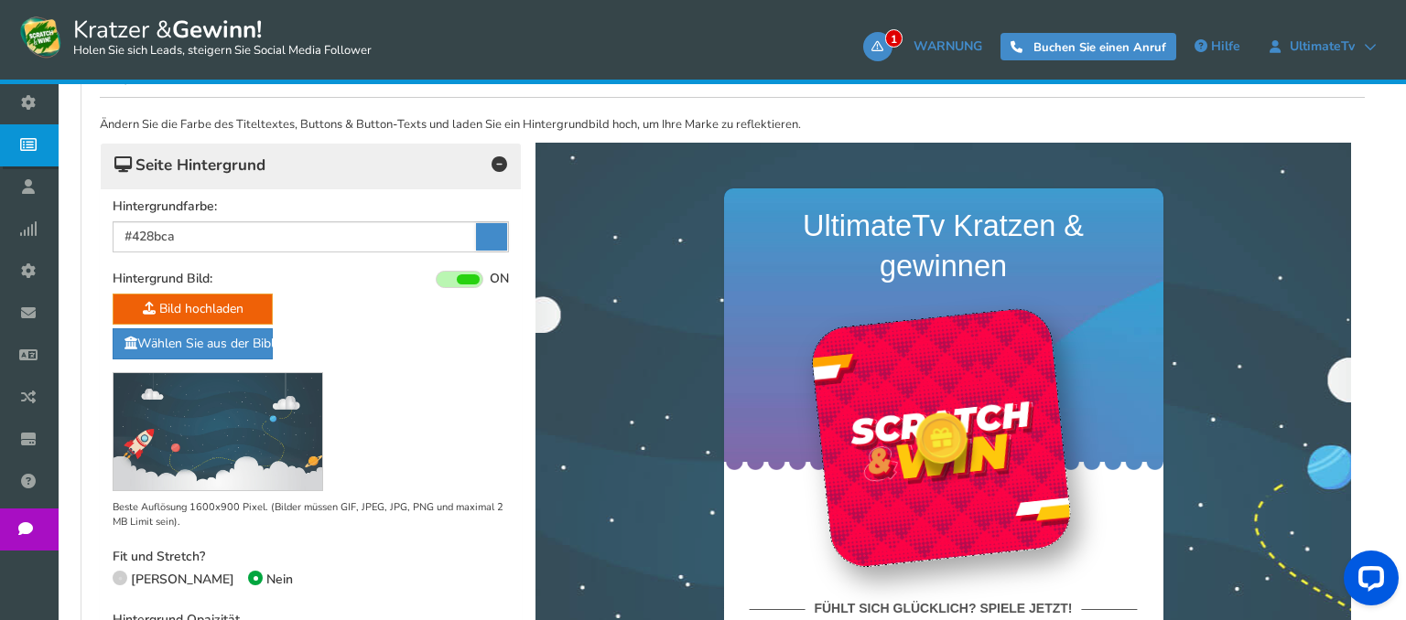
click at [484, 170] on h4 "Seite Hintergrund" at bounding box center [310, 166] width 393 height 26
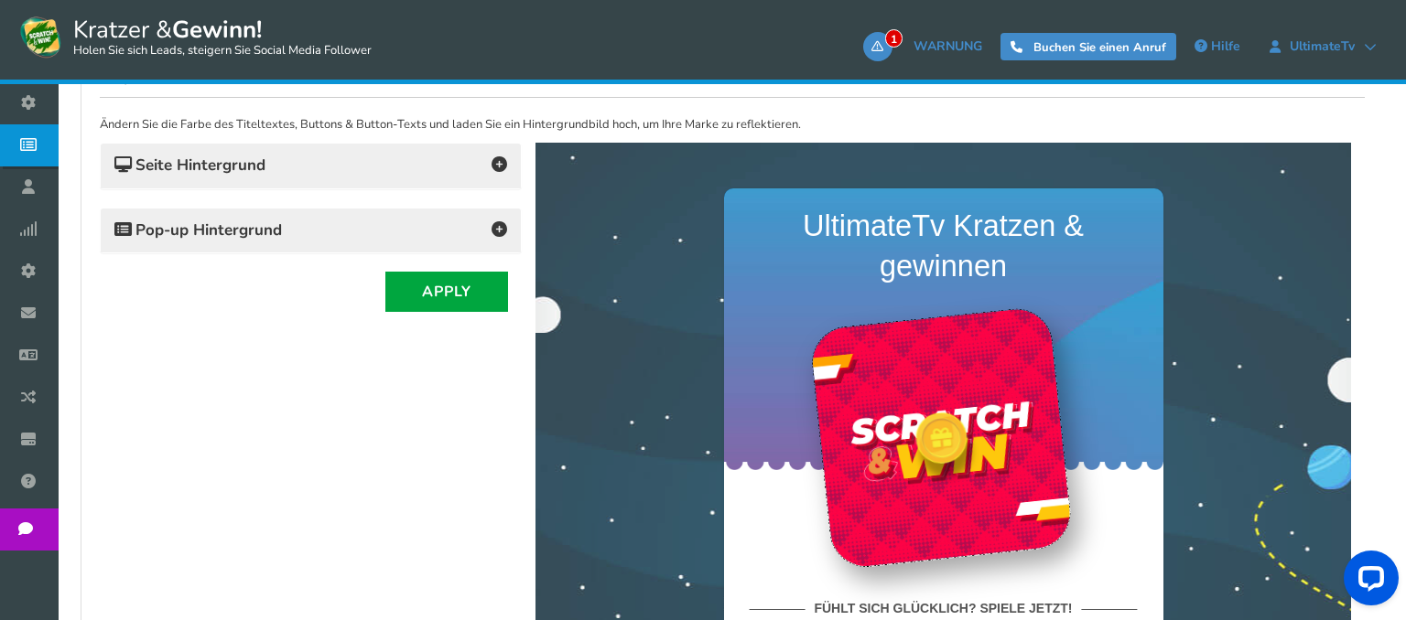
click at [443, 222] on h4 "Pop-up Hintergrund" at bounding box center [310, 231] width 393 height 26
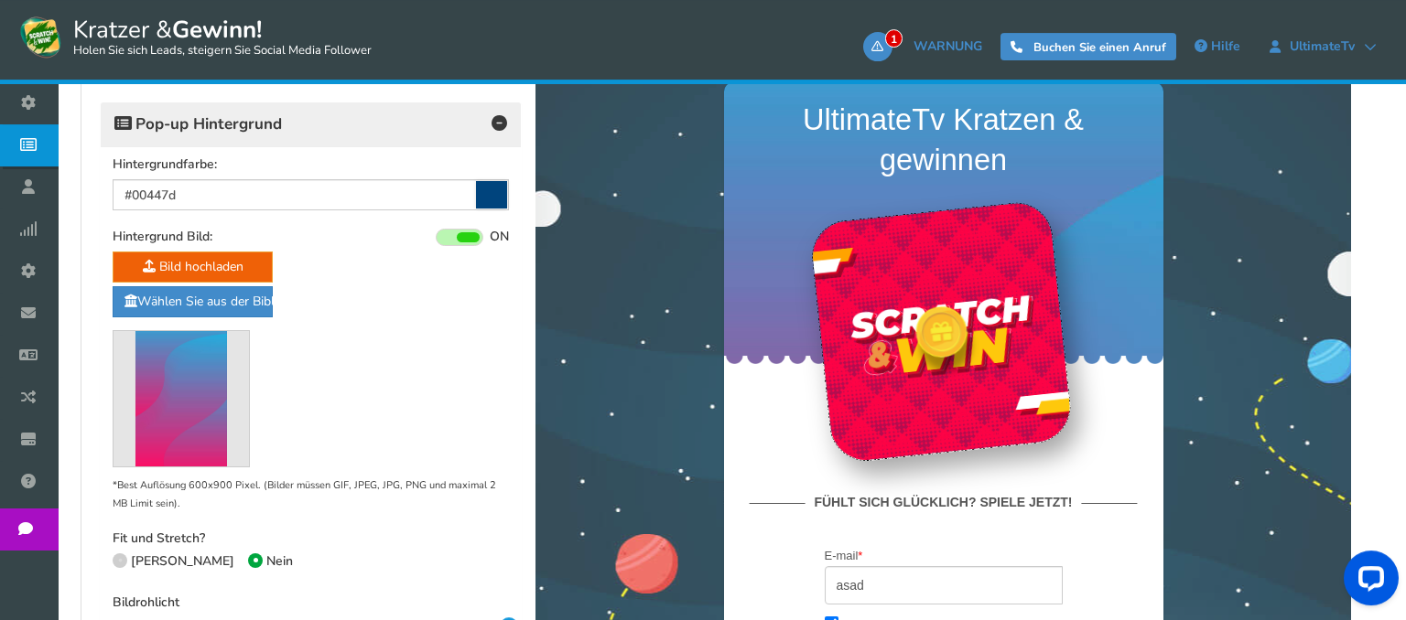
scroll to position [689, 0]
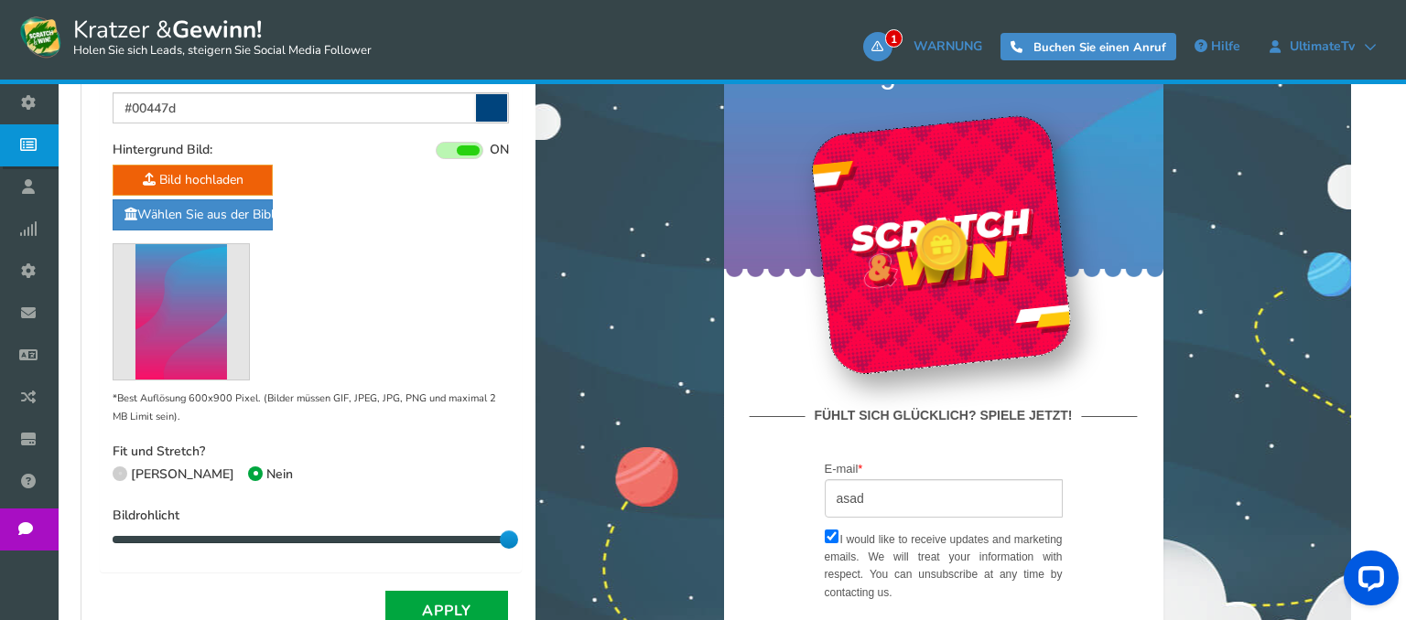
click at [117, 467] on span at bounding box center [120, 474] width 15 height 15
click at [117, 470] on input "[PERSON_NAME]" at bounding box center [119, 476] width 12 height 12
radio input "true"
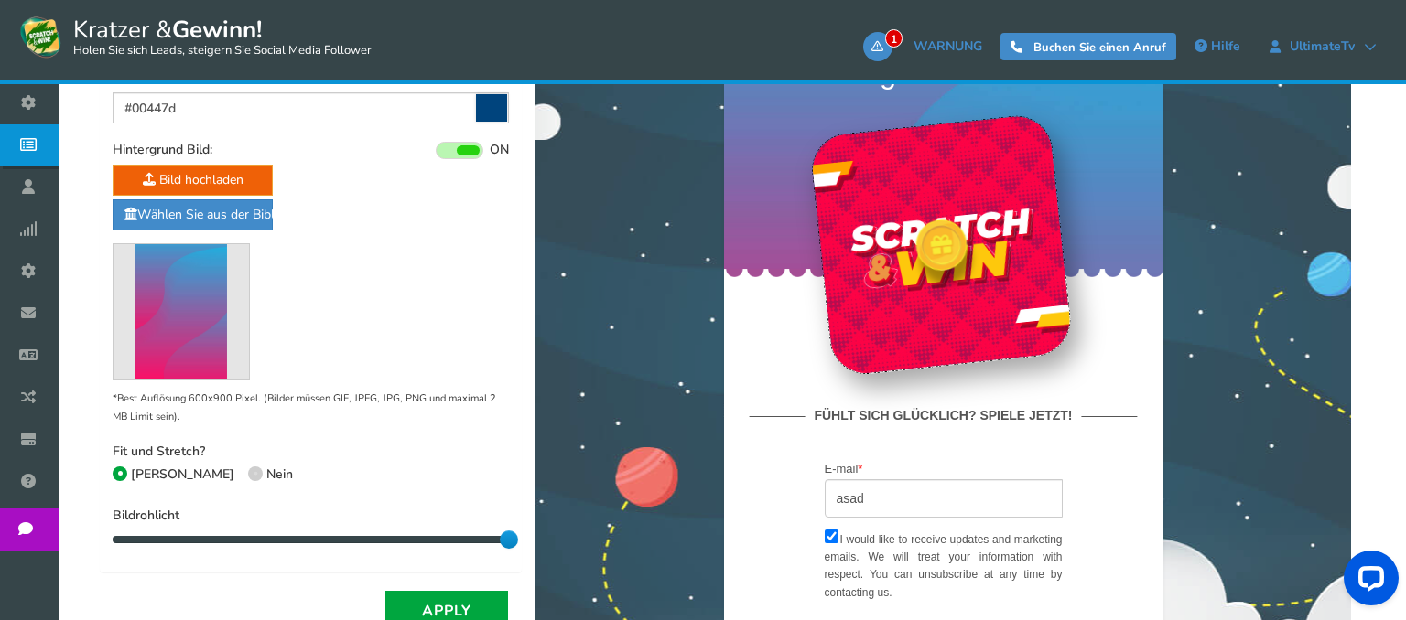
click at [248, 470] on label "Nein" at bounding box center [270, 475] width 45 height 17
click at [248, 470] on input "Nein" at bounding box center [254, 476] width 12 height 12
radio input "true"
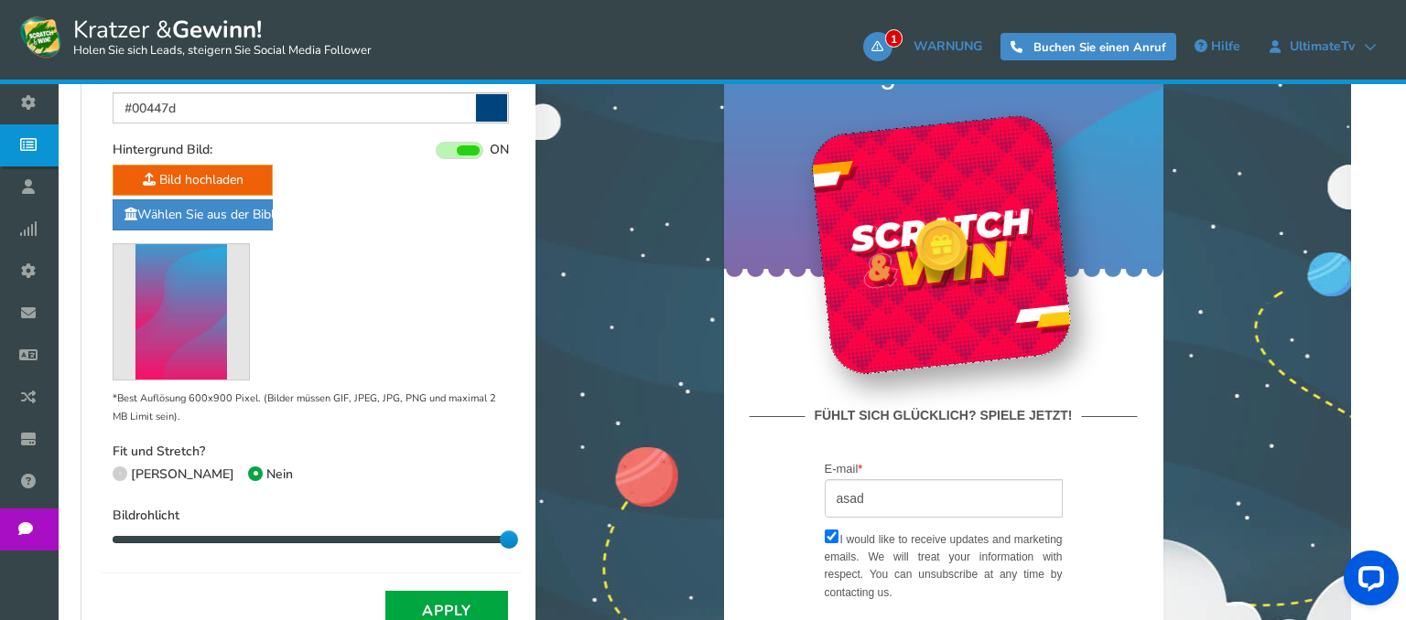
click at [124, 468] on span at bounding box center [120, 474] width 15 height 15
click at [124, 470] on input "[PERSON_NAME]" at bounding box center [119, 476] width 12 height 12
radio input "true"
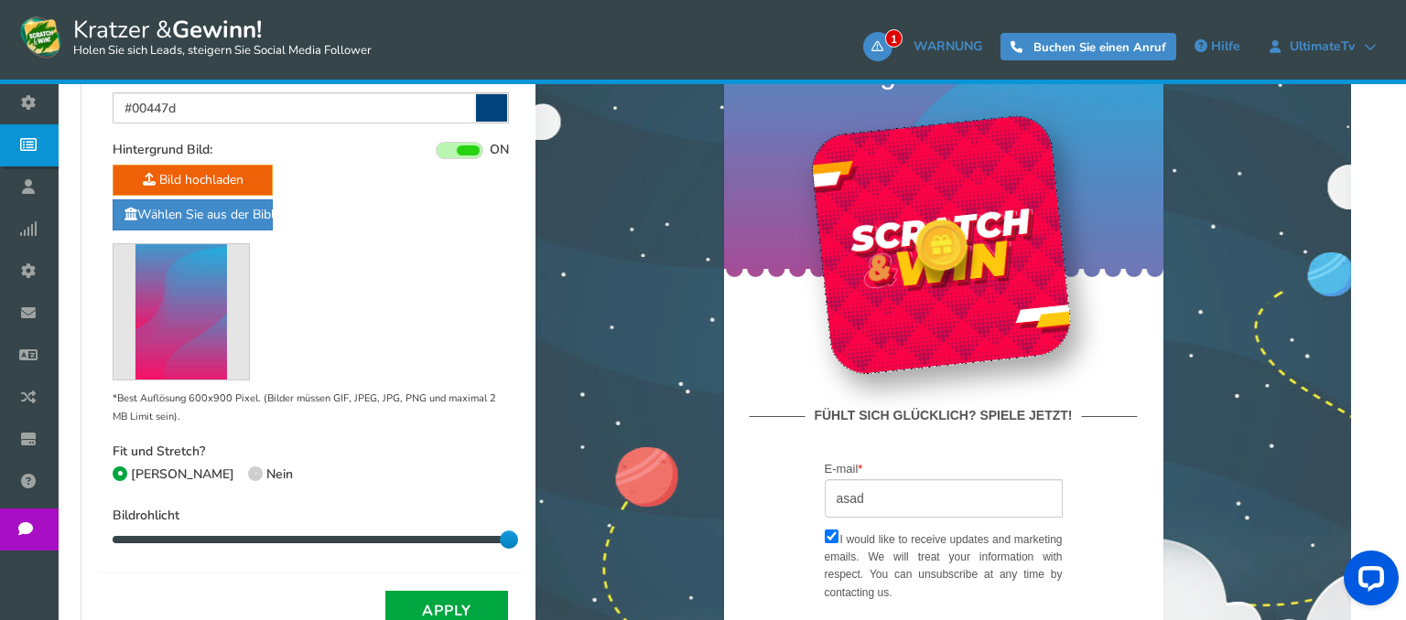
click at [253, 472] on icon at bounding box center [255, 474] width 4 height 4
click at [248, 470] on input "Nein" at bounding box center [254, 476] width 12 height 12
radio input "true"
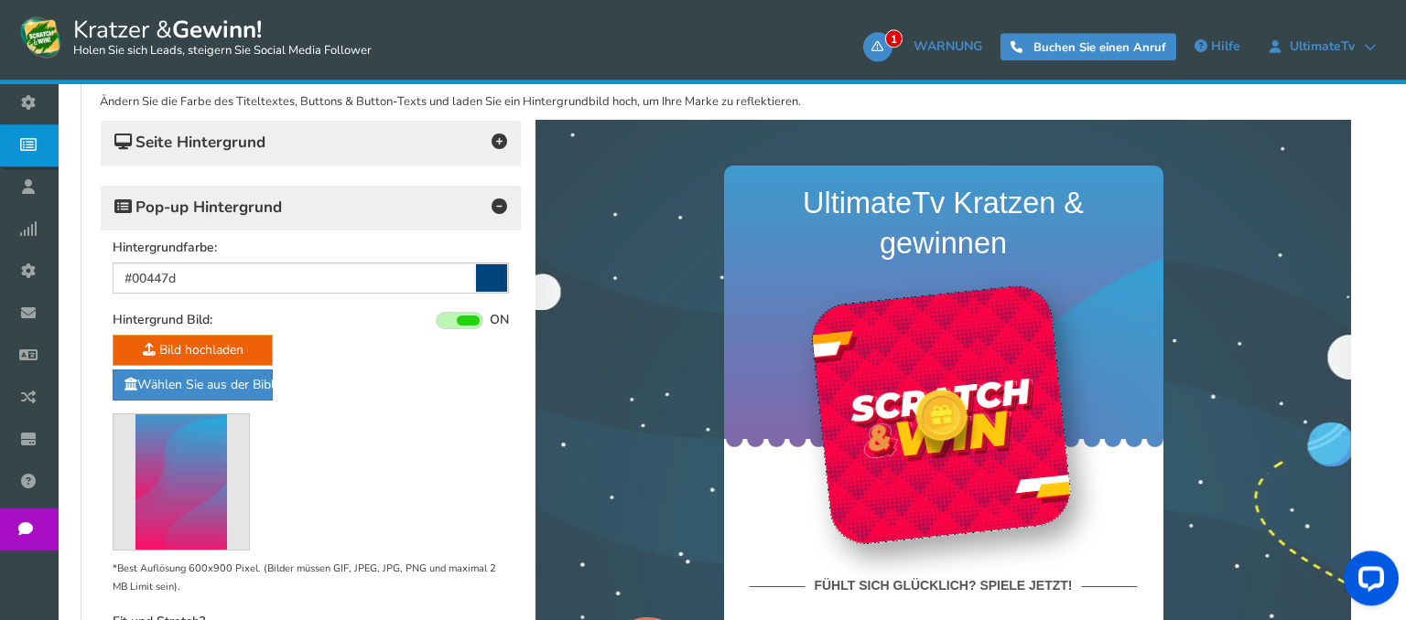
scroll to position [496, 0]
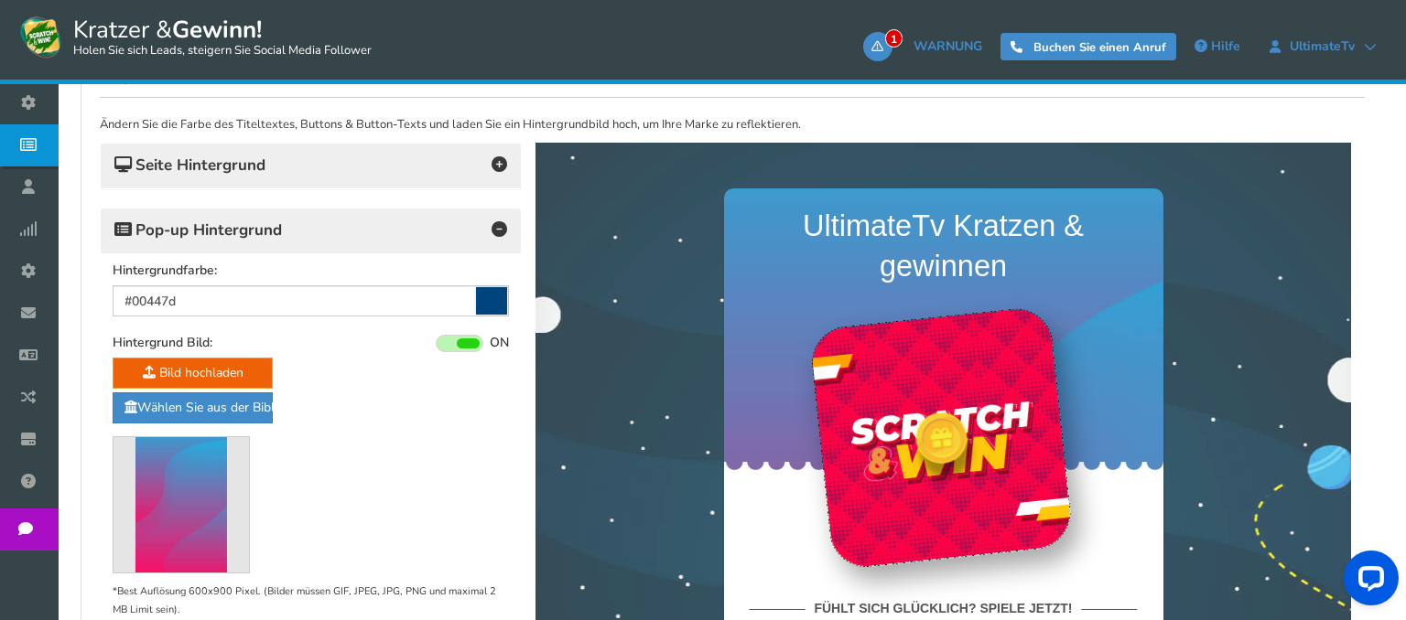
click at [424, 232] on h4 "Pop-up Hintergrund" at bounding box center [310, 231] width 393 height 26
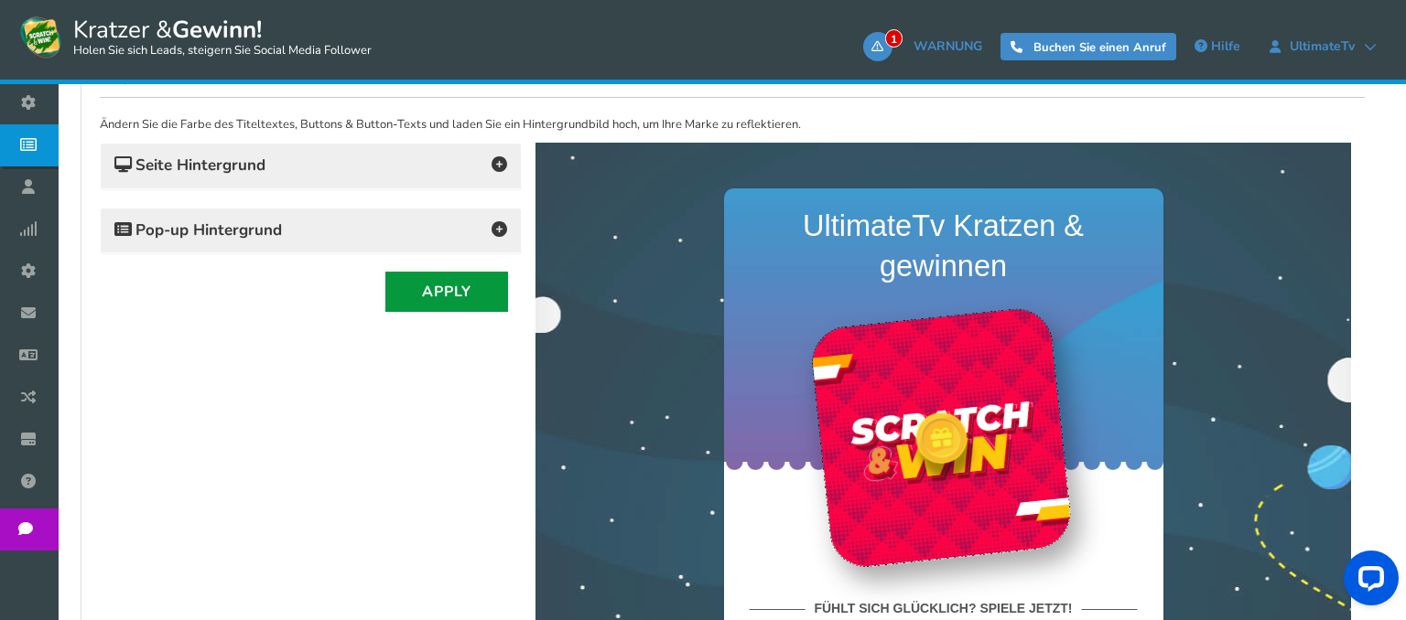
click at [440, 306] on button "Apply" at bounding box center [446, 292] width 123 height 40
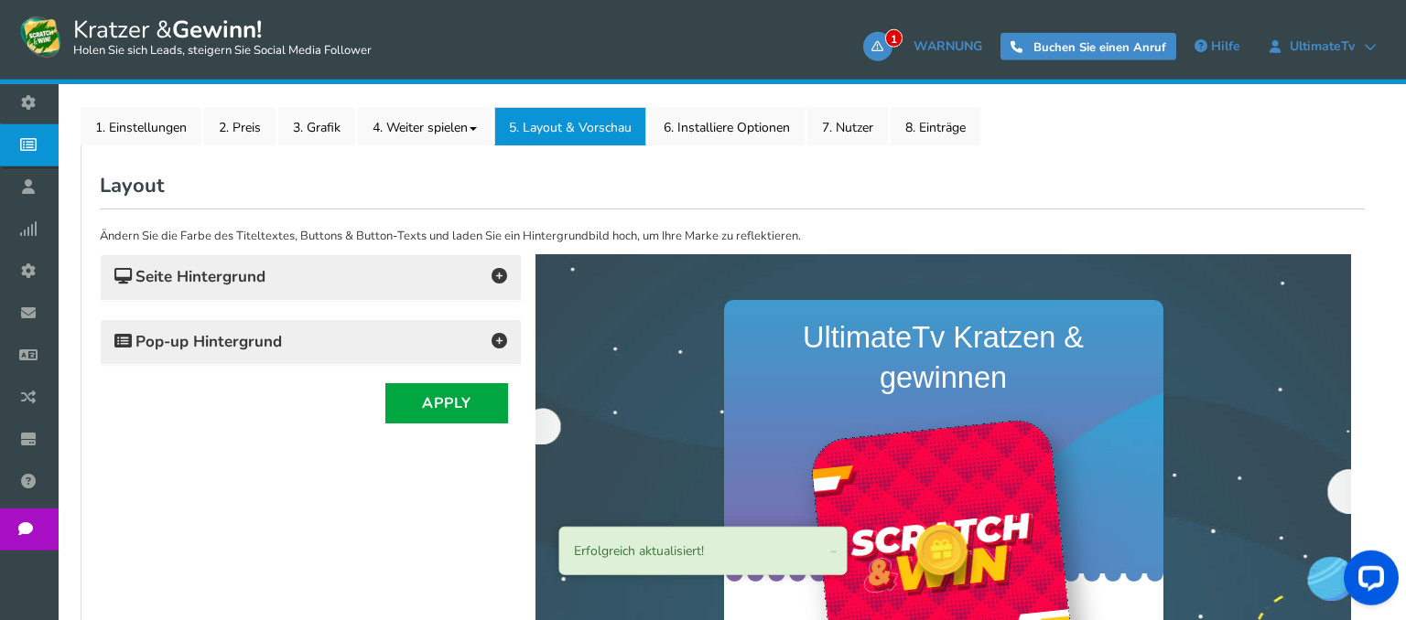
scroll to position [303, 0]
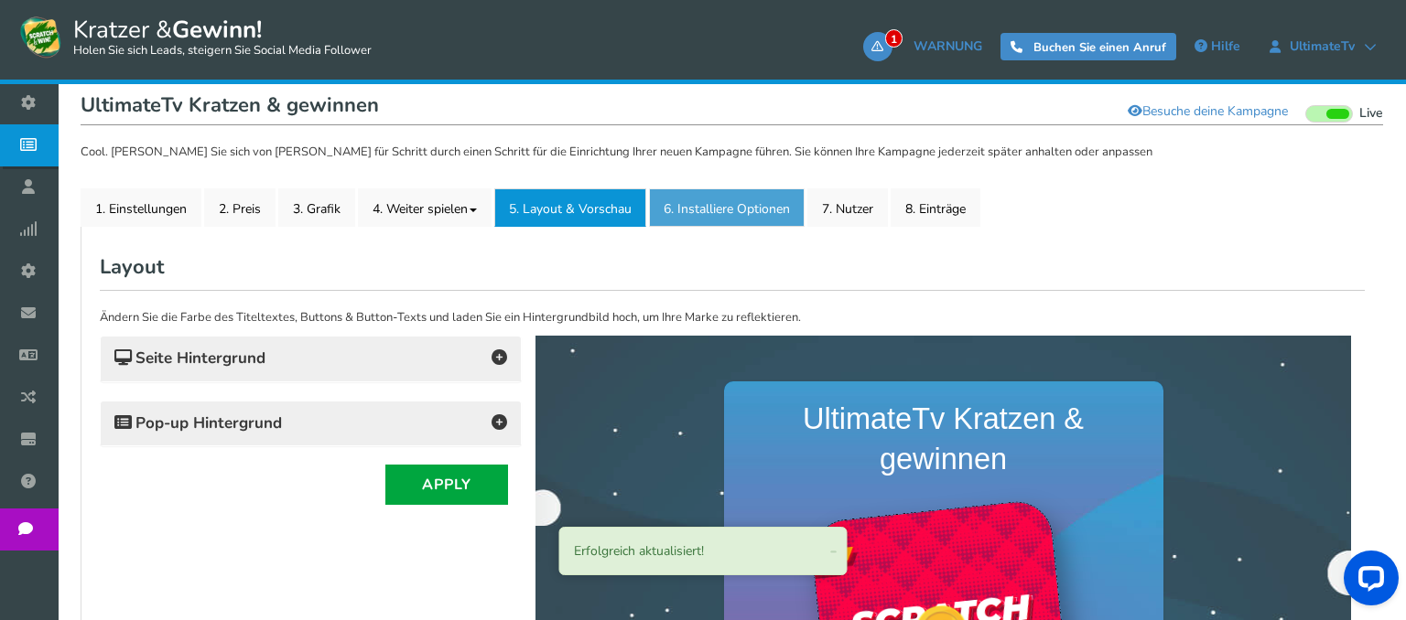
click at [724, 218] on link "6. Installiere Optionen New" at bounding box center [727, 208] width 156 height 38
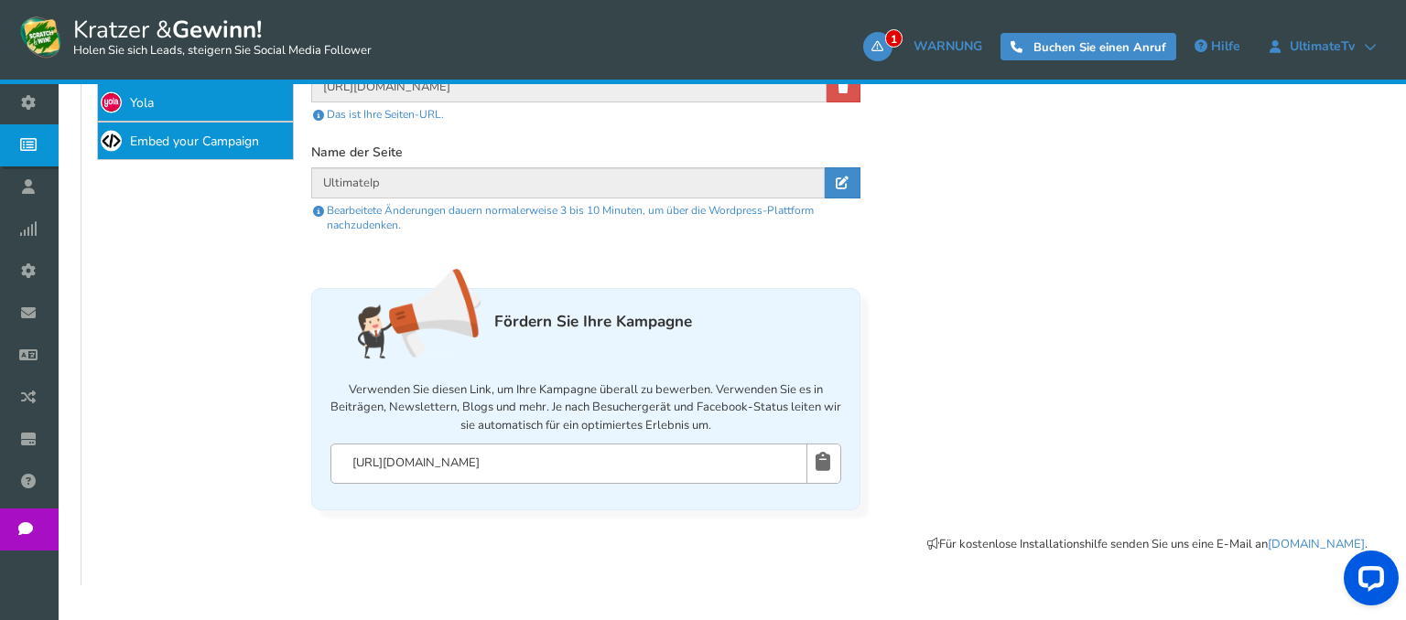
scroll to position [144, 0]
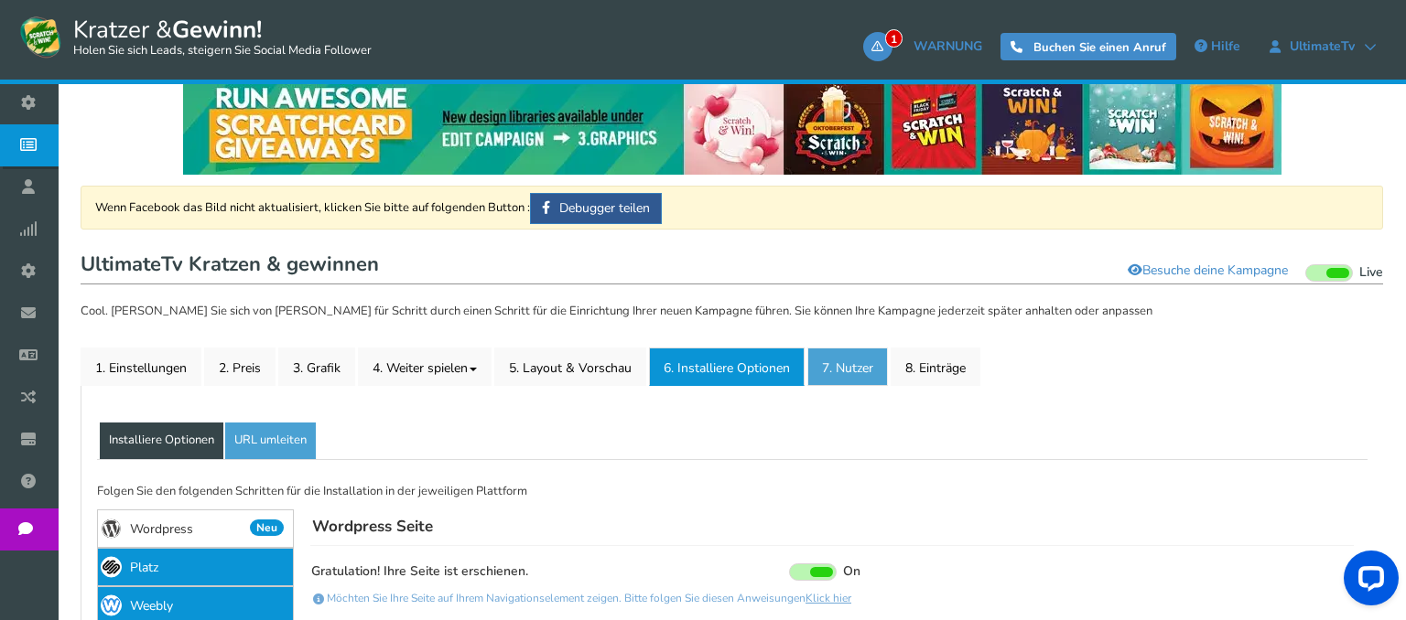
click at [856, 364] on link "7. Nutzer" at bounding box center [847, 367] width 81 height 38
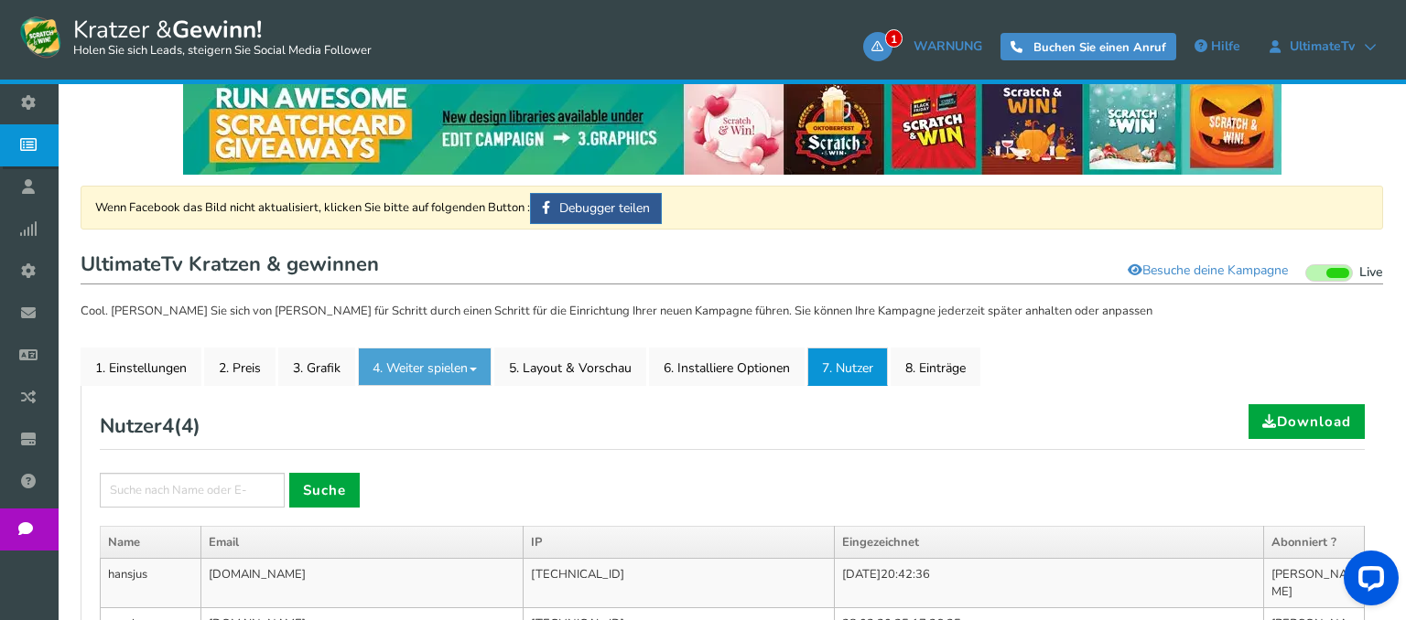
click at [481, 365] on link "4. Weiter spielen" at bounding box center [425, 367] width 134 height 38
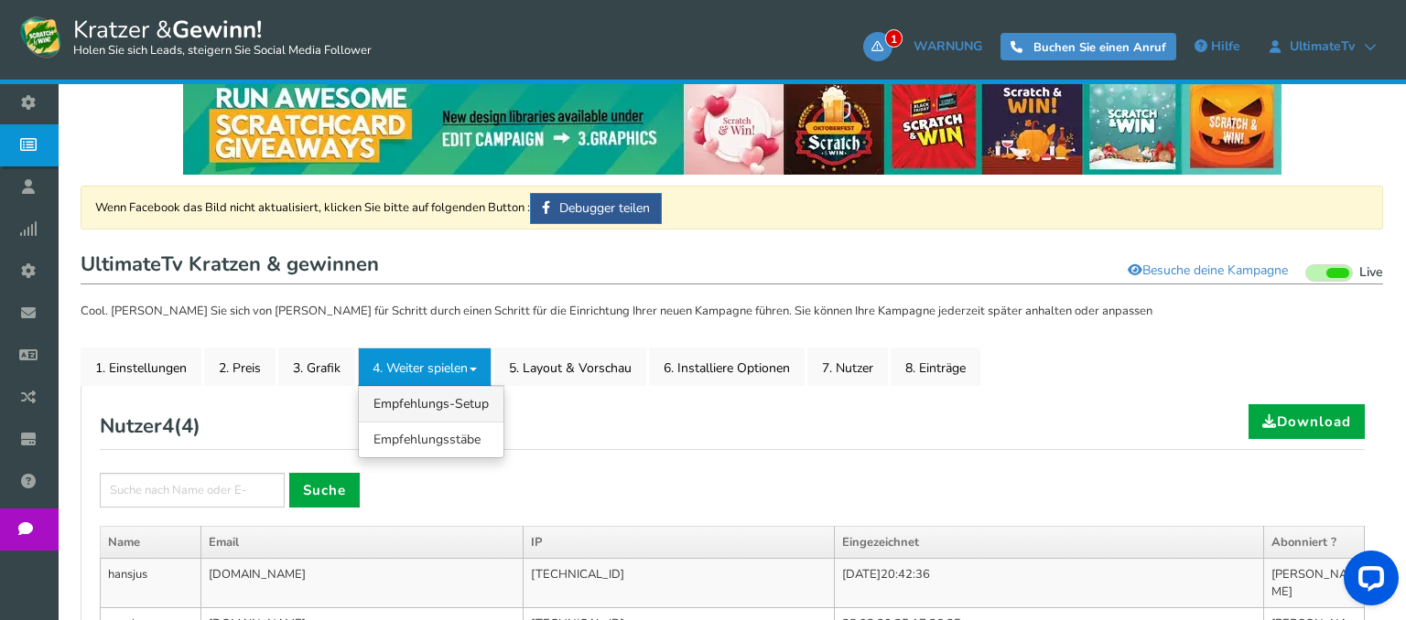
click at [455, 400] on link "4.1 Empfehlungs-Setup" at bounding box center [431, 404] width 145 height 36
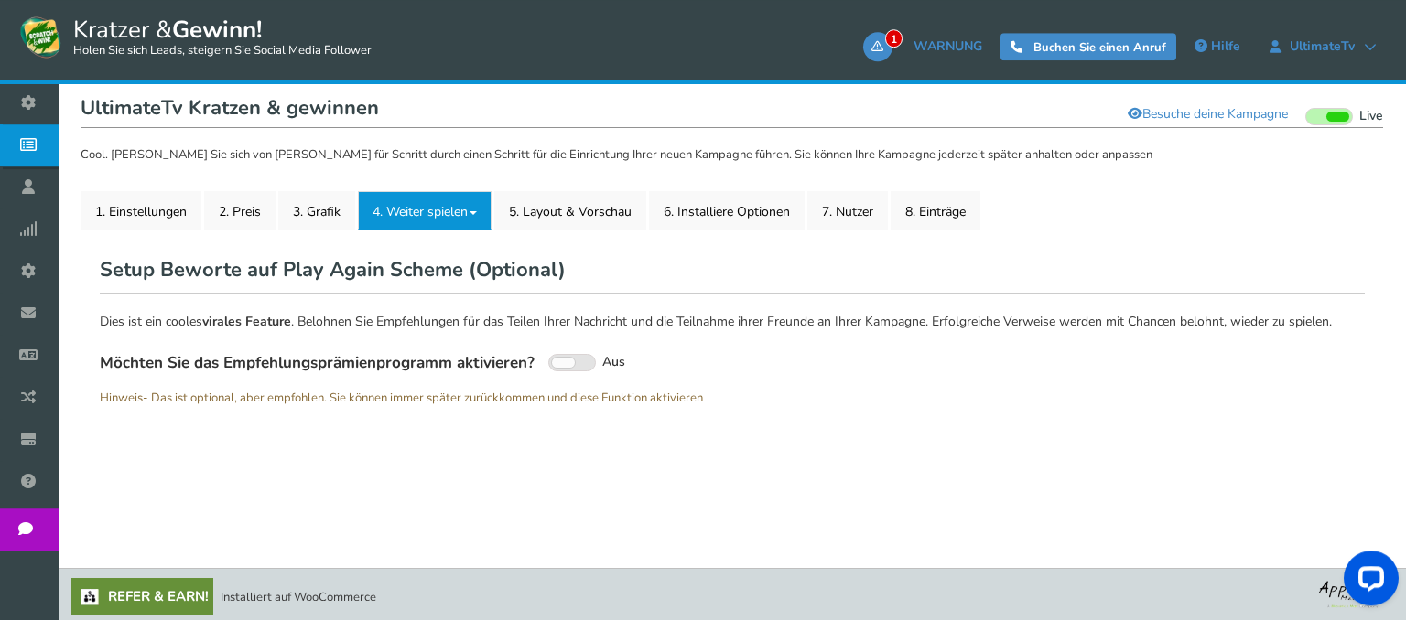
scroll to position [303, 0]
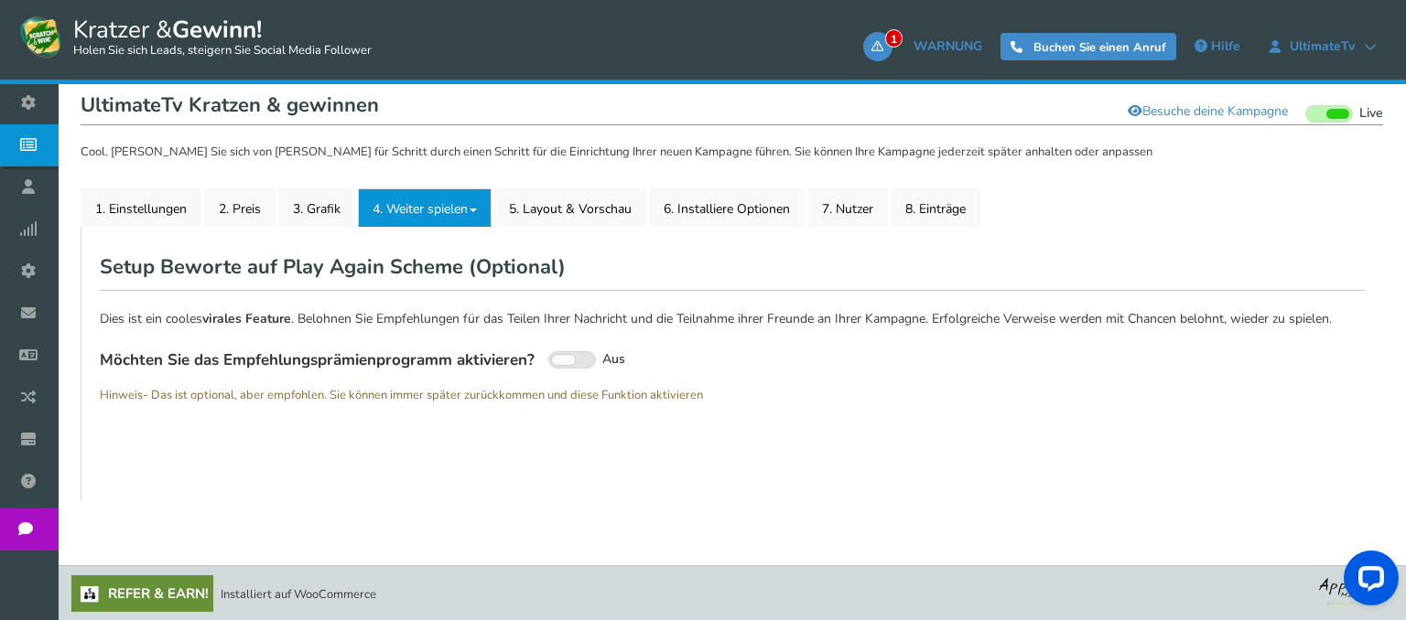
click at [459, 223] on link "4. Weiter spielen" at bounding box center [425, 208] width 134 height 38
click at [460, 284] on link "4.2 Empfehlungsstäbe" at bounding box center [431, 281] width 145 height 36
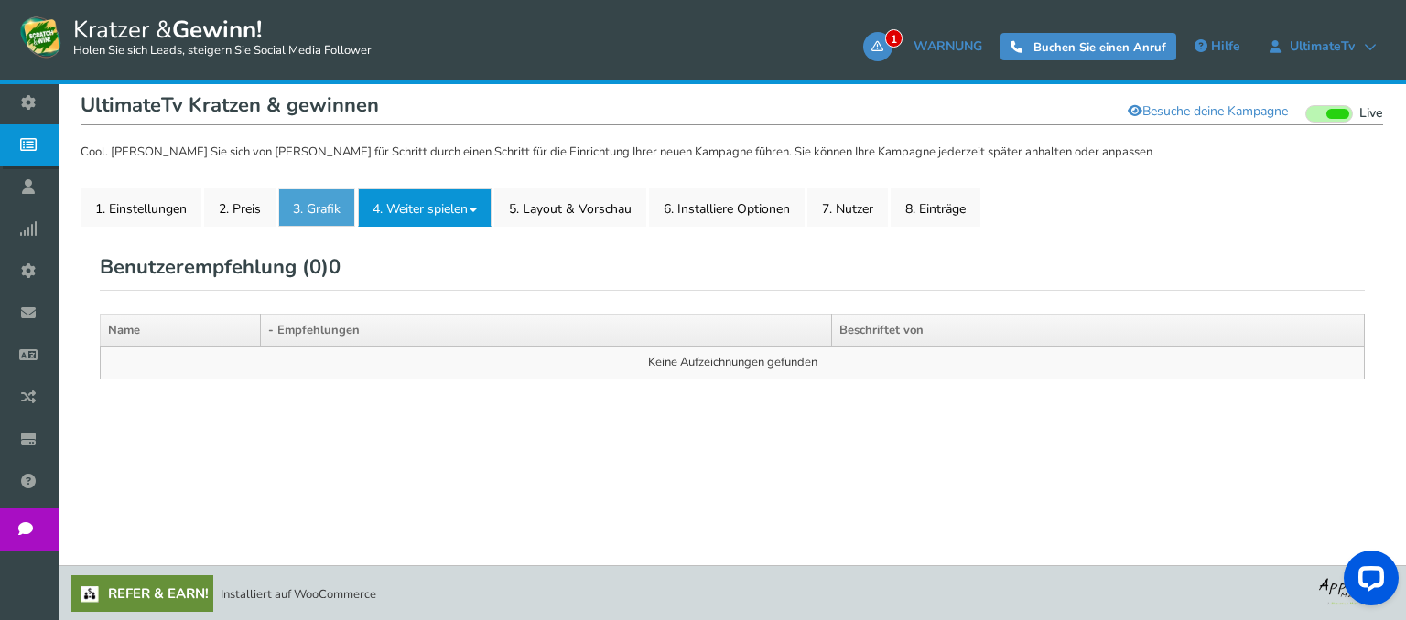
click at [298, 207] on link "3. Grafik" at bounding box center [316, 208] width 77 height 38
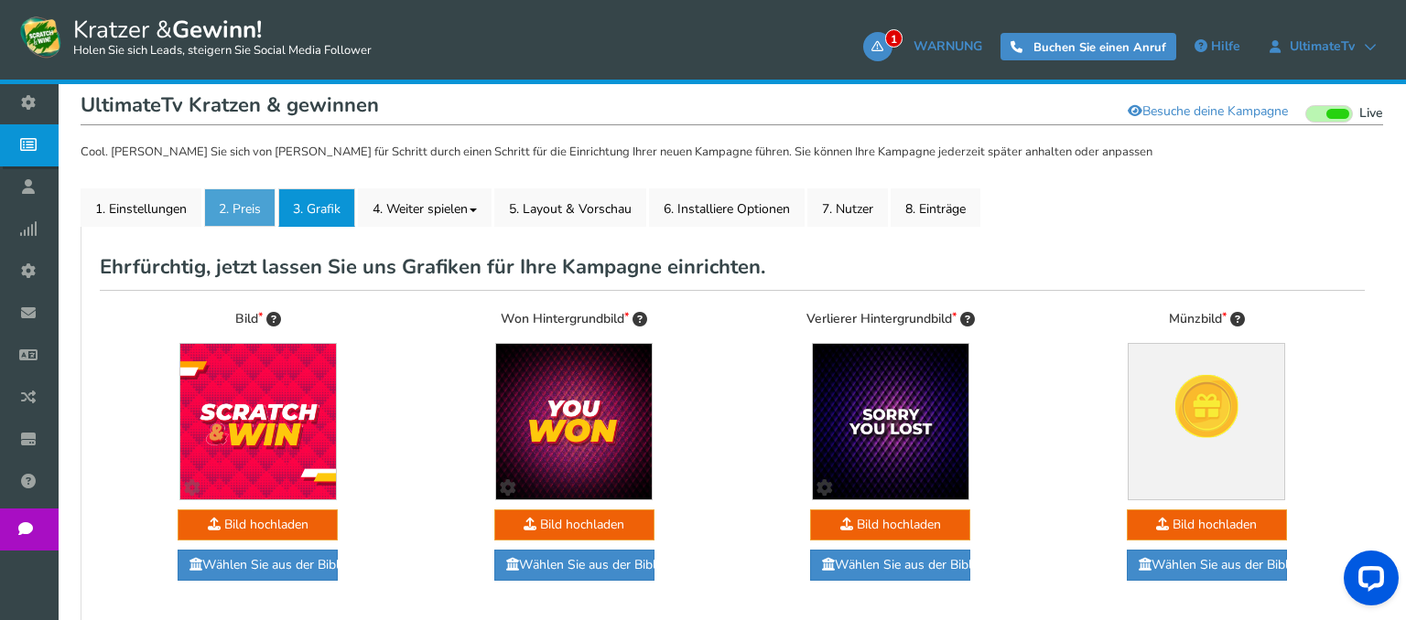
click at [275, 205] on link "2. Preis" at bounding box center [239, 208] width 71 height 38
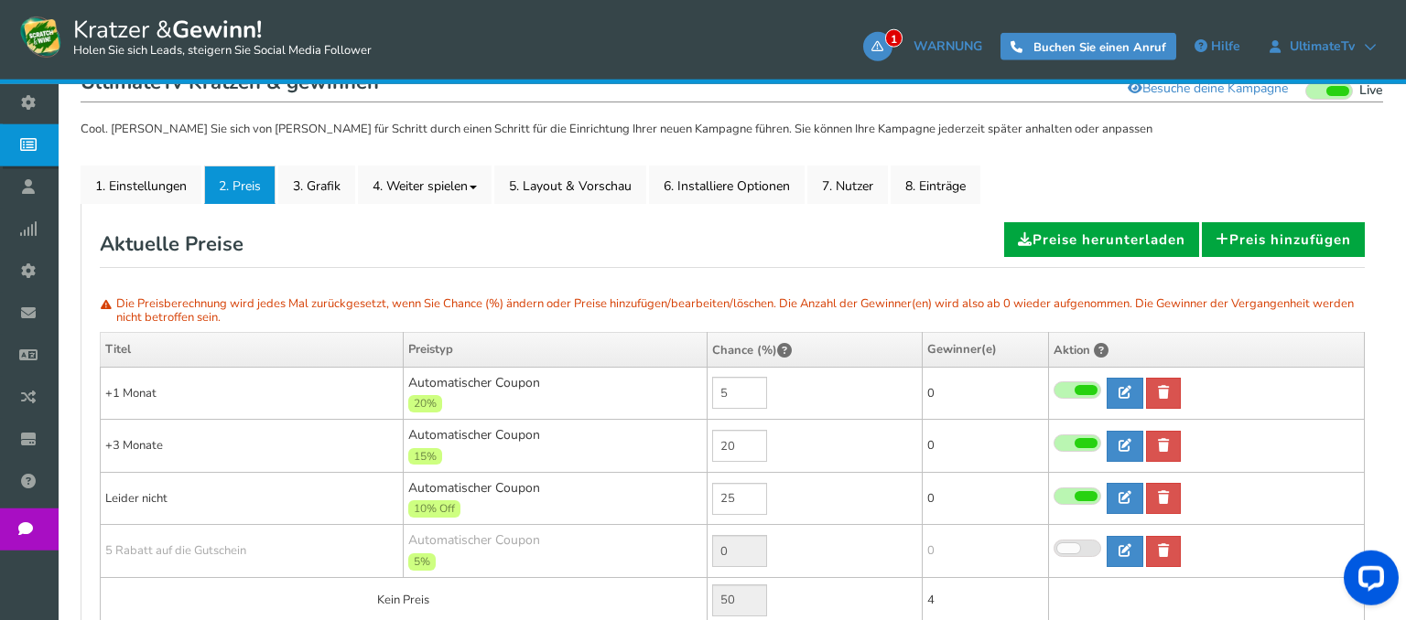
scroll to position [621, 0]
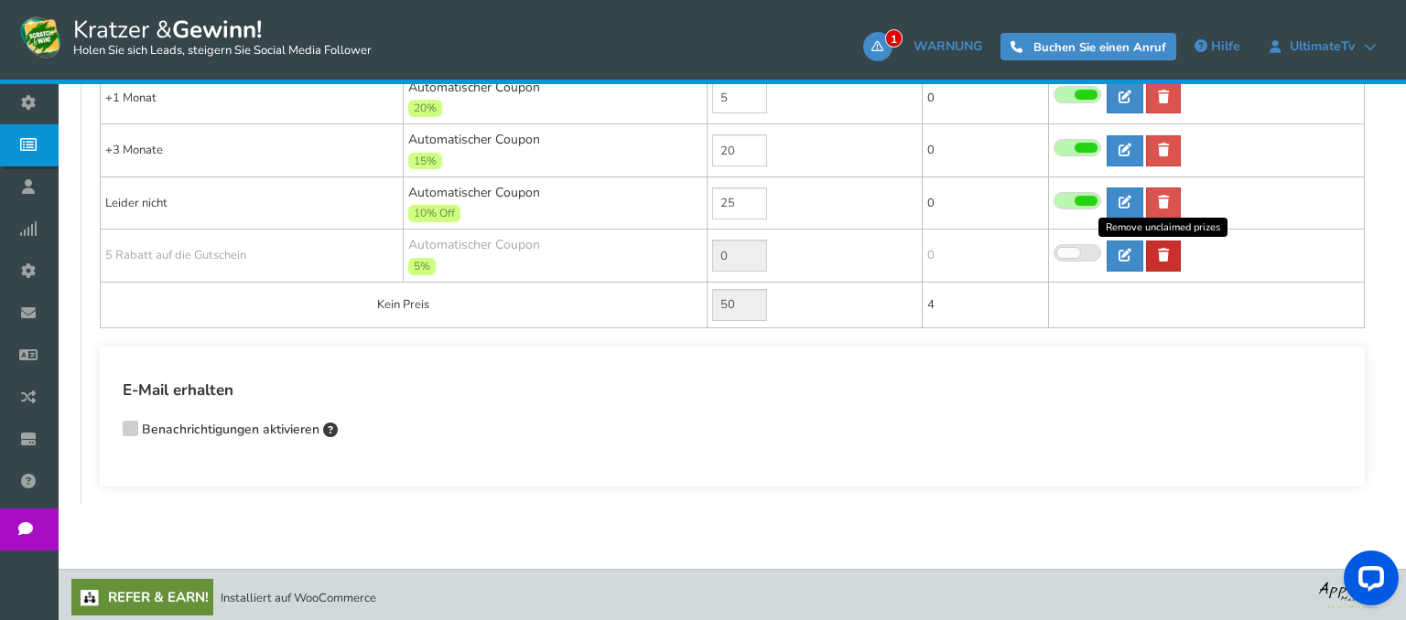
click at [1175, 258] on link at bounding box center [1163, 256] width 35 height 31
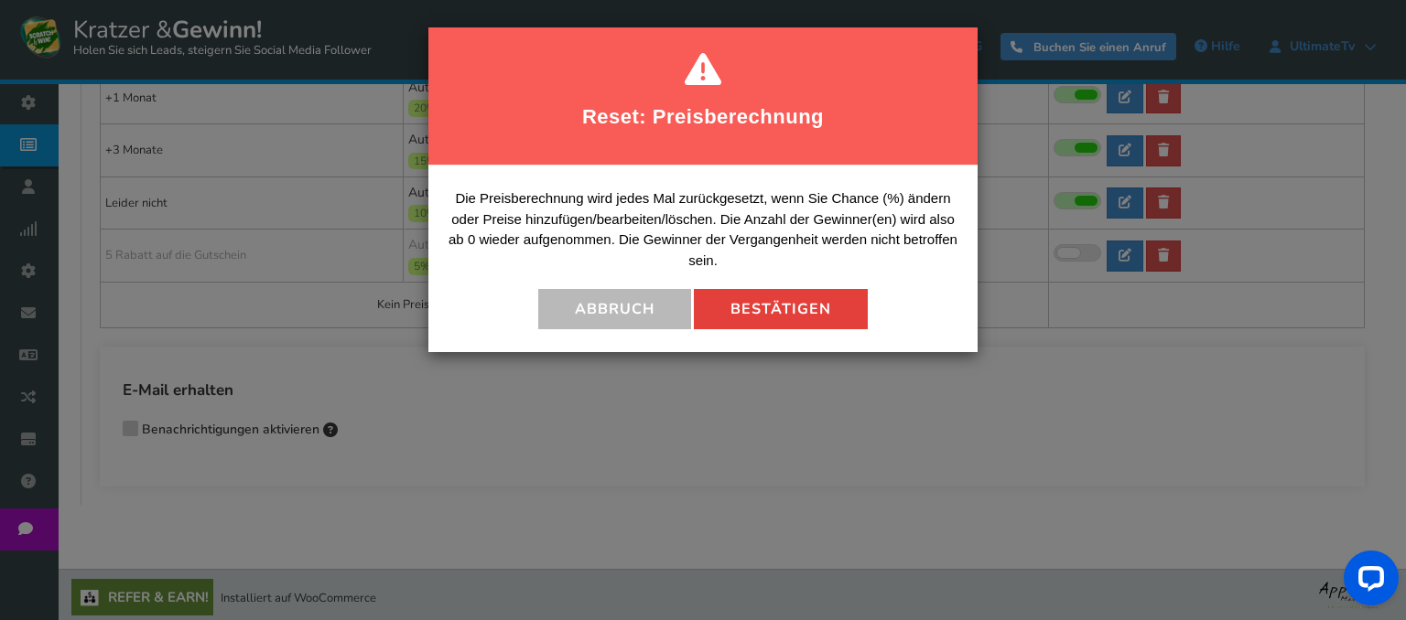
click at [740, 307] on button "Bestätigen" at bounding box center [781, 309] width 174 height 40
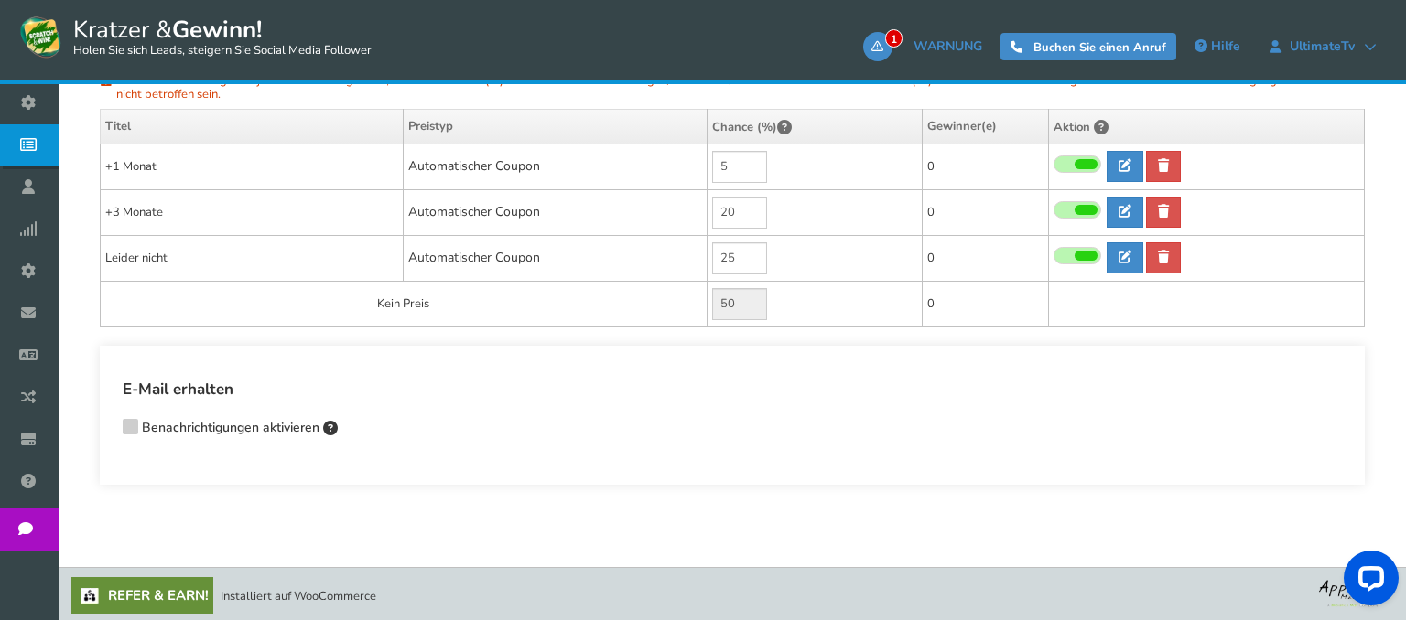
scroll to position [163, 0]
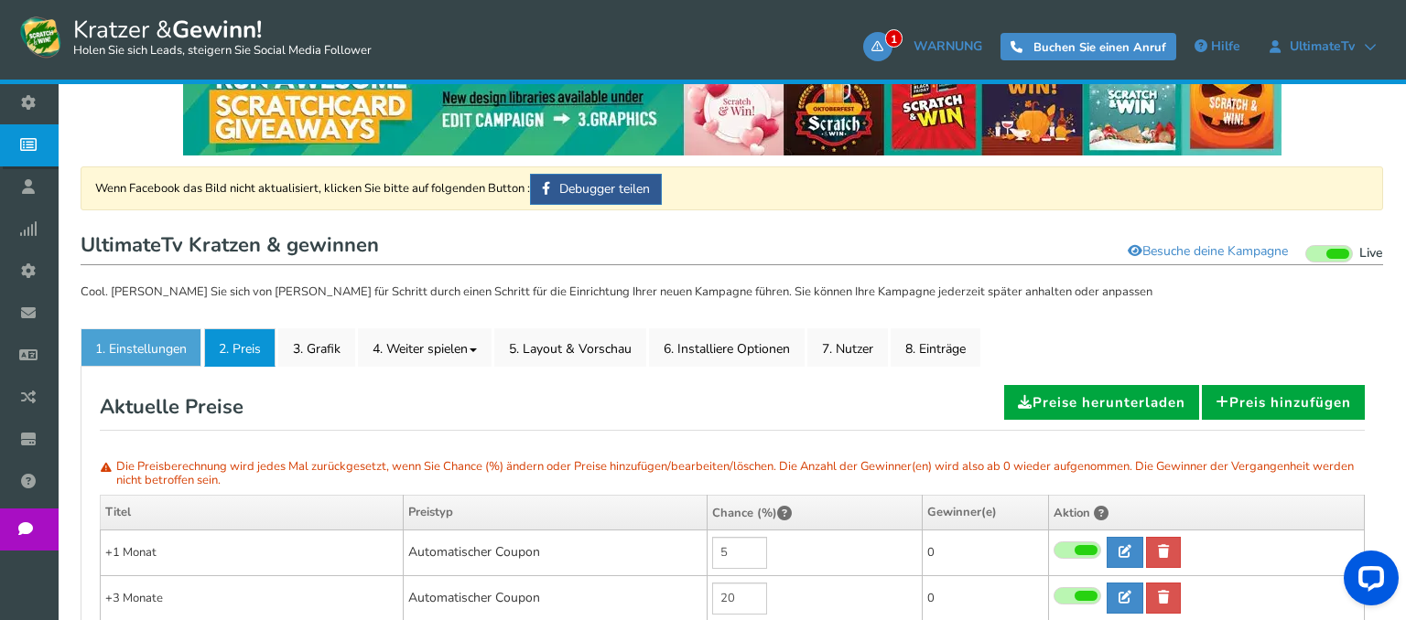
click at [124, 363] on link "1. Einstellungen" at bounding box center [141, 348] width 121 height 38
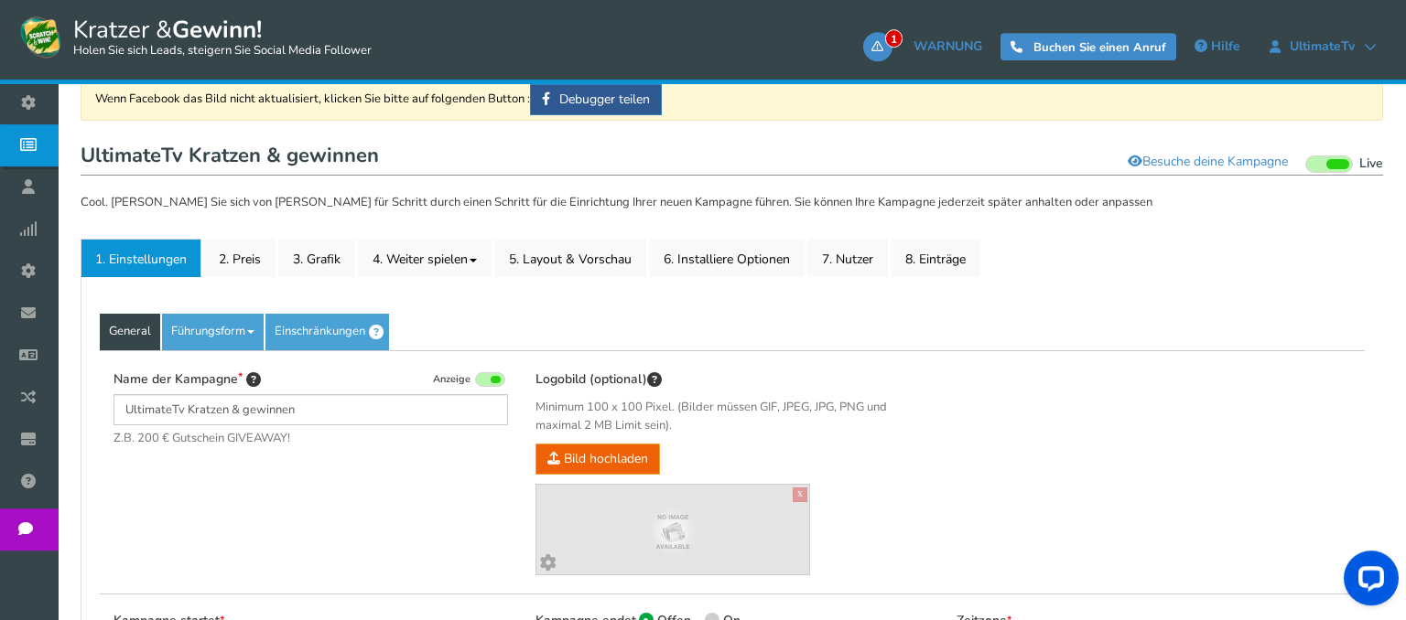
scroll to position [356, 0]
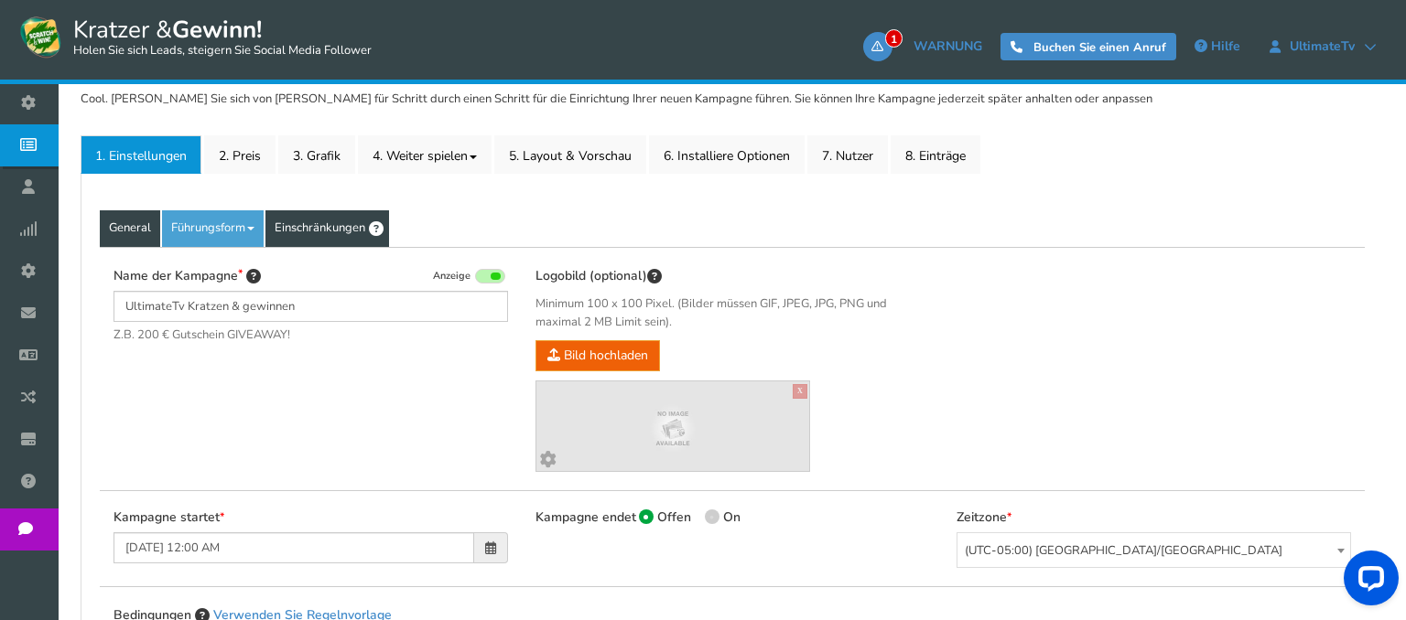
click at [361, 221] on link "Einschränkungen" at bounding box center [327, 228] width 124 height 37
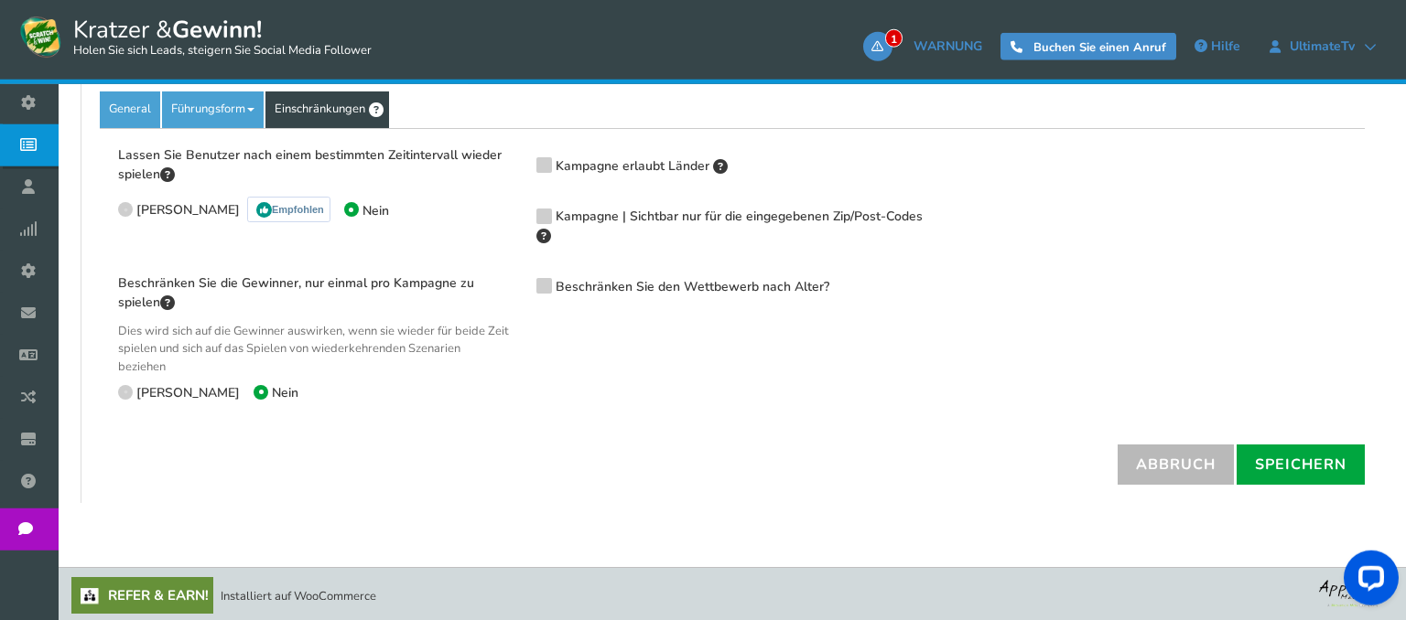
scroll to position [476, 0]
click at [492, 298] on label "Beschränken Sie die Gewinner, nur einmal pro Kampagne zu spielen" at bounding box center [313, 293] width 391 height 37
click at [1380, 584] on div "Open LiveChat chat widget" at bounding box center [1370, 577] width 31 height 31
click at [1216, 45] on span "Hilfe" at bounding box center [1225, 46] width 29 height 17
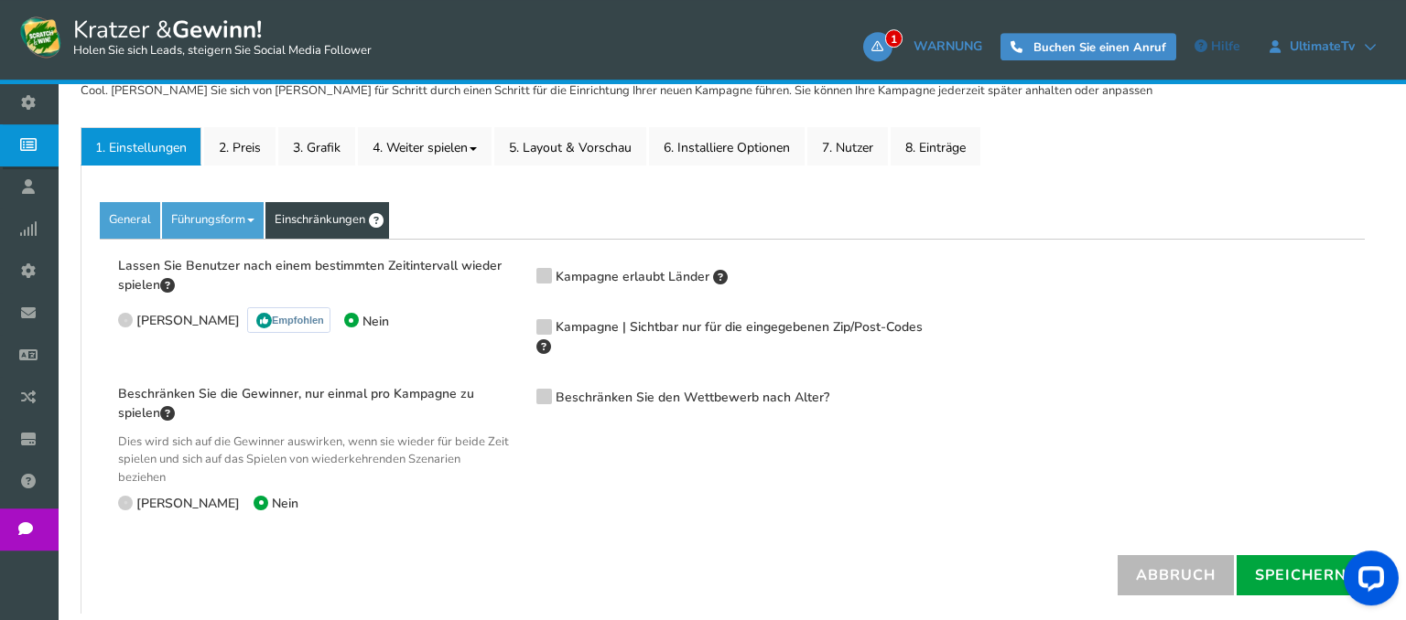
scroll to position [380, 0]
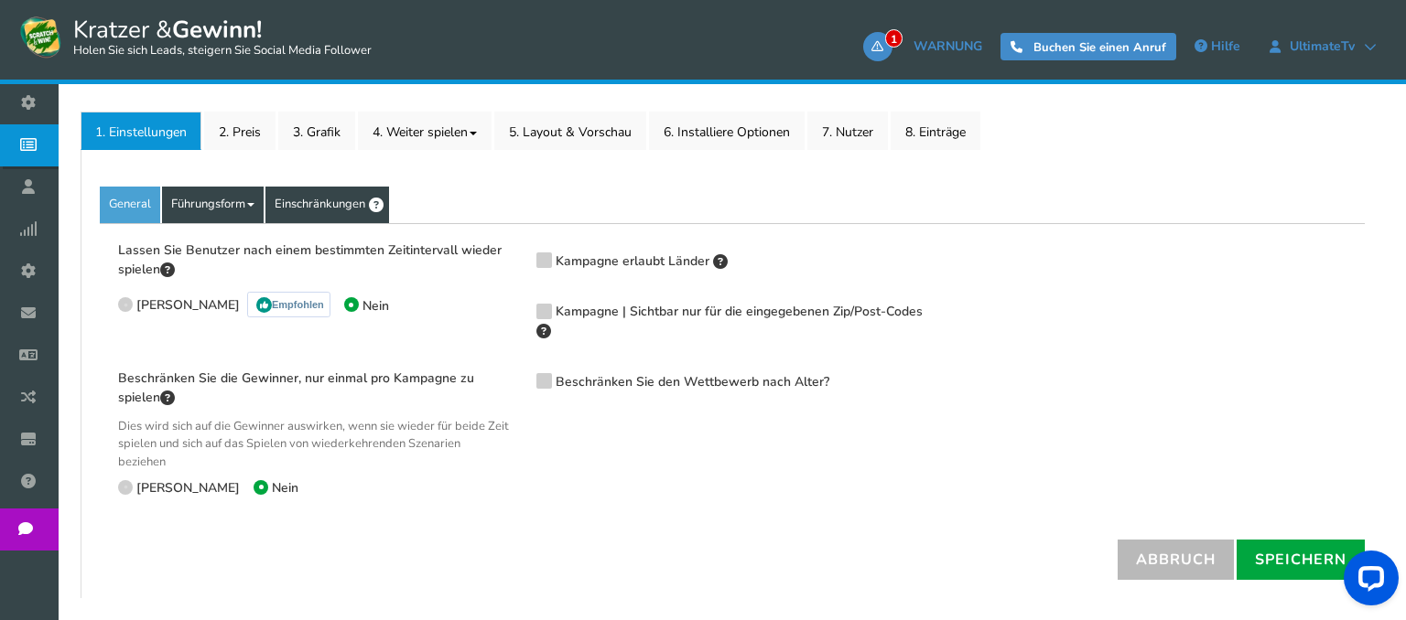
click at [264, 216] on link "Führungsform" at bounding box center [213, 205] width 102 height 37
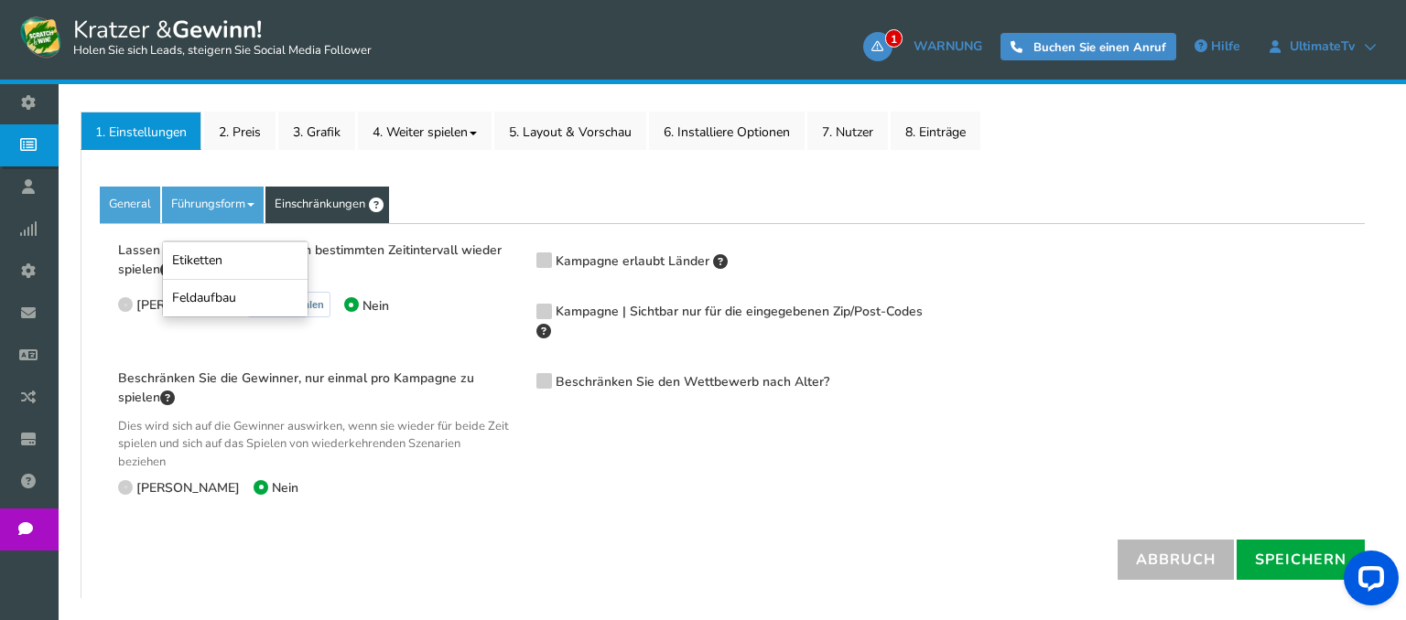
click at [400, 287] on div "Lassen Sie Benutzer nach einem bestimmten Zeitintervall wieder spielen Ja Empfo…" at bounding box center [313, 284] width 391 height 82
